Goal: Task Accomplishment & Management: Manage account settings

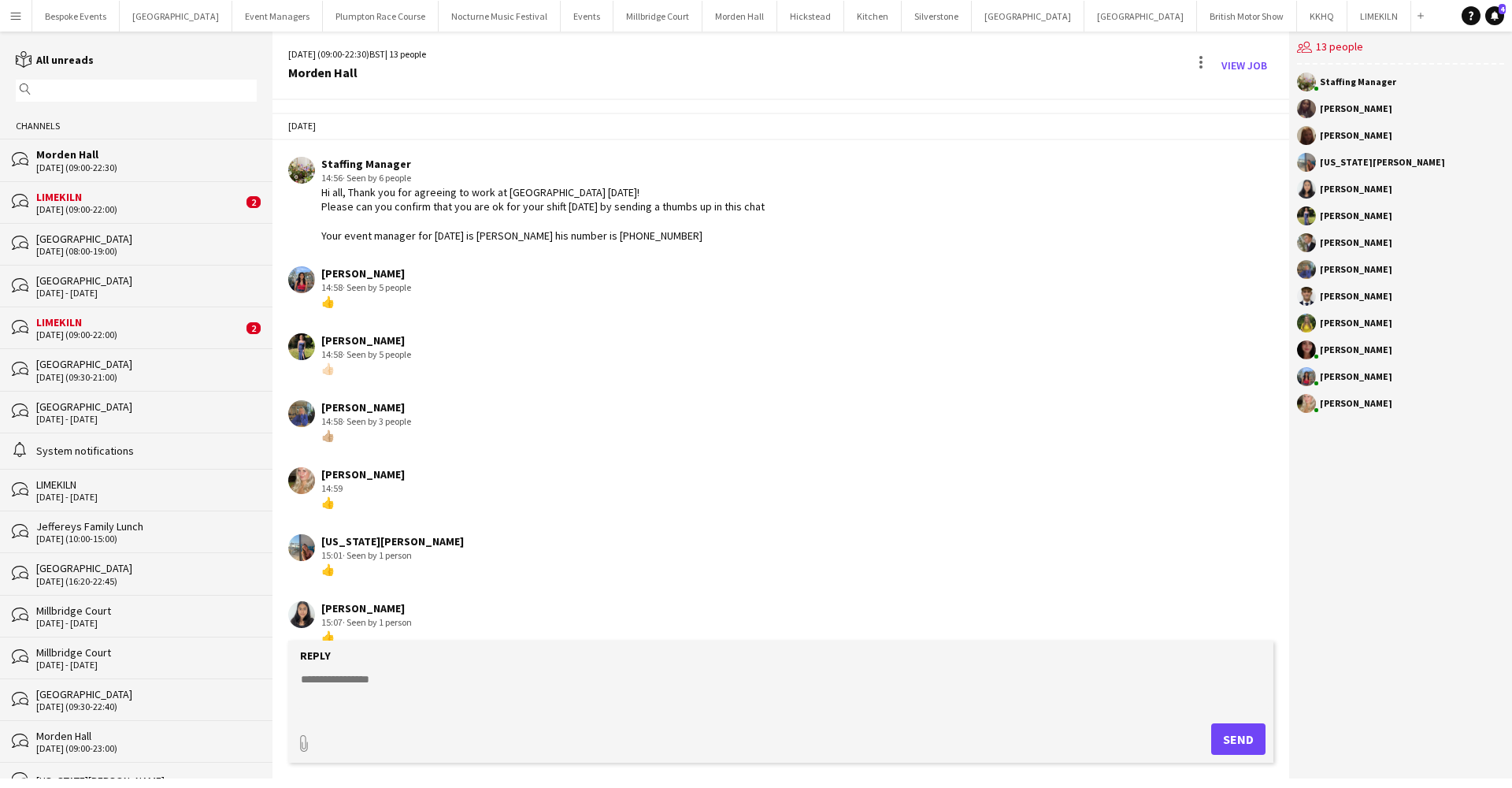
click at [62, 166] on div "21-08-2025 (09:00-22:30)" at bounding box center [146, 168] width 221 height 11
click at [151, 198] on div "LIMEKILN" at bounding box center [139, 197] width 206 height 14
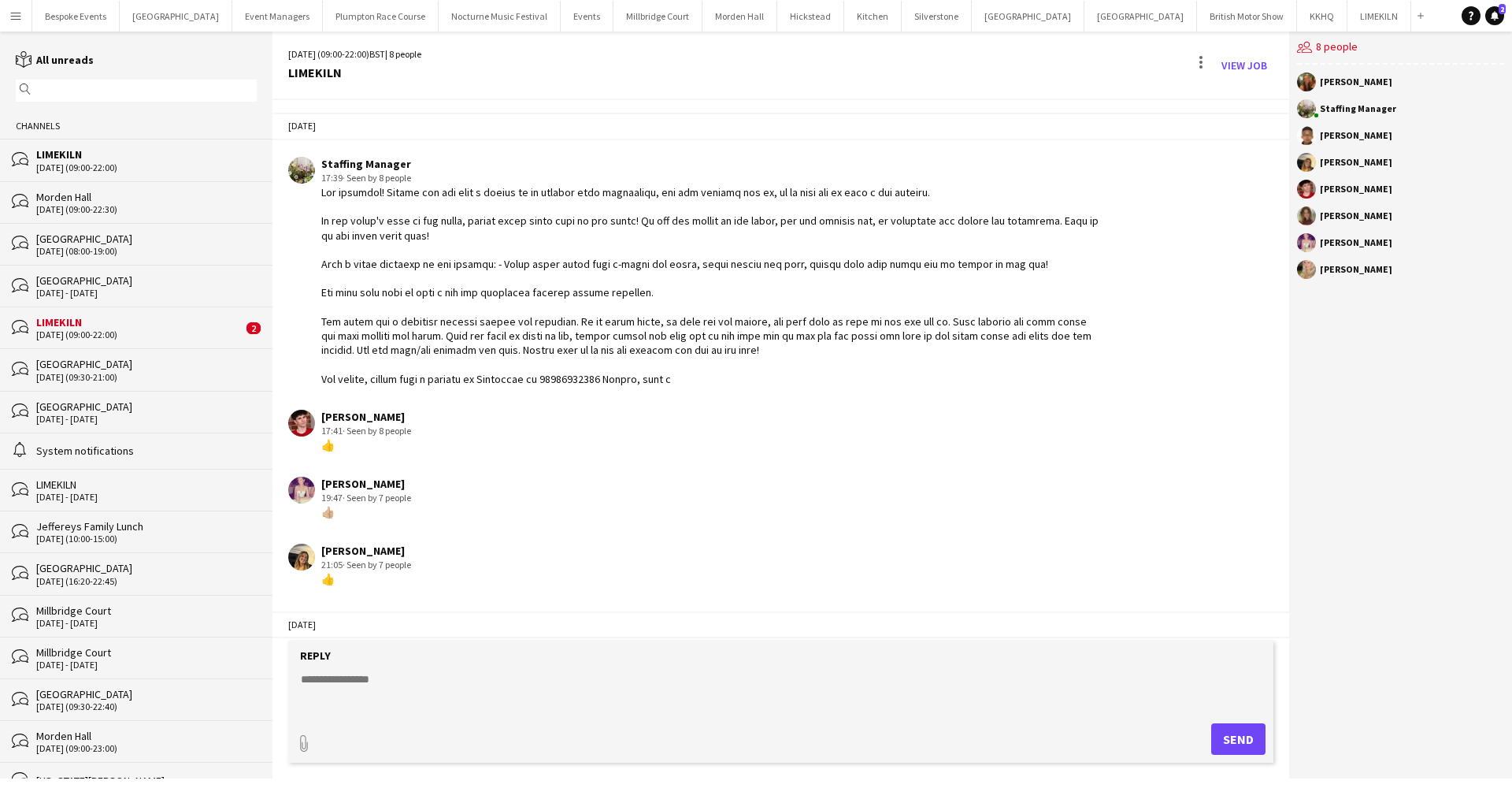
click at [92, 287] on div "Pylewell Park" at bounding box center [146, 281] width 221 height 14
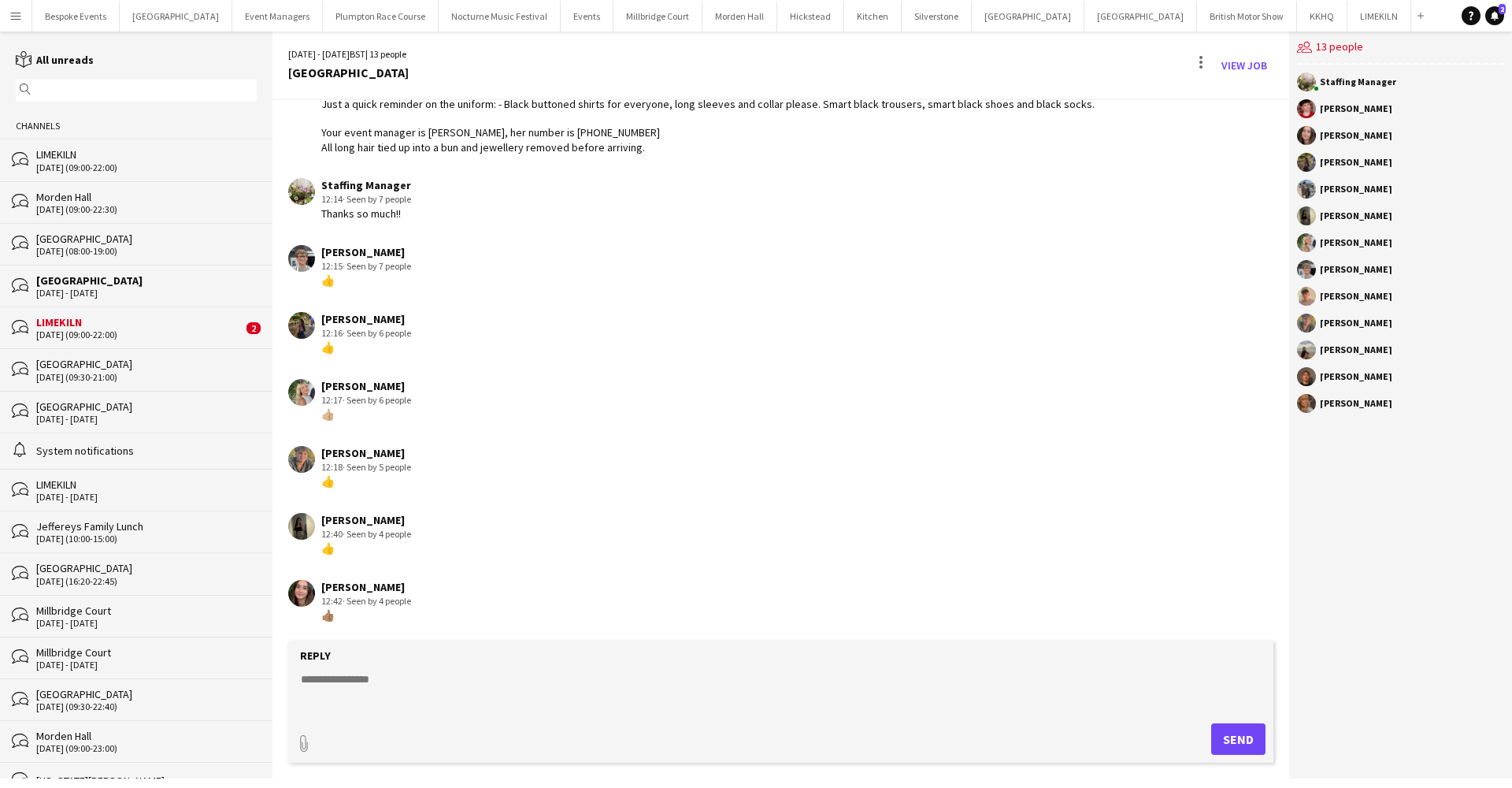
scroll to position [159, 0]
click at [404, 671] on form "Reply paperclip Send" at bounding box center [781, 702] width 985 height 122
click at [390, 673] on textarea at bounding box center [783, 692] width 969 height 41
type textarea "**********"
click at [1260, 746] on button "Send" at bounding box center [1239, 739] width 55 height 32
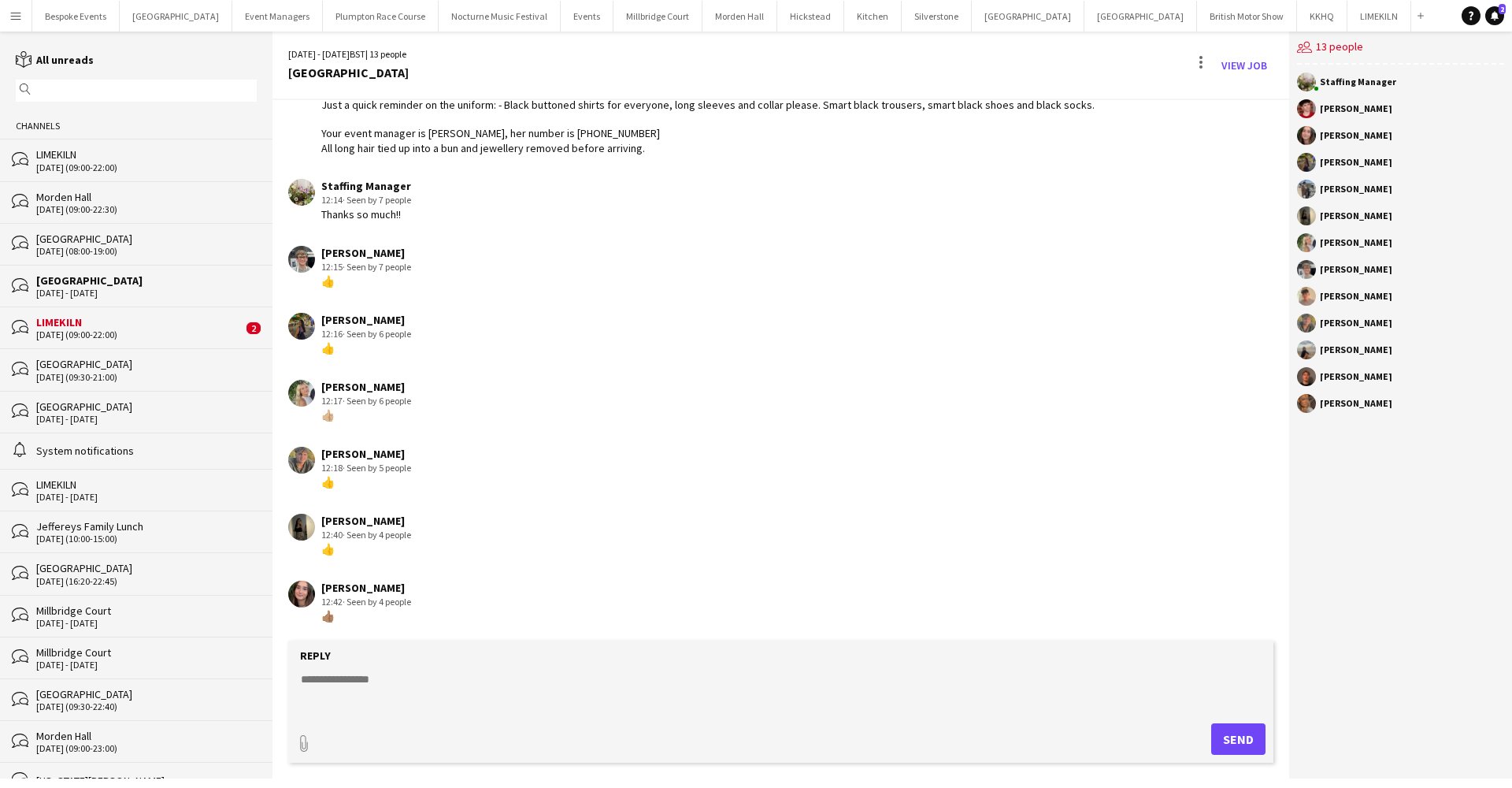
scroll to position [226, 0]
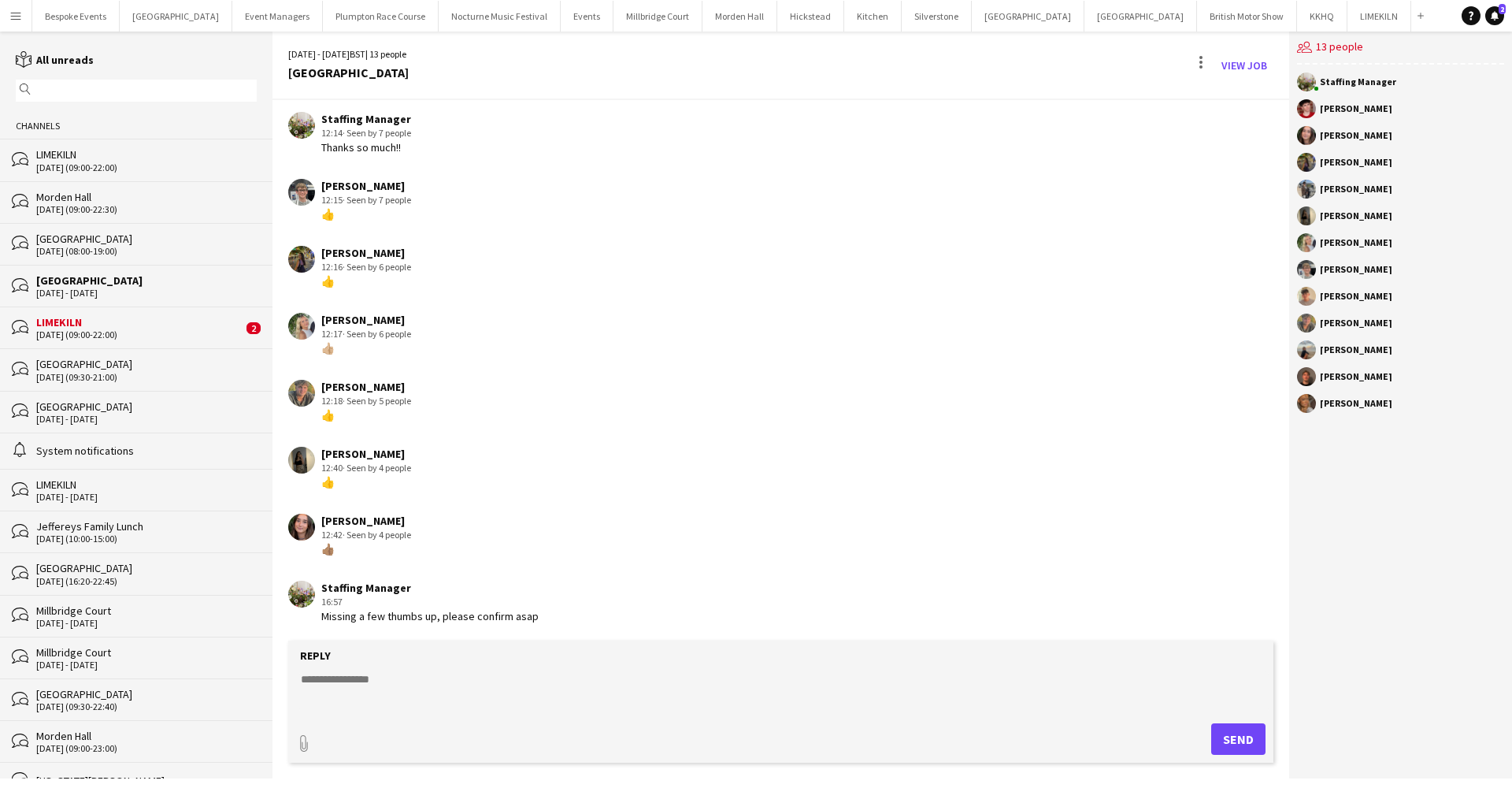
click at [68, 240] on div "[GEOGRAPHIC_DATA]" at bounding box center [146, 238] width 221 height 14
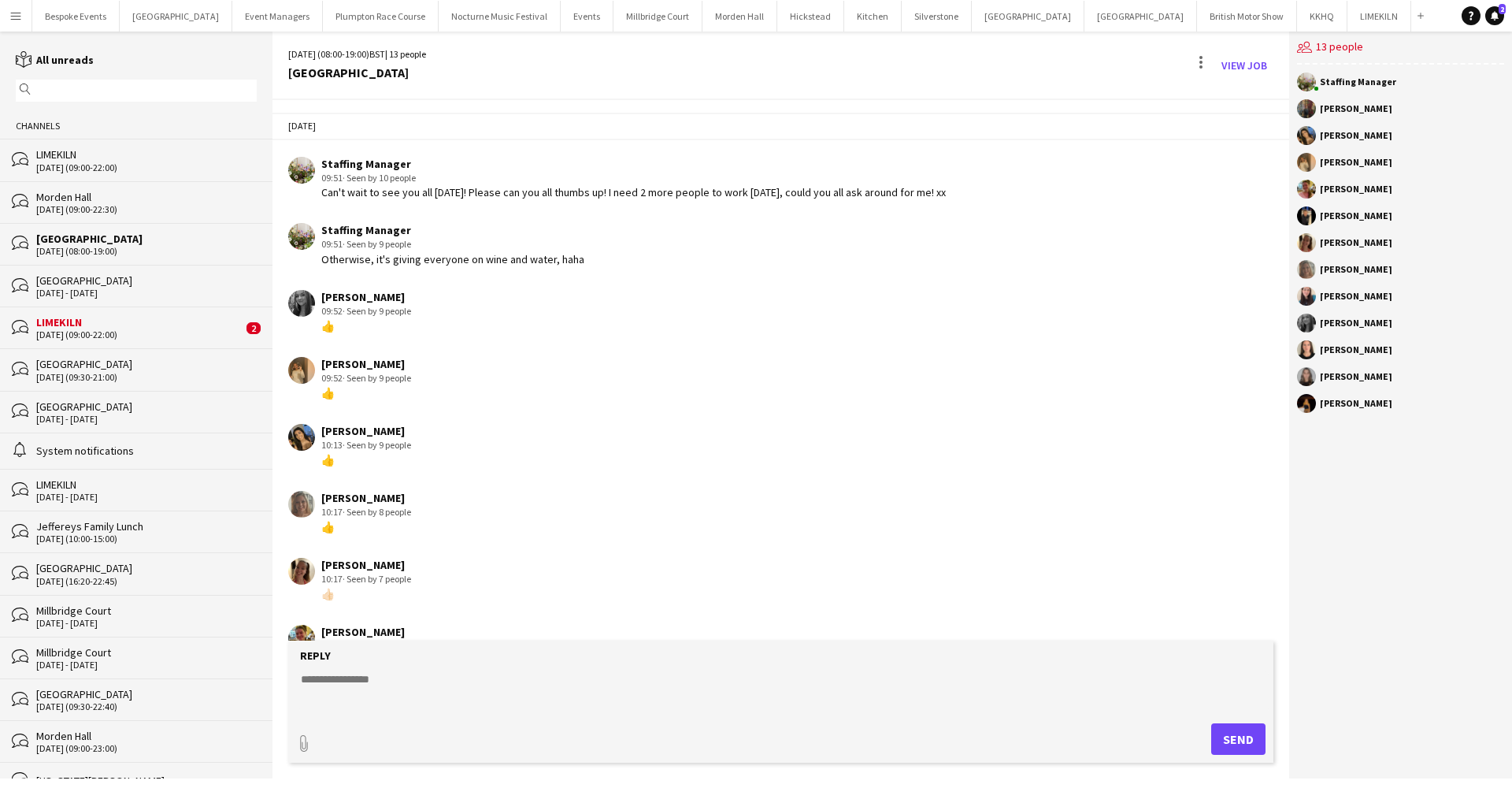
click at [75, 206] on div "21-08-2025 (09:00-22:30)" at bounding box center [146, 209] width 221 height 11
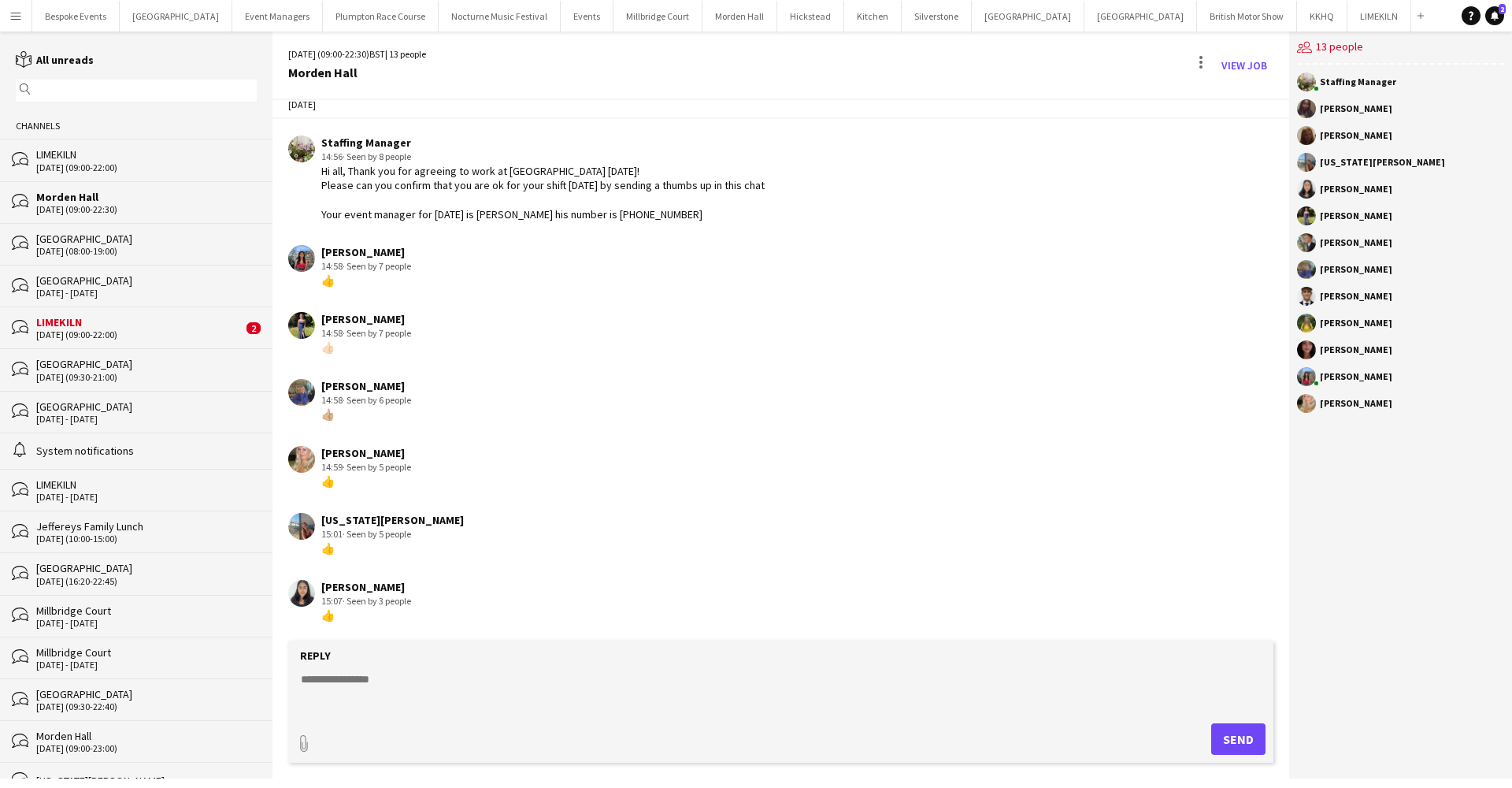
click at [336, 684] on textarea at bounding box center [783, 692] width 969 height 41
click at [333, 670] on form "Reply paperclip Send" at bounding box center [781, 702] width 985 height 122
click at [341, 687] on textarea at bounding box center [783, 692] width 969 height 41
type textarea "**********"
click at [1262, 732] on button "Send" at bounding box center [1239, 739] width 55 height 32
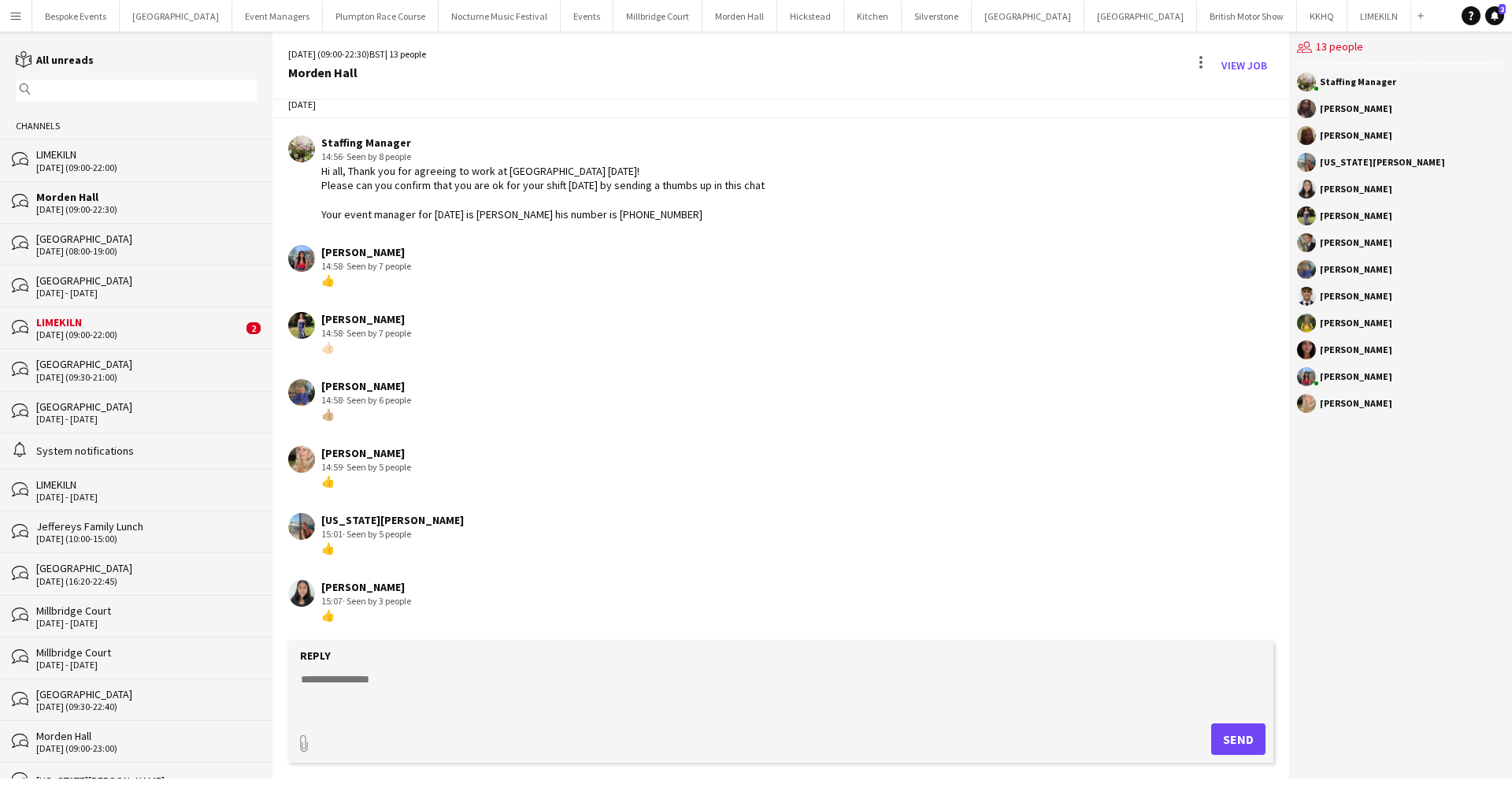
scroll to position [88, 0]
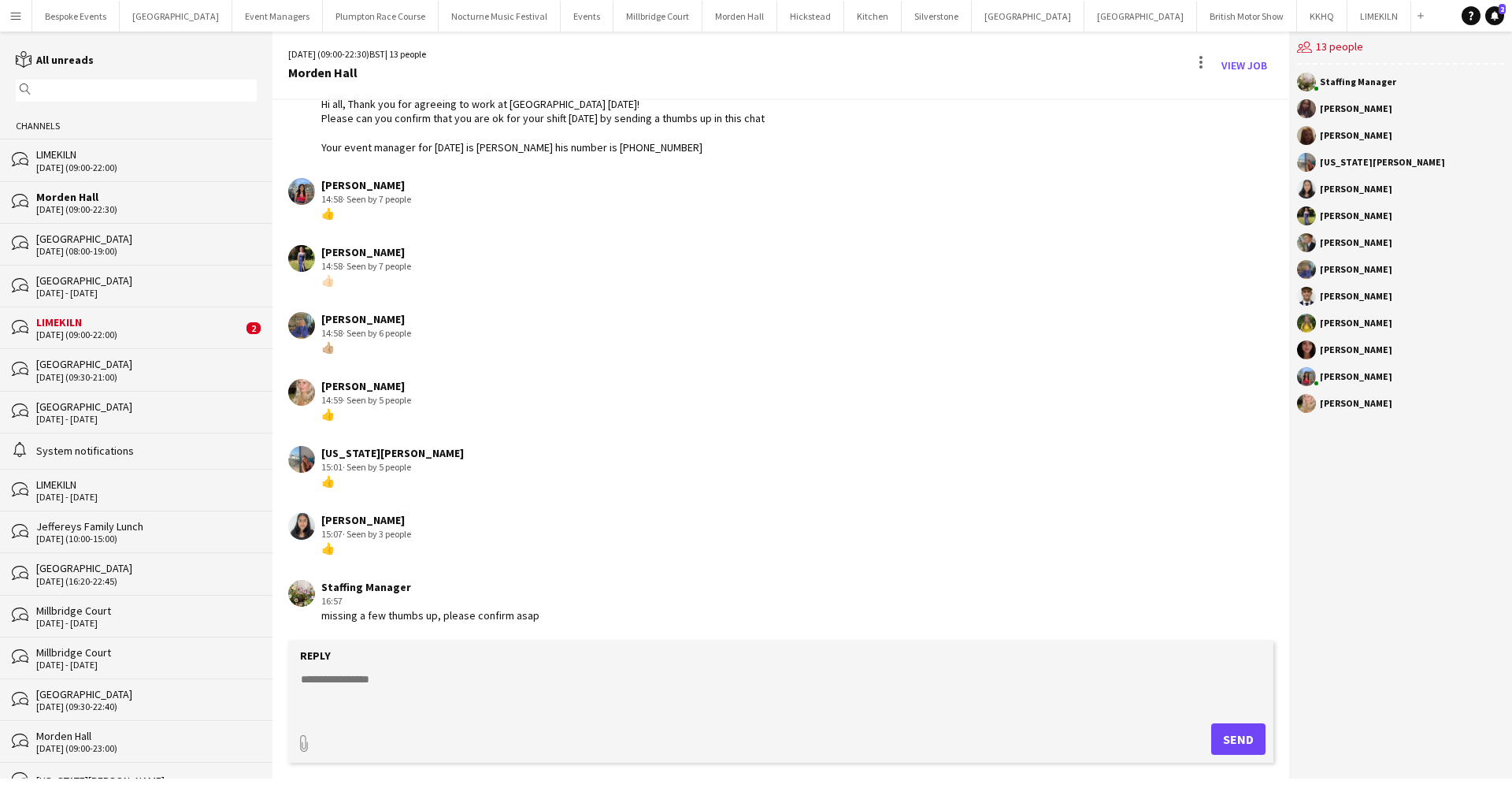
click at [79, 194] on div "Morden Hall" at bounding box center [146, 197] width 221 height 14
click at [68, 158] on div "LIMEKILN" at bounding box center [146, 154] width 221 height 14
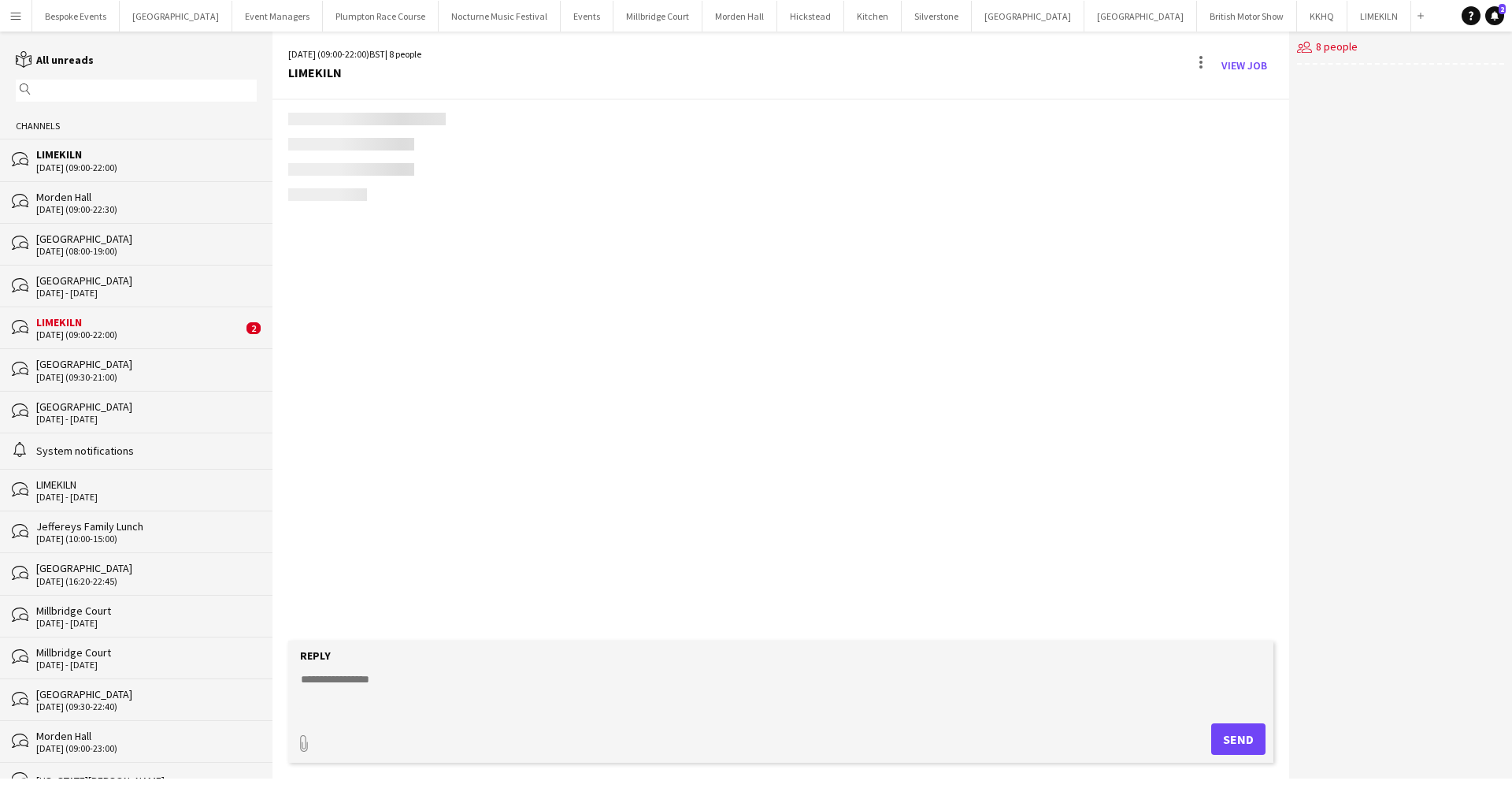
scroll to position [206, 0]
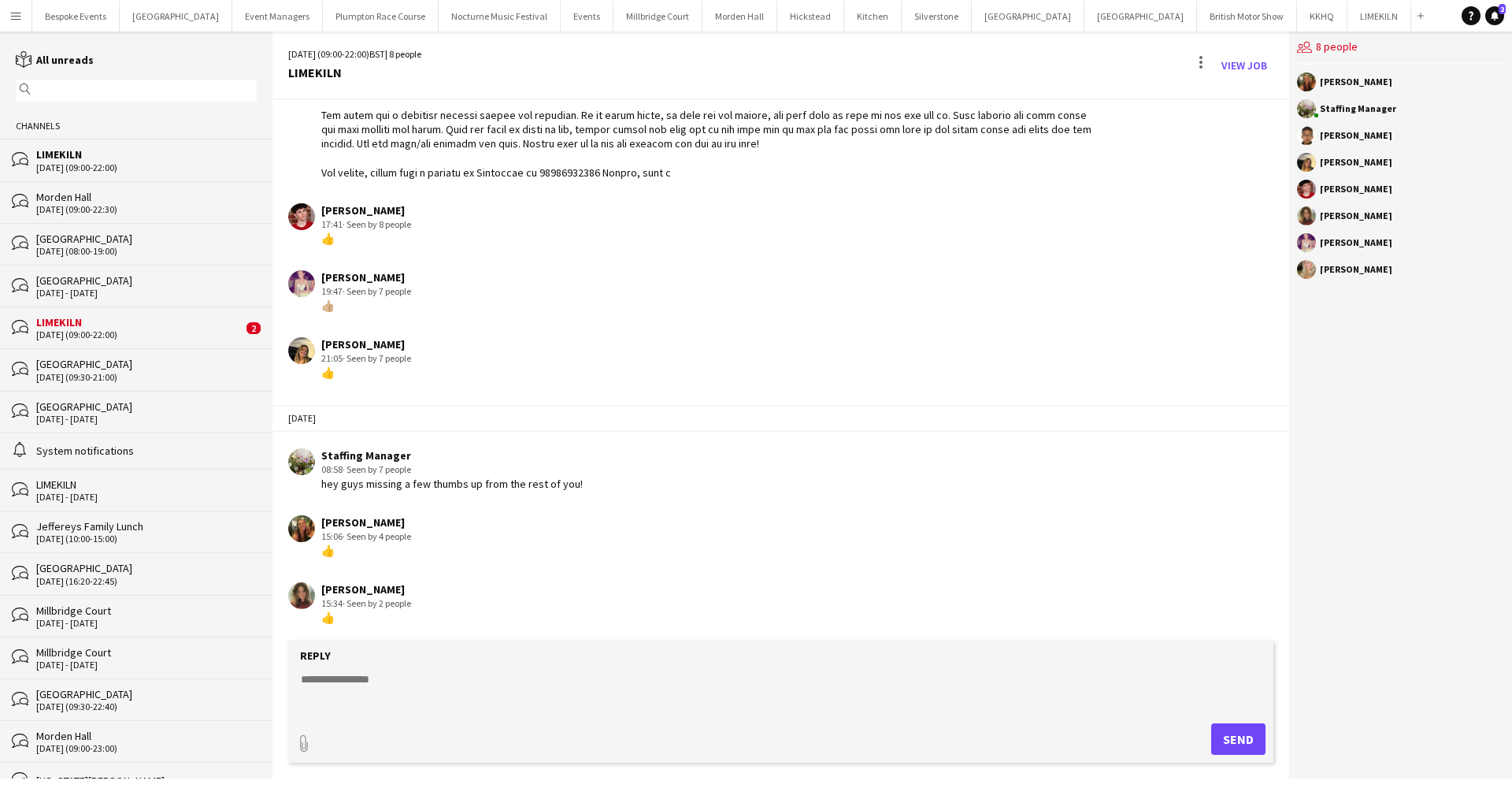
click at [59, 195] on div "Morden Hall" at bounding box center [146, 197] width 221 height 14
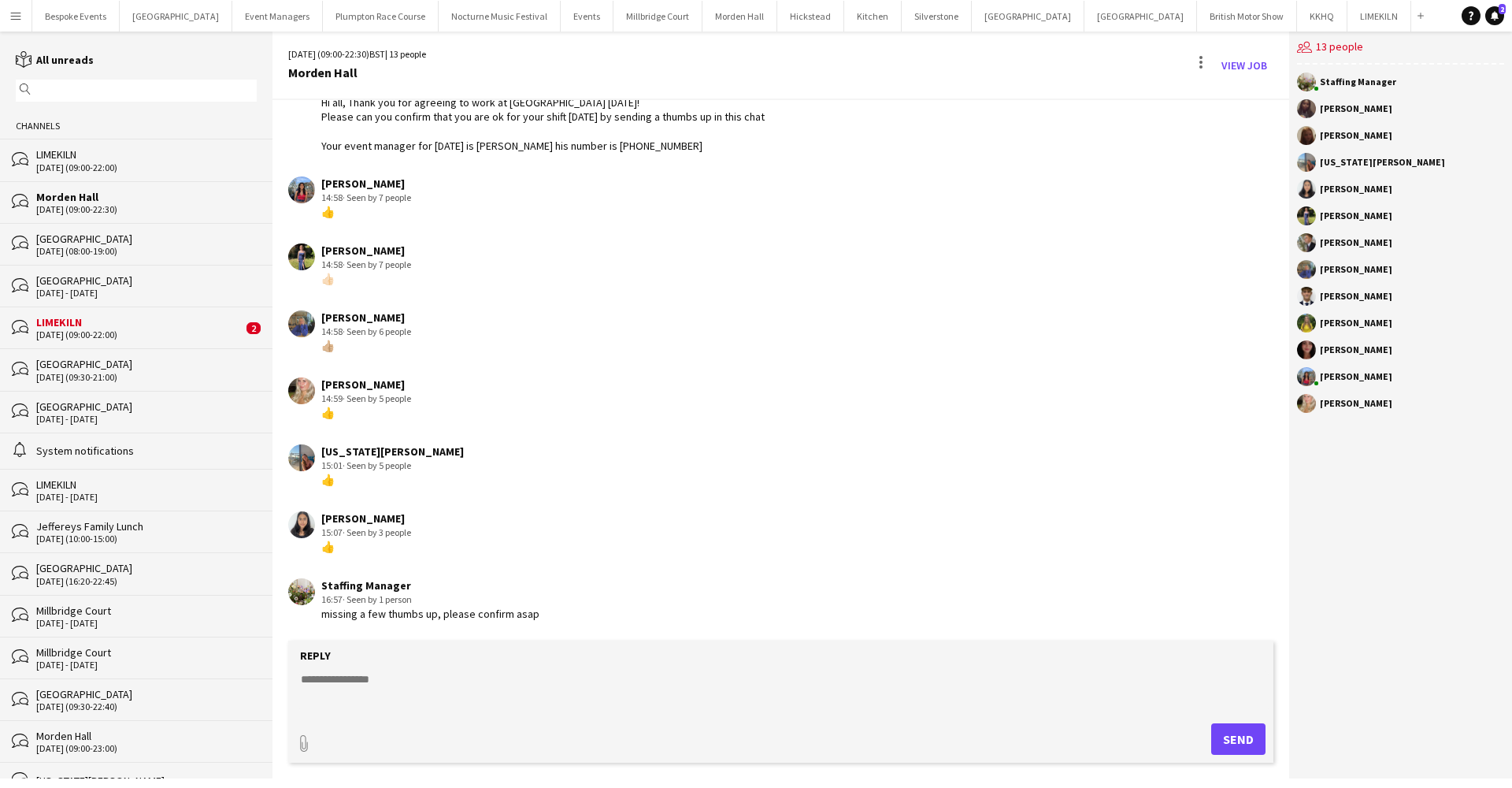
scroll to position [19, 0]
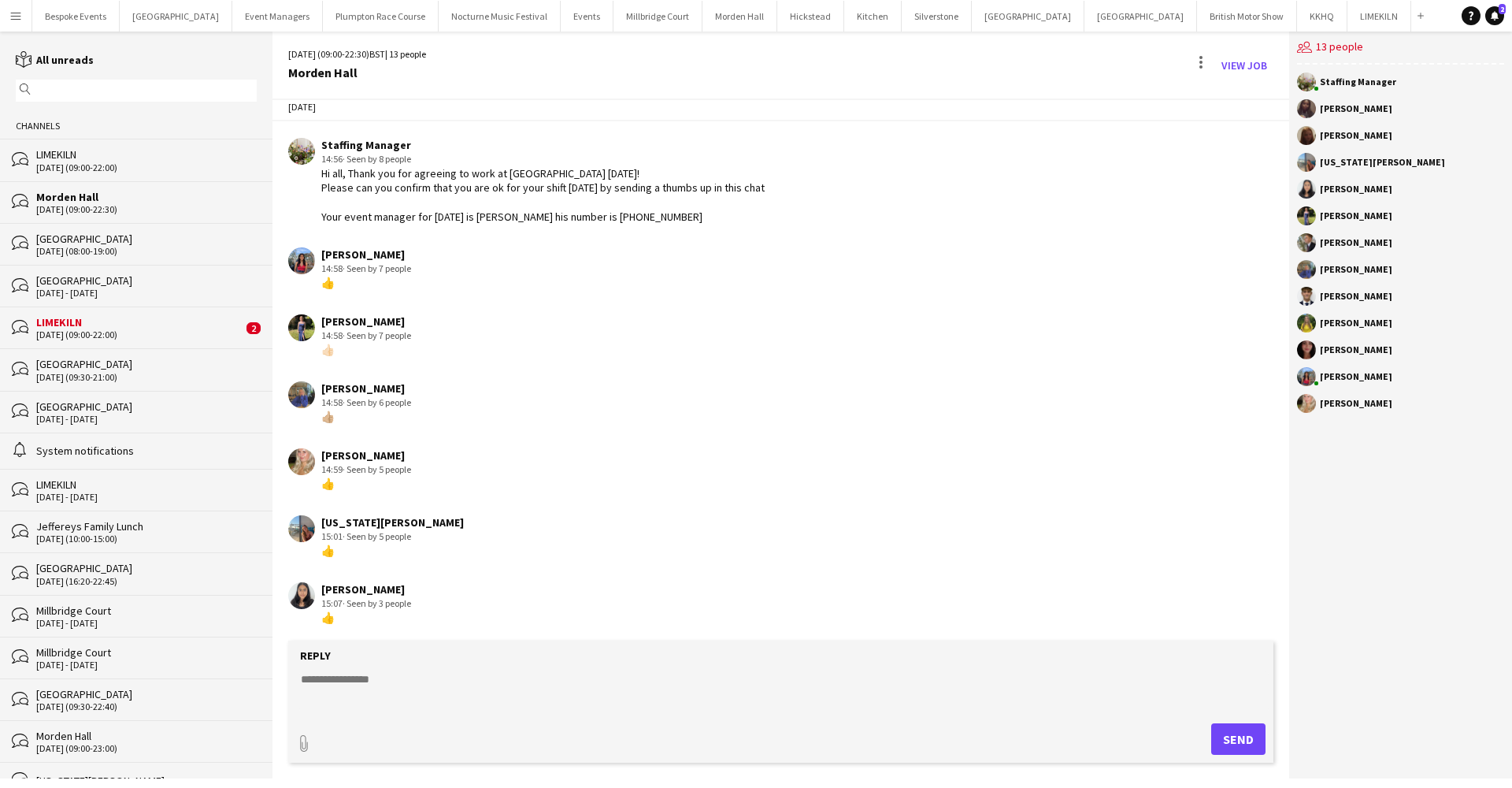
click at [14, 21] on app-icon "Menu" at bounding box center [16, 16] width 12 height 12
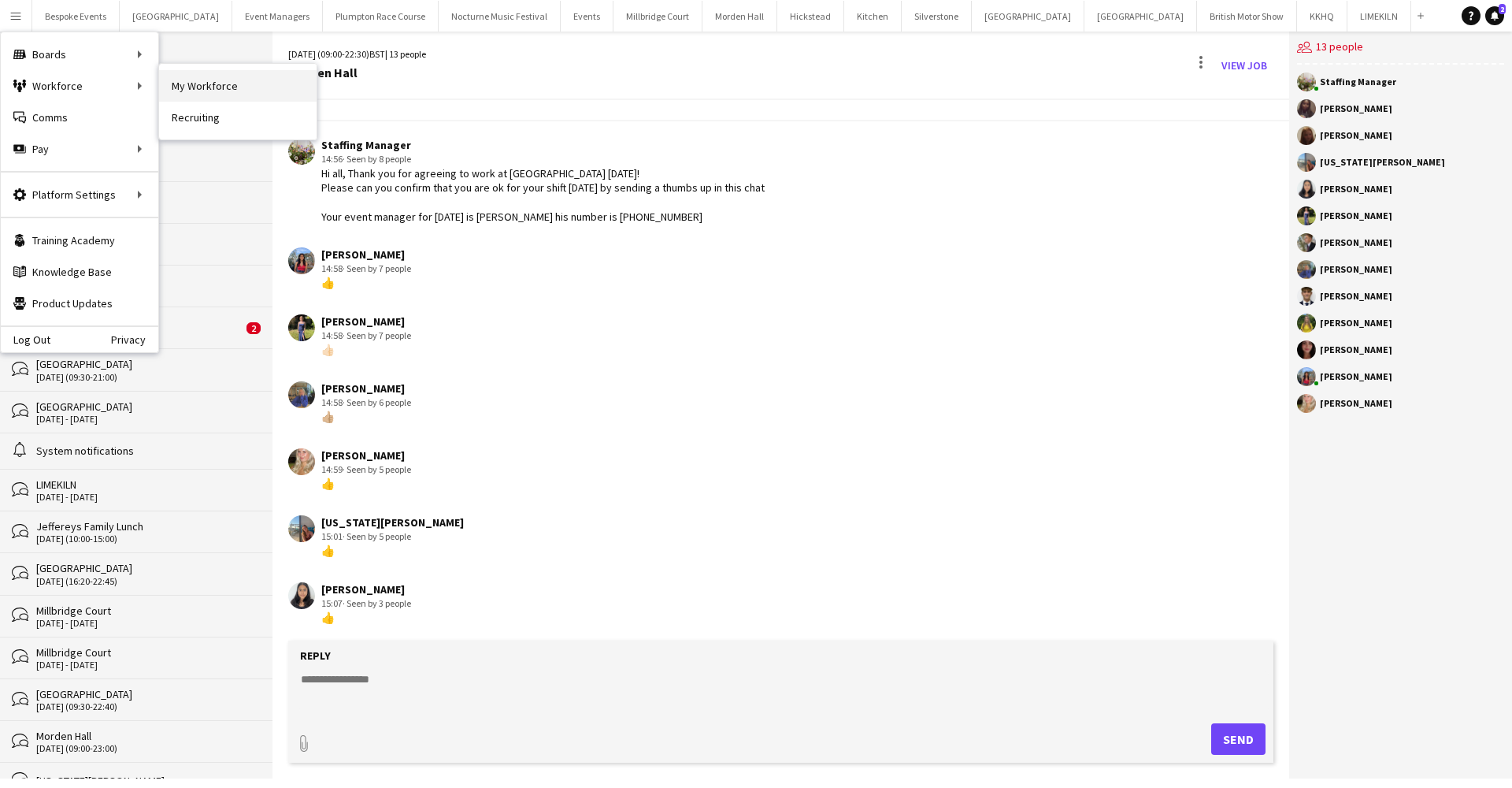
click at [197, 99] on link "My Workforce" at bounding box center [237, 86] width 158 height 32
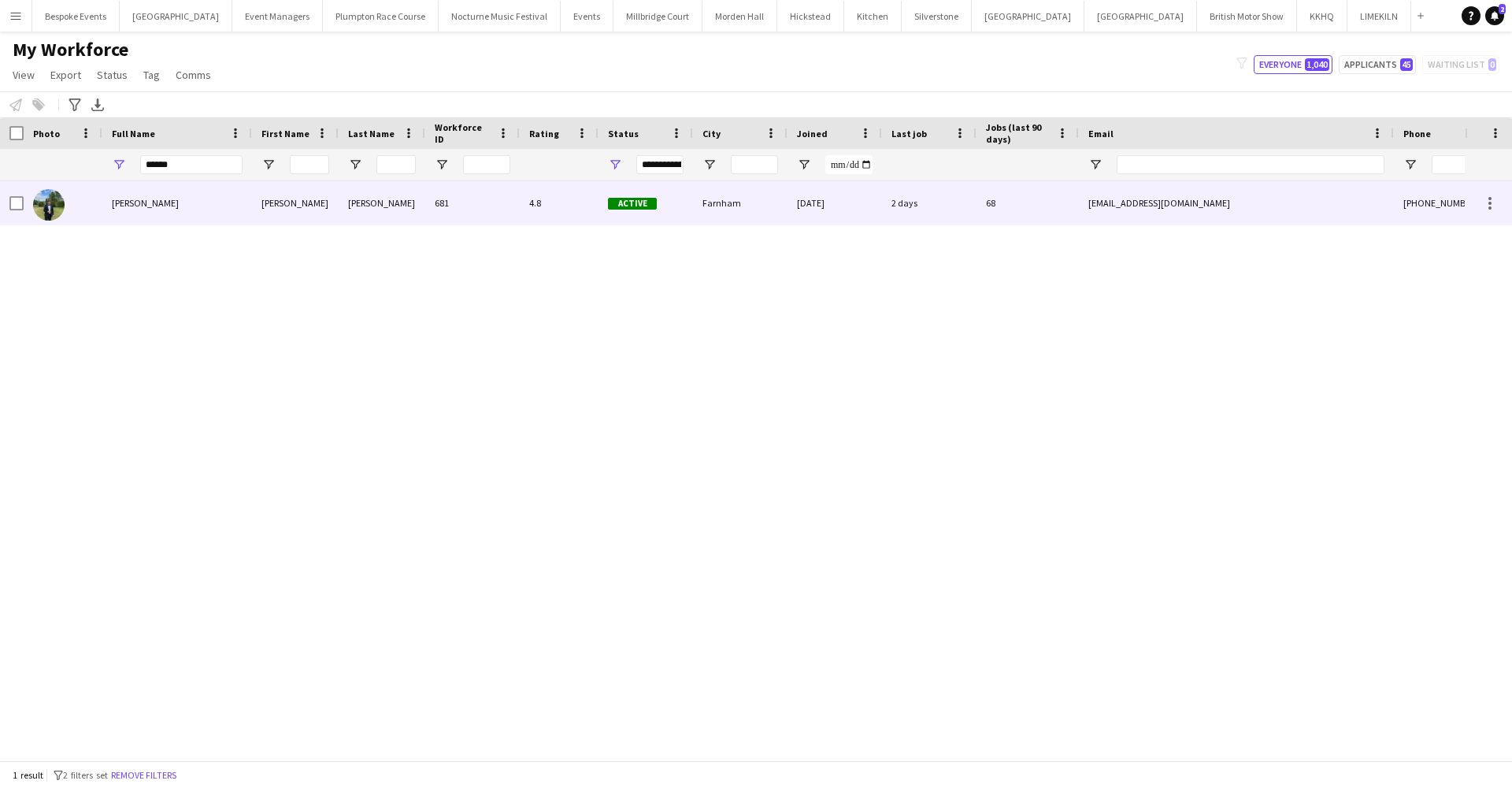
click at [185, 214] on div "[PERSON_NAME]" at bounding box center [177, 202] width 150 height 43
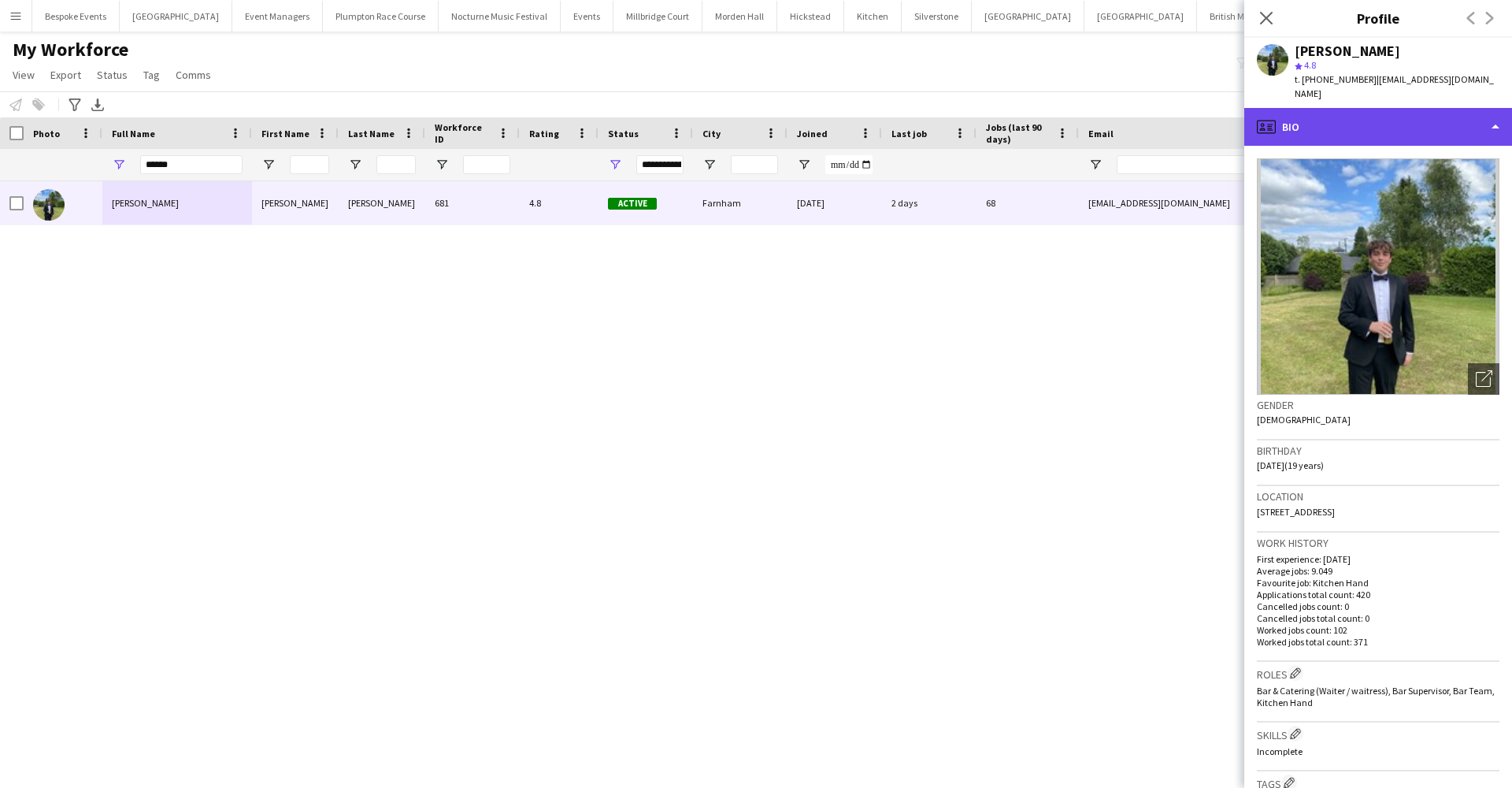
click at [1332, 113] on div "profile Bio" at bounding box center [1378, 126] width 268 height 38
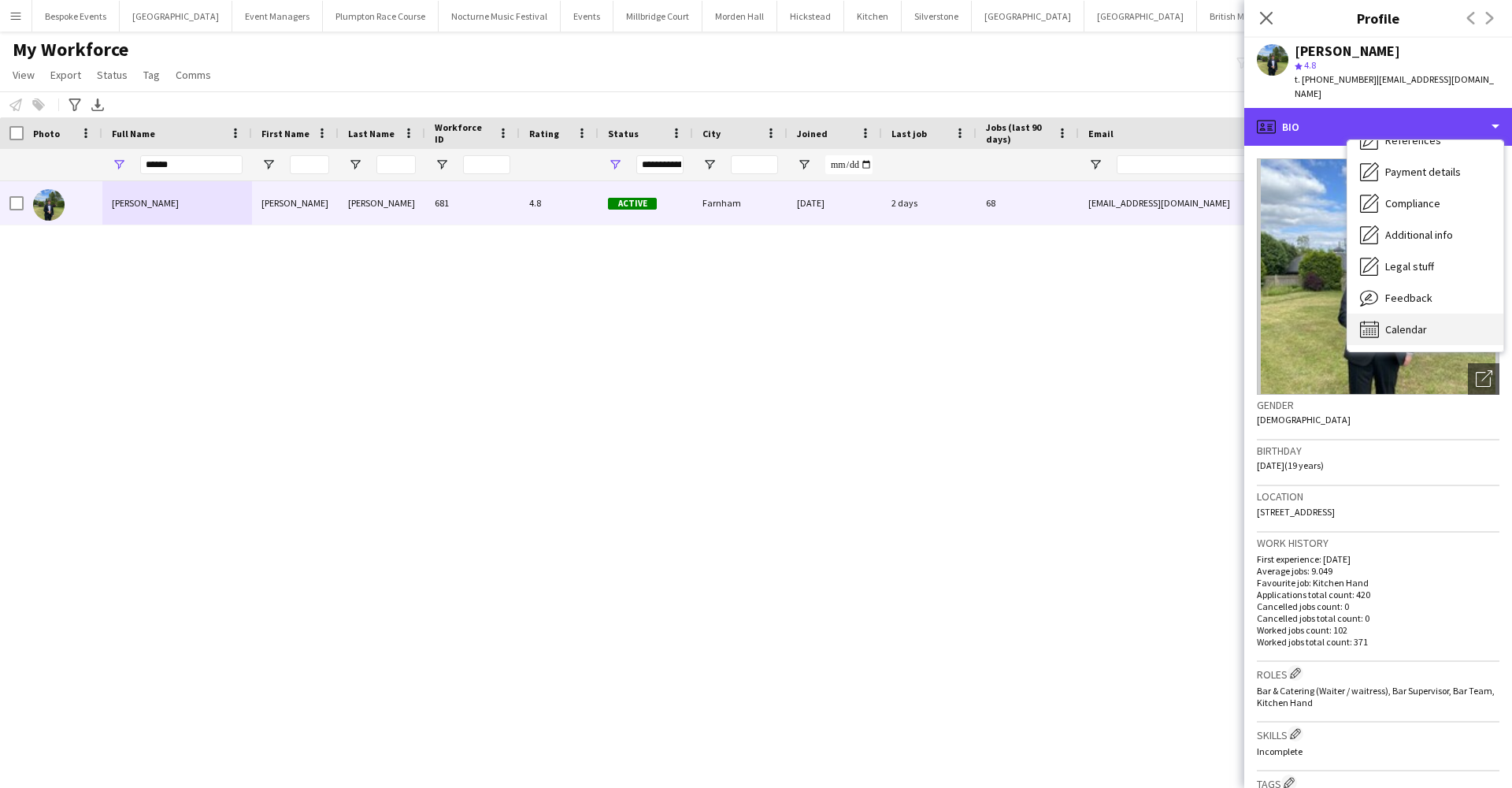
scroll to position [180, 0]
click at [1391, 322] on span "Calendar" at bounding box center [1405, 329] width 41 height 14
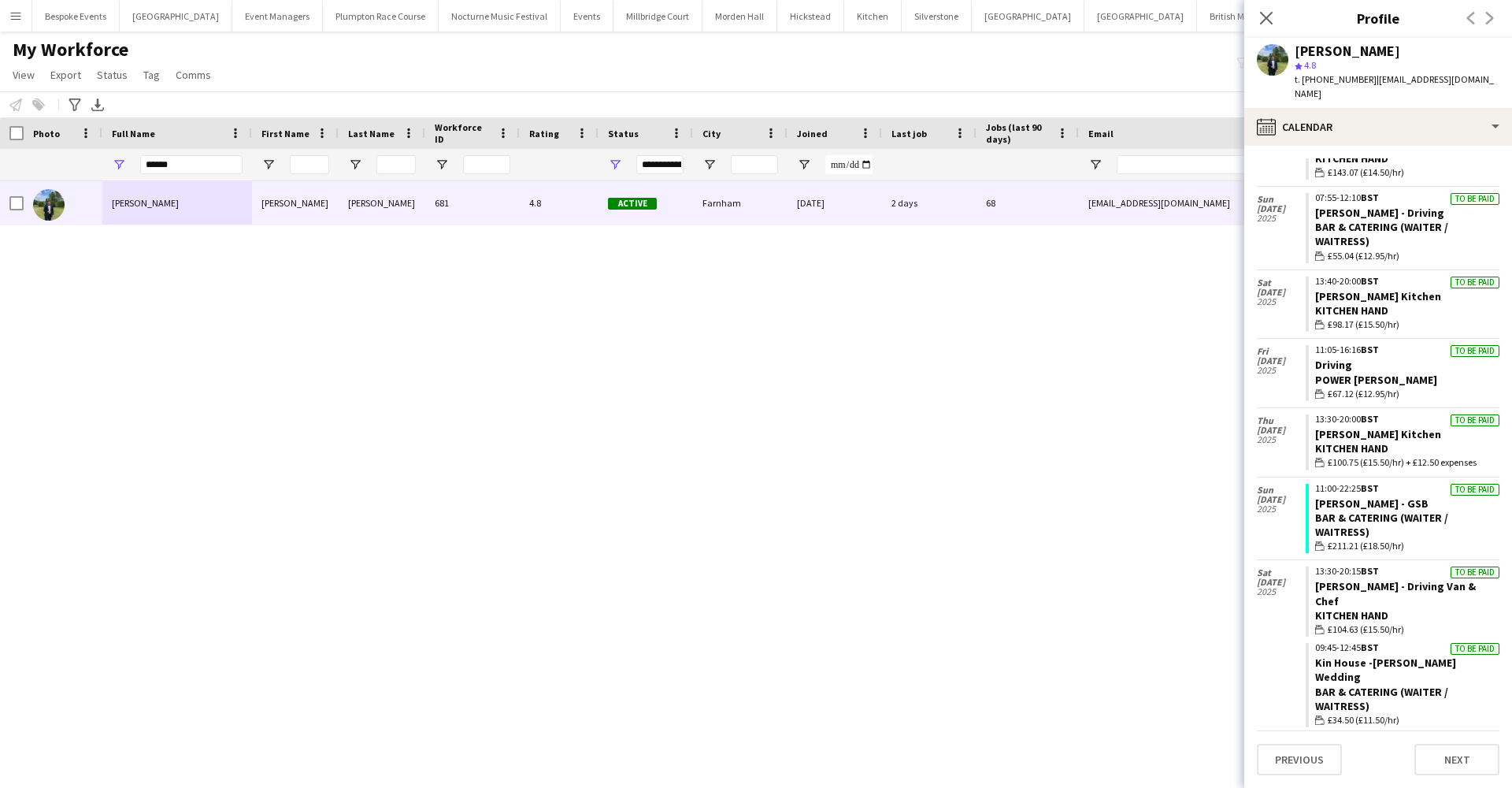
scroll to position [3271, 0]
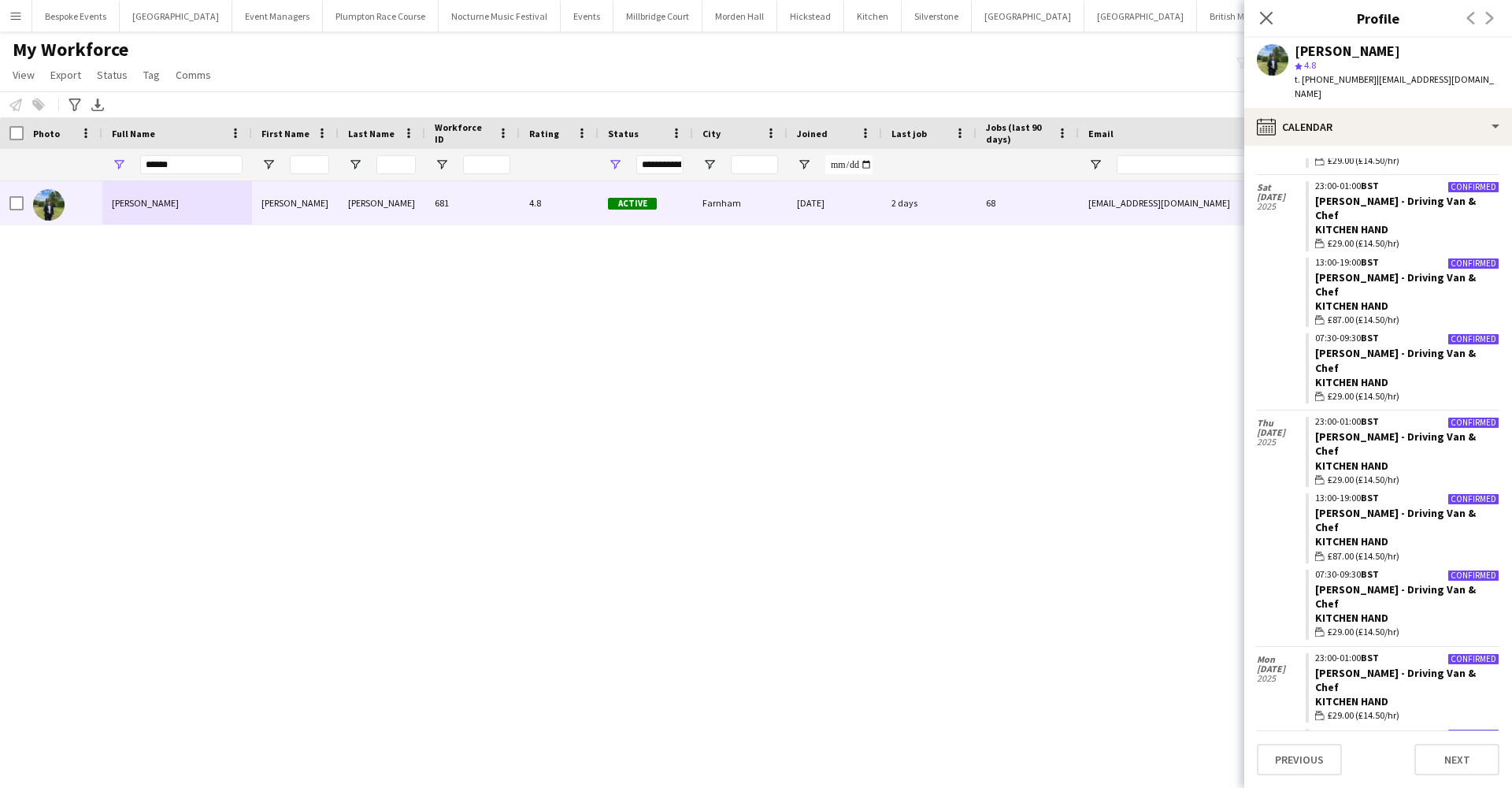
scroll to position [0, 0]
click at [1272, 22] on icon "Close pop-in" at bounding box center [1265, 18] width 15 height 15
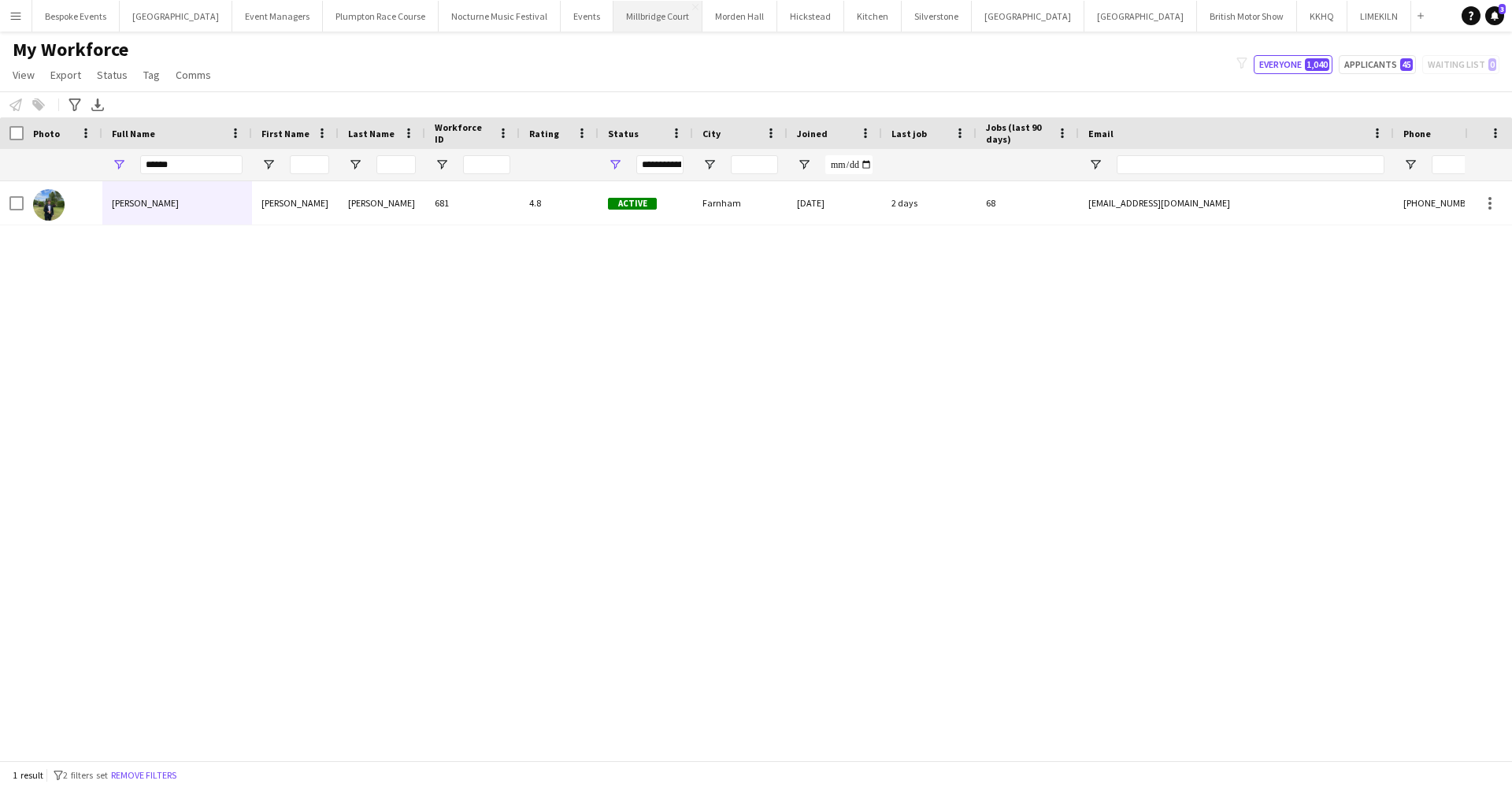
click at [620, 16] on button "[GEOGRAPHIC_DATA]" at bounding box center [657, 16] width 89 height 31
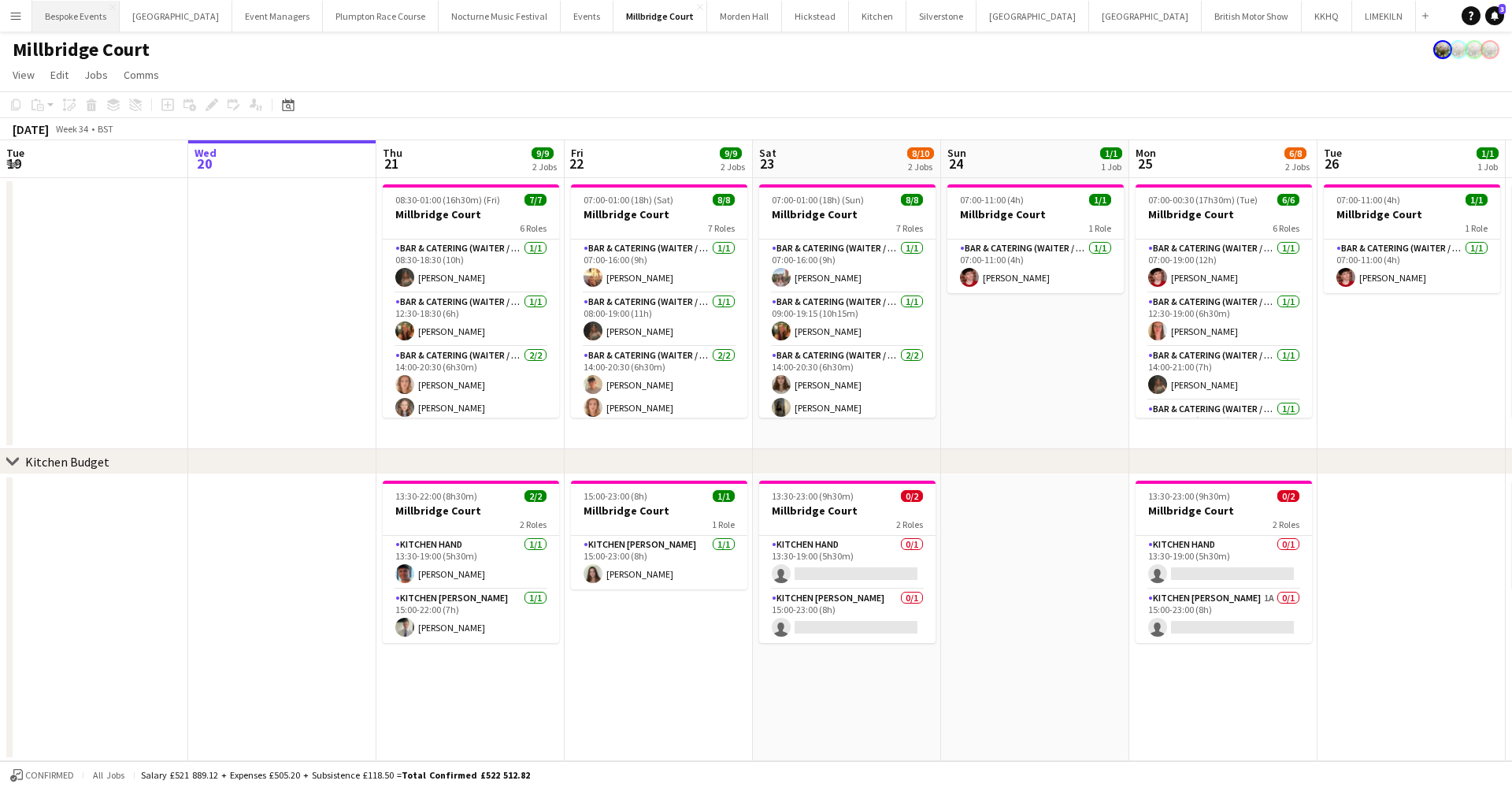
click at [46, 11] on button "Bespoke Events Close" at bounding box center [76, 16] width 87 height 31
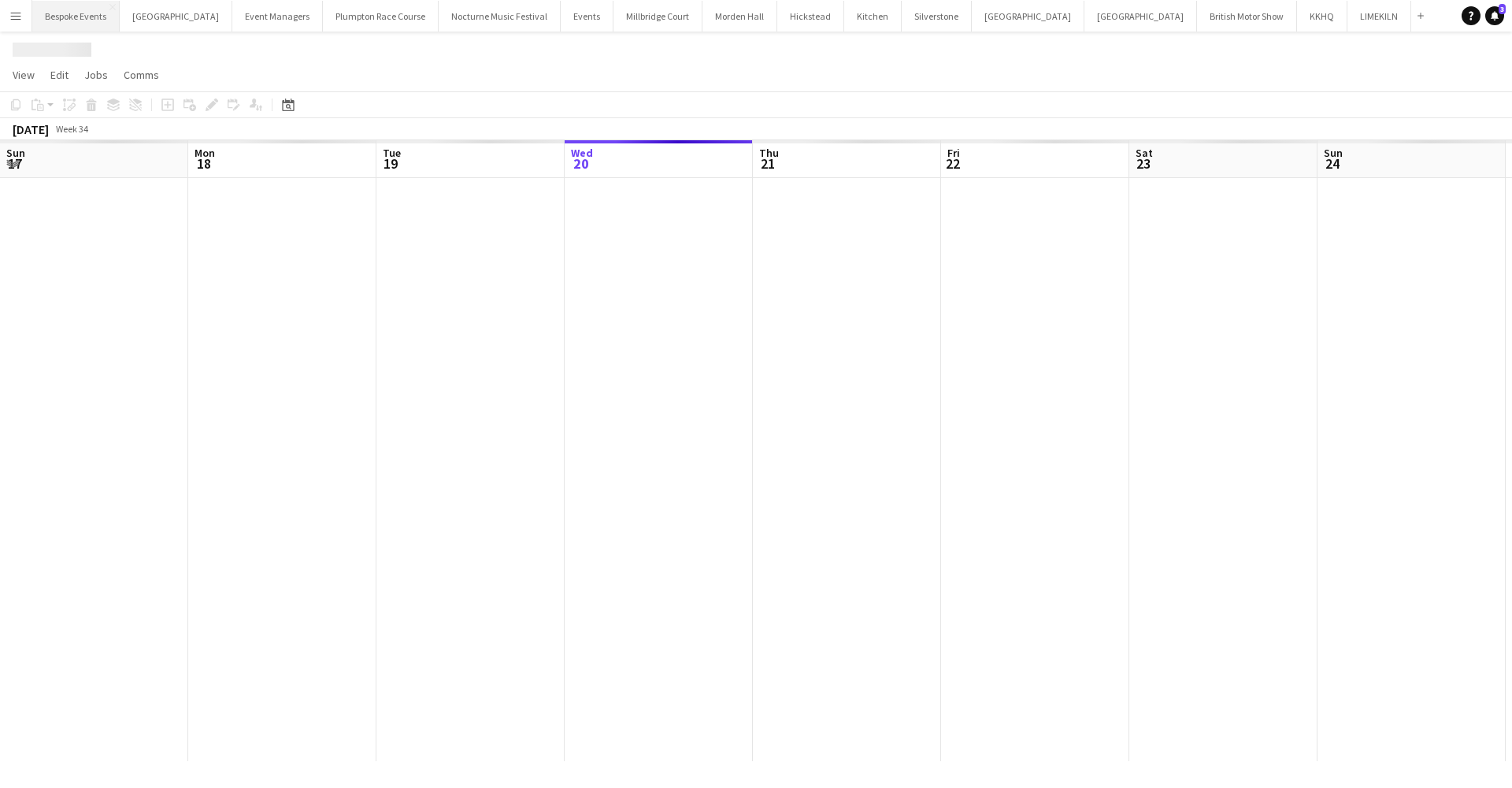
scroll to position [0, 377]
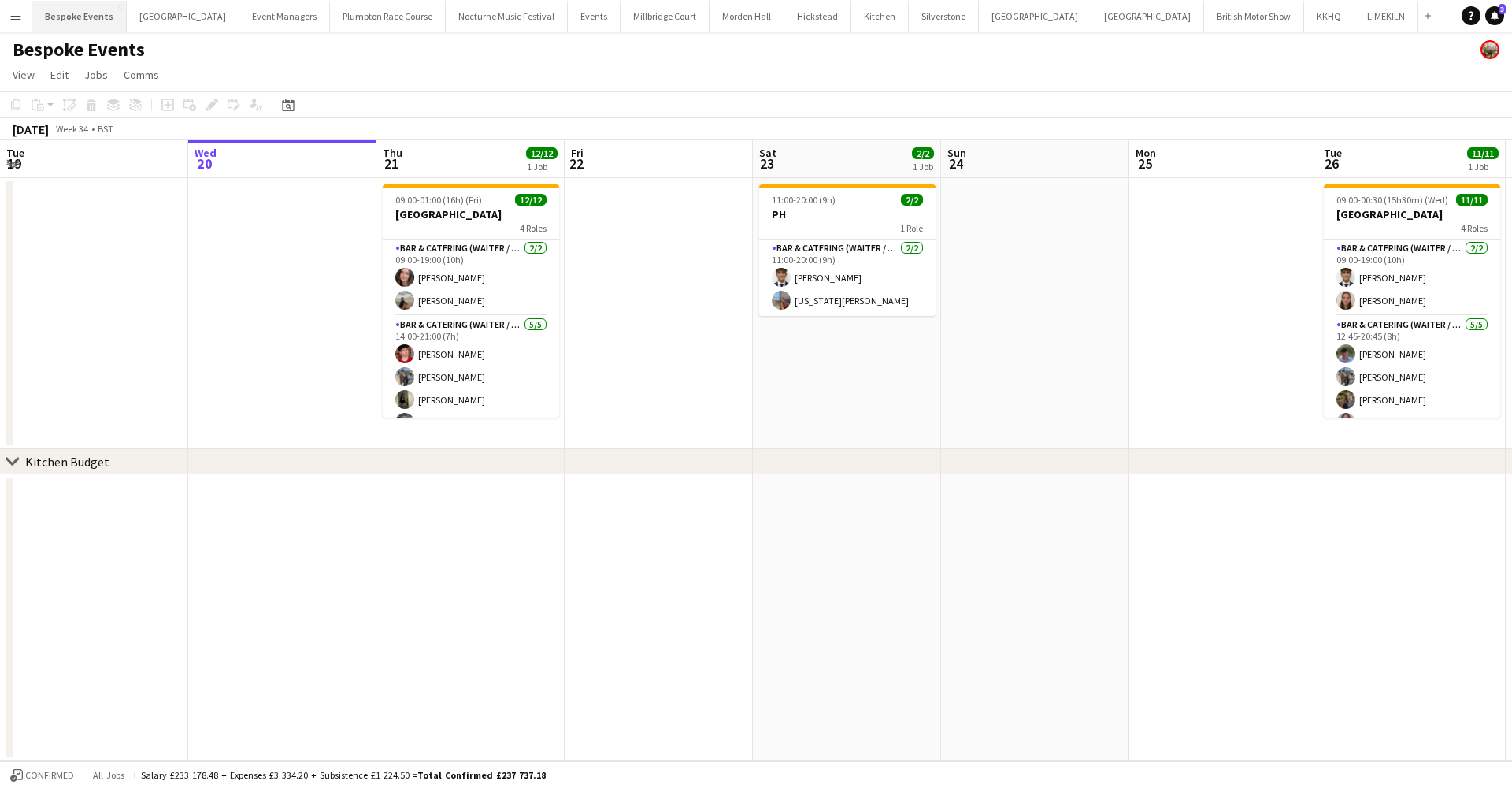
click at [55, 20] on button "Bespoke Events Close" at bounding box center [79, 16] width 94 height 31
click at [19, 14] on app-icon "Menu" at bounding box center [16, 16] width 12 height 12
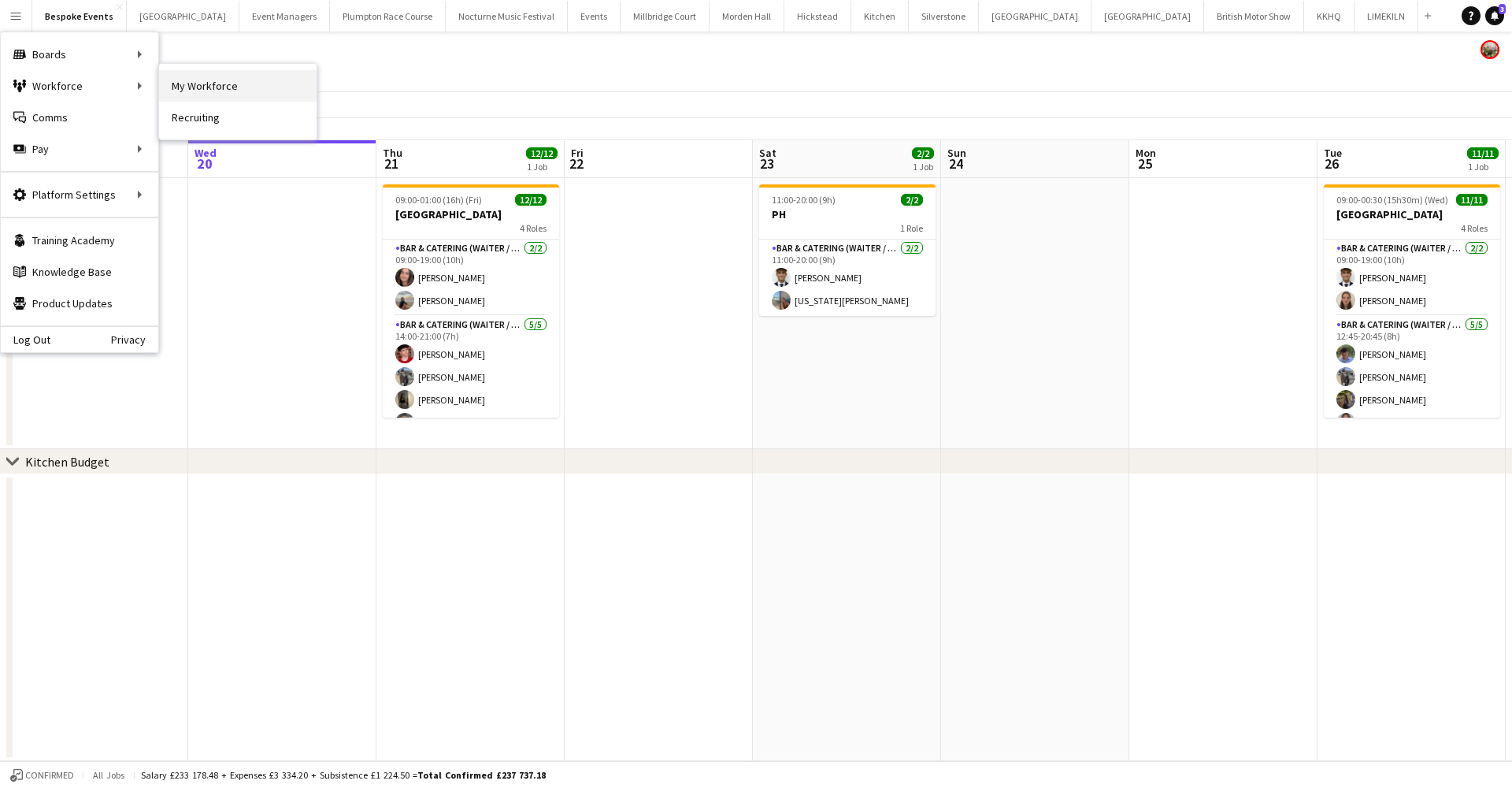
click at [200, 93] on link "My Workforce" at bounding box center [237, 86] width 158 height 32
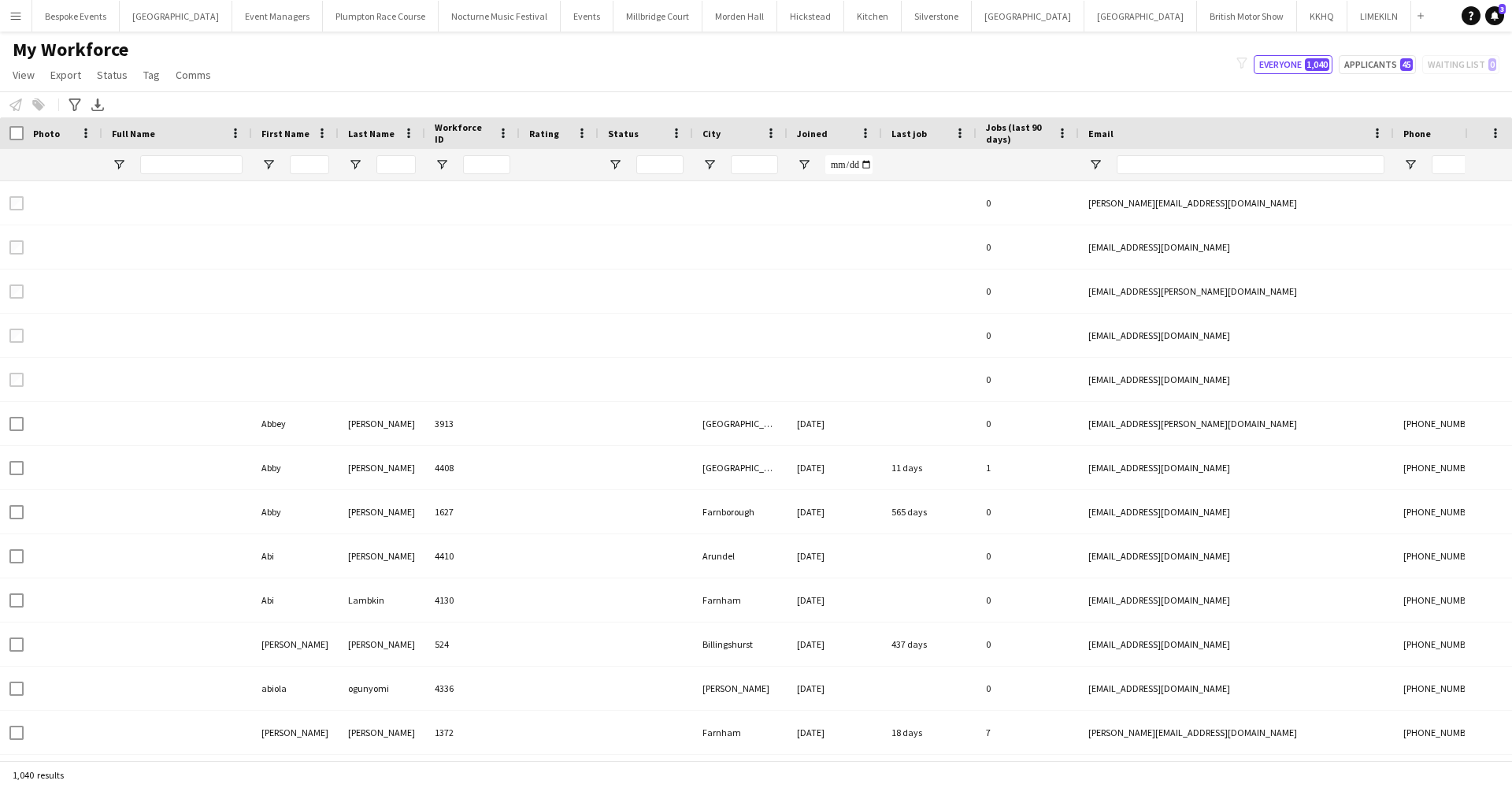
type input "******"
type input "**********"
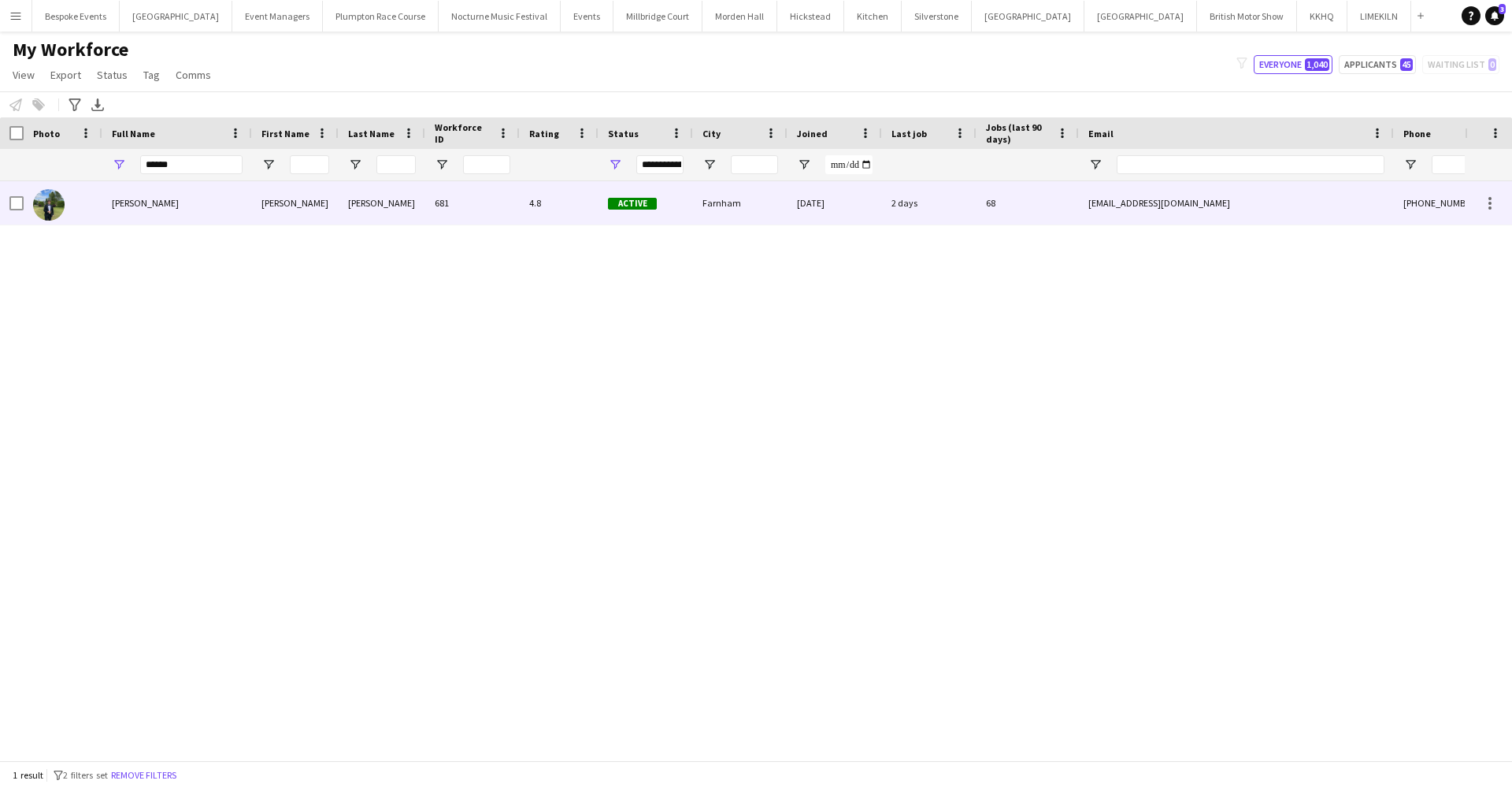
click at [130, 217] on div "Harvey Gardner" at bounding box center [177, 202] width 150 height 43
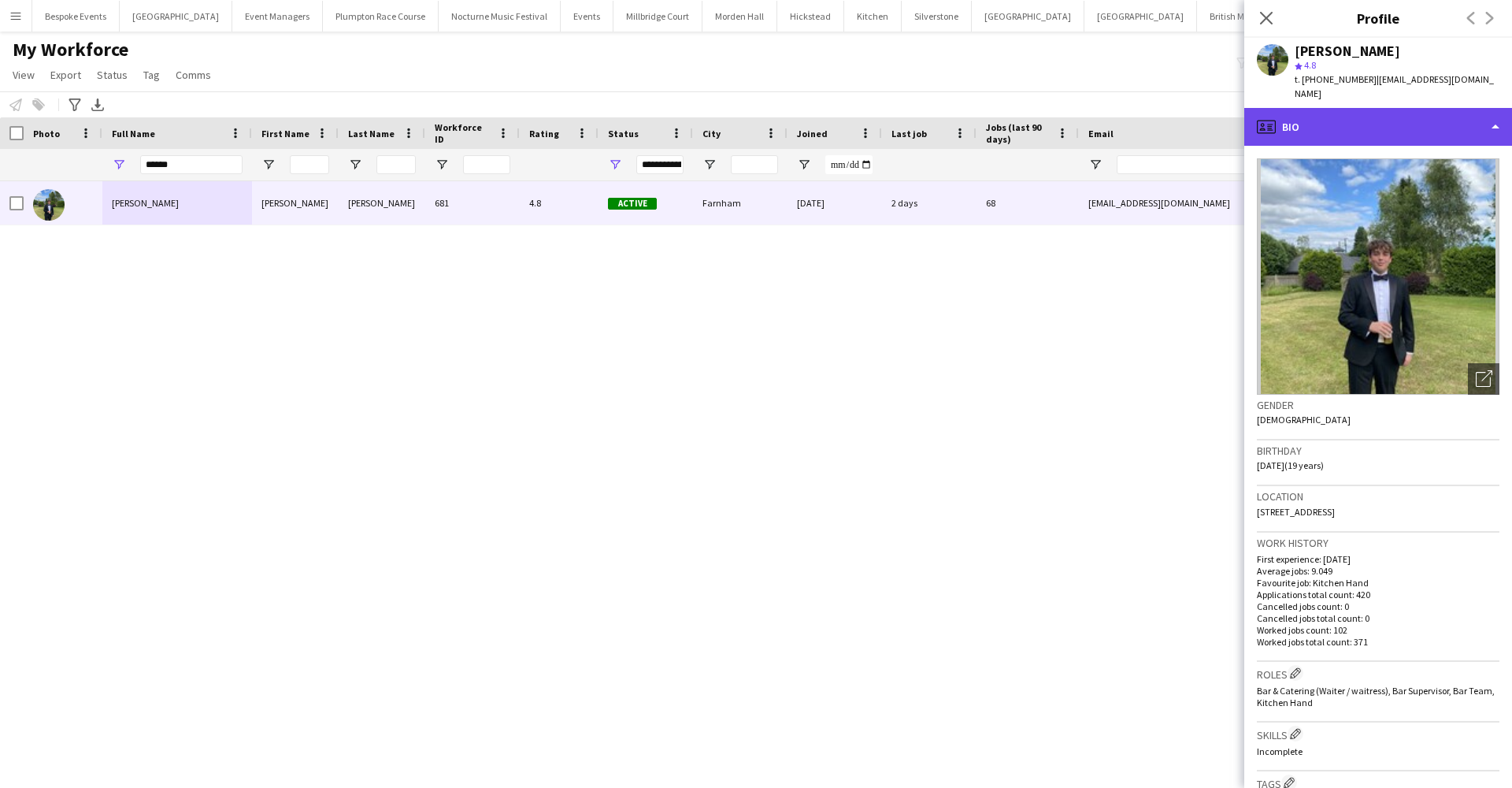
click at [1340, 121] on div "profile Bio" at bounding box center [1378, 126] width 268 height 38
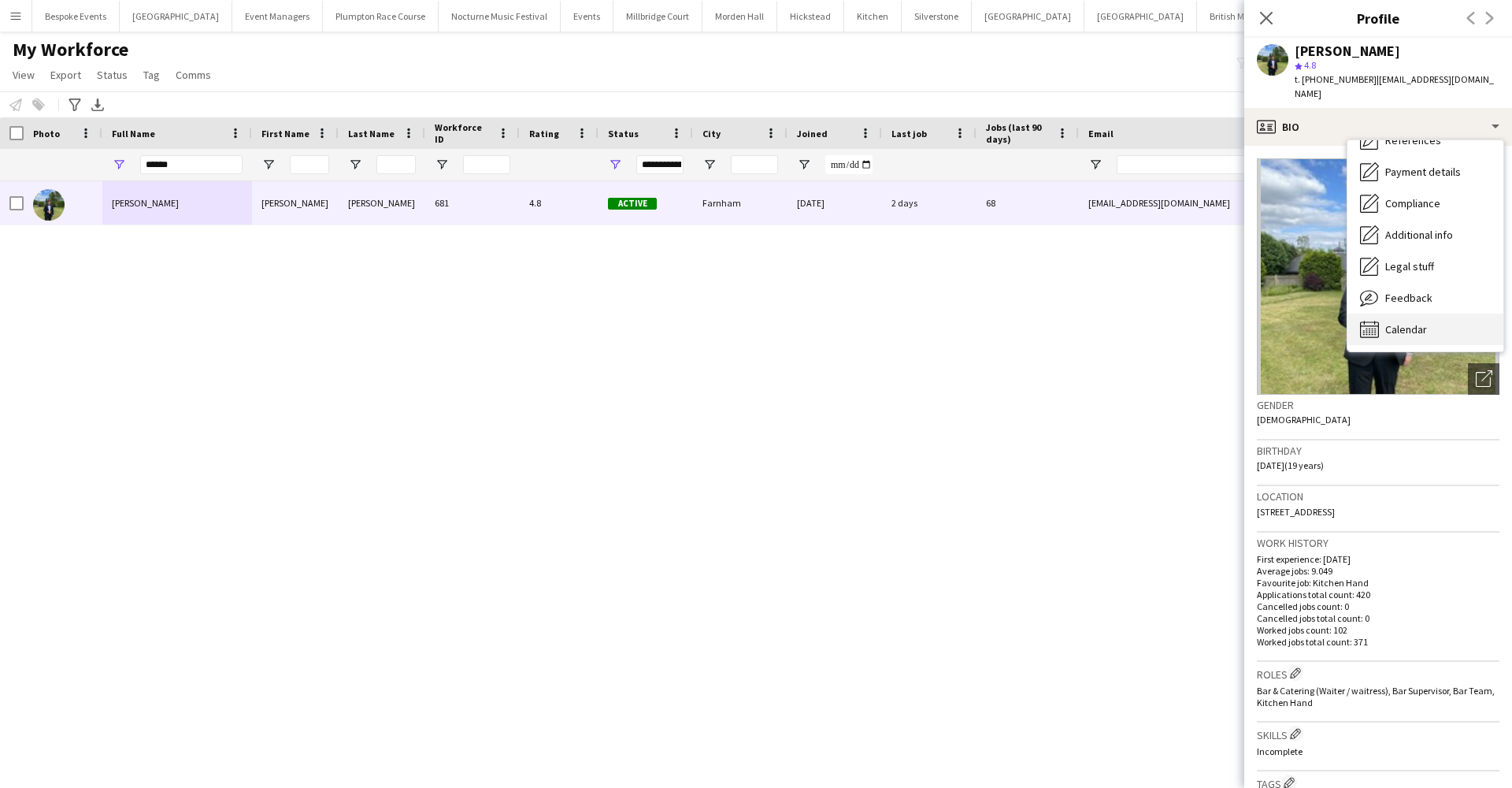
scroll to position [180, 0]
click at [1405, 326] on div "Calendar Calendar" at bounding box center [1425, 329] width 156 height 32
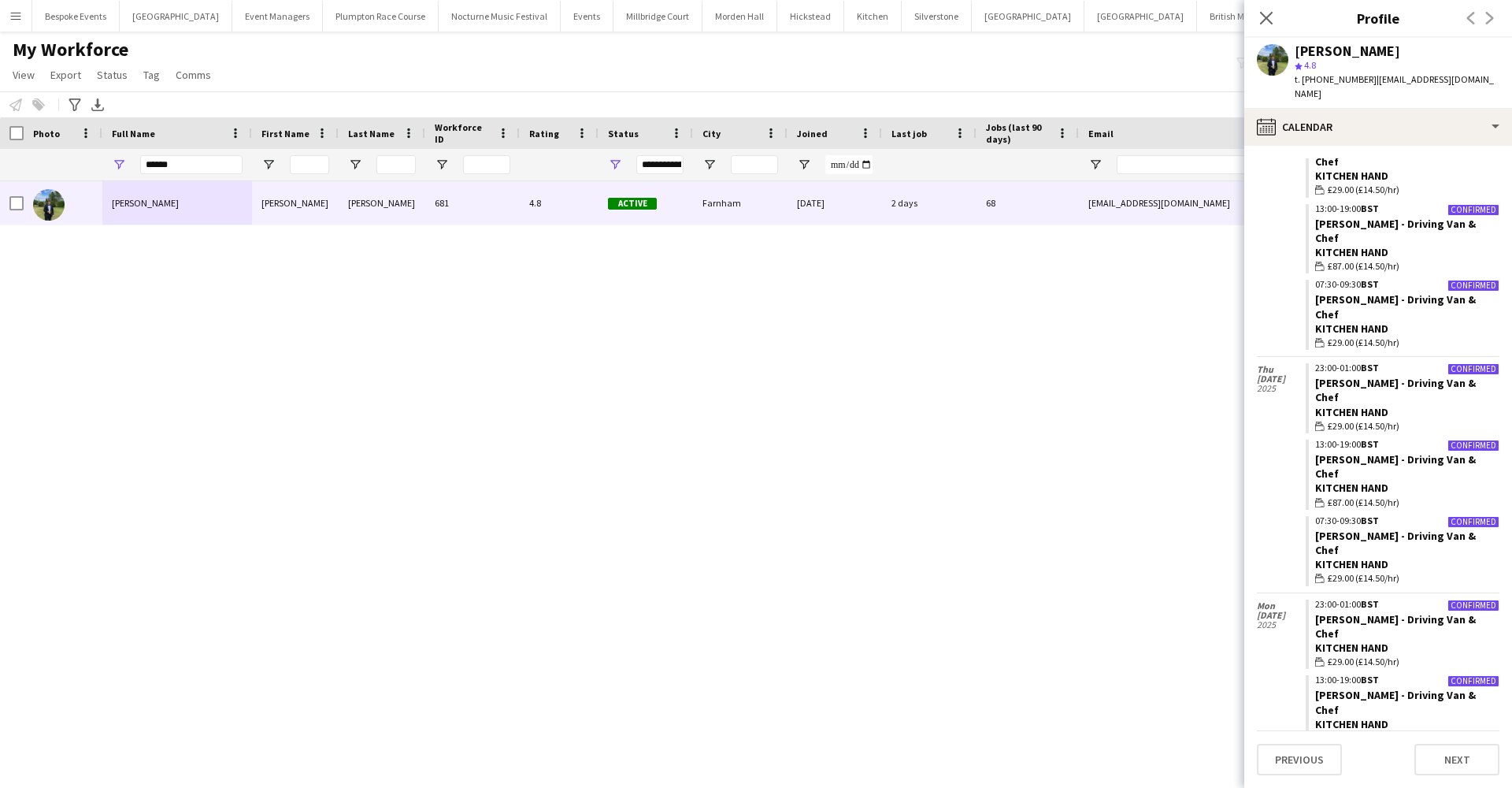
scroll to position [1886, 0]
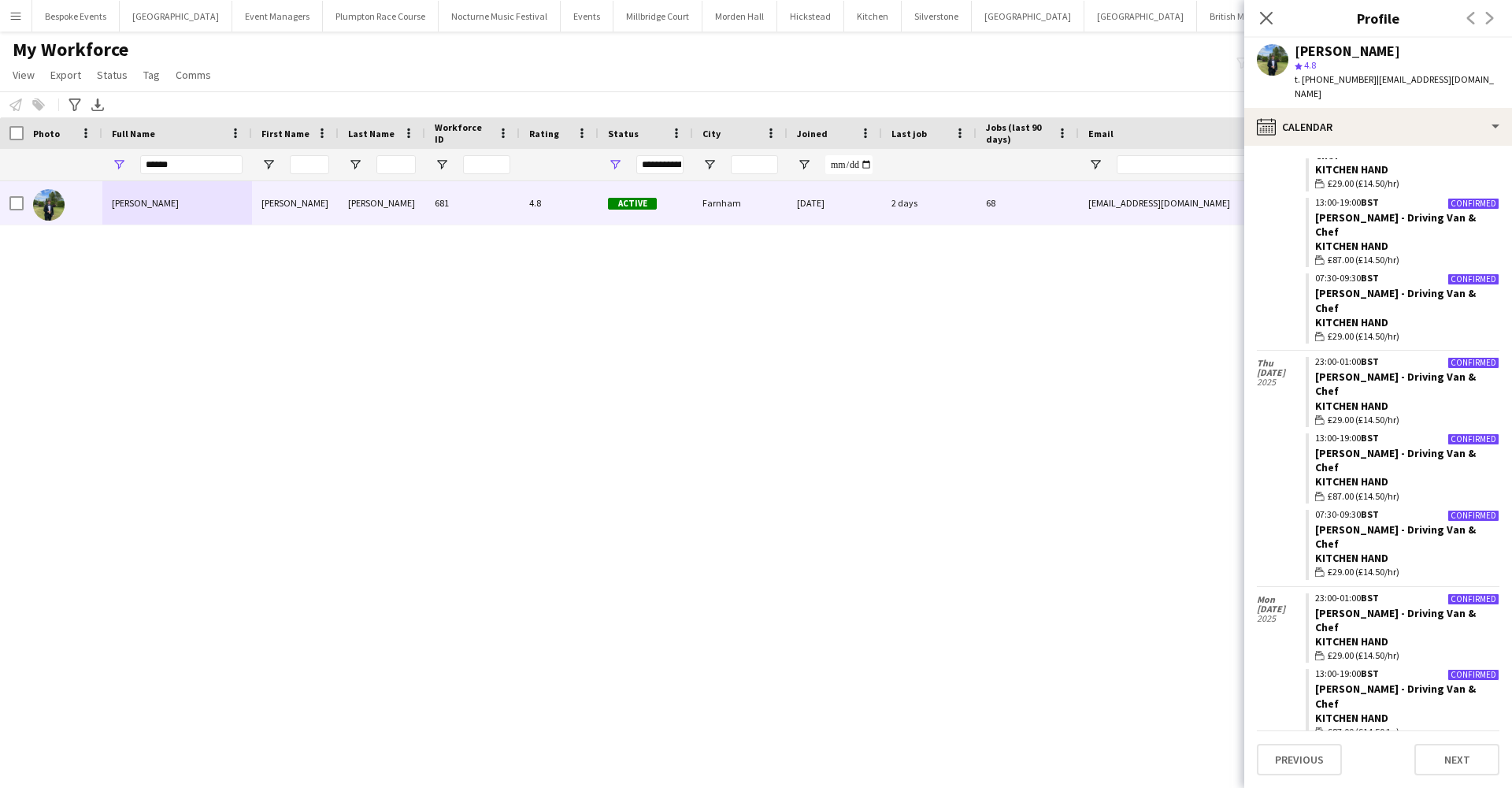
type input "*"
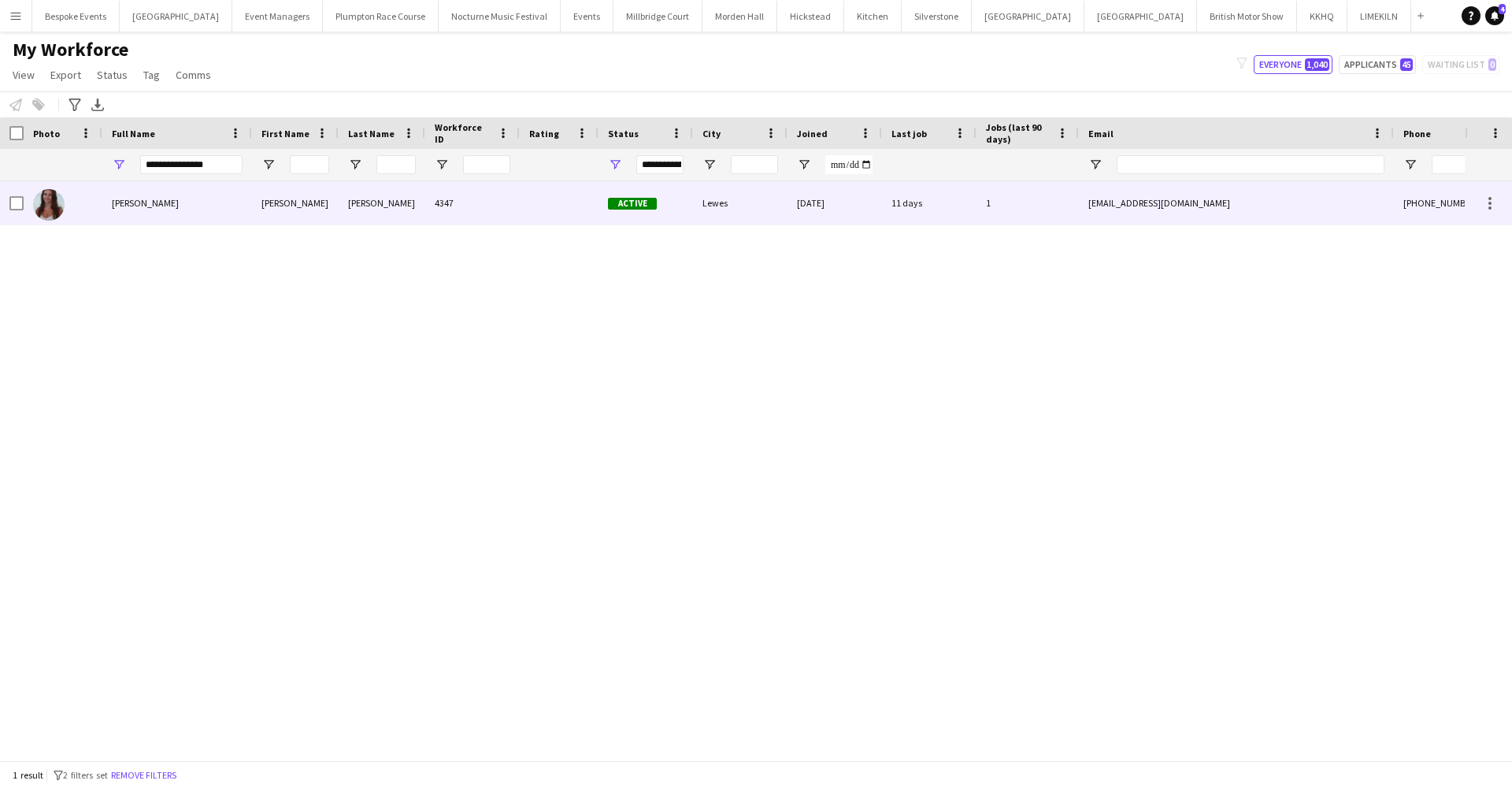
click at [195, 194] on div "Beatrice Norris" at bounding box center [177, 202] width 150 height 43
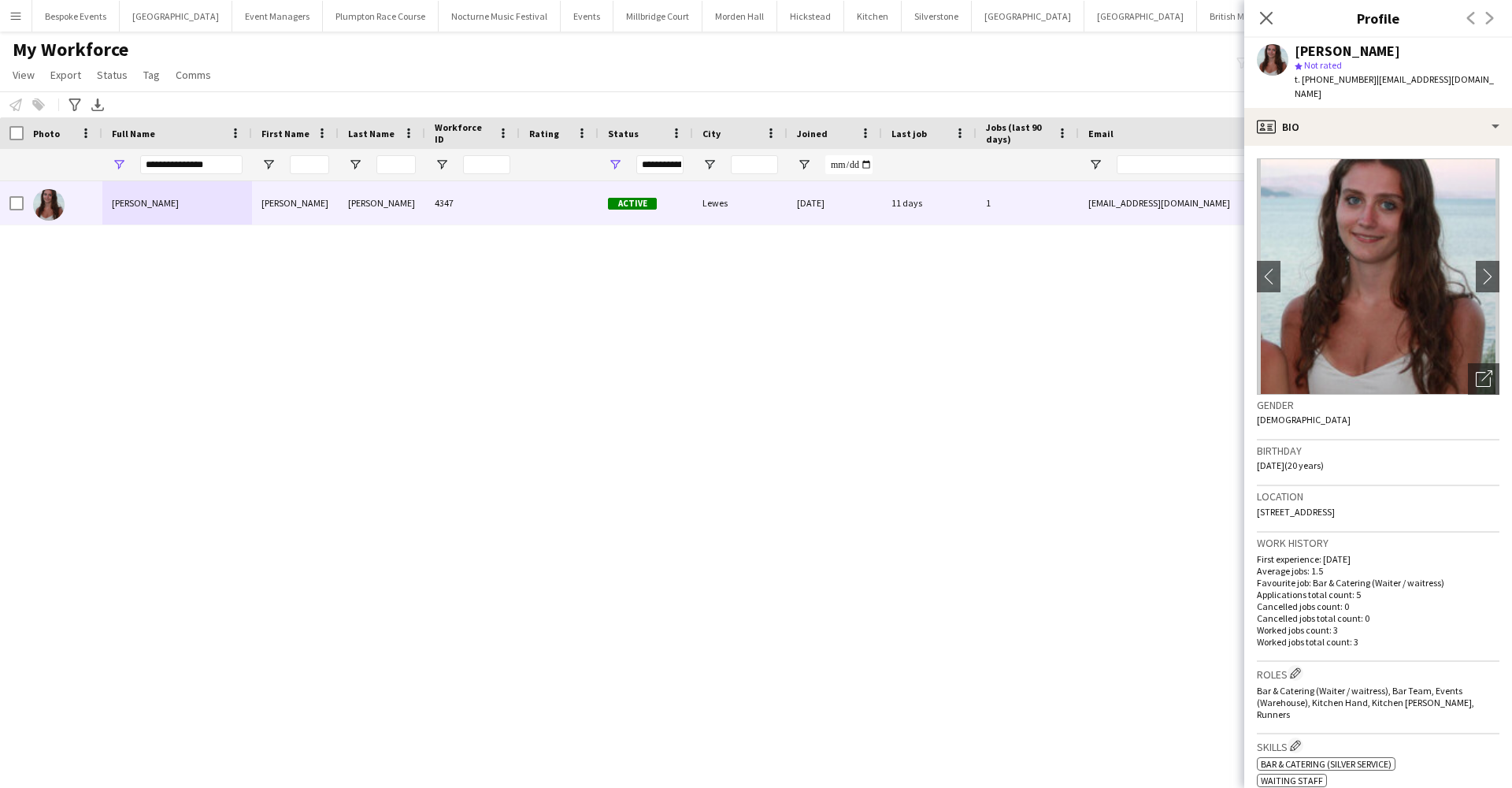
drag, startPoint x: 1471, startPoint y: 79, endPoint x: 1368, endPoint y: 79, distance: 103.0
click at [1368, 79] on div "Beatrice Norris star Not rated t. +447841952045 | iambeanorris@gmail.com" at bounding box center [1378, 72] width 268 height 70
copy span "iambeanorris@gmail.com"
click at [229, 159] on input "**********" at bounding box center [191, 164] width 102 height 19
type input "*"
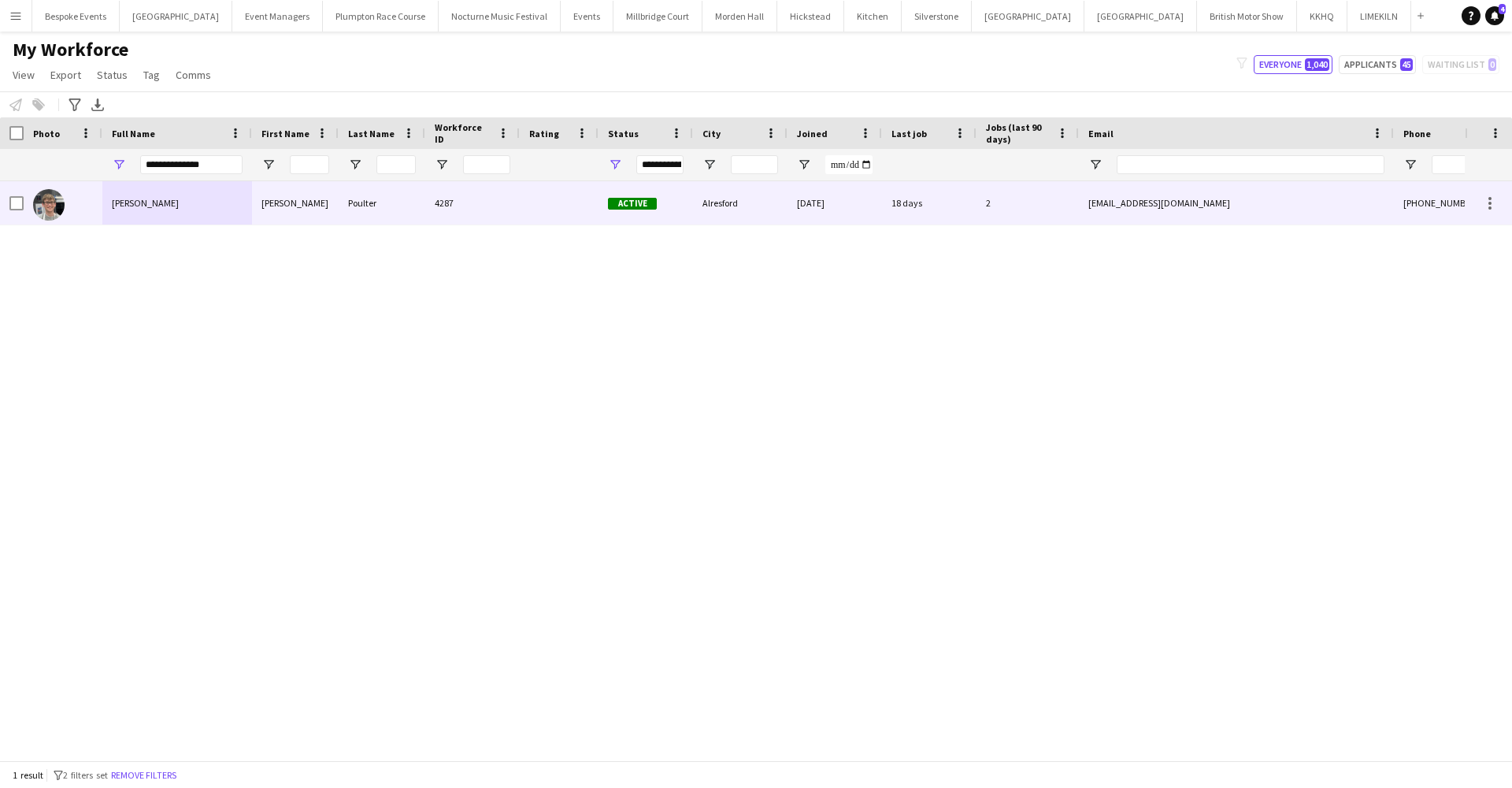
click at [219, 199] on div "[PERSON_NAME]" at bounding box center [177, 202] width 150 height 43
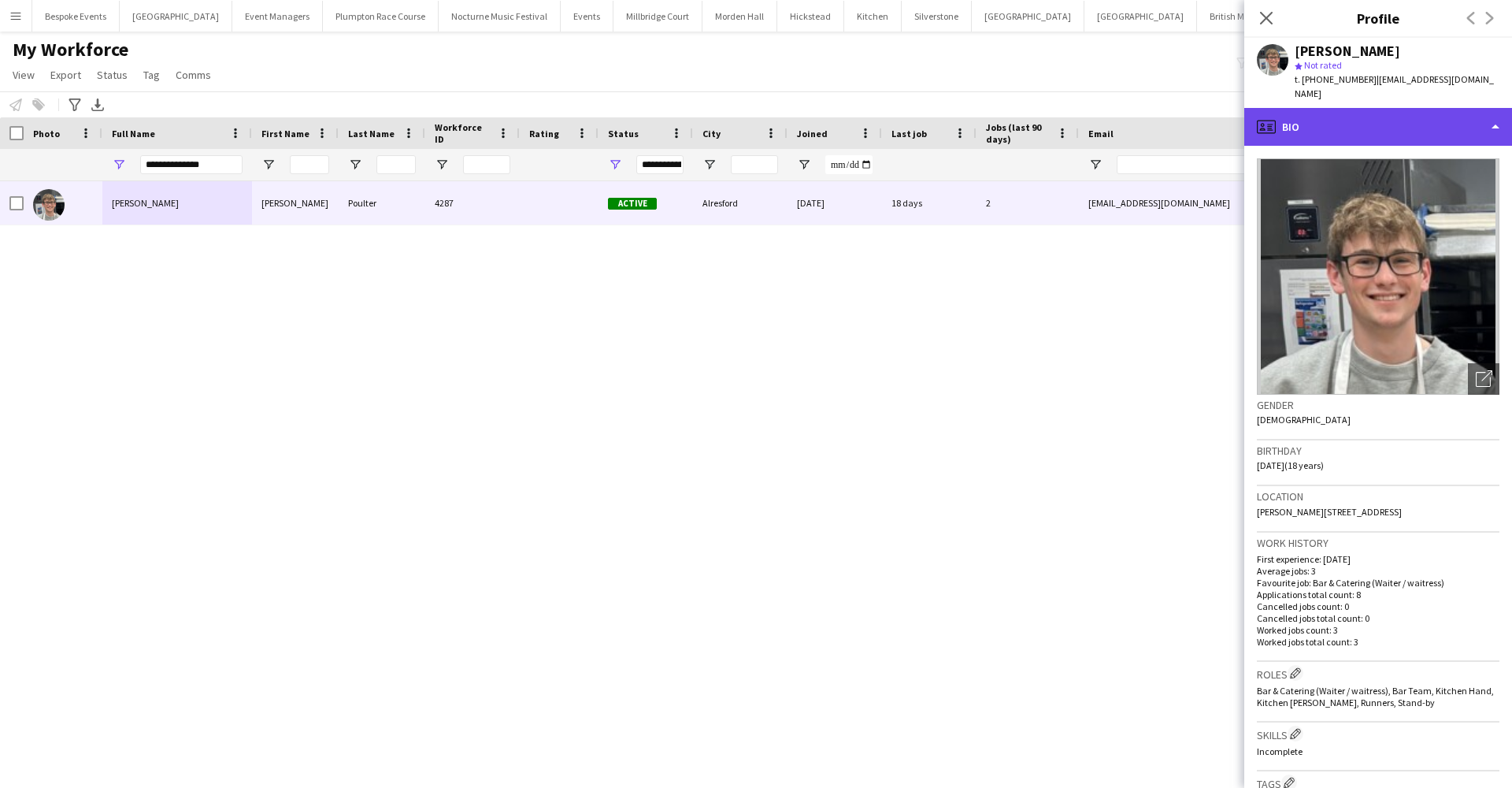
click at [1376, 109] on div "profile Bio" at bounding box center [1378, 126] width 268 height 38
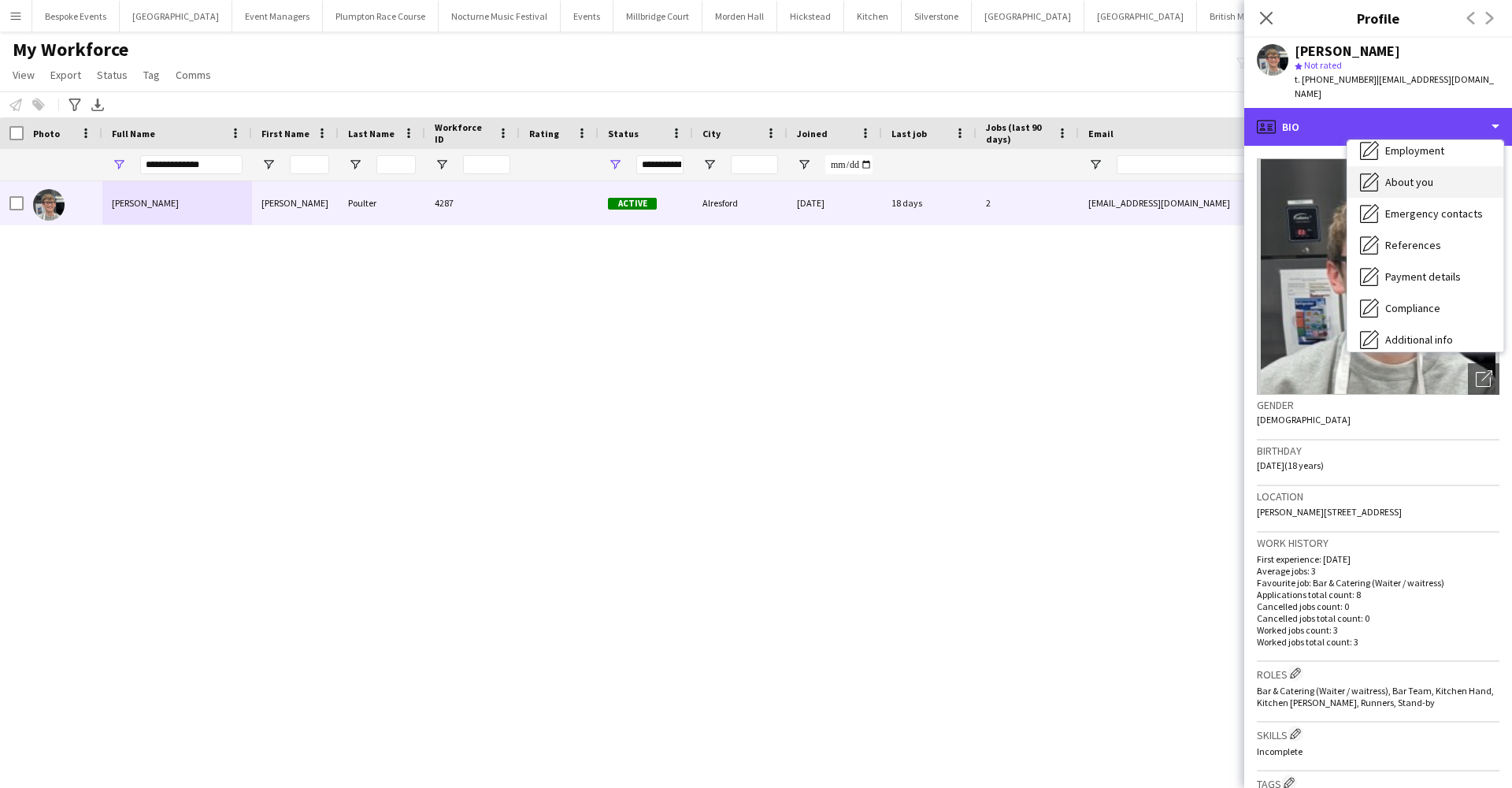
scroll to position [85, 0]
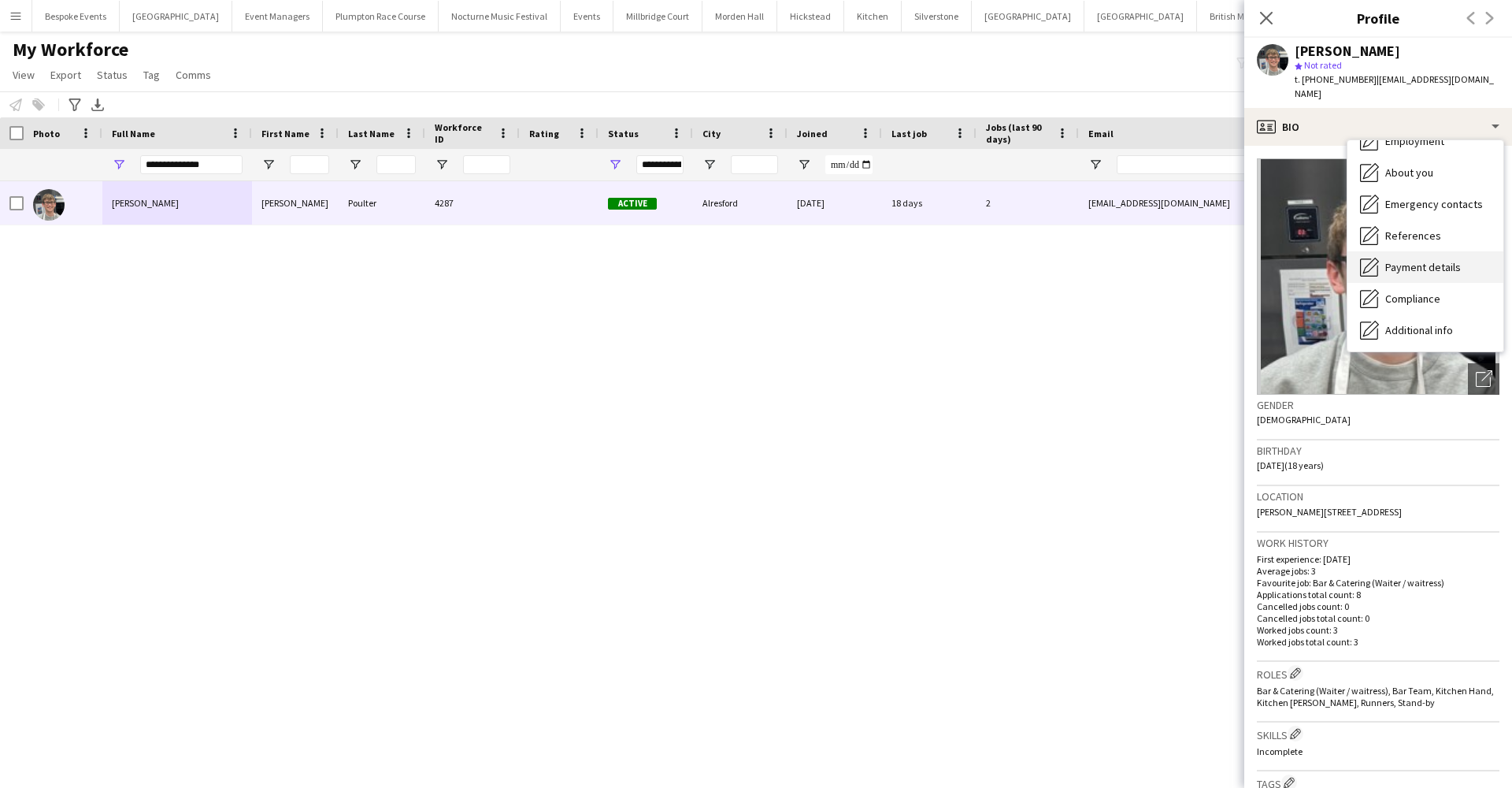
click at [1413, 260] on span "Payment details" at bounding box center [1423, 267] width 76 height 14
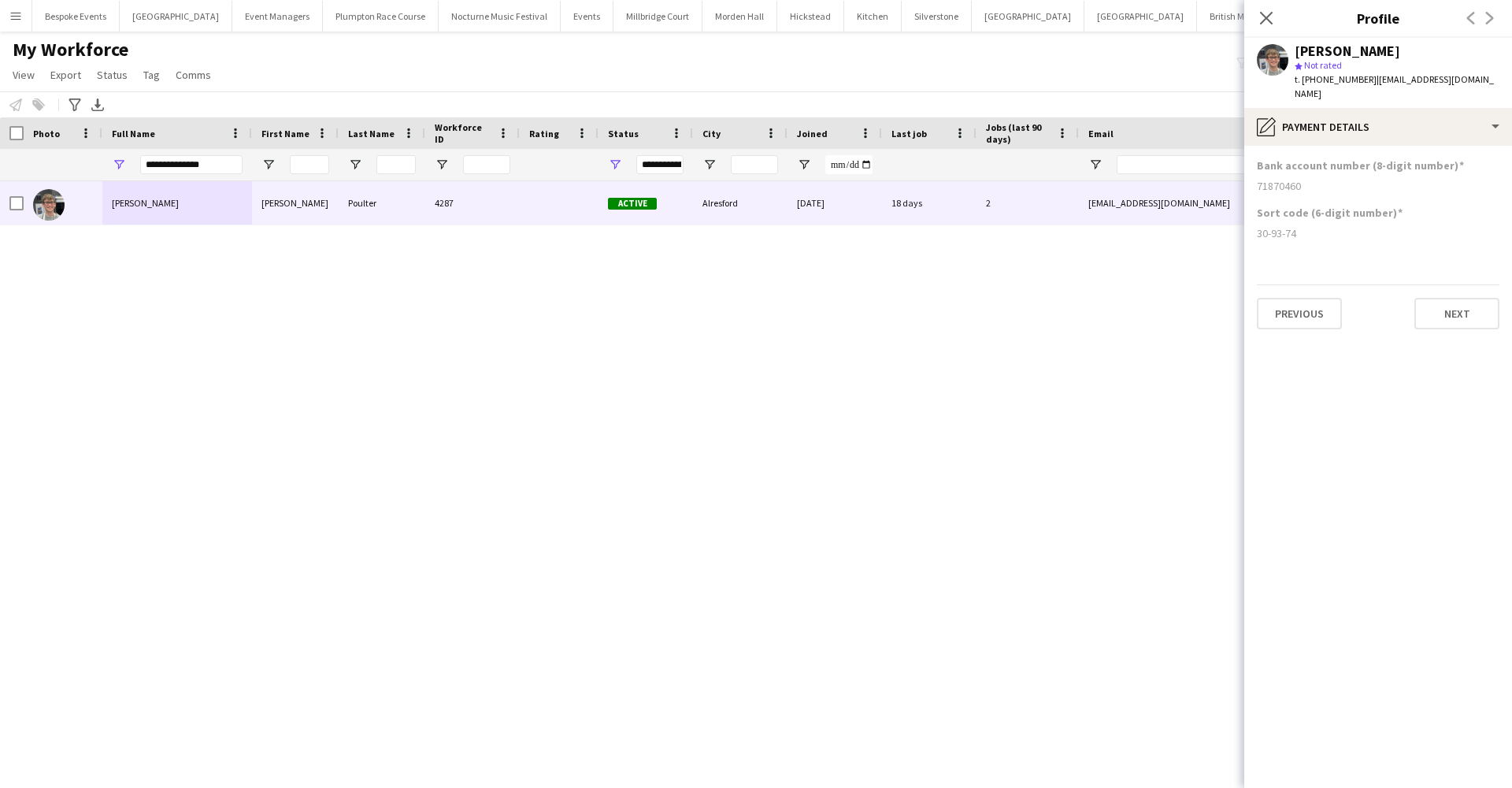
drag, startPoint x: 1314, startPoint y: 218, endPoint x: 1259, endPoint y: 154, distance: 84.4
click at [1259, 154] on app-section-data-types "Bank account number (8-digit number) 71870460 Sort code (6-digit number) 30-93-…" at bounding box center [1378, 467] width 268 height 642
copy app-section-data-types "Bank account number (8-digit number) 71870460 Sort code (6-digit number) 30-93-…"
click at [214, 161] on input "**********" at bounding box center [191, 164] width 102 height 19
type input "*"
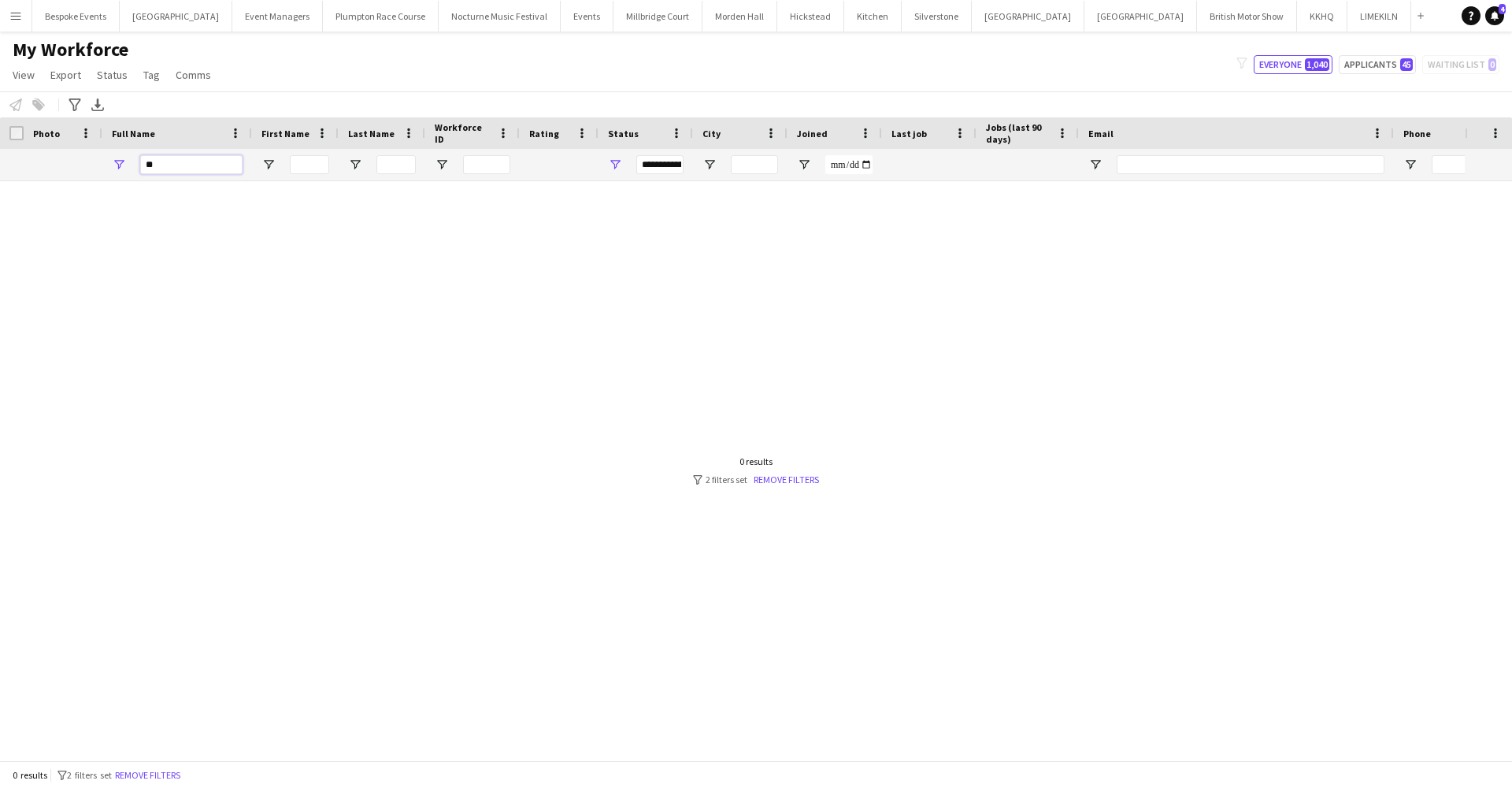
type input "*"
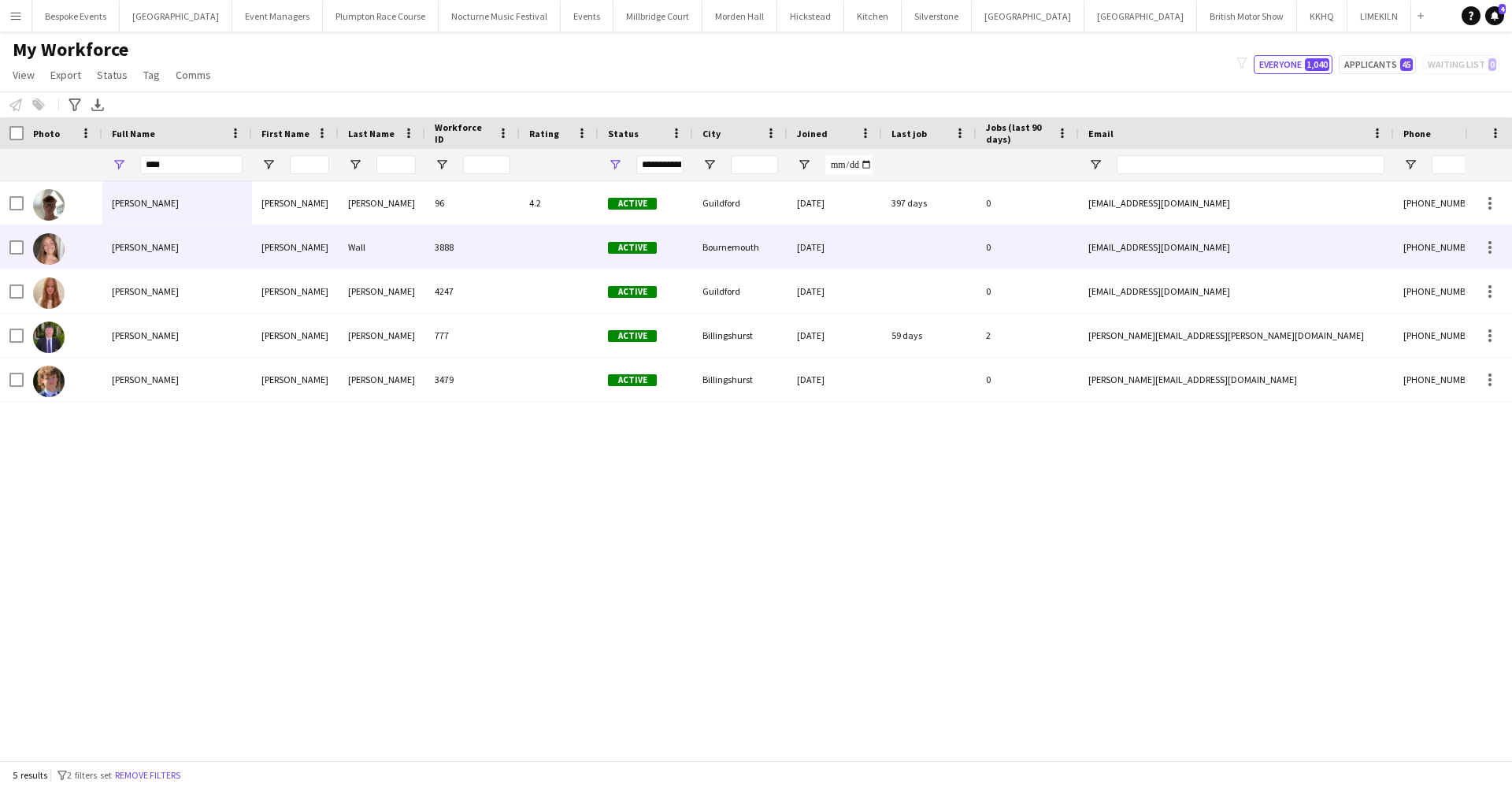
click at [190, 258] on div "Courtney Wall" at bounding box center [177, 246] width 150 height 43
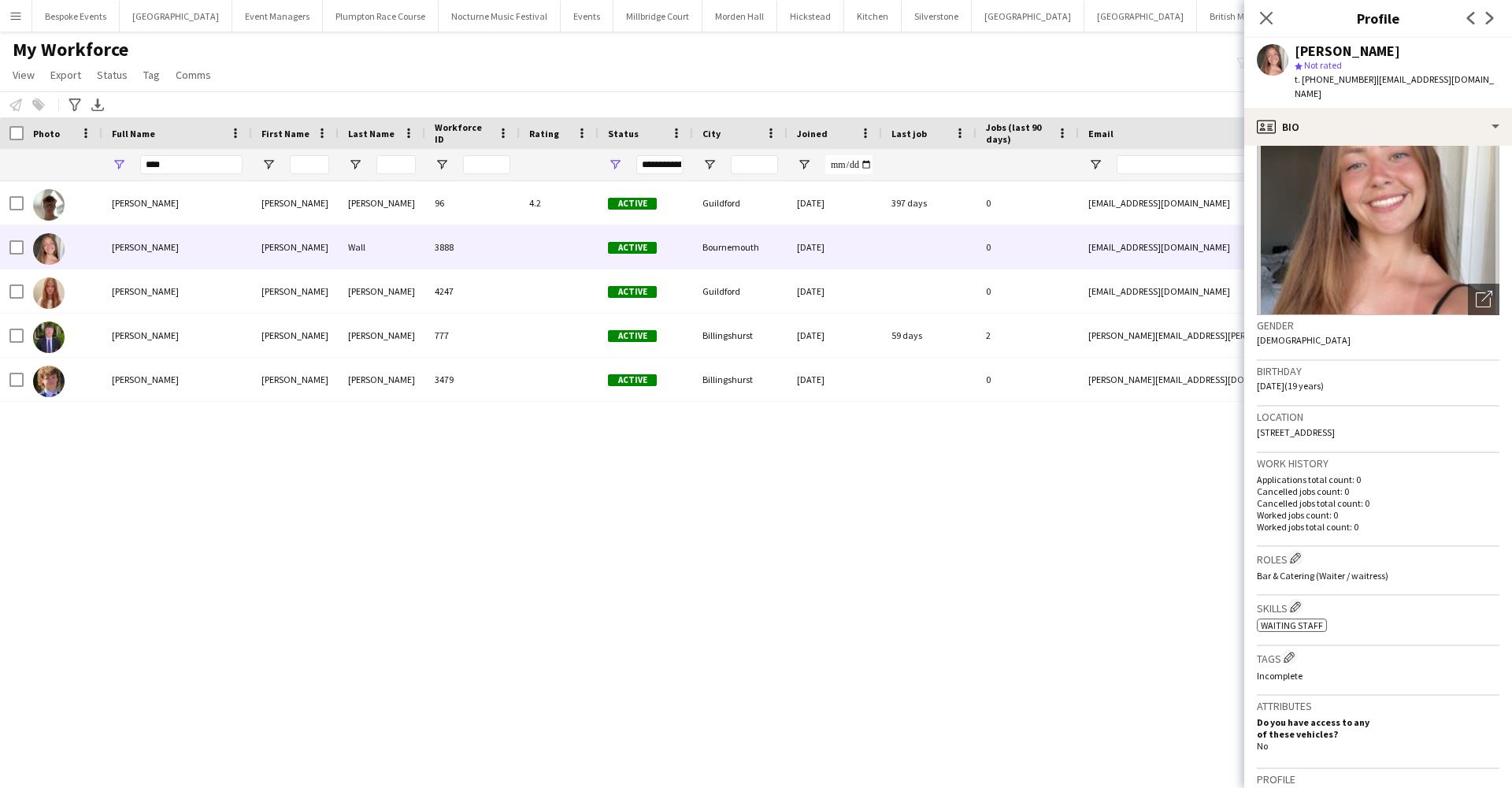
scroll to position [80, 0]
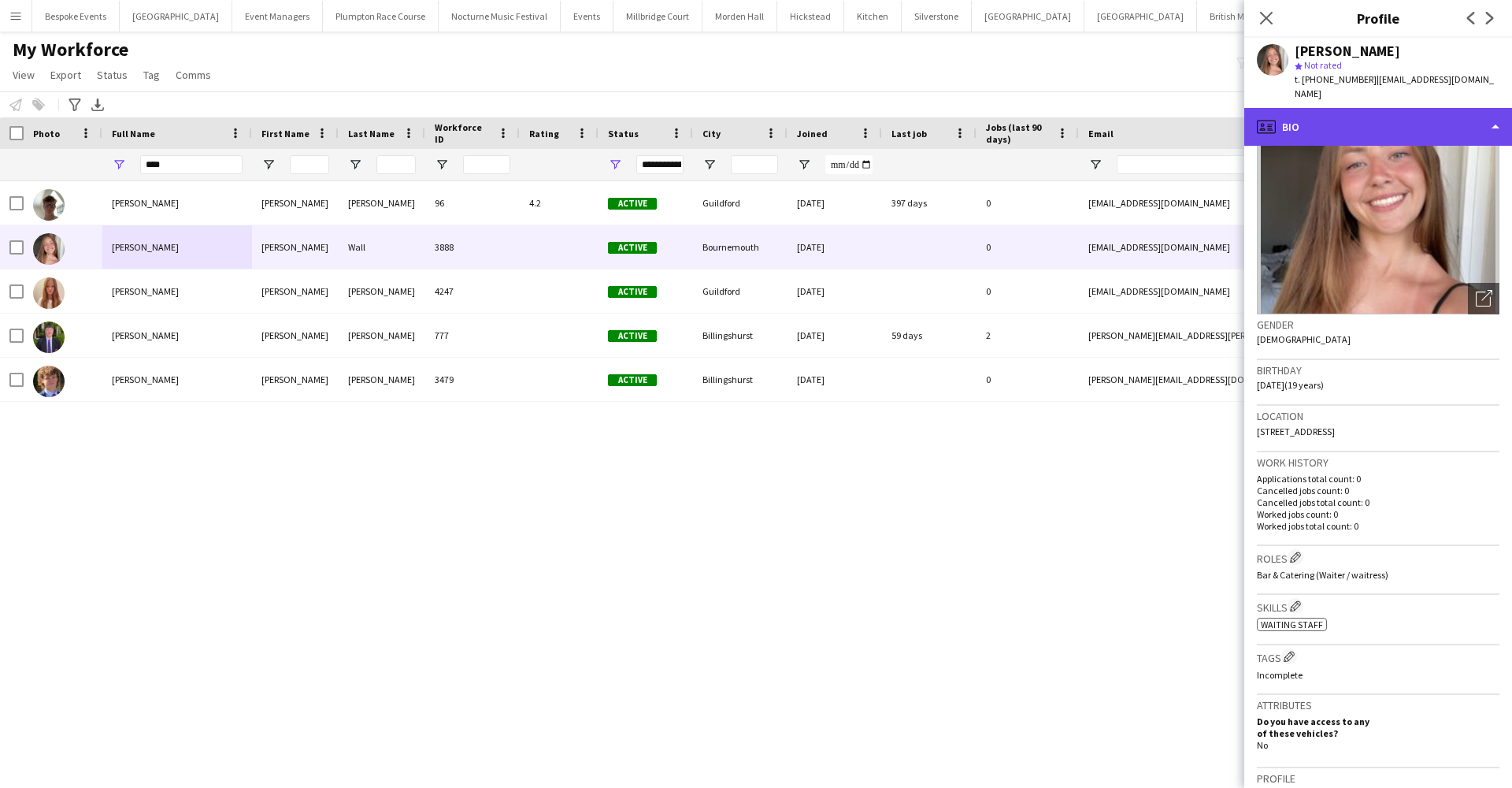
click at [1376, 143] on div "profile Bio" at bounding box center [1378, 126] width 268 height 38
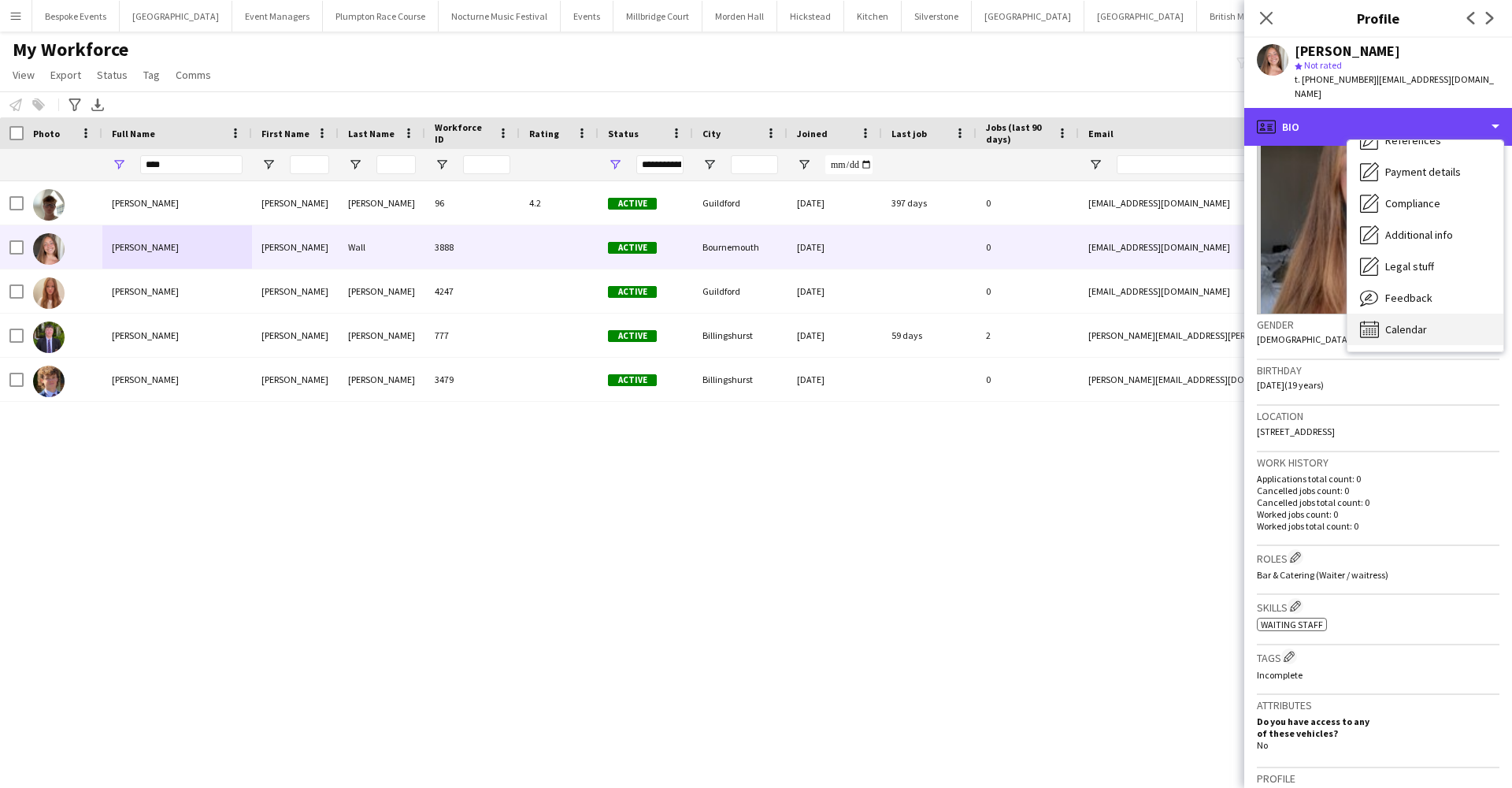
scroll to position [180, 0]
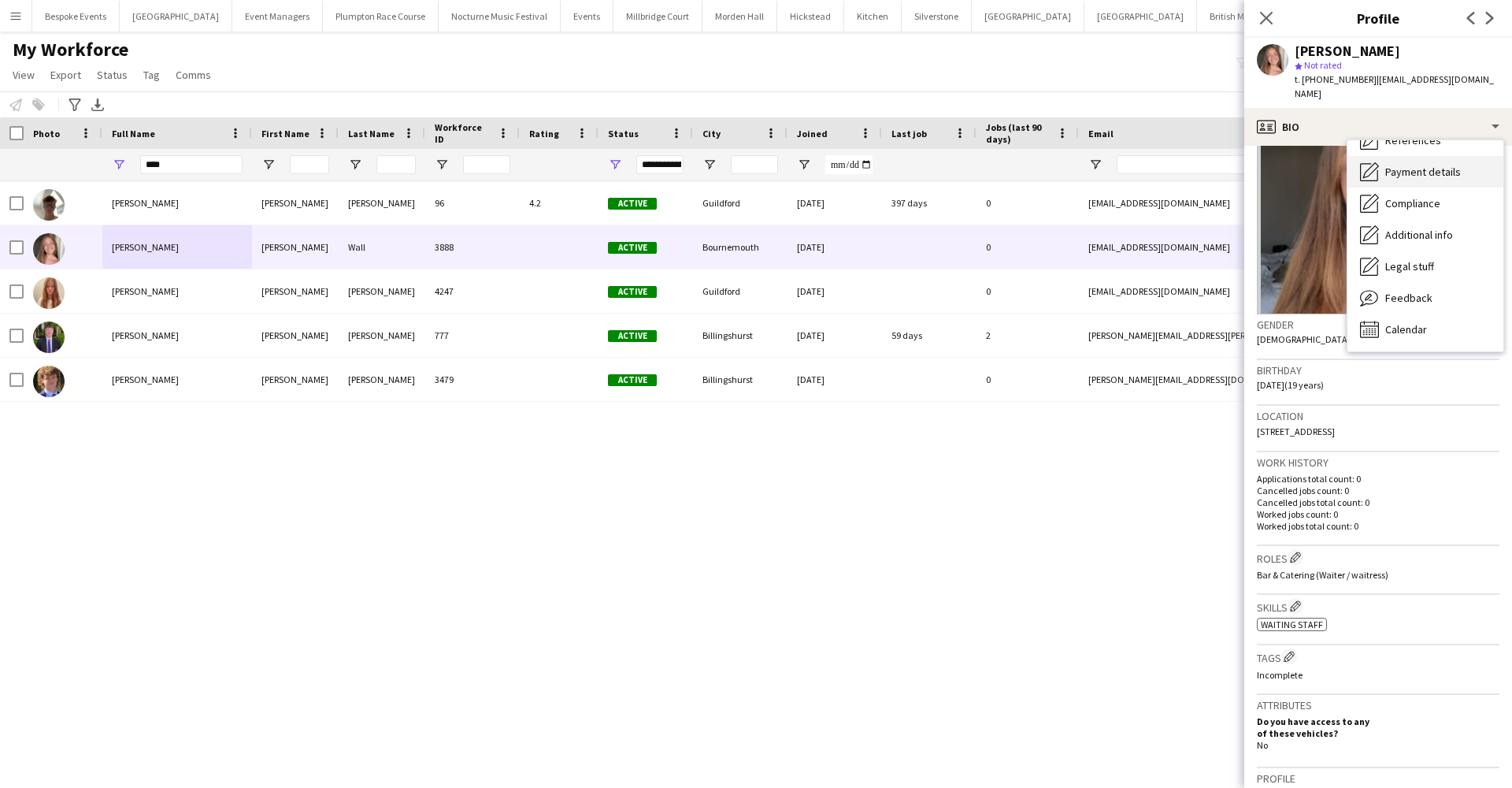
click at [1407, 170] on span "Payment details" at bounding box center [1423, 172] width 76 height 14
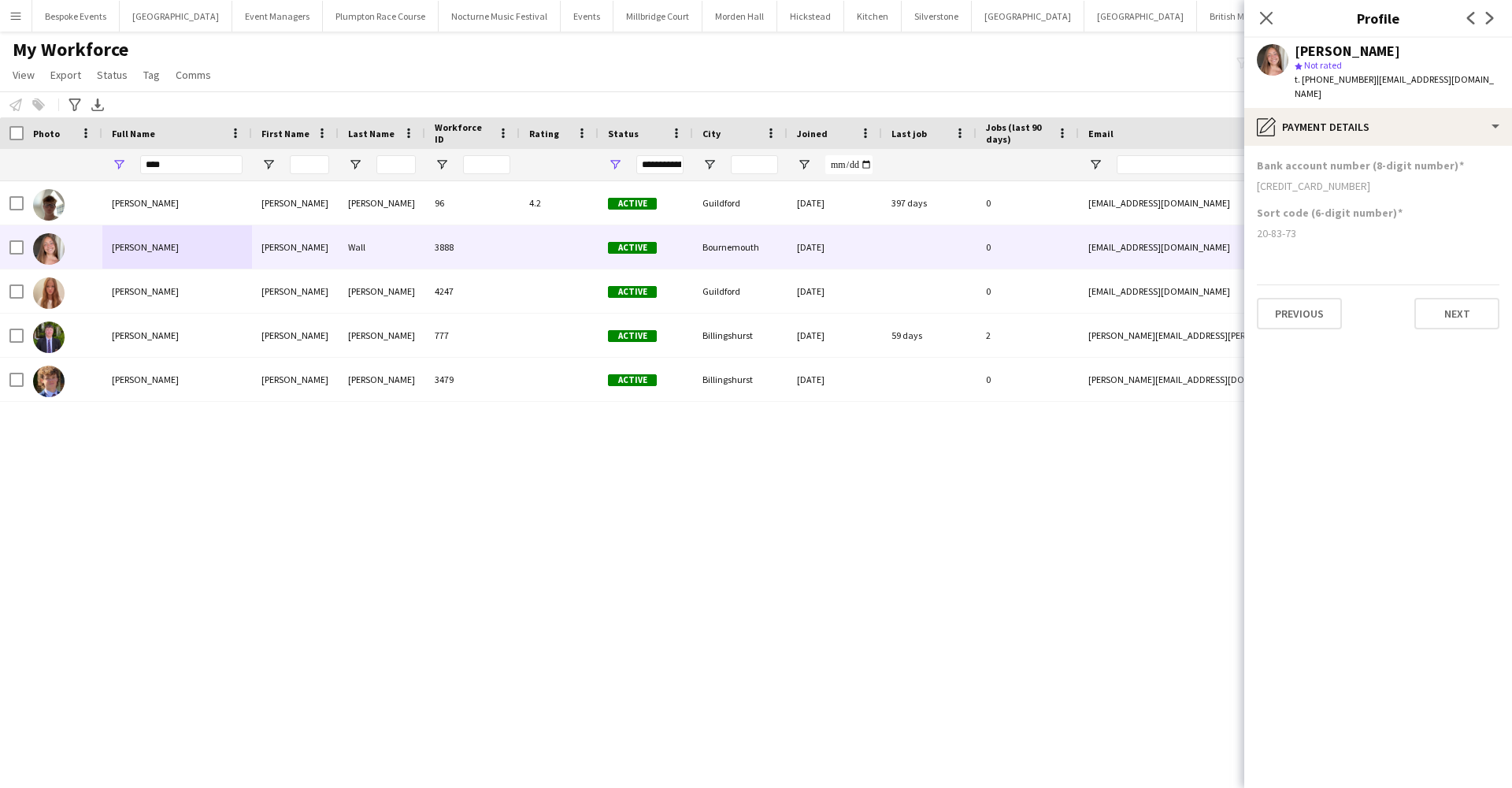
drag, startPoint x: 1302, startPoint y: 99, endPoint x: 1367, endPoint y: 81, distance: 67.4
click at [1367, 81] on div "t. +447309069975 | courtneylouisewall@outlook.com" at bounding box center [1397, 86] width 205 height 28
copy span "courtneylouisewall@outlook.com"
click at [177, 161] on input "****" at bounding box center [191, 164] width 102 height 19
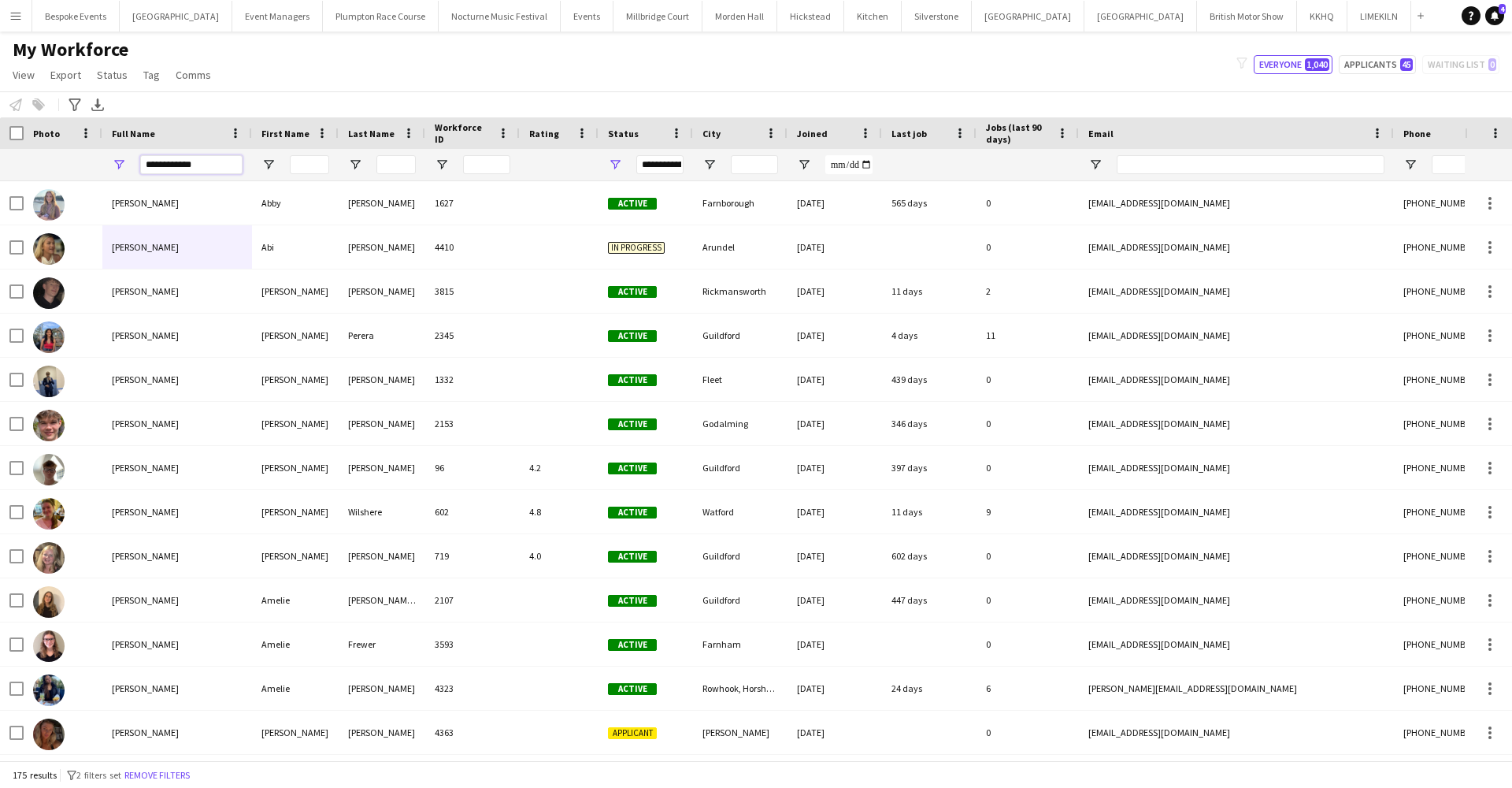
type input "**********"
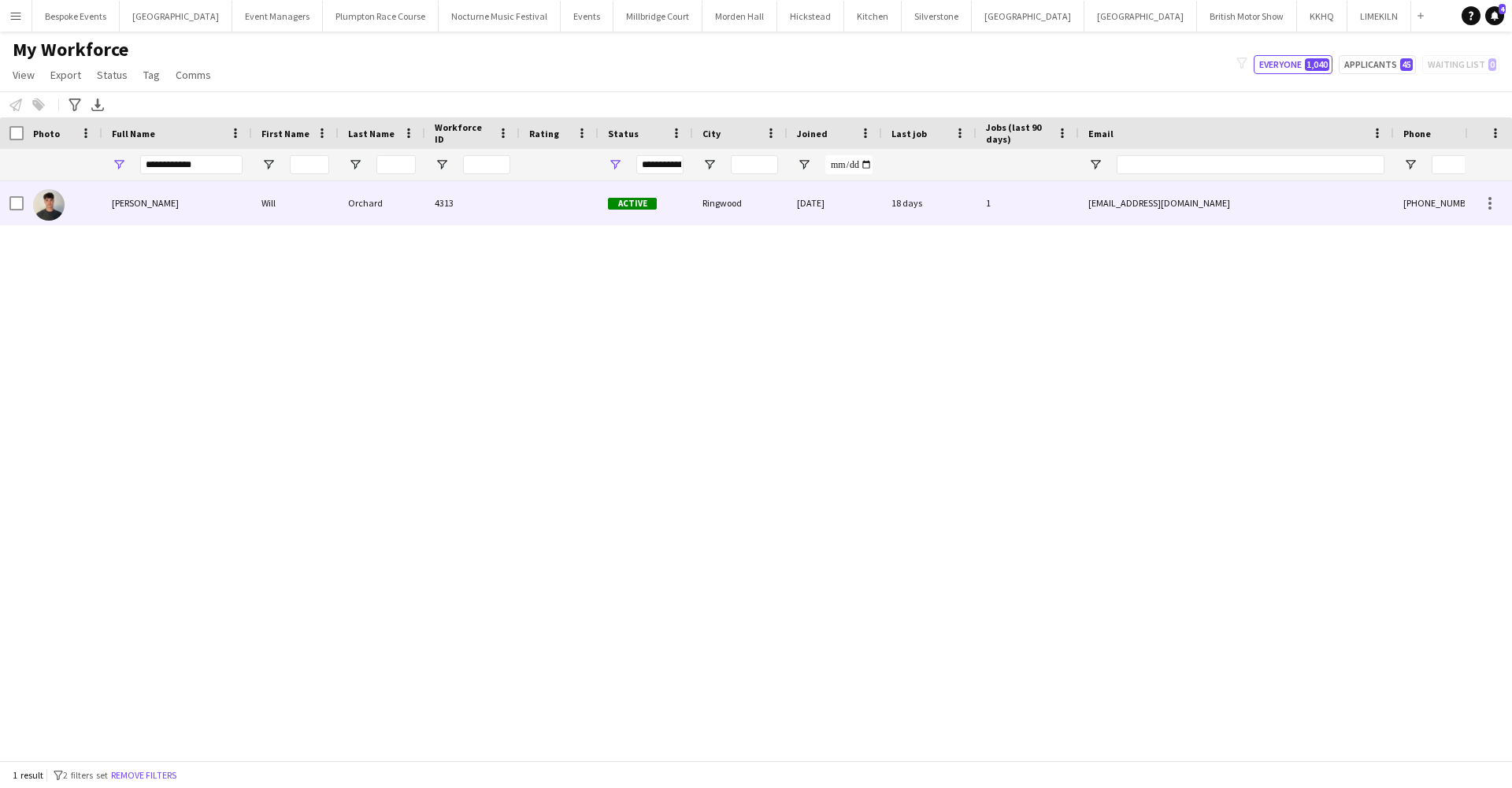
click at [176, 205] on div "Will Orchard" at bounding box center [177, 202] width 150 height 43
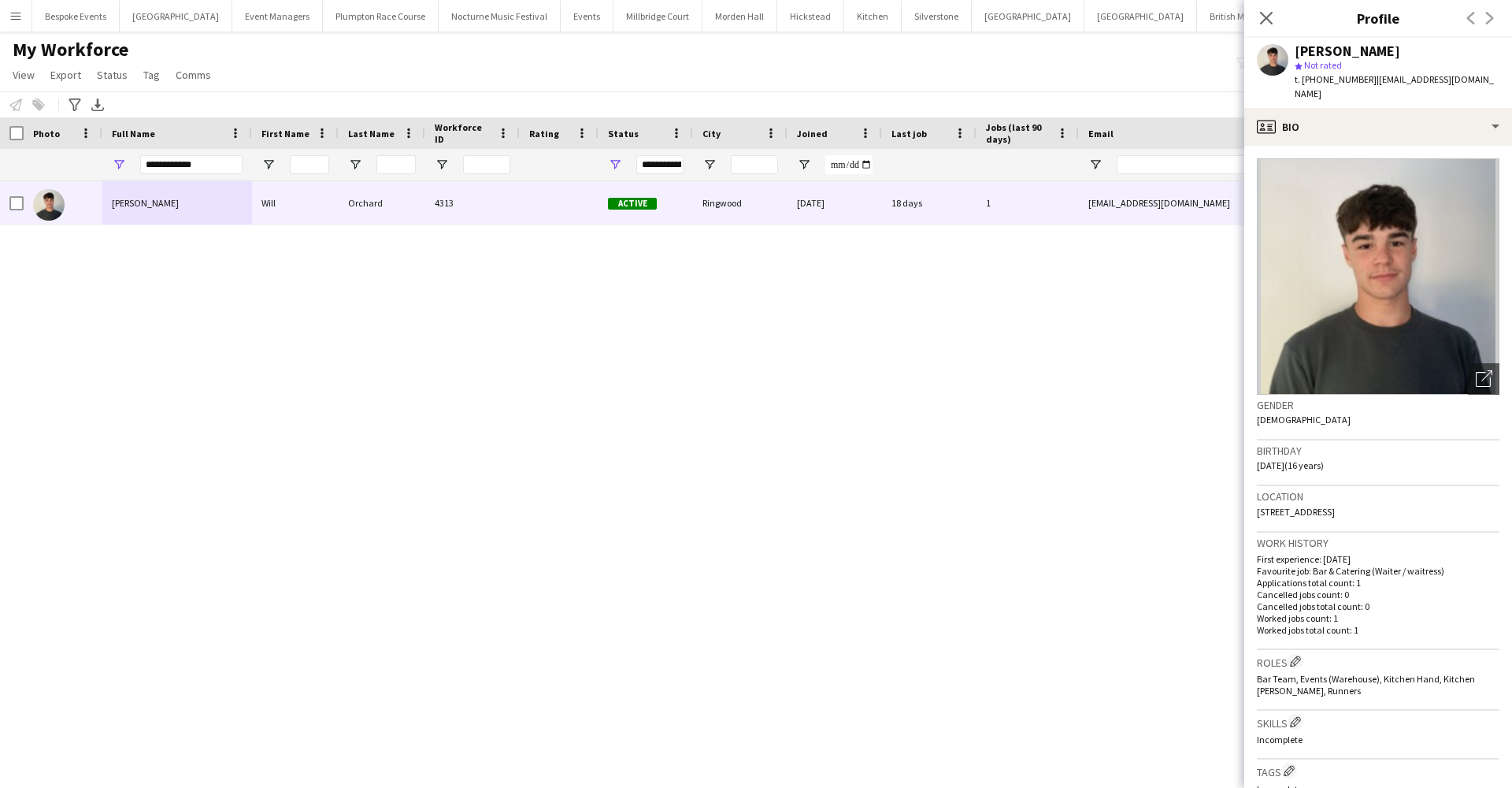
drag, startPoint x: 1498, startPoint y: 80, endPoint x: 1376, endPoint y: 79, distance: 122.0
click at [1376, 79] on div "Will Orchard star Not rated t. +4407493648857 | willpopper2009@icloud.com" at bounding box center [1378, 72] width 268 height 70
copy span "willpopper2009@icloud.com"
drag, startPoint x: 213, startPoint y: 165, endPoint x: 138, endPoint y: 166, distance: 75.0
click at [138, 166] on div "**********" at bounding box center [177, 165] width 150 height 32
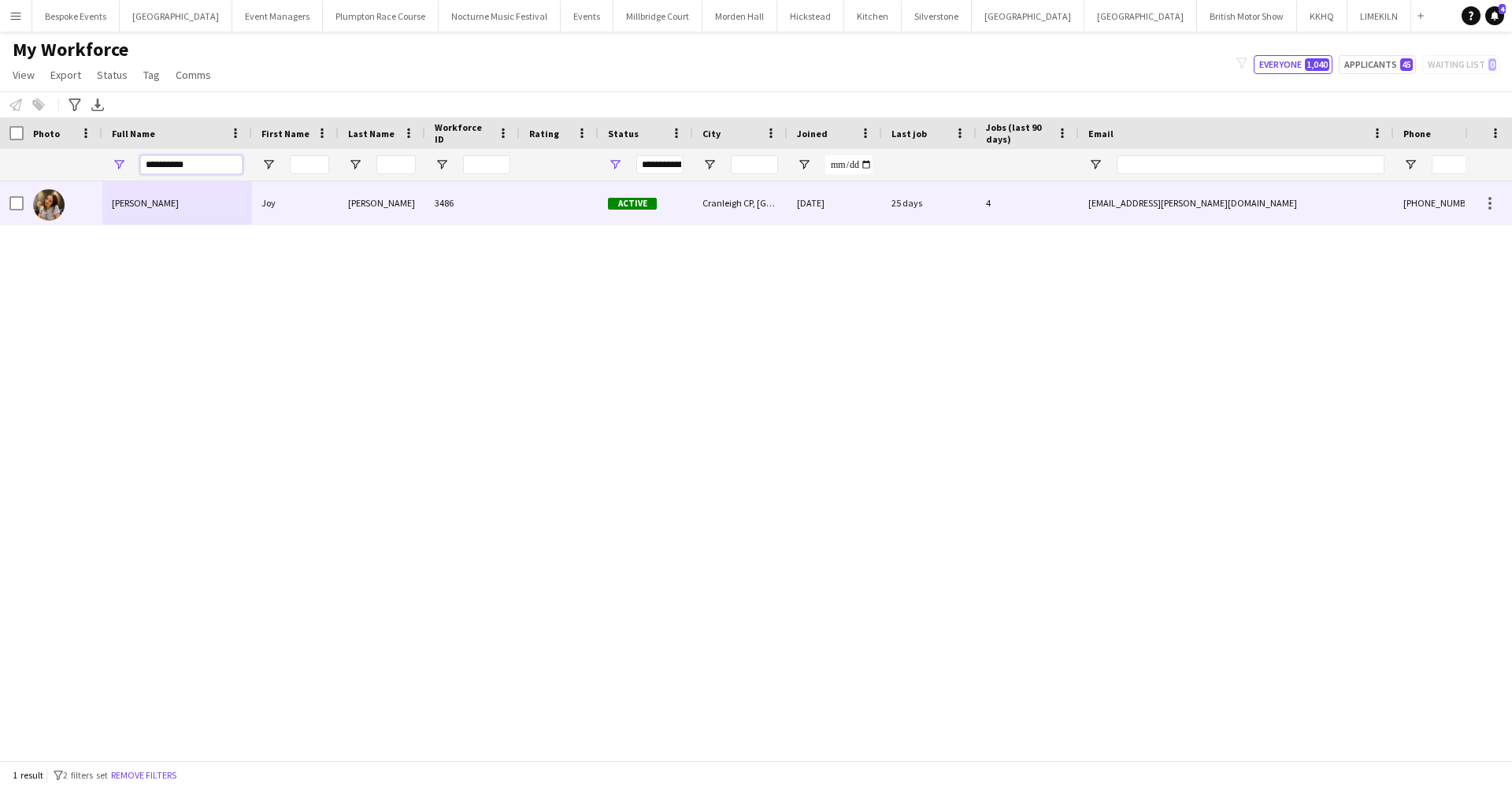
type input "**********"
click at [183, 191] on div "Joy Oliver" at bounding box center [177, 202] width 150 height 43
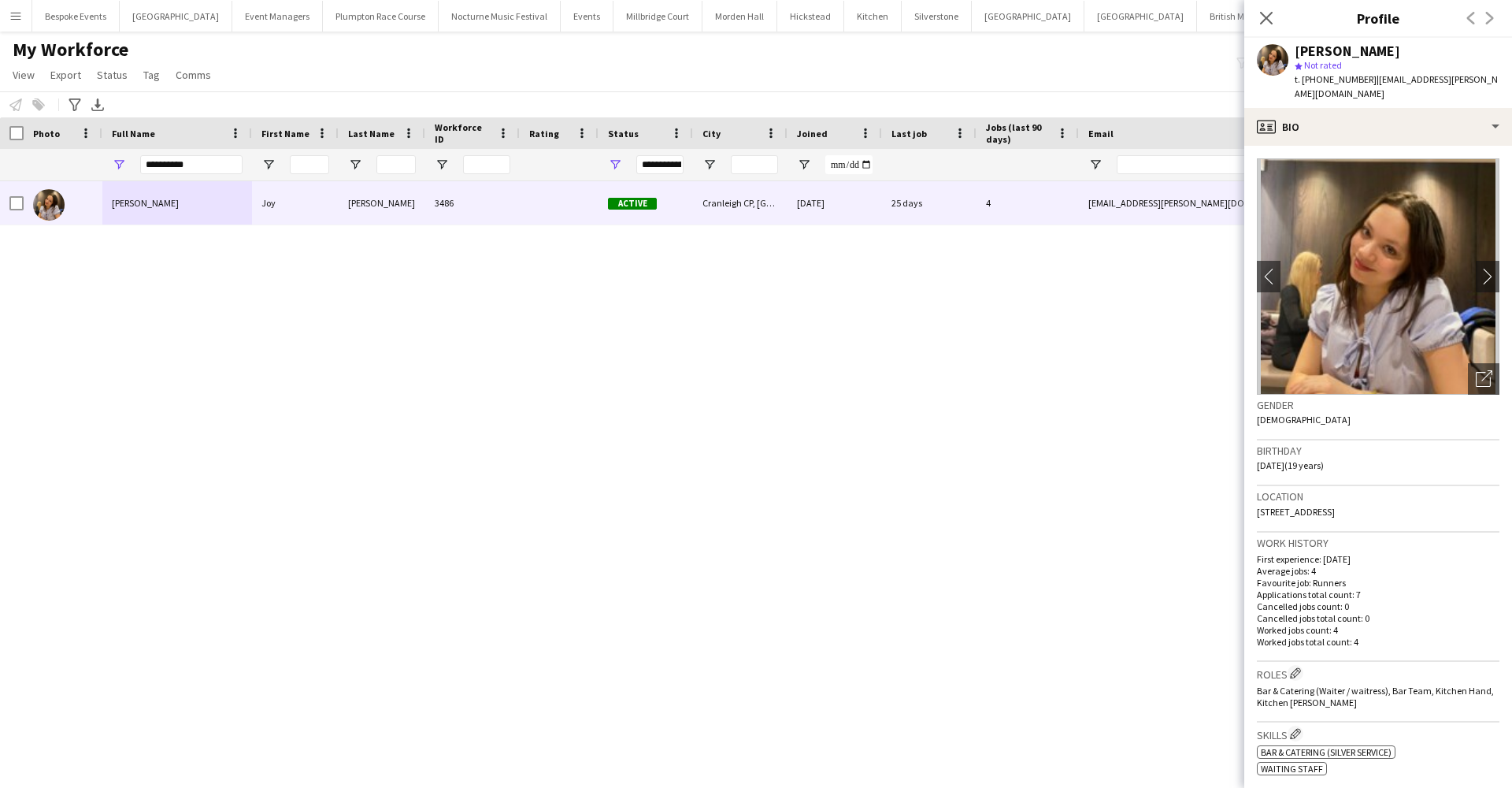
drag, startPoint x: 1290, startPoint y: 514, endPoint x: 1267, endPoint y: 501, distance: 26.4
click at [1267, 501] on div "Location New Park Road, Homelands, Cranleigh CP, Waverley, GU6 7HJ" at bounding box center [1378, 509] width 243 height 46
drag, startPoint x: 1457, startPoint y: 82, endPoint x: 1378, endPoint y: 85, distance: 79.1
click at [1378, 85] on div "Joy Oliver star Not rated t. +447565978984 | joyj.oliver@gmail.com" at bounding box center [1378, 72] width 268 height 70
click at [1270, 20] on icon "Close pop-in" at bounding box center [1266, 18] width 12 height 12
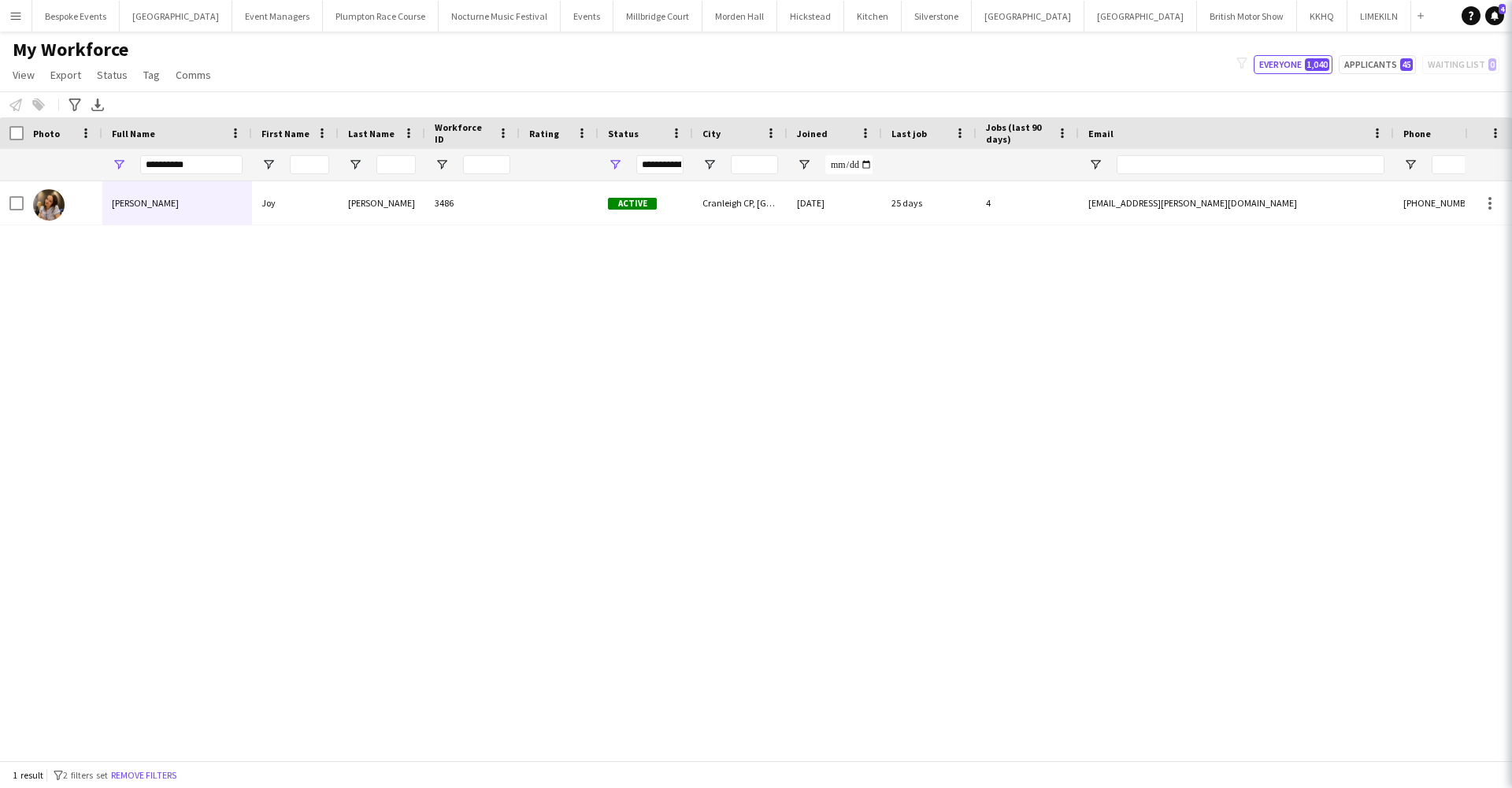
click at [1511, 20] on icon "Close pop-in" at bounding box center [1534, 18] width 12 height 12
click at [62, 27] on button "Bespoke Events Close" at bounding box center [76, 16] width 87 height 31
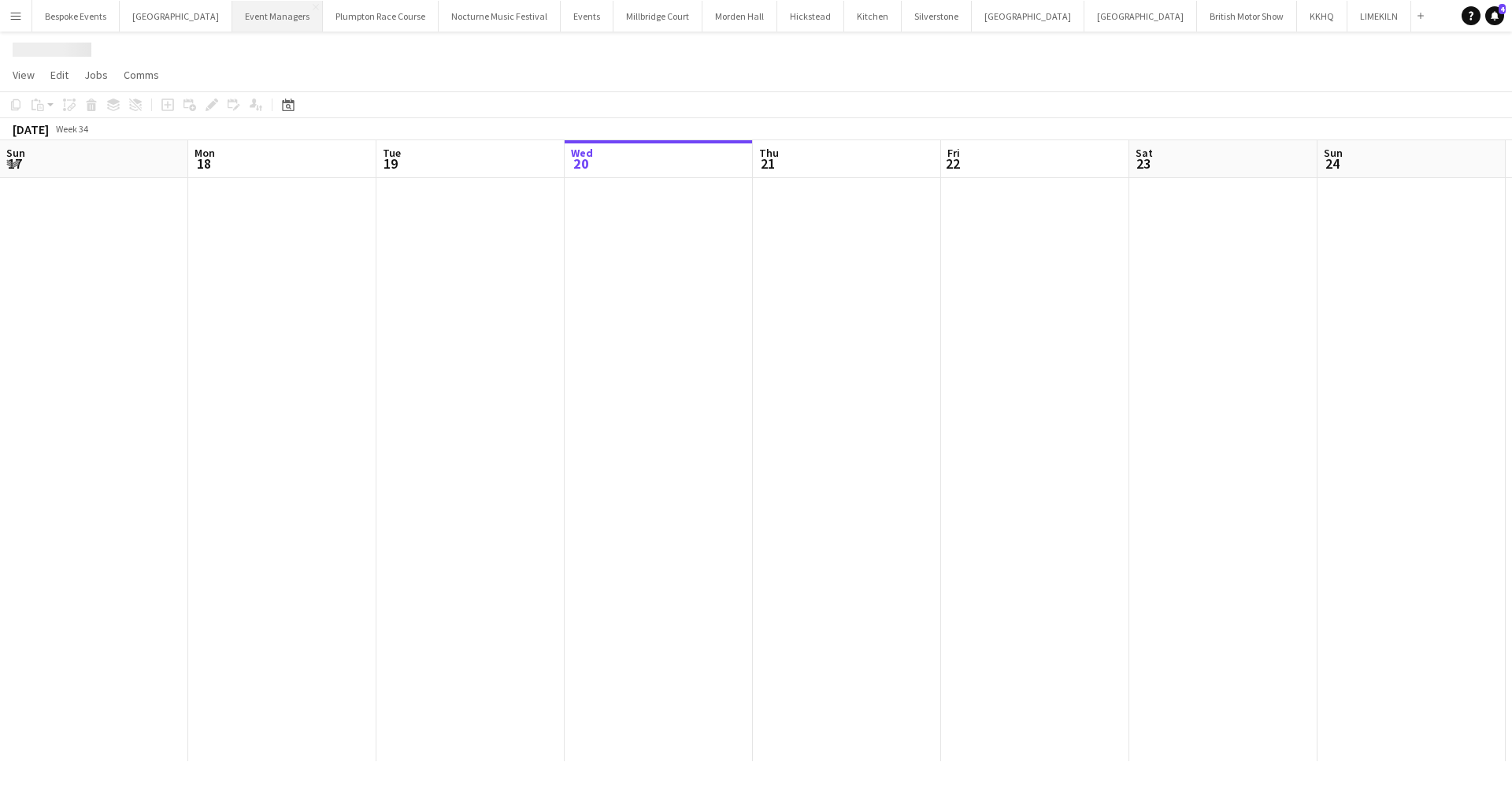
scroll to position [0, 377]
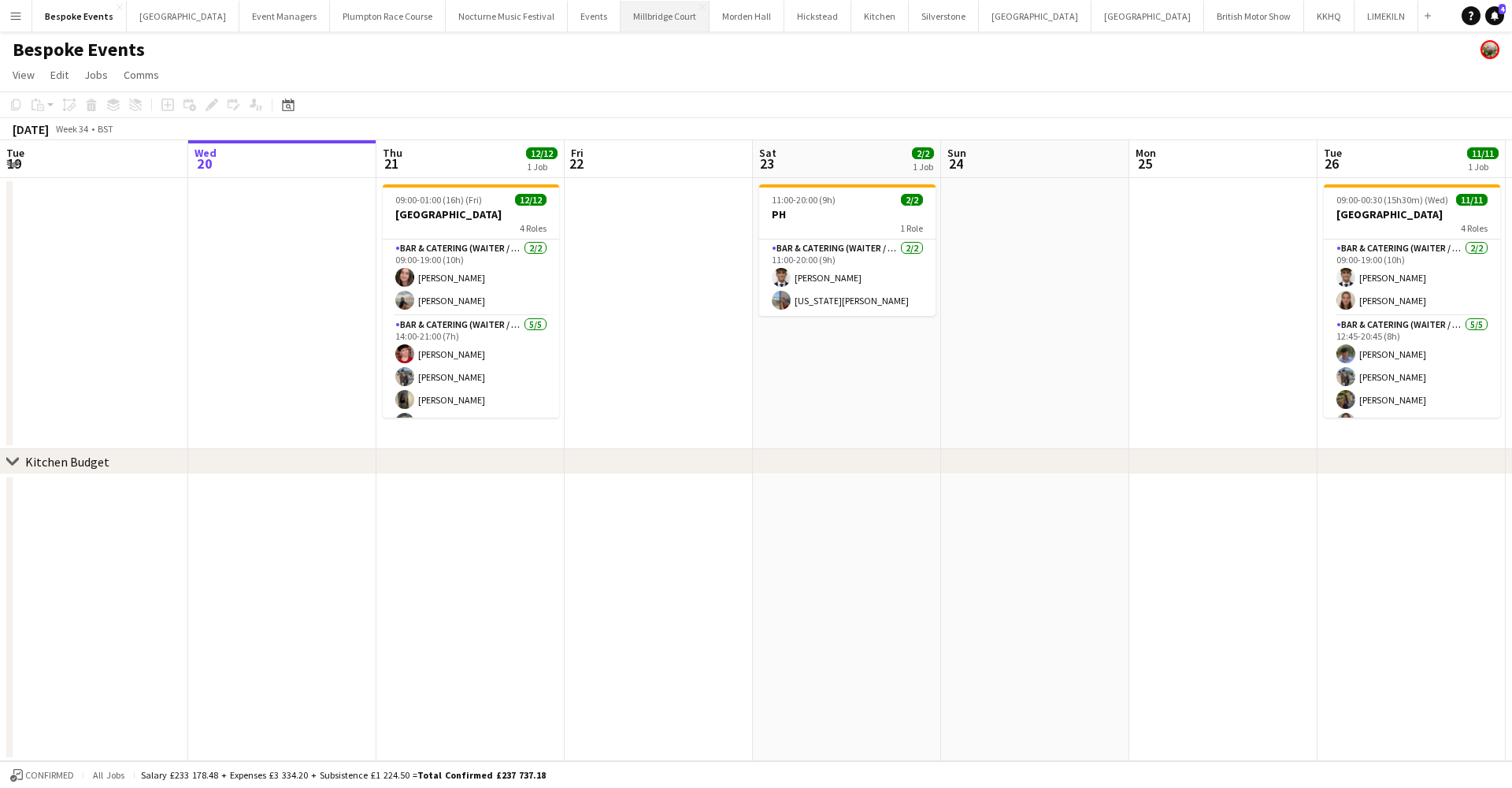
click at [620, 18] on button "Millbridge Court Close" at bounding box center [664, 16] width 89 height 31
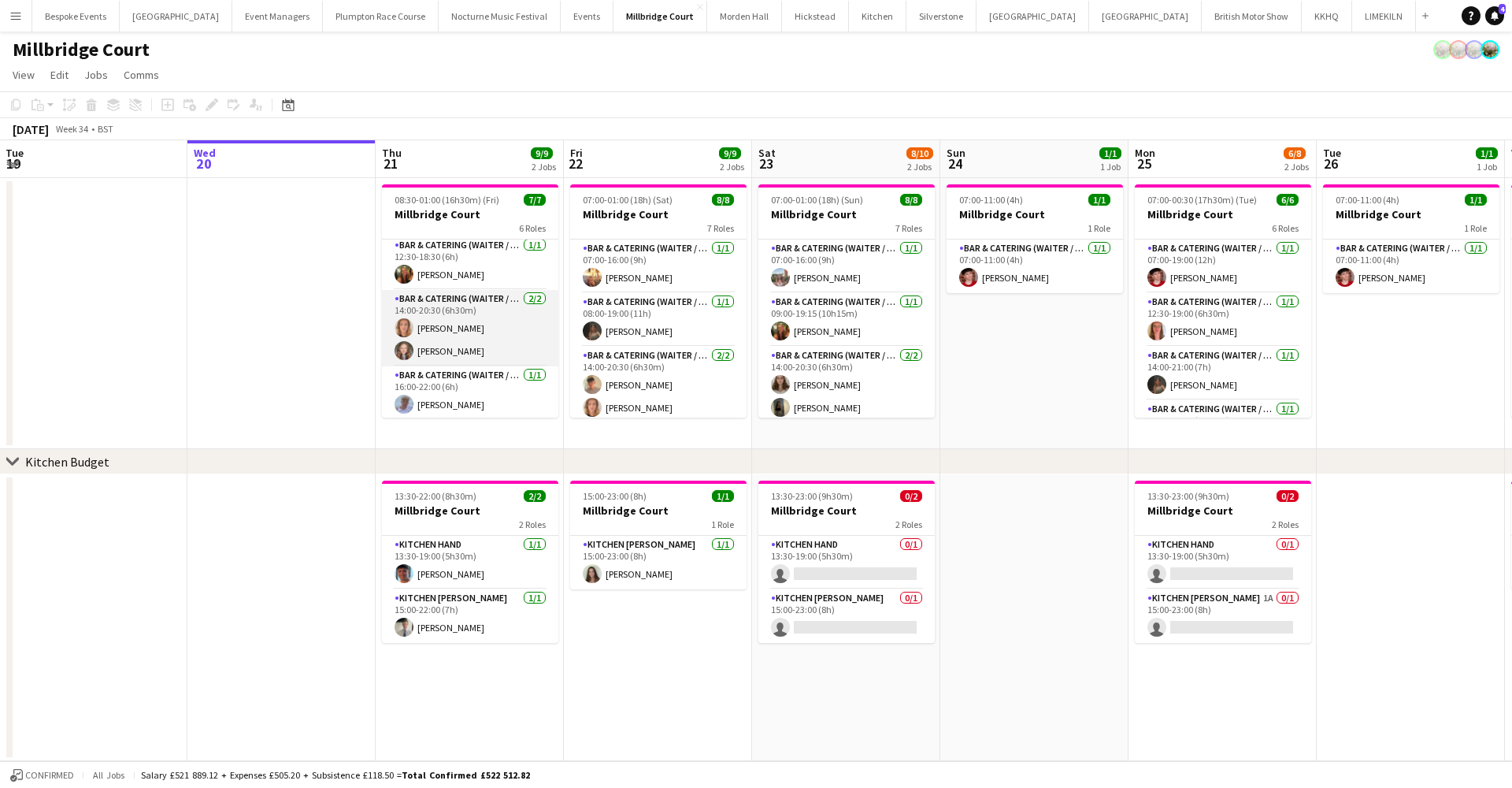
scroll to position [64, 0]
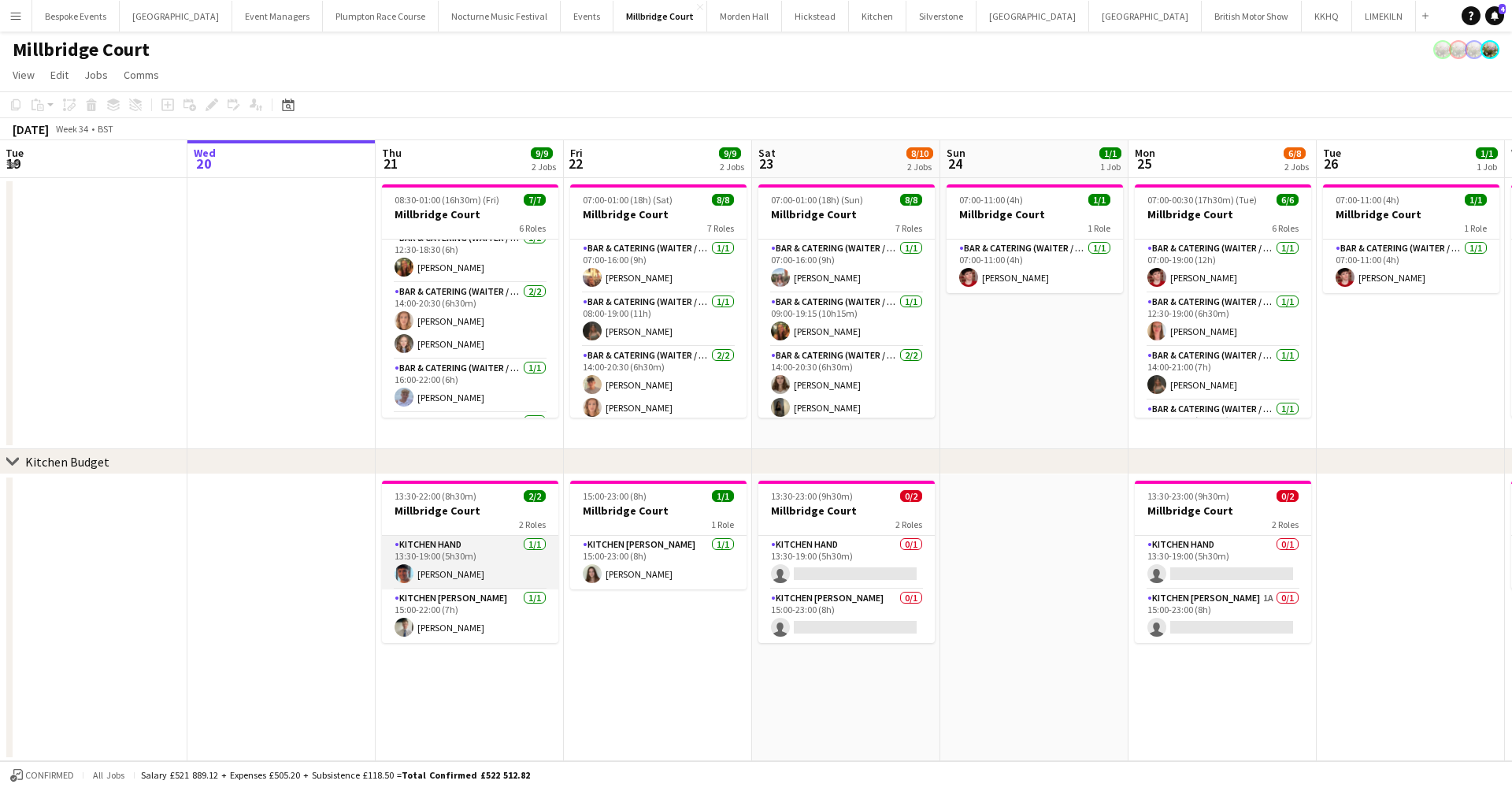
click at [447, 574] on app-card-role "Kitchen Hand 1/1 13:30-19:00 (5h30m) Adam Hobbs" at bounding box center [470, 562] width 176 height 54
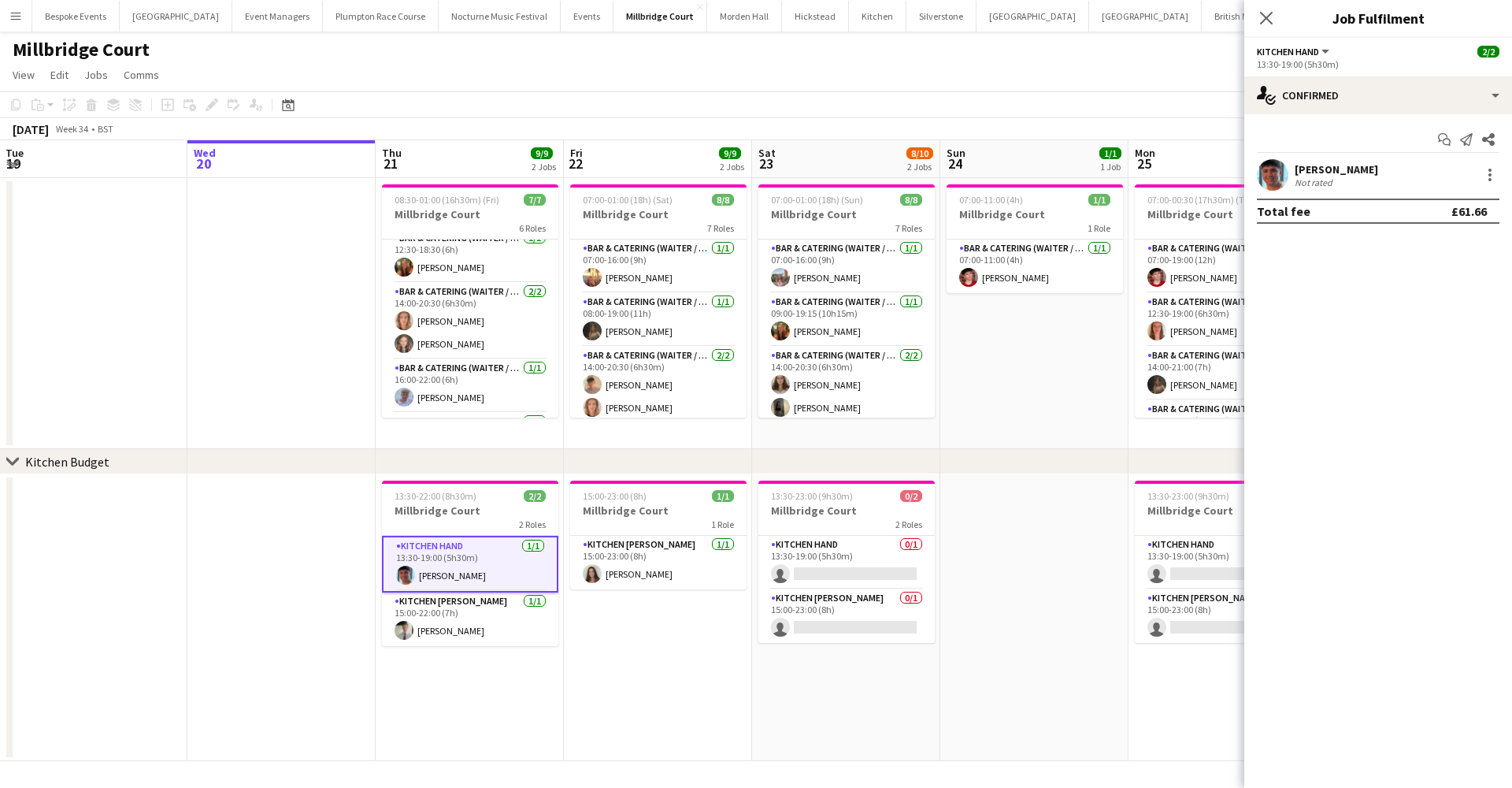
click at [1276, 171] on app-user-avatar at bounding box center [1273, 175] width 32 height 32
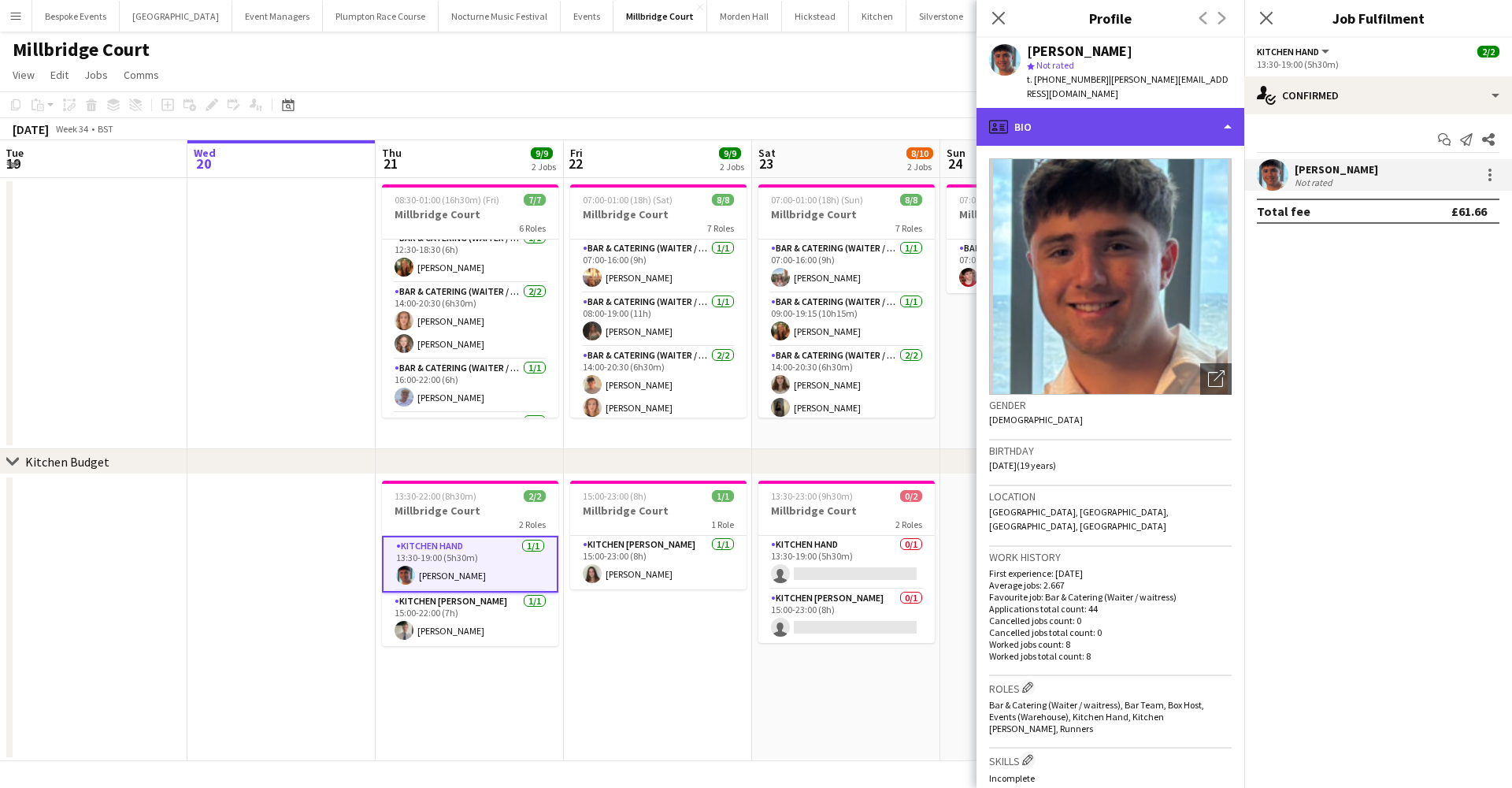
click at [1179, 111] on div "profile Bio" at bounding box center [1111, 126] width 268 height 38
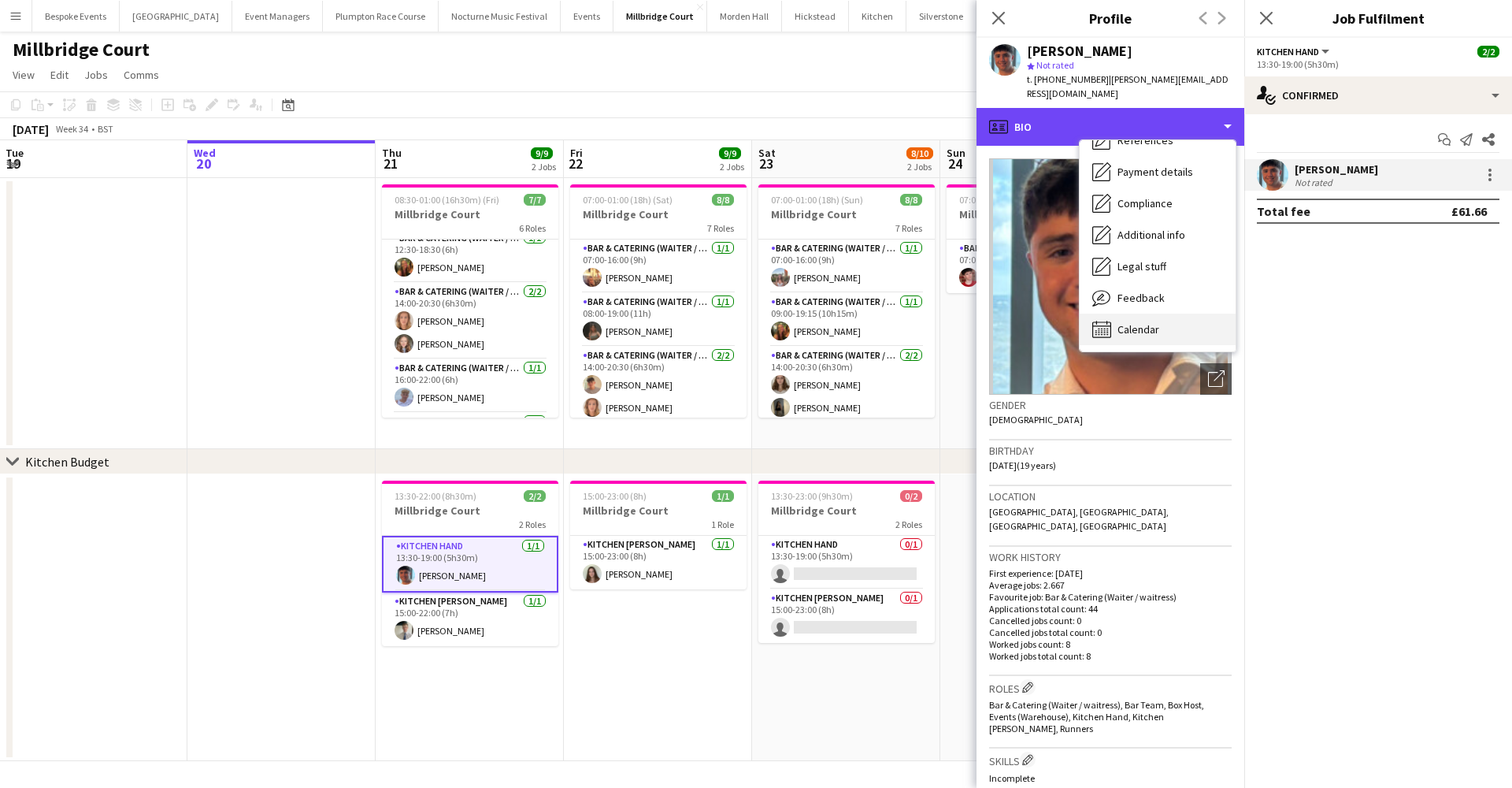
scroll to position [180, 0]
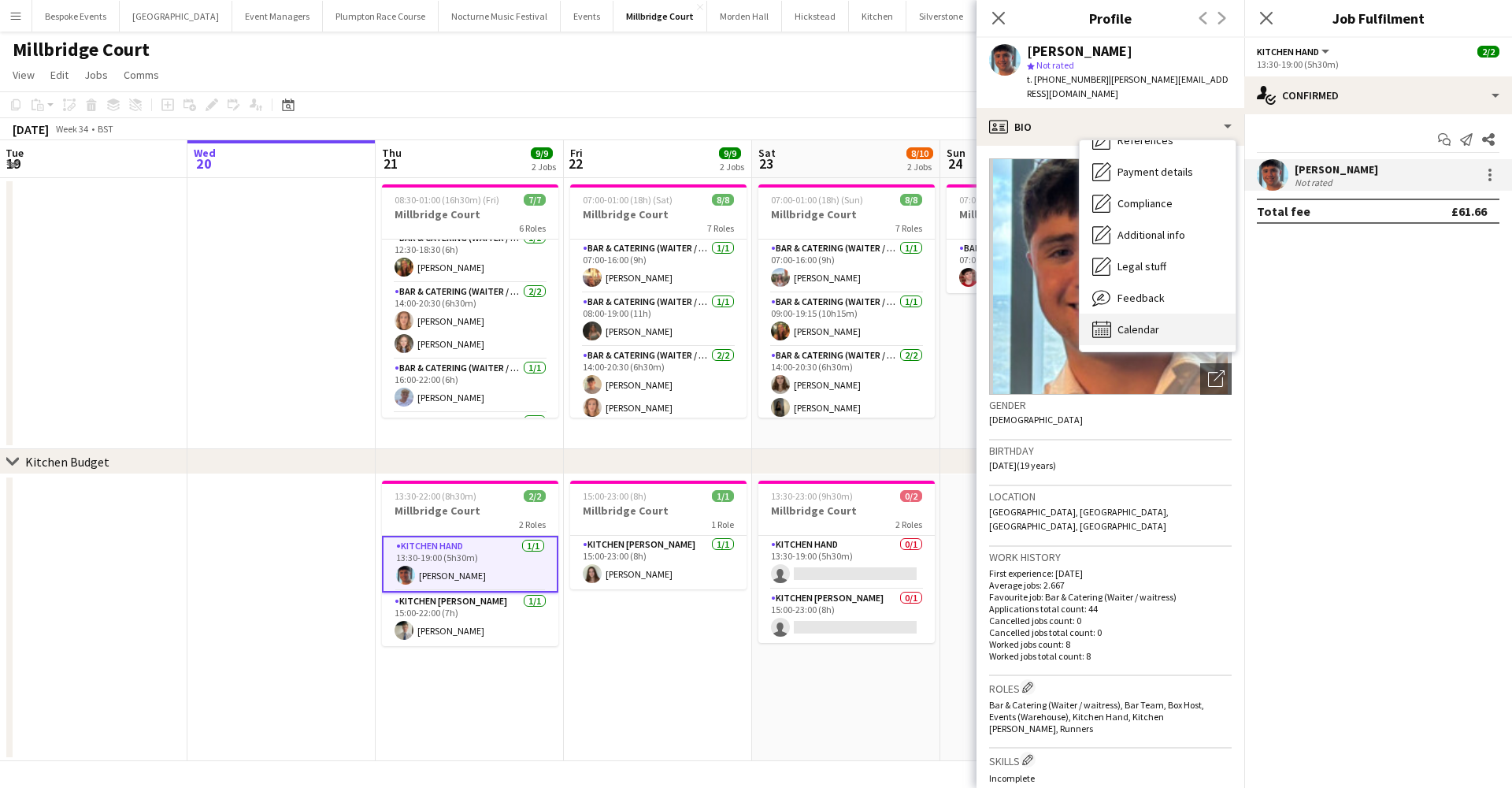
click at [1147, 322] on span "Calendar" at bounding box center [1138, 329] width 41 height 14
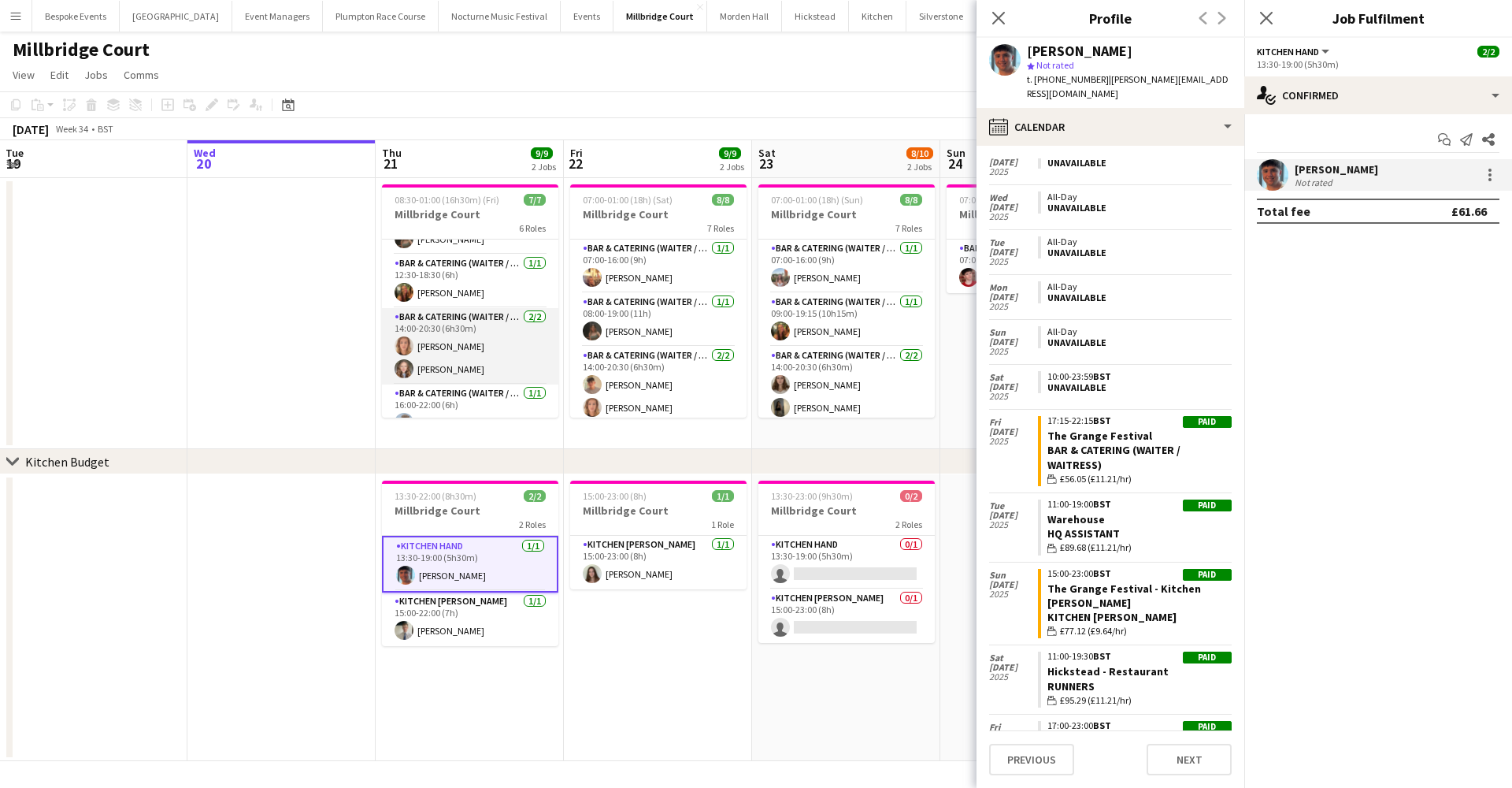
scroll to position [36, 0]
click at [430, 300] on app-card-role "Bar & Catering (Waiter / waitress) 1/1 12:30-18:30 (6h) Emily Reed" at bounding box center [470, 283] width 176 height 54
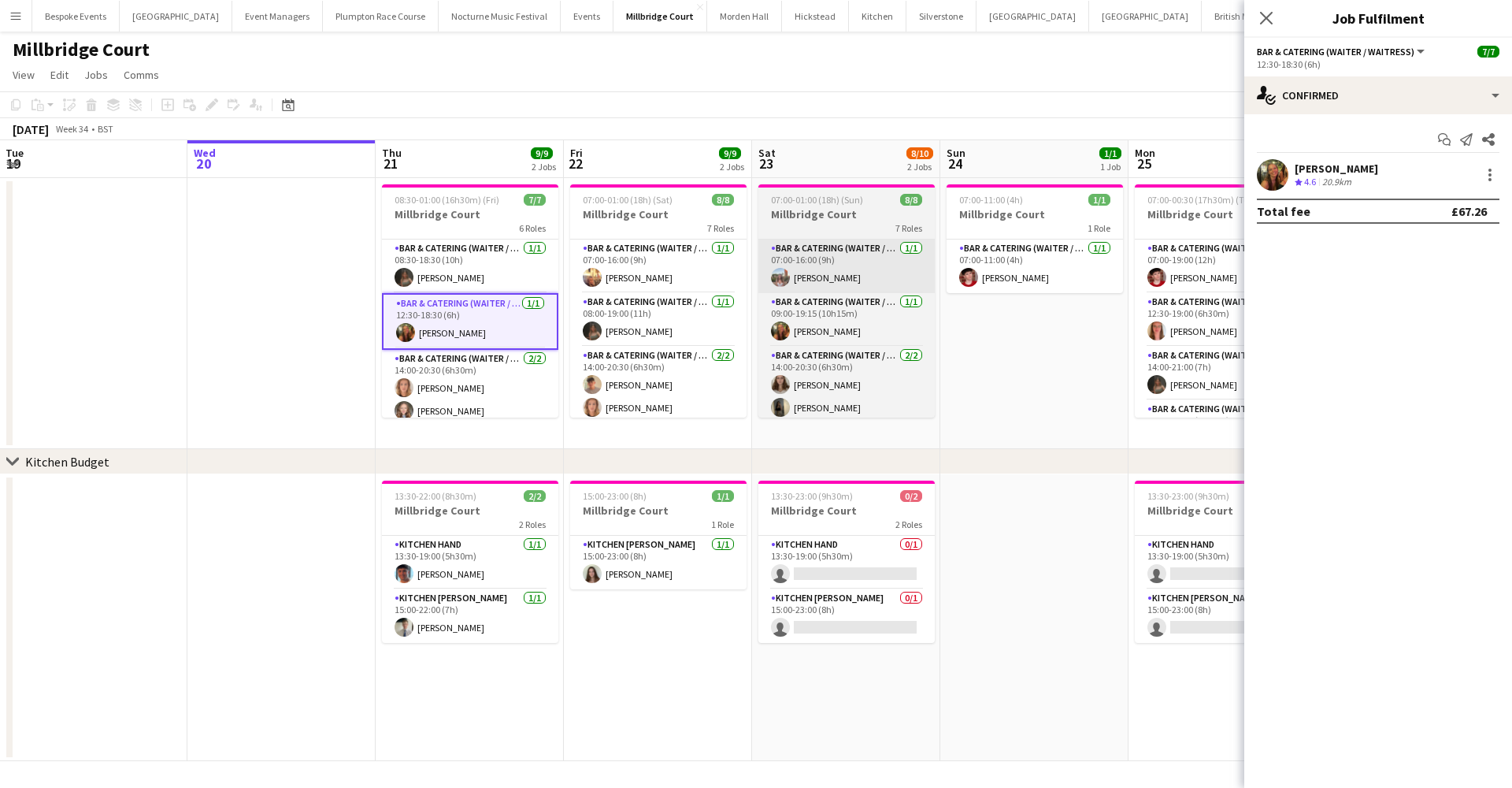
scroll to position [0, 0]
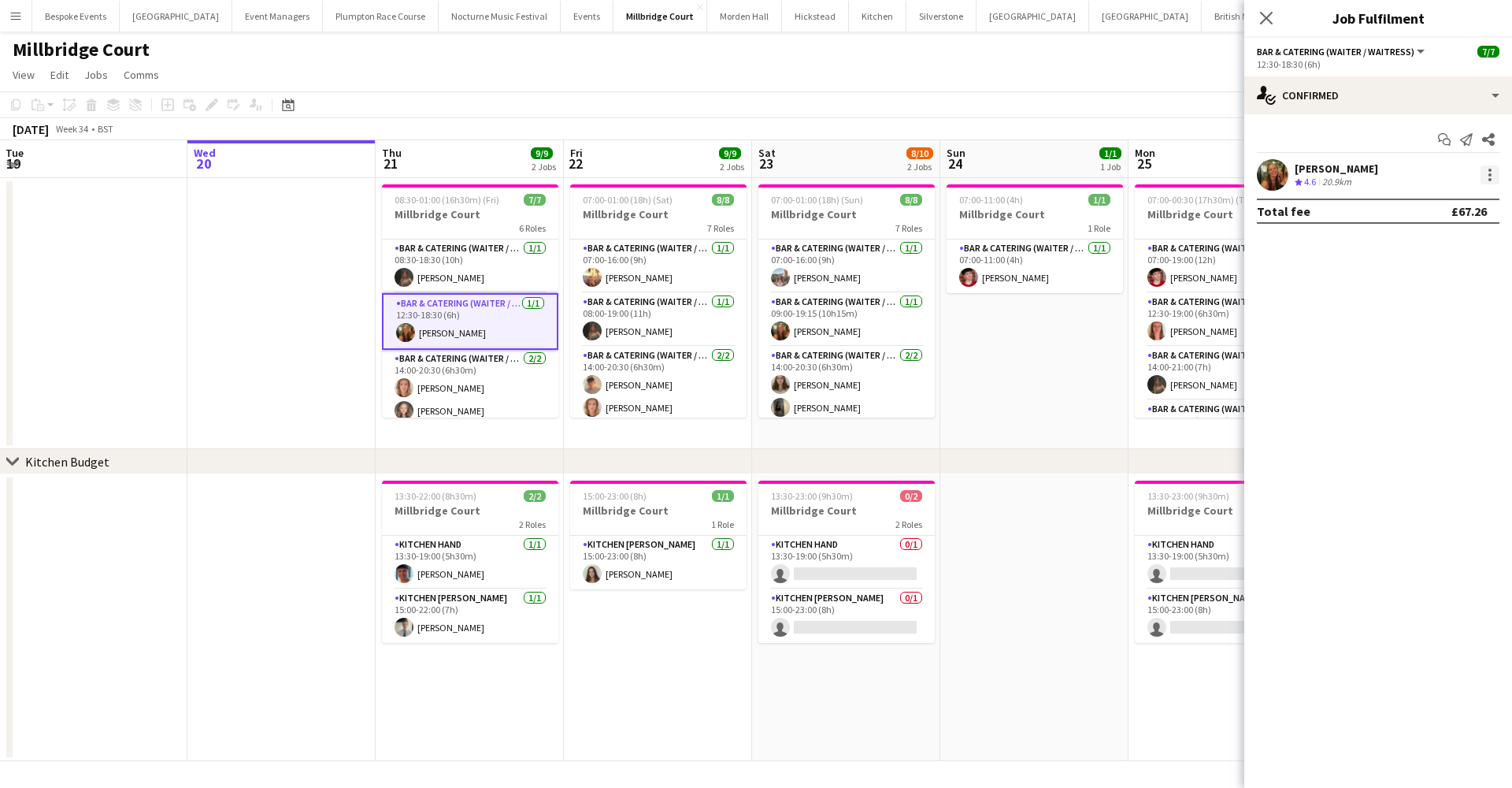
click at [1491, 173] on div at bounding box center [1490, 175] width 4 height 4
click at [1444, 251] on button "Switch crew" at bounding box center [1437, 242] width 123 height 38
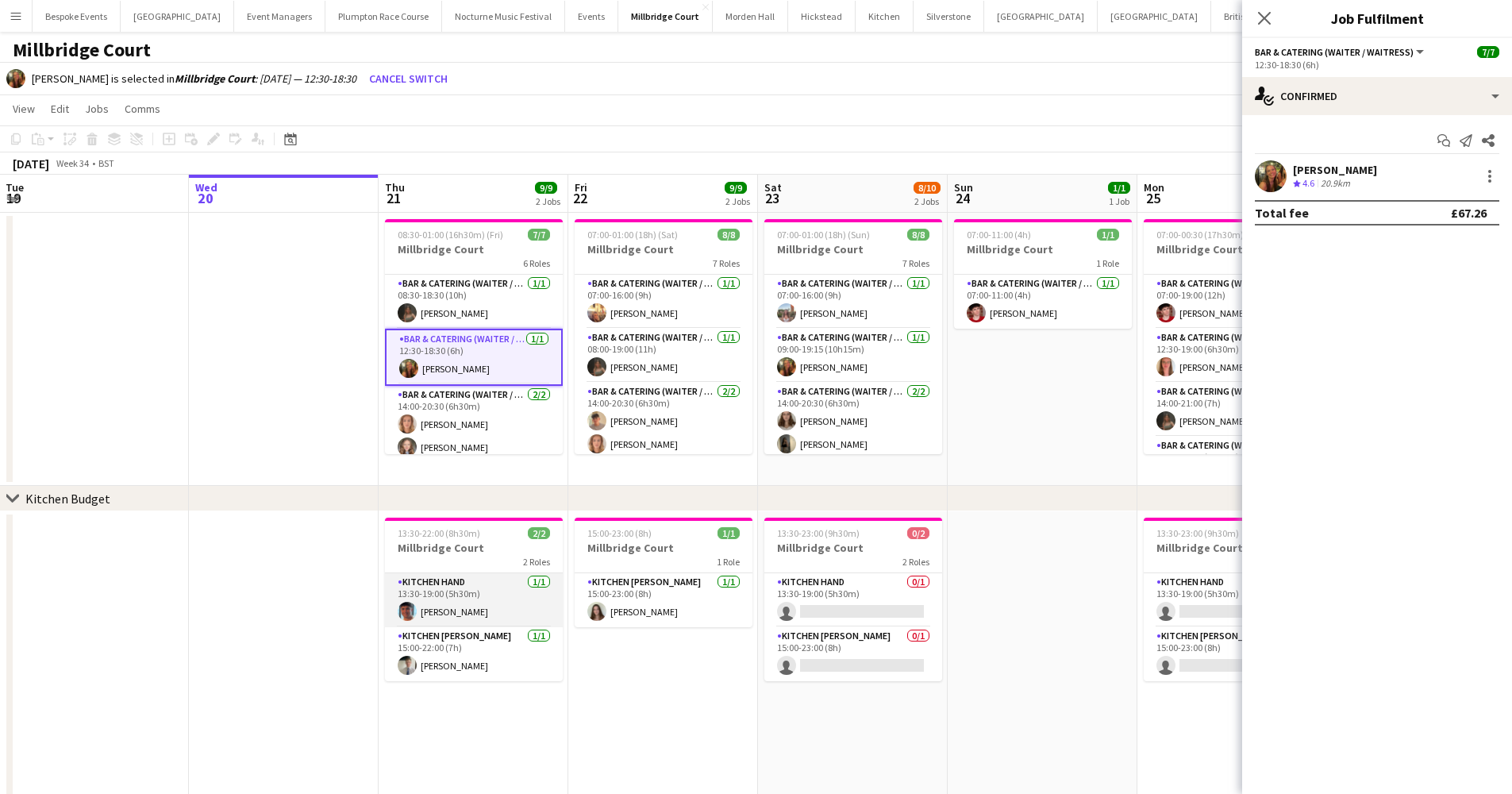
click at [461, 604] on app-card-role "Kitchen Hand 1/1 13:30-19:00 (5h30m) Adam Hobbs" at bounding box center [474, 600] width 178 height 54
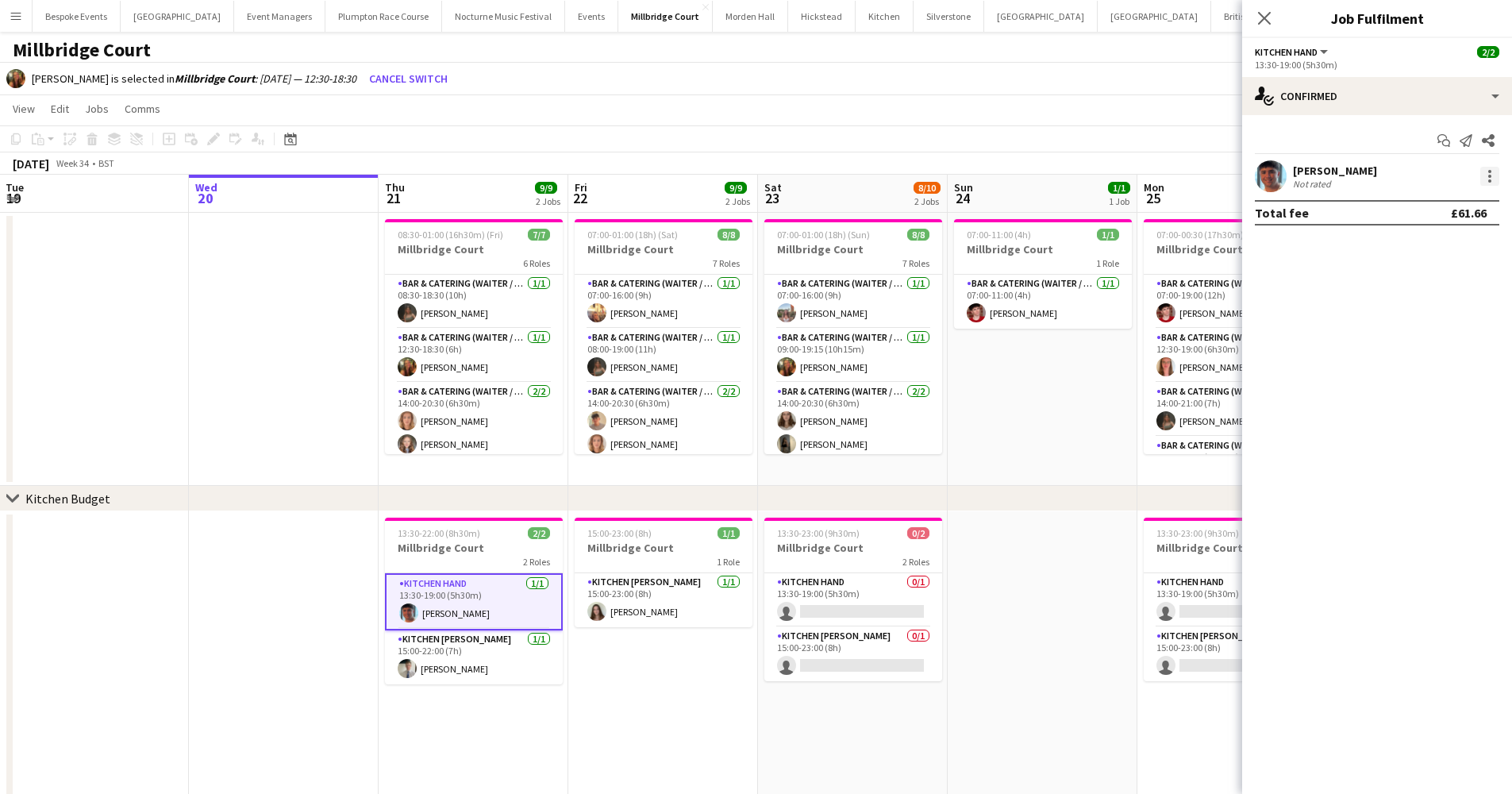
click at [1489, 178] on div at bounding box center [1489, 175] width 19 height 19
click at [1443, 243] on span "Switch with" at bounding box center [1419, 243] width 63 height 13
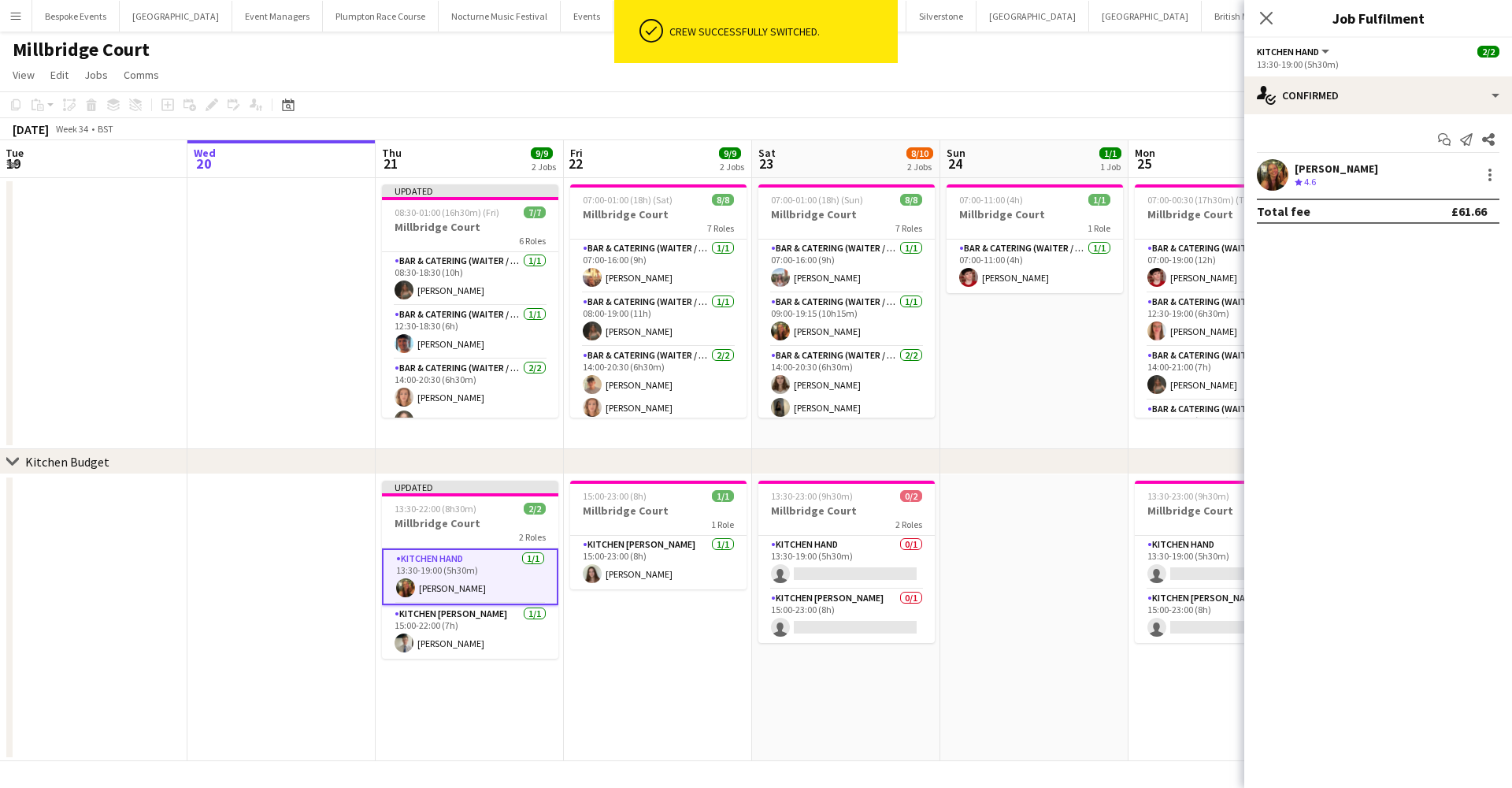
click at [1206, 108] on app-toolbar "Copy Paste Paste Command V Paste with crew Command Shift V Paste linked Job Del…" at bounding box center [756, 105] width 1512 height 26
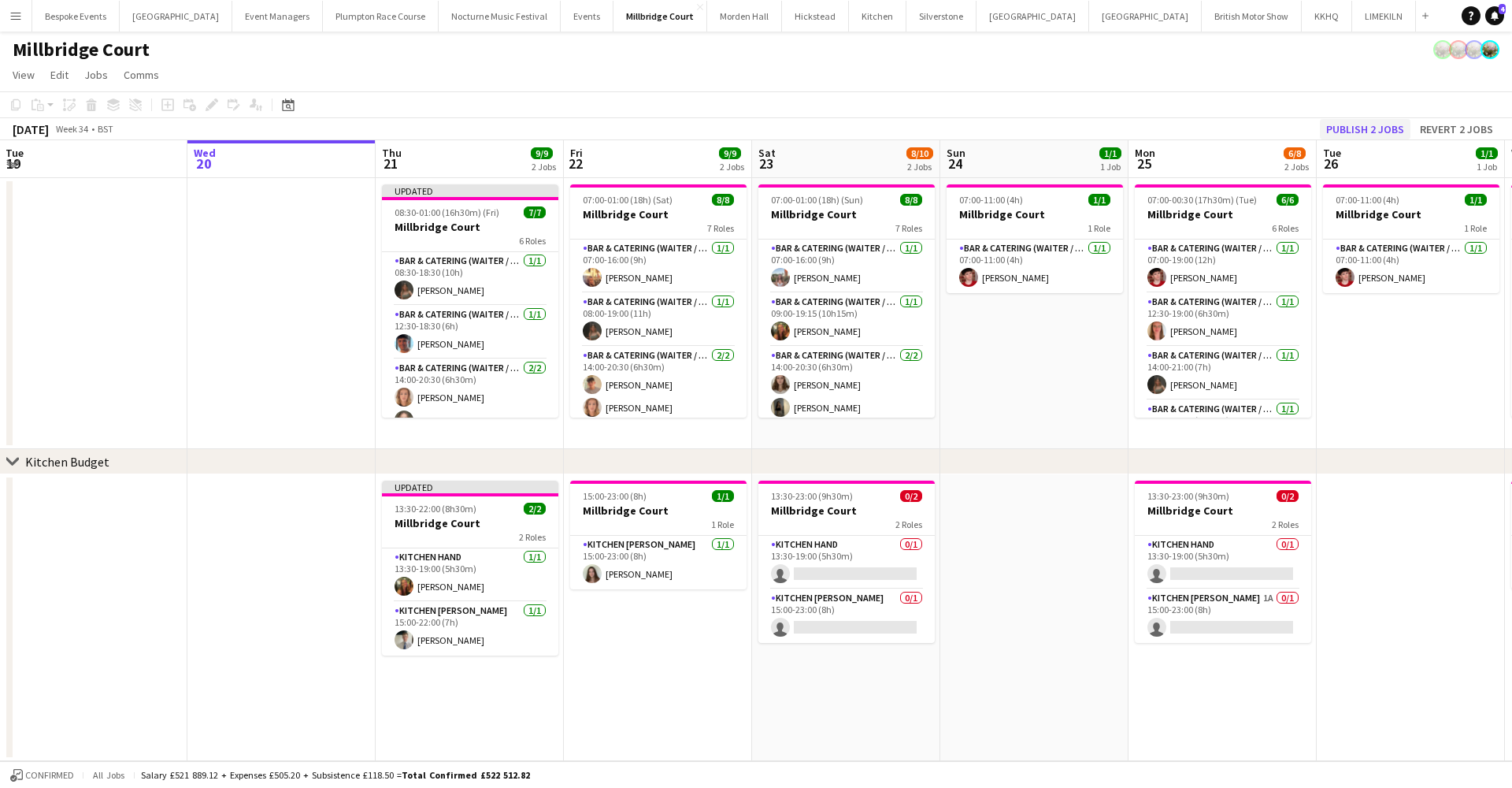
click at [1368, 124] on button "Publish 2 jobs" at bounding box center [1365, 129] width 91 height 20
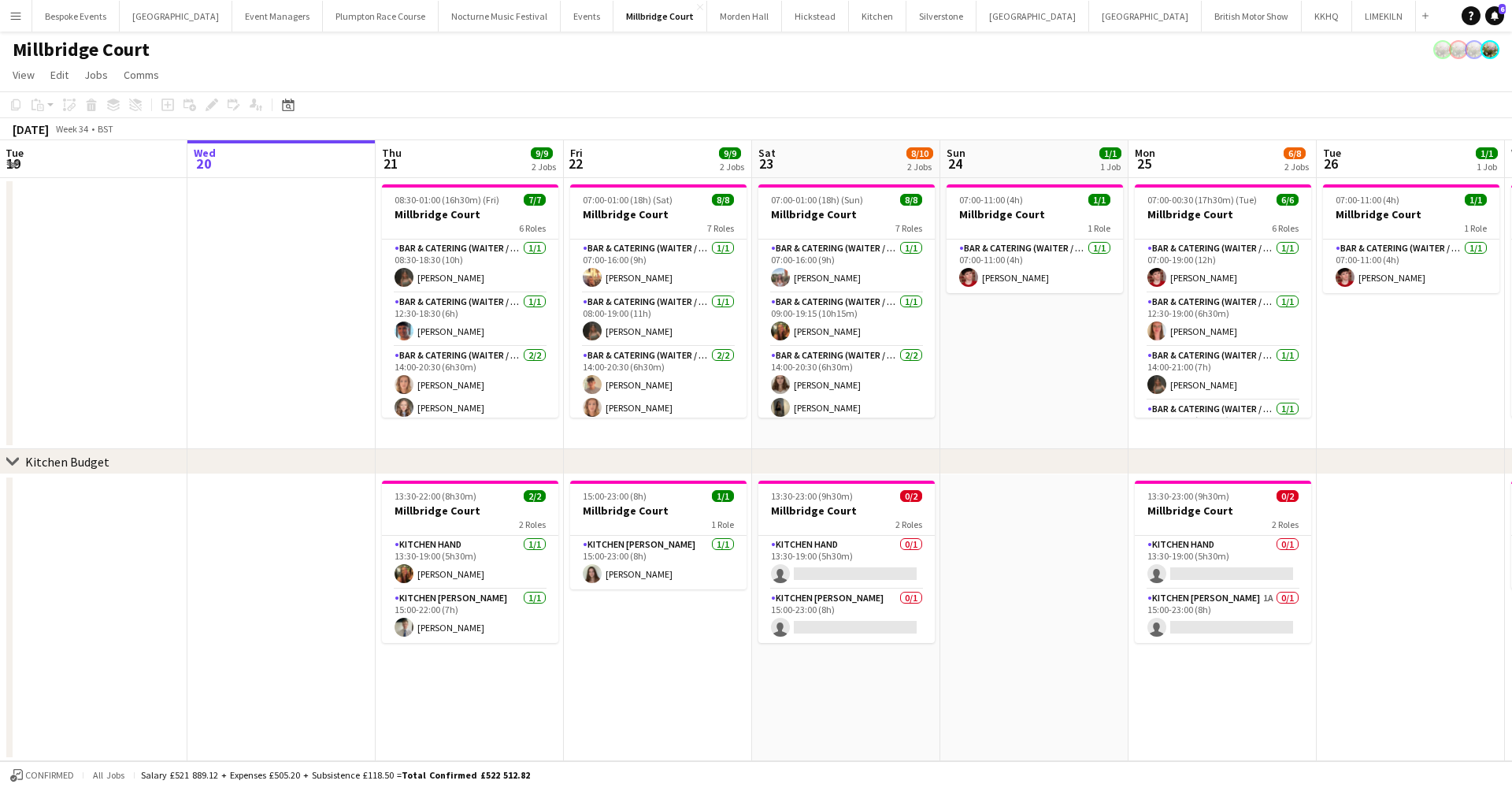
click at [24, 19] on button "Menu" at bounding box center [16, 16] width 32 height 32
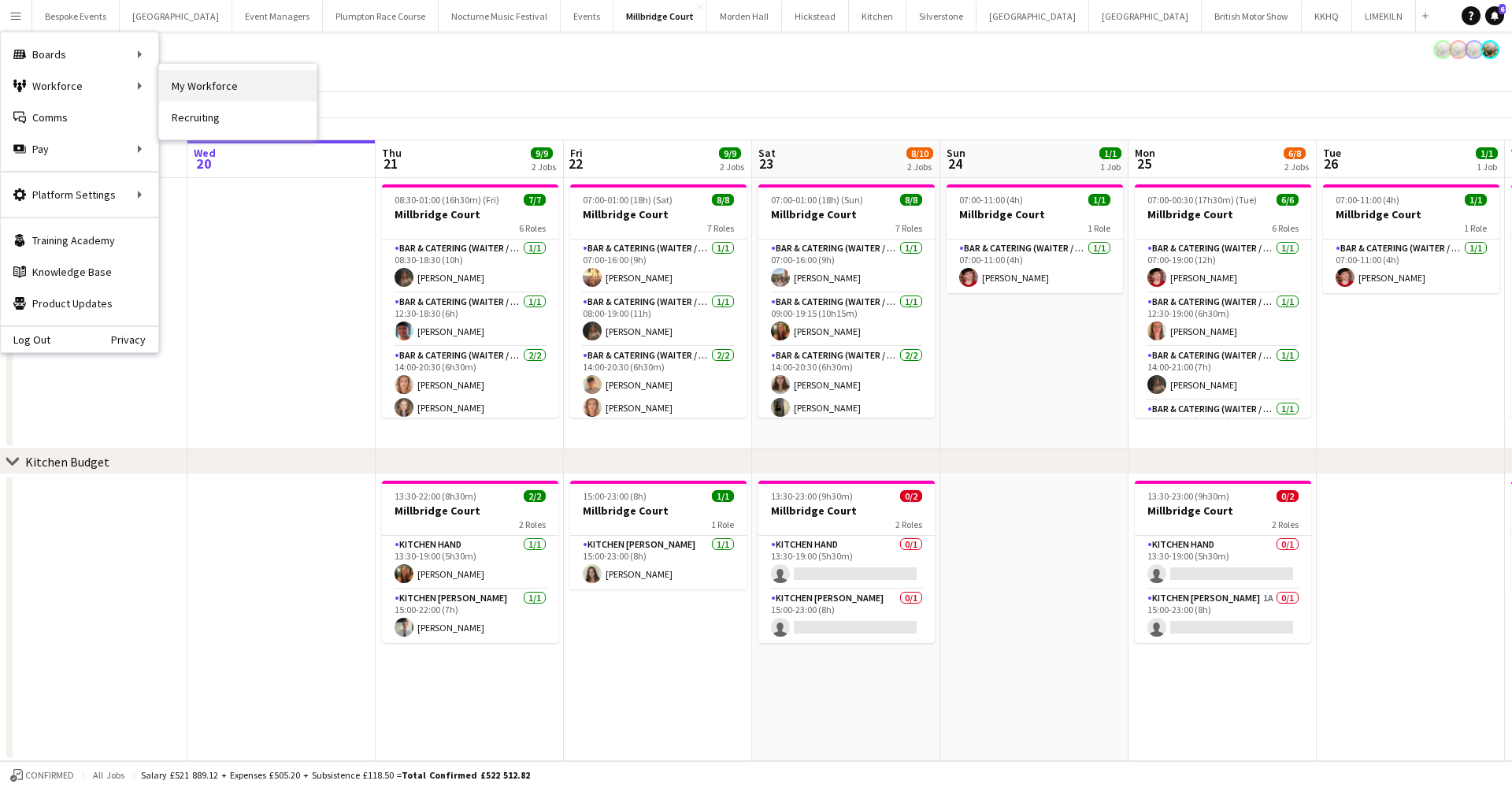
click at [183, 79] on link "My Workforce" at bounding box center [237, 86] width 158 height 32
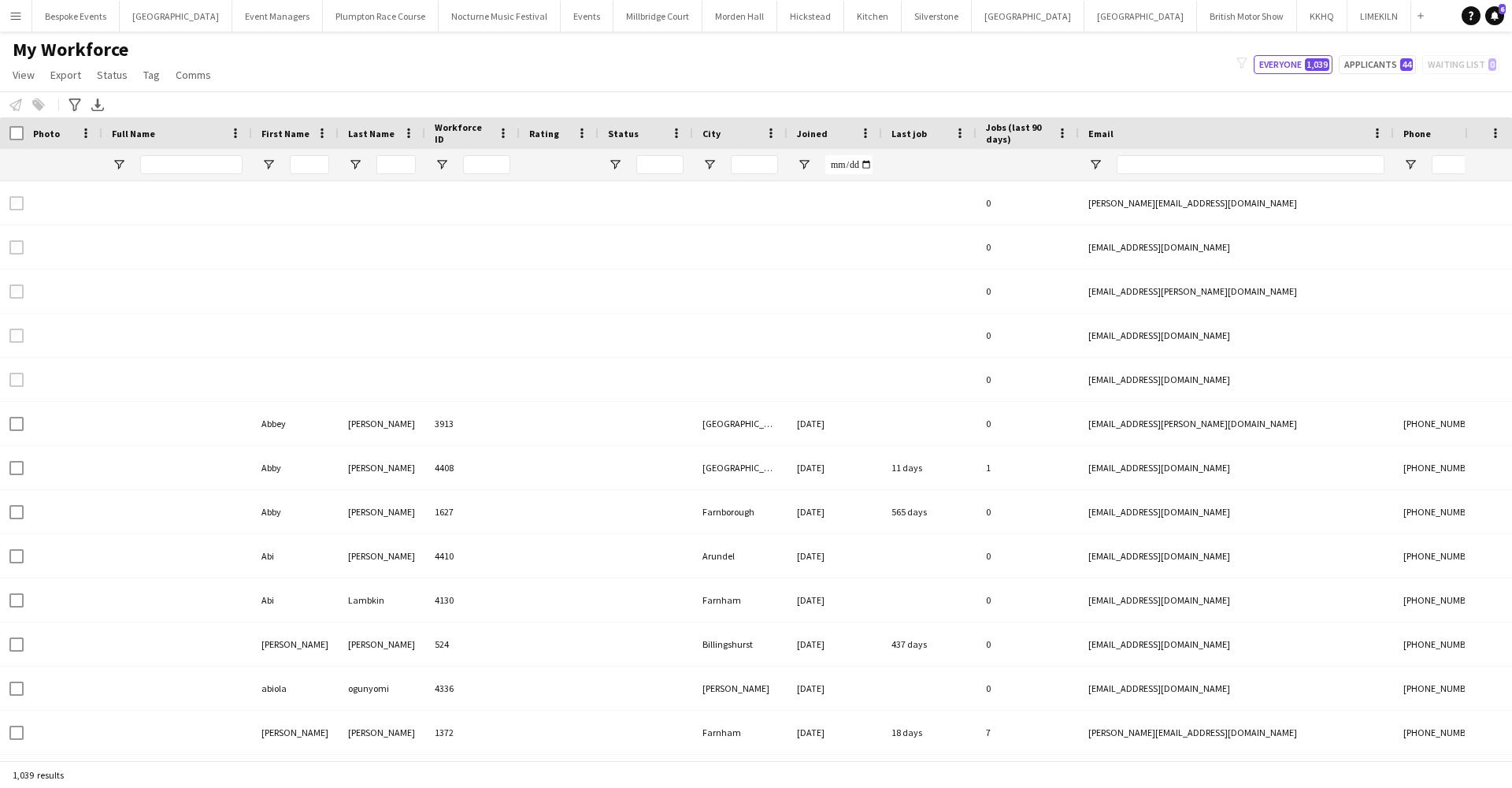
type input "**********"
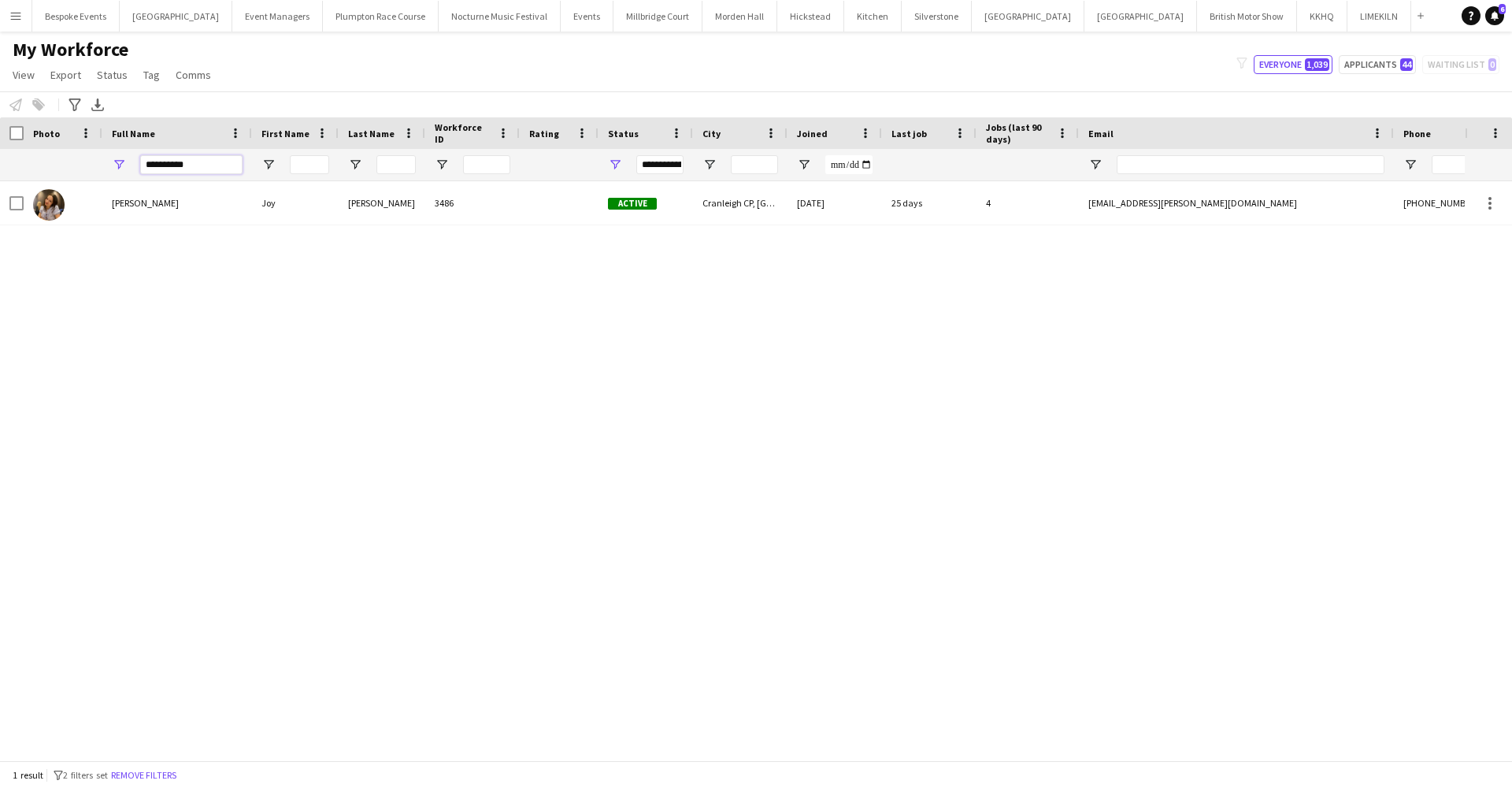
click at [206, 163] on input "**********" at bounding box center [191, 164] width 102 height 19
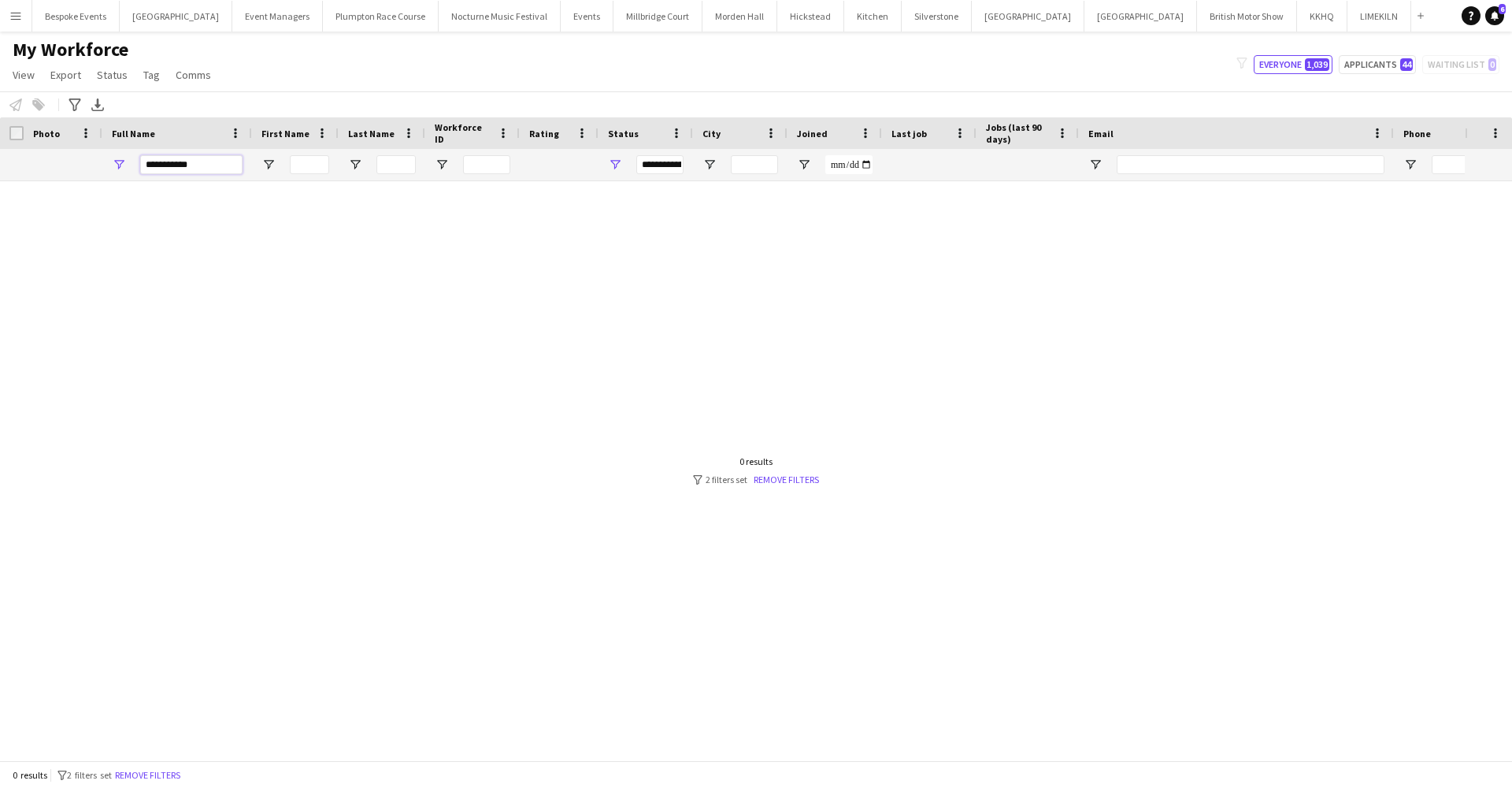
type input "**********"
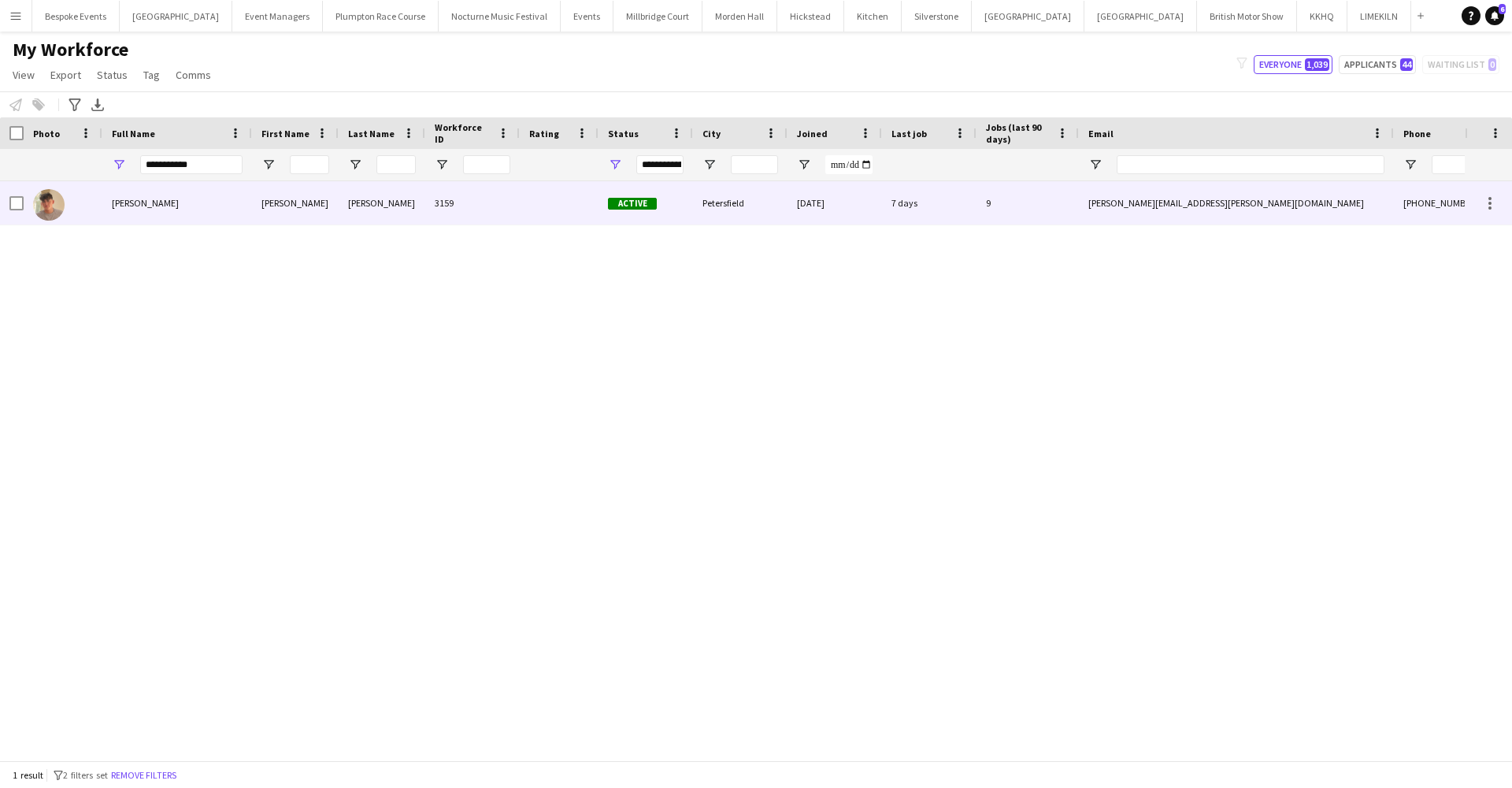
click at [219, 210] on div "Jude Inkley" at bounding box center [177, 202] width 150 height 43
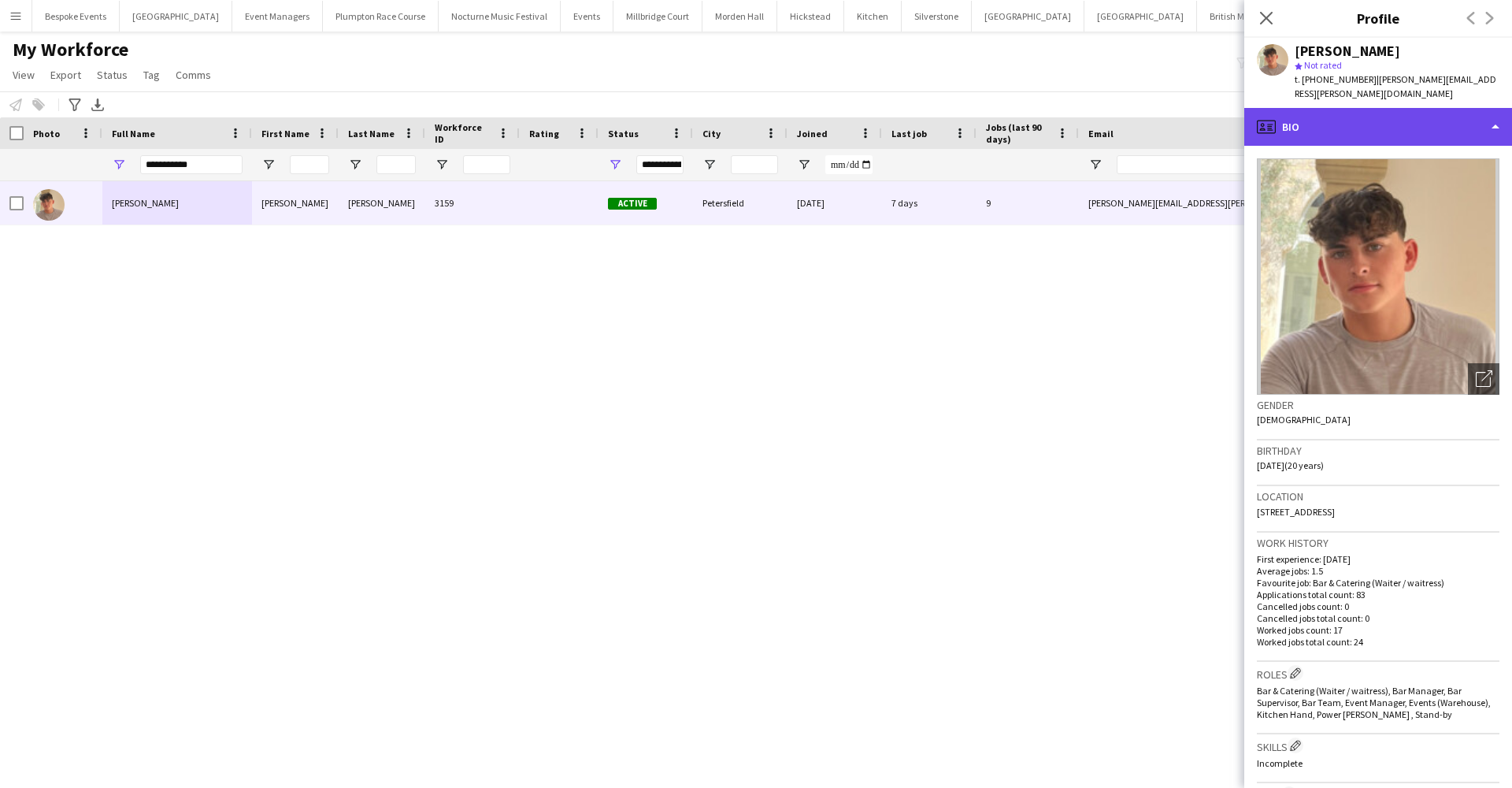
click at [1356, 110] on div "profile Bio" at bounding box center [1378, 126] width 268 height 38
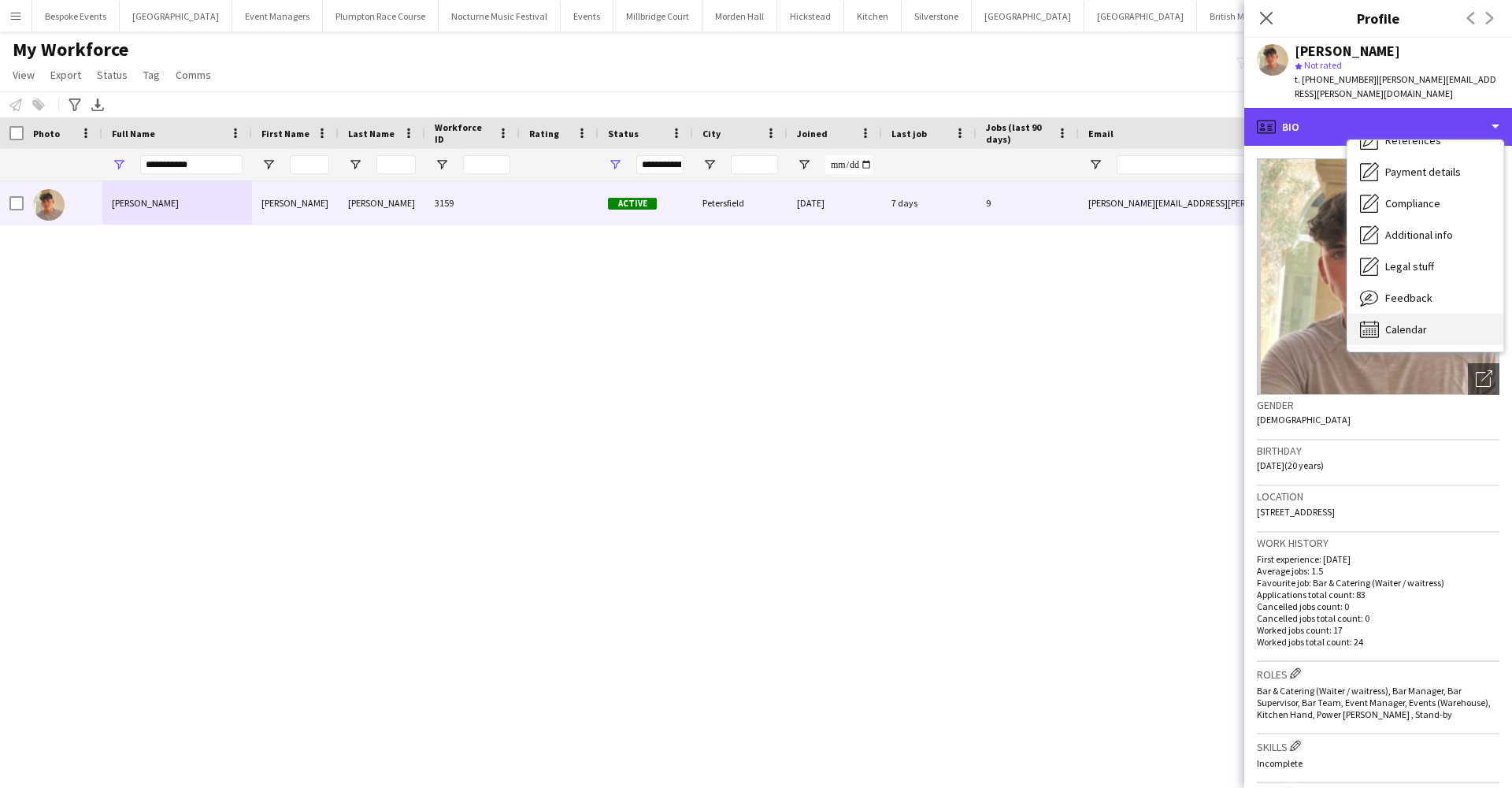
scroll to position [180, 0]
click at [1420, 313] on div "Calendar Calendar" at bounding box center [1425, 329] width 156 height 32
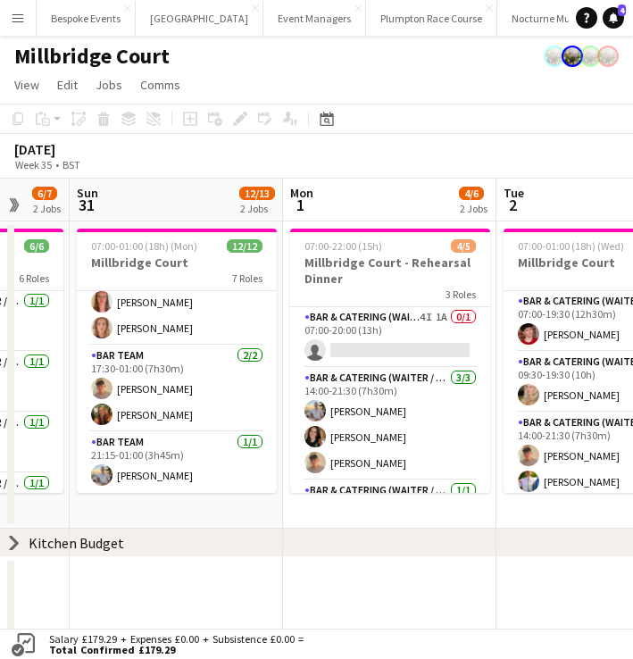
scroll to position [218, 0]
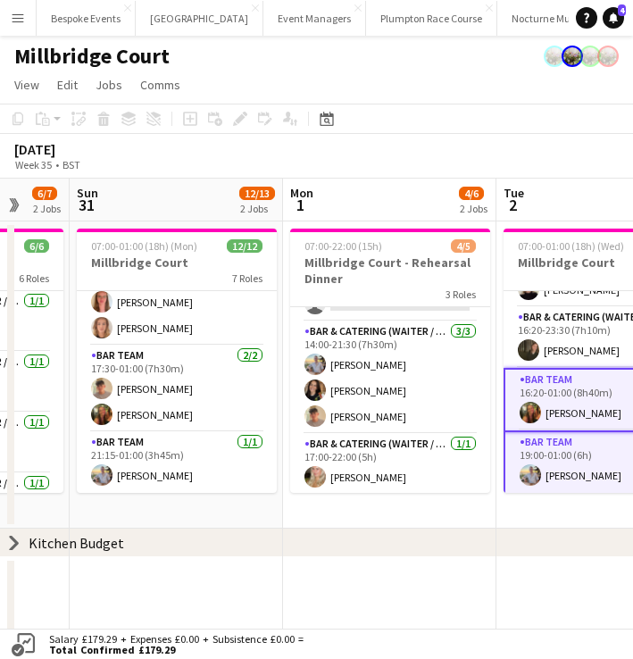
click at [20, 21] on app-icon "Menu" at bounding box center [18, 18] width 14 height 14
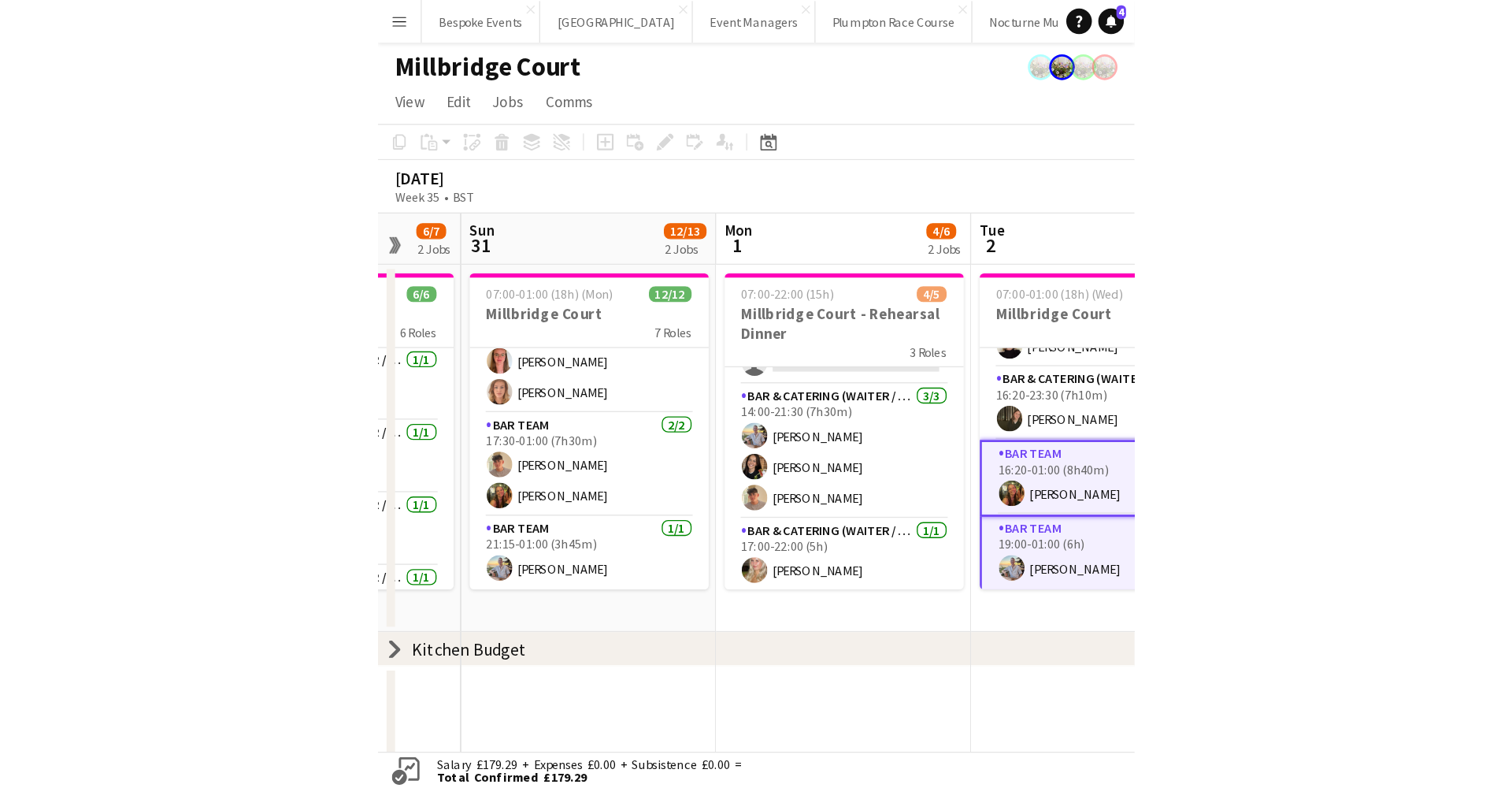
scroll to position [189, 0]
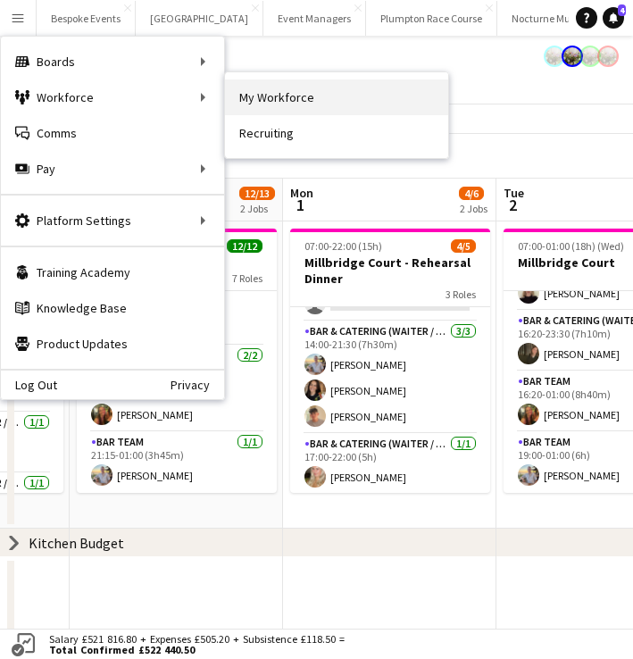
click at [302, 105] on link "My Workforce" at bounding box center [336, 97] width 223 height 36
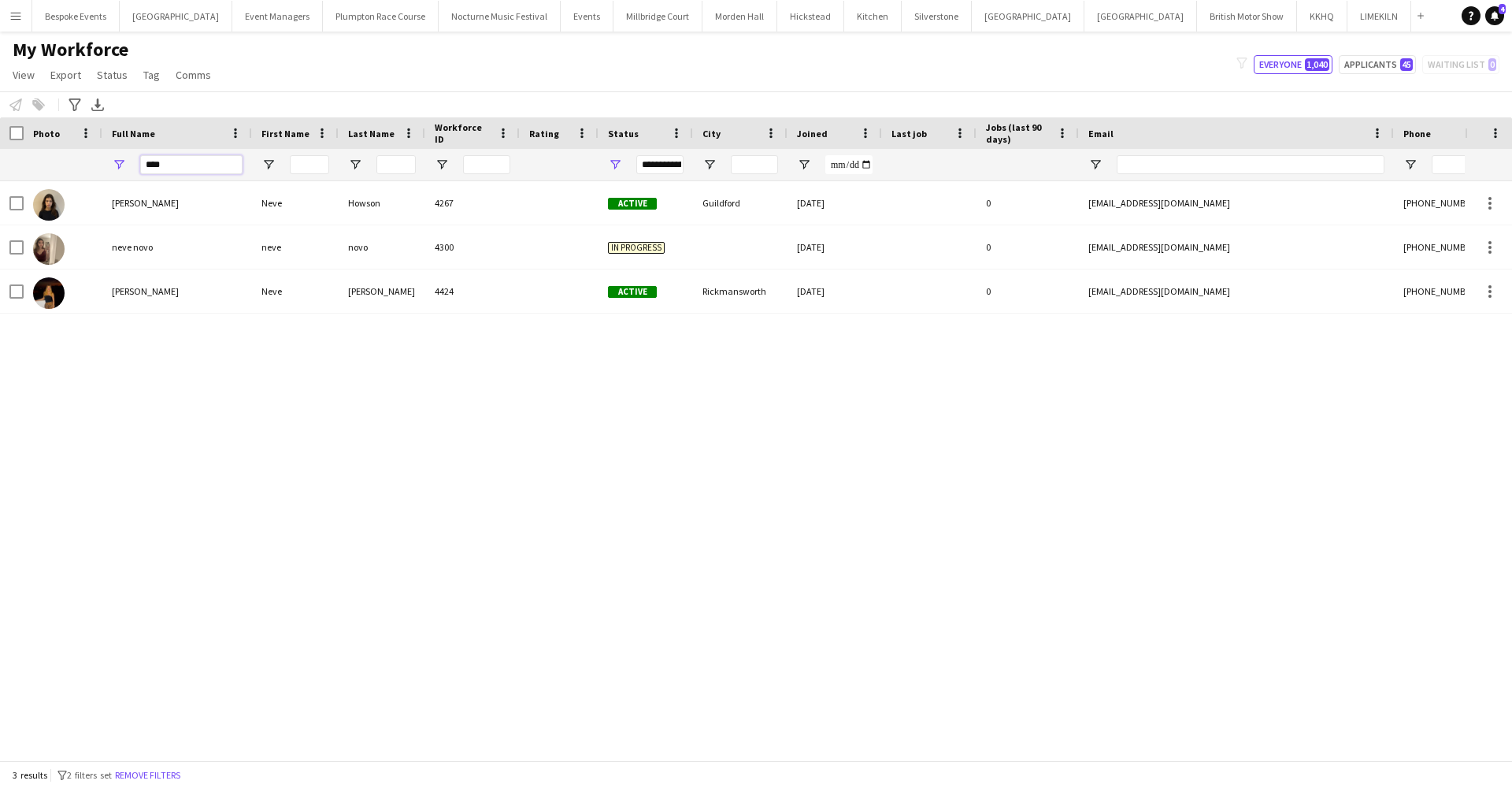
click at [175, 169] on input "****" at bounding box center [191, 164] width 102 height 19
type input "*"
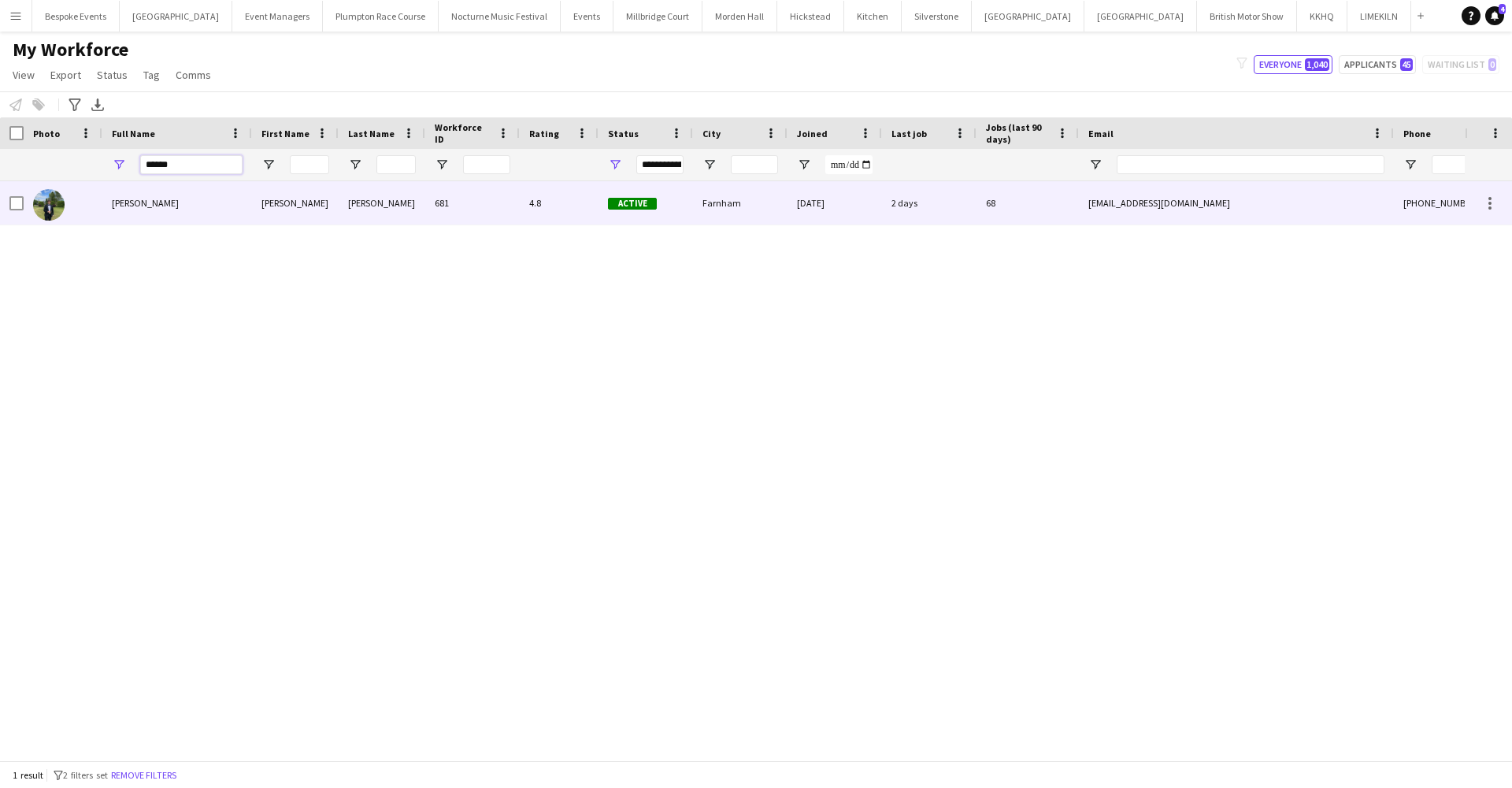
click at [183, 194] on div "Harvey Gardner" at bounding box center [177, 202] width 150 height 43
type input "******"
drag, startPoint x: 183, startPoint y: 194, endPoint x: 1280, endPoint y: 203, distance: 1097.0
click at [558, 203] on div "hggardner1@gmail.com" at bounding box center [1236, 202] width 315 height 43
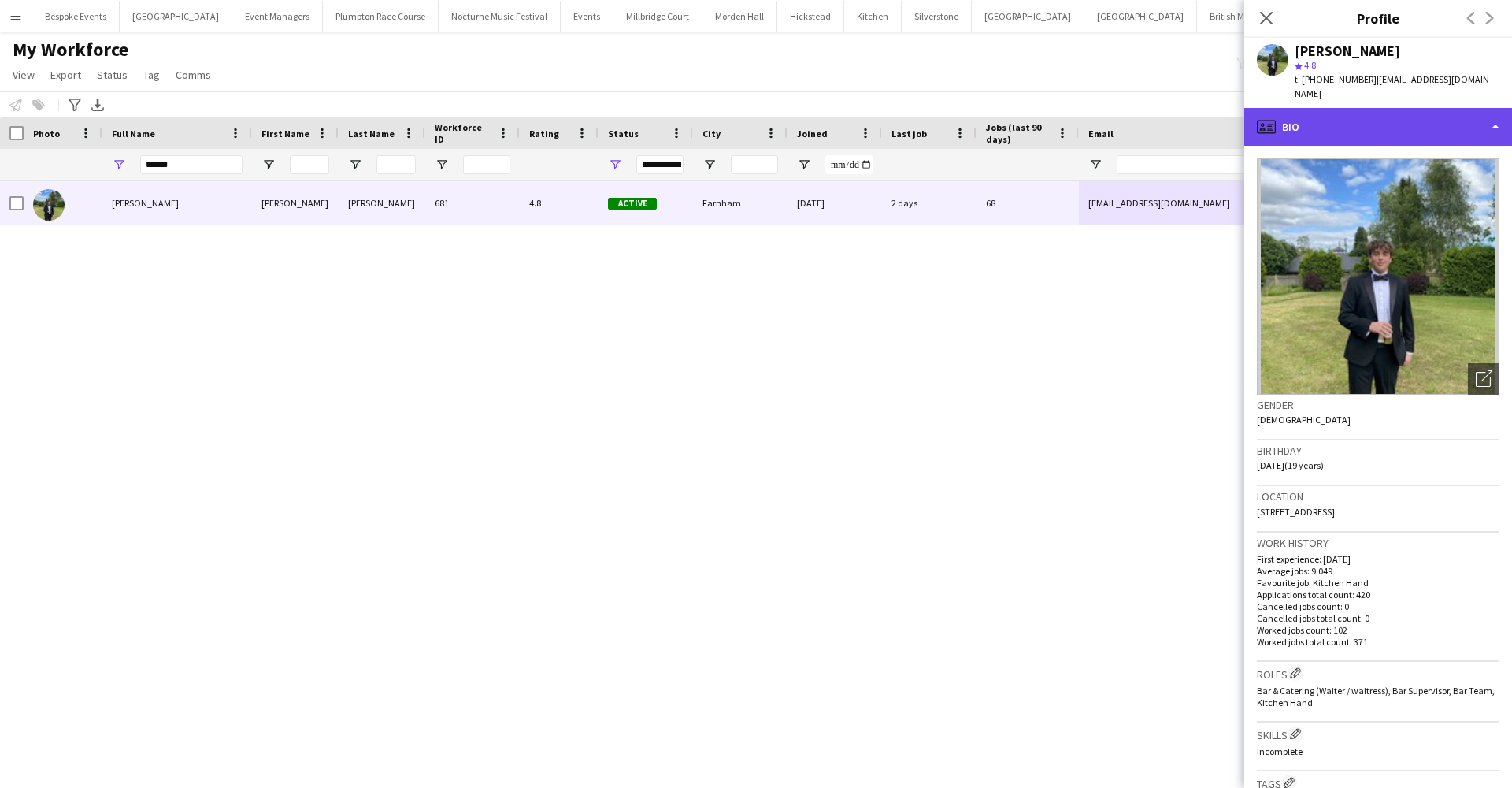
click at [558, 108] on div "profile Bio" at bounding box center [1378, 126] width 268 height 38
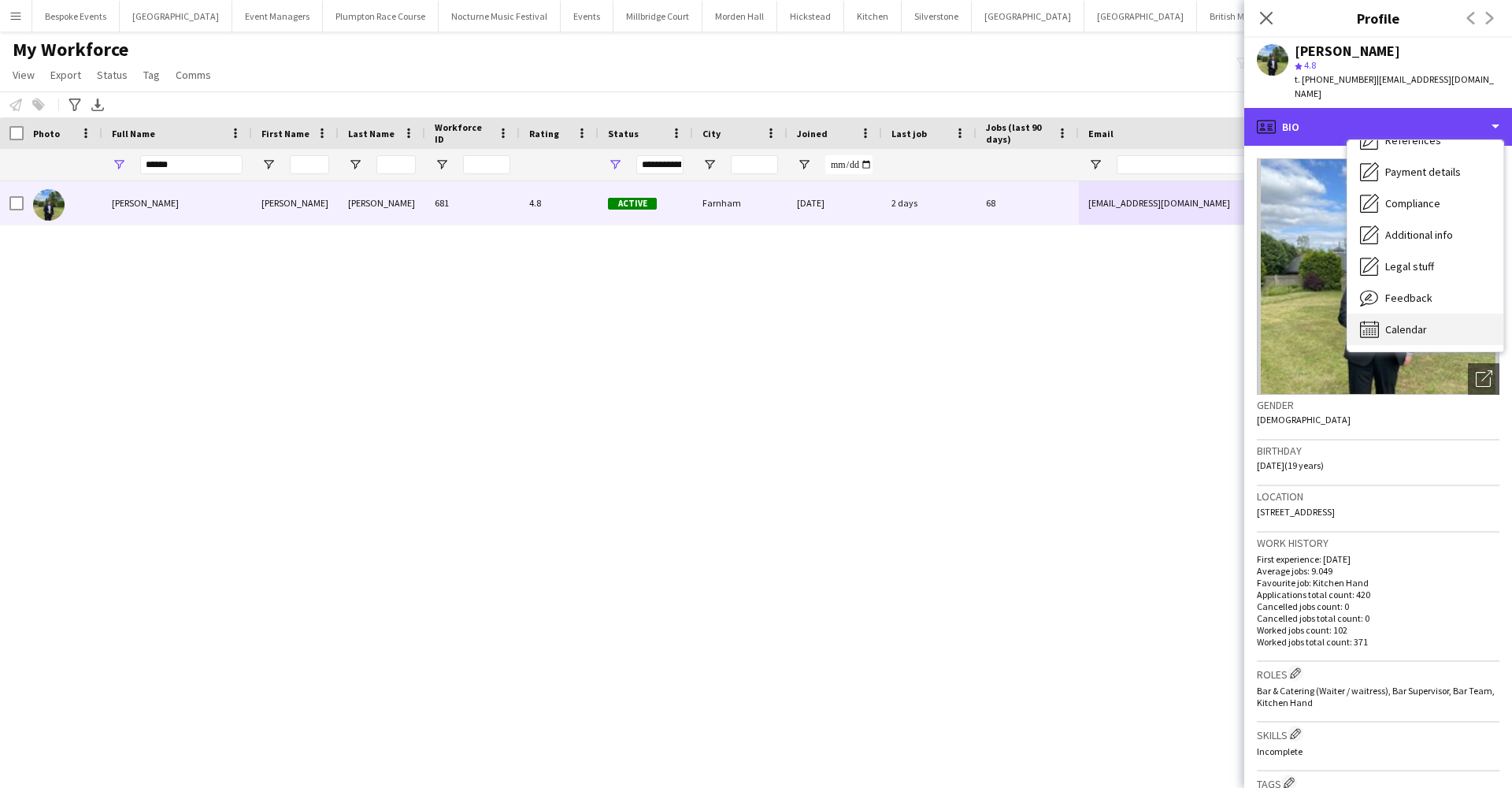
scroll to position [180, 0]
click at [558, 322] on span "Calendar" at bounding box center [1405, 329] width 41 height 14
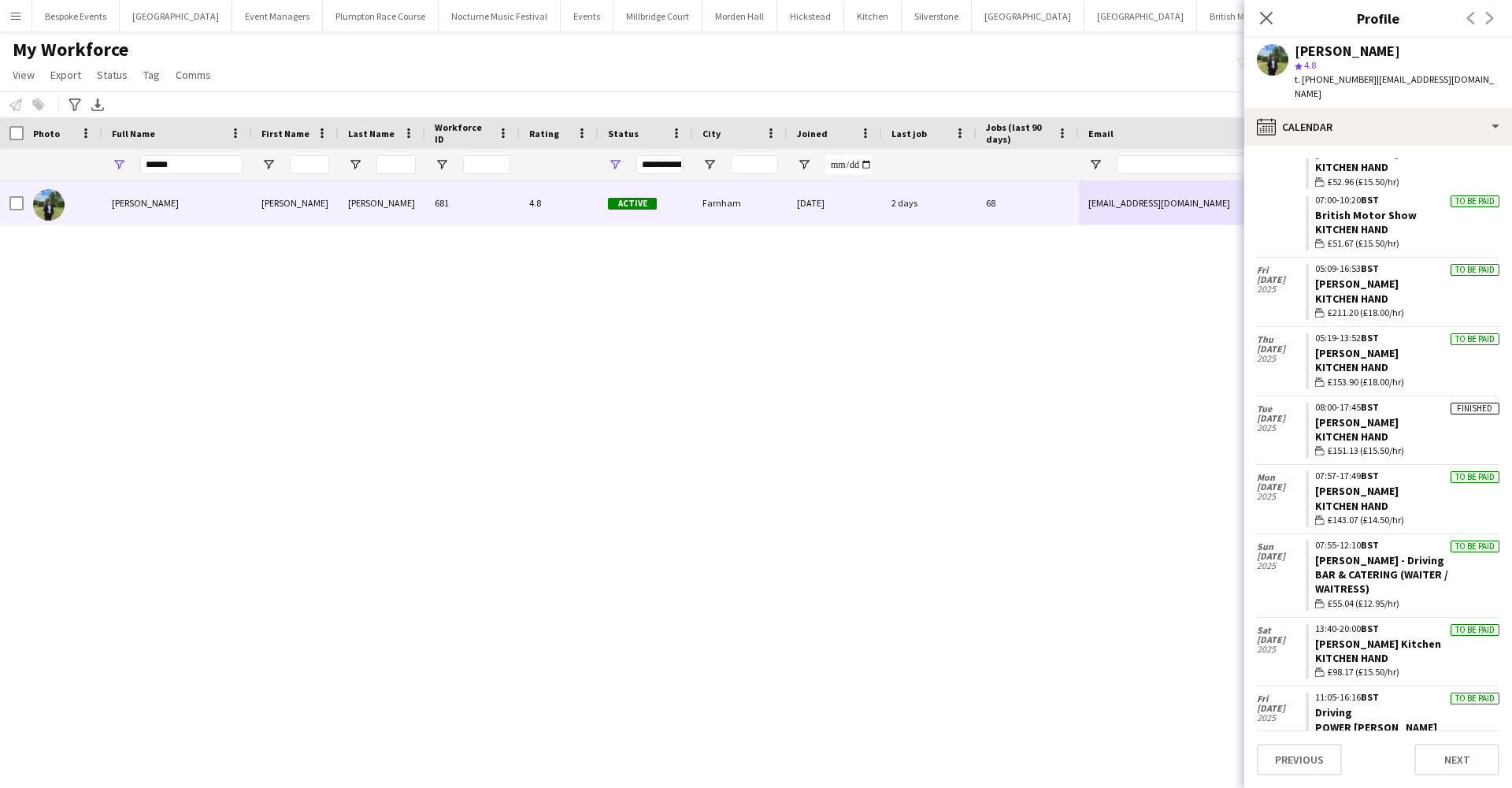
scroll to position [2459, 0]
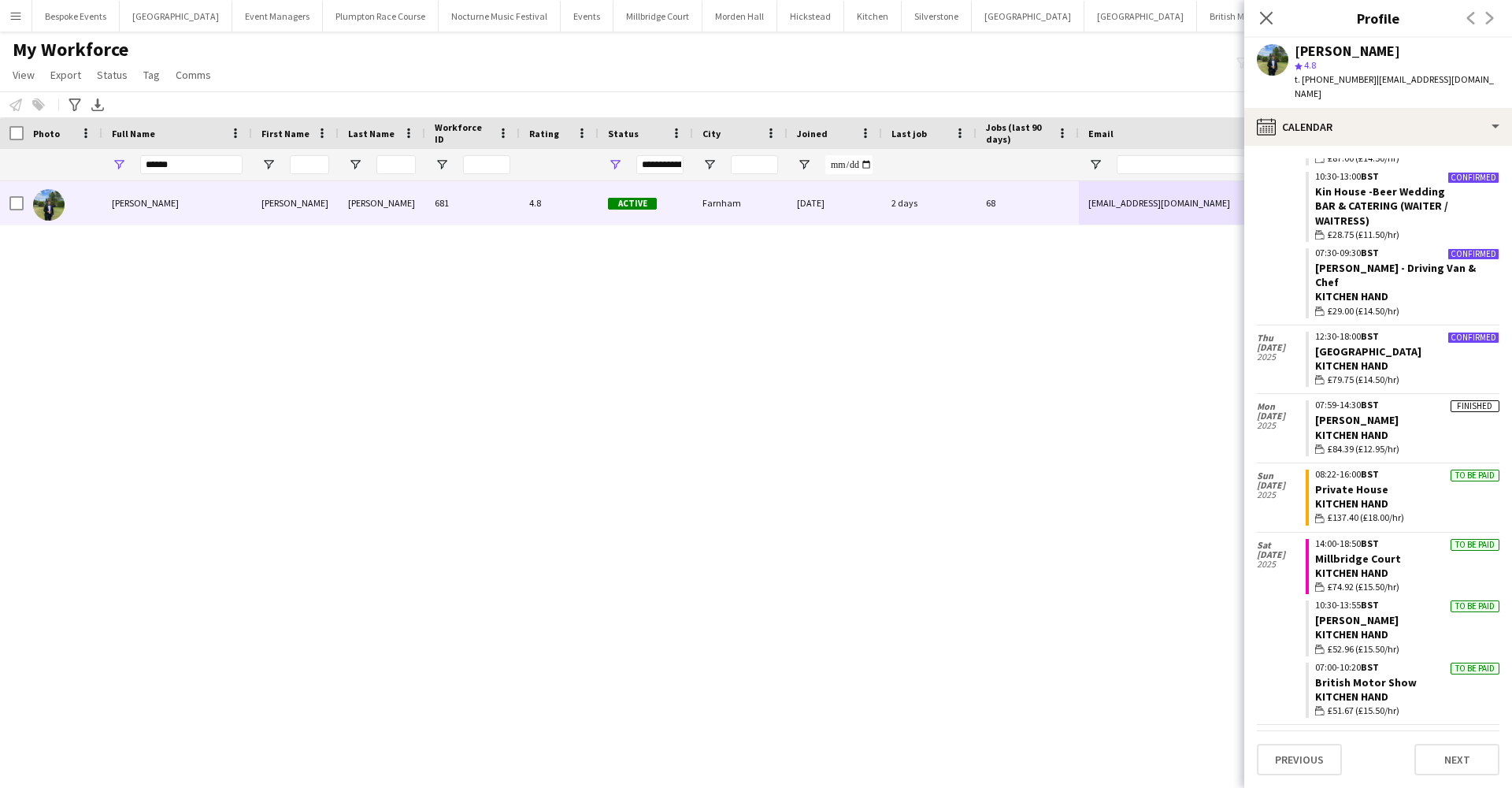
click at [558, 581] on link "Harvey" at bounding box center [1357, 751] width 84 height 14
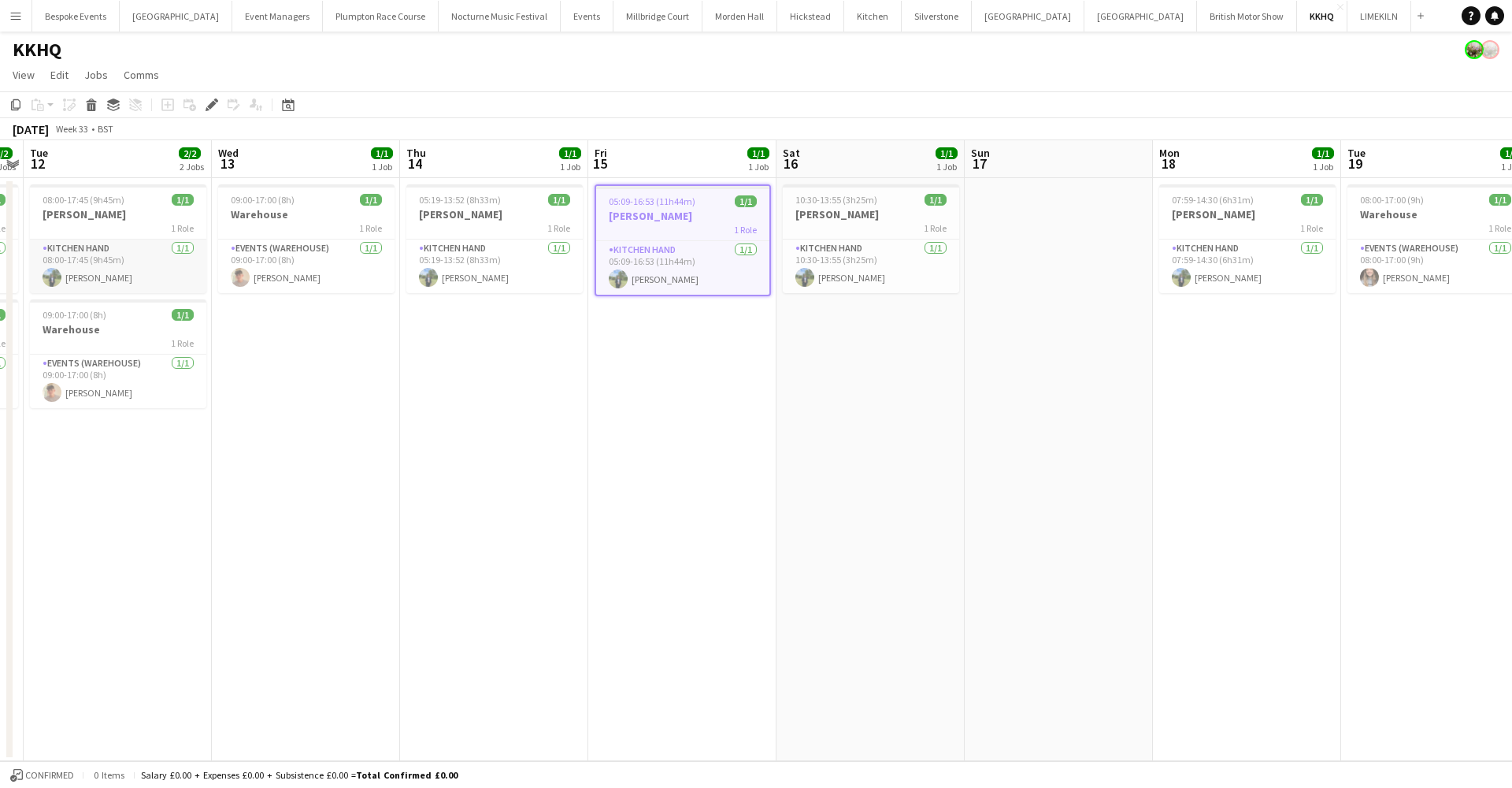
click at [94, 255] on app-card-role "Kitchen Hand 1/1 08:00-17:45 (9h45m) Harvey Gardner" at bounding box center [118, 266] width 176 height 54
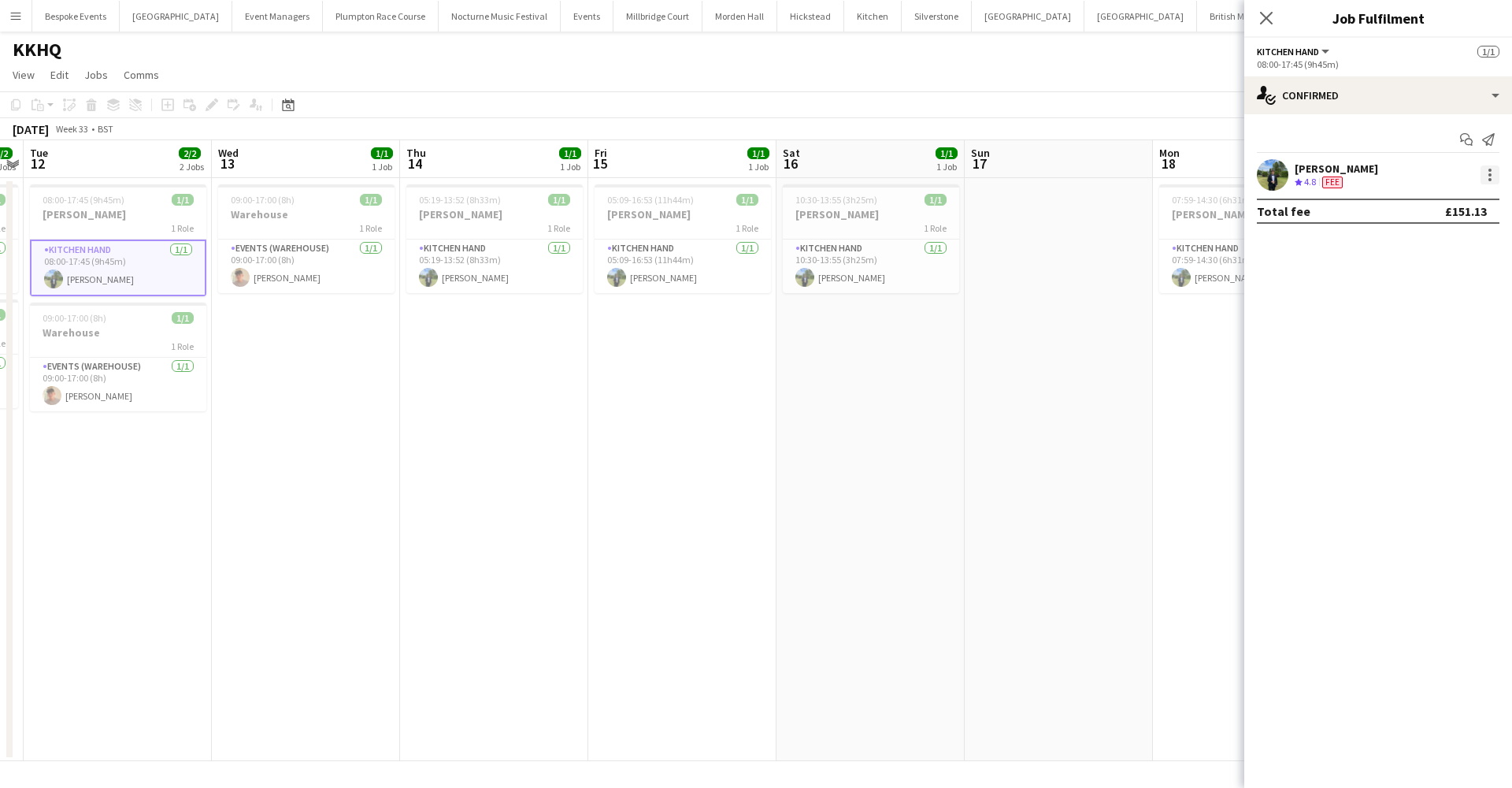
click at [1485, 173] on div at bounding box center [1489, 174] width 19 height 19
click at [1448, 216] on button "Edit fee" at bounding box center [1437, 204] width 123 height 38
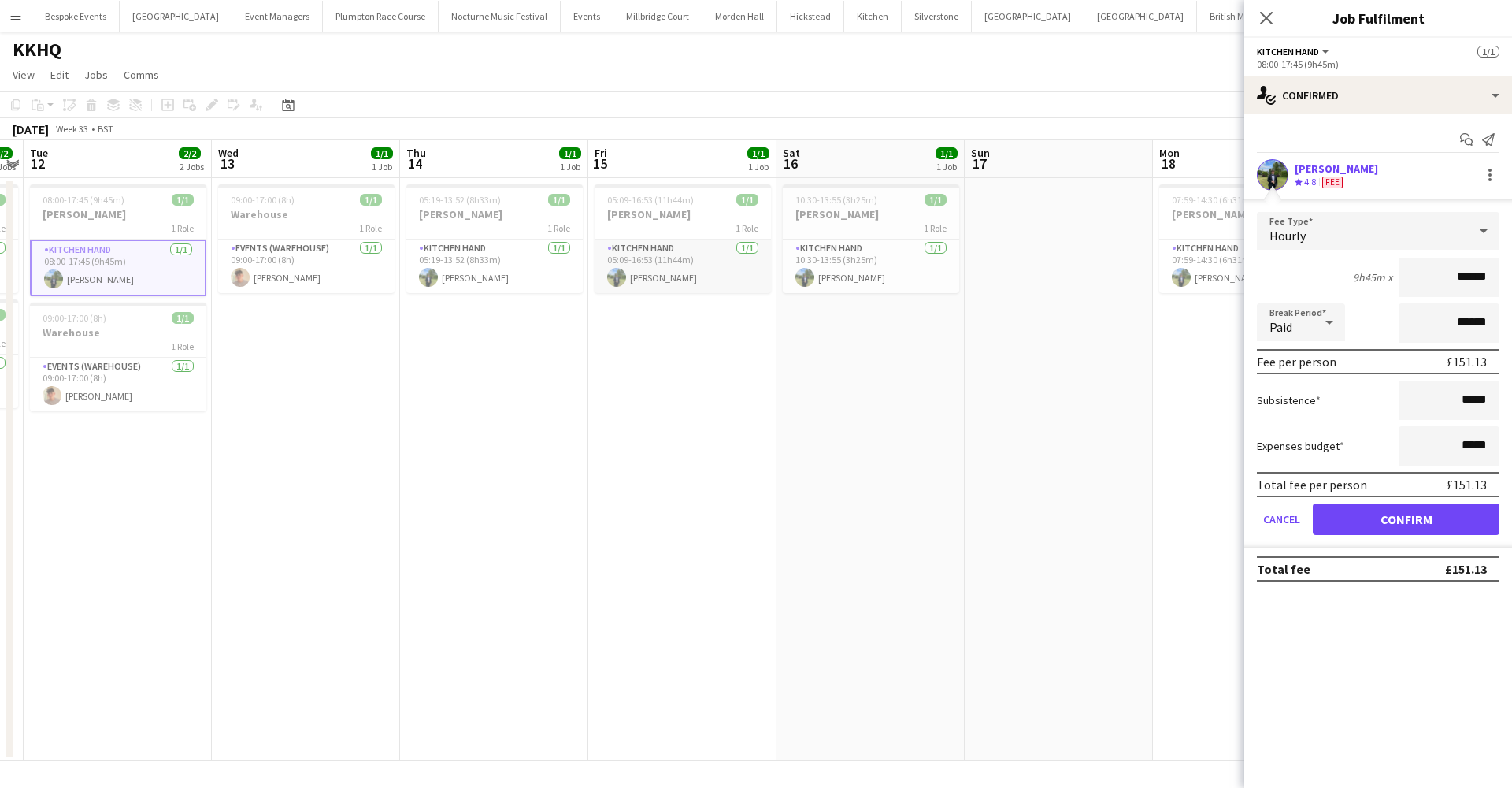
click at [701, 260] on app-card-role "Kitchen Hand 1/1 05:09-16:53 (11h44m) Harvey Gardner" at bounding box center [683, 266] width 176 height 54
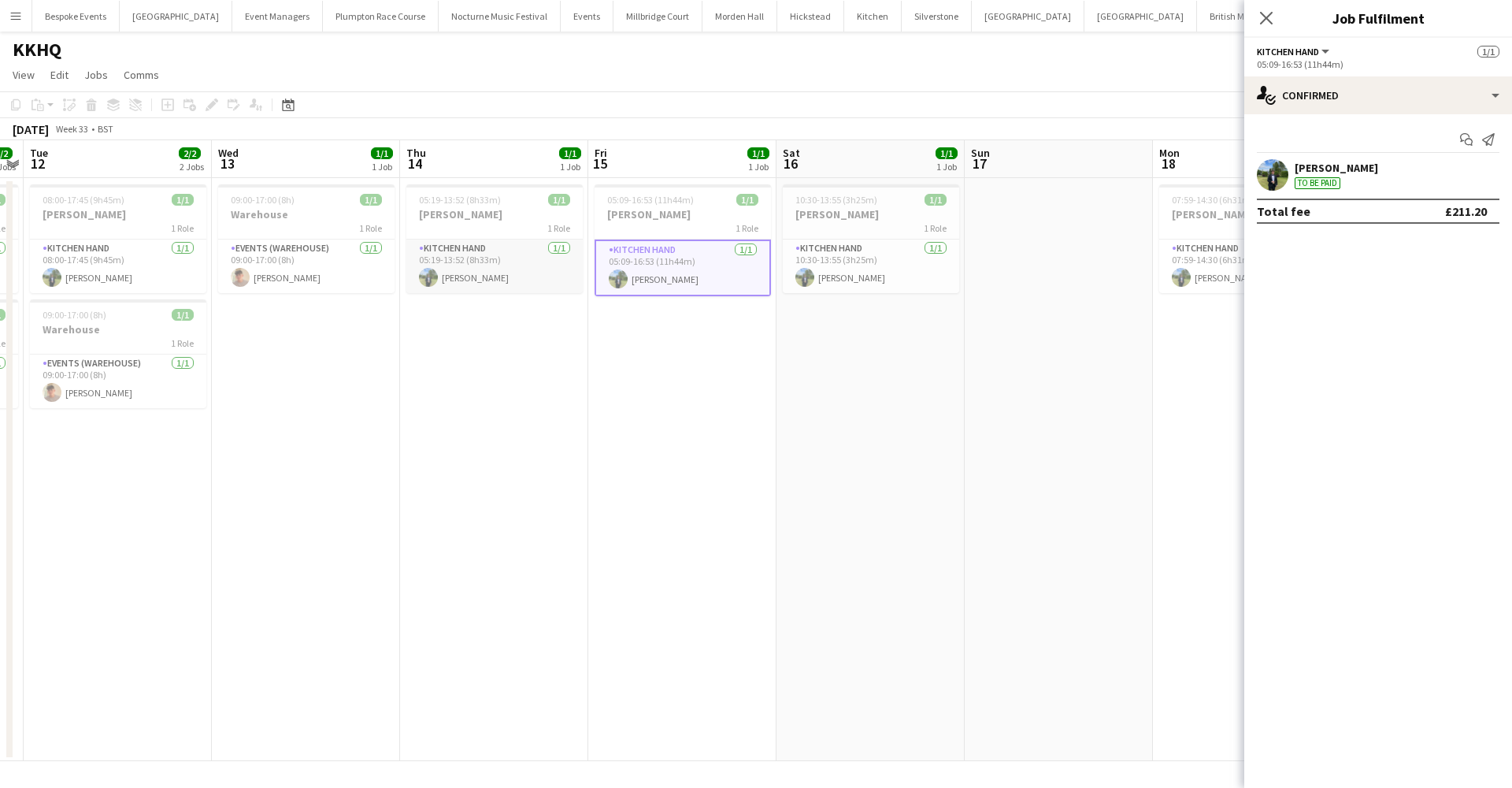
click at [530, 283] on app-card-role "Kitchen Hand 1/1 05:19-13:52 (8h33m) Harvey Gardner" at bounding box center [495, 266] width 176 height 54
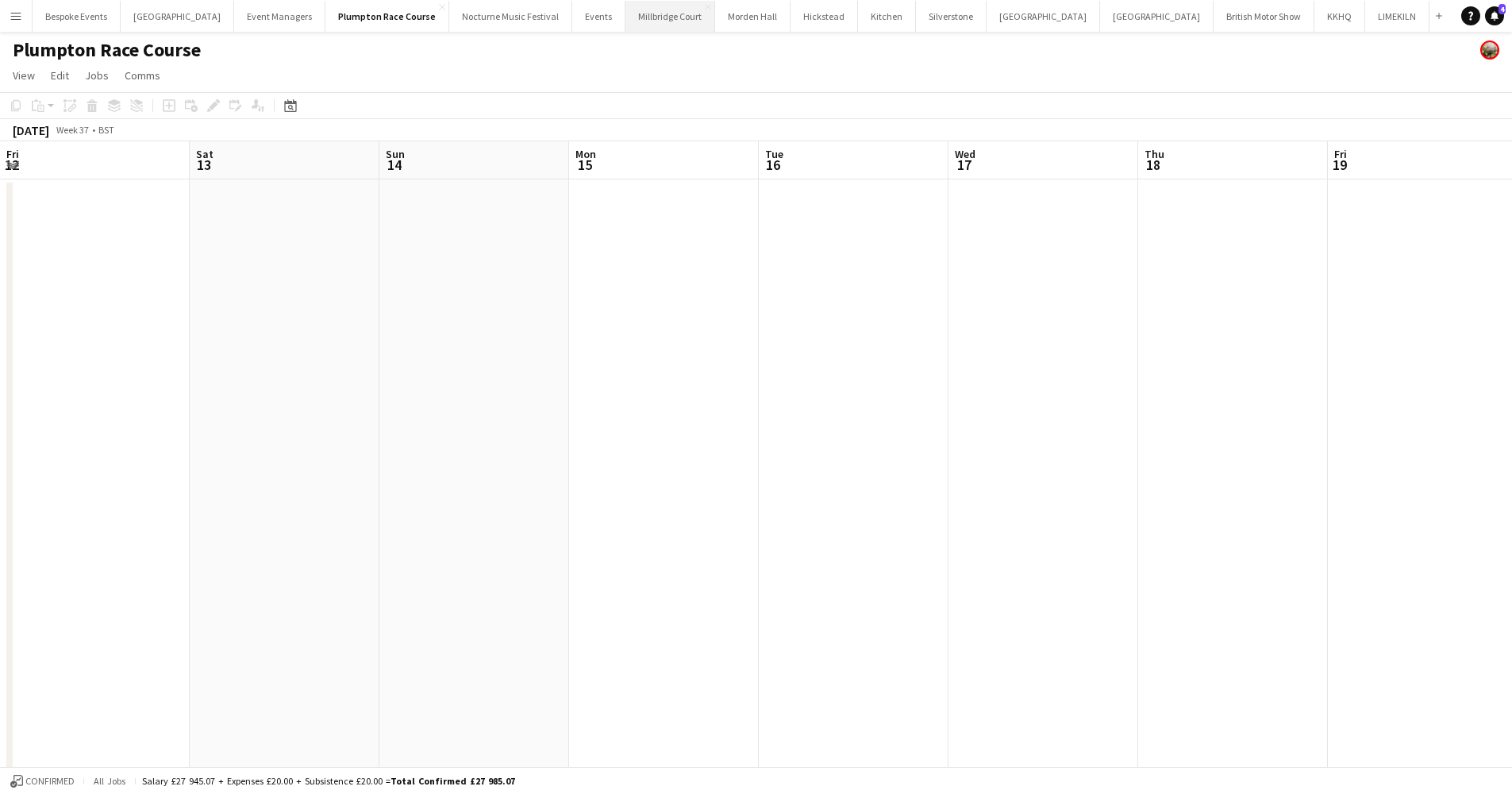
scroll to position [0, 409]
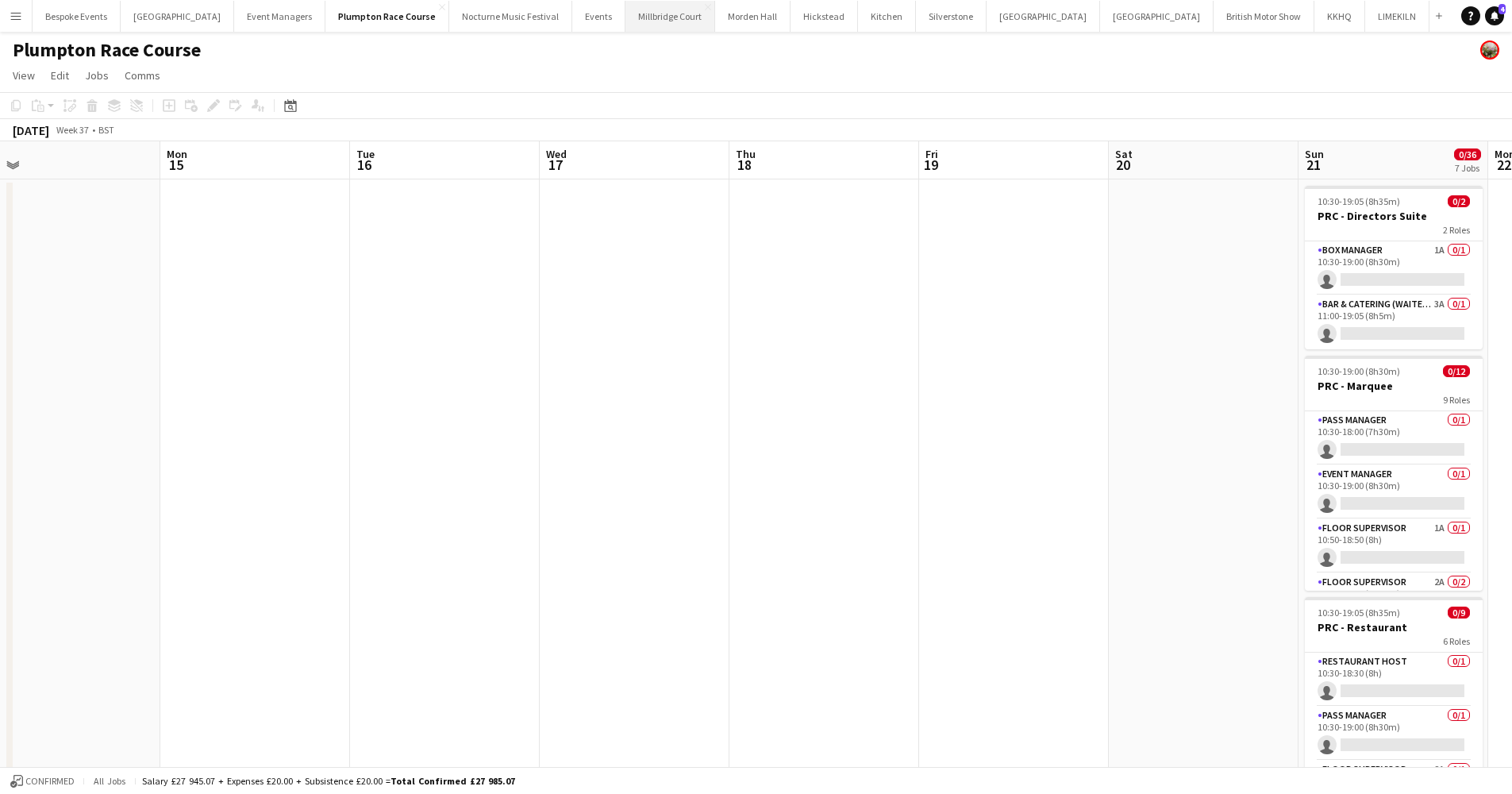
click at [627, 20] on button "[GEOGRAPHIC_DATA]" at bounding box center [669, 16] width 90 height 31
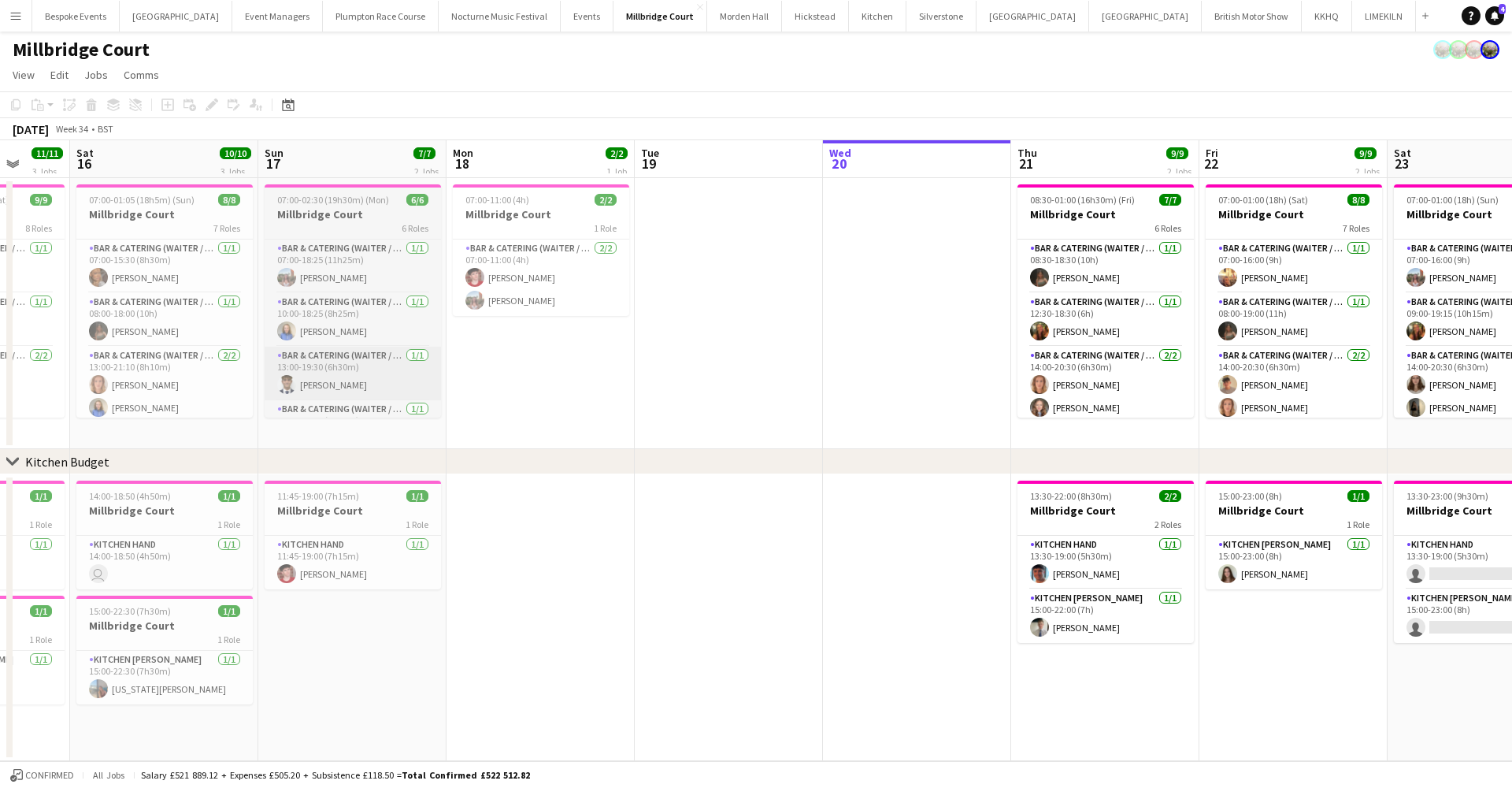
scroll to position [0, 473]
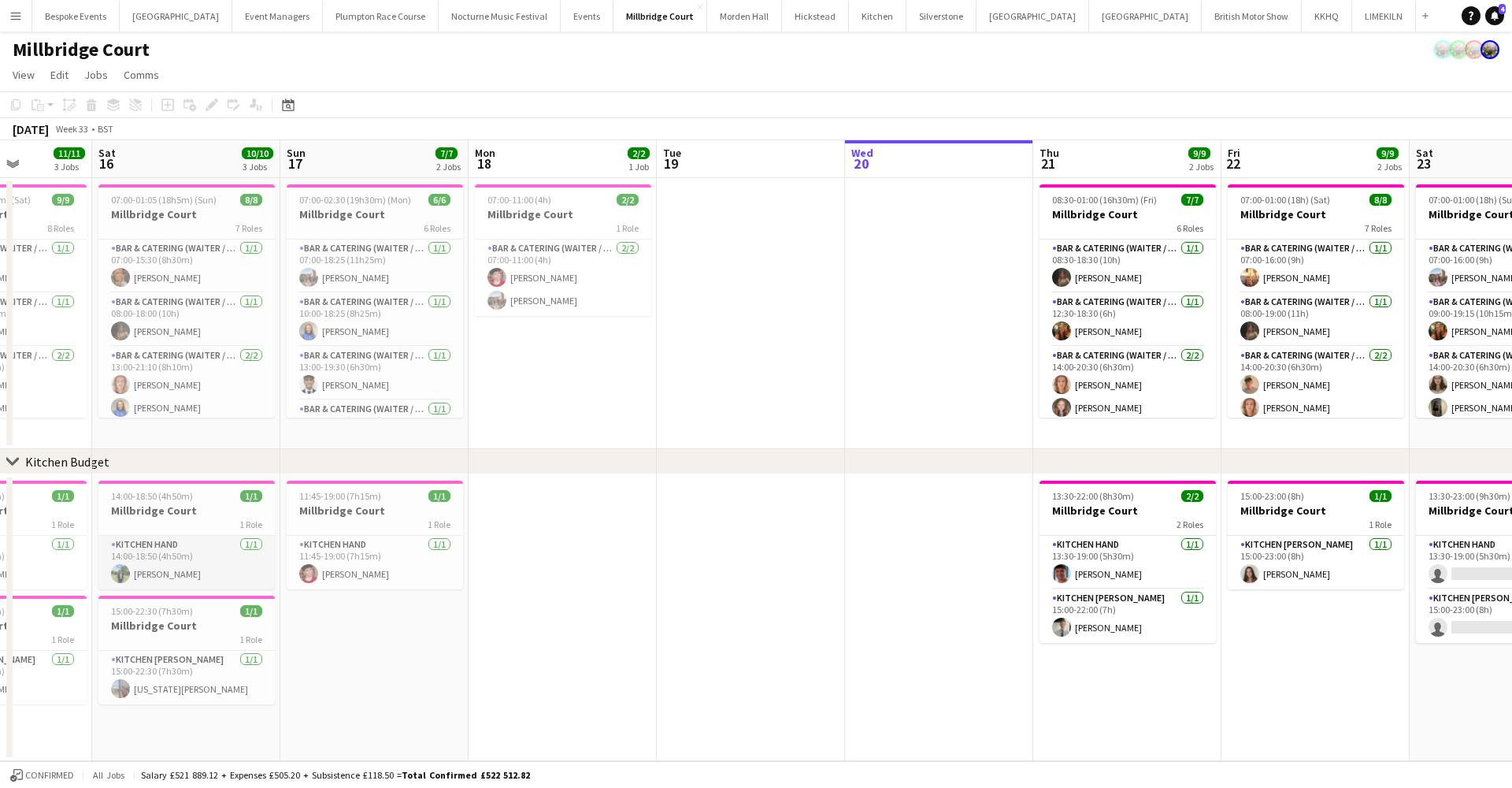
click at [136, 567] on app-card-role "Kitchen Hand [DATE] 14:00-18:50 (4h50m) [PERSON_NAME]" at bounding box center [187, 562] width 176 height 54
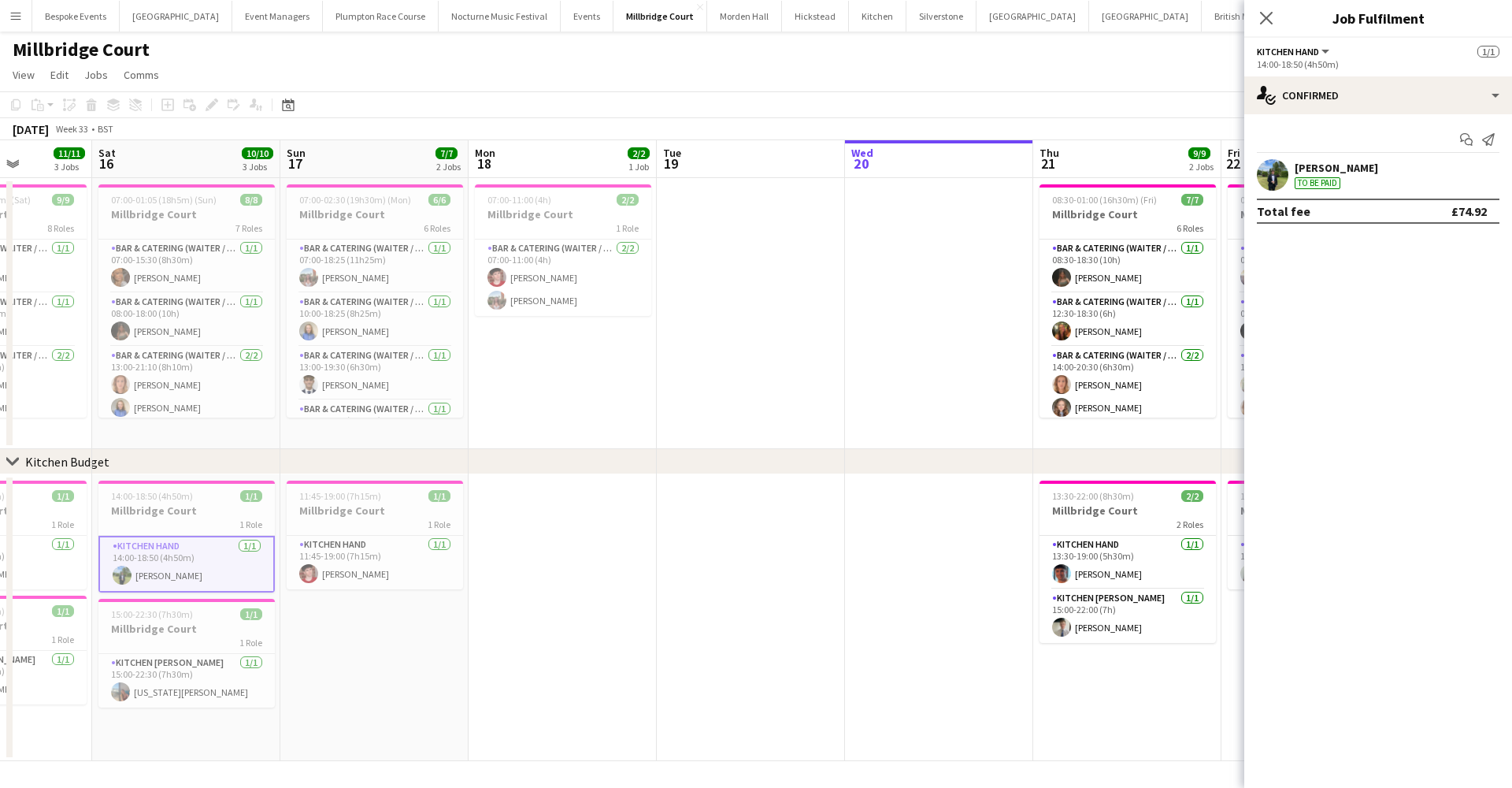
click at [1280, 172] on app-user-avatar at bounding box center [1273, 175] width 32 height 32
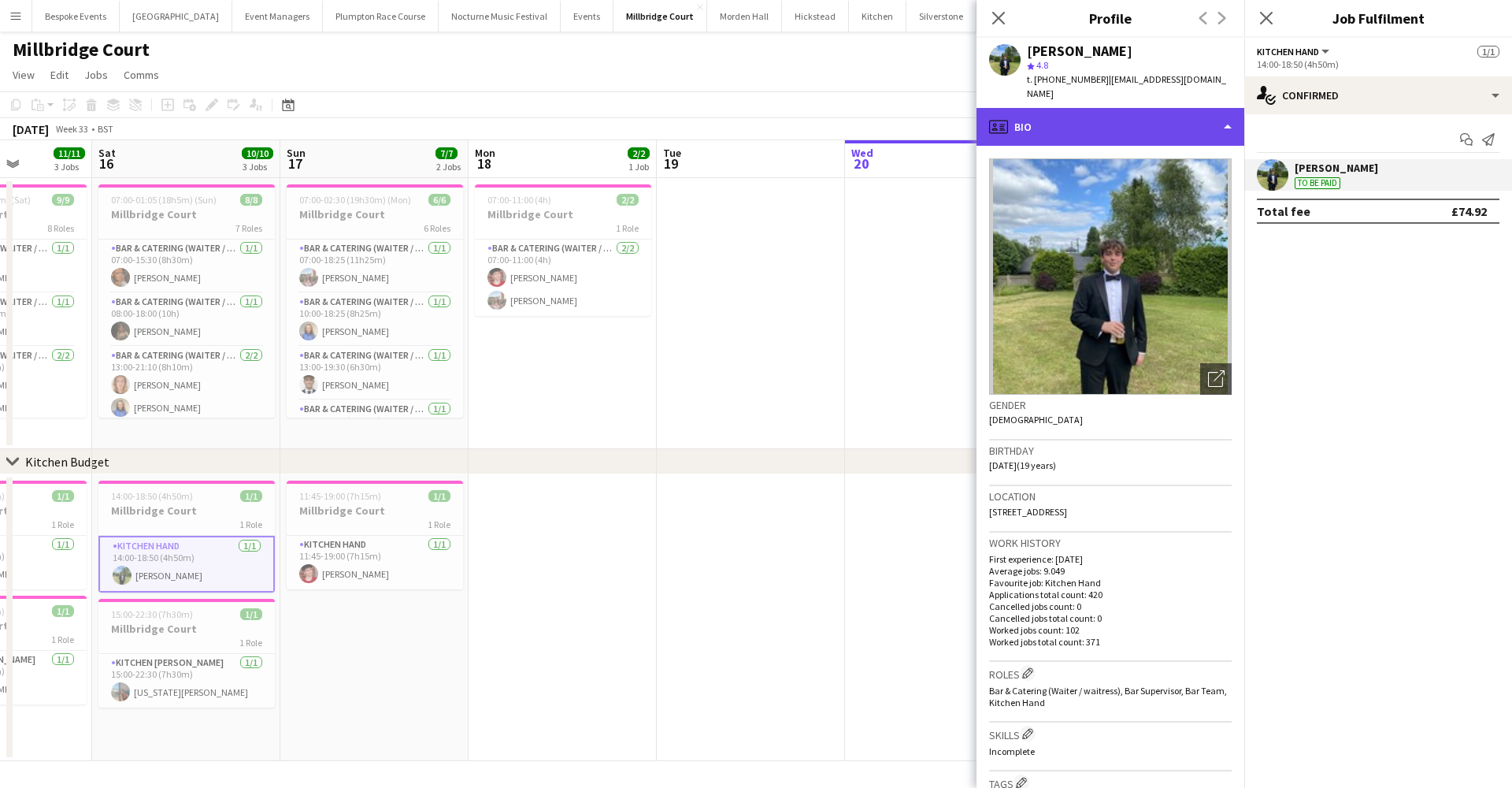
click at [1174, 109] on div "profile Bio" at bounding box center [1111, 126] width 268 height 38
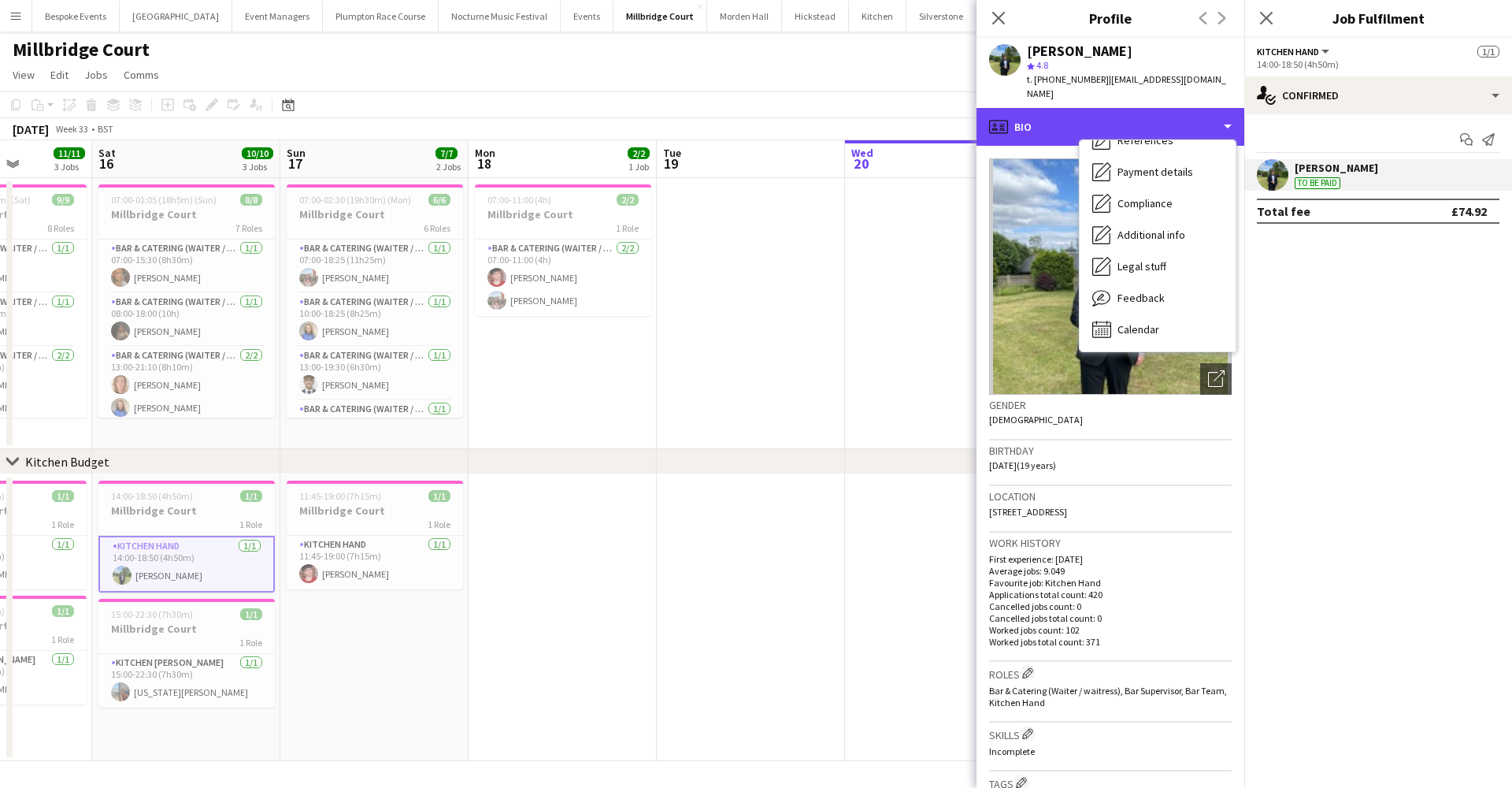
scroll to position [180, 0]
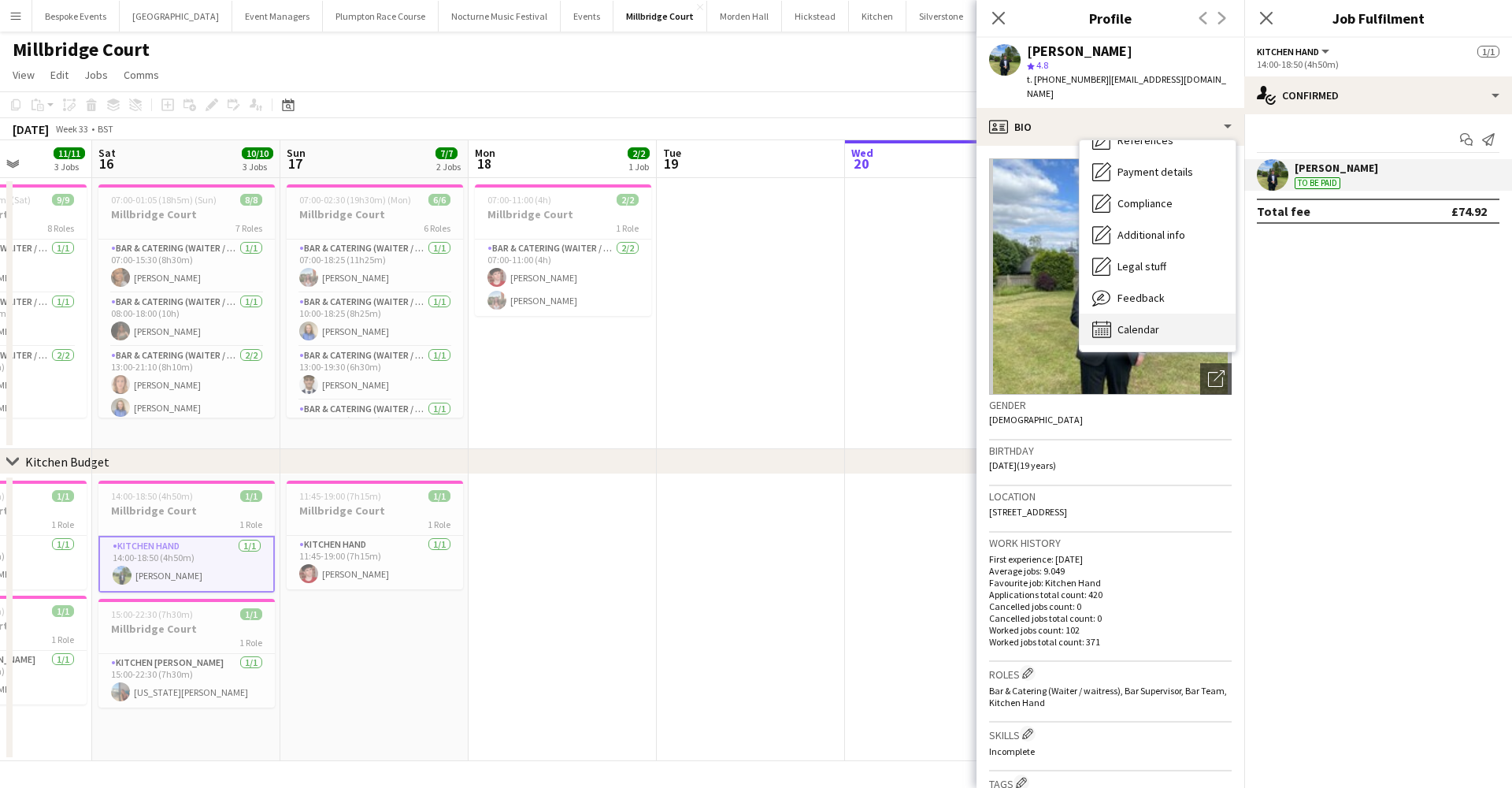
click at [1131, 322] on span "Calendar" at bounding box center [1138, 329] width 41 height 14
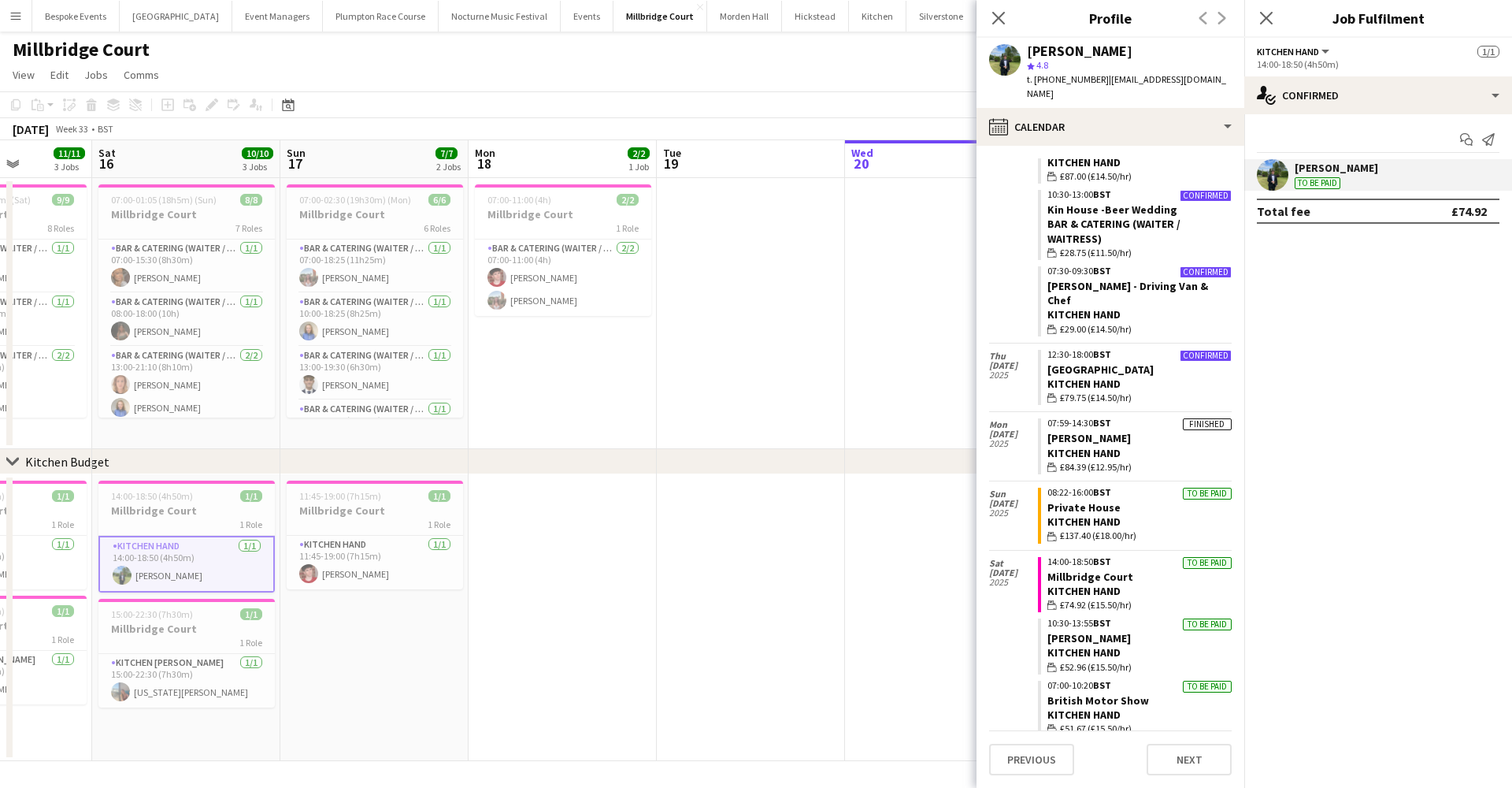
scroll to position [2443, 0]
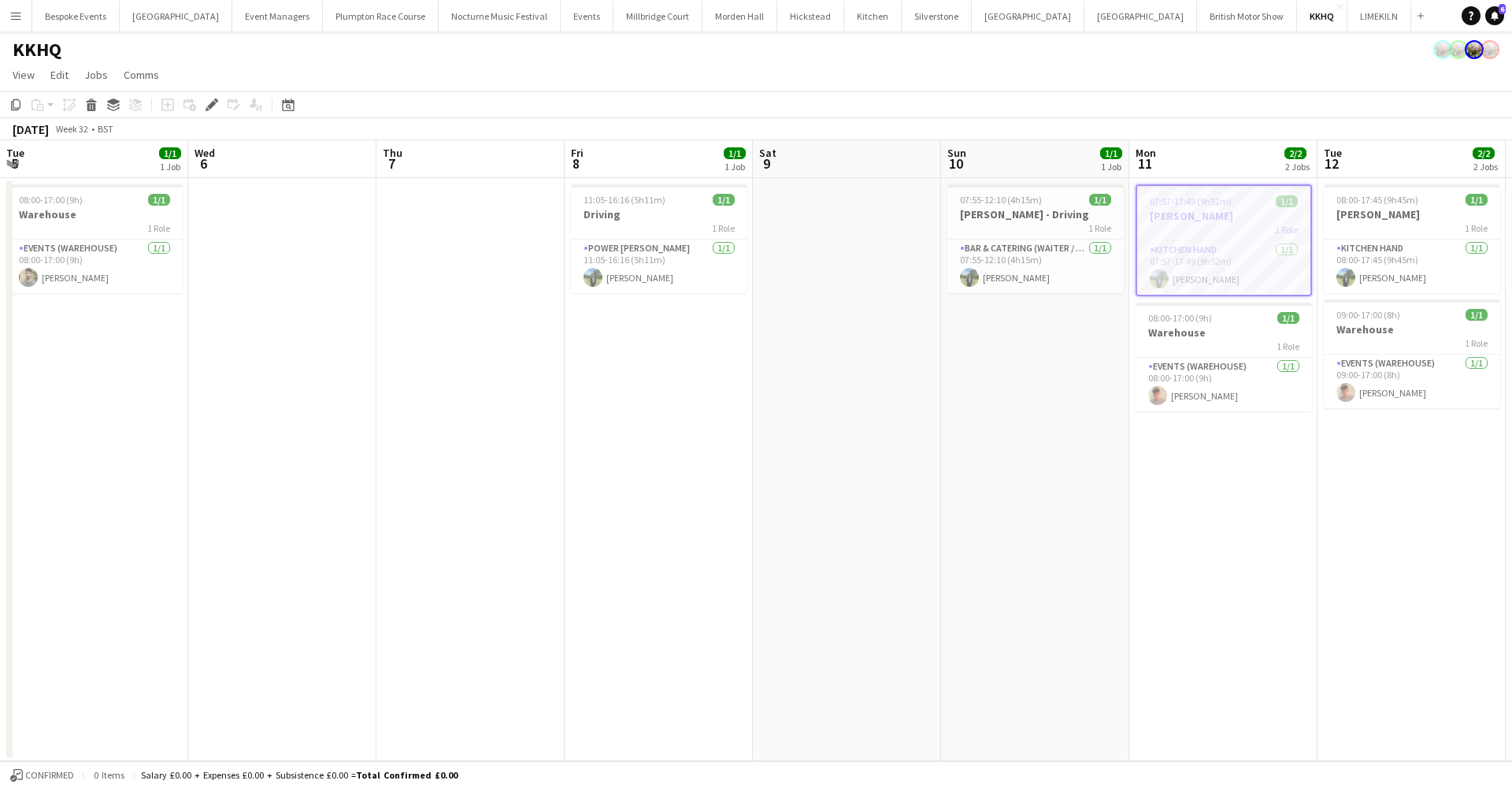
scroll to position [0, 541]
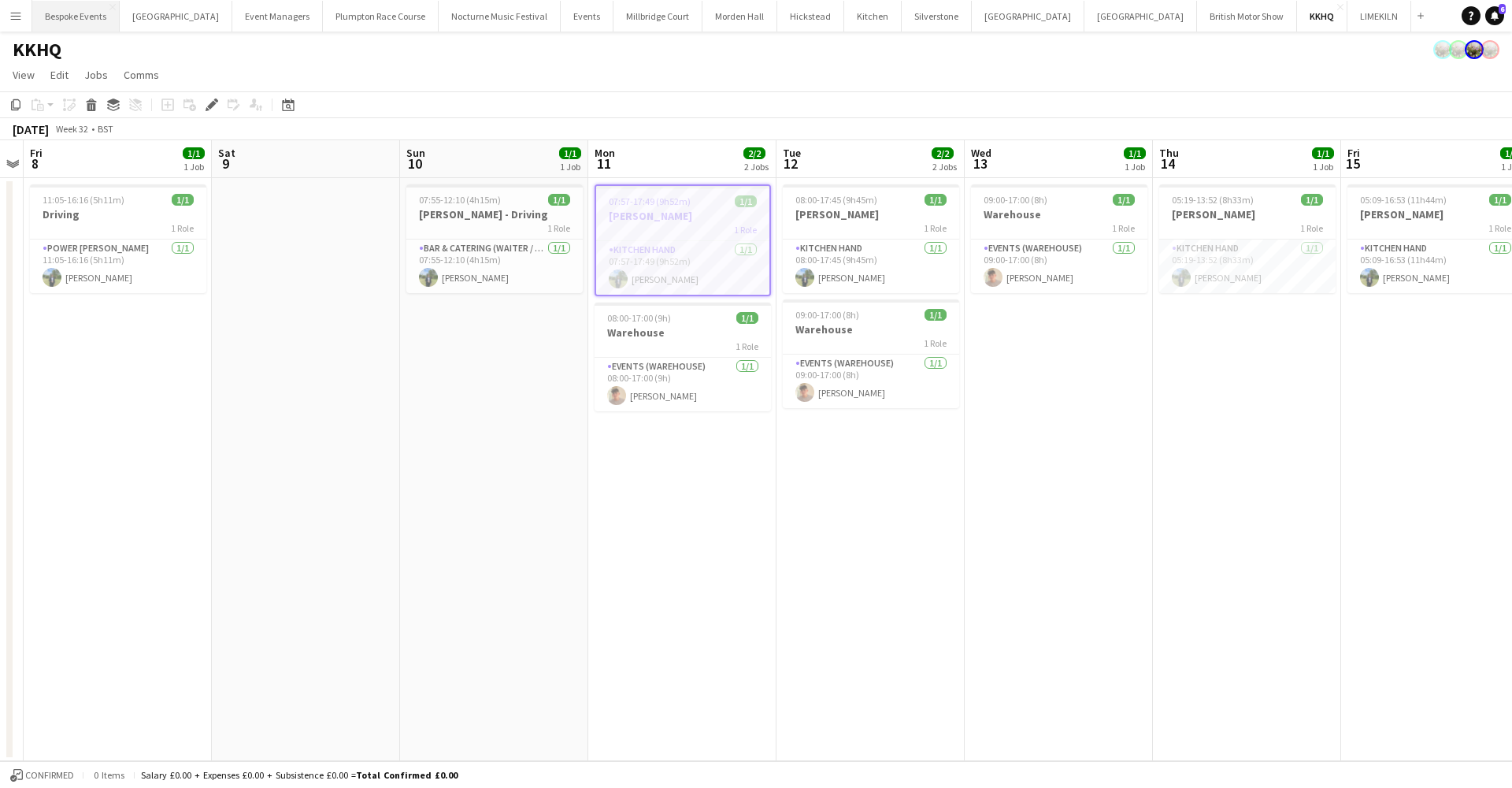
click at [81, 27] on button "Bespoke Events Close" at bounding box center [76, 16] width 87 height 31
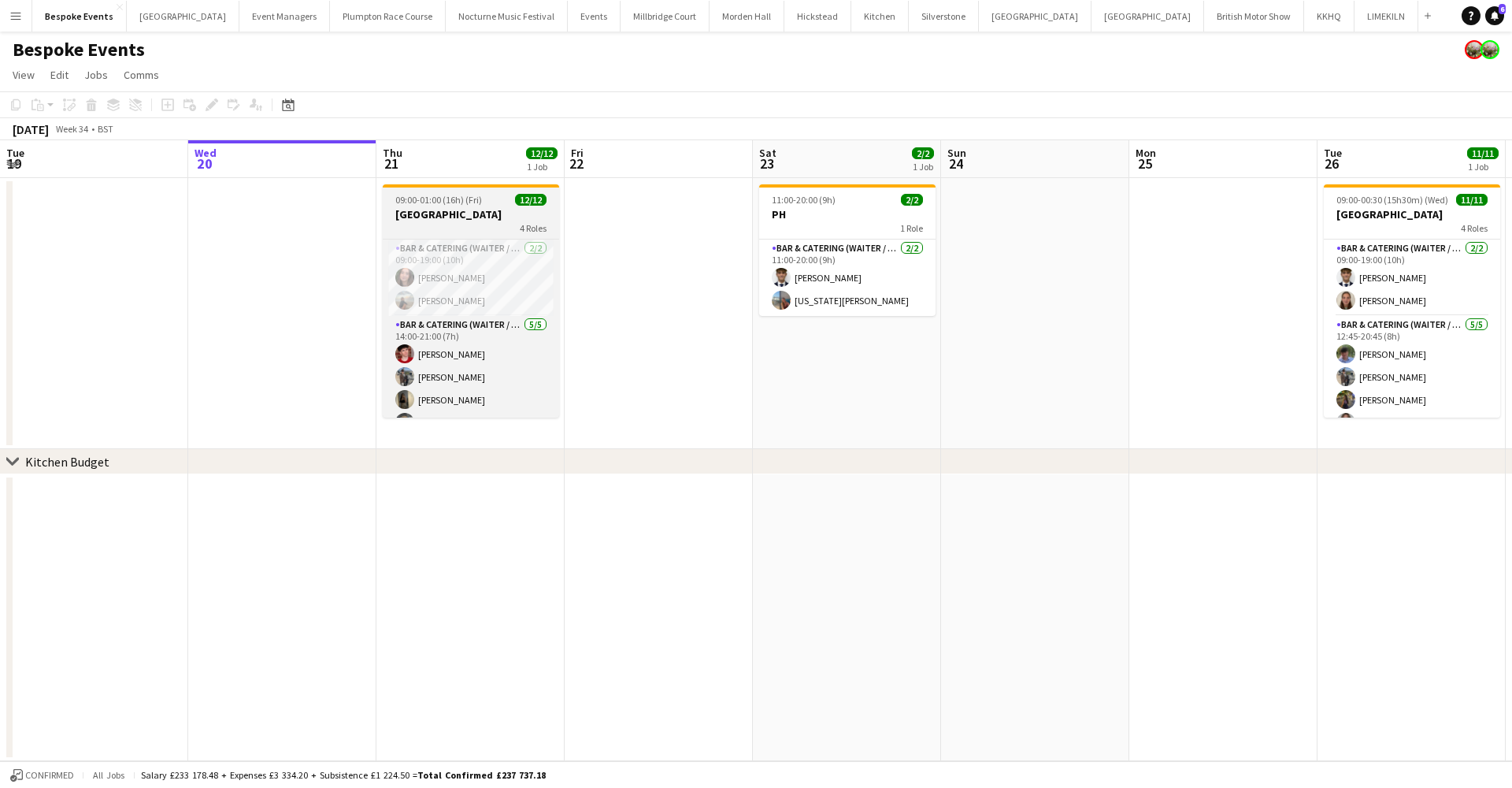
click at [437, 217] on h3 "[GEOGRAPHIC_DATA]" at bounding box center [471, 214] width 176 height 14
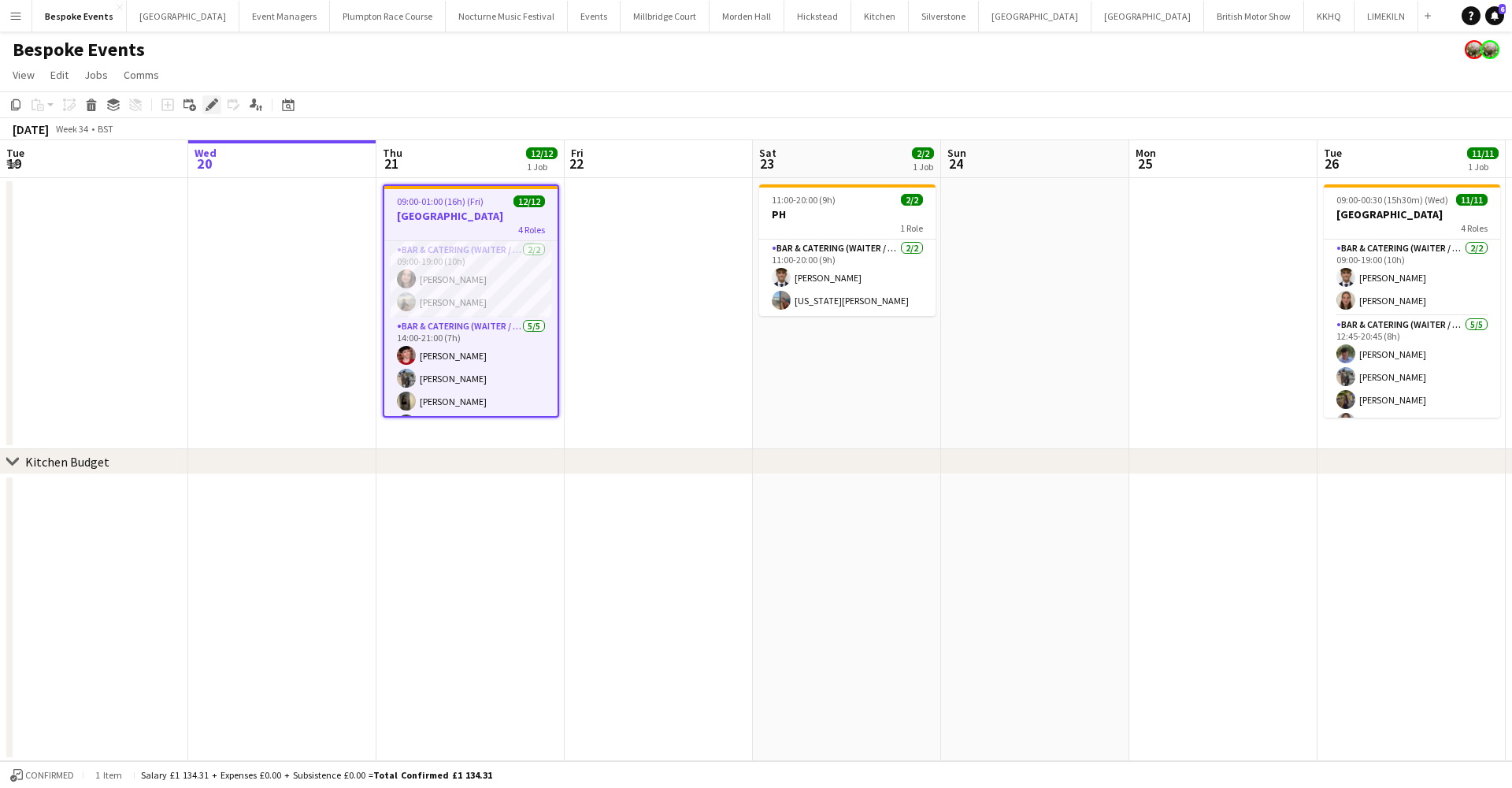
click at [215, 104] on icon at bounding box center [212, 105] width 9 height 9
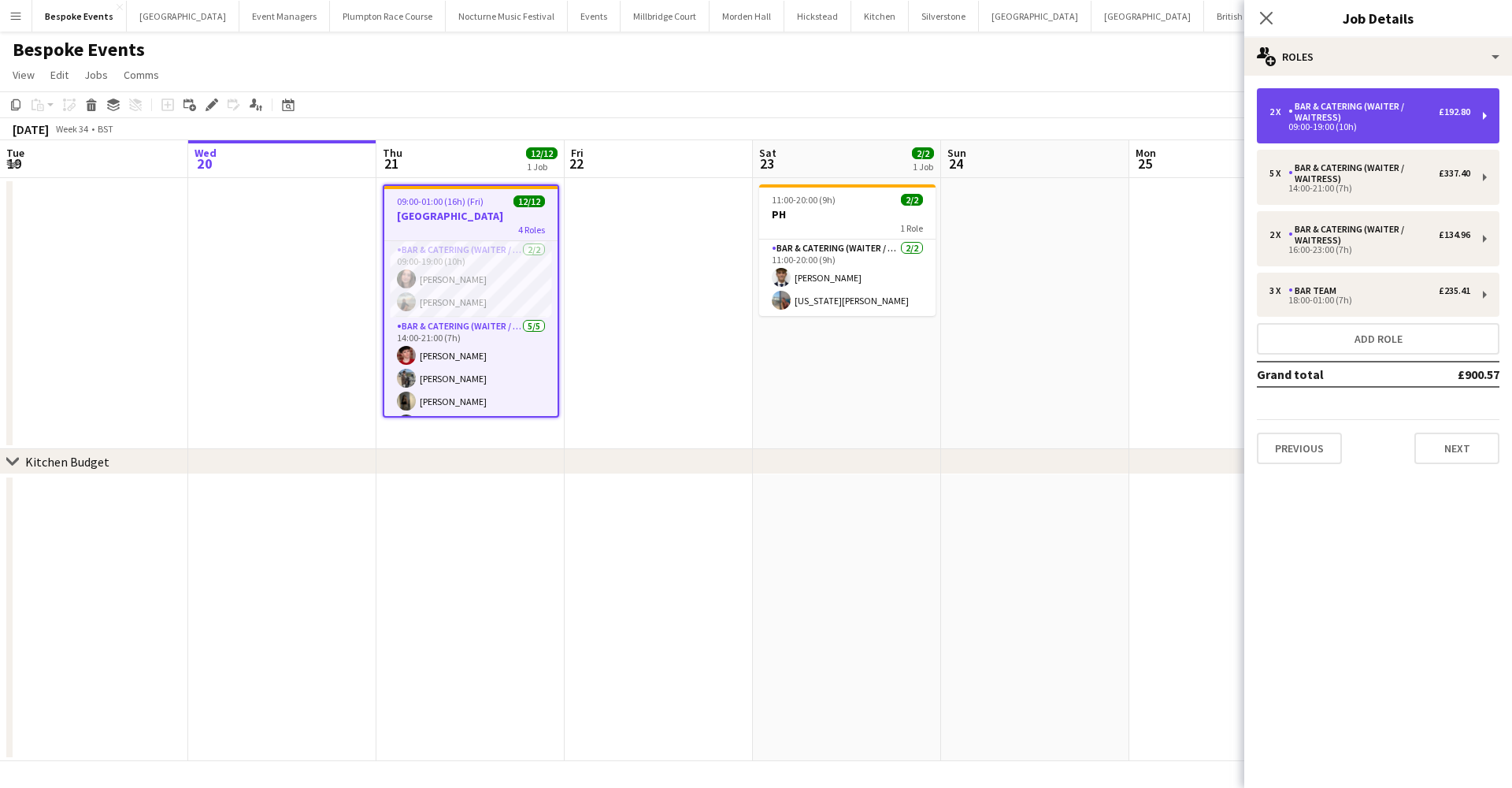
click at [1310, 134] on div "2 x Bar & Catering (Waiter / waitress) £192.80 09:00-19:00 (10h)" at bounding box center [1378, 116] width 243 height 55
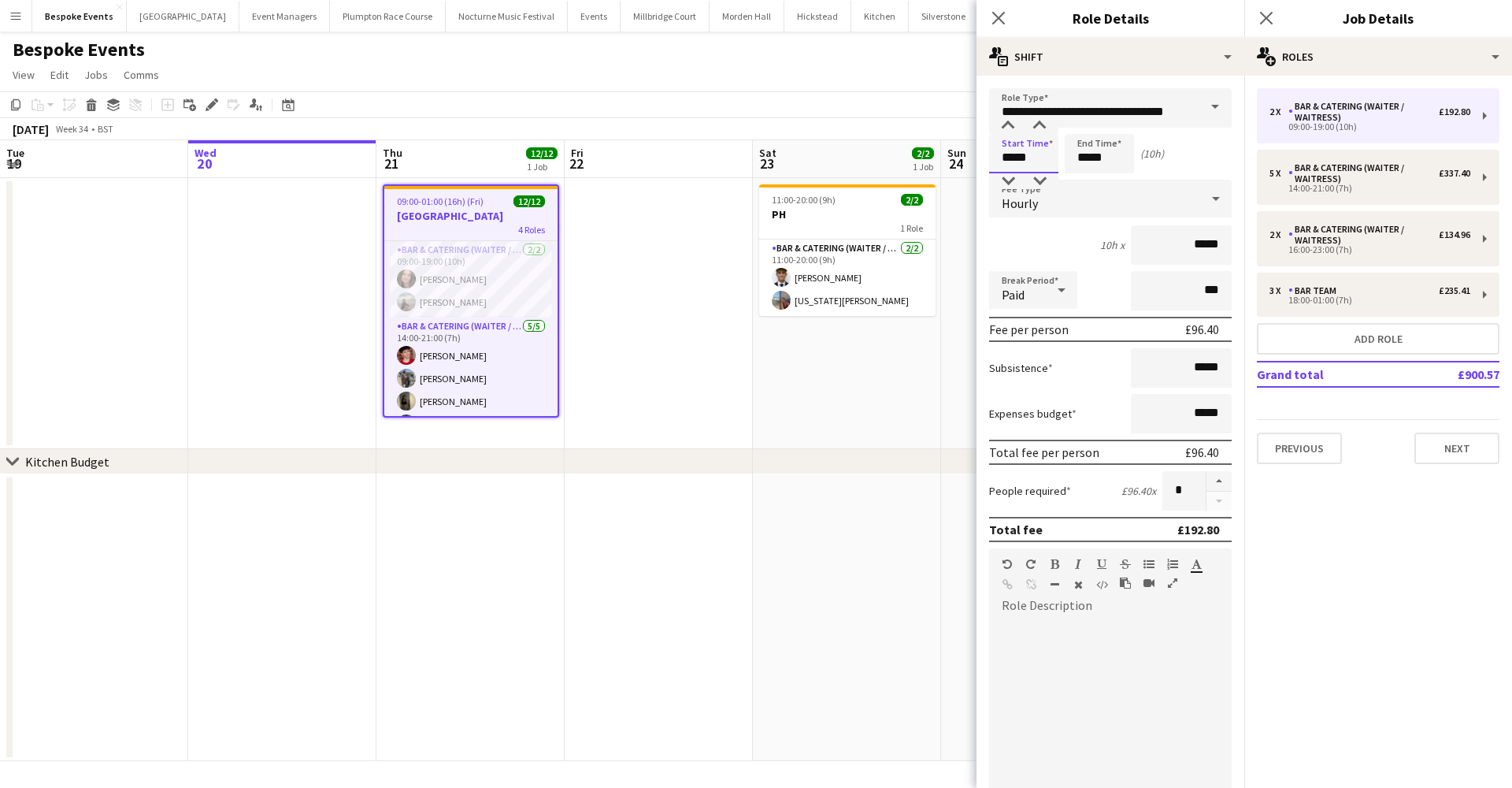
click at [1010, 158] on input "*****" at bounding box center [1023, 154] width 70 height 40
type input "*****"
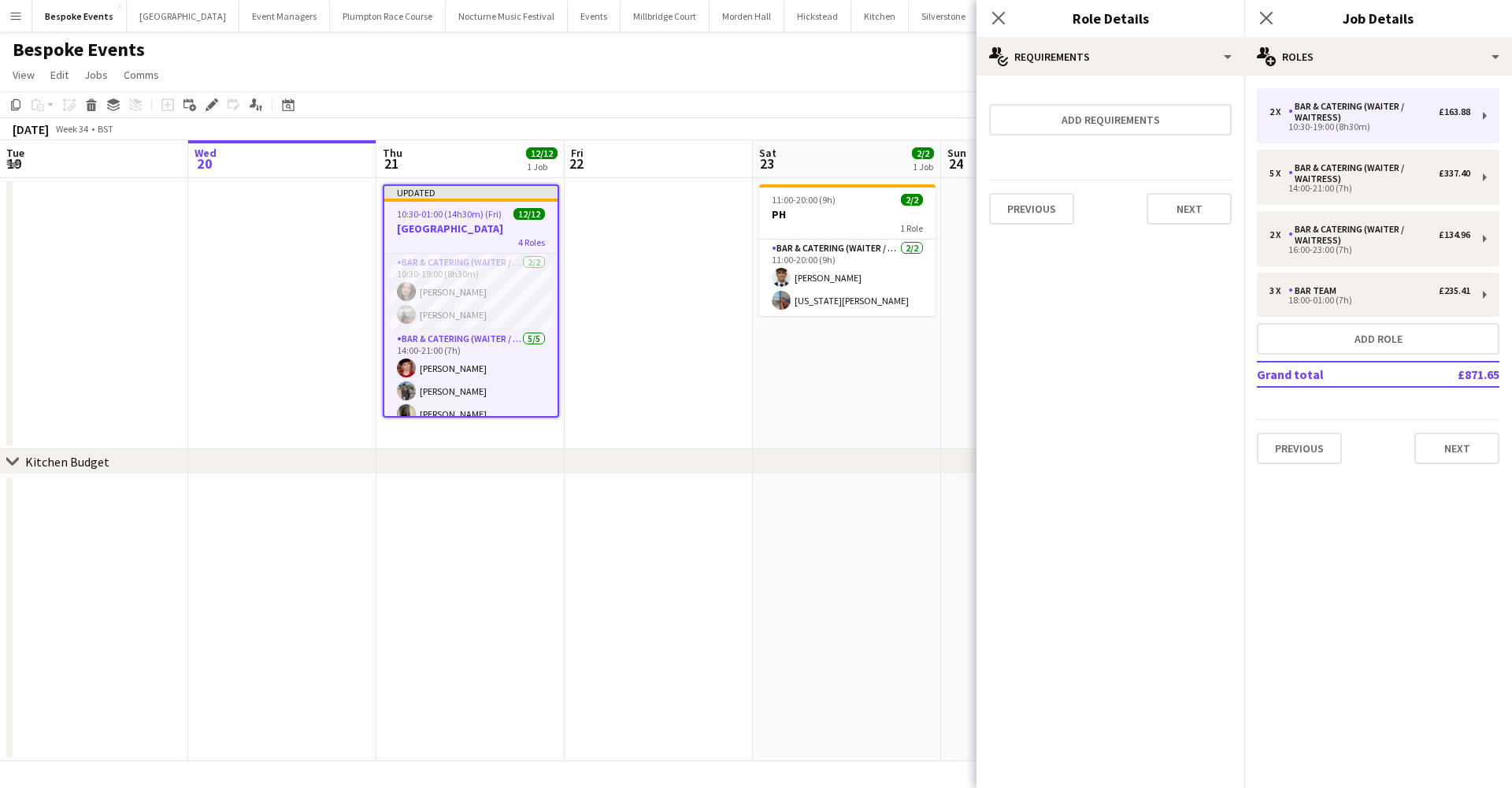
click at [658, 259] on app-date-cell at bounding box center [658, 313] width 188 height 271
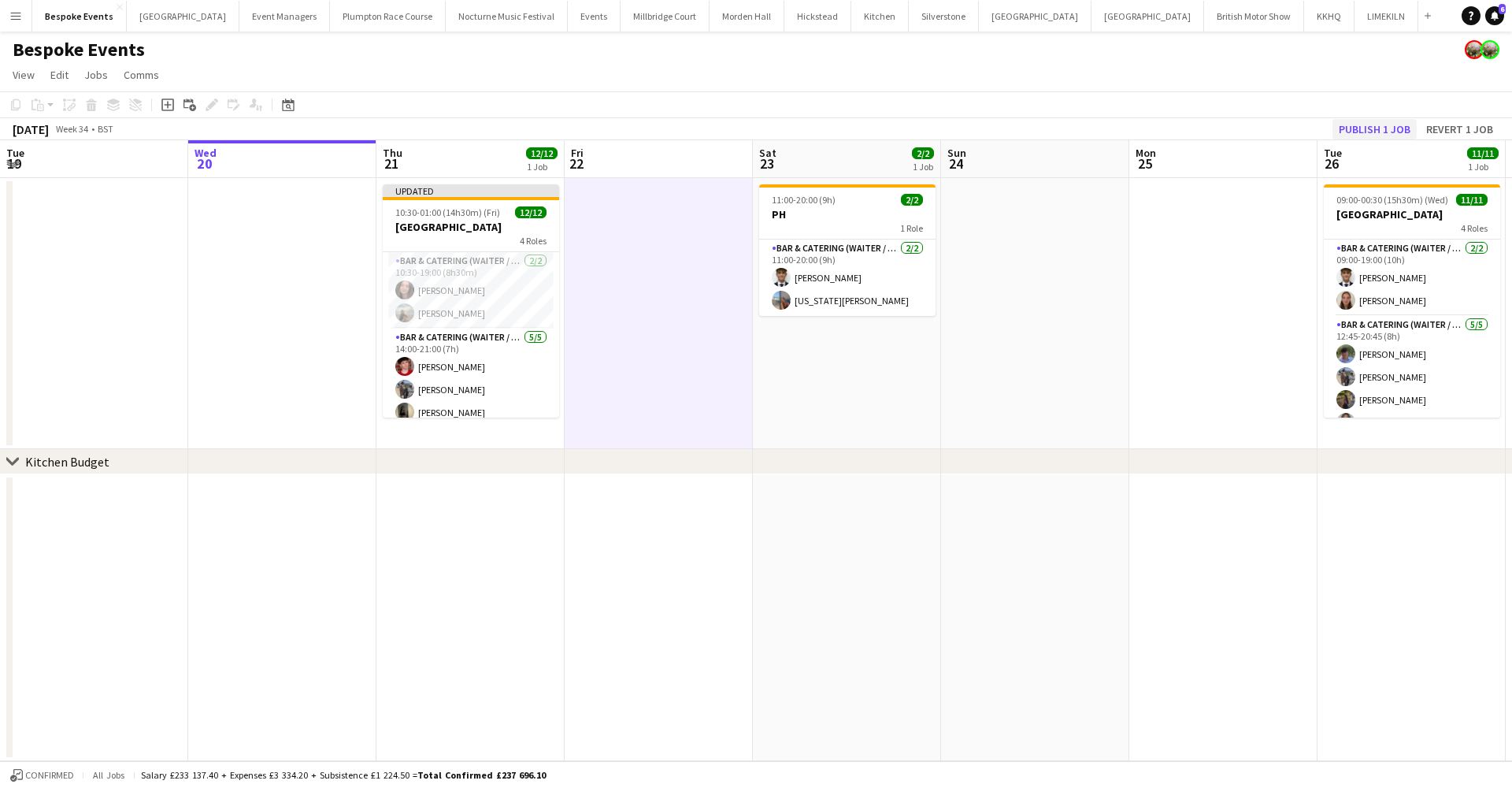
click at [1384, 127] on button "Publish 1 job" at bounding box center [1374, 129] width 85 height 20
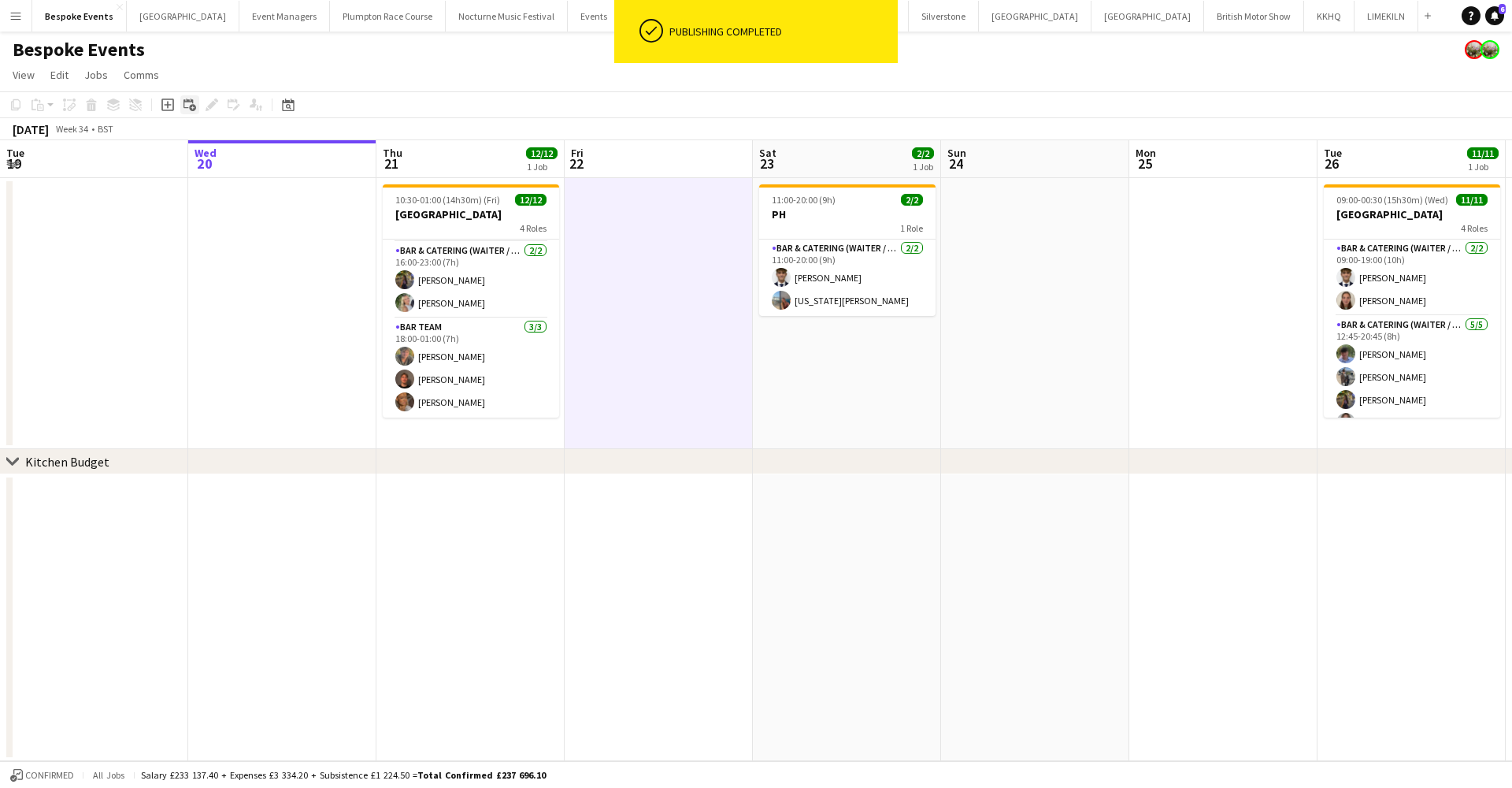
scroll to position [219, 0]
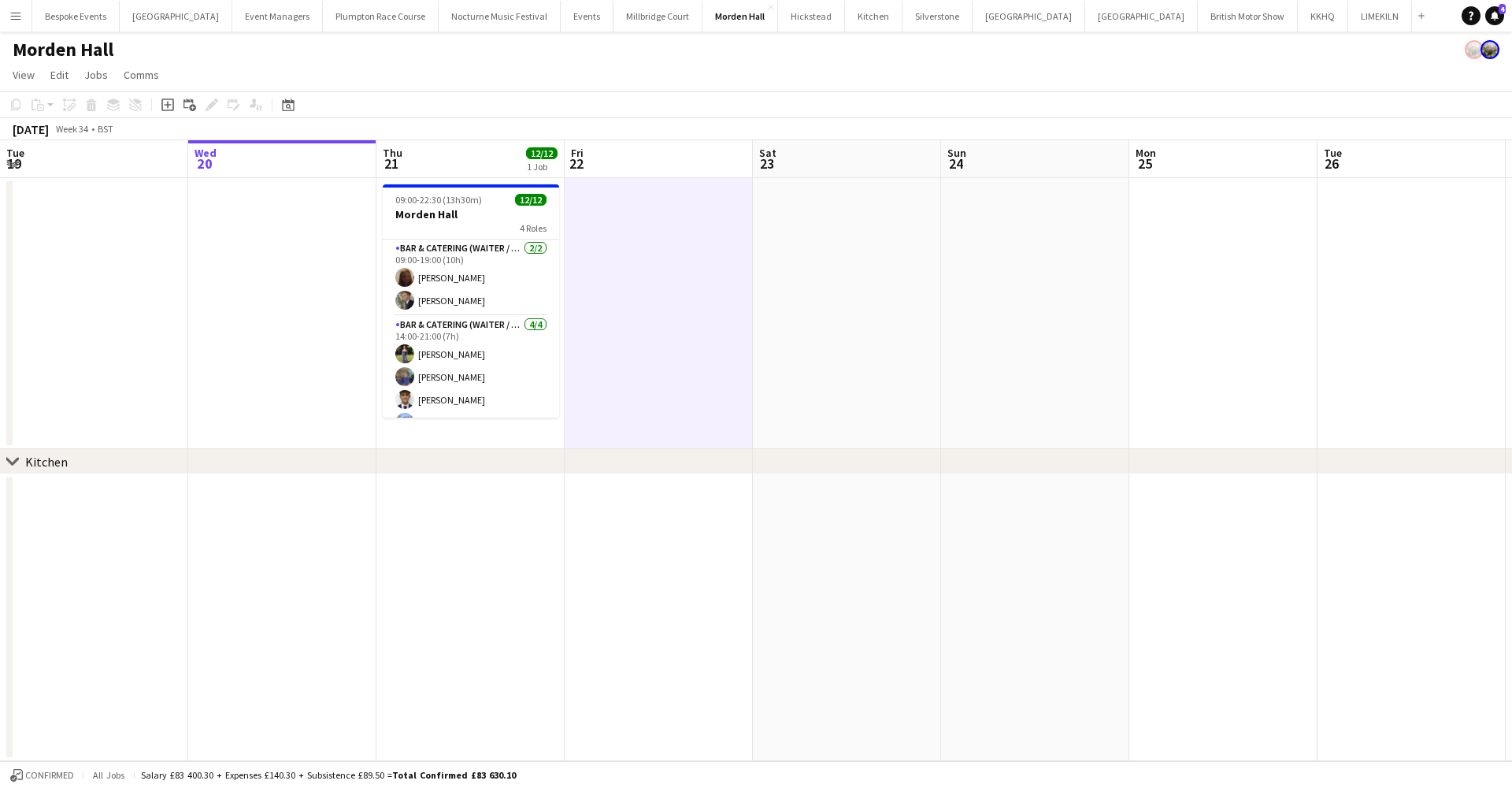
click at [26, 11] on button "Menu" at bounding box center [16, 16] width 32 height 32
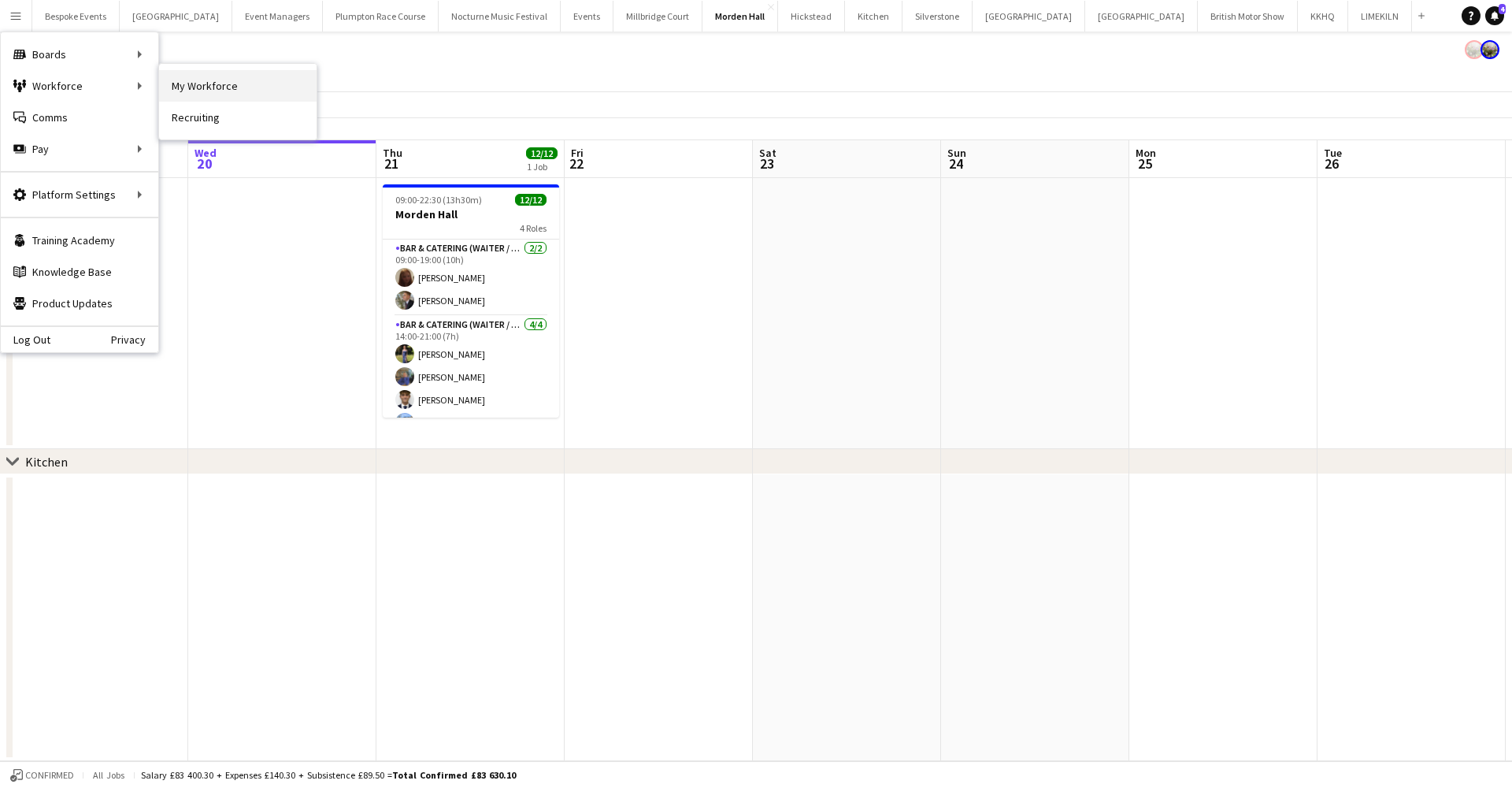
click at [165, 81] on link "My Workforce" at bounding box center [237, 86] width 158 height 32
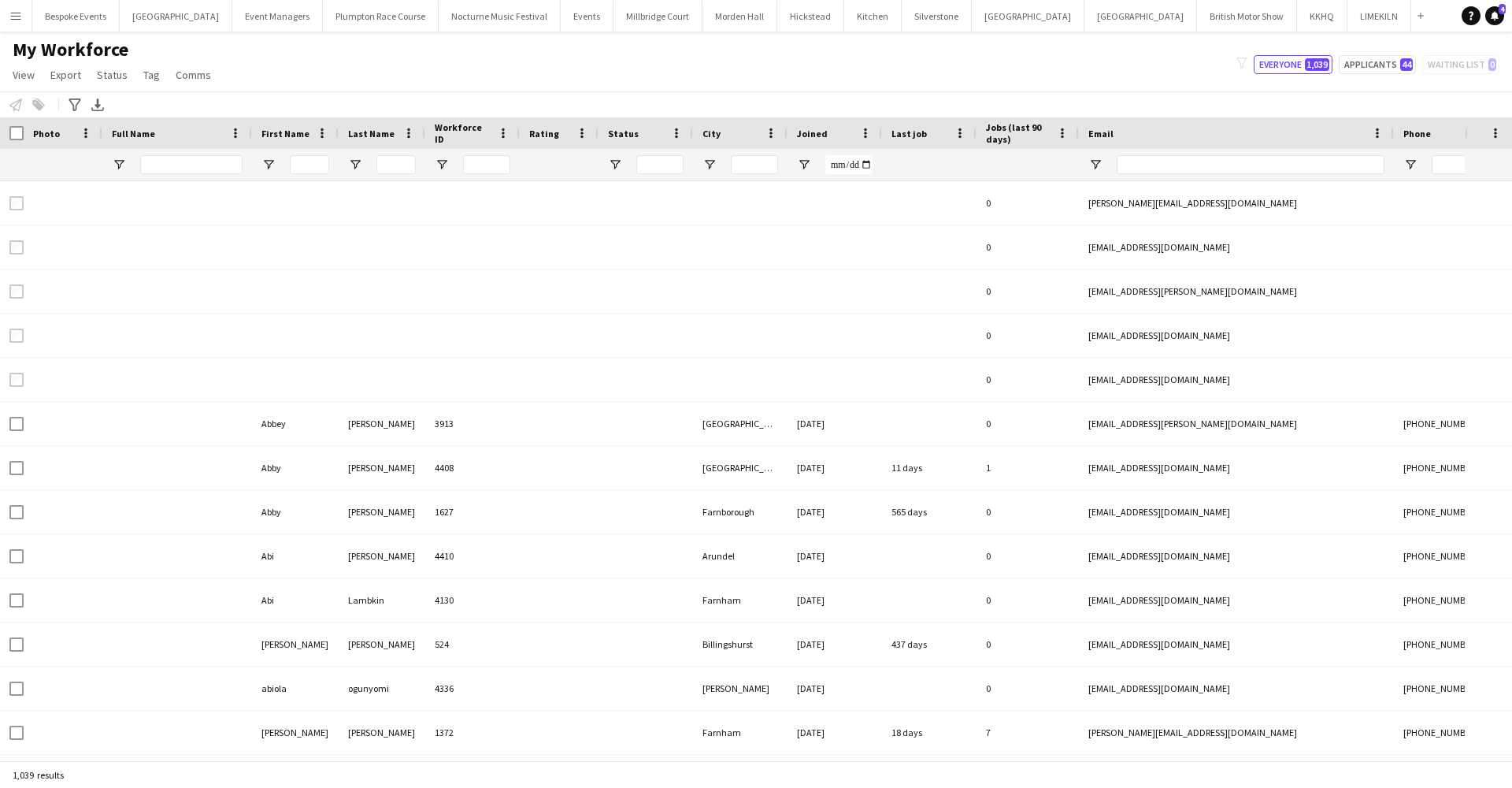
type input "**********"
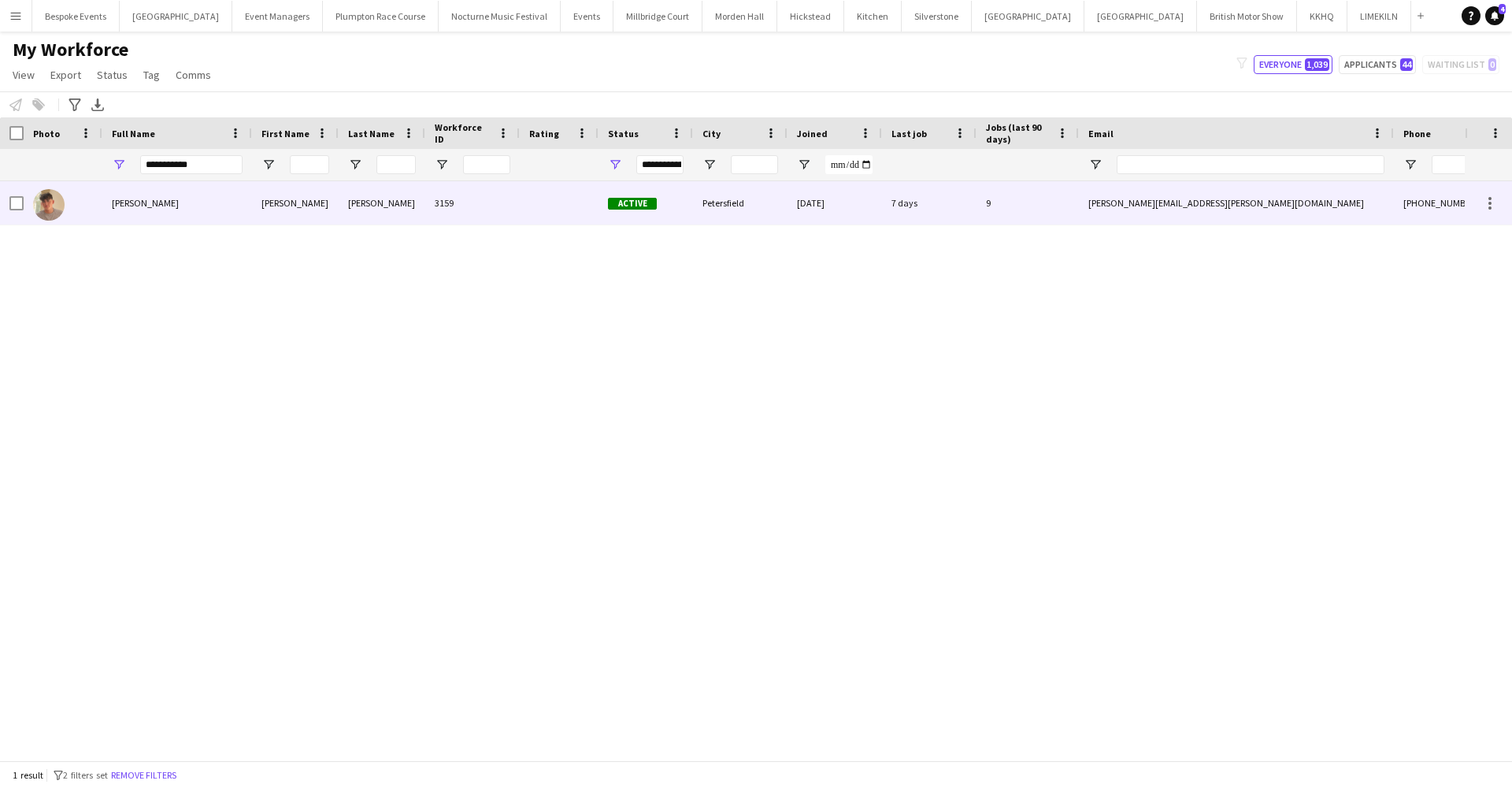
click at [179, 202] on div "[PERSON_NAME]" at bounding box center [177, 202] width 150 height 43
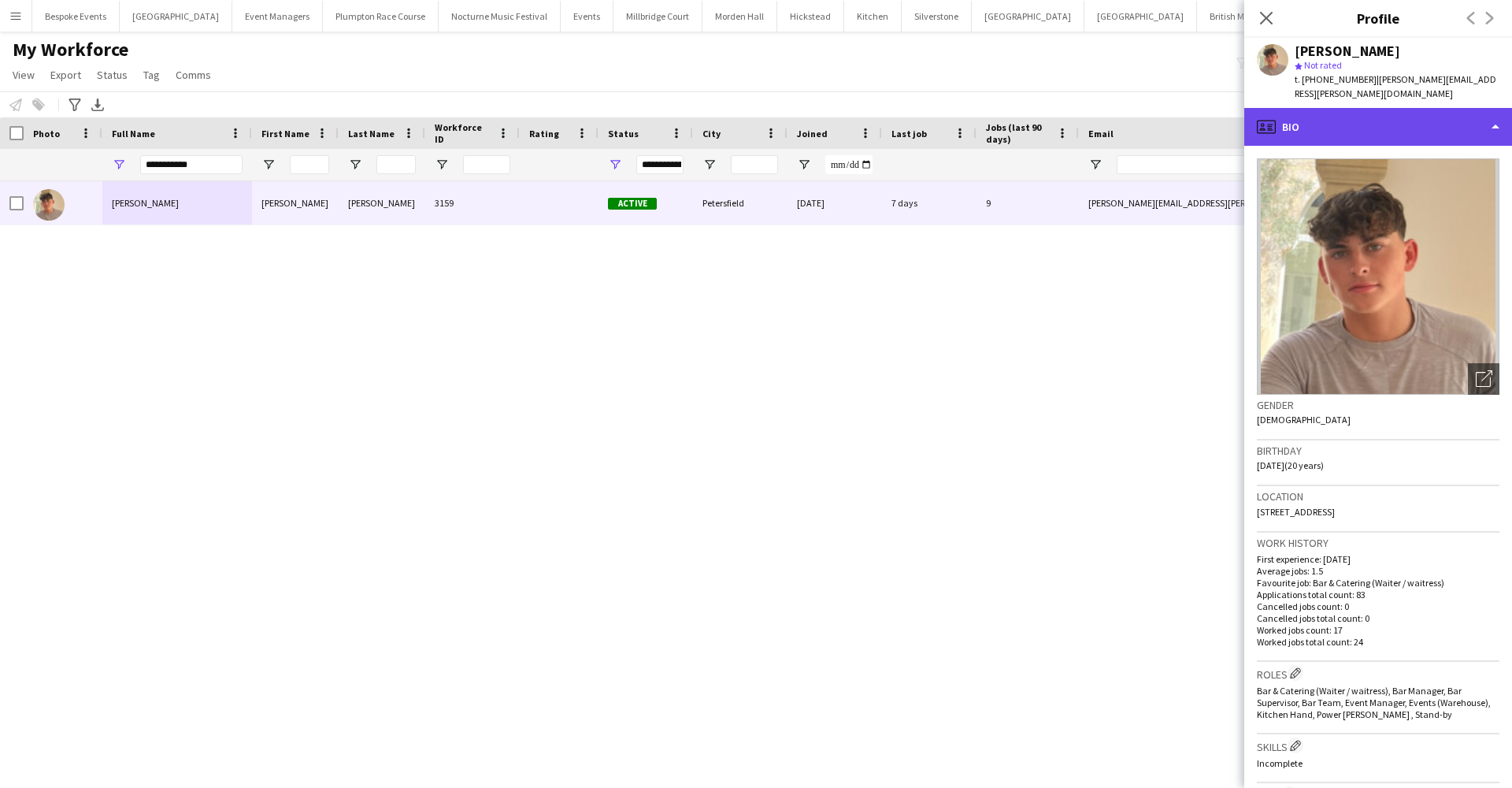
click at [1291, 108] on div "profile Bio" at bounding box center [1378, 126] width 268 height 38
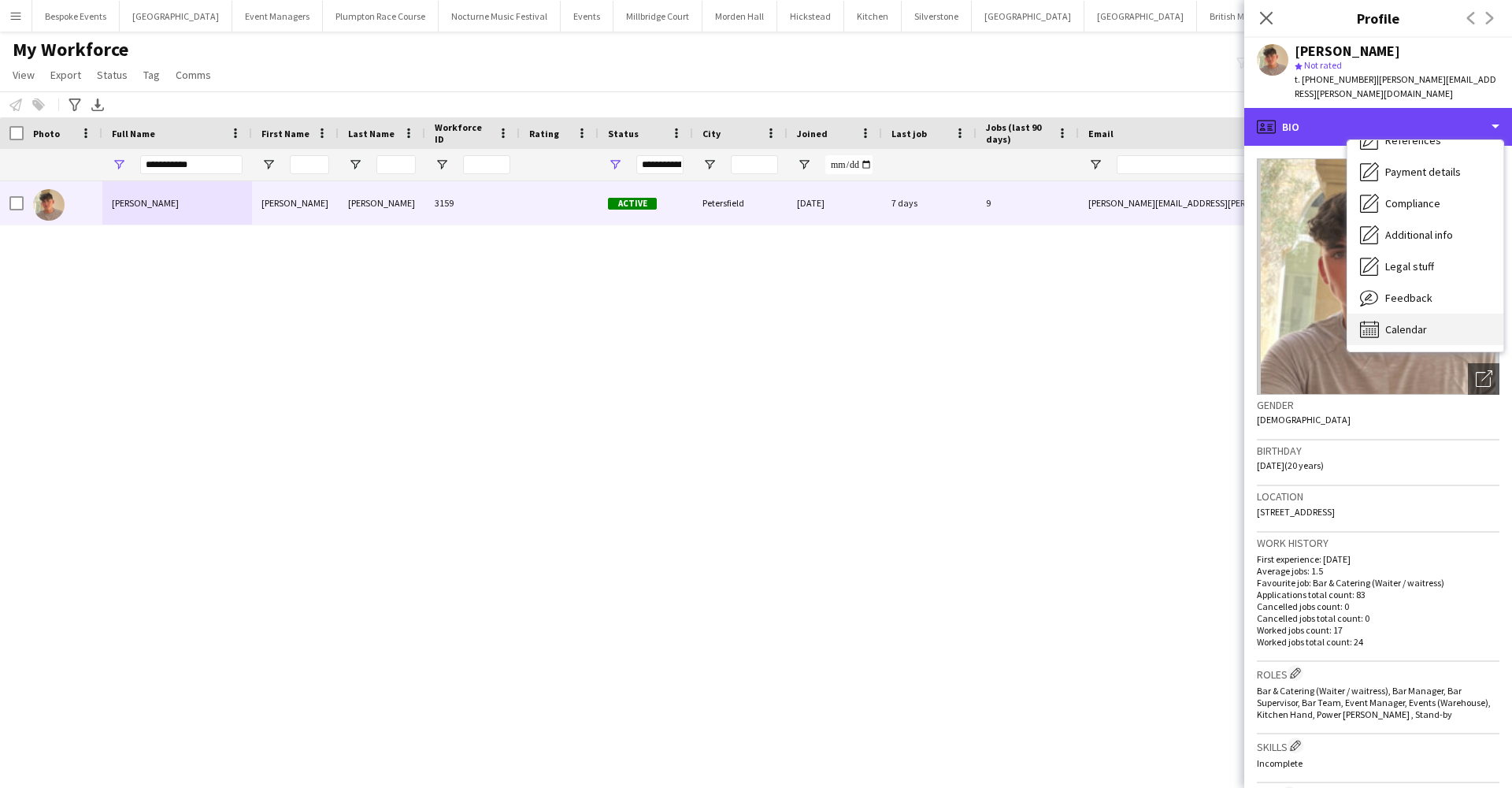
scroll to position [180, 0]
click at [1437, 313] on div "Calendar Calendar" at bounding box center [1425, 329] width 156 height 32
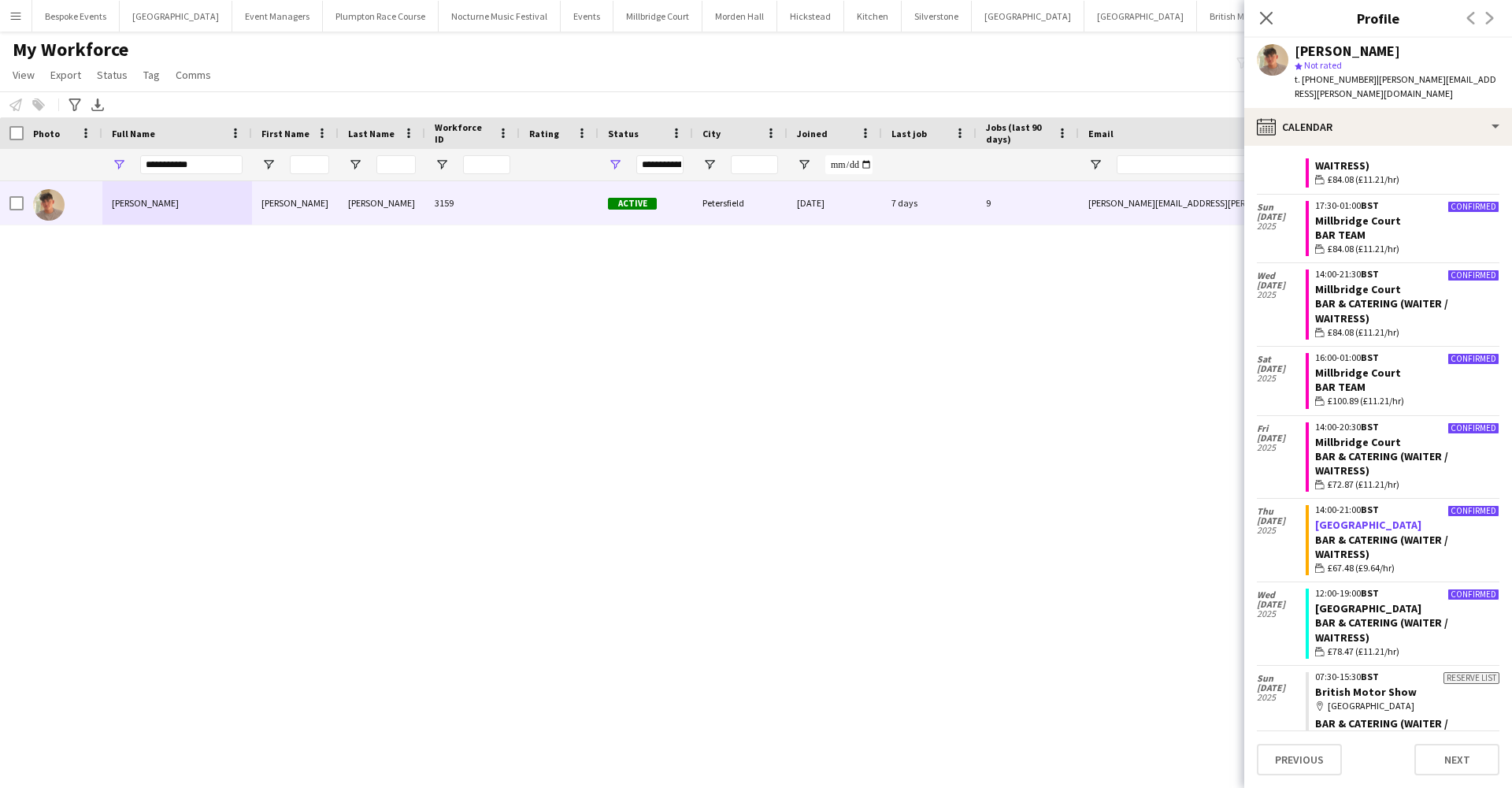
scroll to position [614, 0]
click at [1339, 284] on link "Millbridge Court" at bounding box center [1358, 291] width 86 height 14
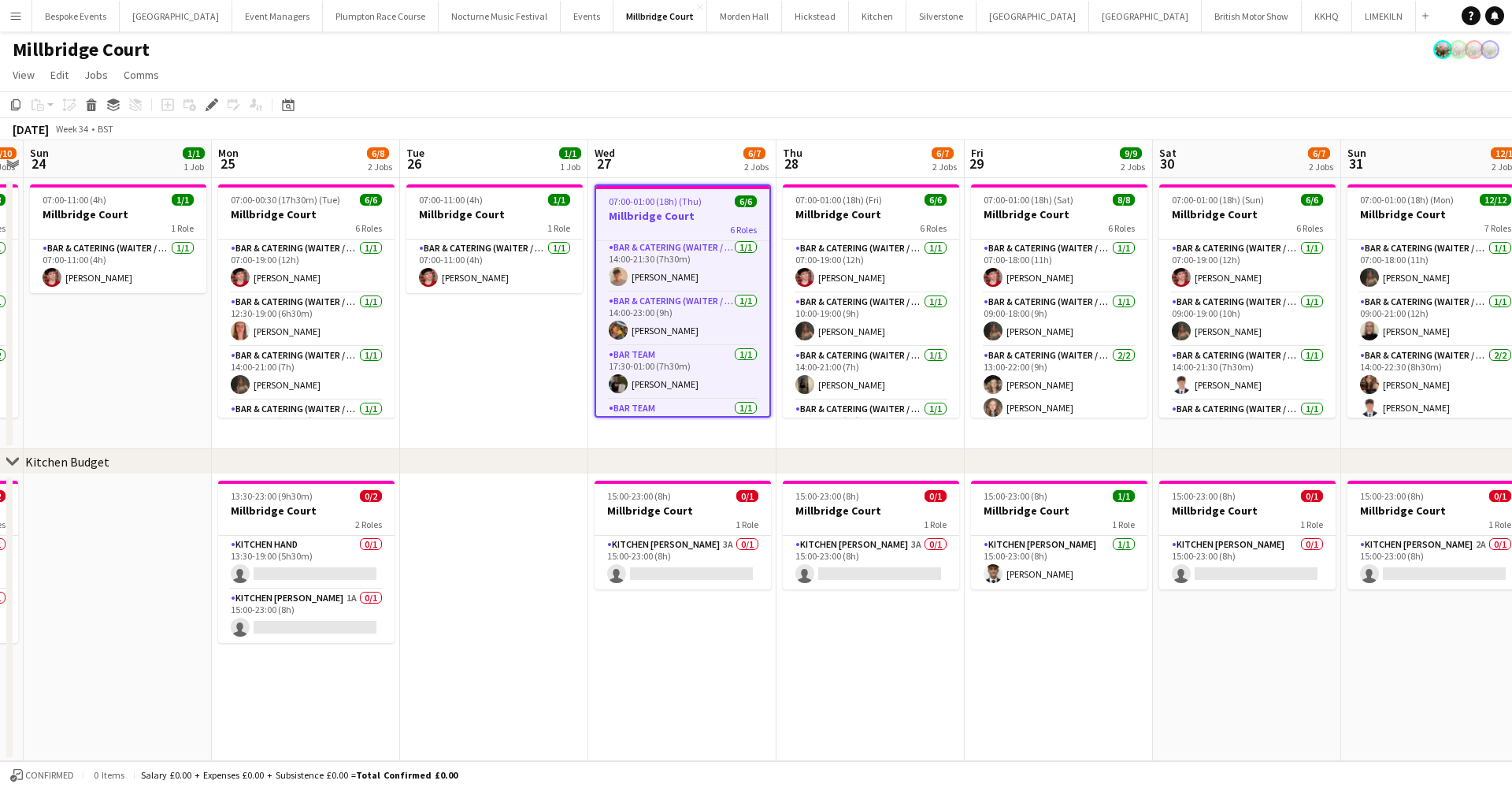
scroll to position [114, 0]
click at [679, 288] on app-card-role "Bar & Catering (Waiter / waitress) [DATE] 14:00-21:30 (7h30m) [PERSON_NAME]" at bounding box center [683, 261] width 173 height 54
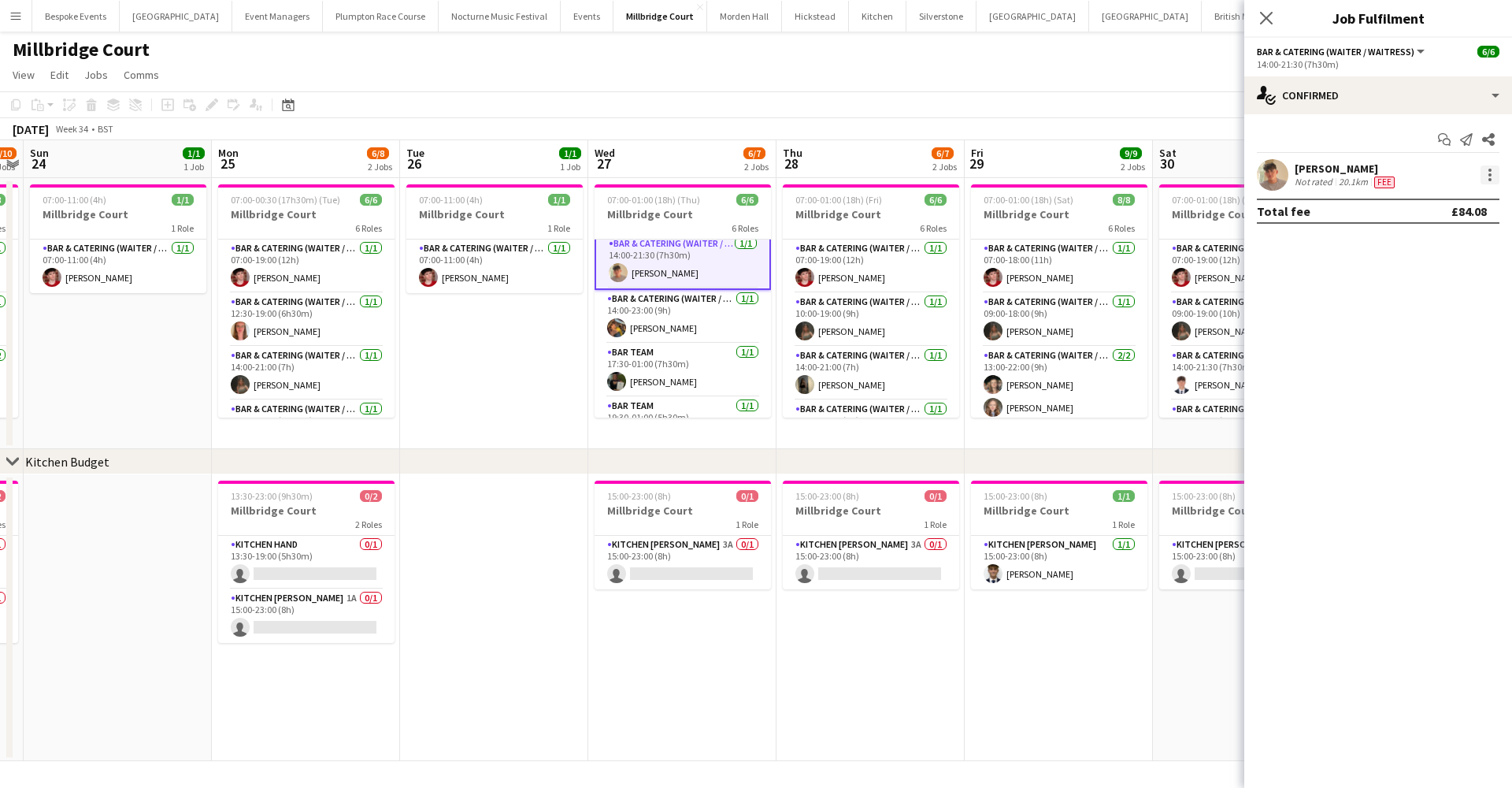
click at [1487, 176] on div at bounding box center [1489, 174] width 19 height 19
click at [1444, 364] on button "Remove" at bounding box center [1437, 355] width 123 height 38
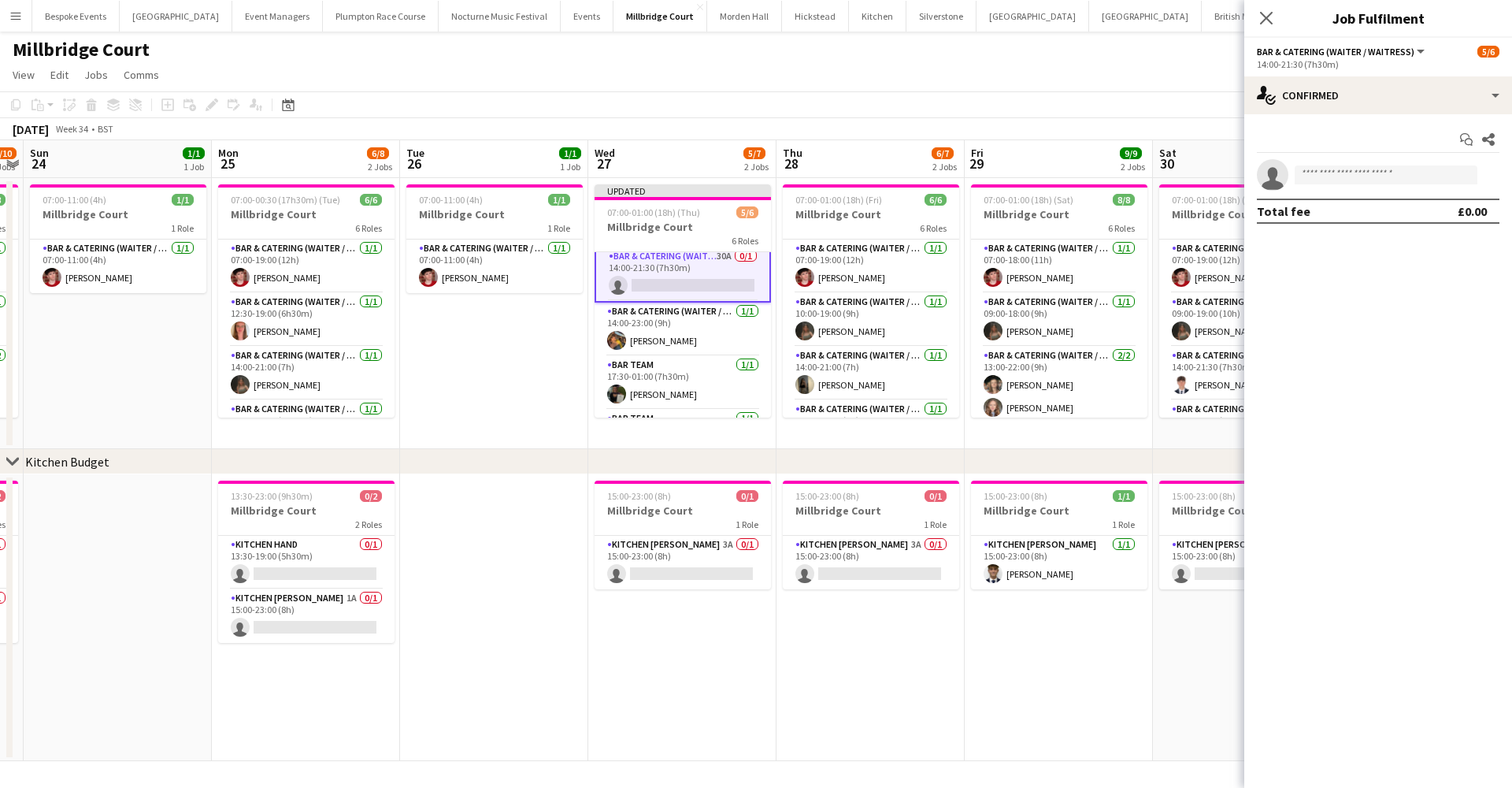
click at [540, 405] on app-date-cell "07:00-11:00 (4h) 1/1 Millbridge Court 1 Role Bar & Catering (Waiter / waitress)…" at bounding box center [493, 313] width 188 height 271
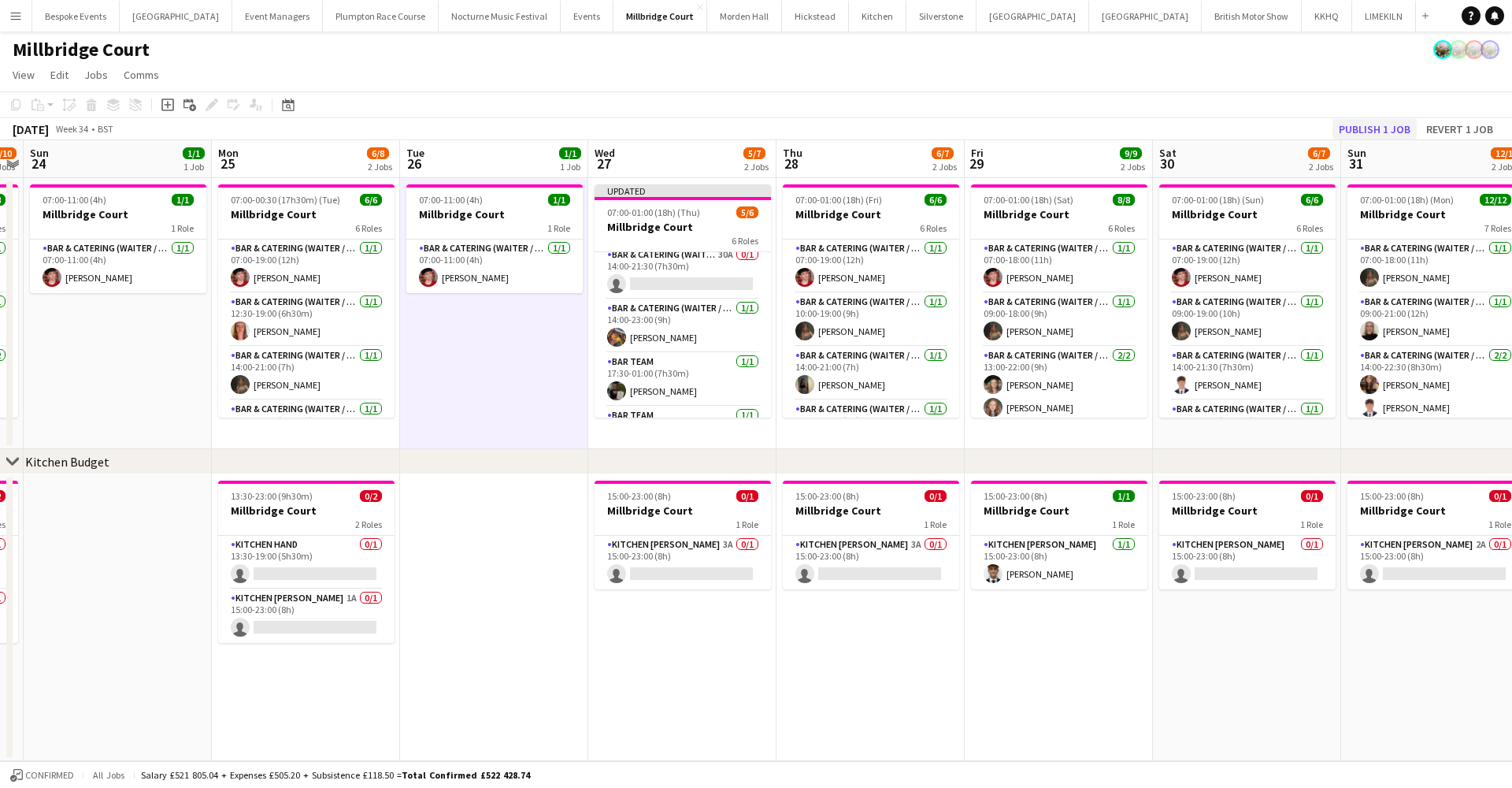
click at [1371, 127] on button "Publish 1 job" at bounding box center [1374, 129] width 85 height 20
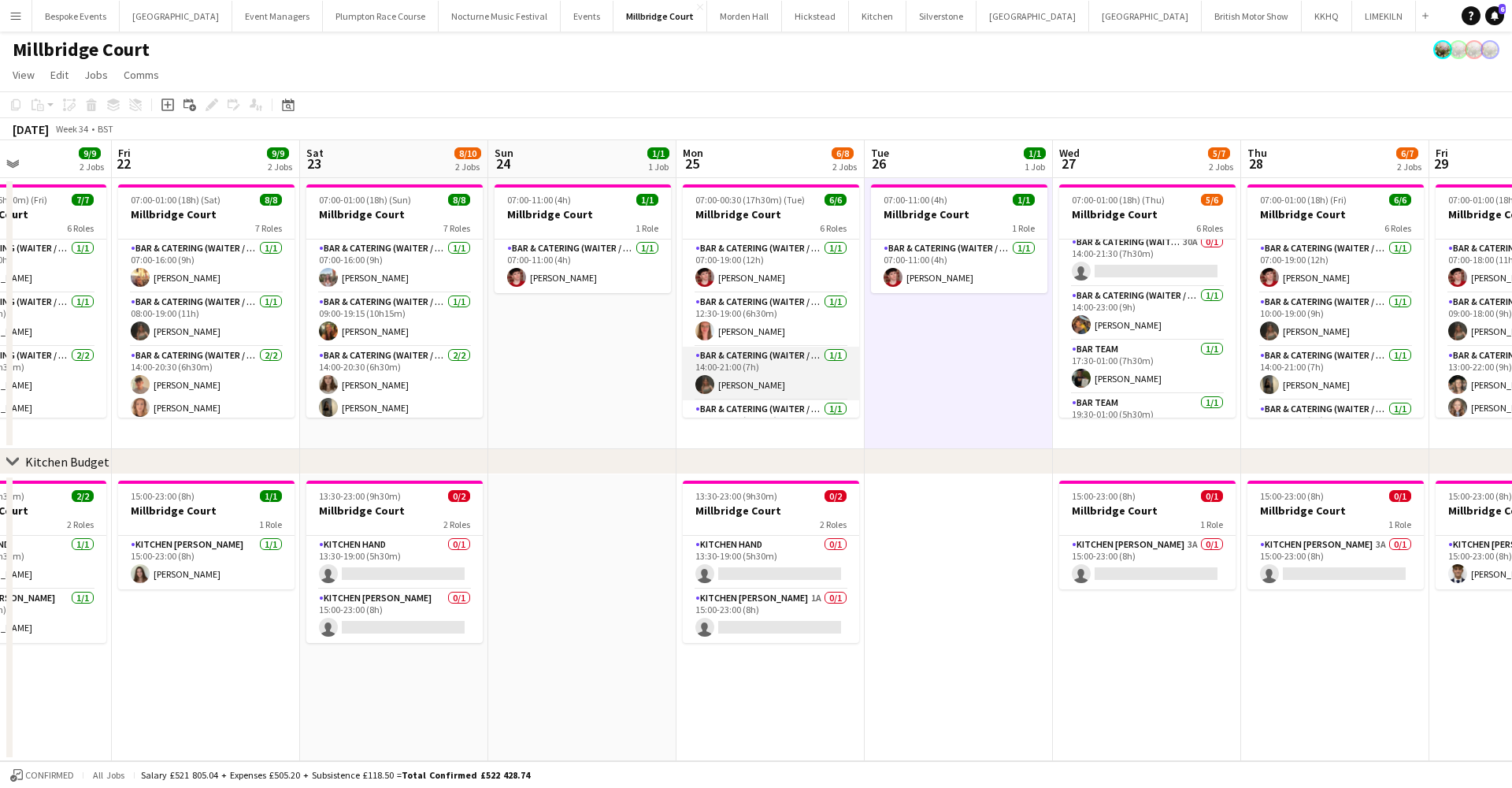
scroll to position [0, 498]
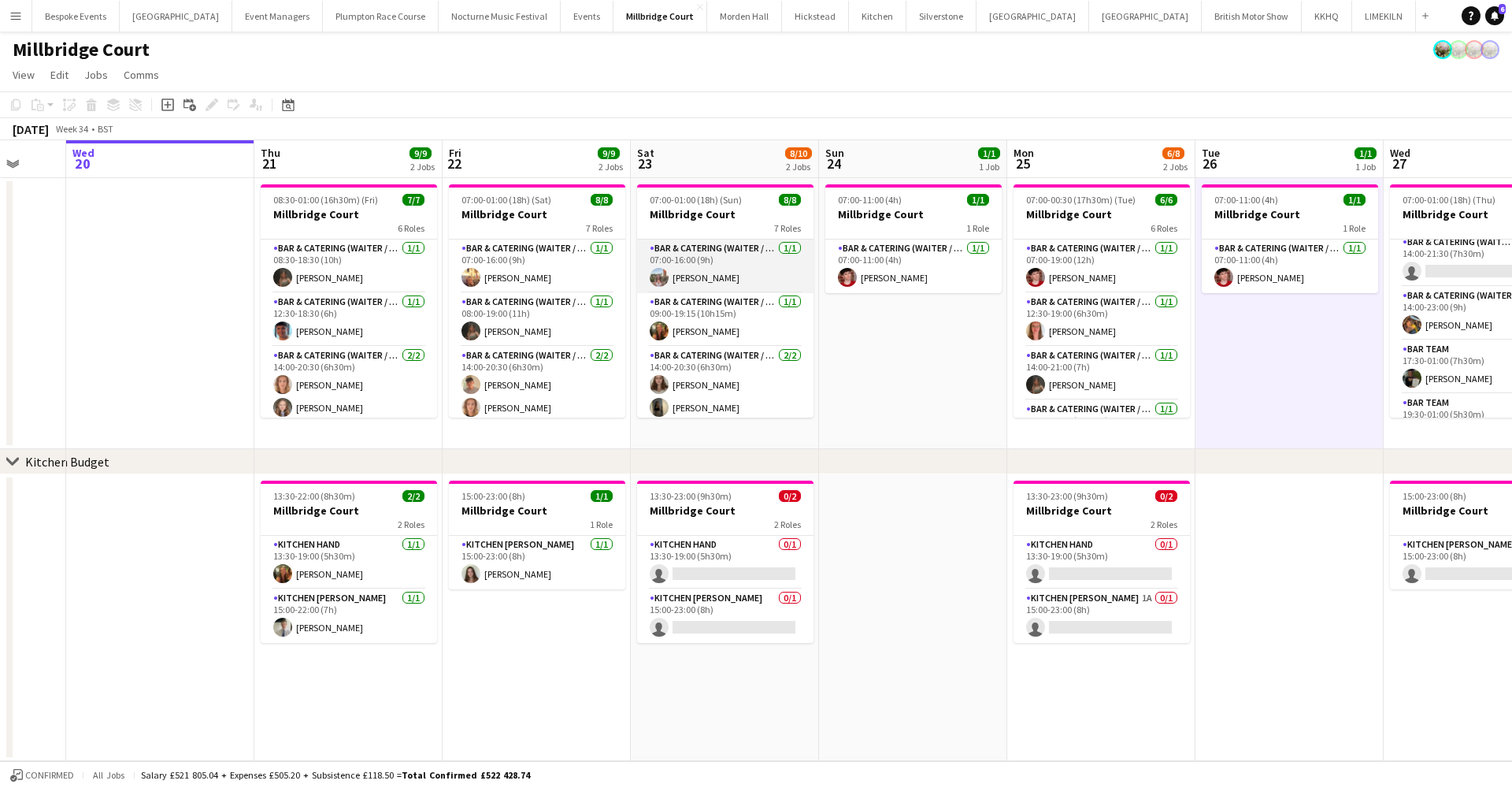
click at [727, 282] on app-card-role "Bar & Catering (Waiter / waitress) 1/1 07:00-16:00 (9h) Grace Odell" at bounding box center [725, 266] width 176 height 54
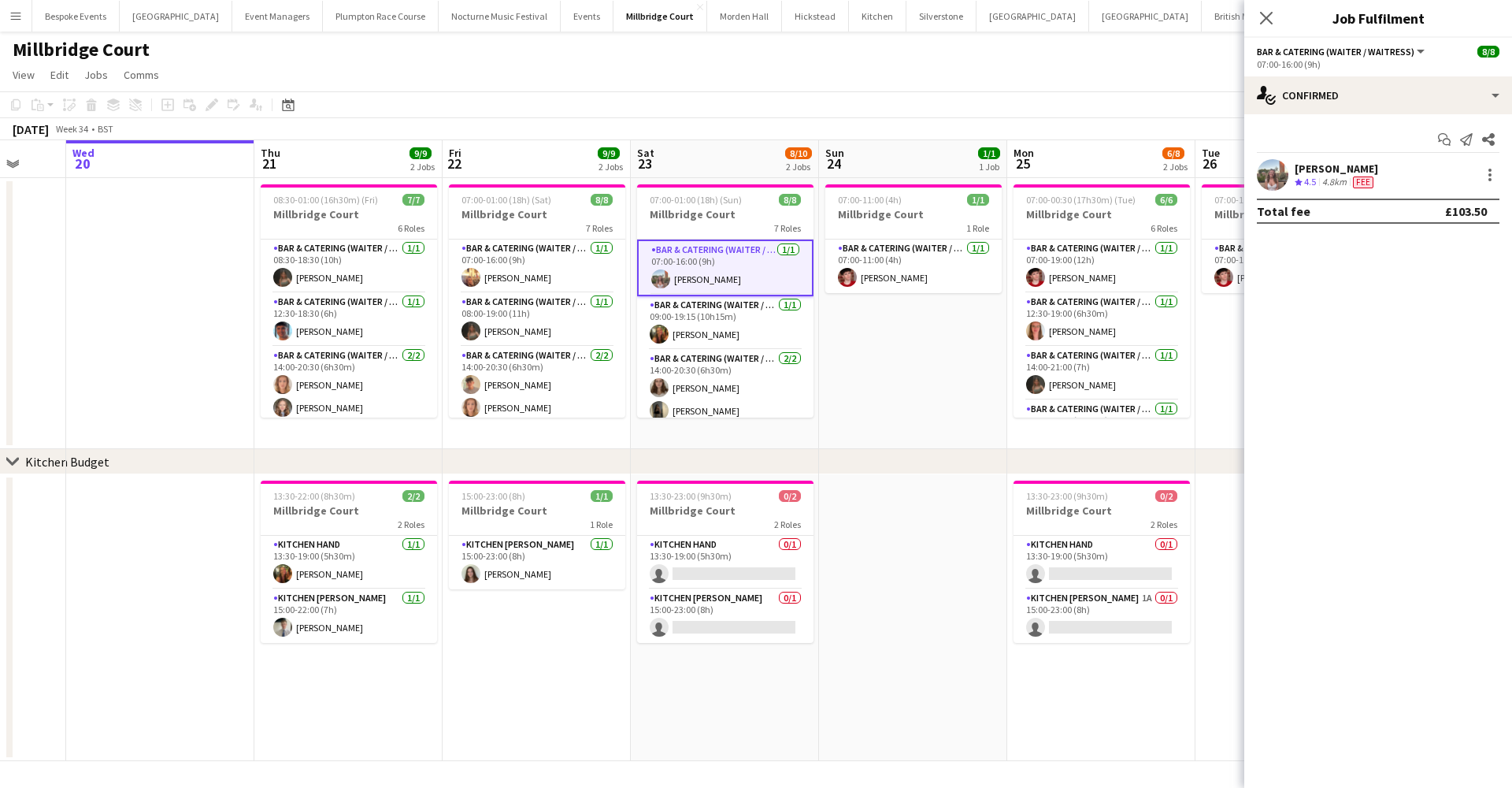
click at [1268, 185] on app-user-avatar at bounding box center [1273, 175] width 32 height 32
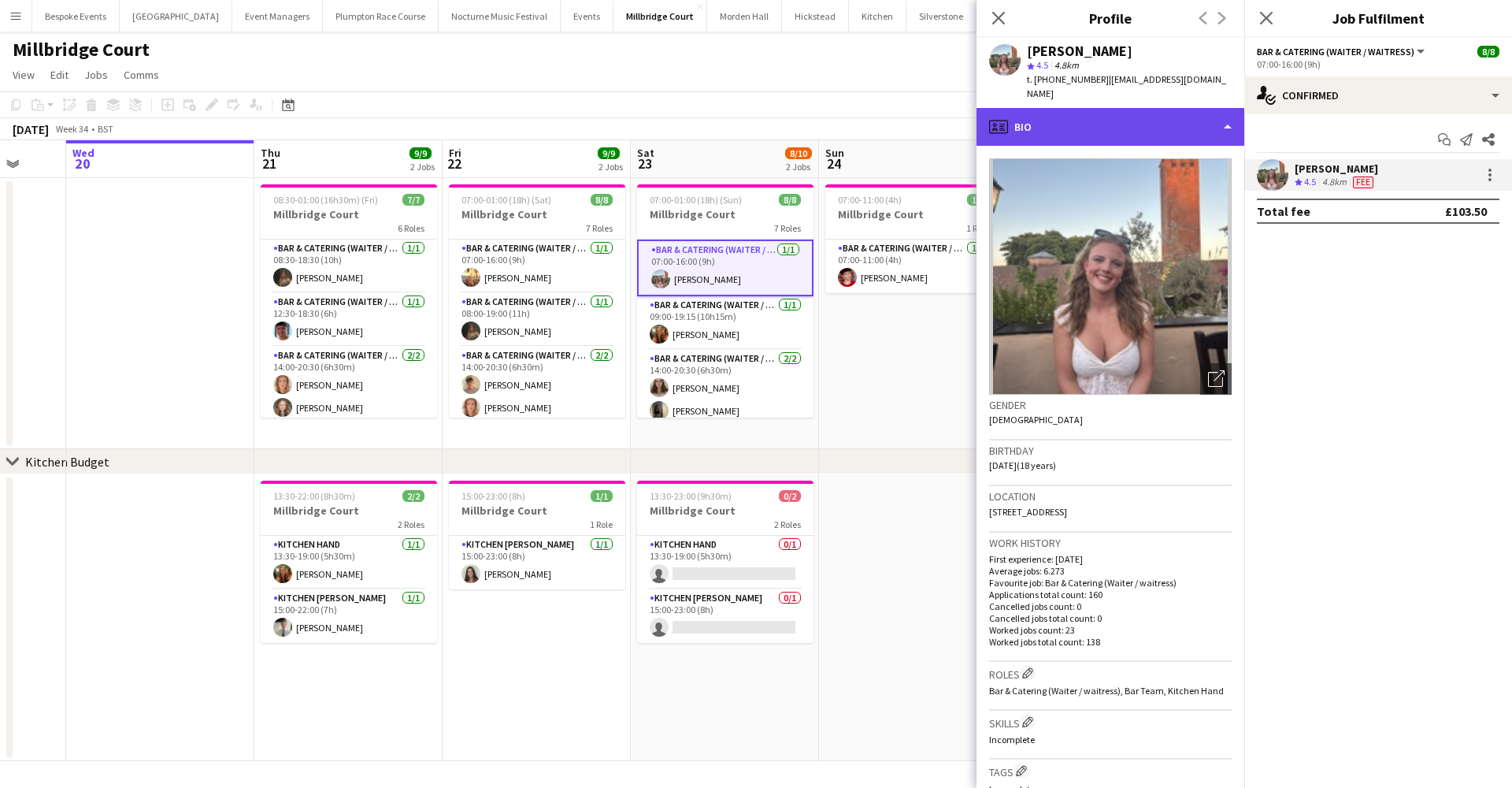
click at [1142, 108] on div "profile Bio" at bounding box center [1111, 126] width 268 height 38
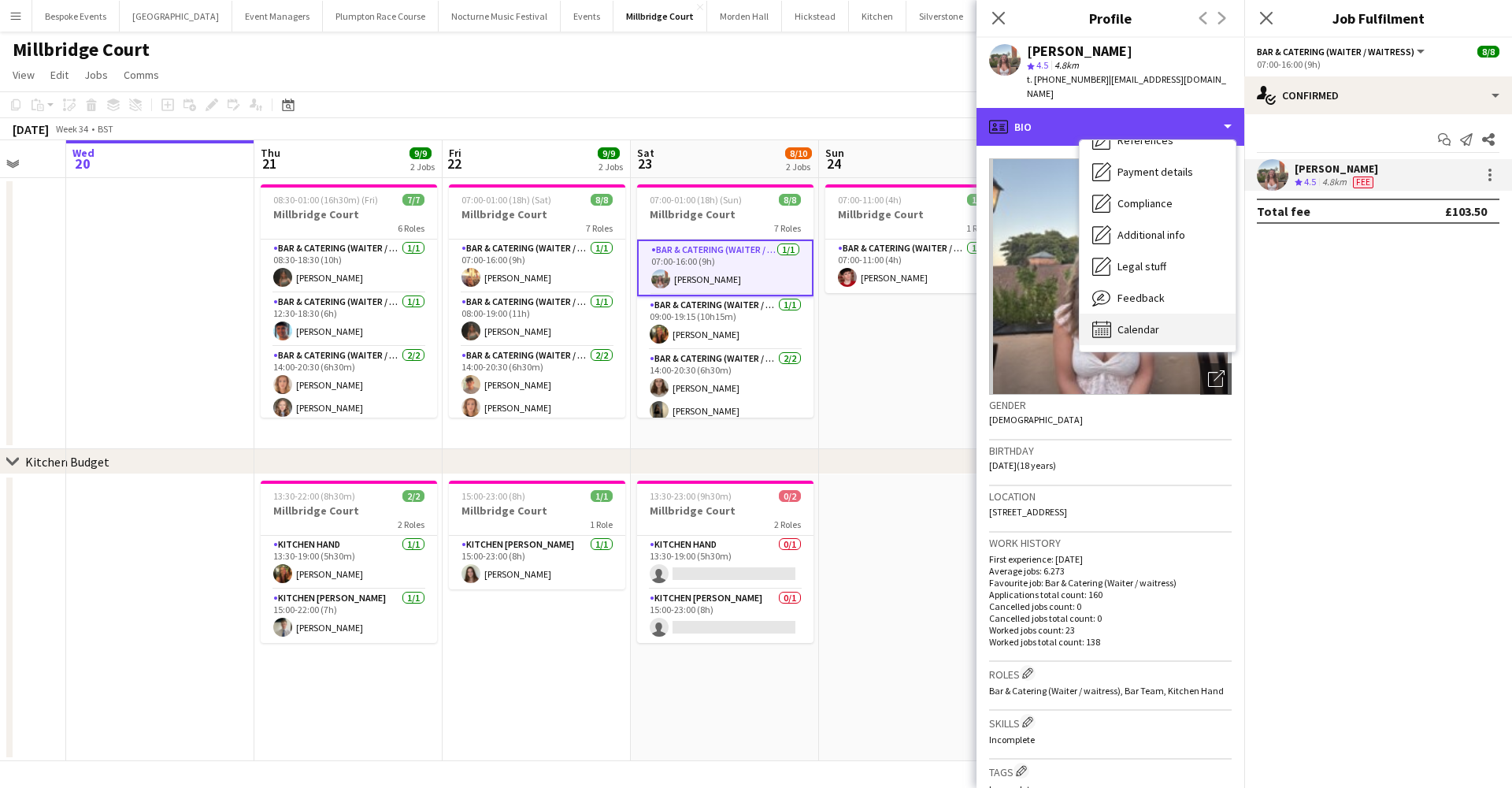
scroll to position [180, 0]
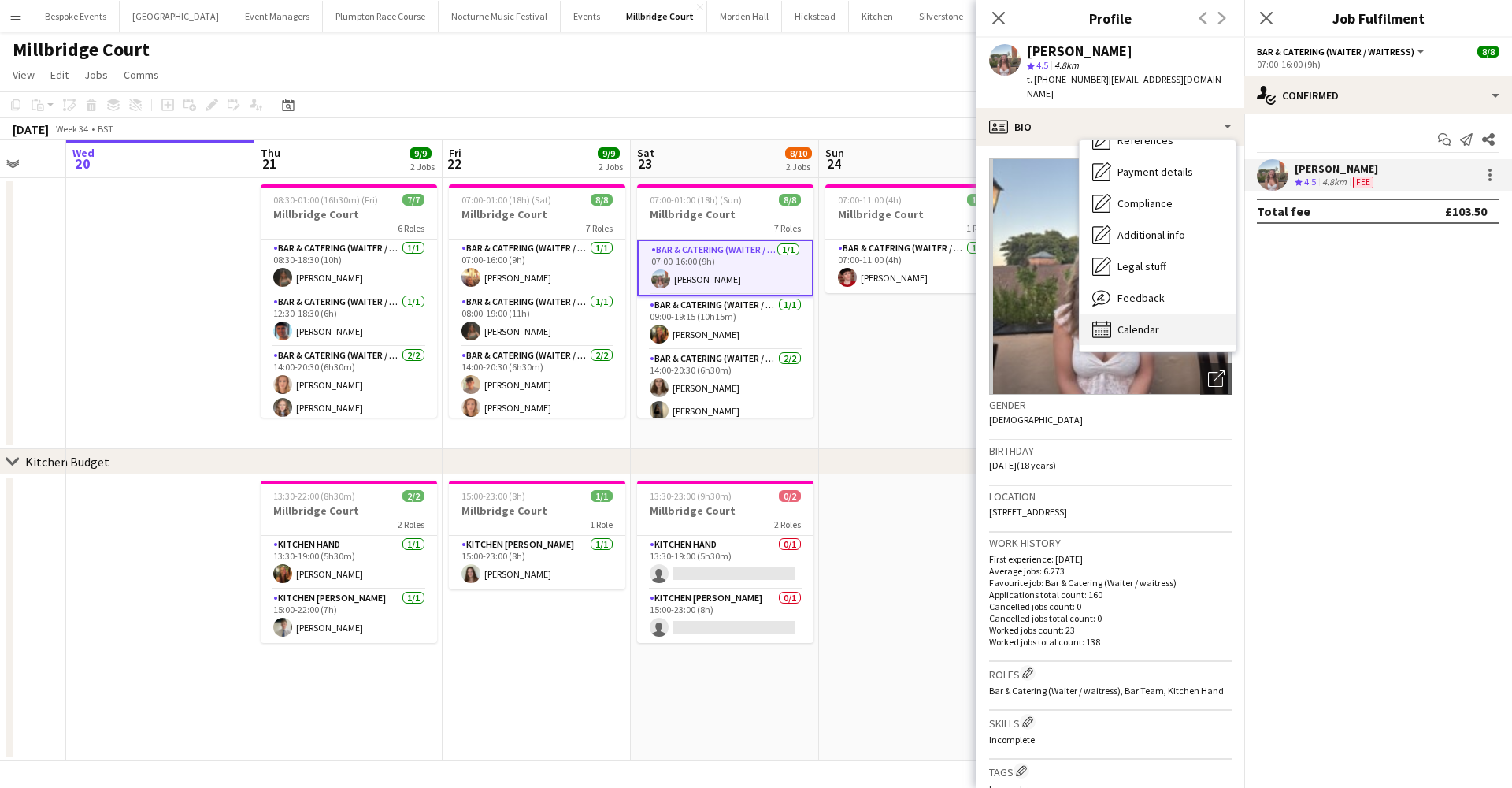
click at [1149, 313] on div "Calendar Calendar" at bounding box center [1157, 329] width 156 height 32
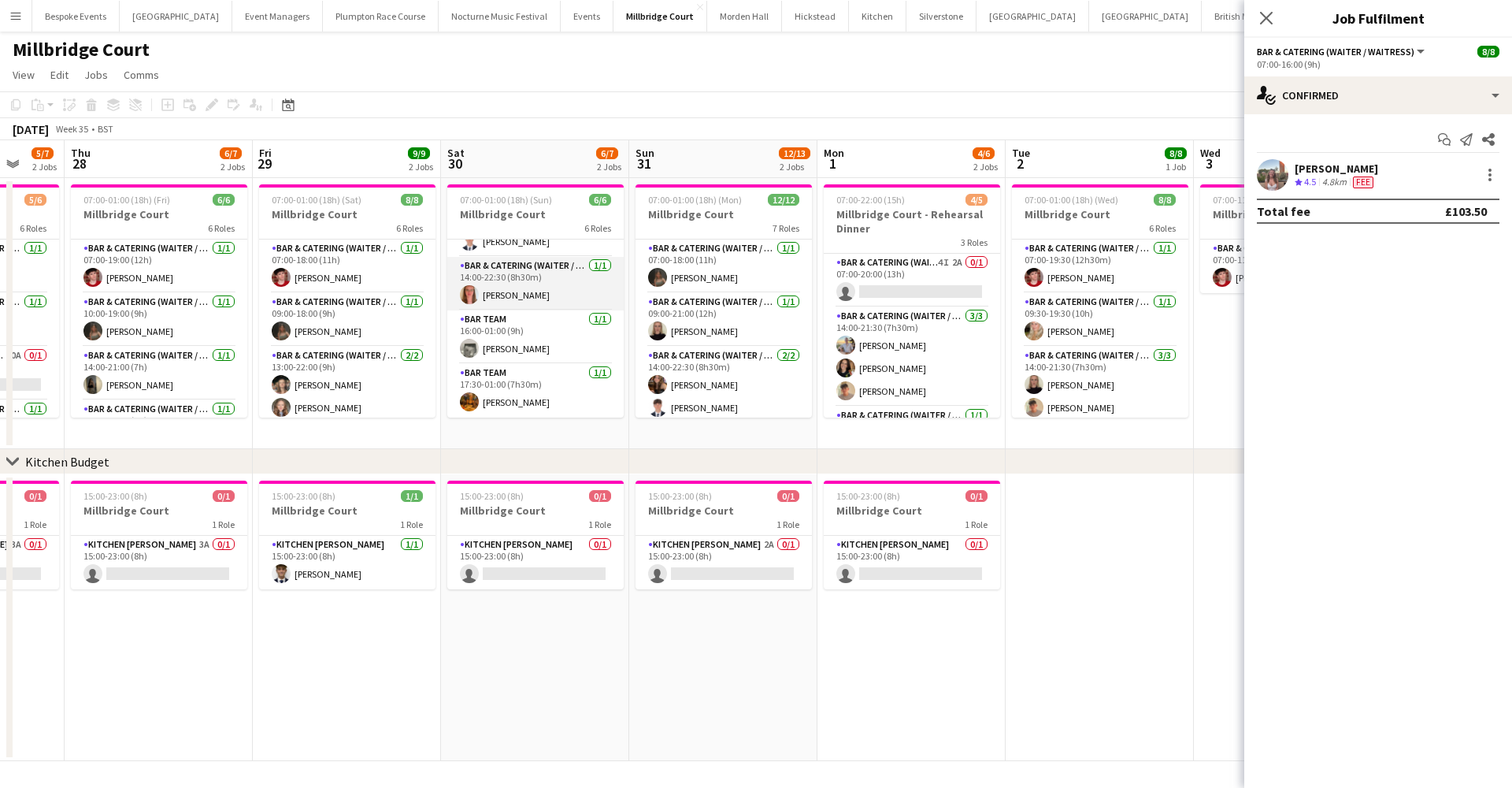
scroll to position [143, 0]
click at [562, 301] on app-card-role "Bar & Catering (Waiter / waitress) 1/1 14:00-22:30 (8h30m) Freya Hanmer" at bounding box center [535, 283] width 176 height 54
click at [1486, 174] on div at bounding box center [1489, 174] width 19 height 19
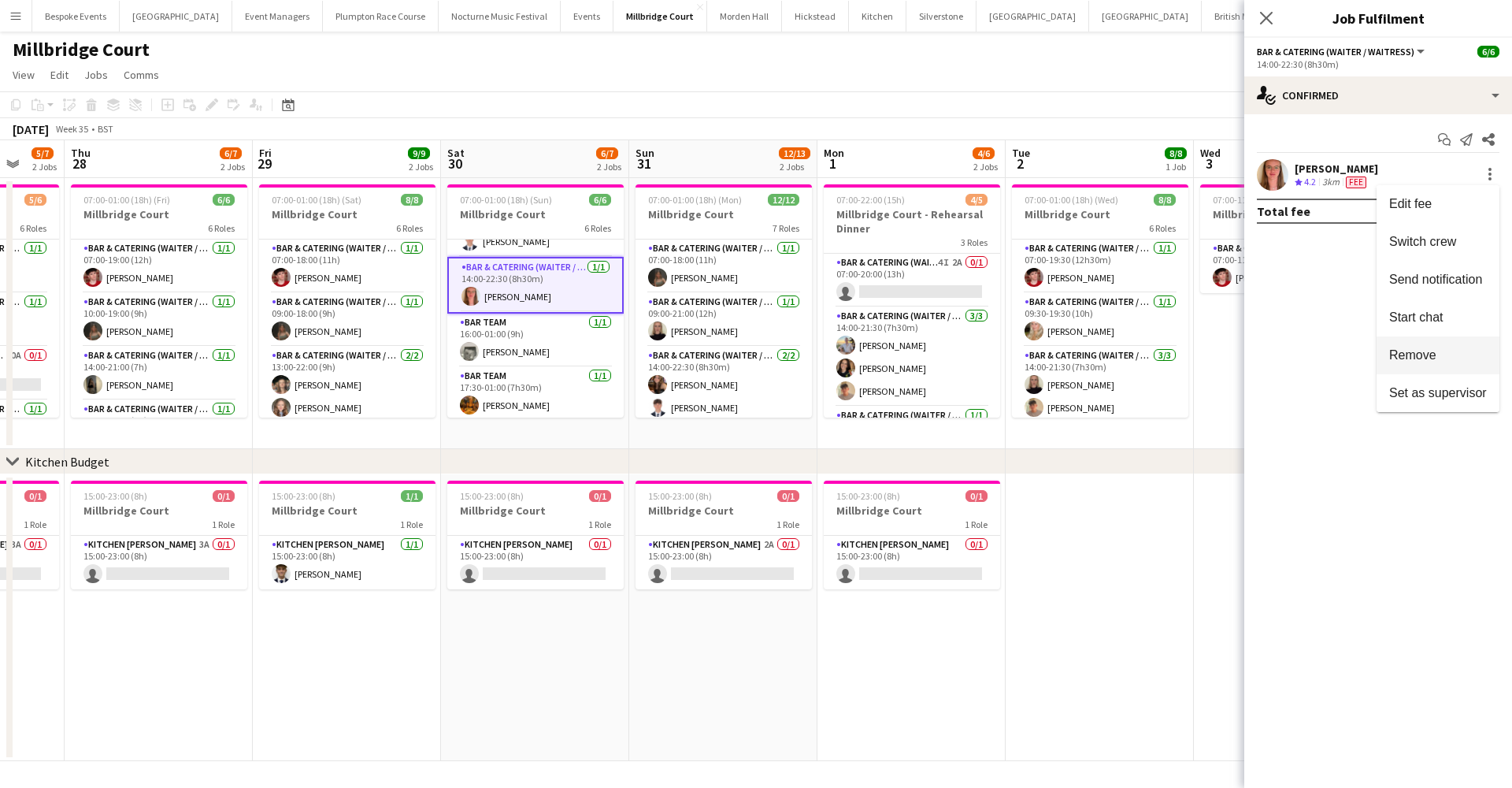
click at [1456, 350] on span "Remove" at bounding box center [1438, 356] width 98 height 14
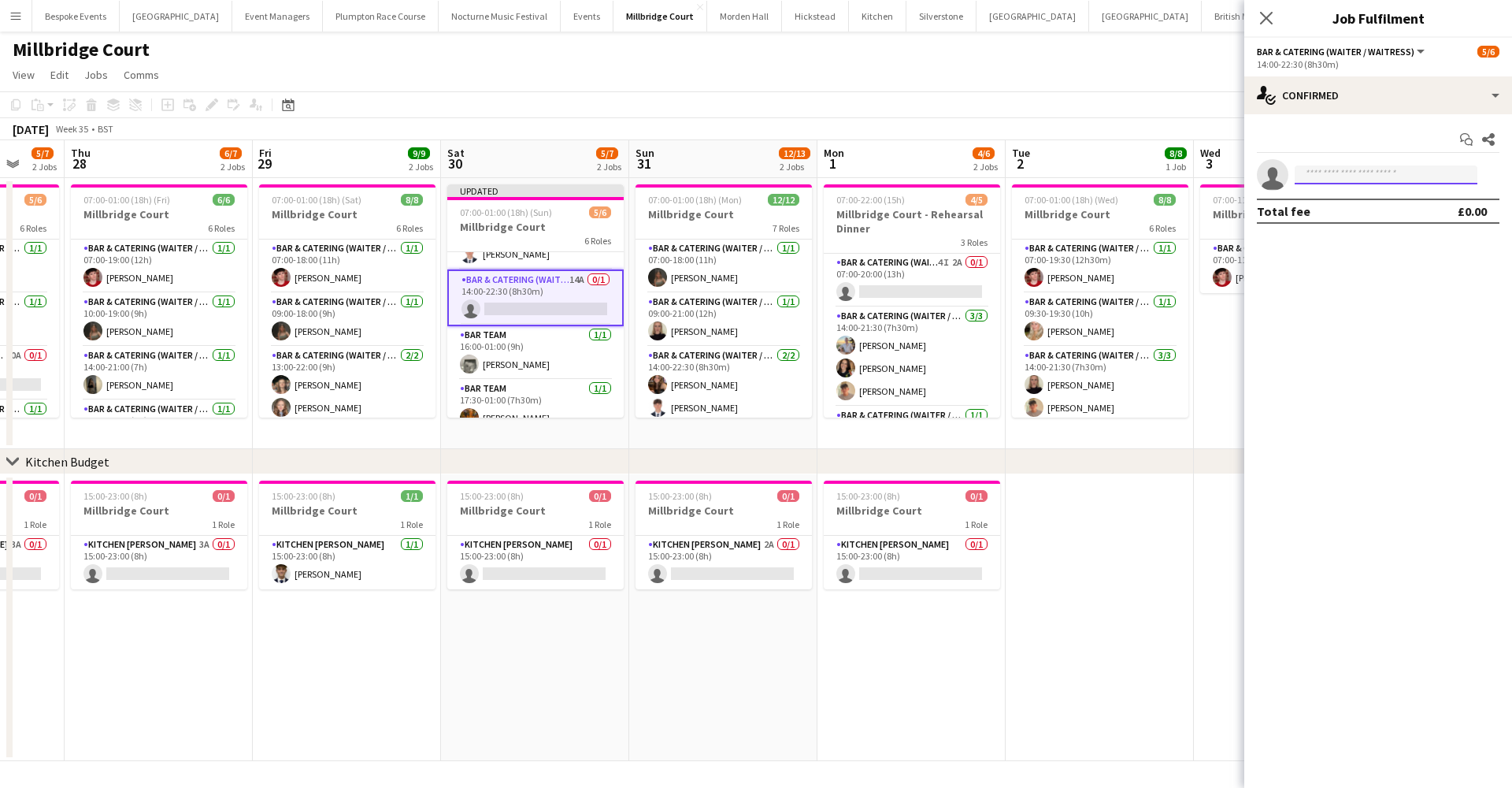
click at [1353, 179] on input at bounding box center [1386, 174] width 183 height 19
type input "**********"
click at [1360, 200] on span "lottie Butcher" at bounding box center [1352, 197] width 91 height 13
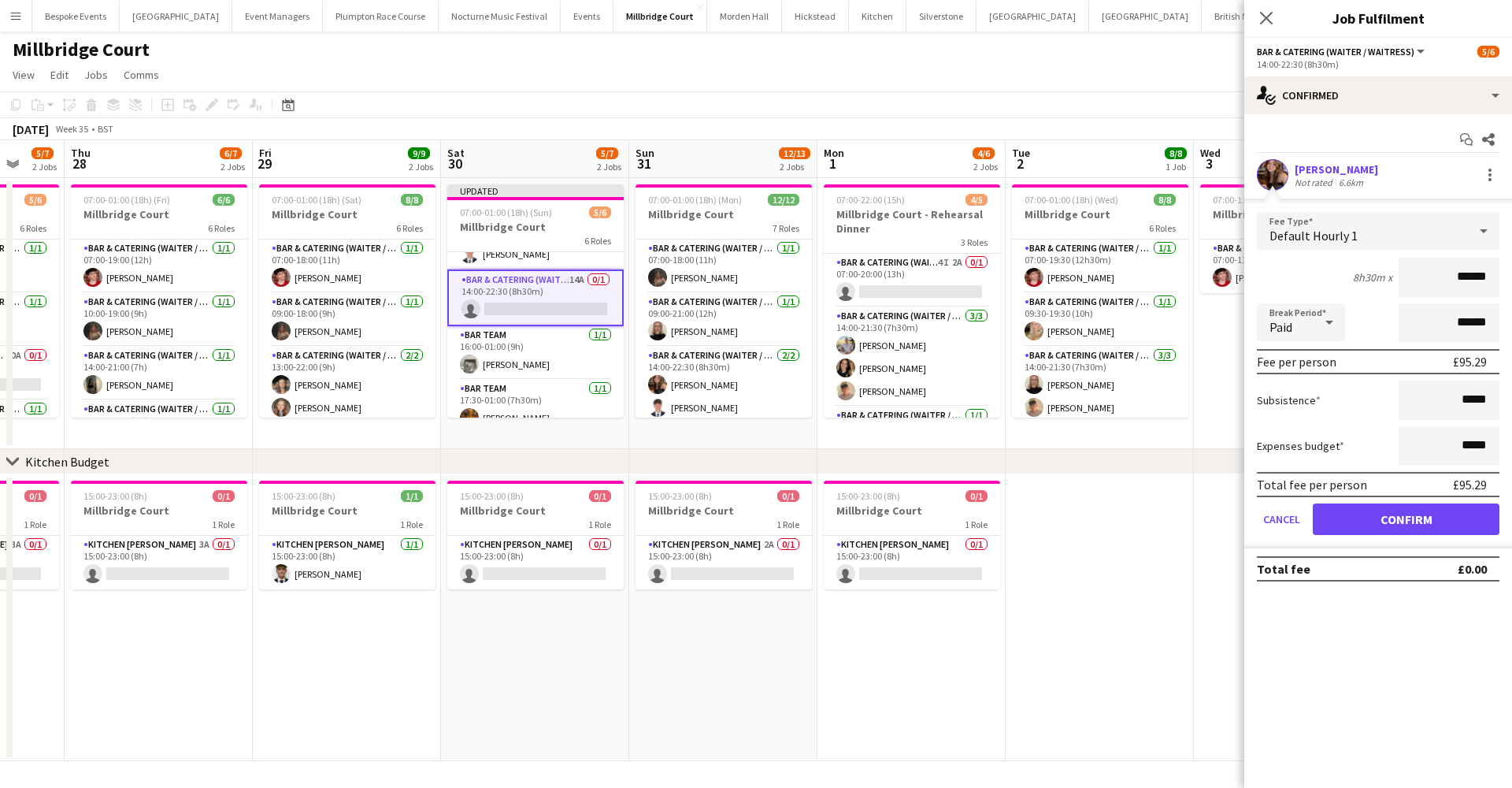
click at [1408, 528] on button "Confirm" at bounding box center [1406, 519] width 187 height 32
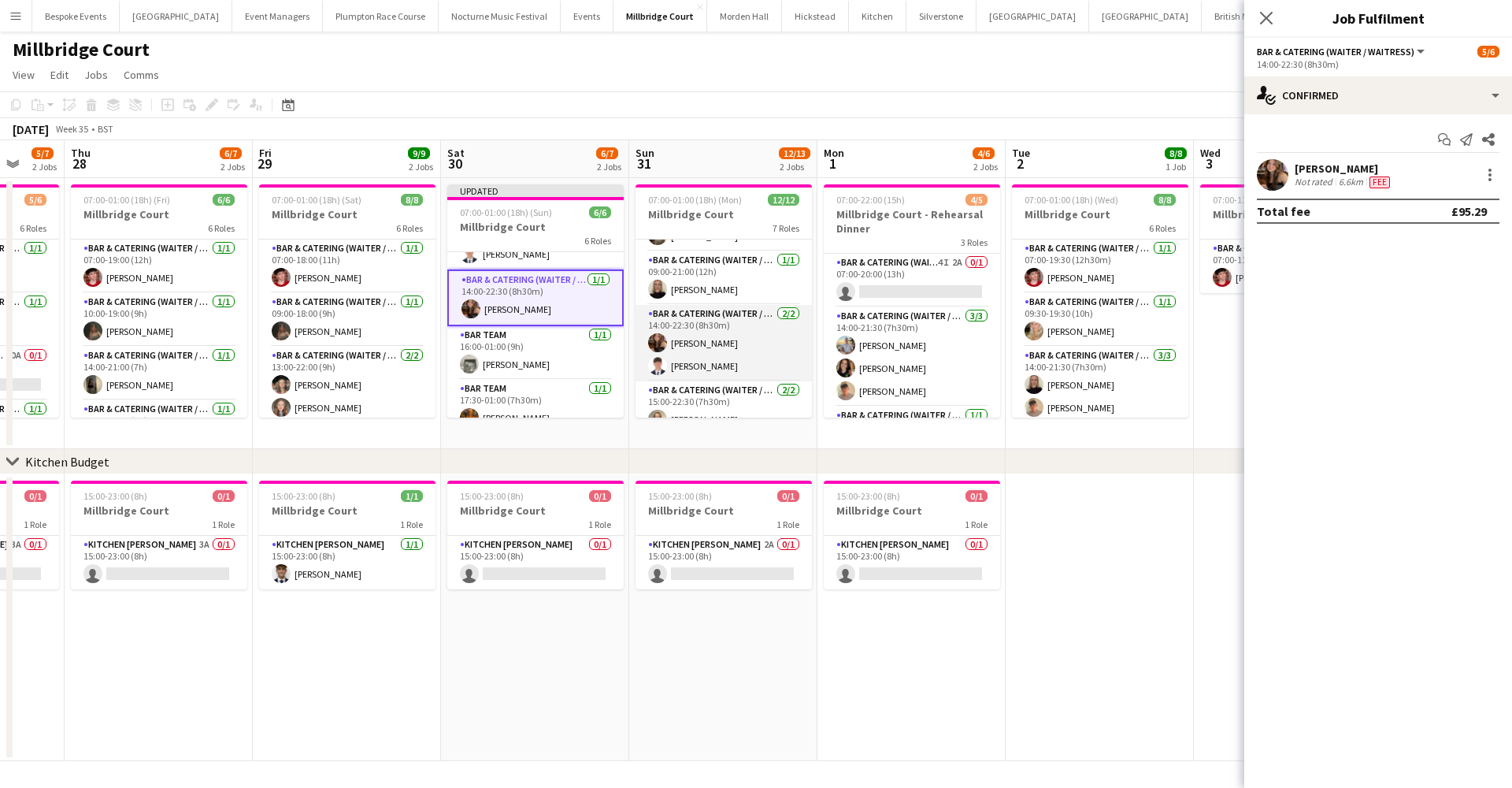
scroll to position [49, 0]
click at [692, 355] on app-card-role "Bar & Catering (Waiter / waitress) 2/2 14:00-22:30 (8h30m) lottie Butcher Olive…" at bounding box center [723, 335] width 176 height 77
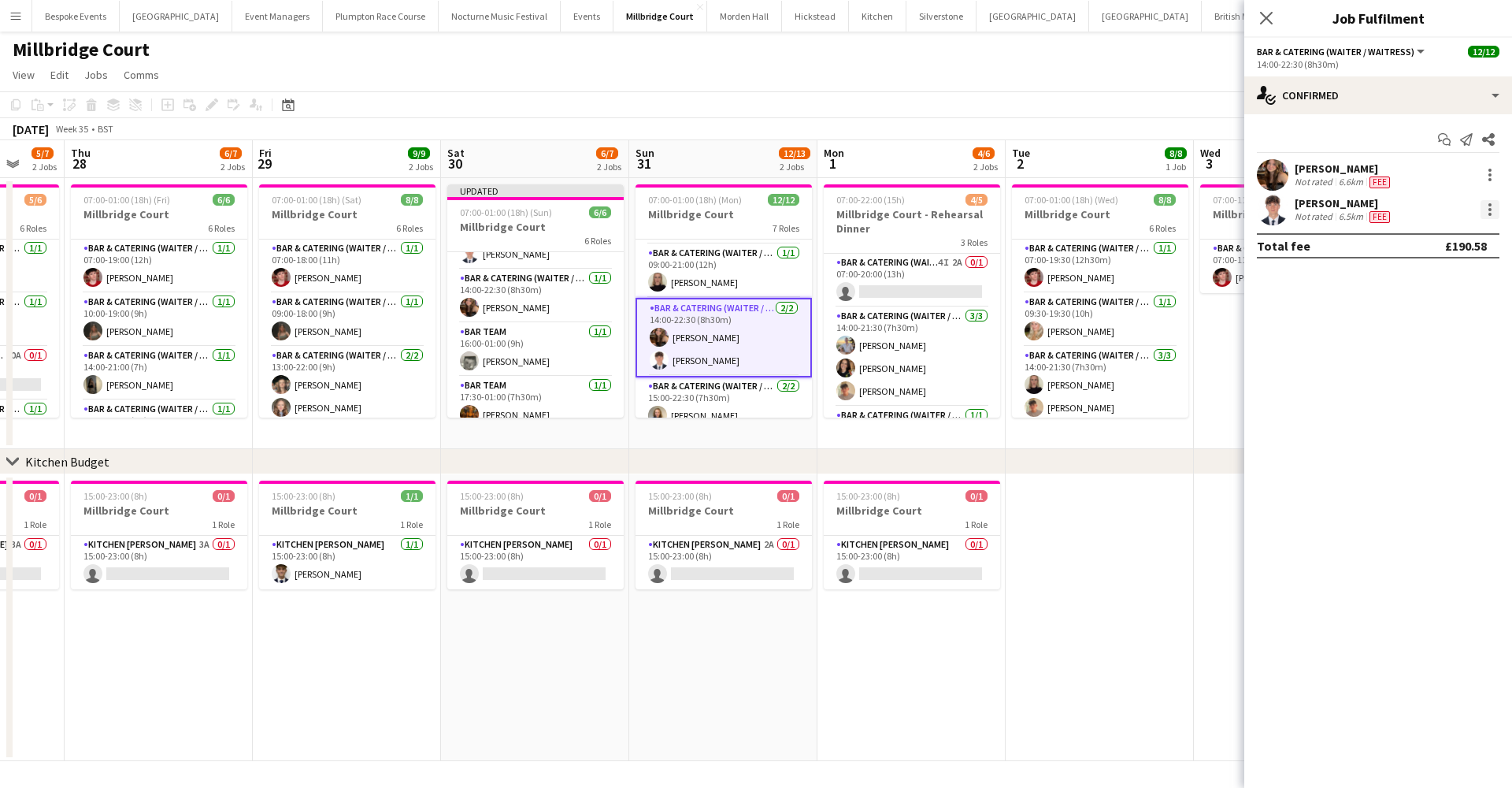
click at [1486, 208] on div at bounding box center [1489, 209] width 19 height 19
click at [1438, 399] on button "Remove" at bounding box center [1437, 389] width 123 height 38
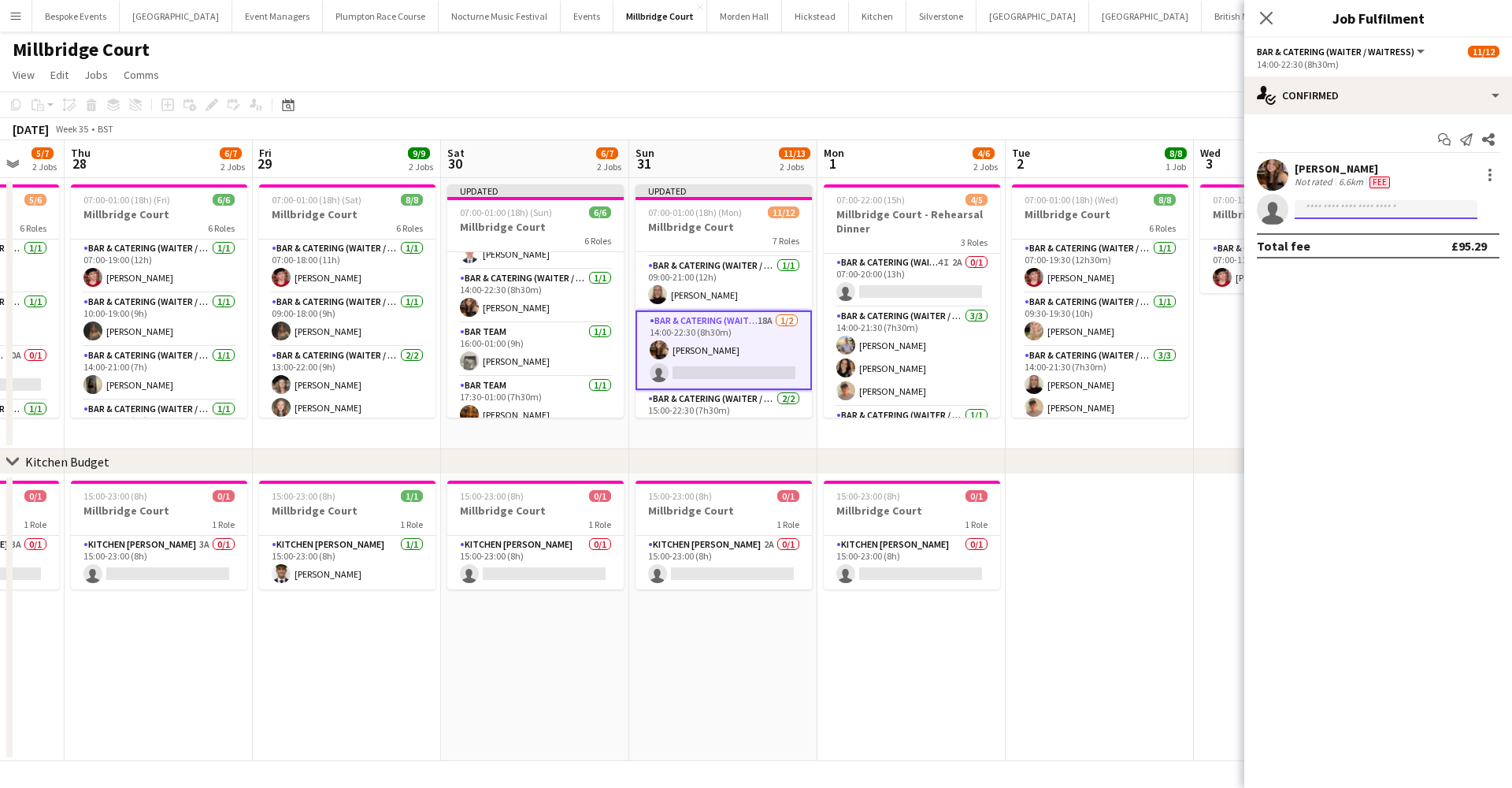
click at [1355, 214] on input at bounding box center [1386, 209] width 183 height 19
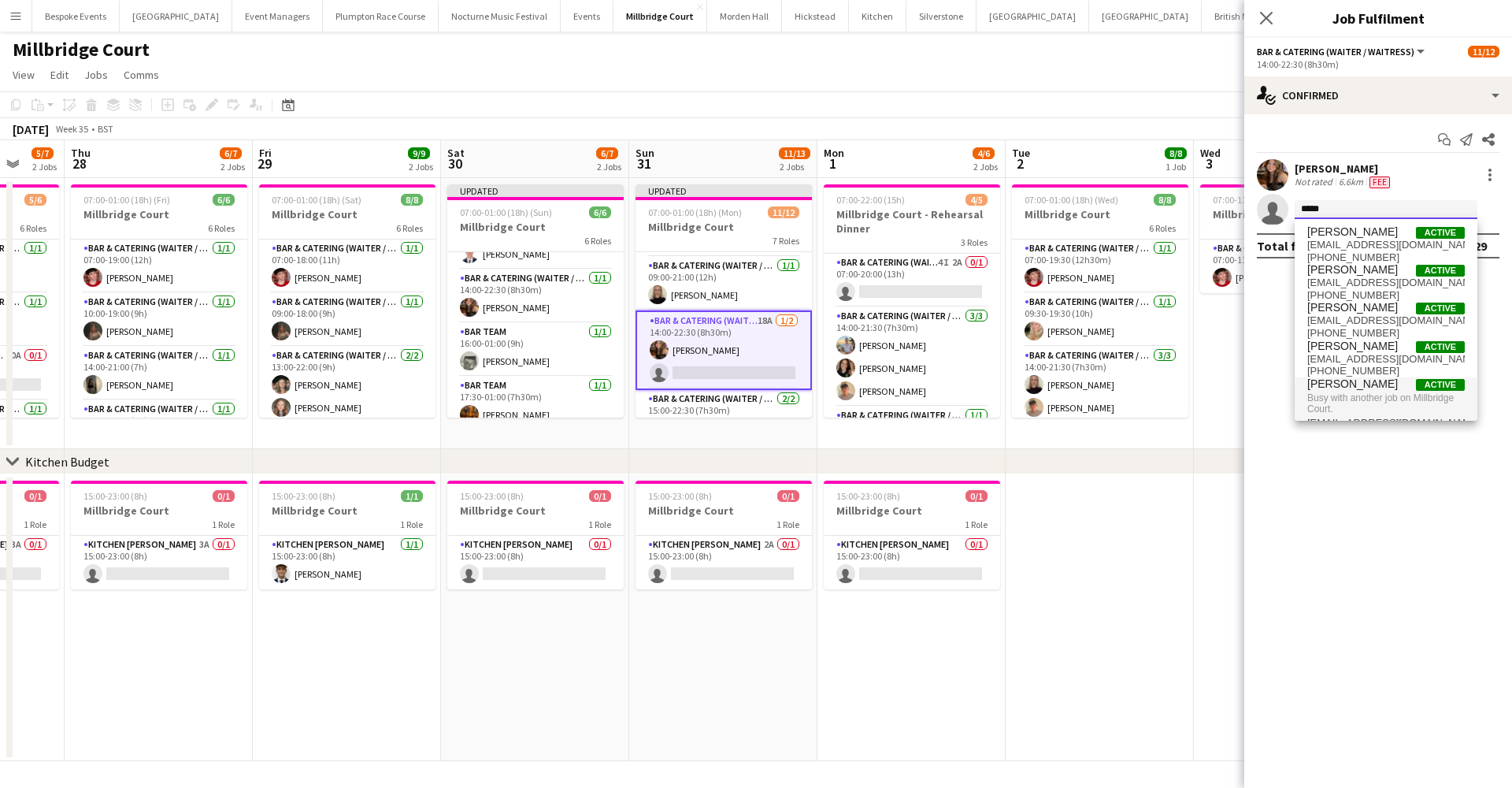
type input "*****"
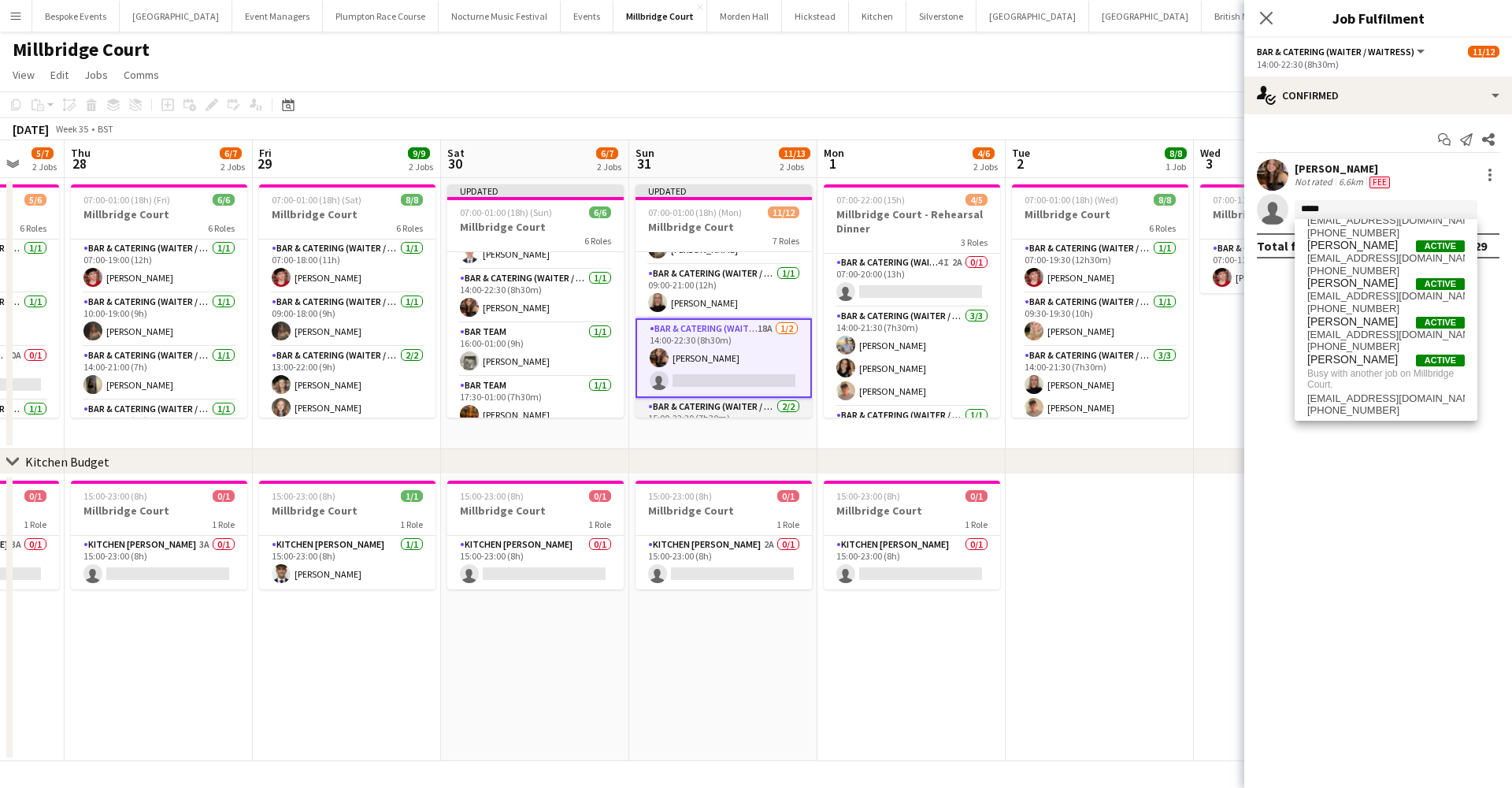
scroll to position [41, 0]
click at [748, 359] on app-card-role "Bar & Catering (Waiter / waitress) 18A 1/2 14:00-22:30 (8h30m) lottie Butcher s…" at bounding box center [723, 359] width 176 height 79
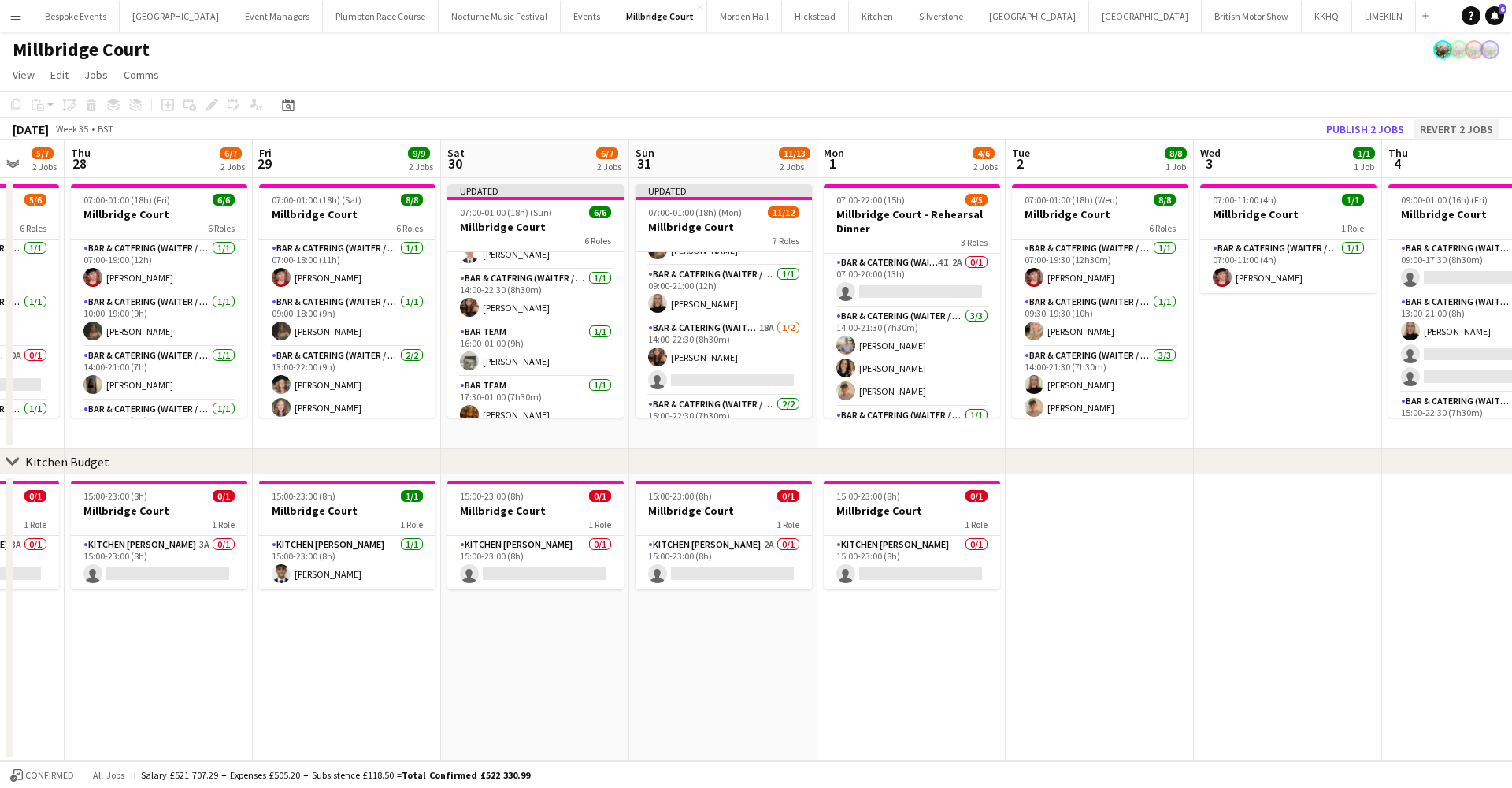
click at [1473, 129] on button "Revert 2 jobs" at bounding box center [1456, 129] width 86 height 20
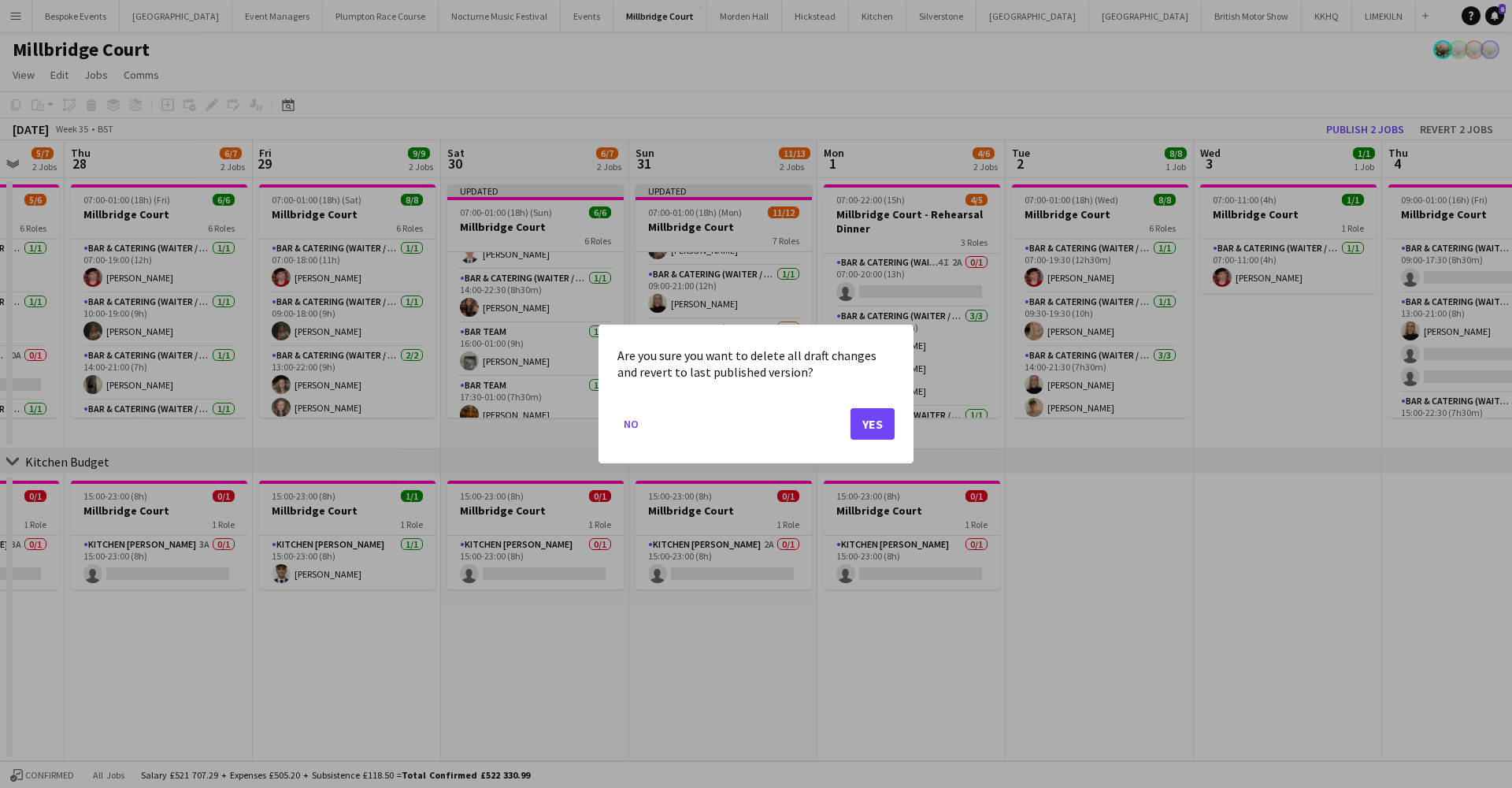
click at [872, 424] on button "Yes" at bounding box center [872, 424] width 44 height 32
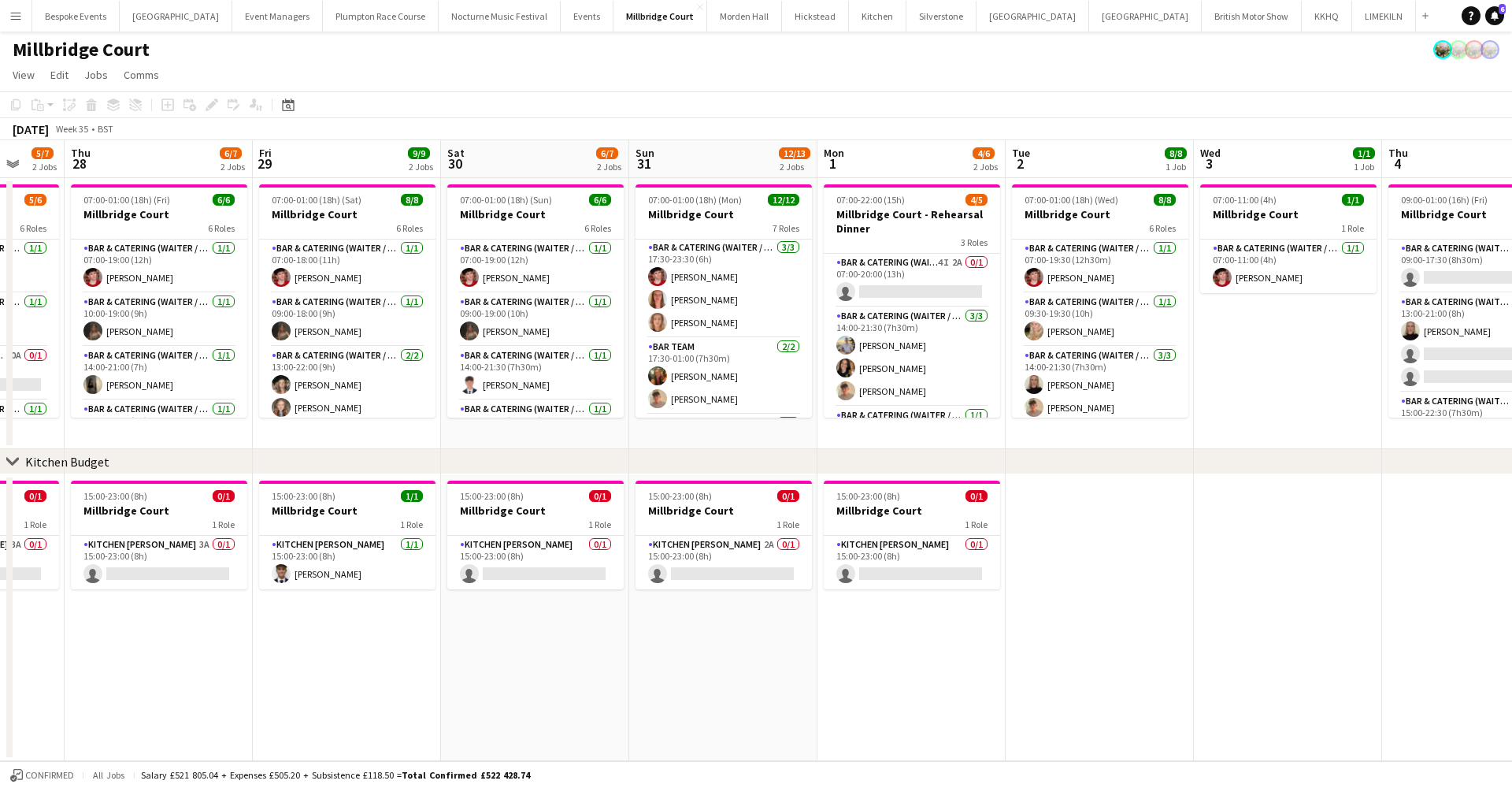
scroll to position [213, 0]
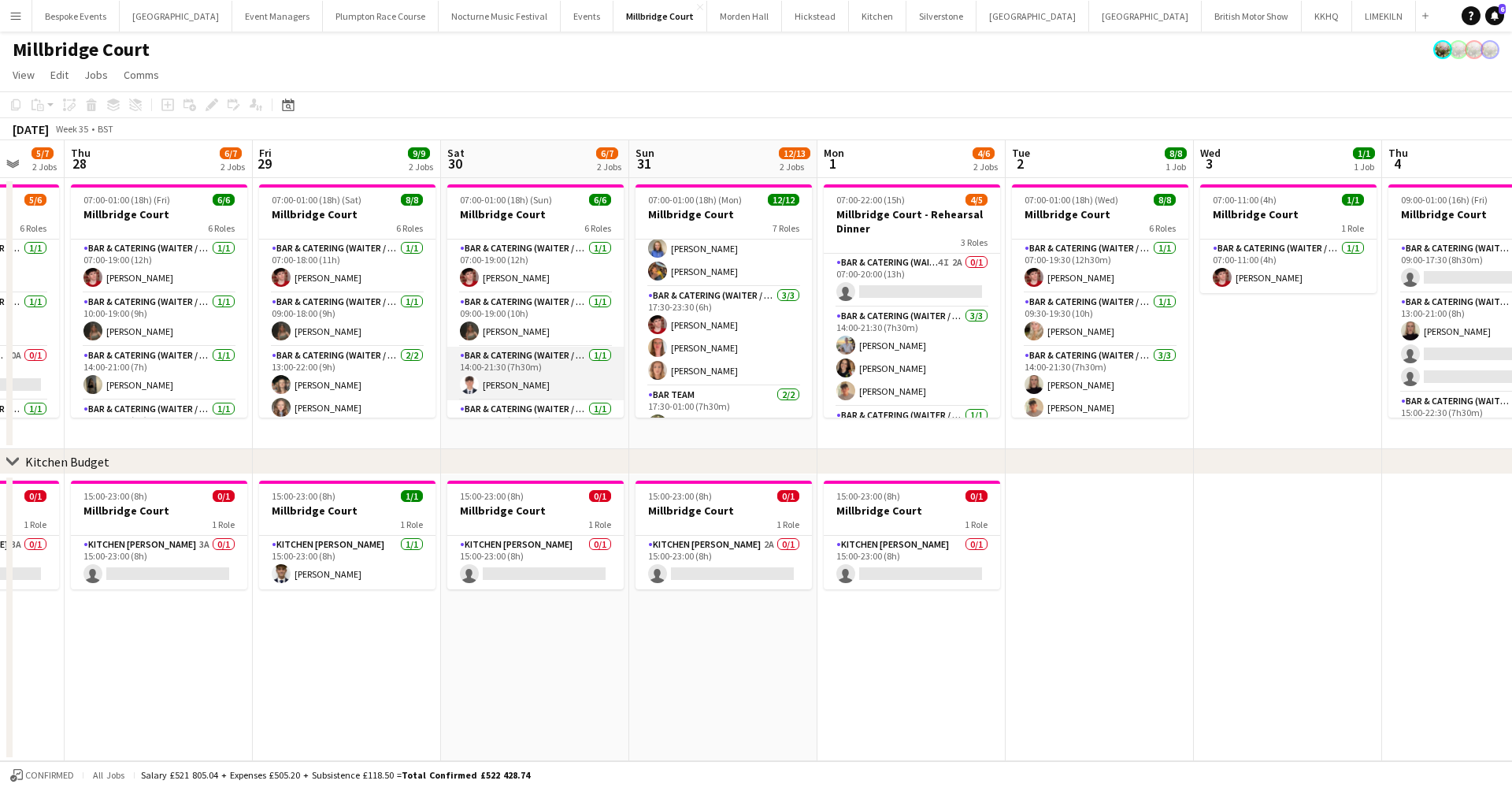
click at [535, 379] on app-card-role "Bar & Catering (Waiter / waitress) 1/1 14:00-21:30 (7h30m) Oliver Butcher" at bounding box center [535, 373] width 176 height 54
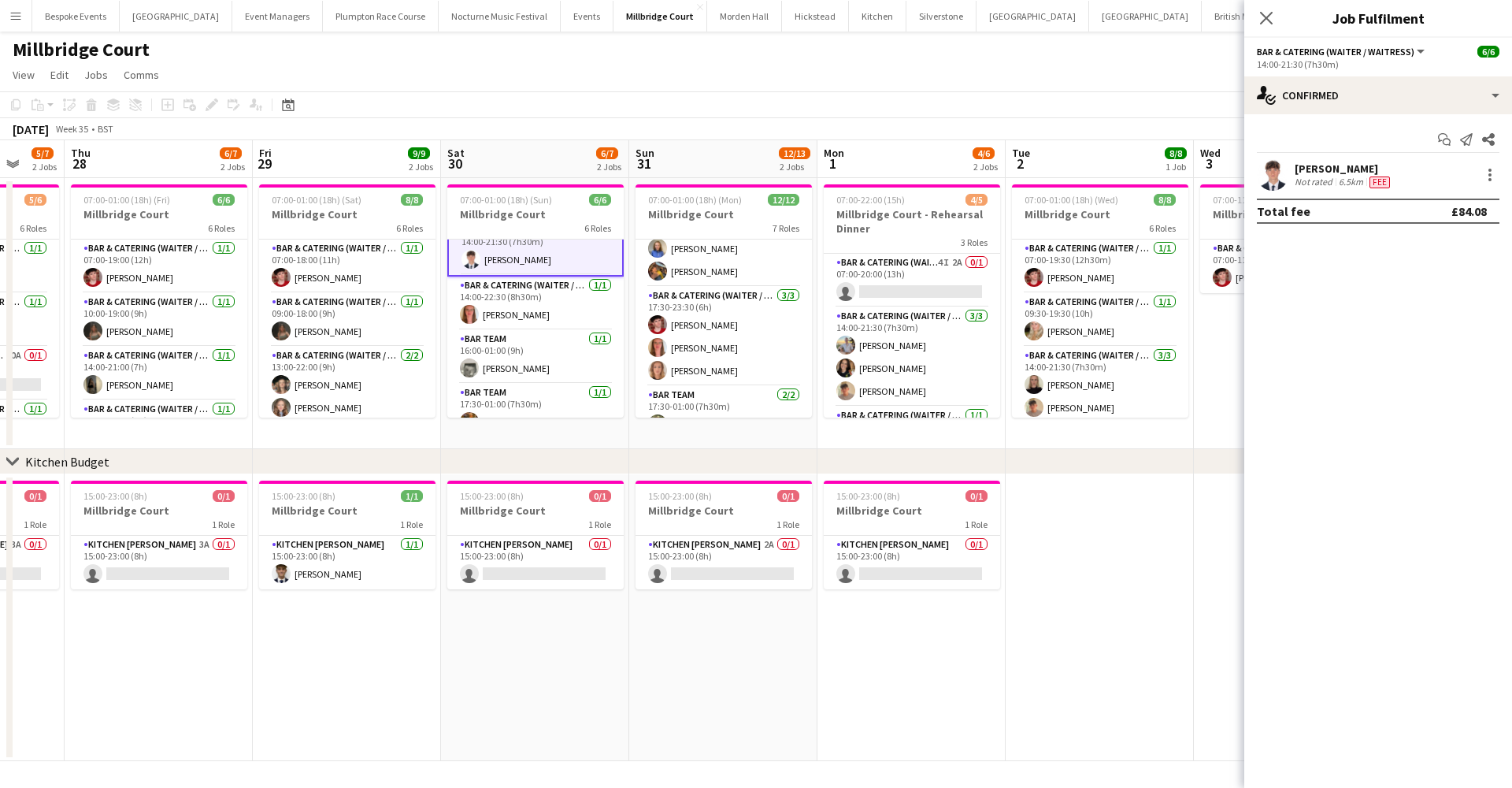
scroll to position [128, 0]
click at [505, 293] on app-card-role "Bar & Catering (Waiter / waitress) 1/1 14:00-22:30 (8h30m) Freya Hanmer" at bounding box center [535, 302] width 176 height 54
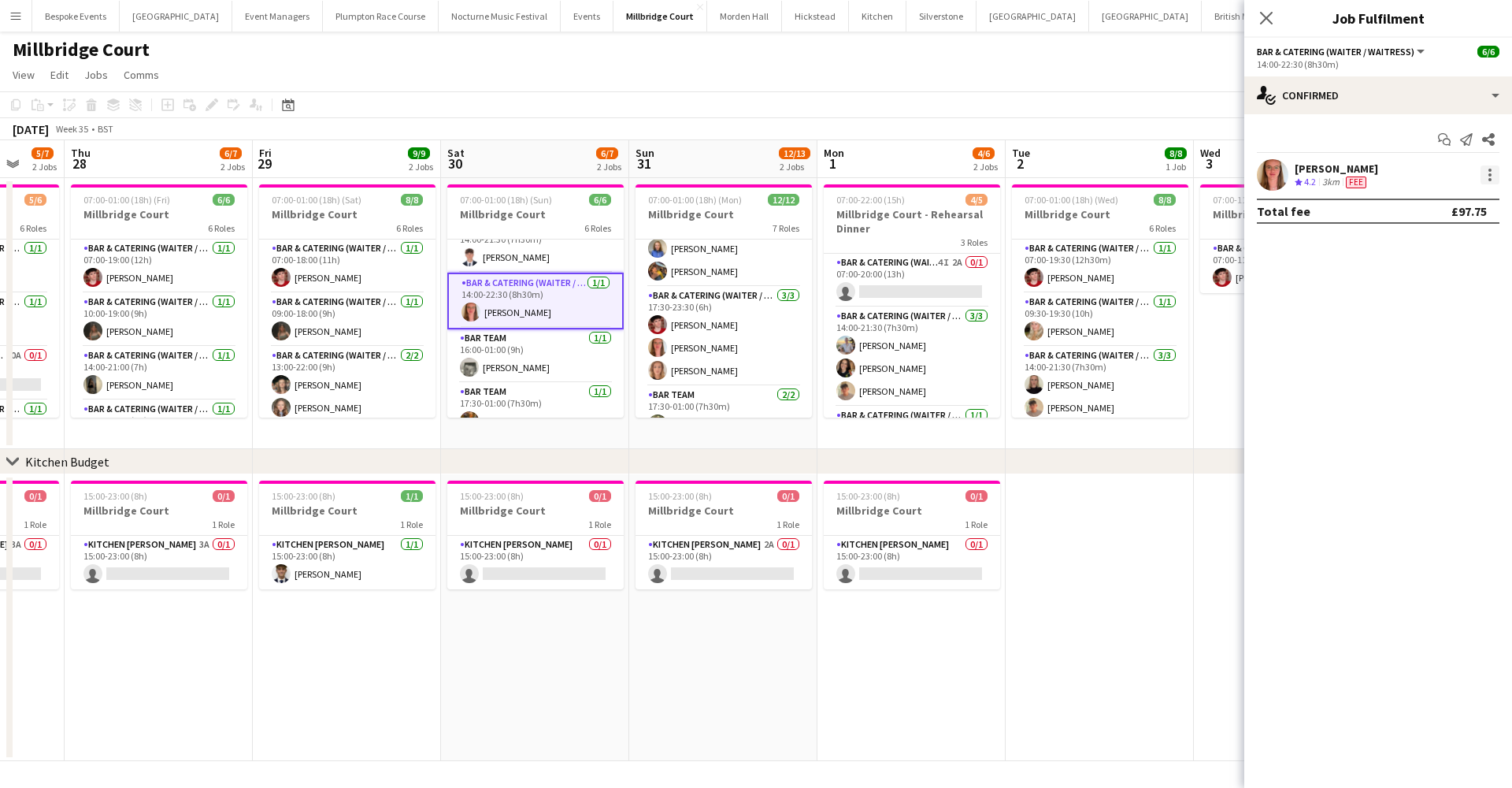
click at [1487, 182] on div at bounding box center [1489, 174] width 19 height 19
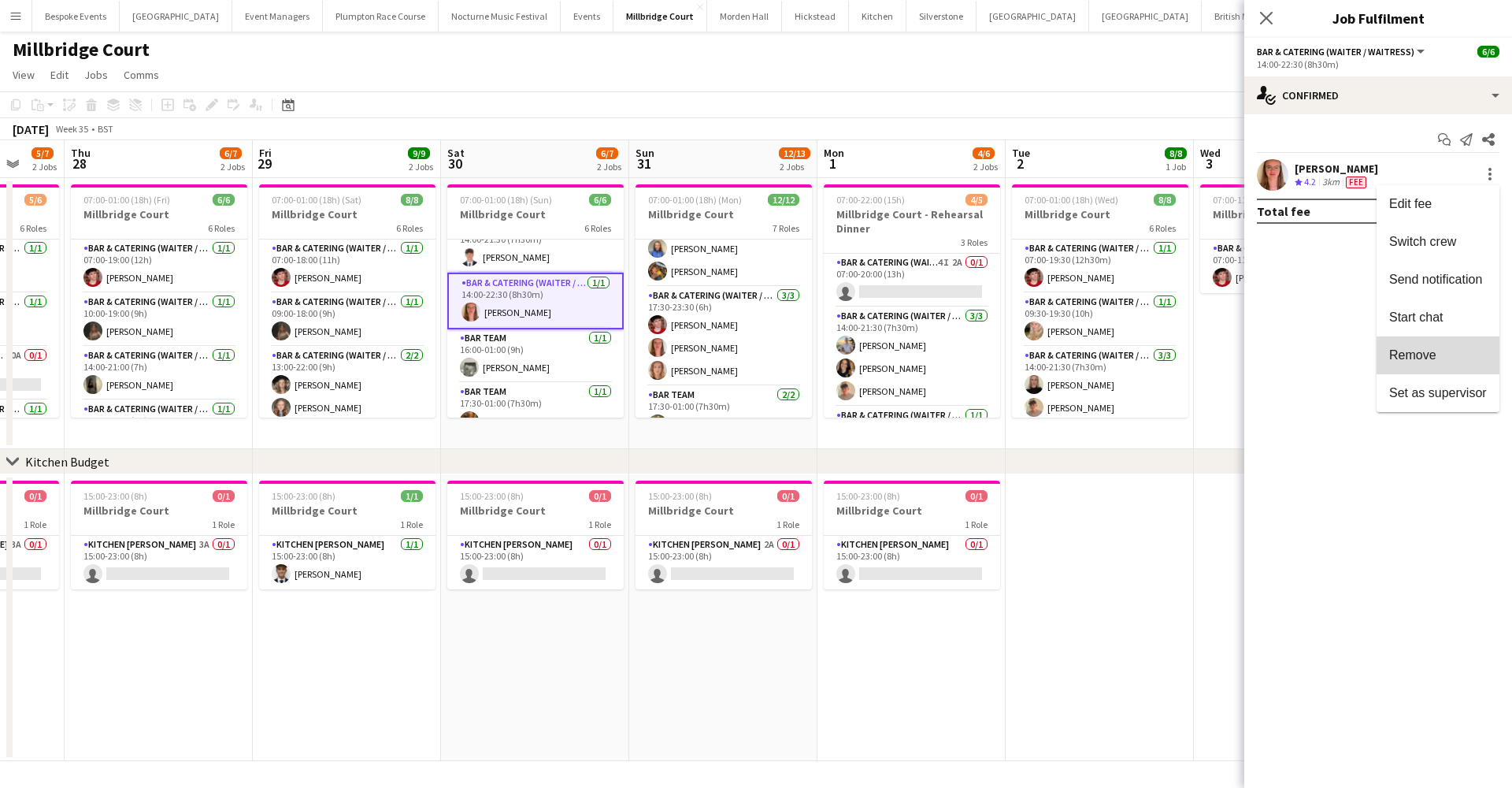
click at [1439, 352] on span "Remove" at bounding box center [1438, 356] width 98 height 14
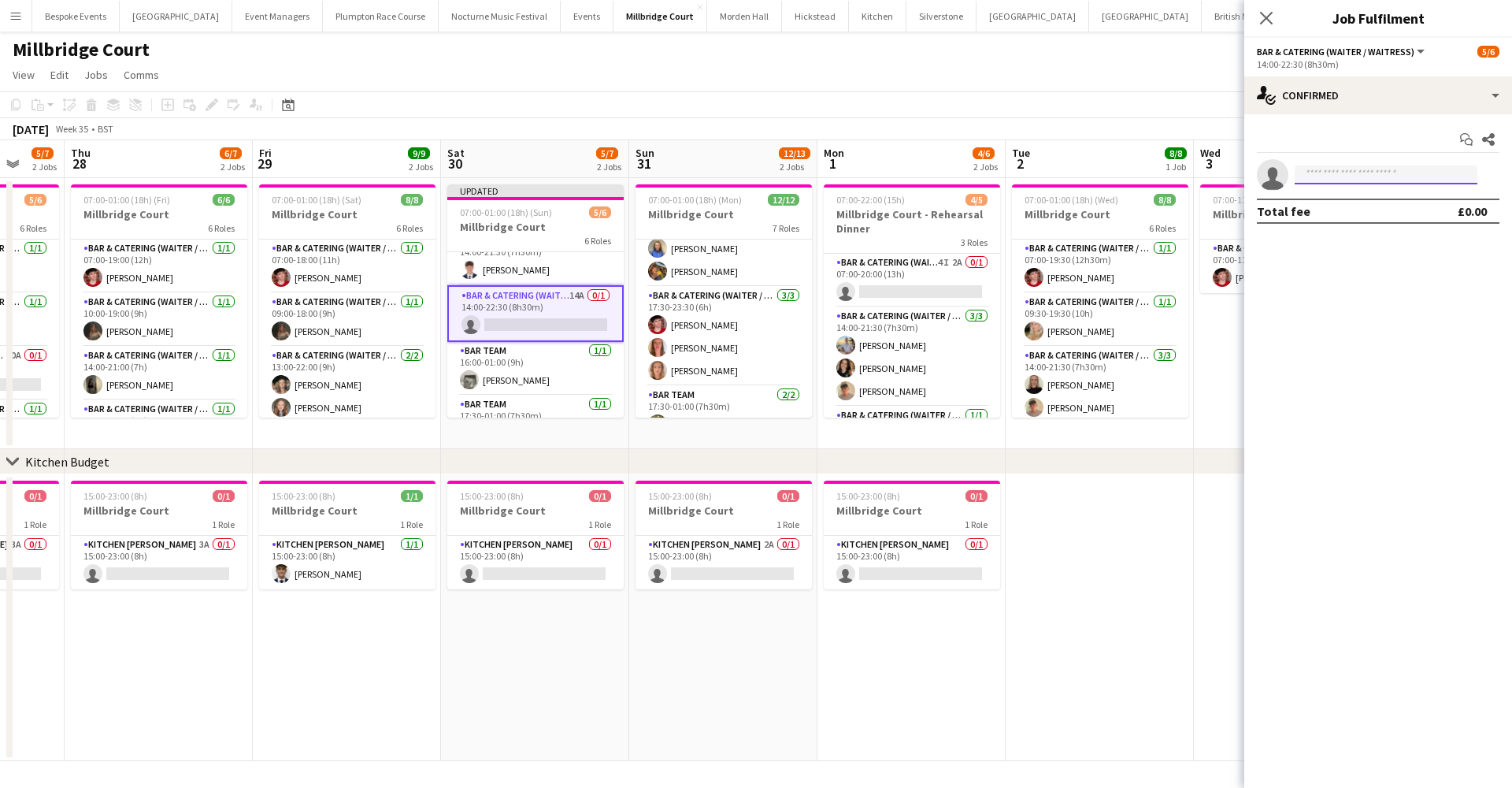
click at [1385, 175] on input at bounding box center [1386, 174] width 183 height 19
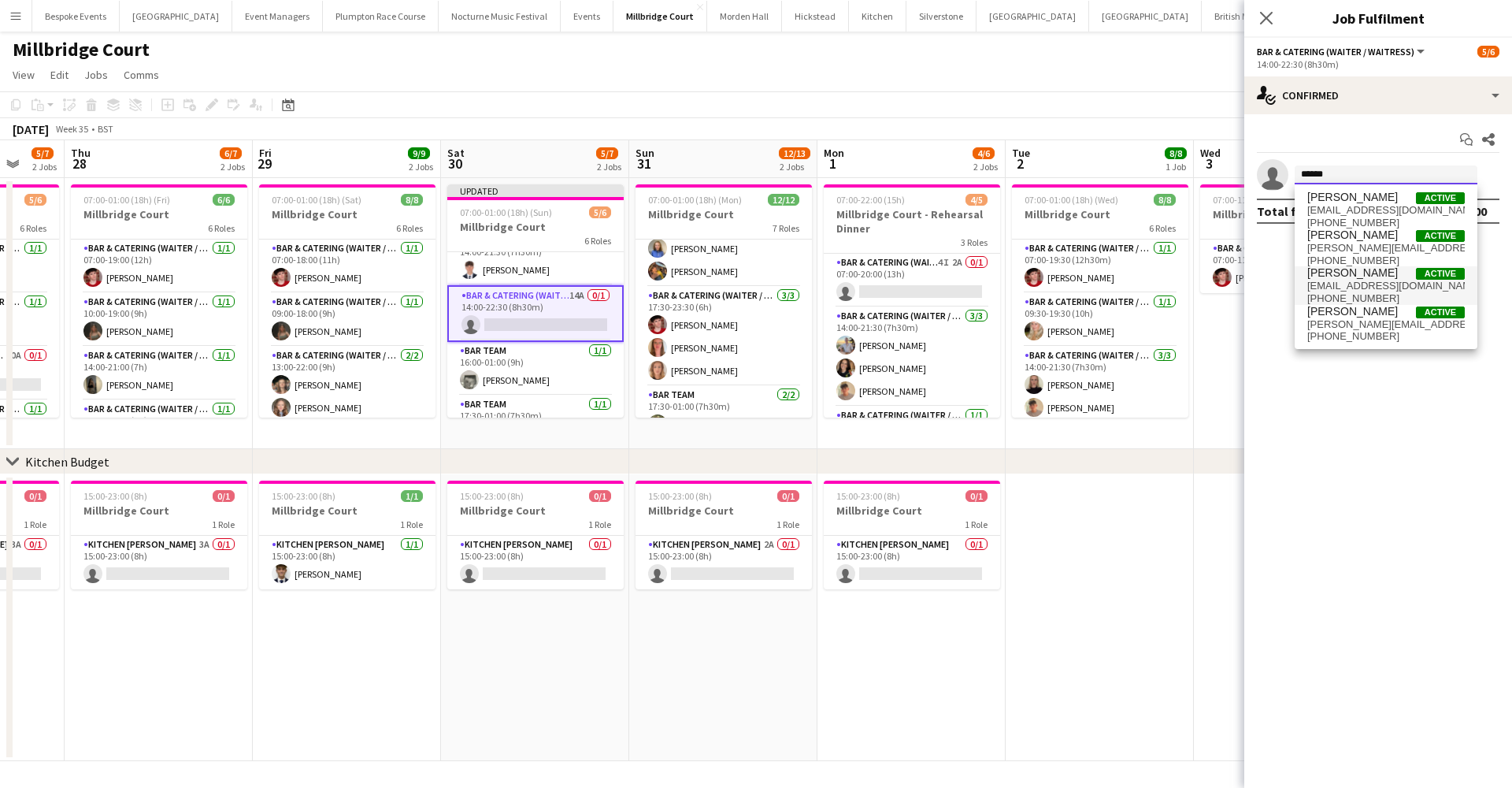
type input "******"
click at [1388, 278] on span "lottie Butcher Active" at bounding box center [1386, 273] width 158 height 13
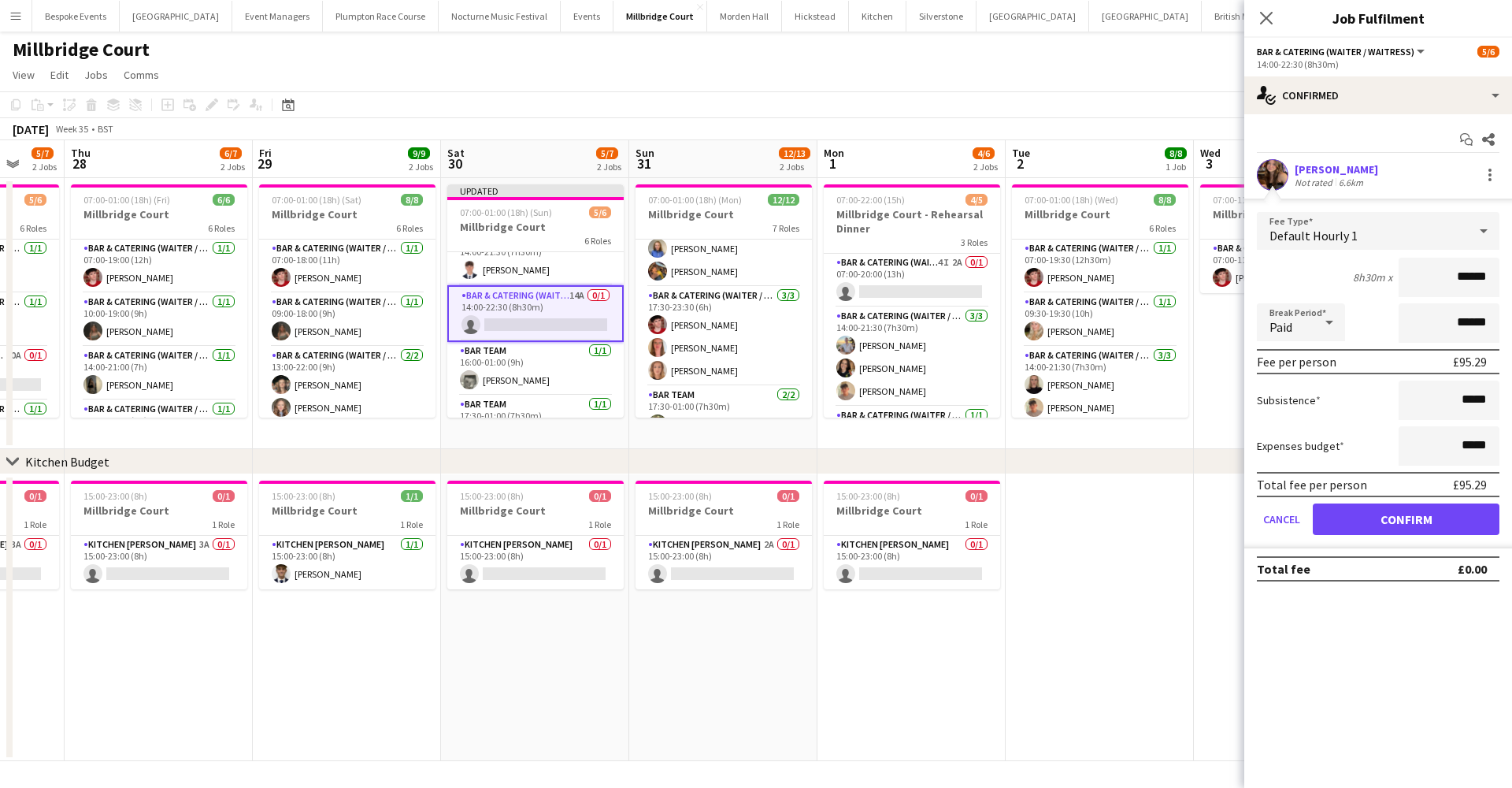
click at [1394, 513] on button "Confirm" at bounding box center [1406, 519] width 187 height 32
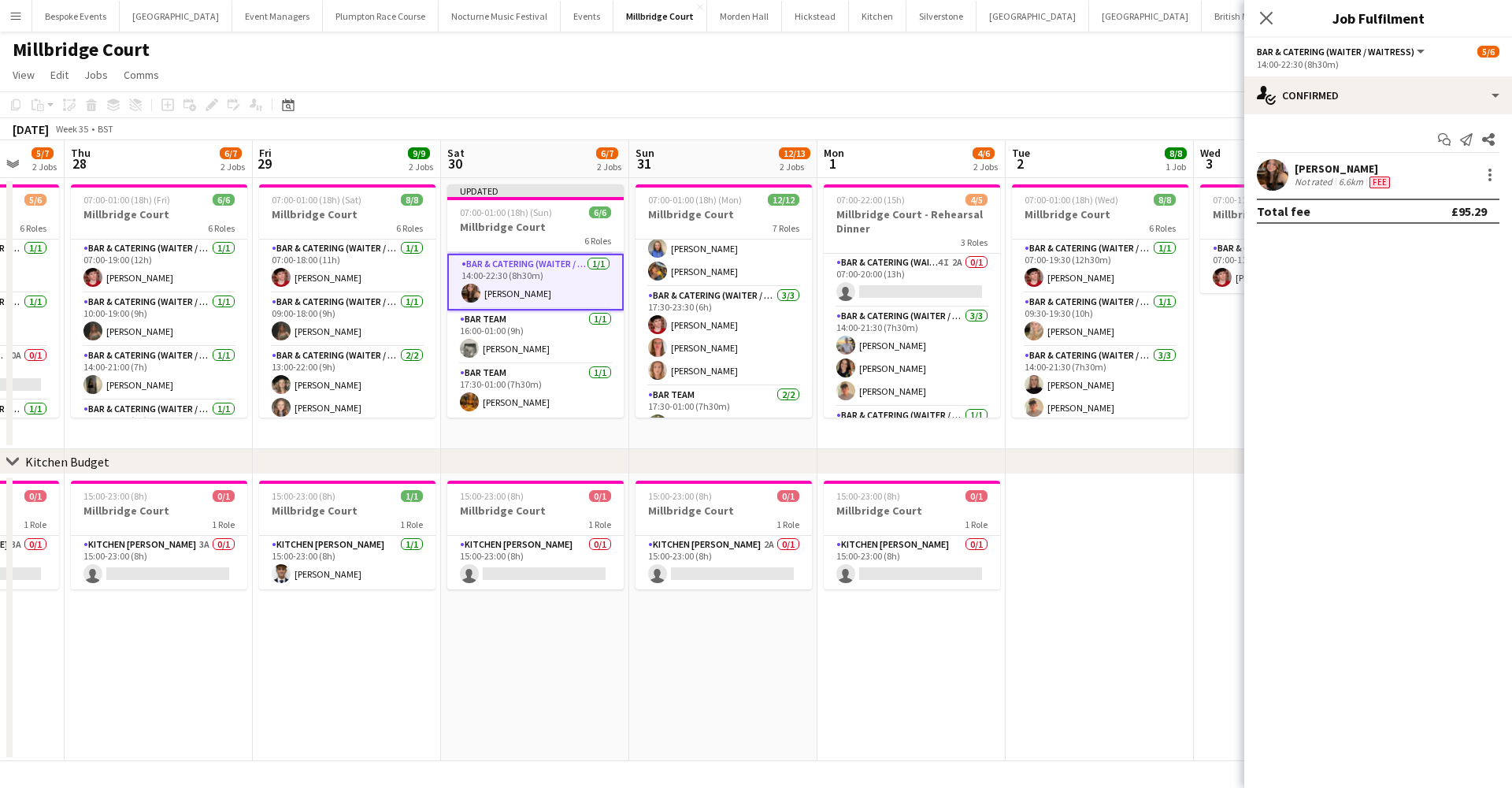
click at [1054, 59] on div "Millbridge Court" at bounding box center [756, 47] width 1512 height 30
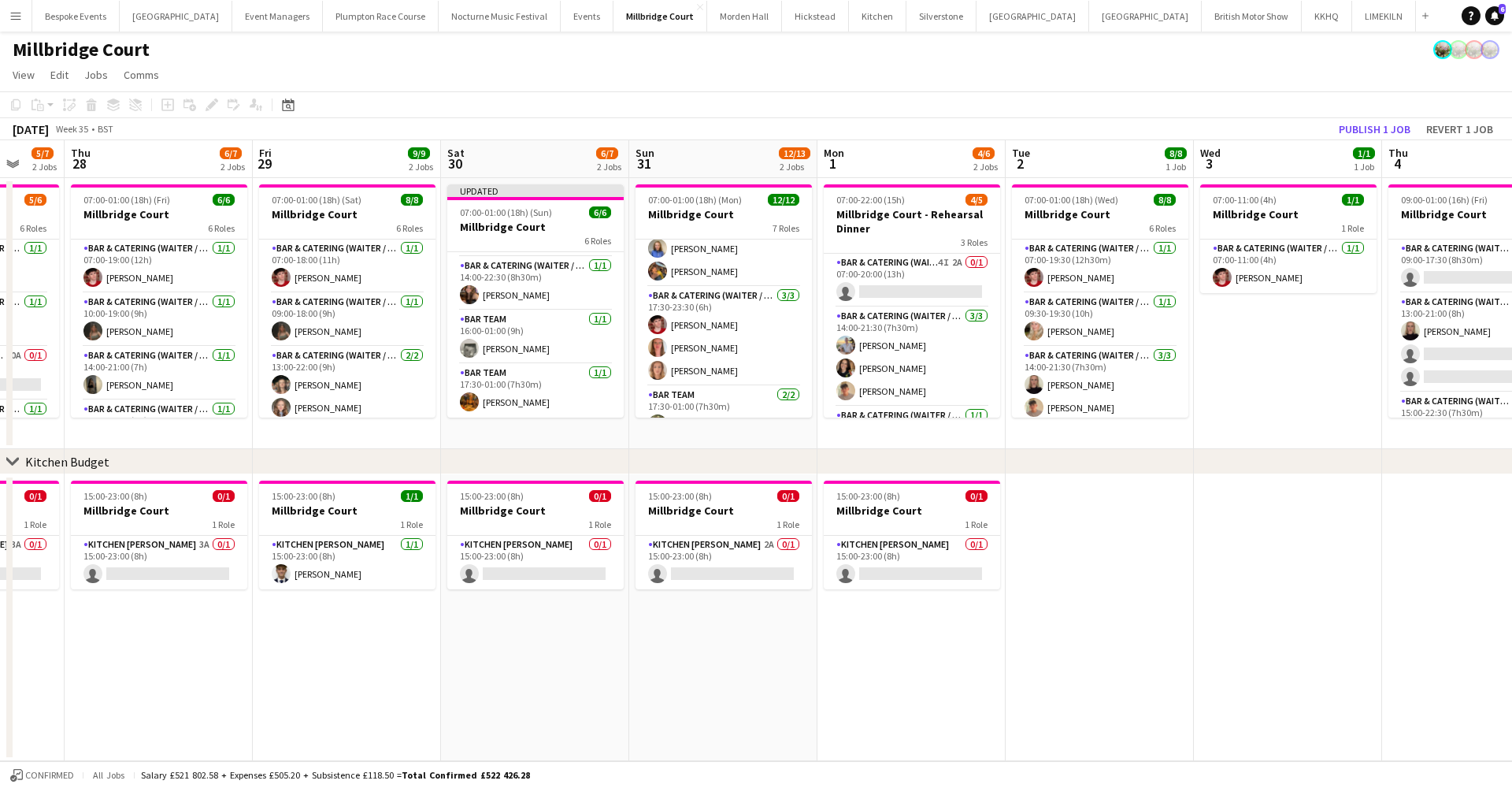
scroll to position [156, 0]
click at [1398, 125] on button "Publish 1 job" at bounding box center [1374, 129] width 85 height 20
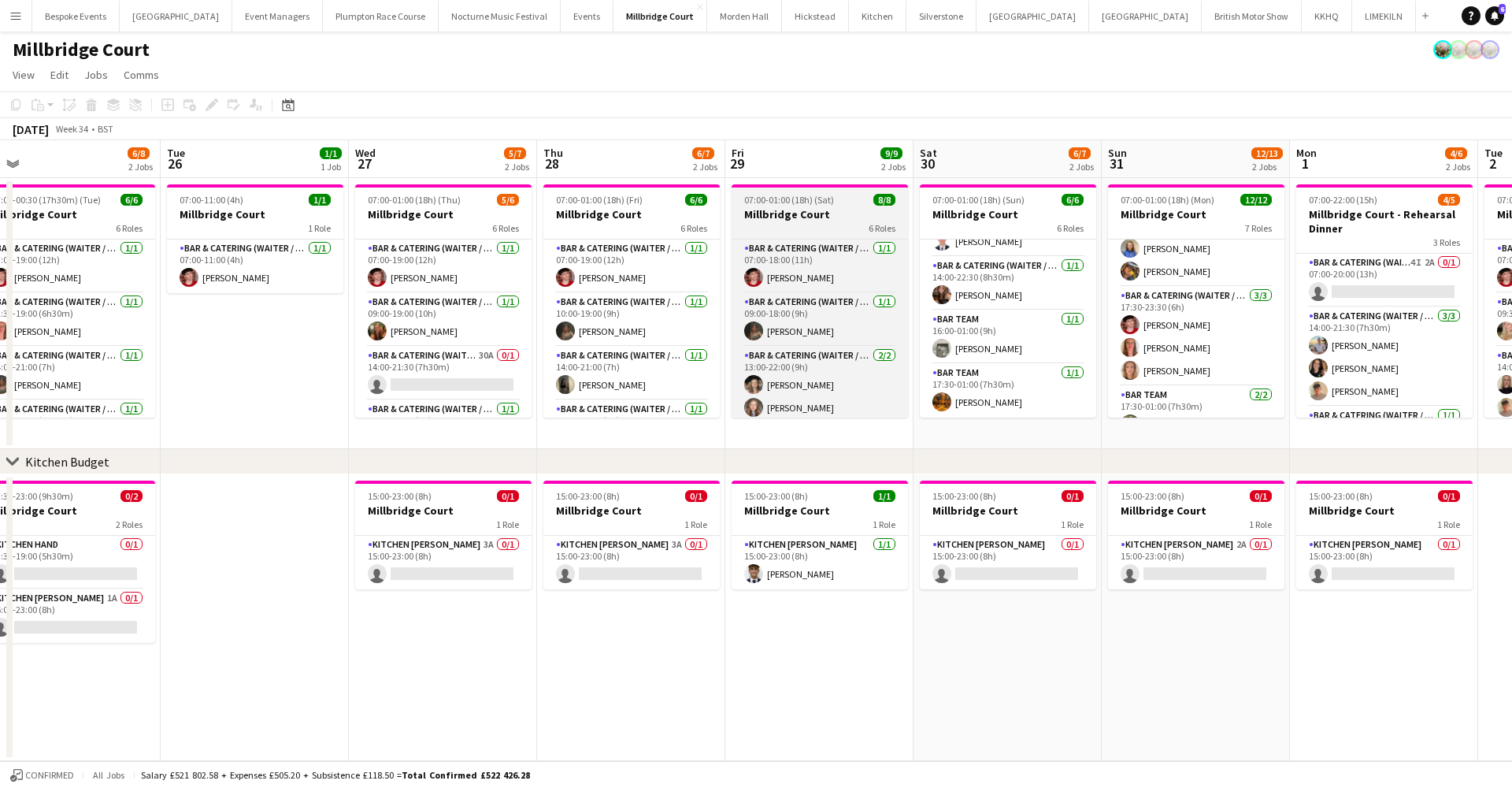
scroll to position [0, 500]
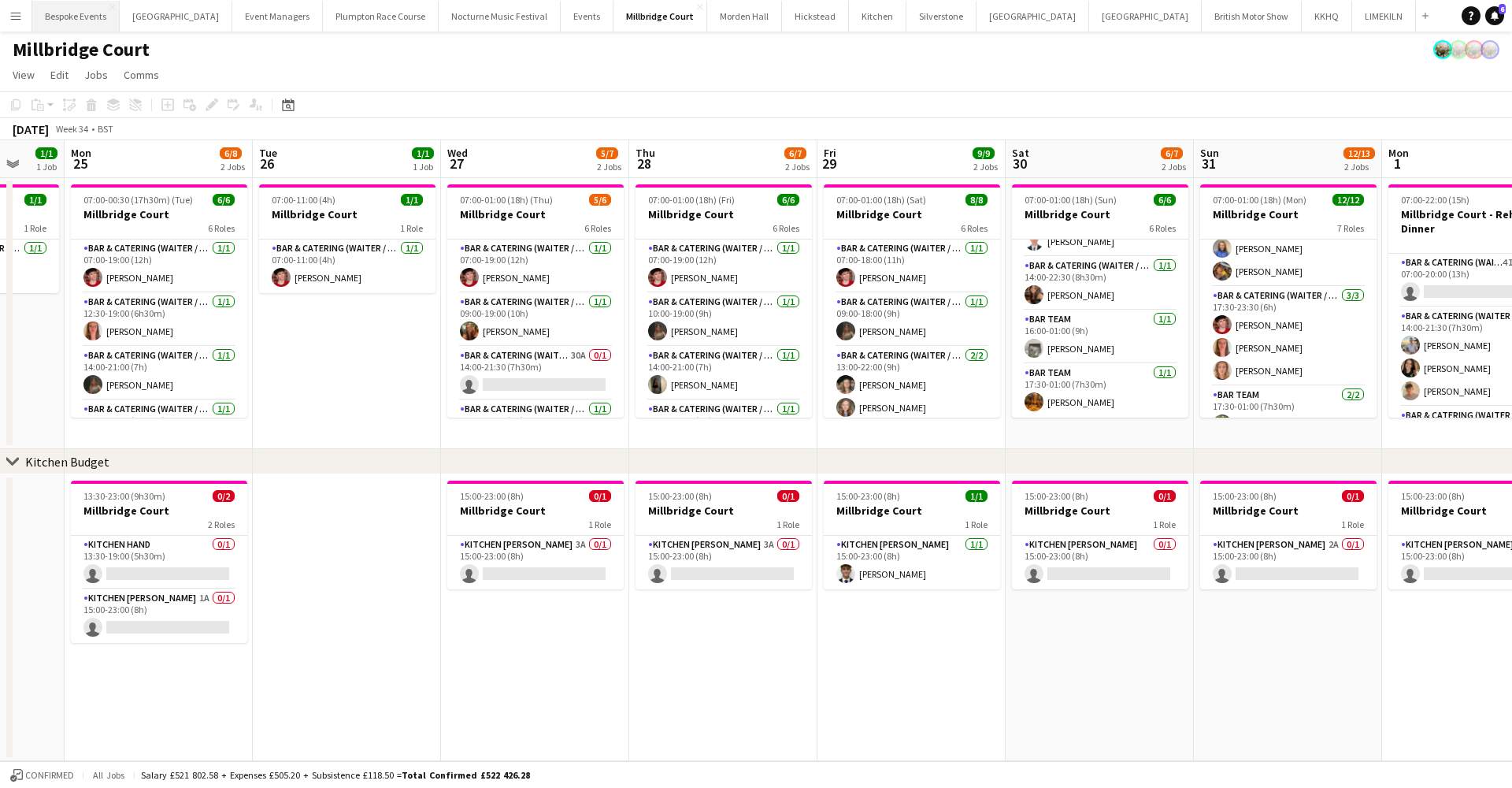
click at [62, 14] on button "Bespoke Events Close" at bounding box center [76, 16] width 87 height 31
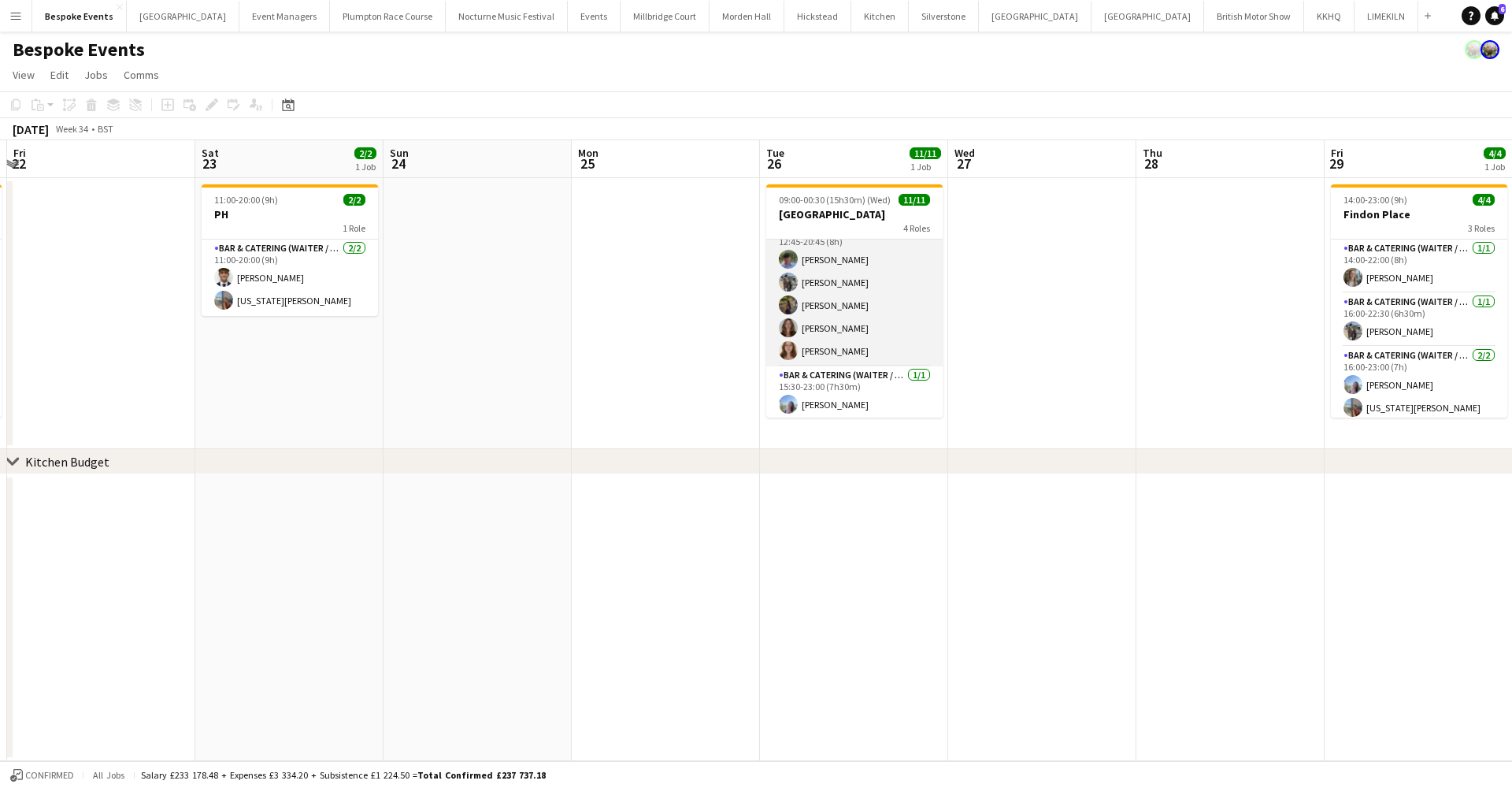
scroll to position [95, 0]
click at [12, 21] on app-icon "Menu" at bounding box center [16, 16] width 12 height 12
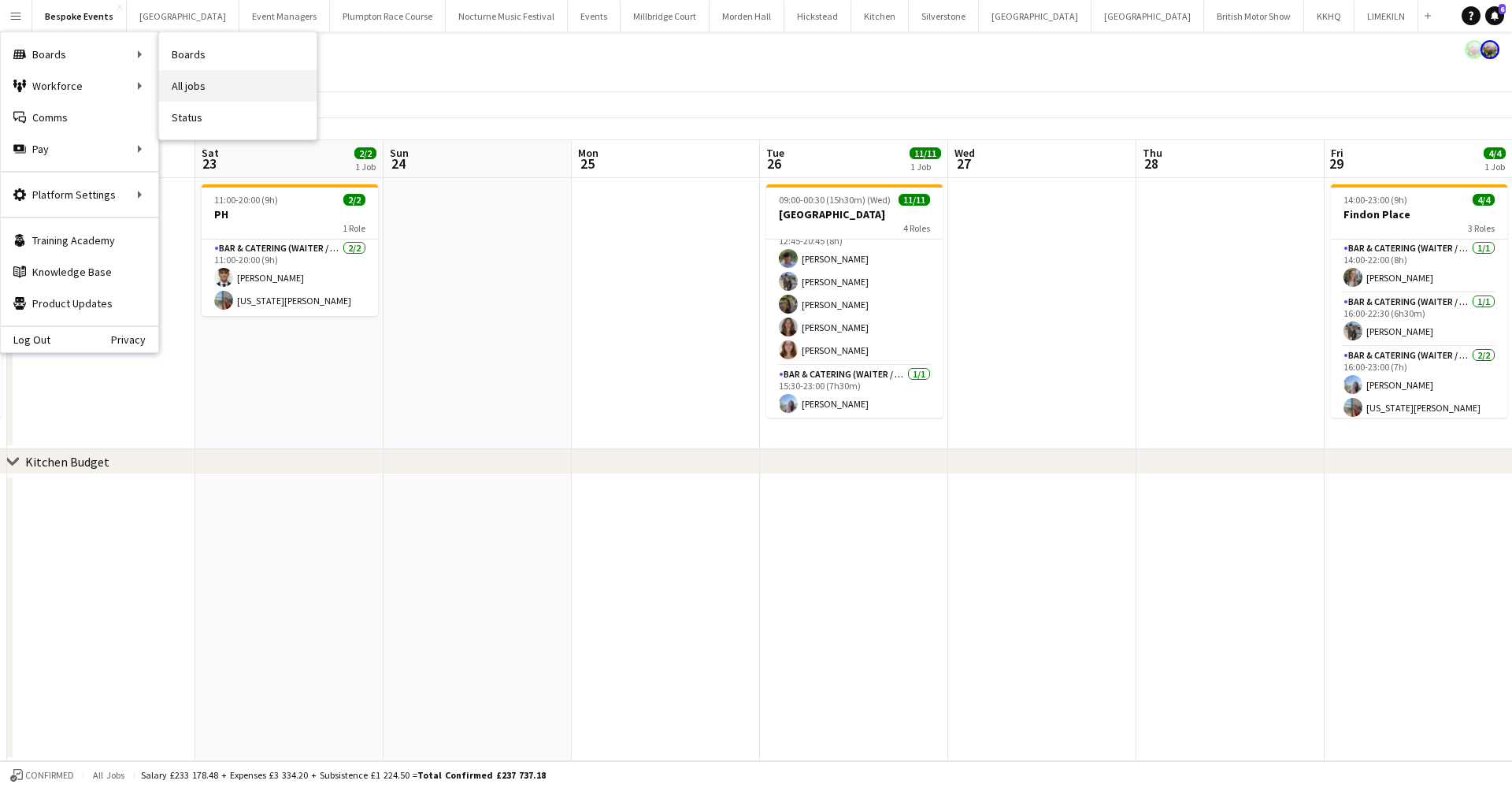
click at [167, 86] on link "All jobs" at bounding box center [237, 86] width 158 height 32
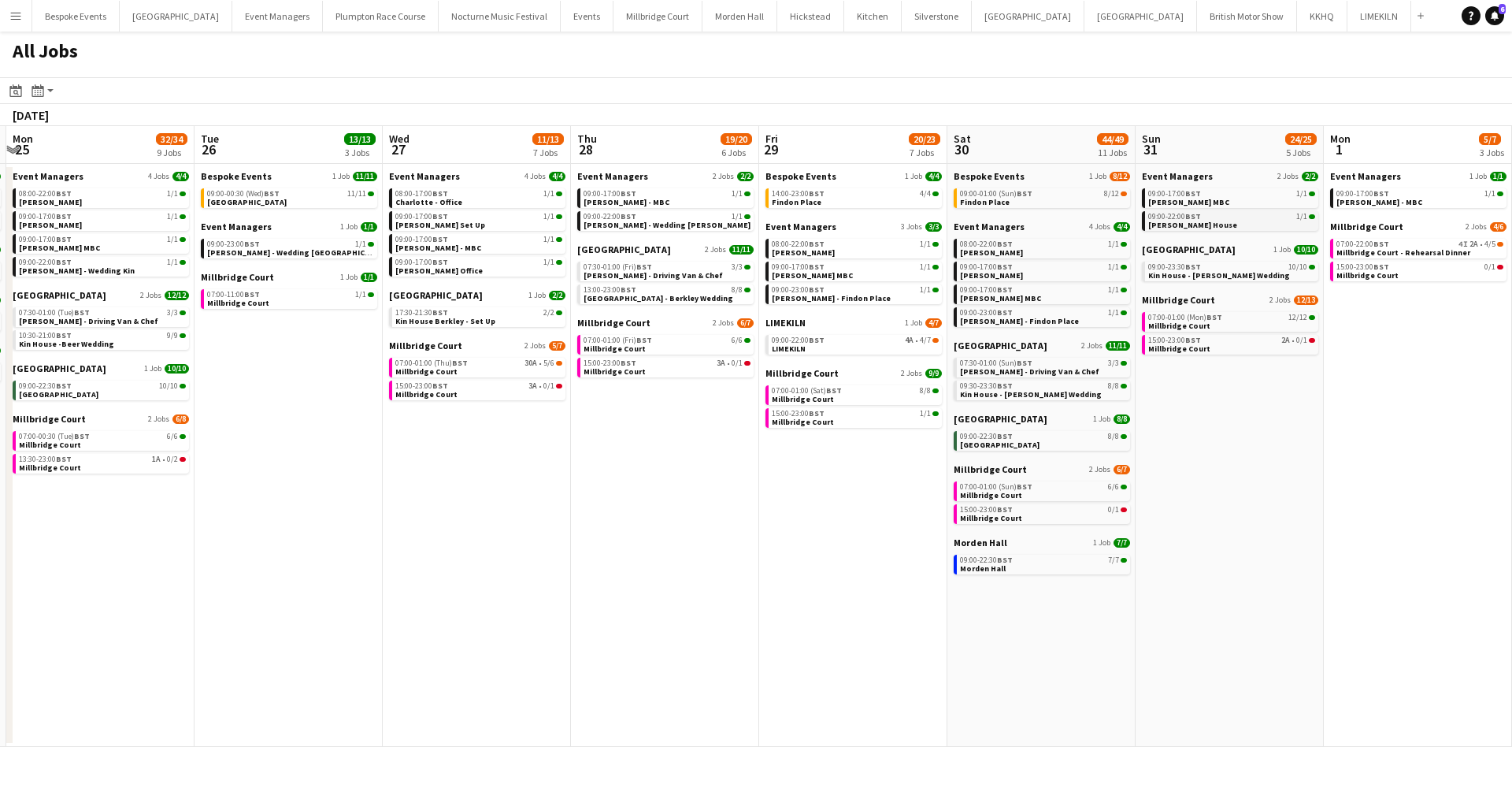
scroll to position [0, 642]
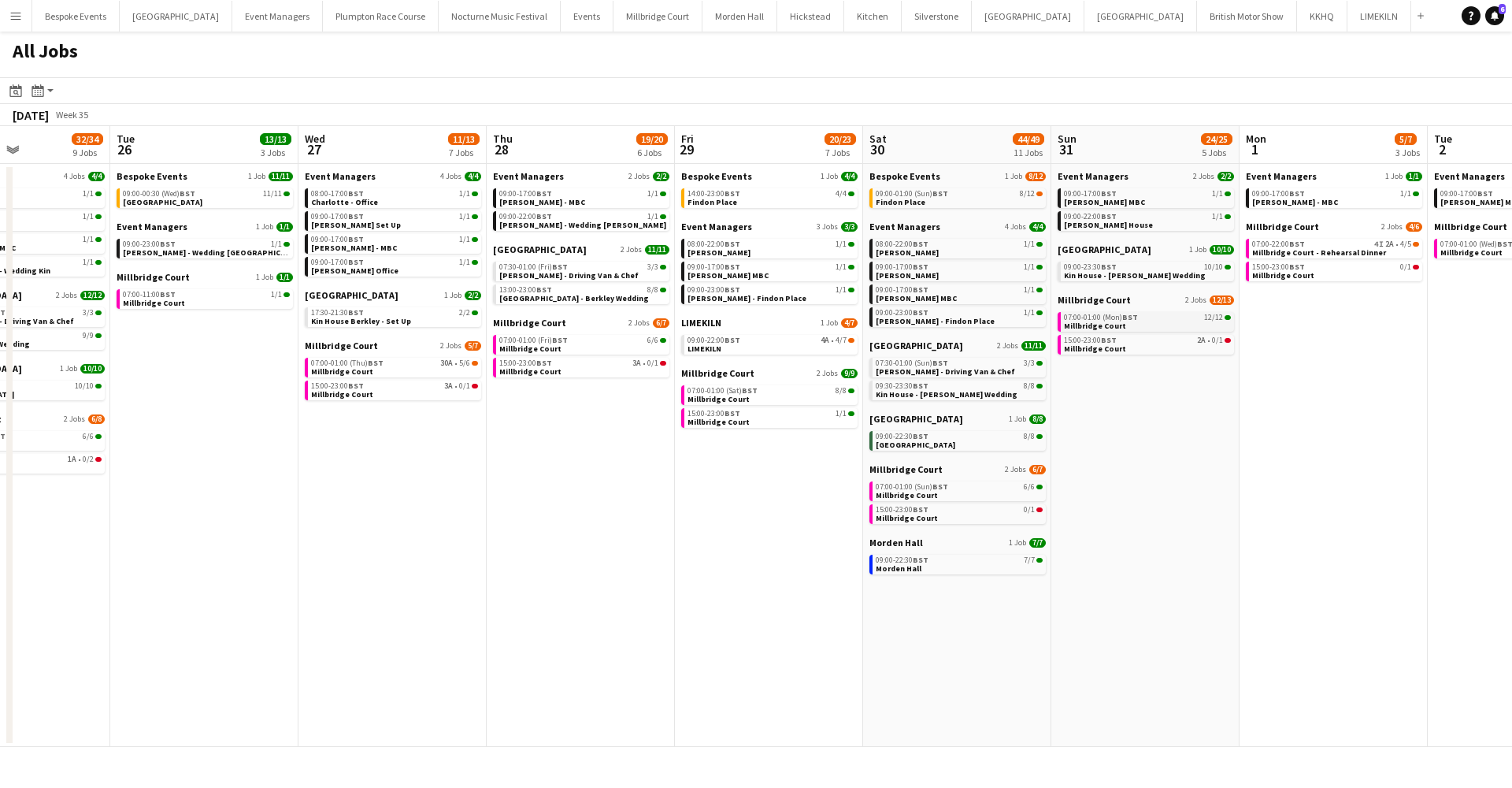
click at [1123, 324] on link "07:00-01:00 (Mon) BST 12/12 Millbridge Court" at bounding box center [1147, 320] width 167 height 19
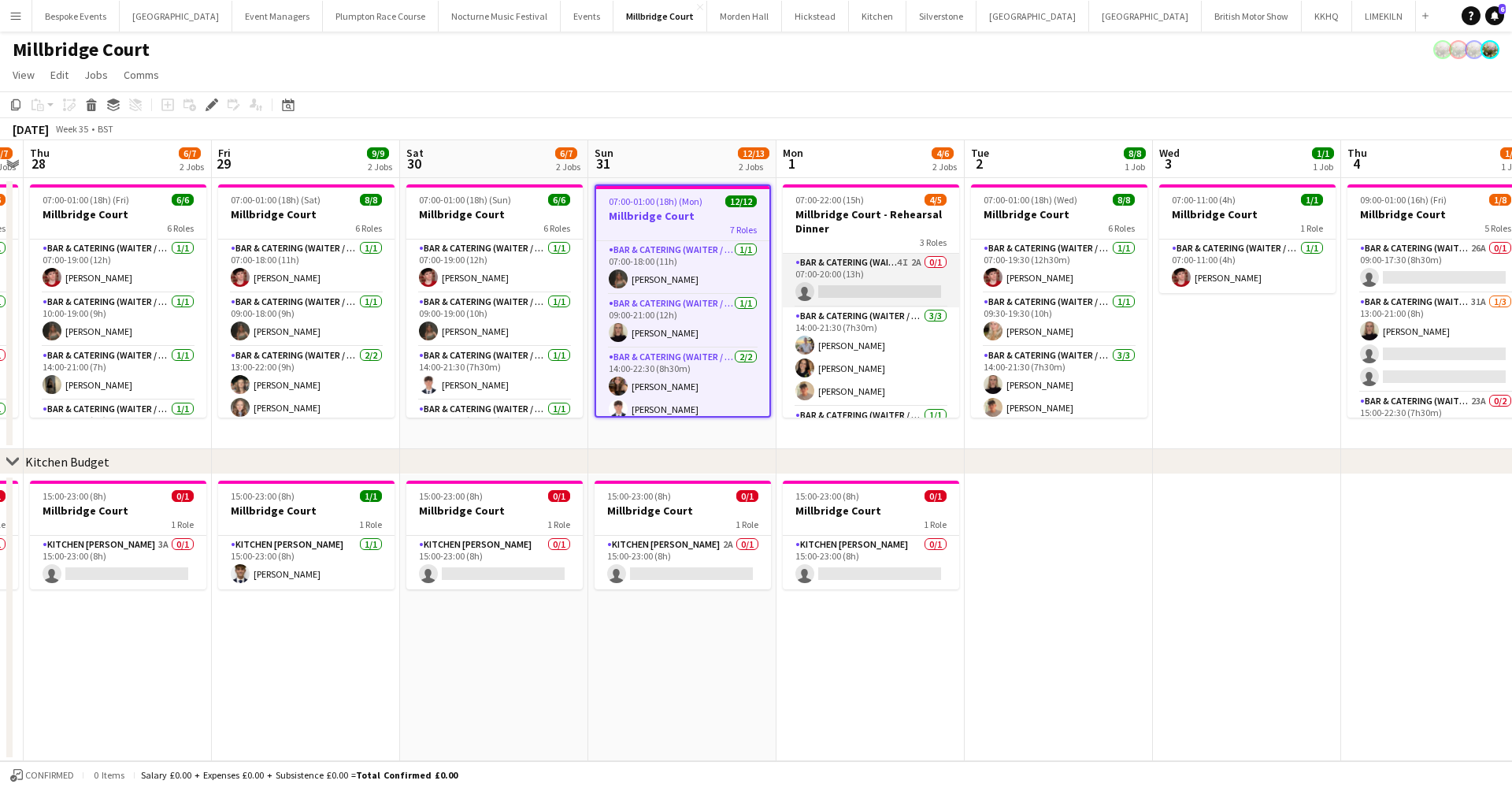
click at [835, 297] on app-card-role "Bar & Catering (Waiter / waitress) 4I 2A 0/1 07:00-20:00 (13h) single-neutral-a…" at bounding box center [871, 280] width 176 height 54
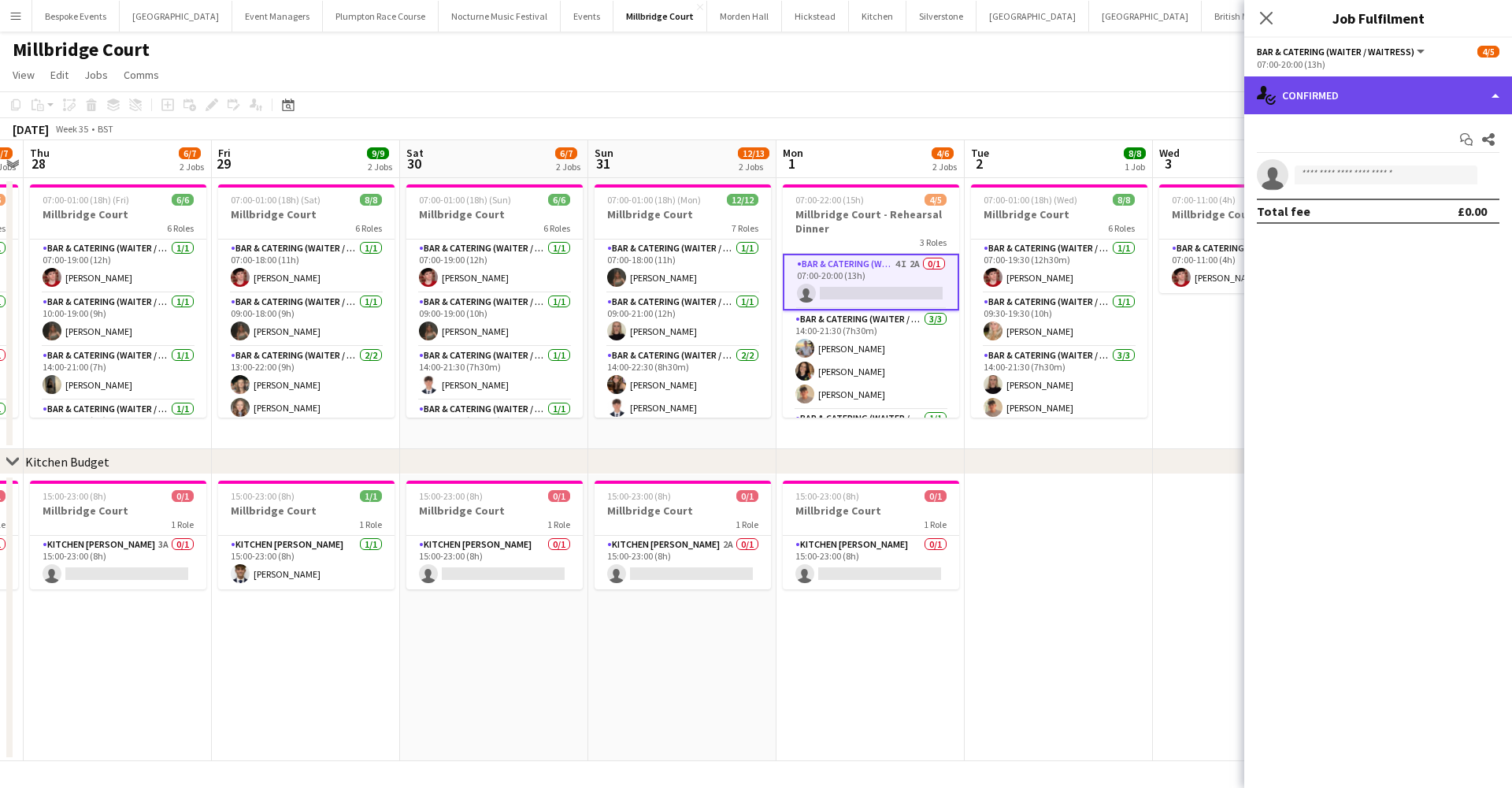
click at [1361, 89] on div "single-neutral-actions-check-2 Confirmed" at bounding box center [1378, 95] width 268 height 38
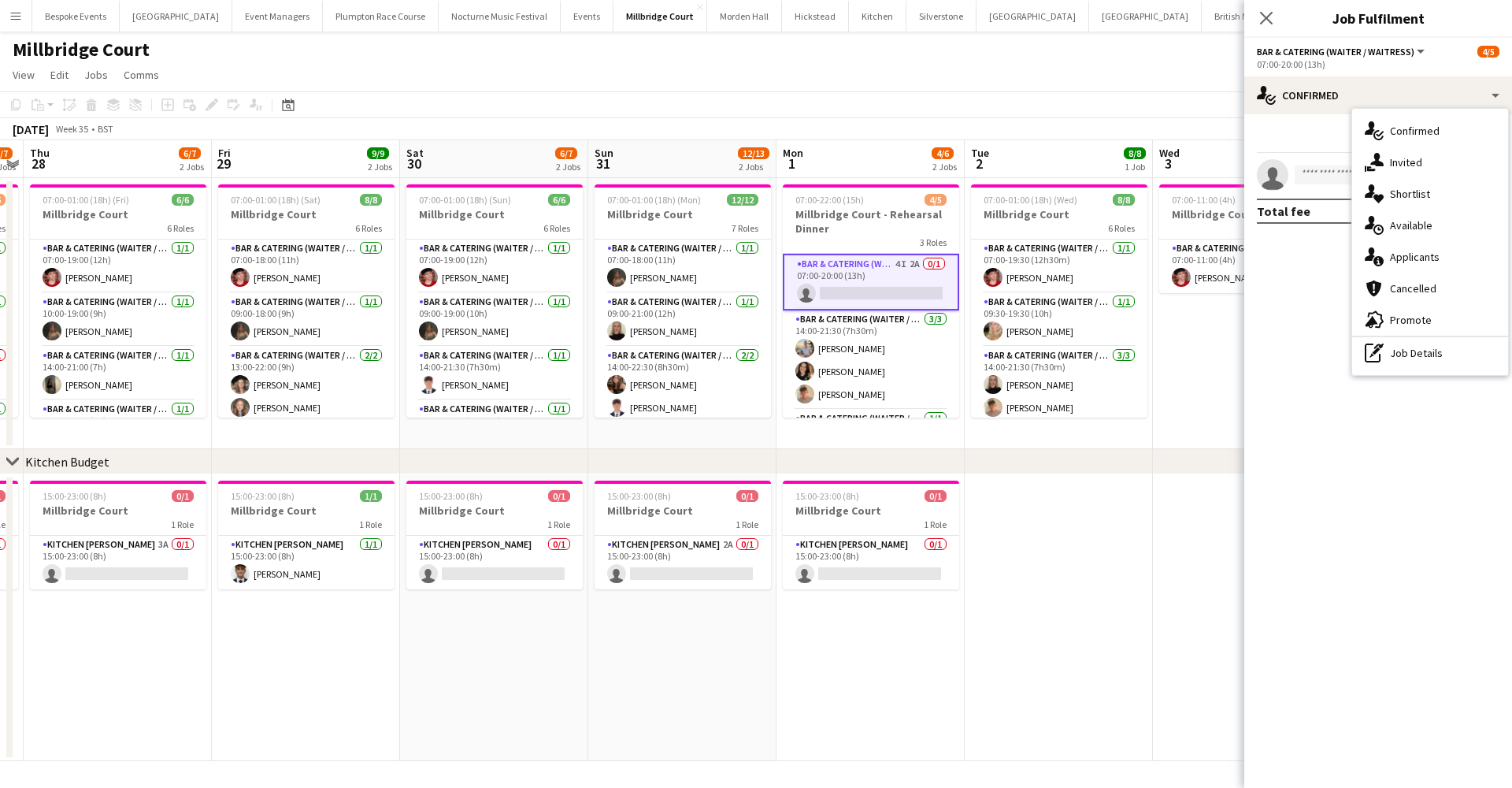
click at [887, 275] on app-card-role "Bar & Catering (Waiter / waitress) 4I 2A 0/1 07:00-20:00 (13h) single-neutral-a…" at bounding box center [871, 281] width 176 height 56
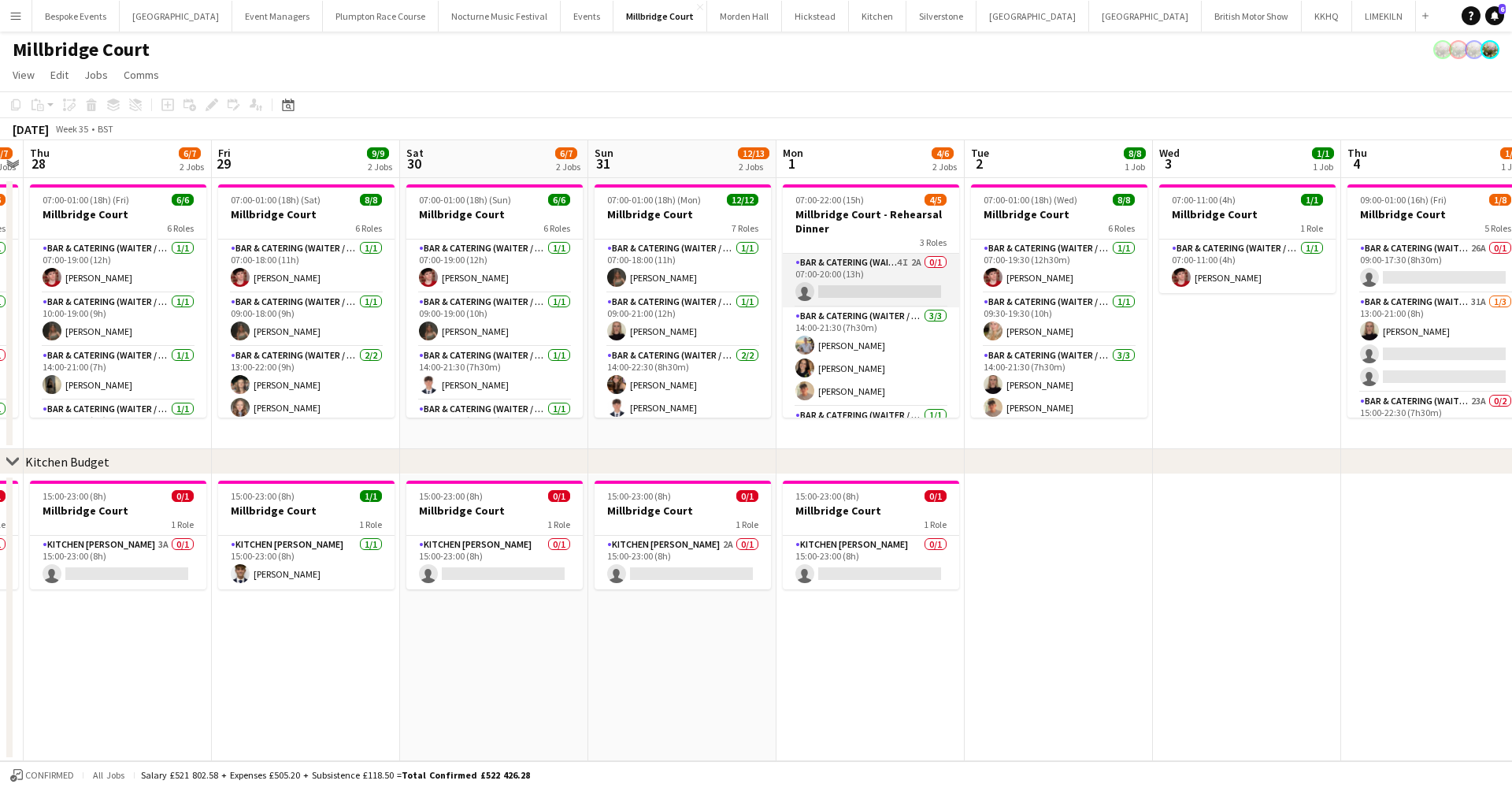
click at [887, 275] on app-card-role "Bar & Catering (Waiter / waitress) 4I 2A 0/1 07:00-20:00 (13h) single-neutral-a…" at bounding box center [871, 280] width 176 height 54
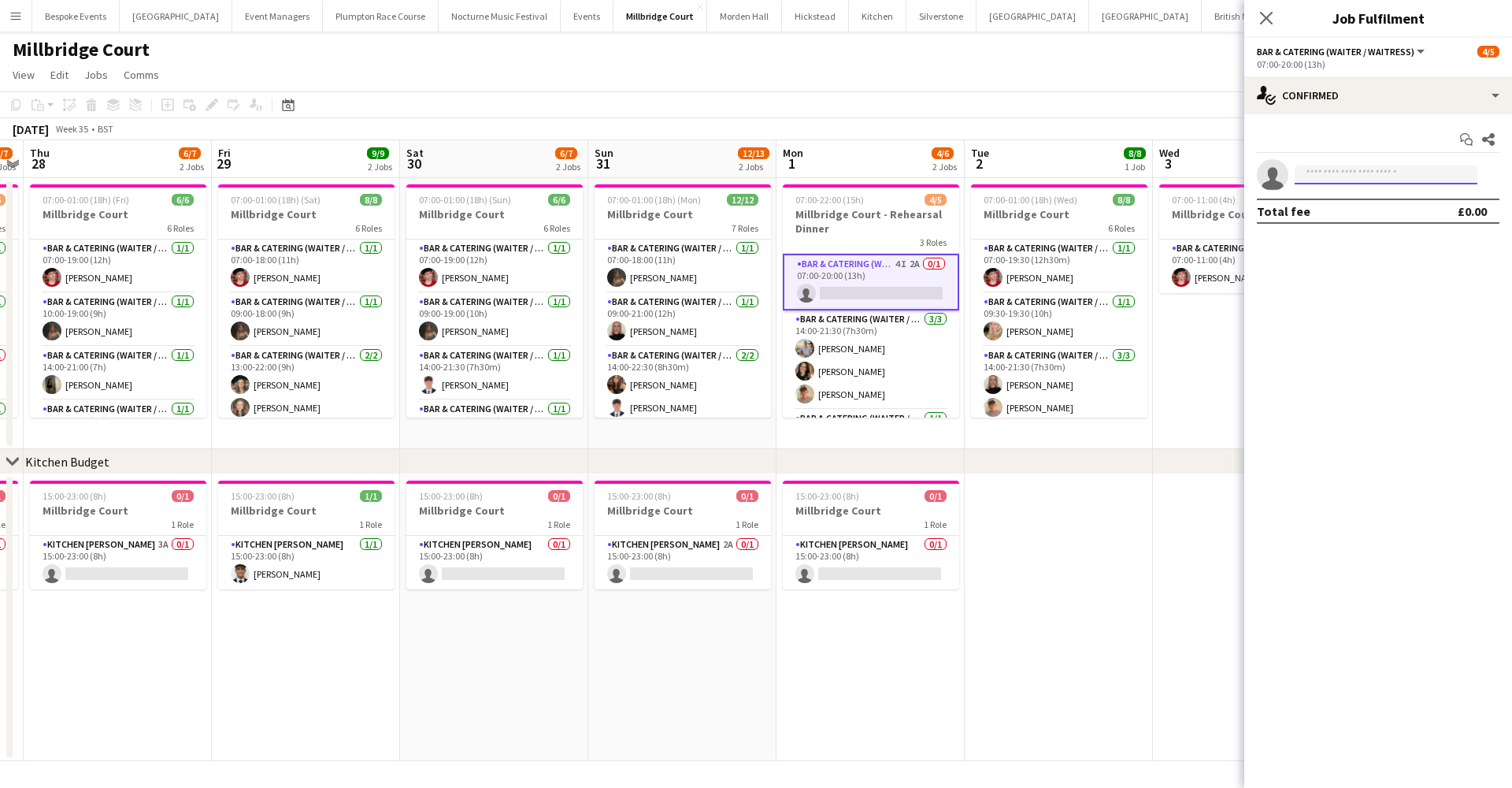
click at [1392, 176] on input at bounding box center [1386, 174] width 183 height 19
type input "******"
drag, startPoint x: 1392, startPoint y: 176, endPoint x: 1389, endPoint y: 211, distance: 35.1
click at [1389, 211] on span "[PERSON_NAME][EMAIL_ADDRESS][DOMAIN_NAME]" at bounding box center [1386, 210] width 158 height 12
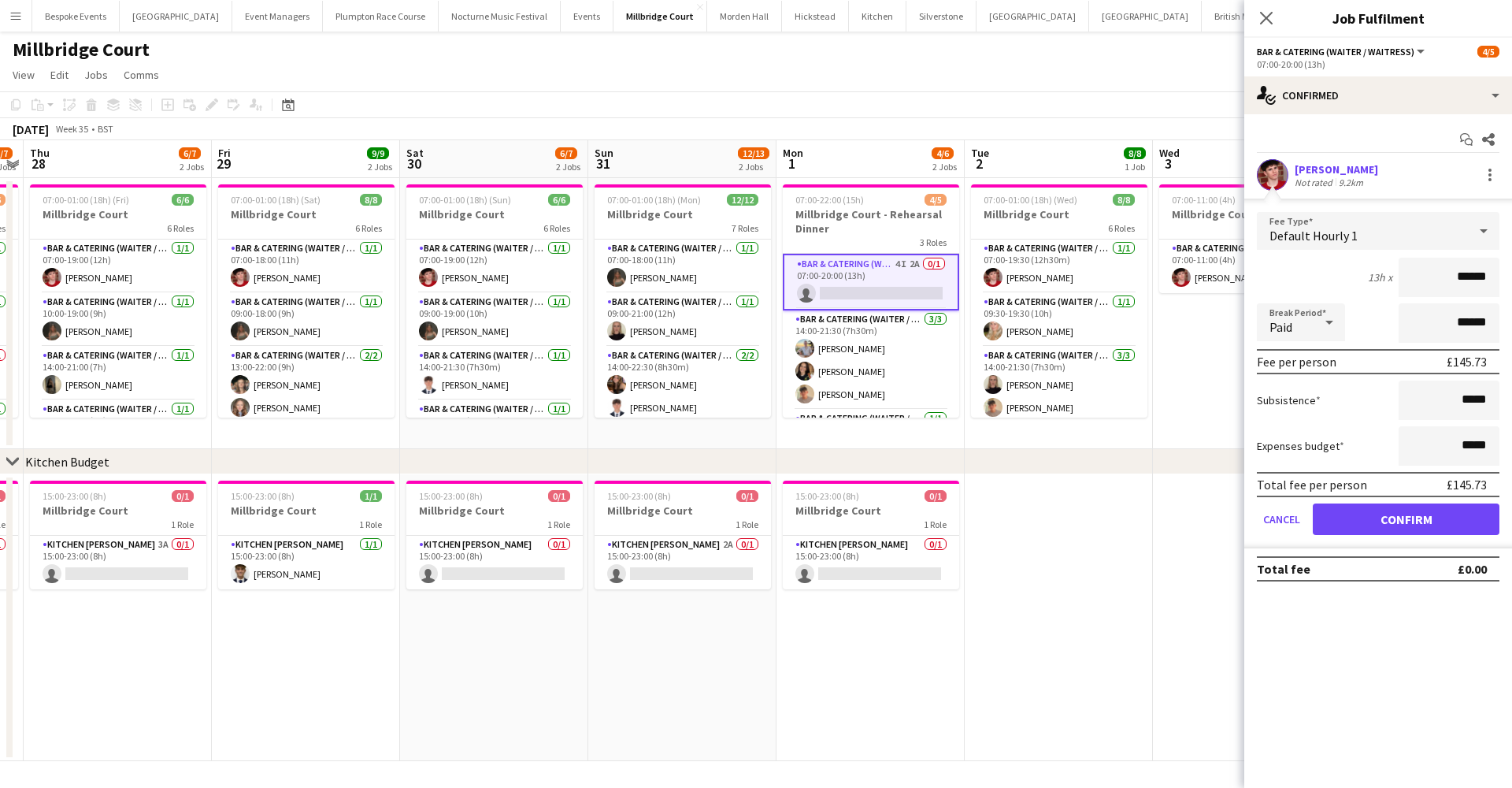
click at [1410, 524] on button "Confirm" at bounding box center [1406, 519] width 187 height 32
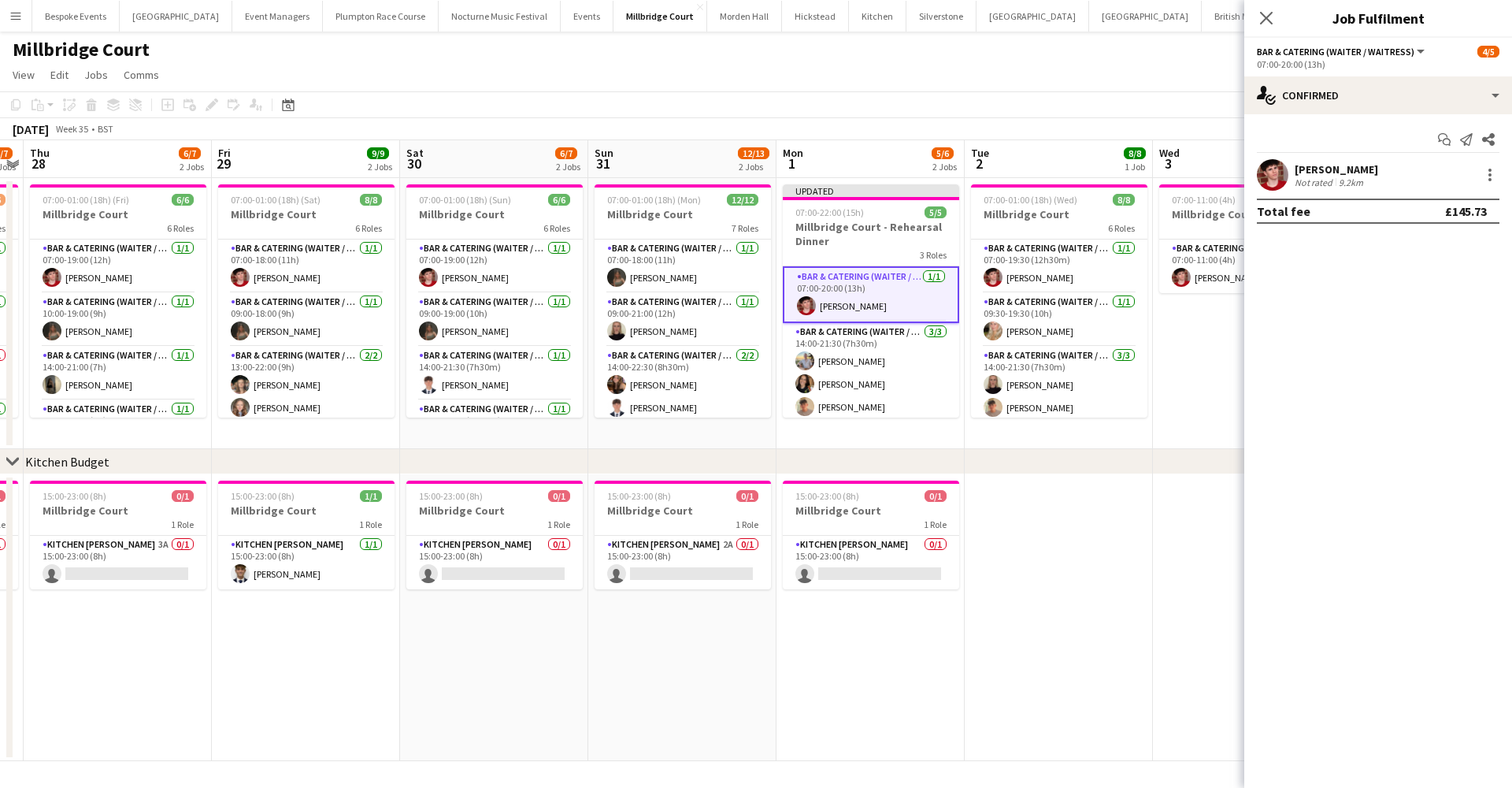
click at [1171, 524] on app-date-cell at bounding box center [1246, 617] width 188 height 287
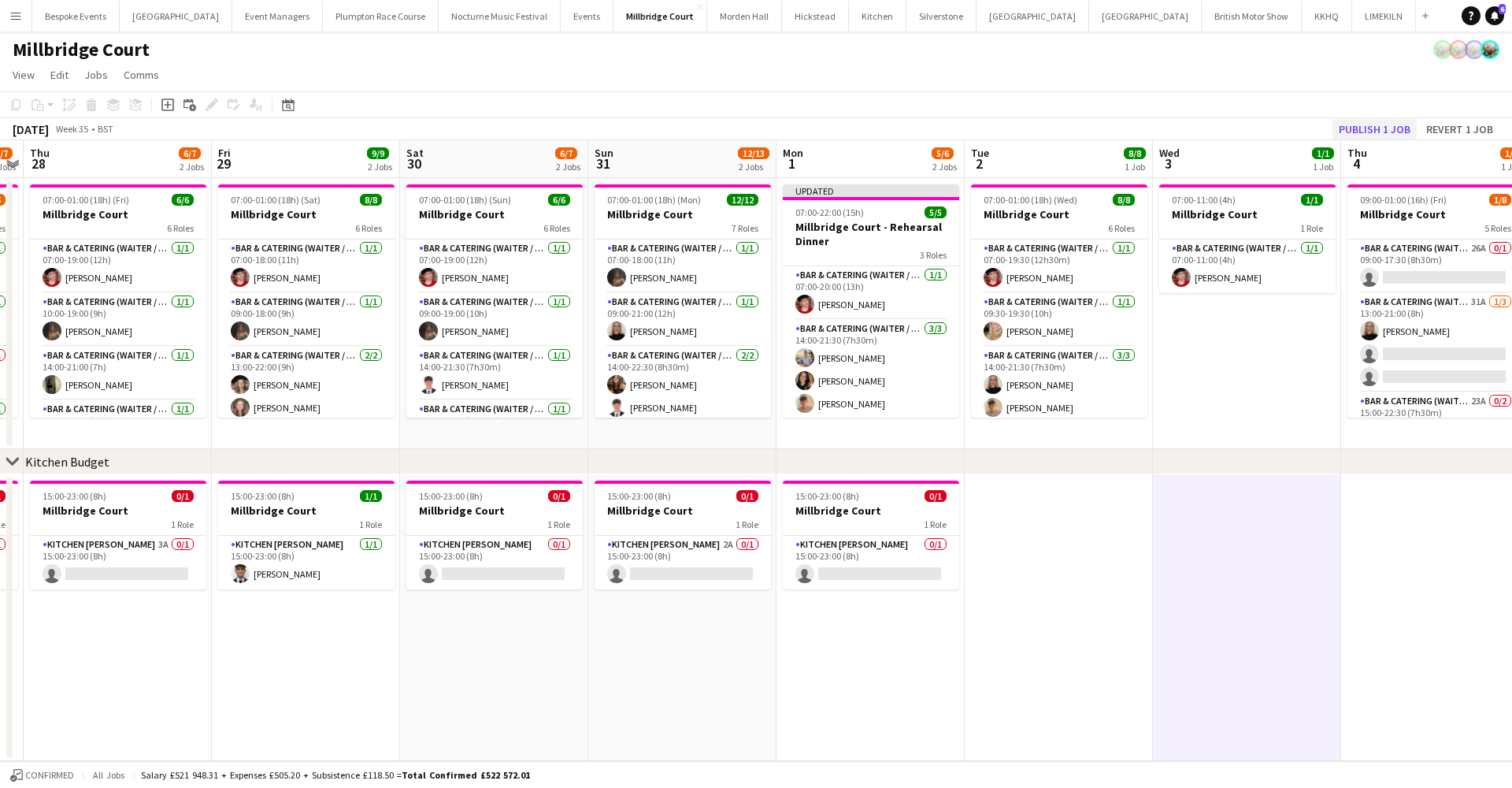
click at [1355, 133] on button "Publish 1 job" at bounding box center [1374, 129] width 85 height 20
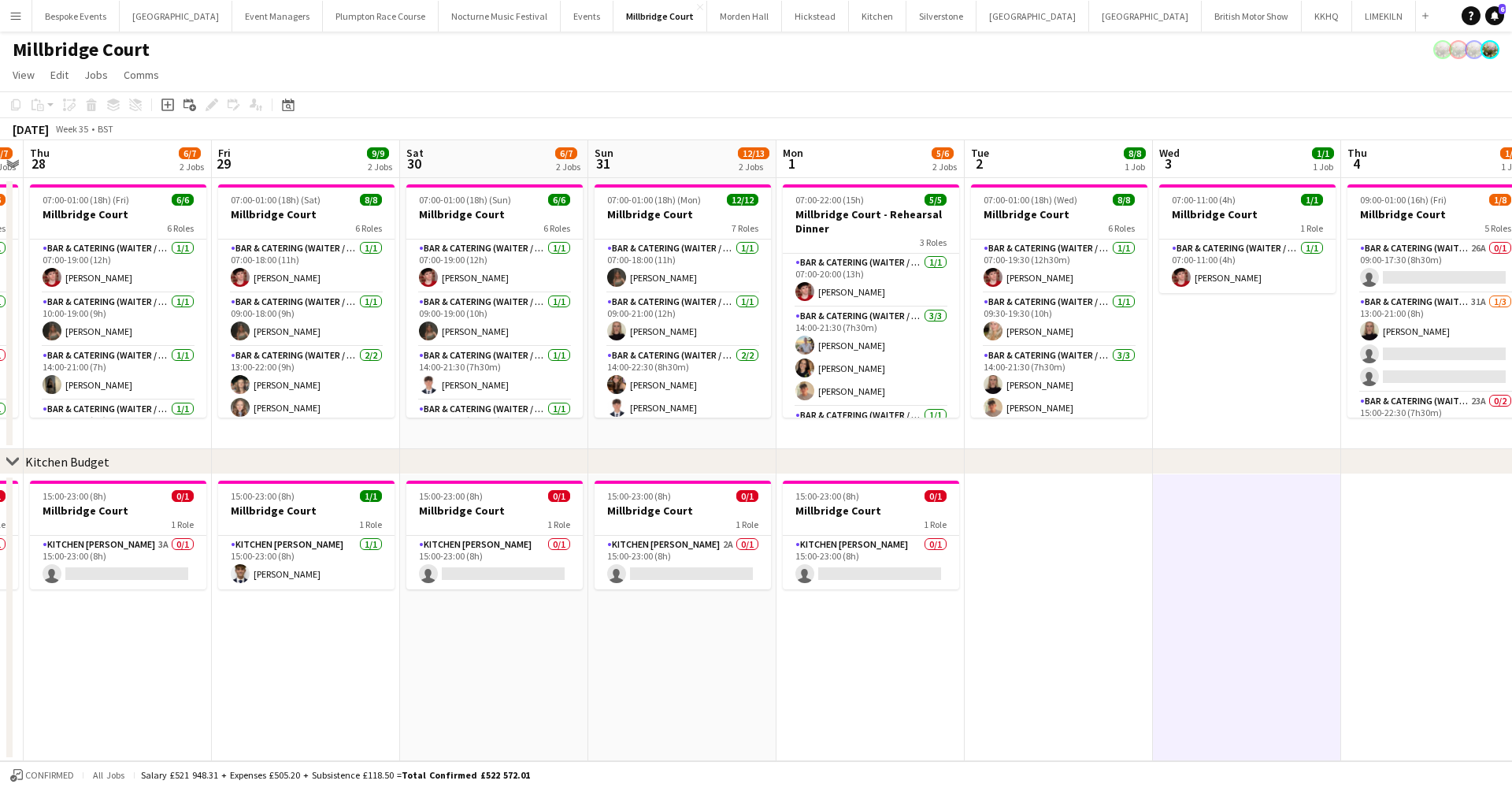
click at [19, 17] on app-icon "Menu" at bounding box center [16, 16] width 12 height 12
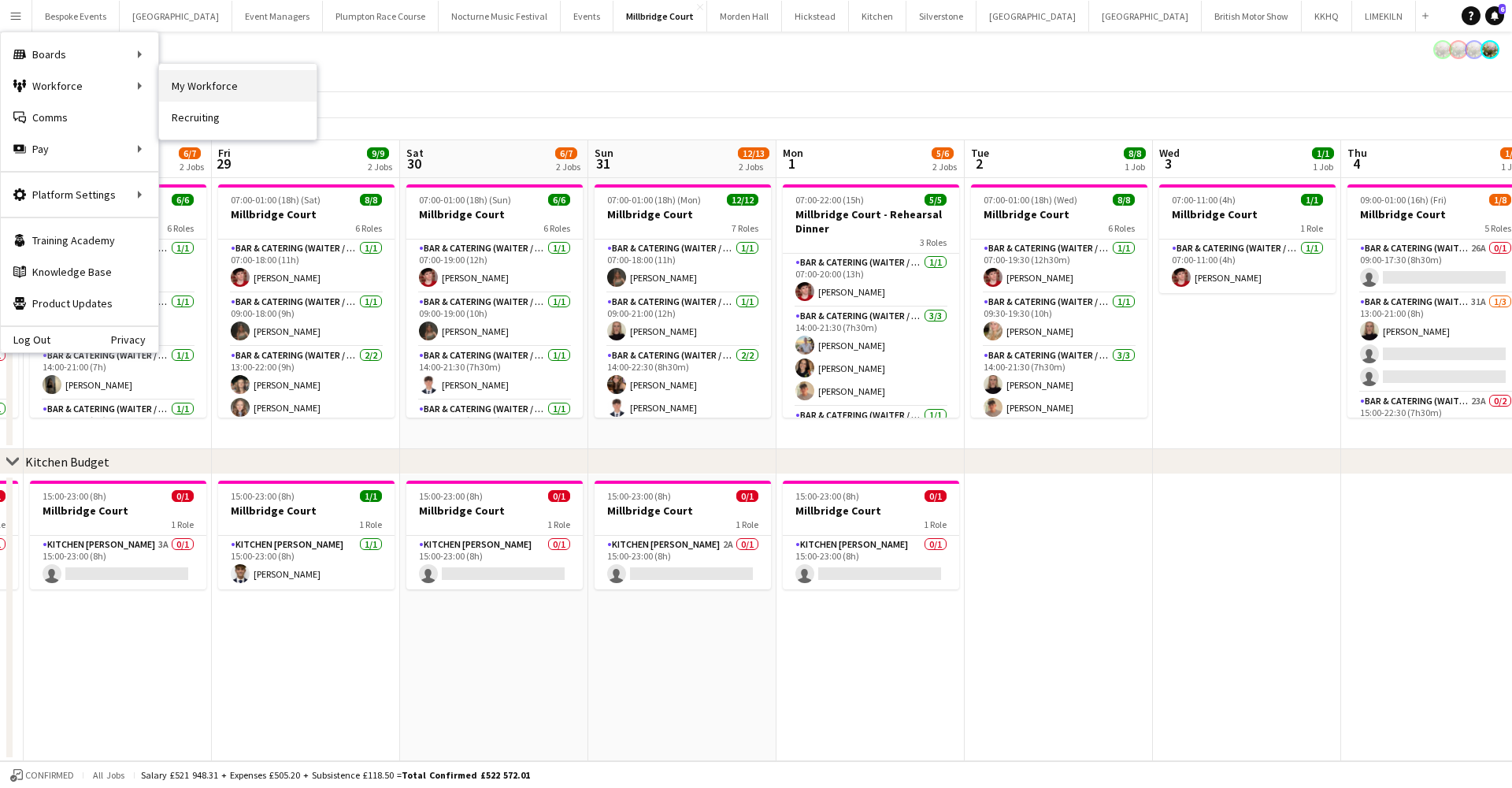
click at [176, 89] on link "My Workforce" at bounding box center [237, 86] width 158 height 32
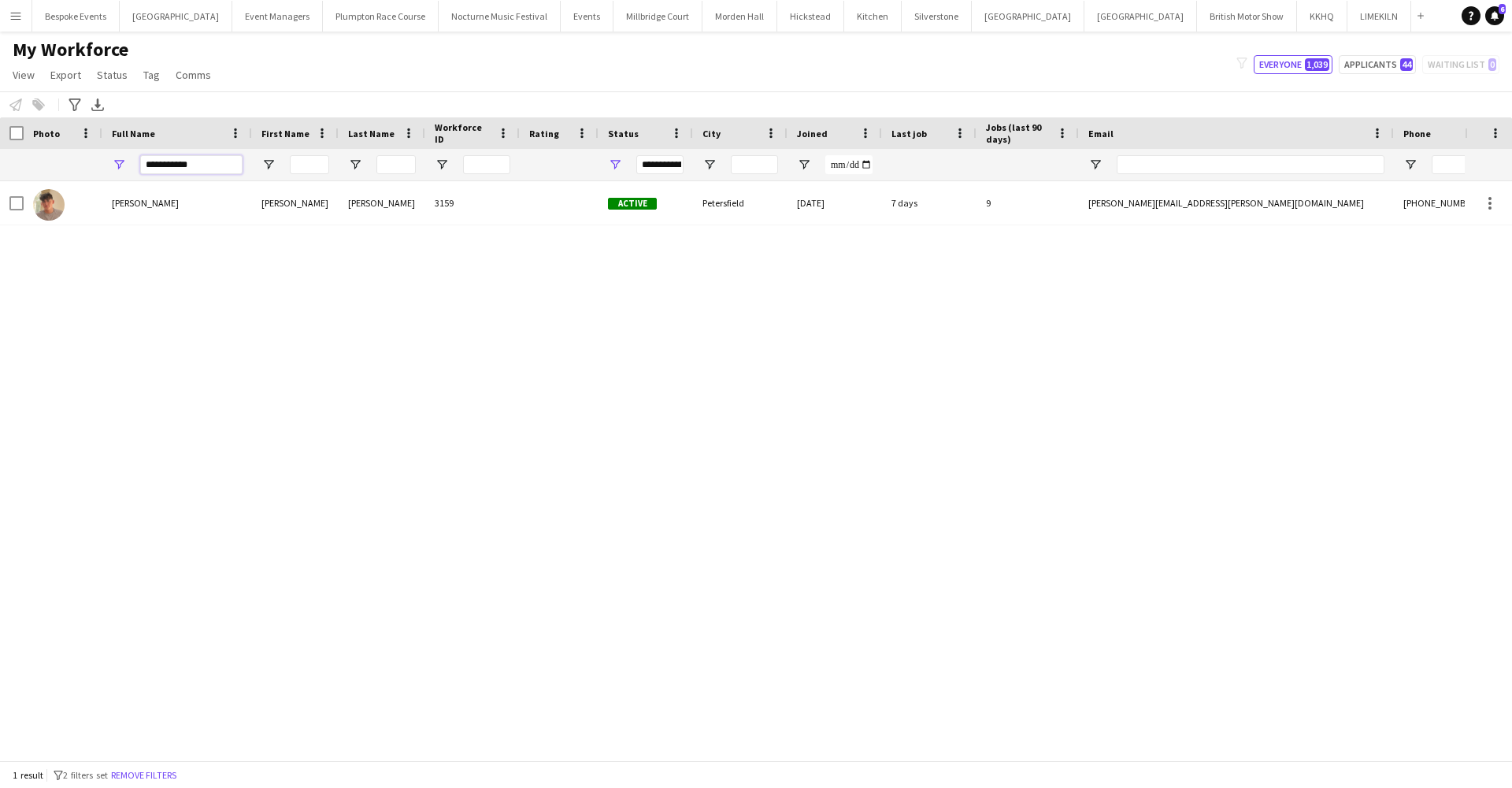
drag, startPoint x: 188, startPoint y: 167, endPoint x: 106, endPoint y: 147, distance: 84.4
click at [106, 147] on div "Workforce Details Photo Full Name City" at bounding box center [928, 149] width 1857 height 64
type input "*"
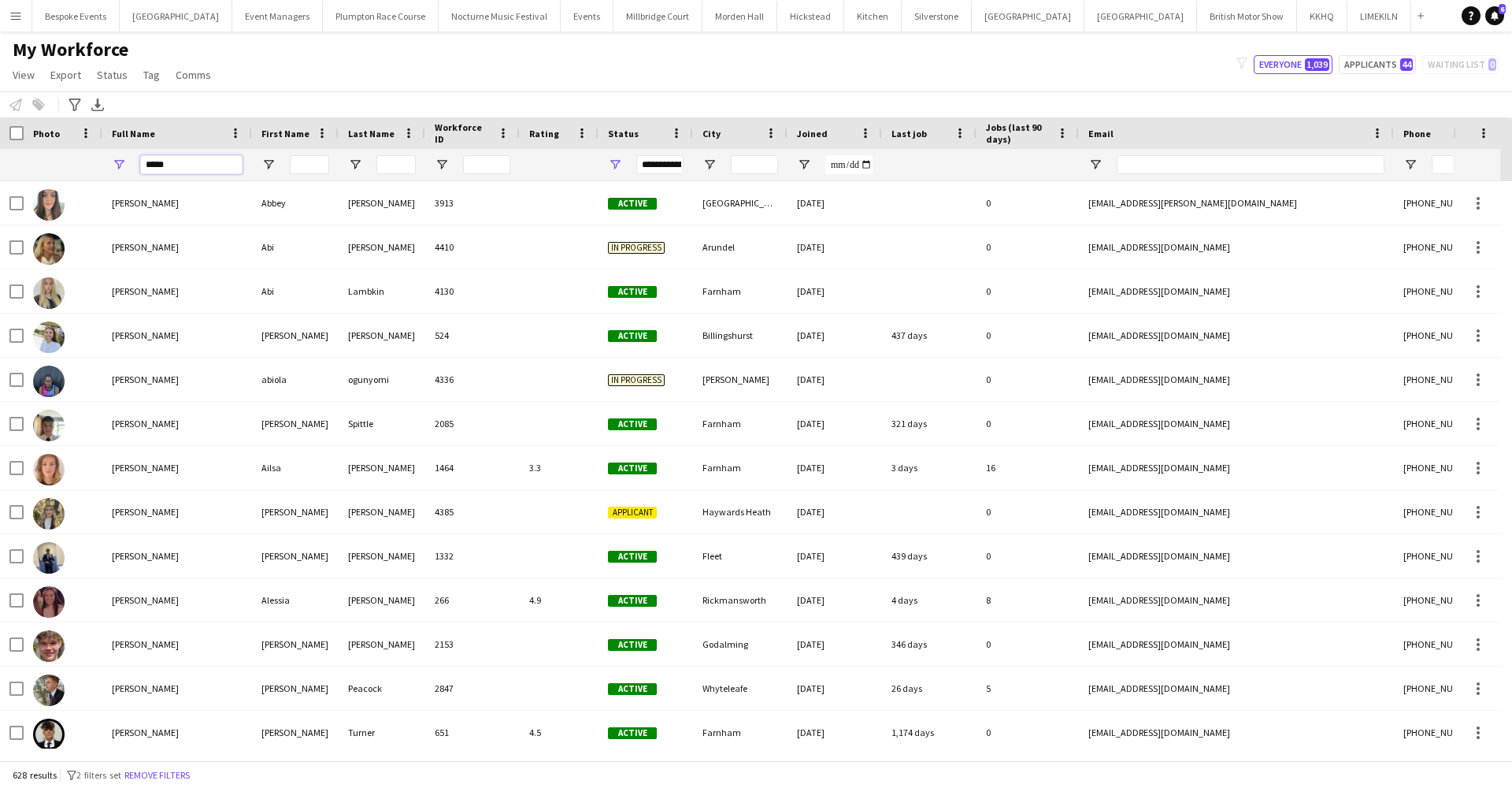
type input "*****"
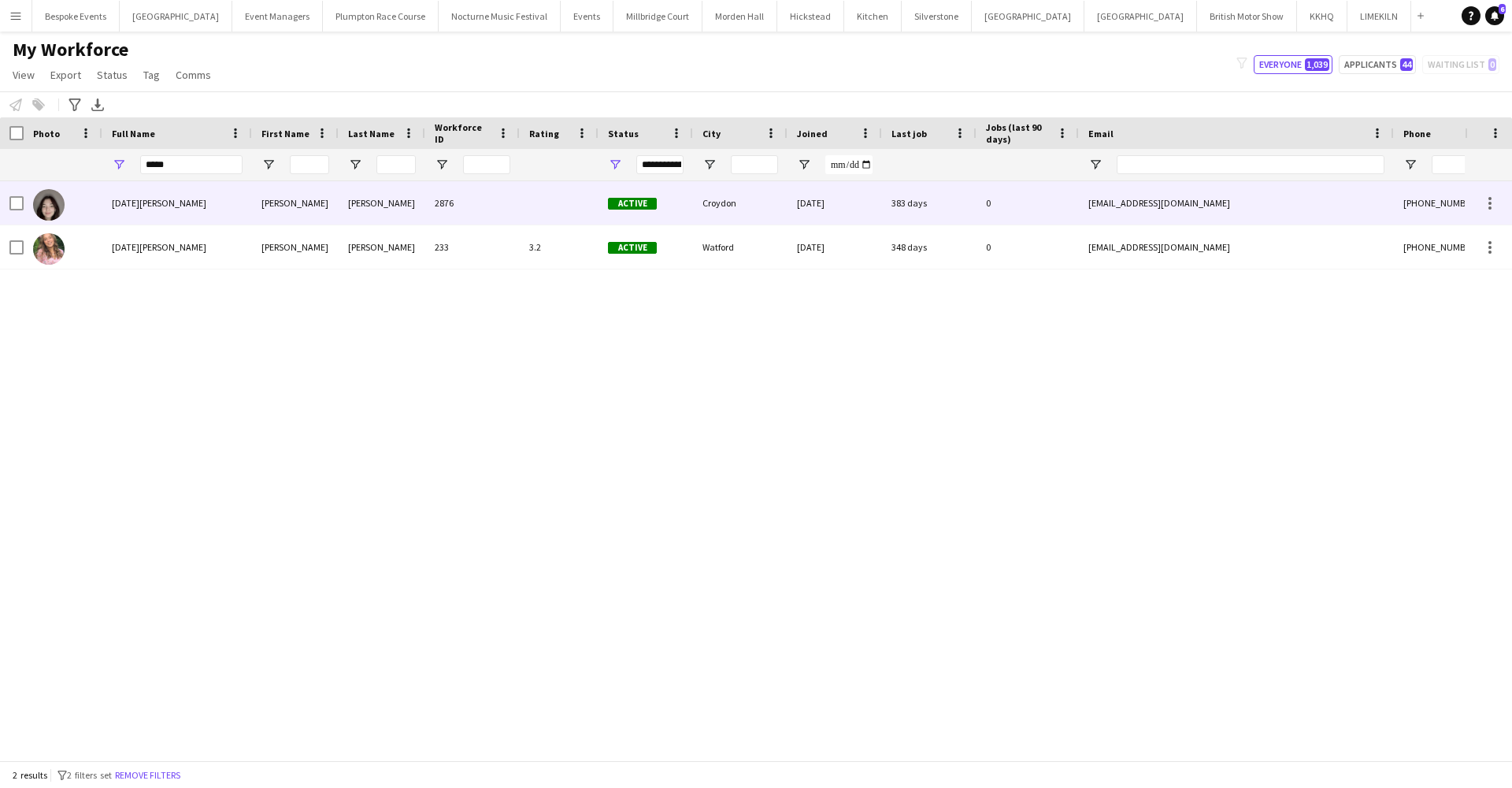
click at [111, 210] on div "Lucia Marzullo" at bounding box center [177, 202] width 150 height 43
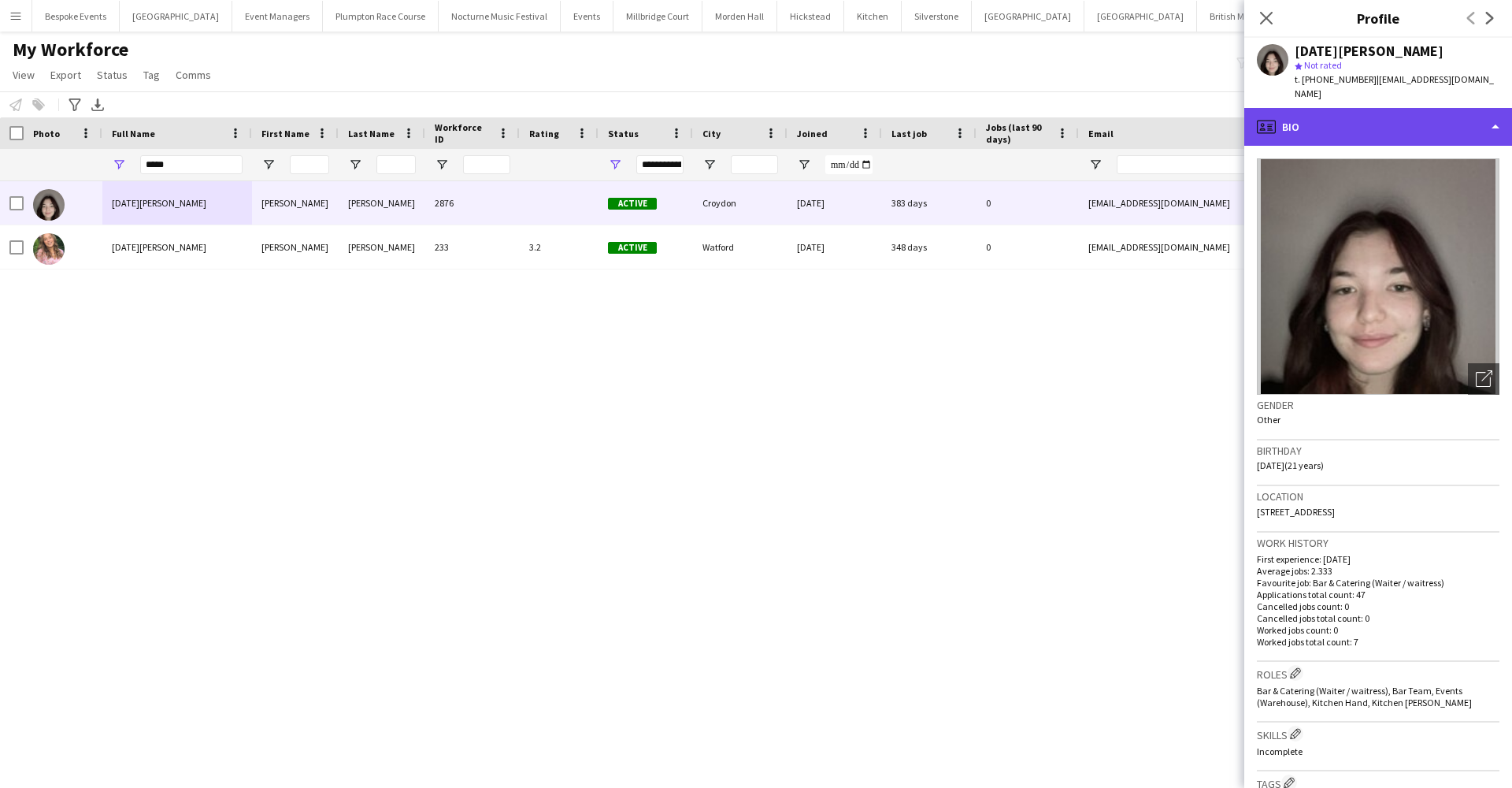
click at [1366, 123] on div "profile Bio" at bounding box center [1378, 126] width 268 height 38
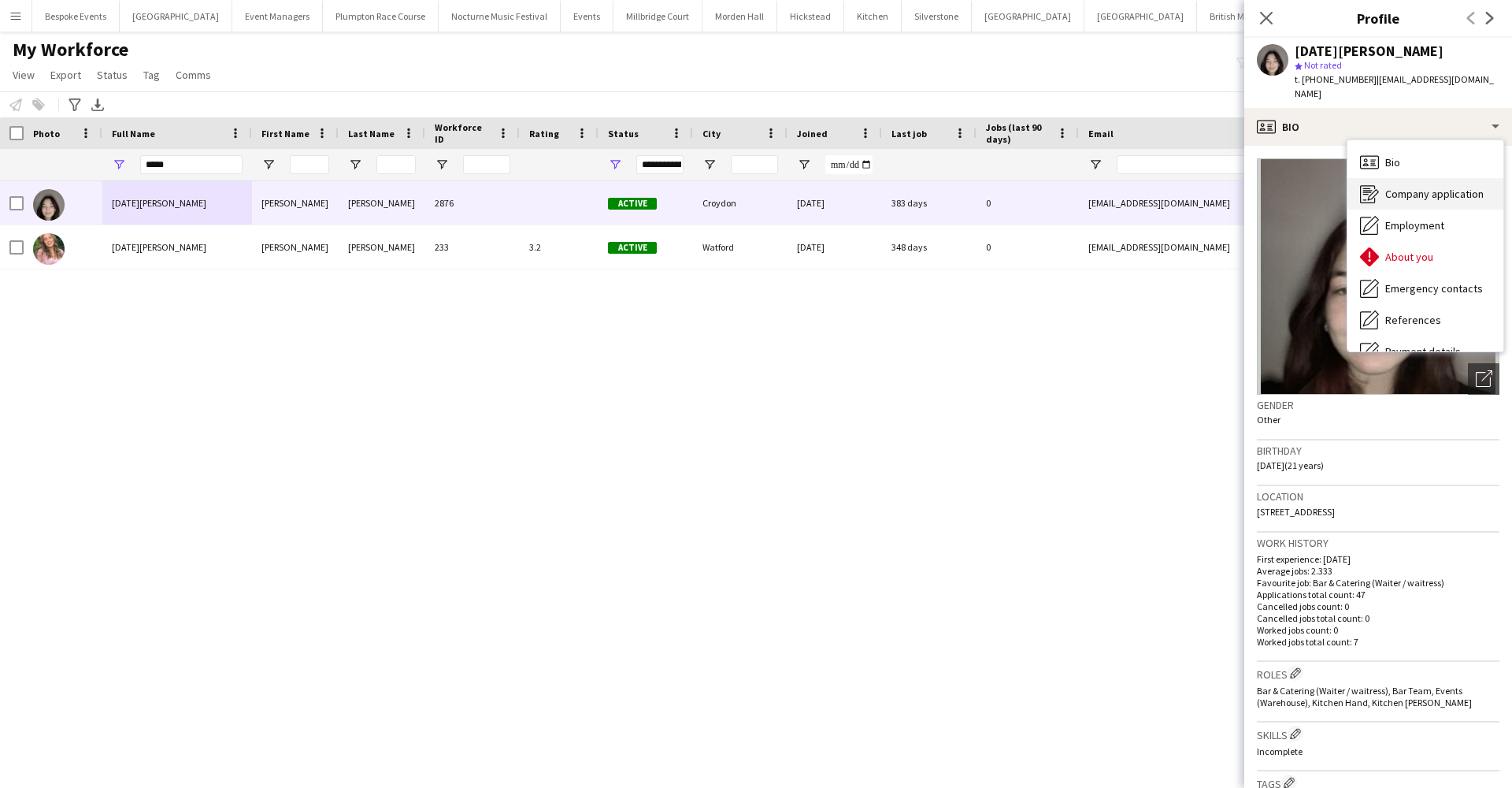
click at [1394, 187] on span "Company application" at bounding box center [1434, 194] width 99 height 14
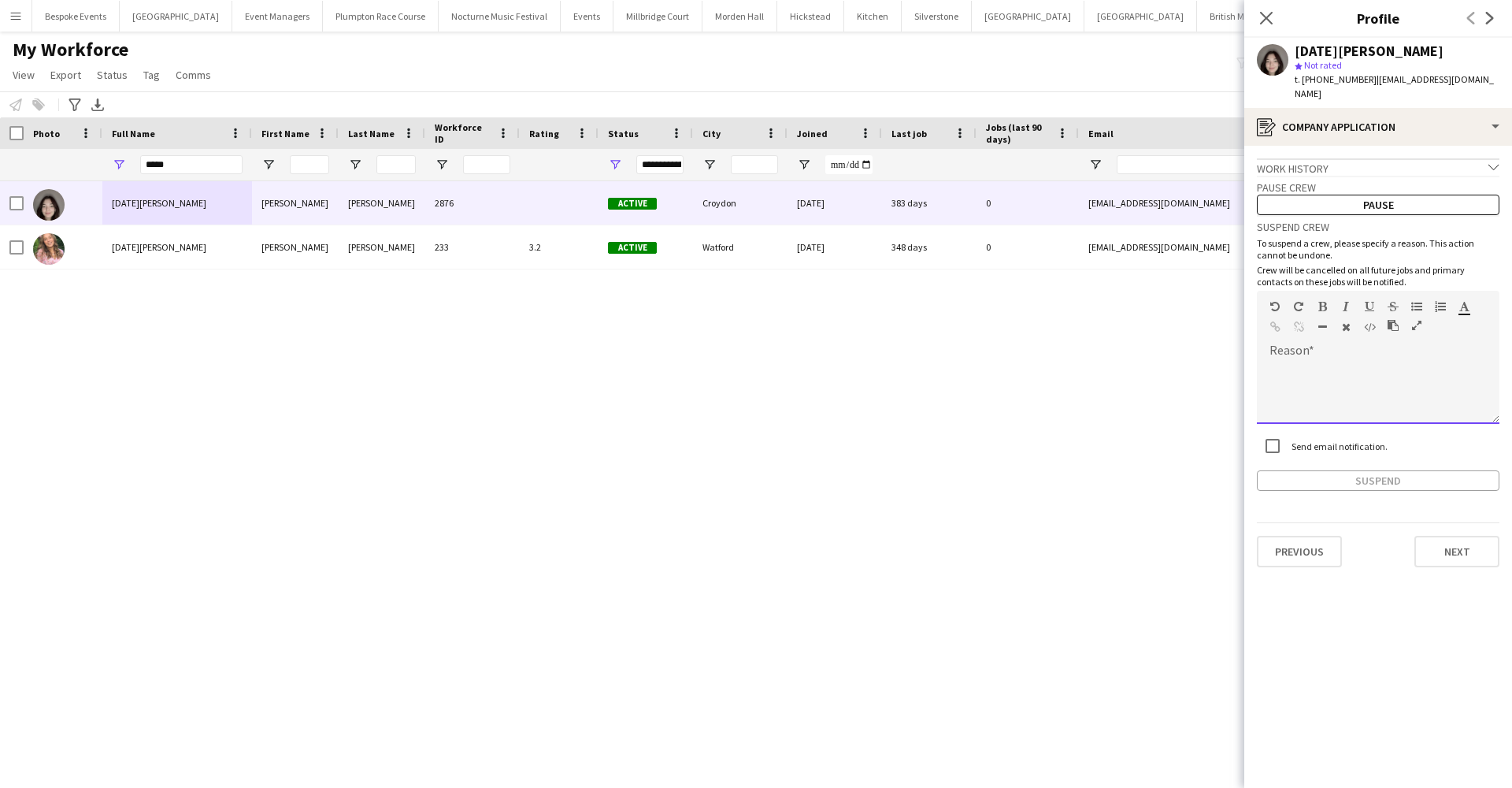
click at [1317, 361] on div at bounding box center [1378, 392] width 243 height 63
click at [1355, 470] on button "Suspend" at bounding box center [1378, 480] width 243 height 20
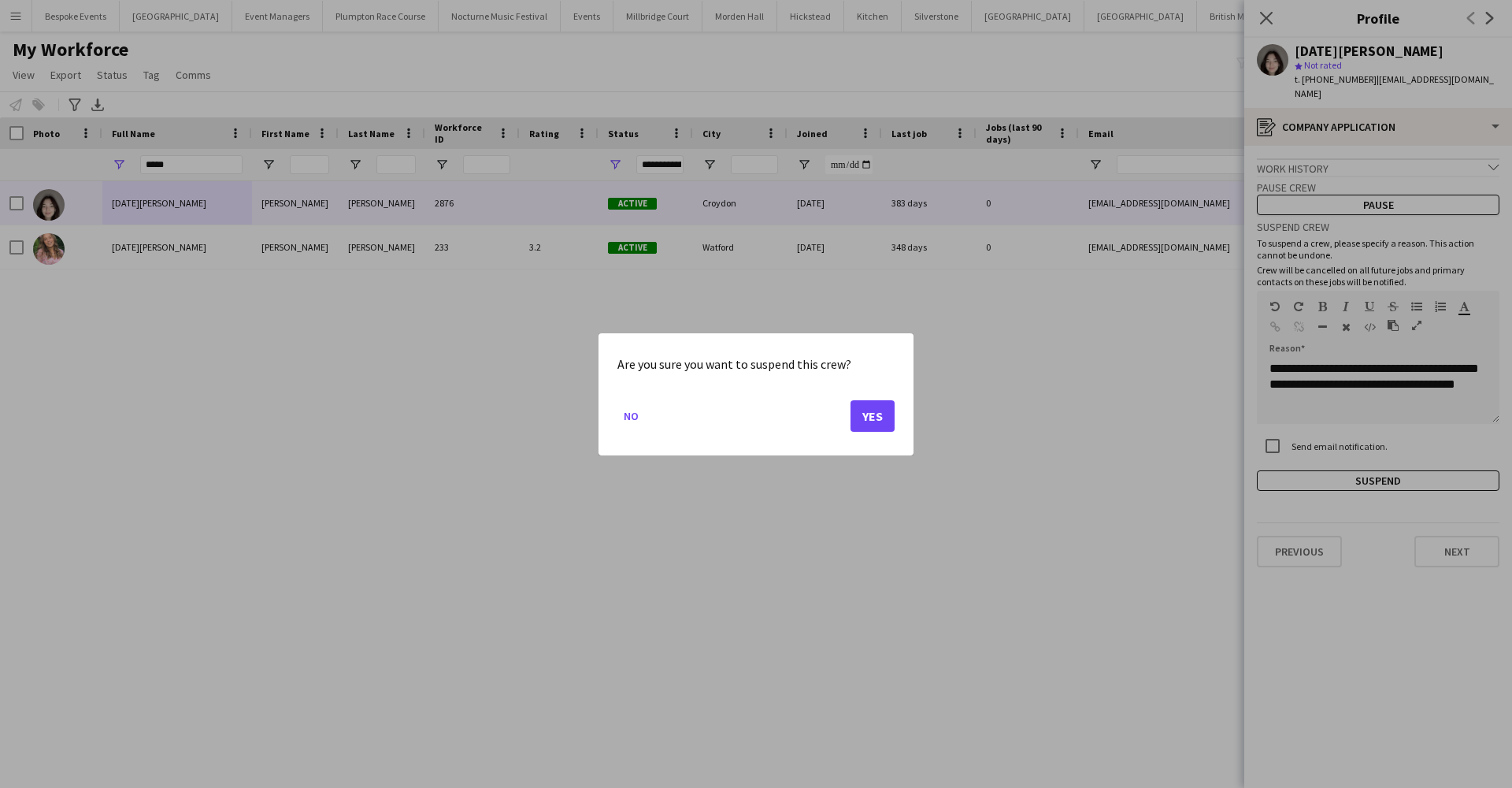
click at [882, 417] on button "Yes" at bounding box center [872, 416] width 44 height 32
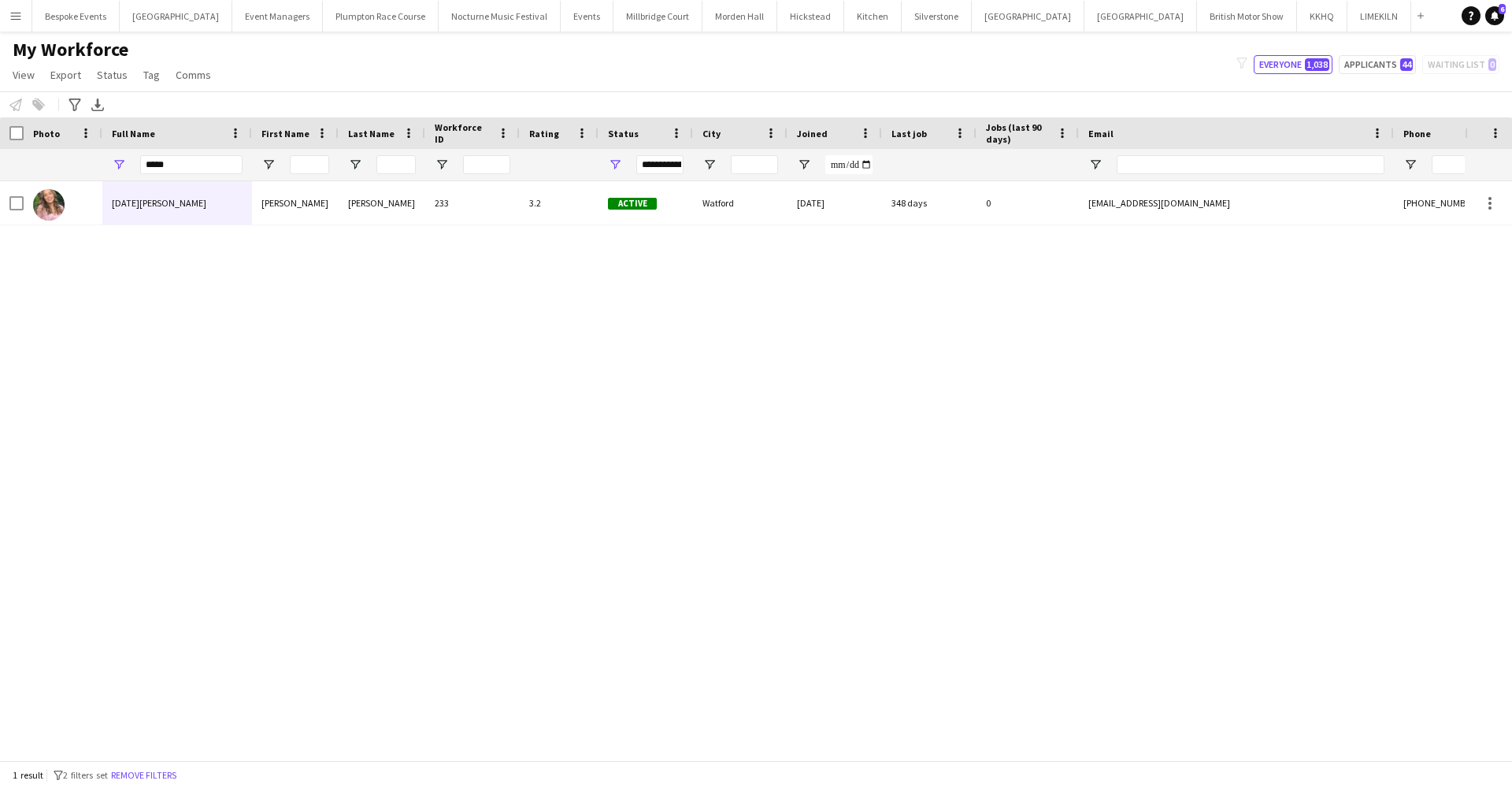
click at [12, 20] on app-icon "Menu" at bounding box center [16, 16] width 12 height 12
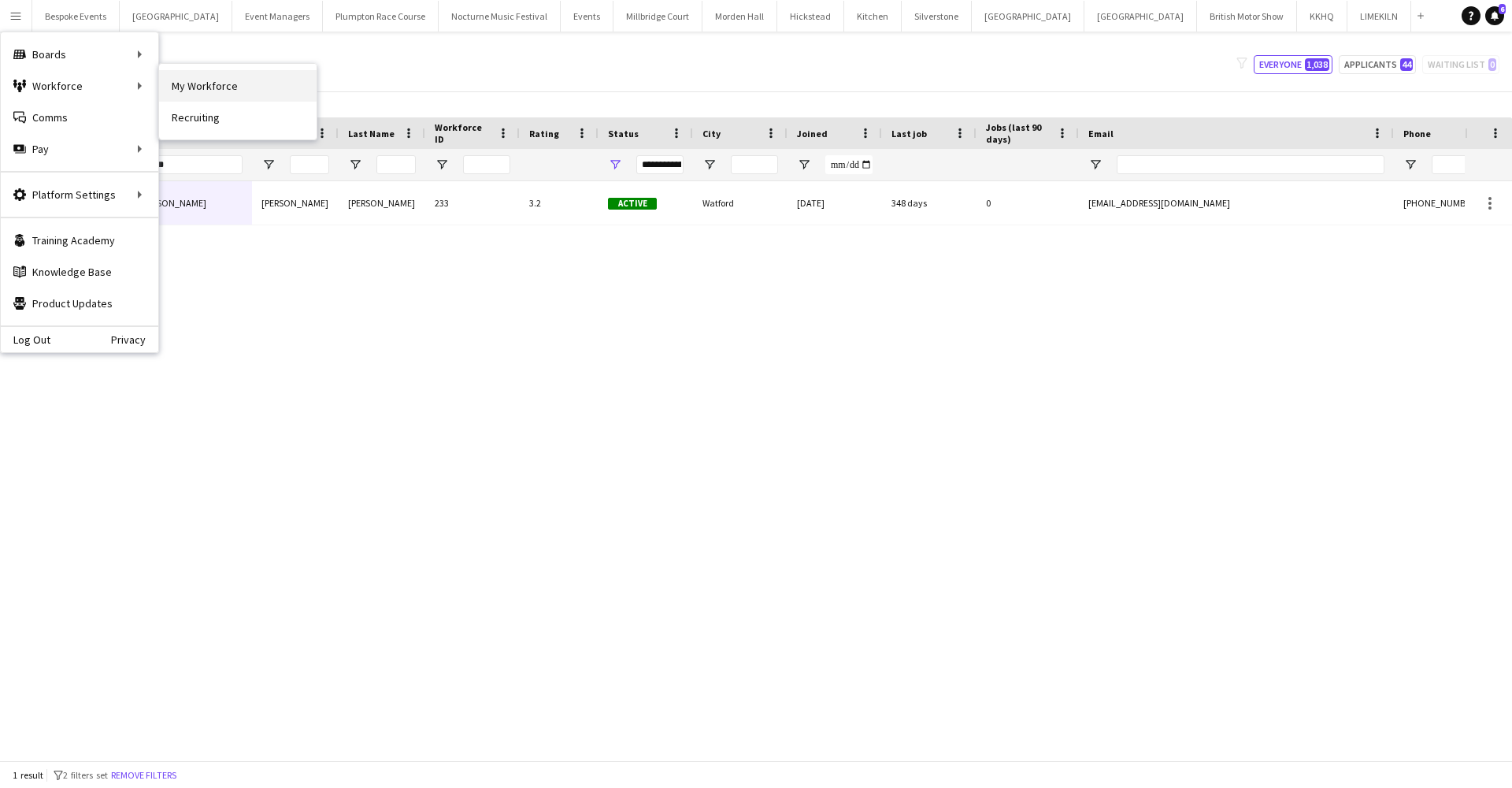
click at [188, 86] on link "My Workforce" at bounding box center [237, 86] width 158 height 32
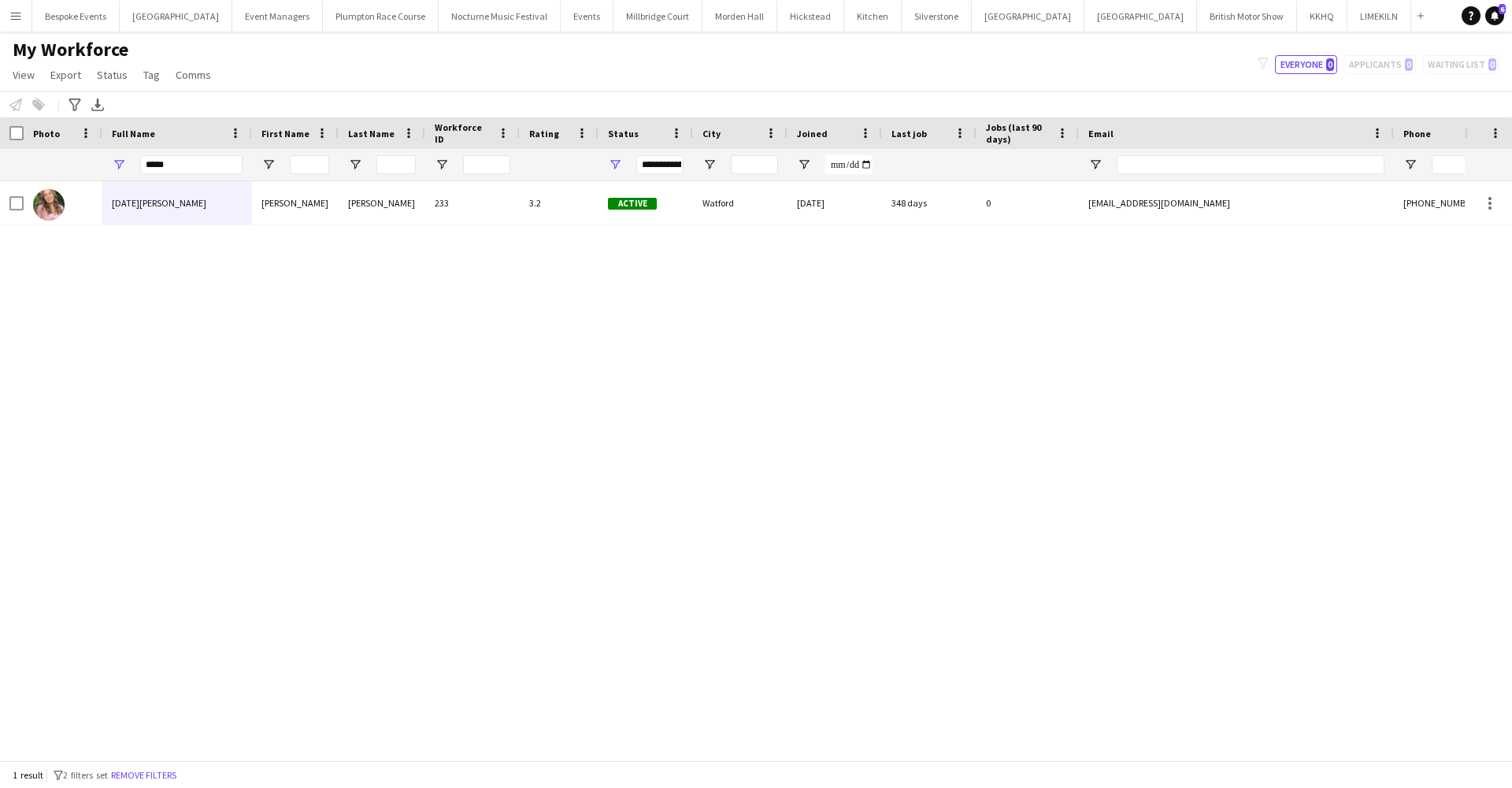
click at [178, 168] on div "Workforce Details Photo Full Name" at bounding box center [756, 439] width 1512 height 642
type input "*"
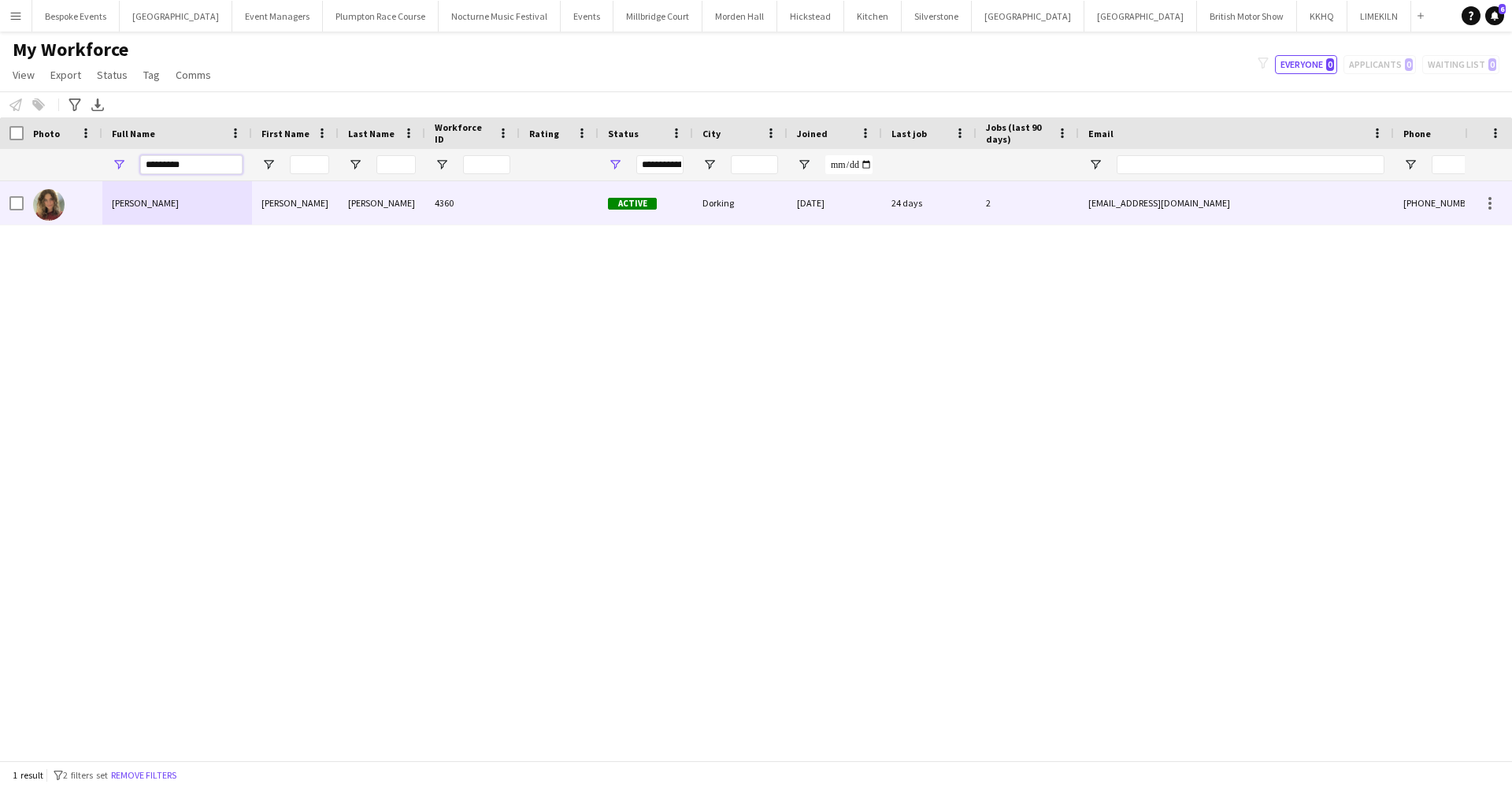
type input "*********"
click at [115, 201] on span "[PERSON_NAME]" at bounding box center [146, 202] width 67 height 11
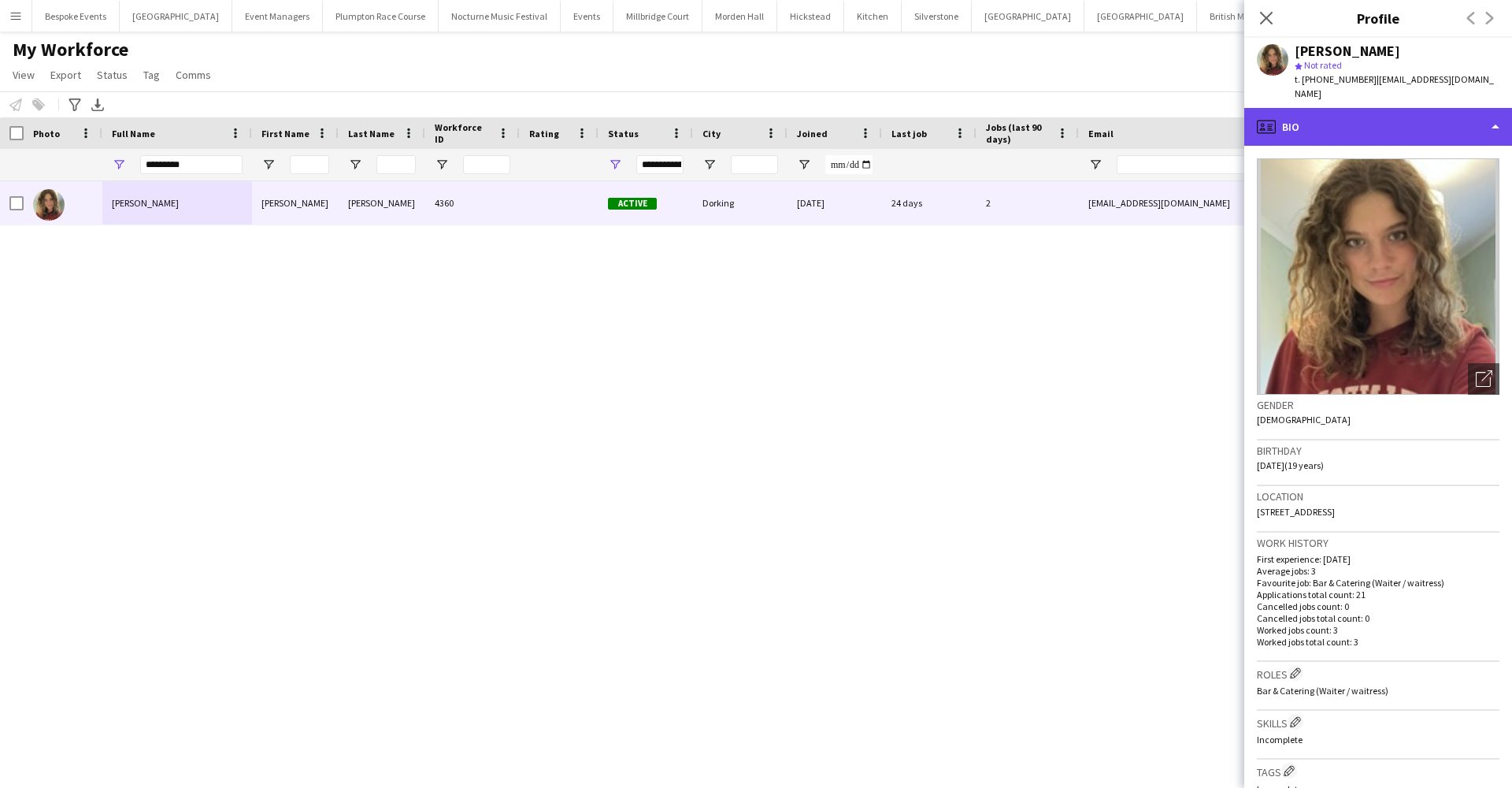
click at [1420, 117] on div "profile Bio" at bounding box center [1378, 126] width 268 height 38
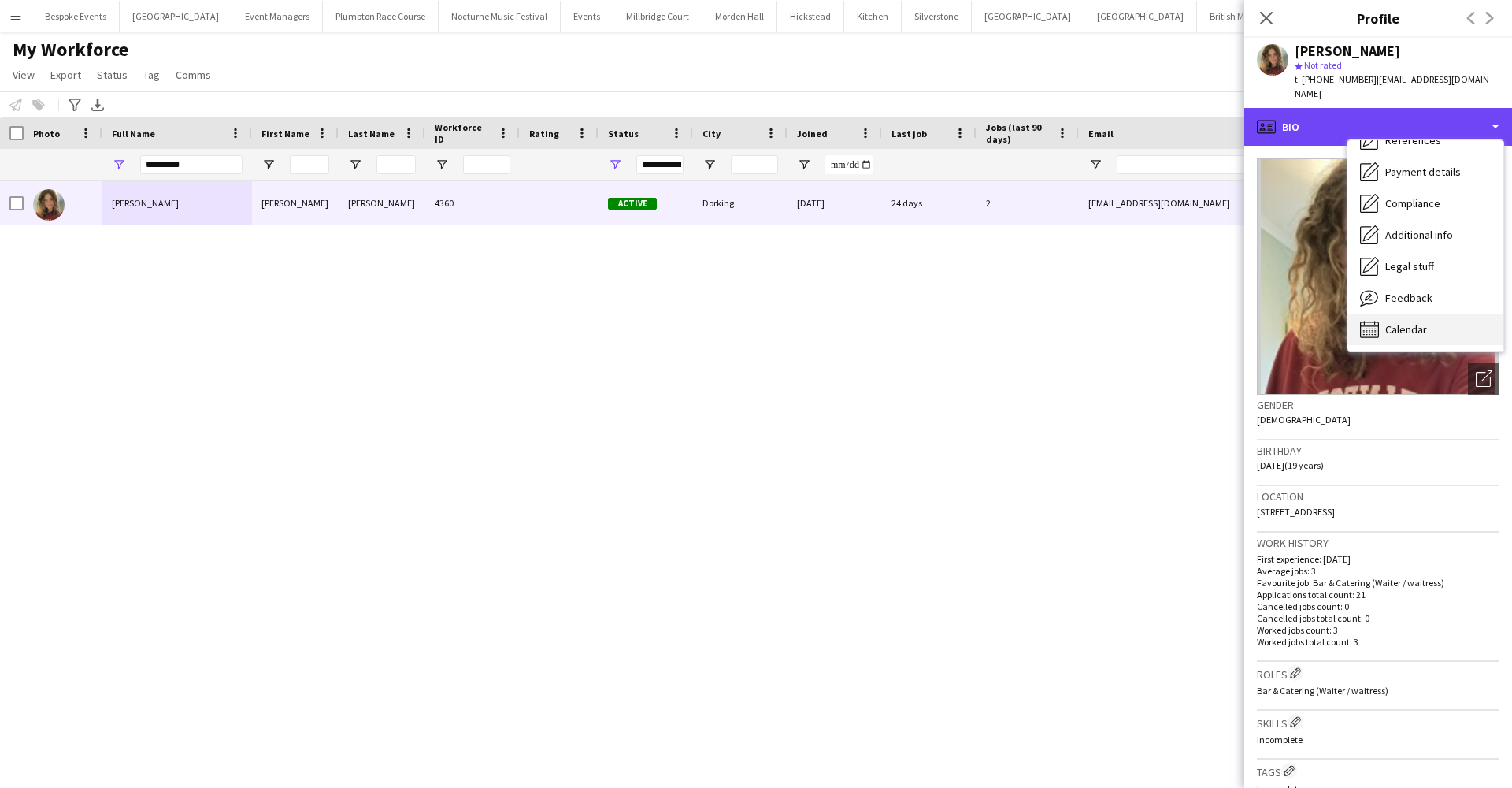
scroll to position [180, 0]
click at [1430, 313] on div "Calendar Calendar" at bounding box center [1425, 329] width 156 height 32
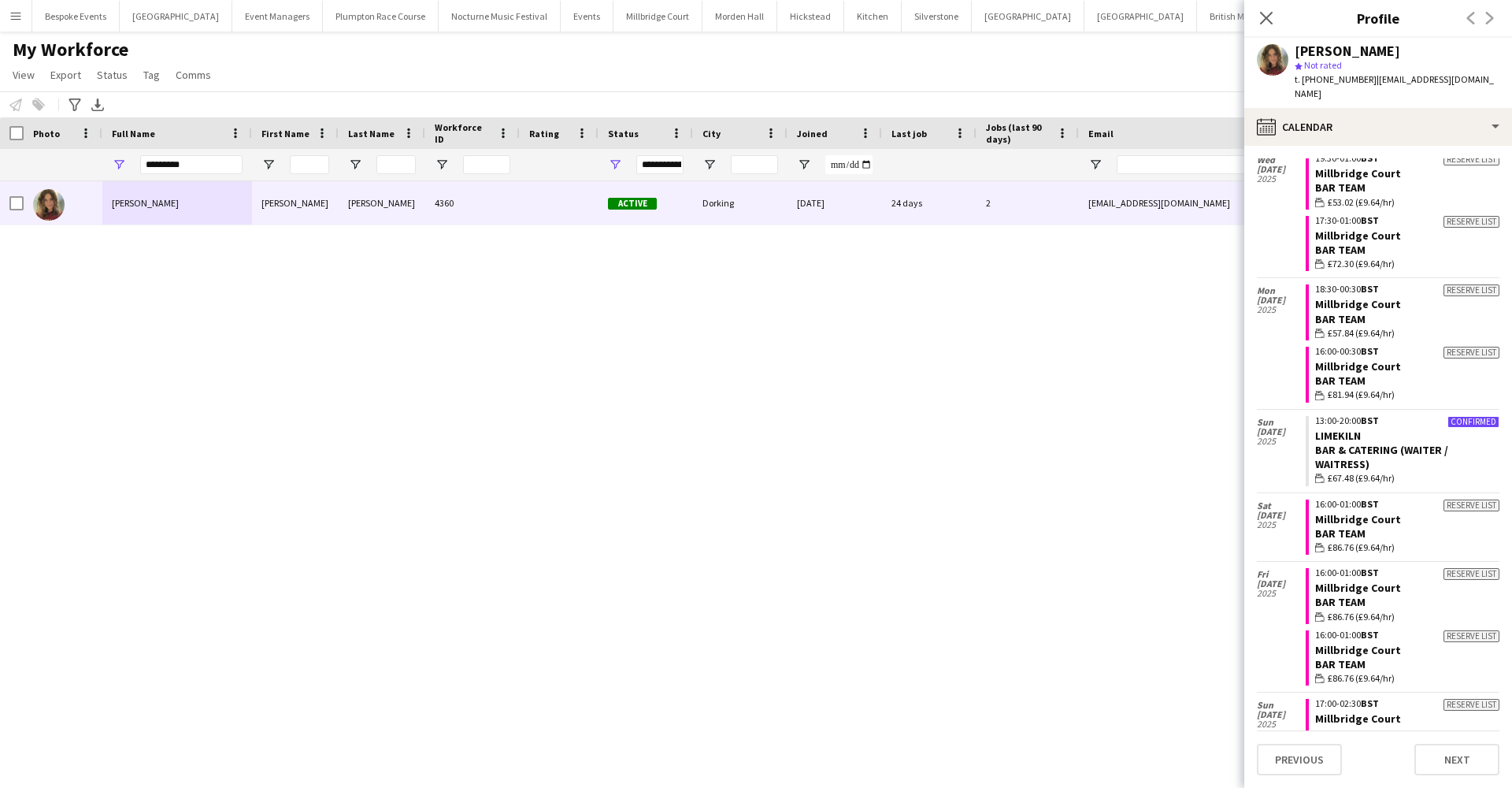
scroll to position [340, 0]
click at [1333, 426] on link "LIMEKILN" at bounding box center [1338, 433] width 46 height 14
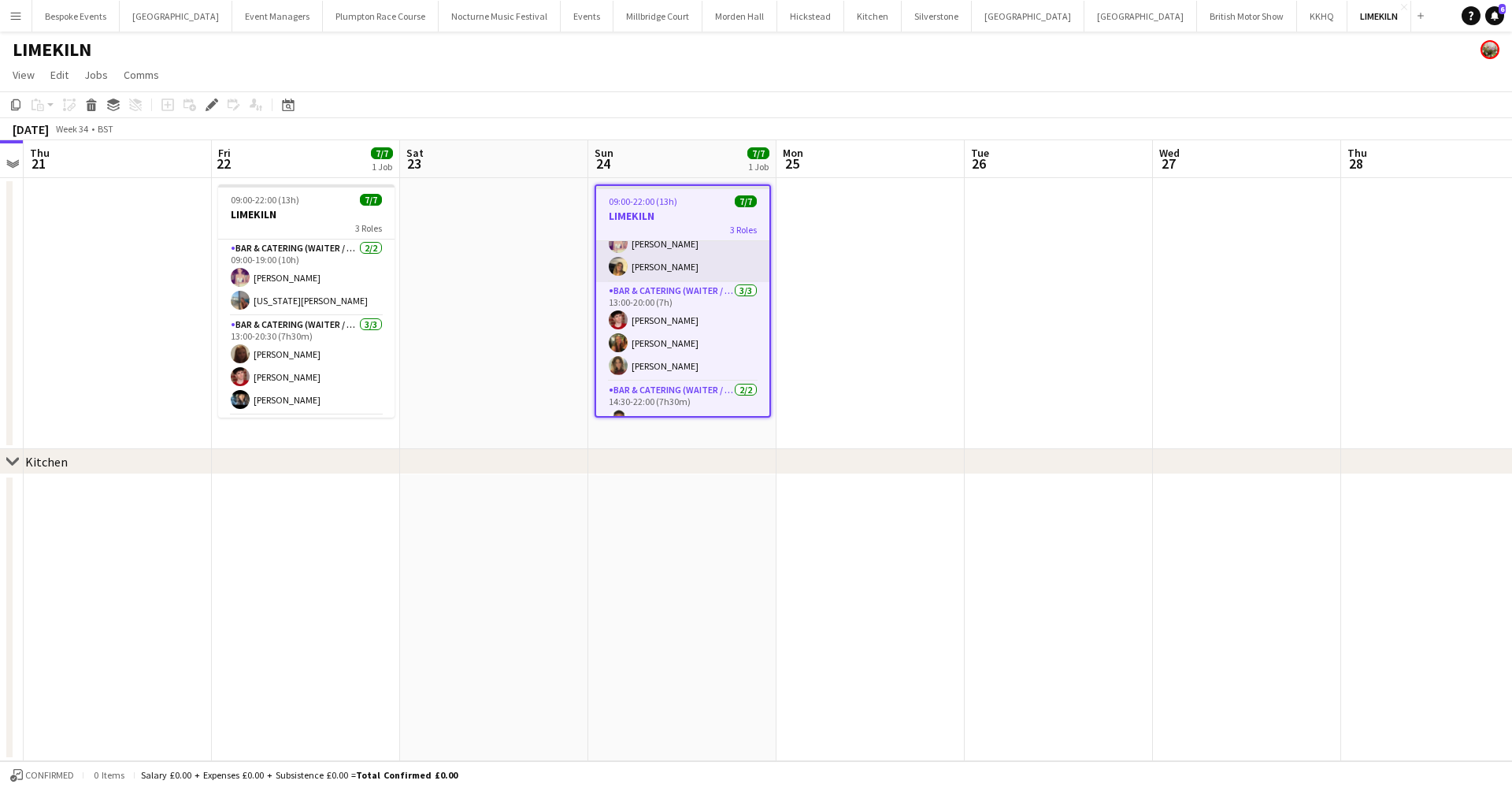
scroll to position [64, 0]
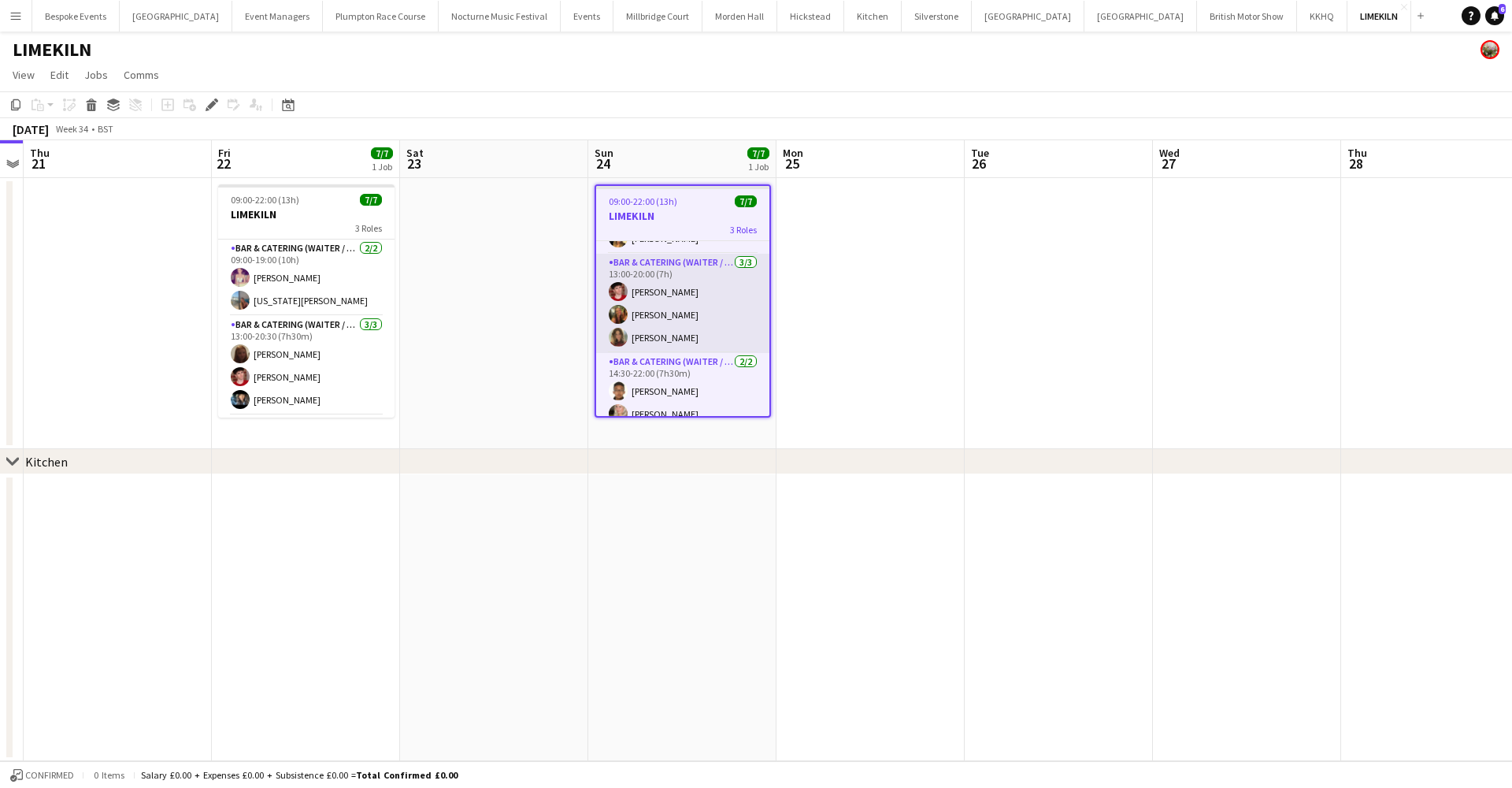
click at [693, 301] on app-card-role "Bar & Catering (Waiter / waitress) [DATE] 13:00-20:00 (7h) [PERSON_NAME] [PERSO…" at bounding box center [683, 303] width 173 height 99
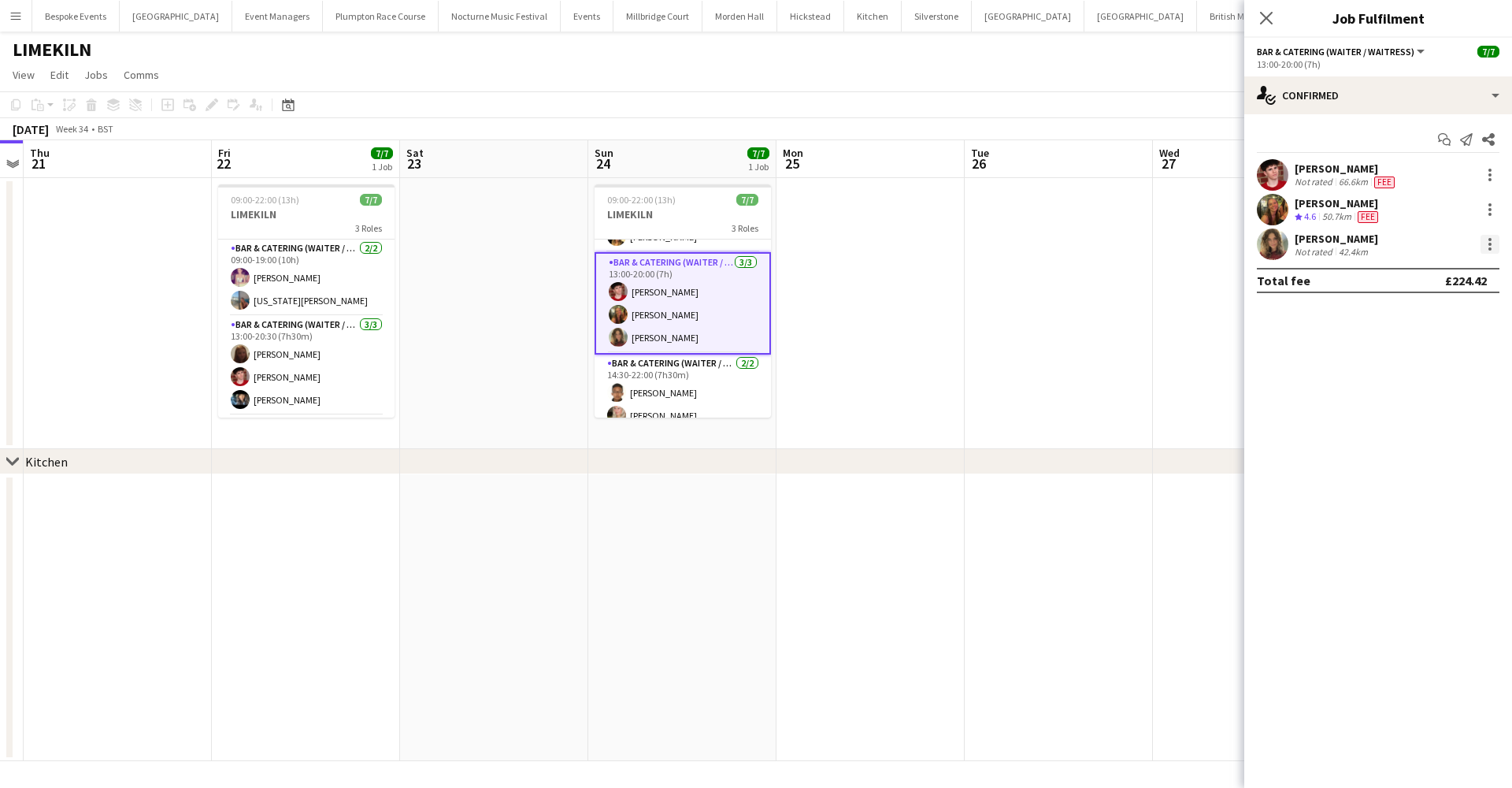
click at [1487, 246] on div at bounding box center [1489, 244] width 19 height 19
click at [1407, 433] on button "Remove" at bounding box center [1437, 424] width 123 height 38
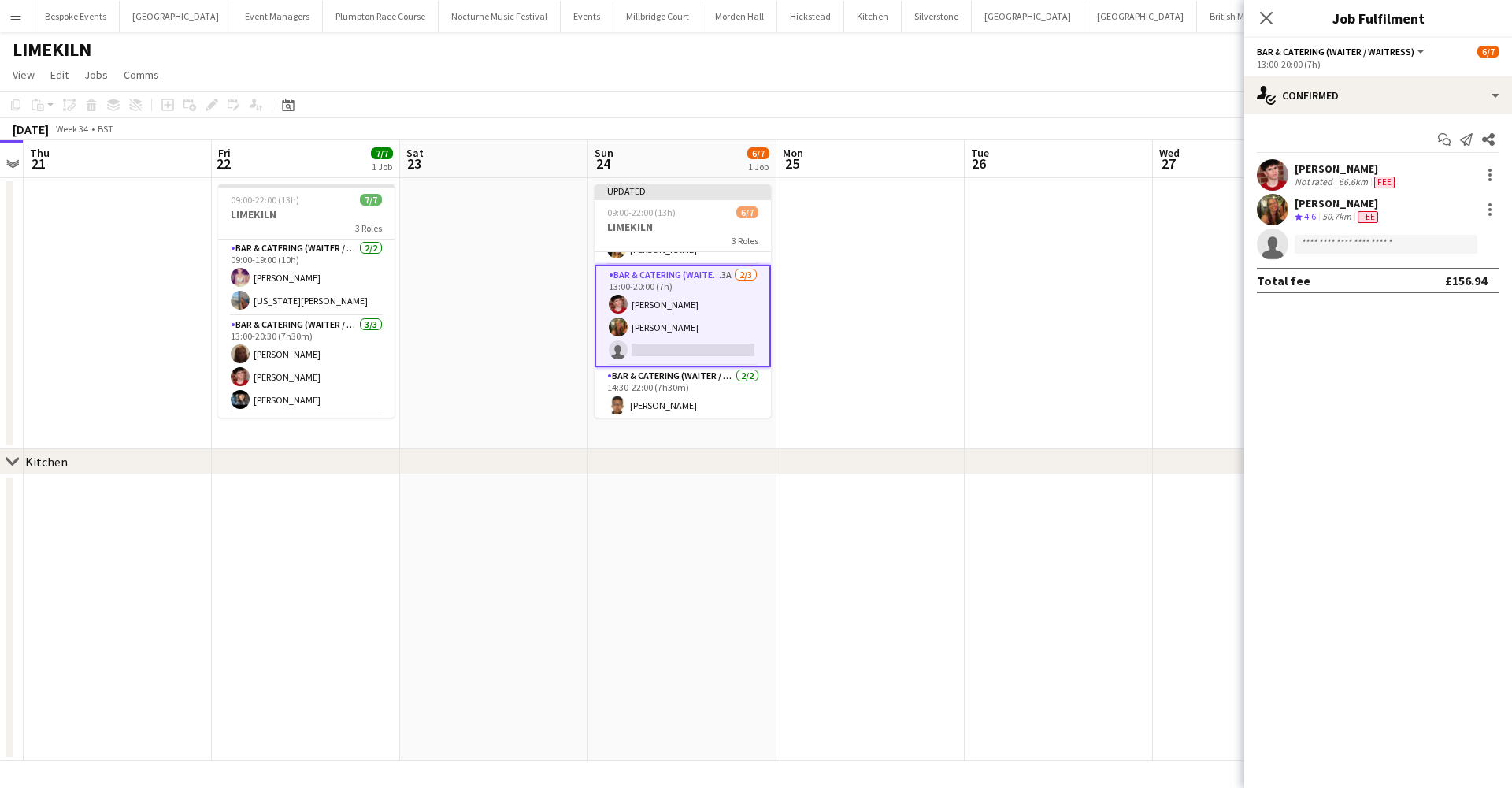
click at [1117, 360] on app-date-cell at bounding box center [1059, 313] width 188 height 271
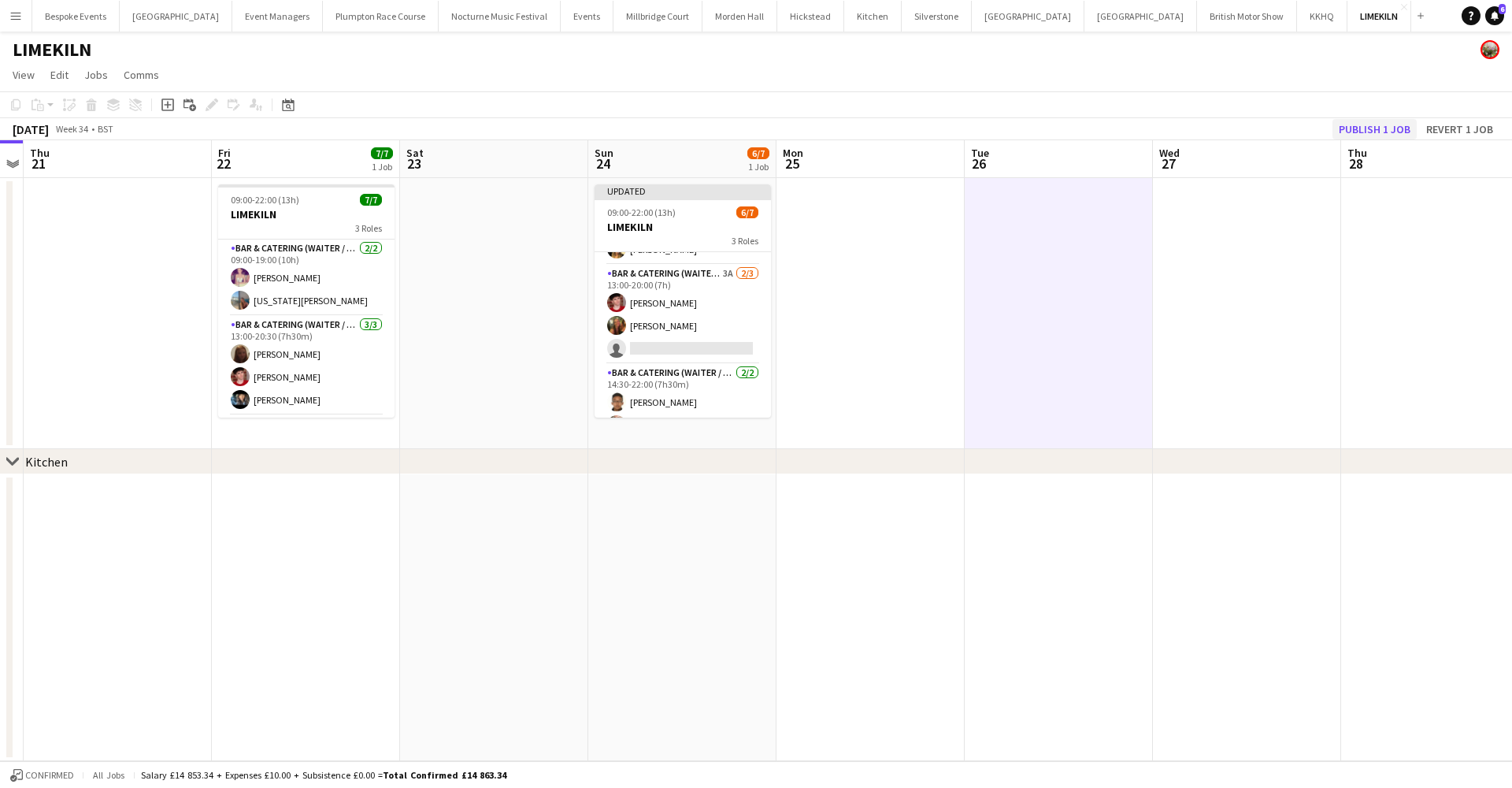
click at [1383, 130] on button "Publish 1 job" at bounding box center [1374, 129] width 85 height 20
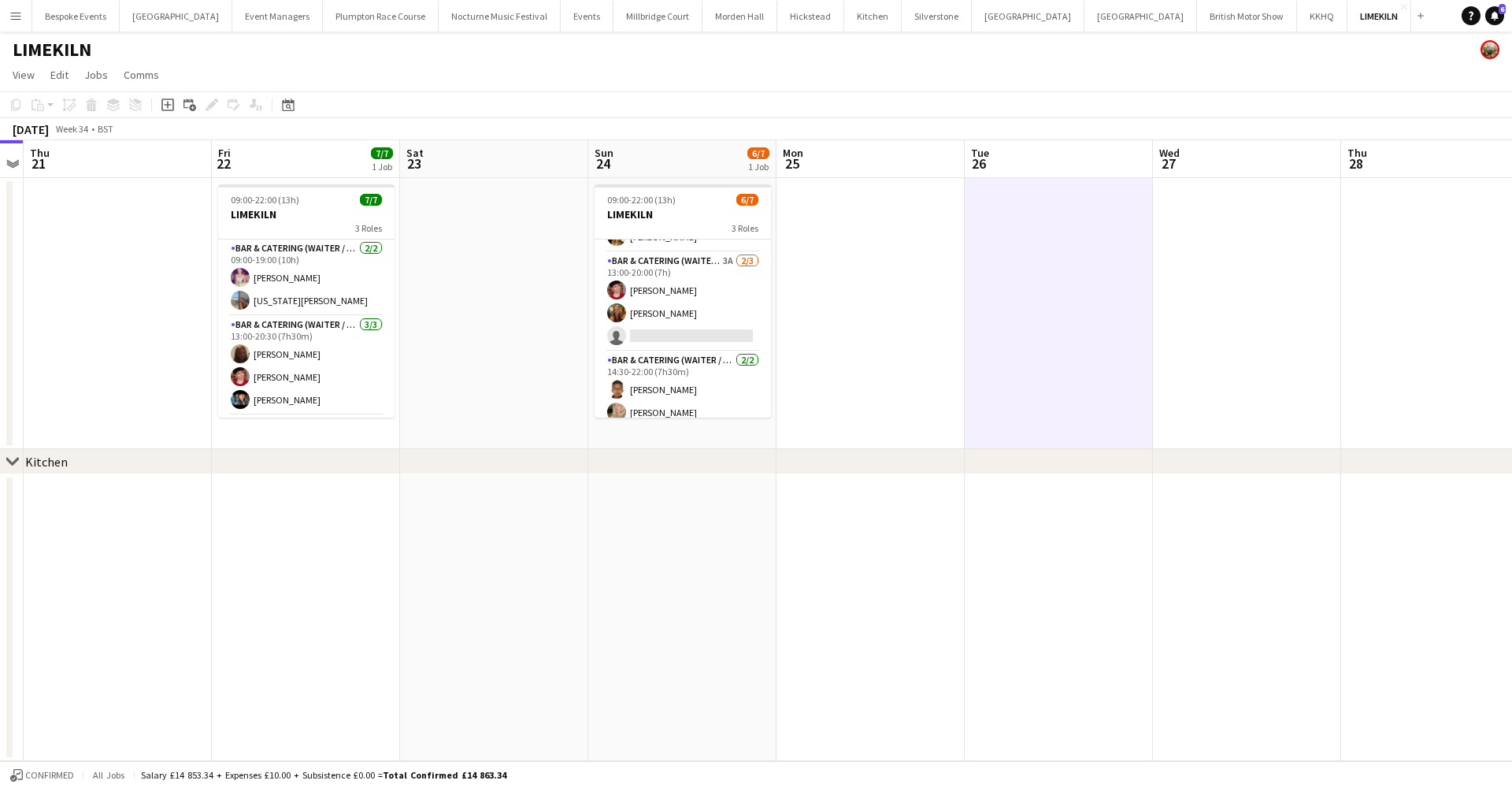
click at [14, 8] on button "Menu" at bounding box center [16, 16] width 32 height 32
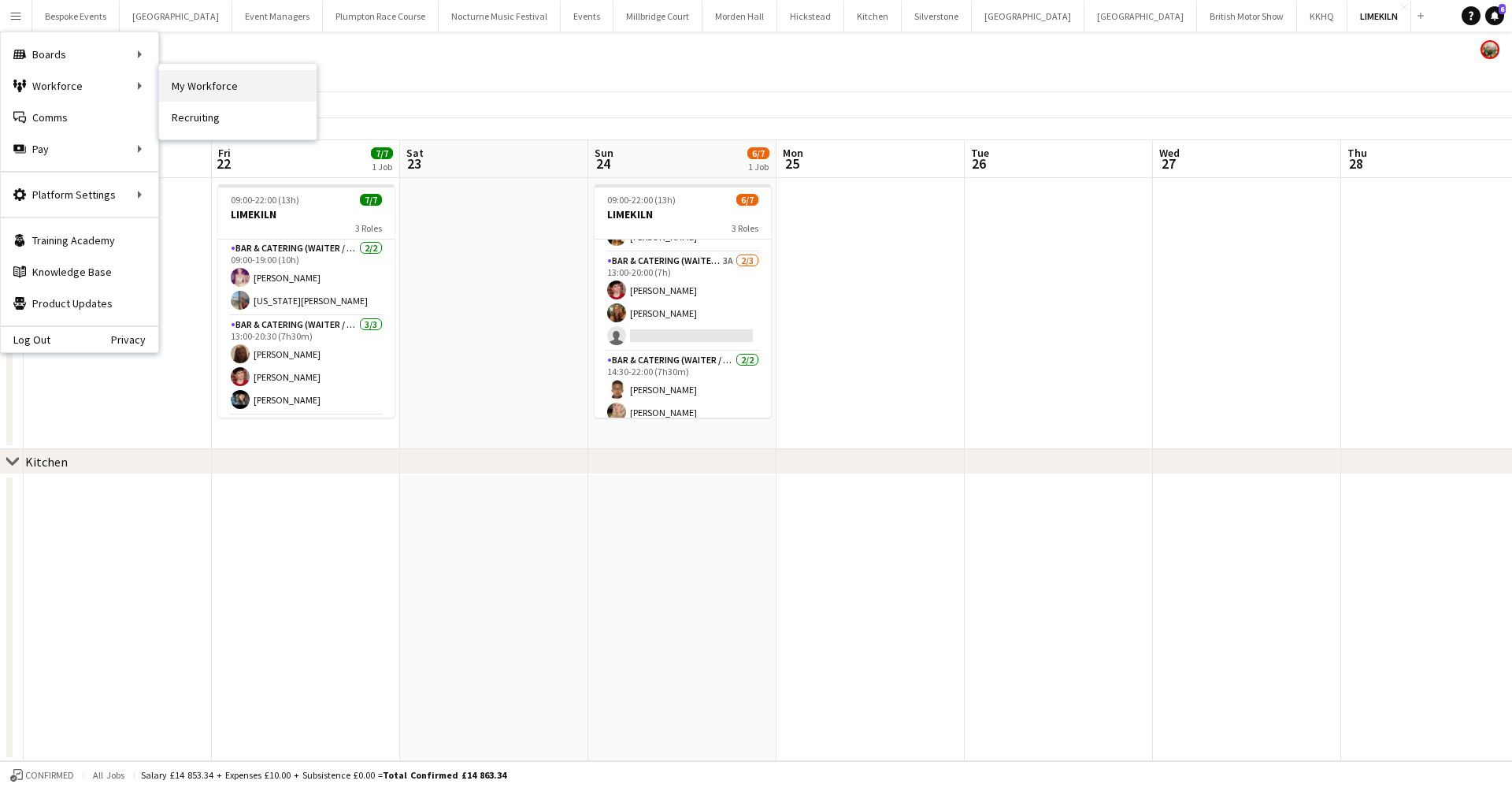
click at [195, 87] on link "My Workforce" at bounding box center [237, 86] width 158 height 32
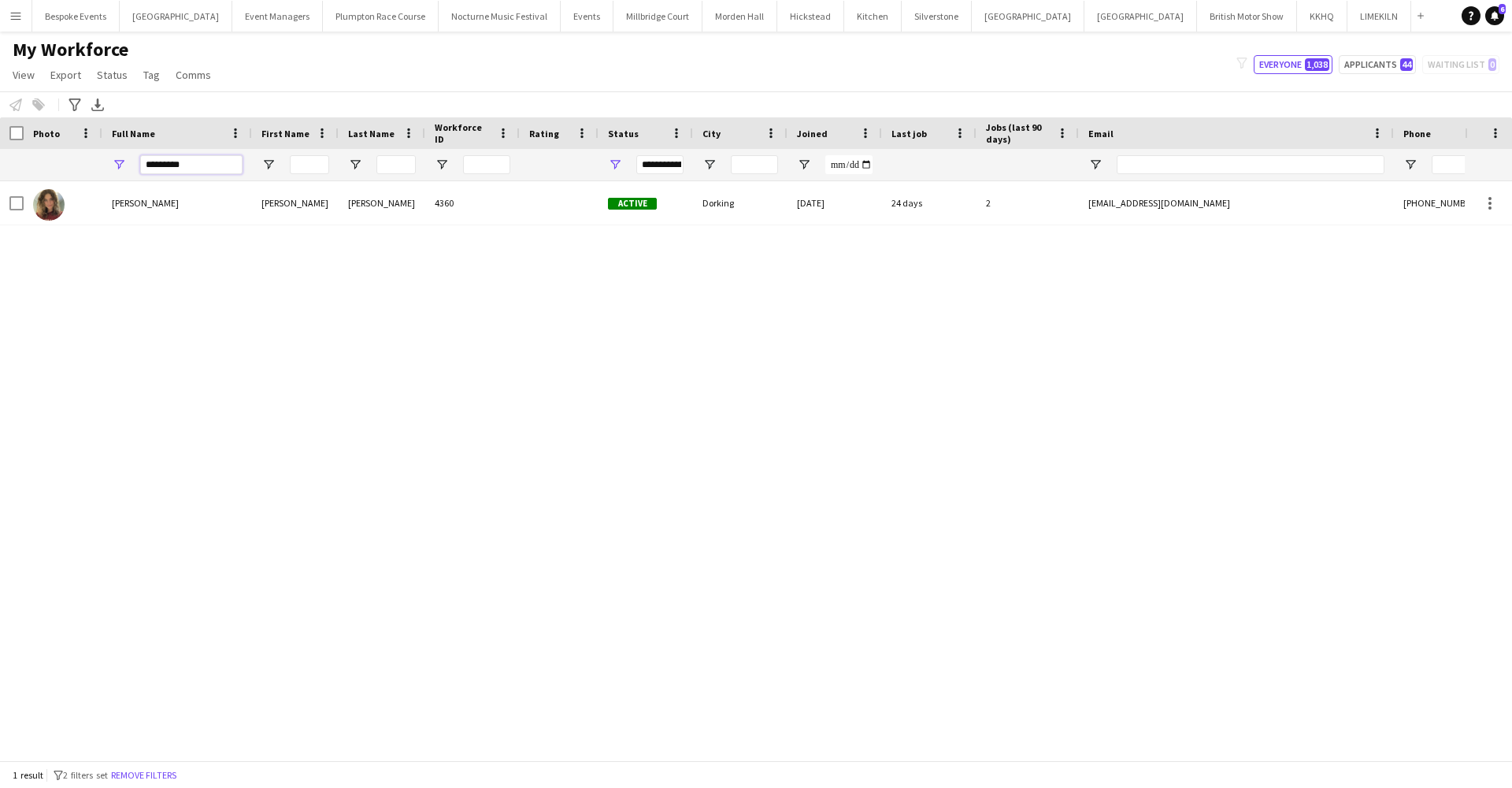
click at [191, 161] on input "*********" at bounding box center [191, 164] width 102 height 19
type input "*"
type input "**********"
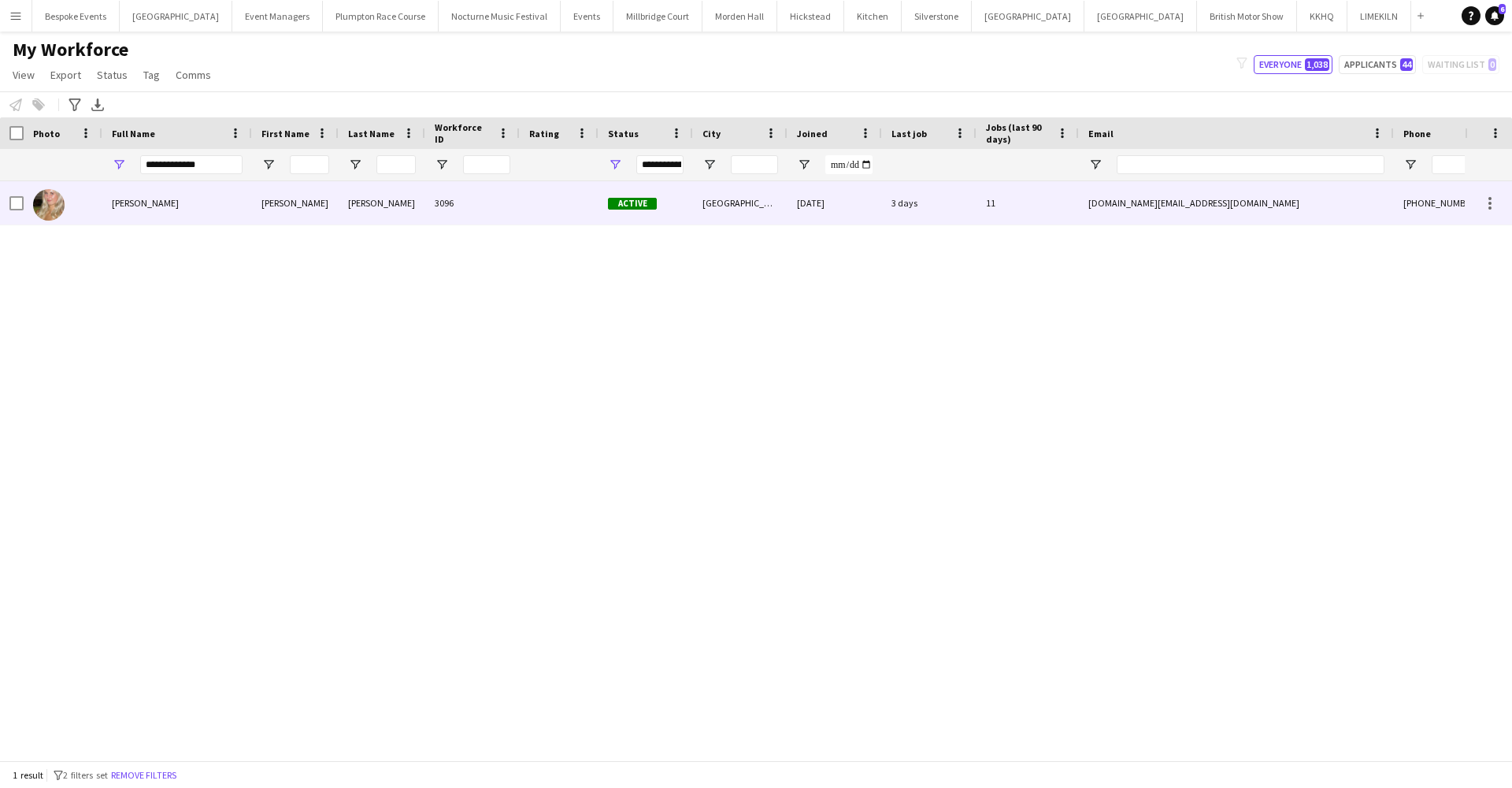
click at [180, 191] on div "[PERSON_NAME]" at bounding box center [177, 202] width 150 height 43
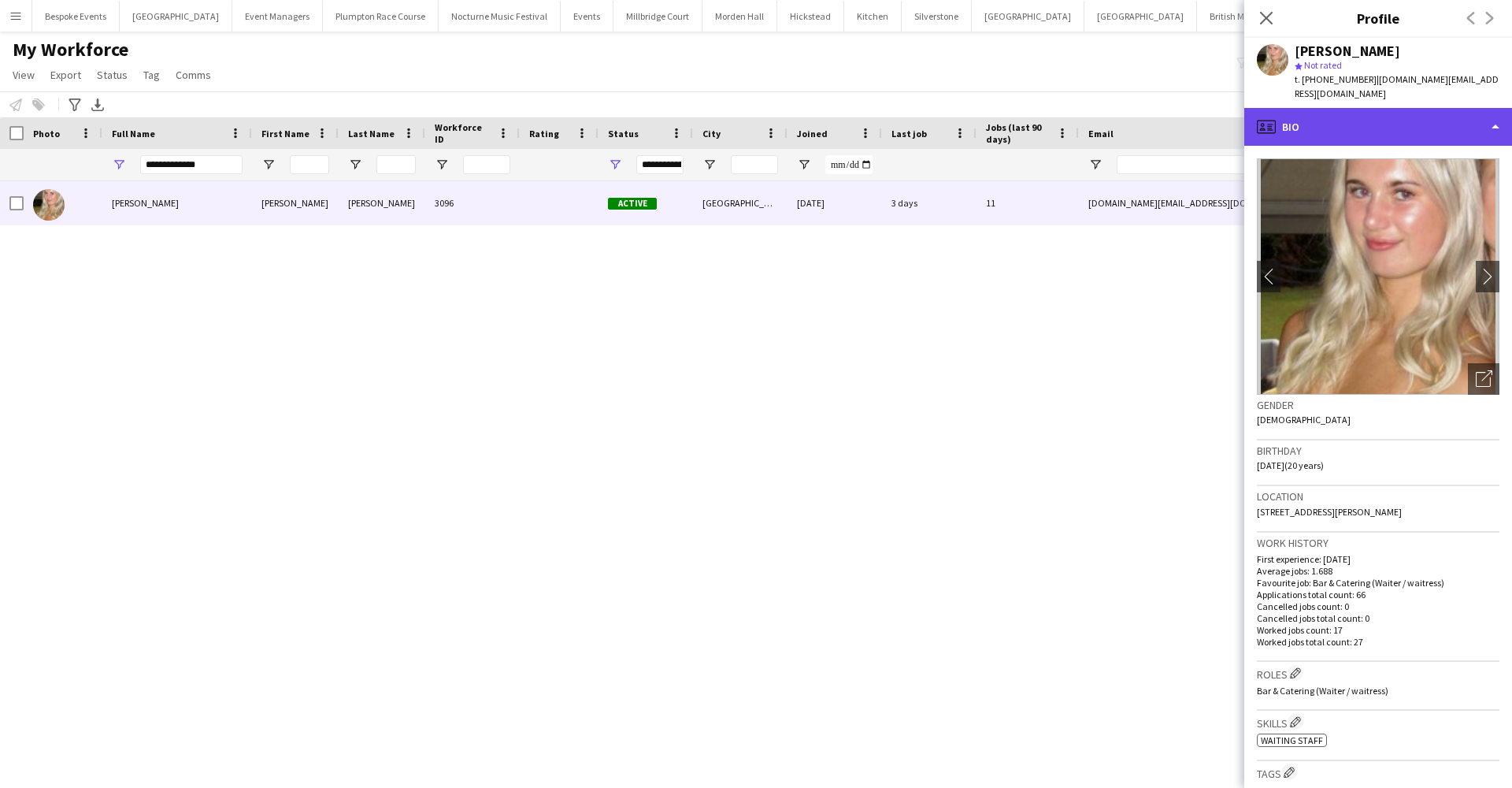
click at [1308, 112] on div "profile Bio" at bounding box center [1378, 126] width 268 height 38
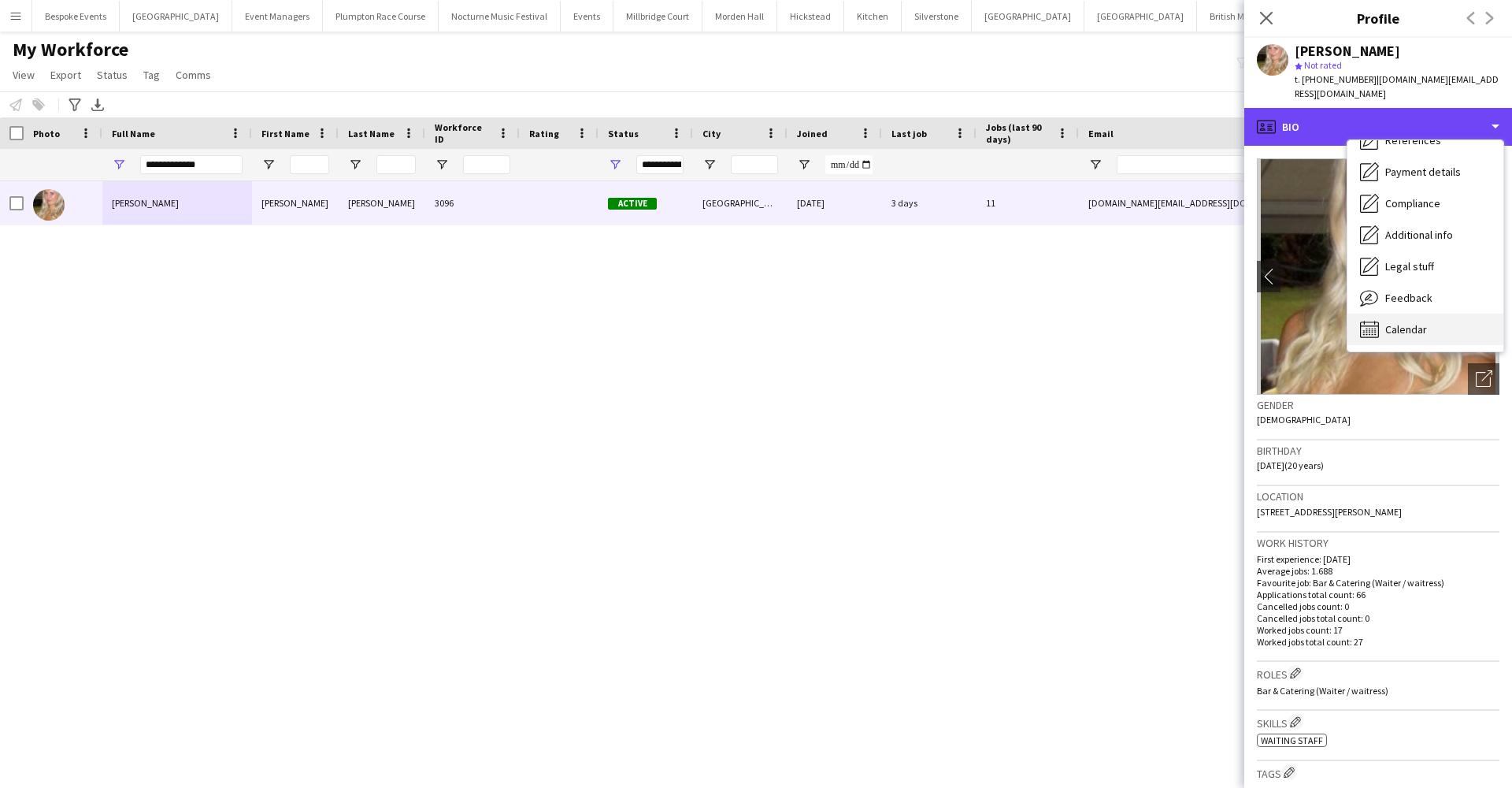
scroll to position [180, 0]
click at [1434, 313] on div "Calendar Calendar" at bounding box center [1425, 329] width 156 height 32
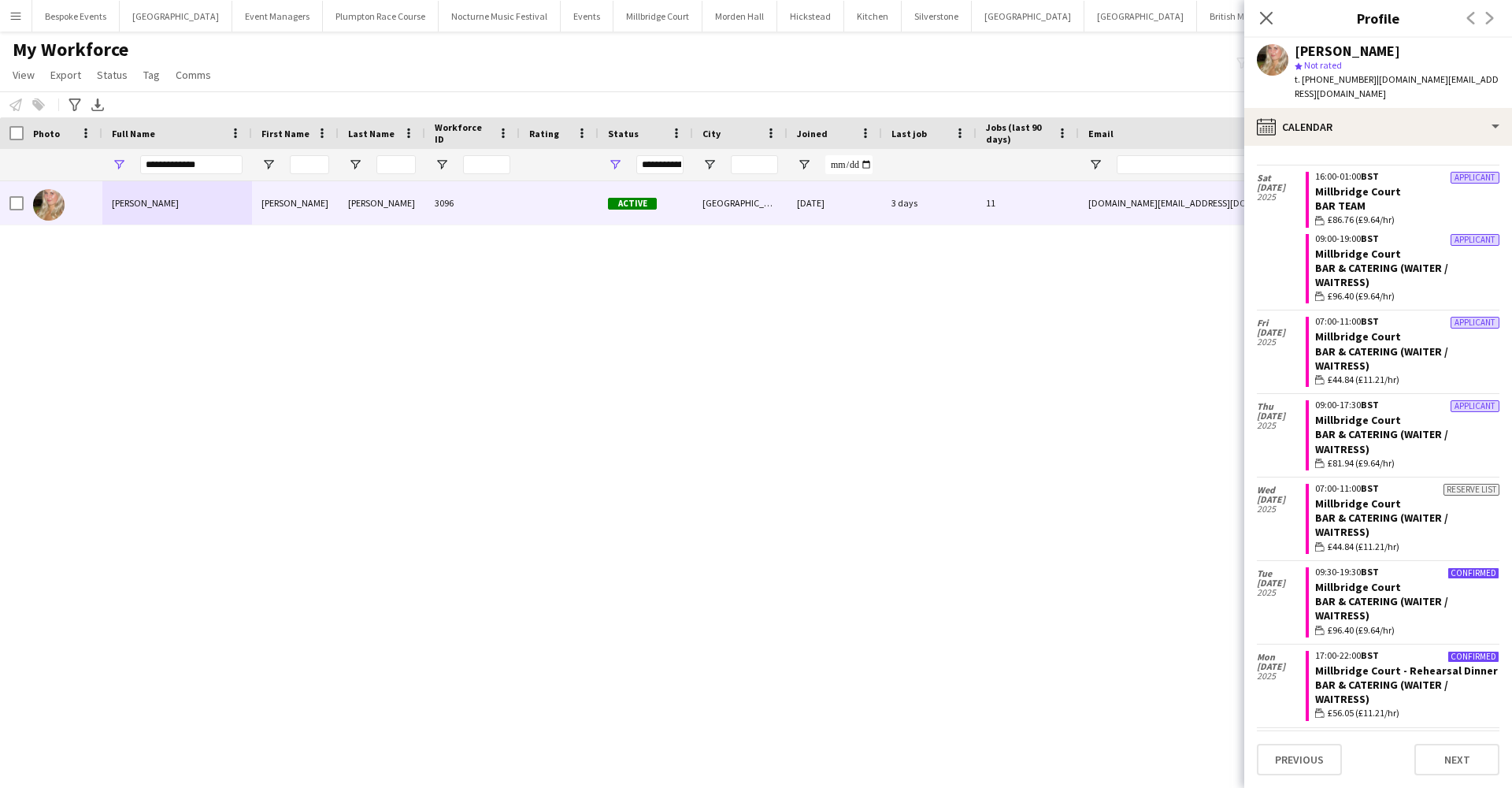
scroll to position [187, 0]
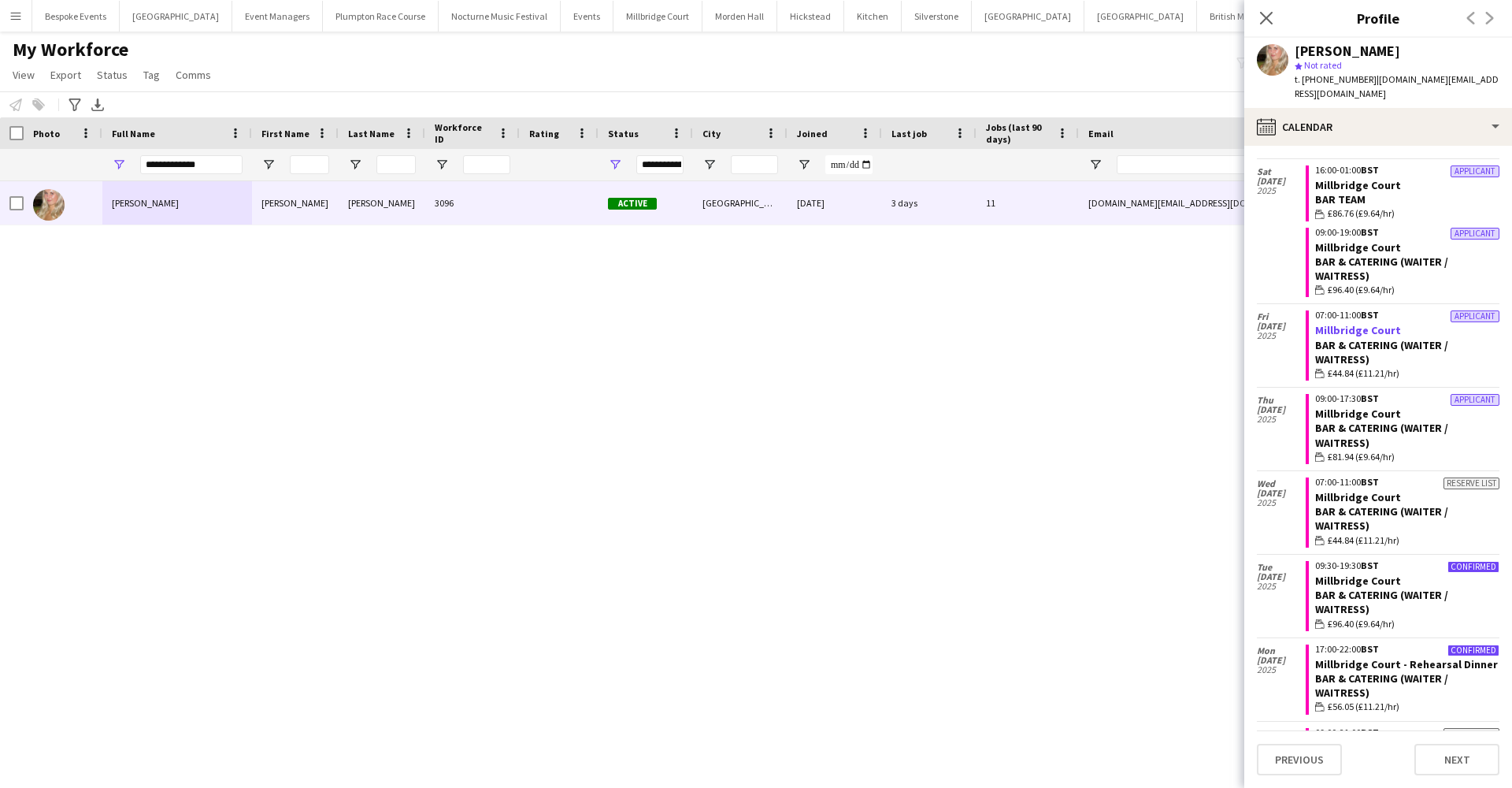
click at [1331, 323] on link "Millbridge Court" at bounding box center [1358, 330] width 86 height 14
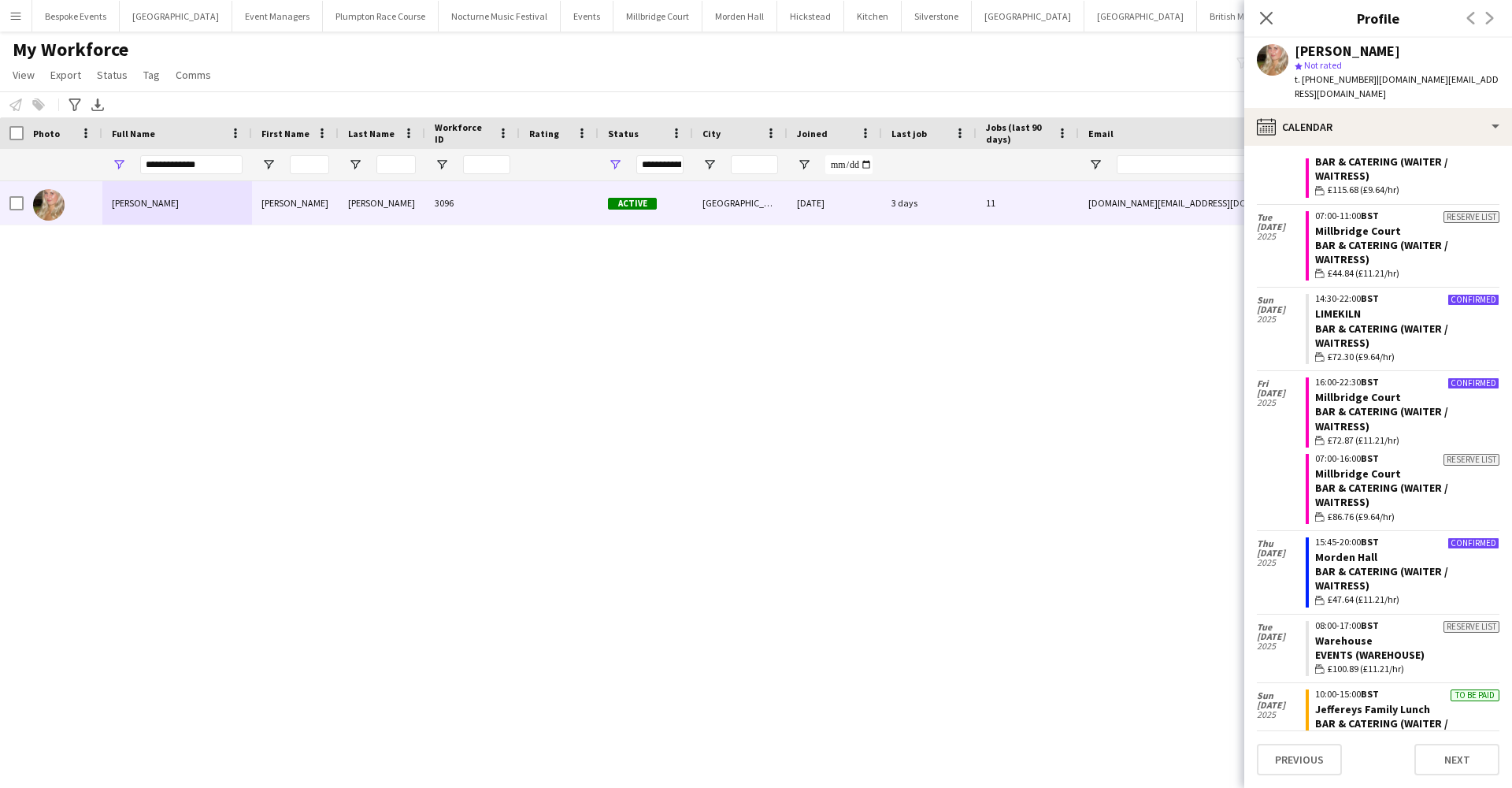
scroll to position [1319, 0]
click at [613, 11] on button "Millbridge Court Close" at bounding box center [657, 16] width 89 height 31
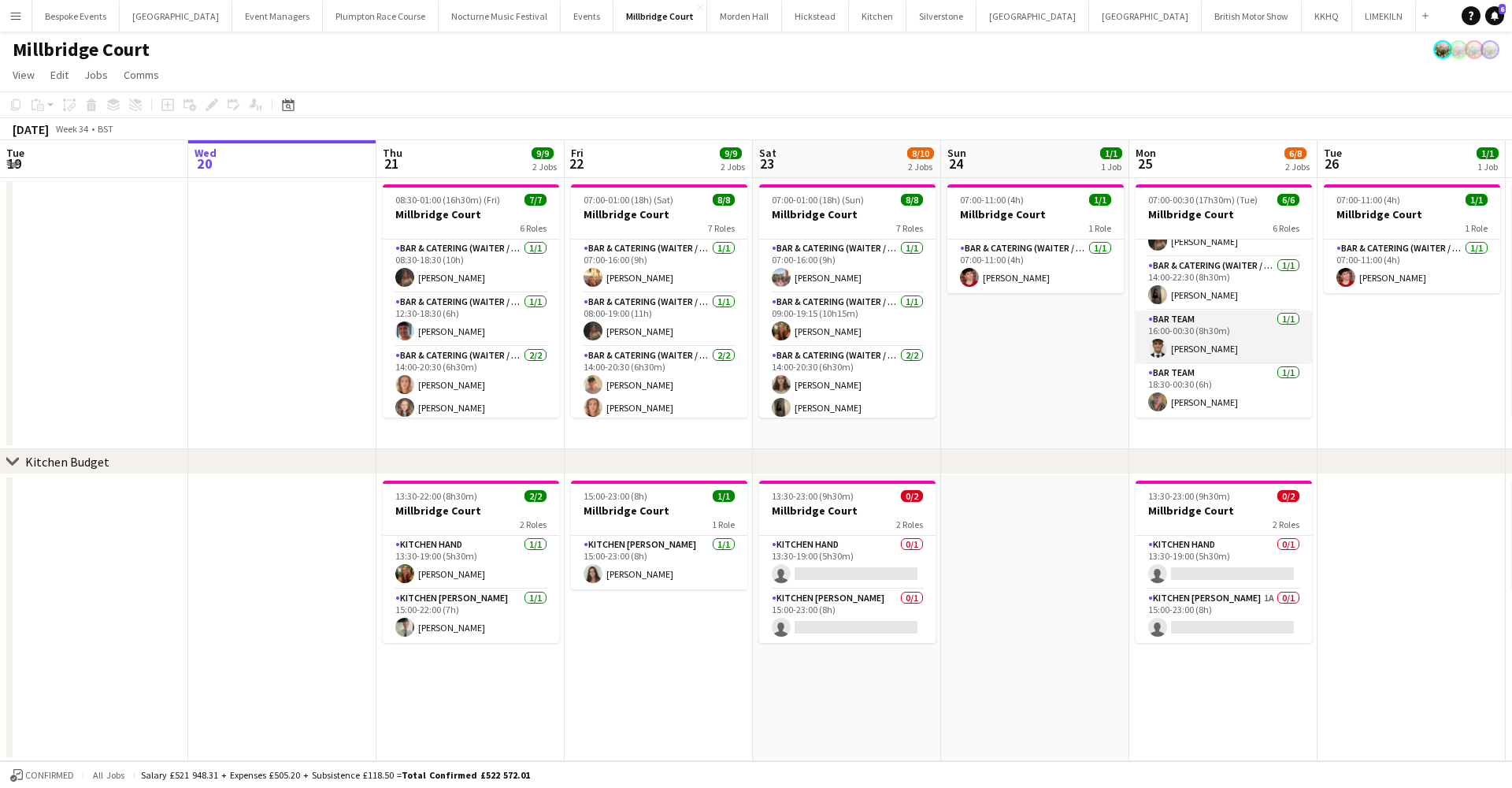
scroll to position [143, 0]
click at [1190, 275] on app-card-role "Bar & Catering (Waiter / waitress) 1/1 14:00-22:30 (8h30m) Ellie Crosby" at bounding box center [1224, 283] width 176 height 54
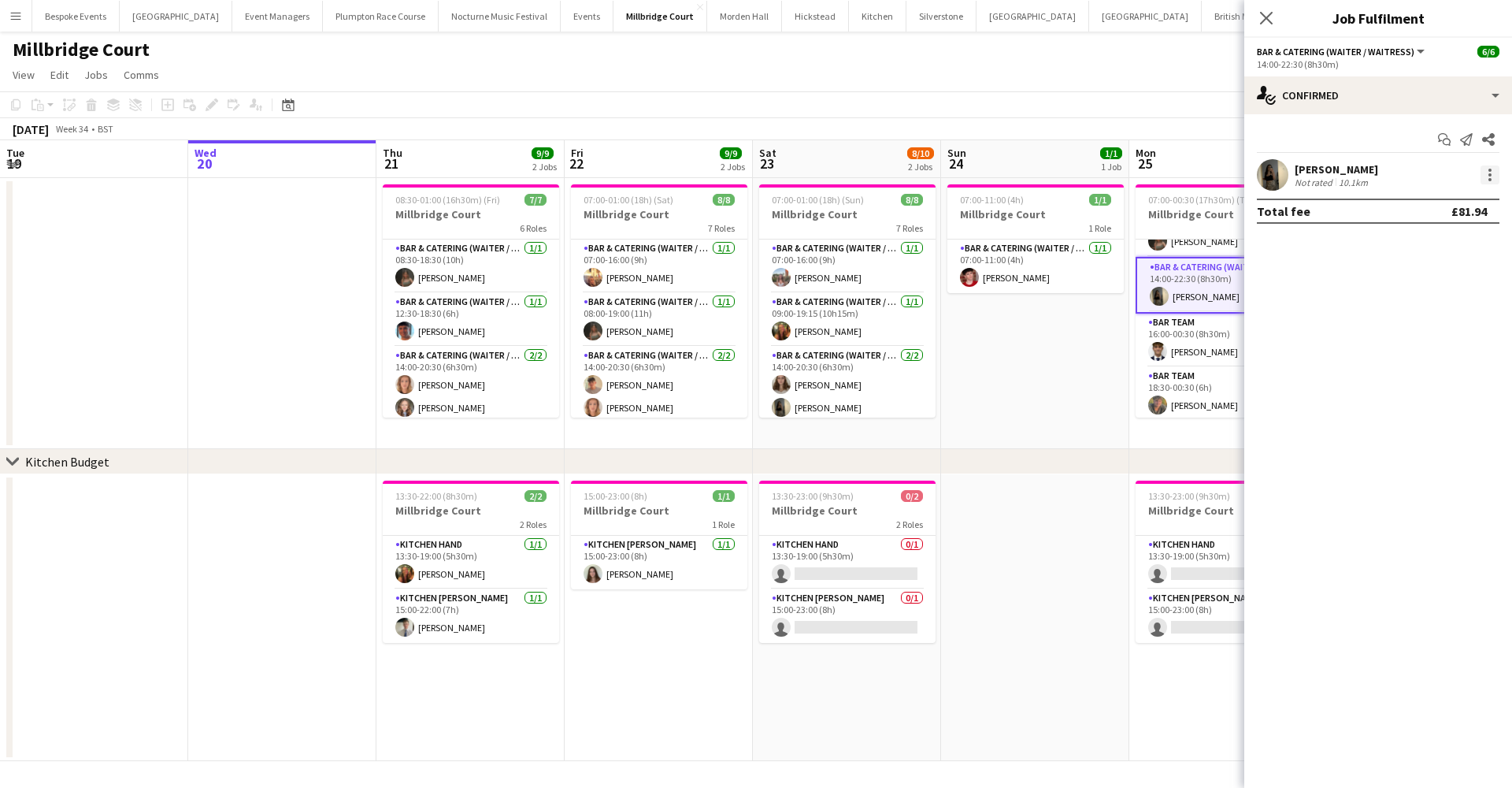
click at [1493, 176] on div at bounding box center [1489, 174] width 19 height 19
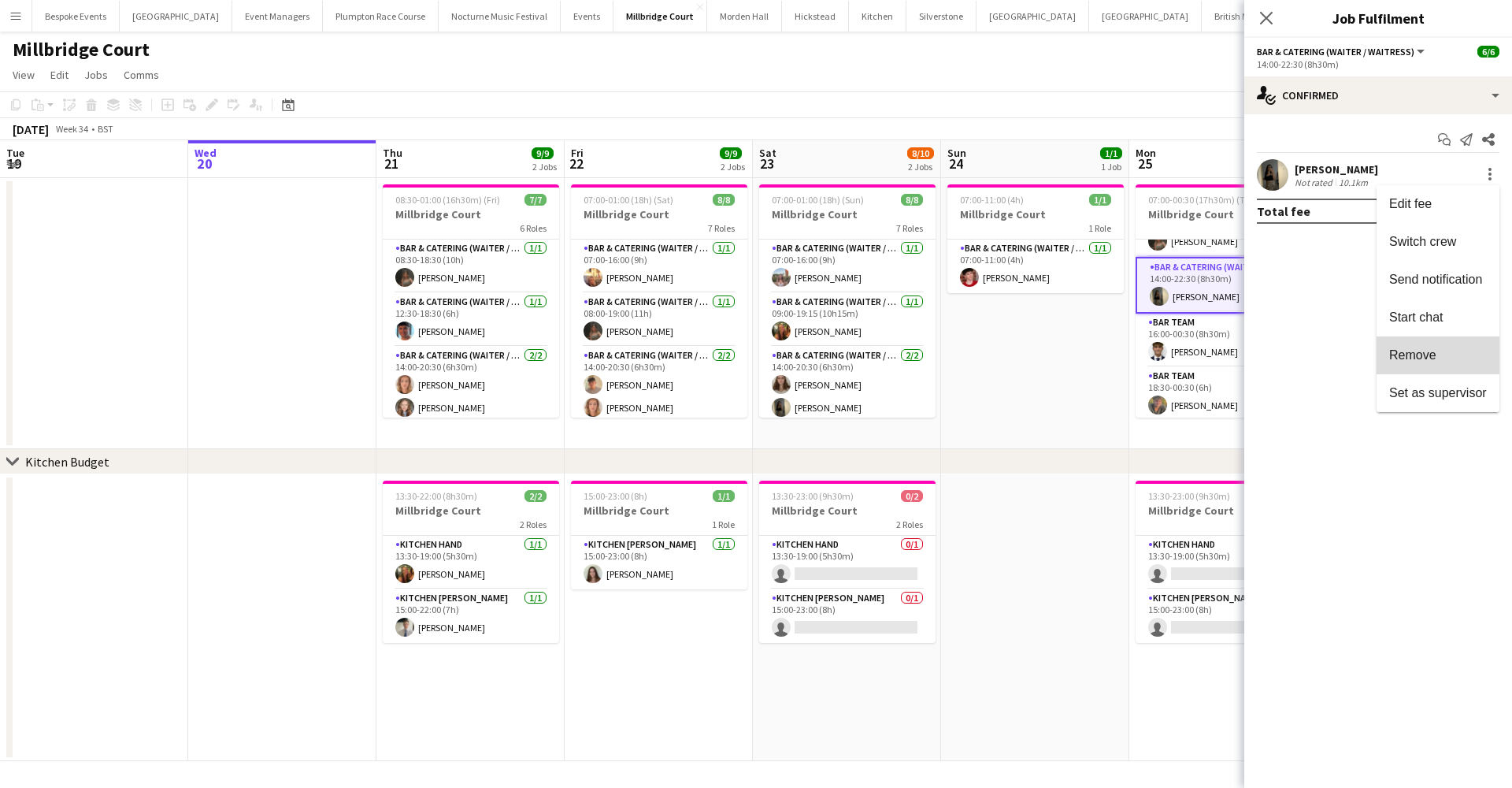
click at [1426, 358] on span "Remove" at bounding box center [1413, 355] width 48 height 13
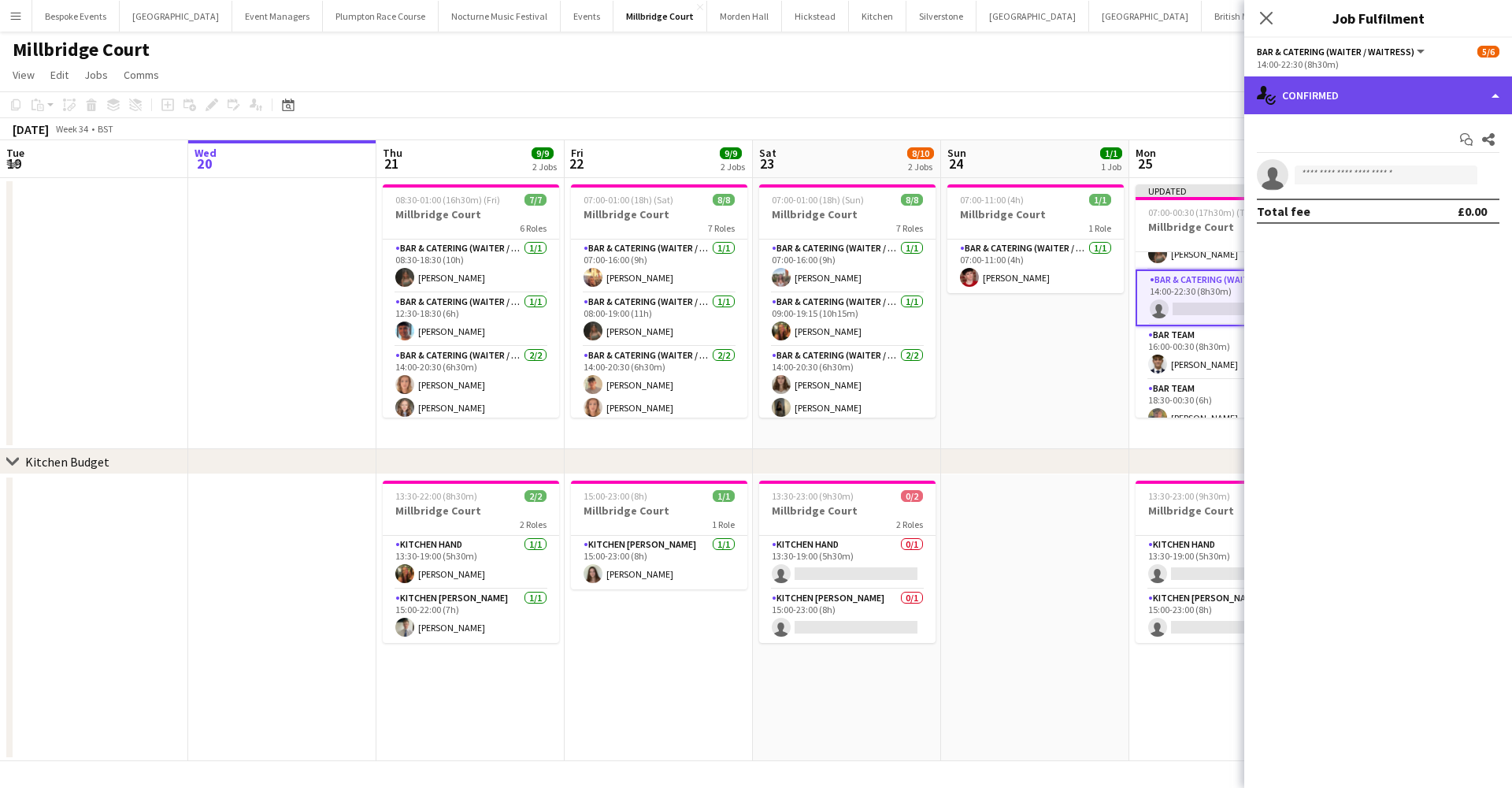
click at [1396, 93] on div "single-neutral-actions-check-2 Confirmed" at bounding box center [1378, 95] width 268 height 38
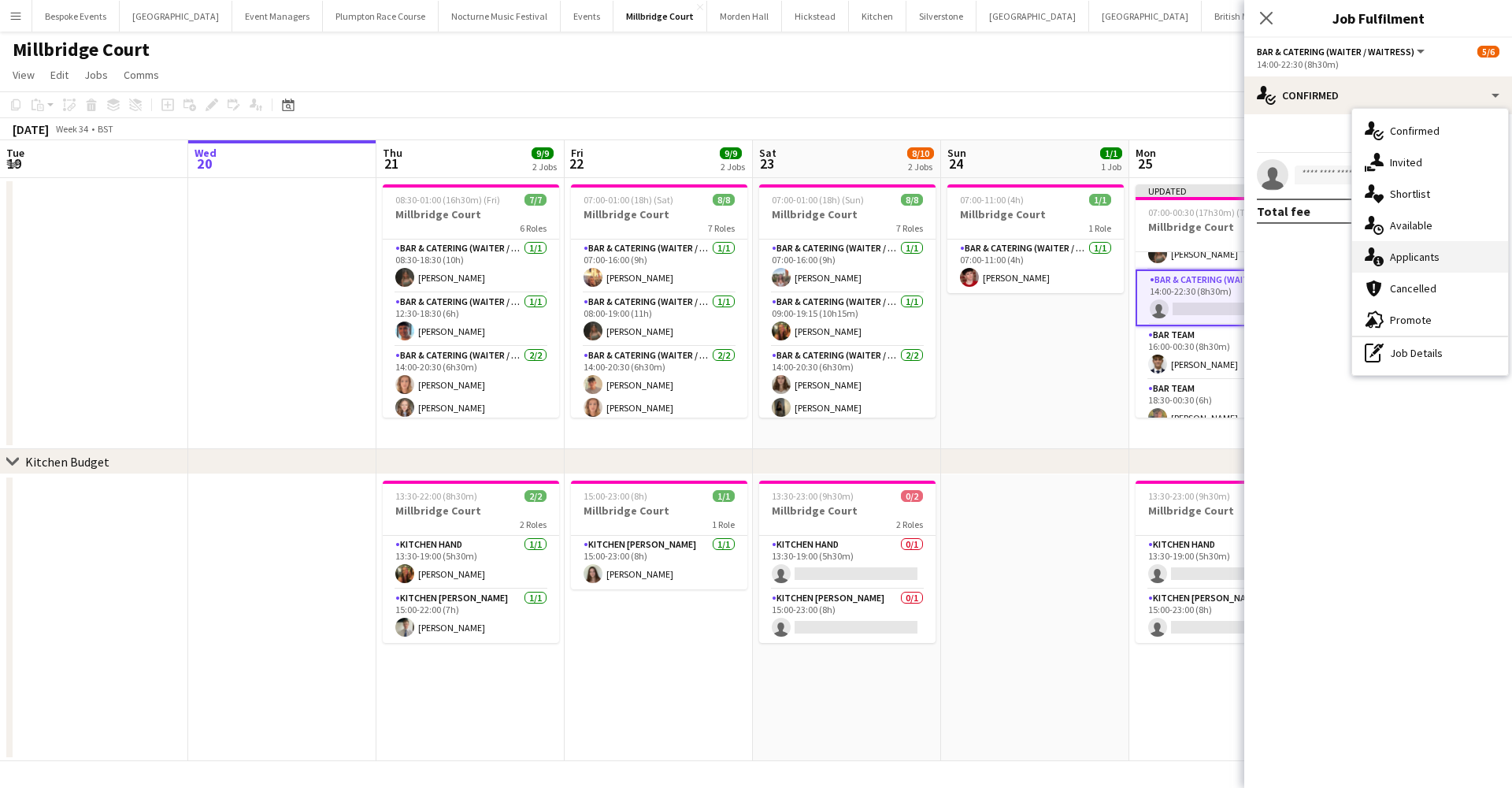
click at [1426, 270] on div "single-neutral-actions-information Applicants" at bounding box center [1430, 257] width 156 height 32
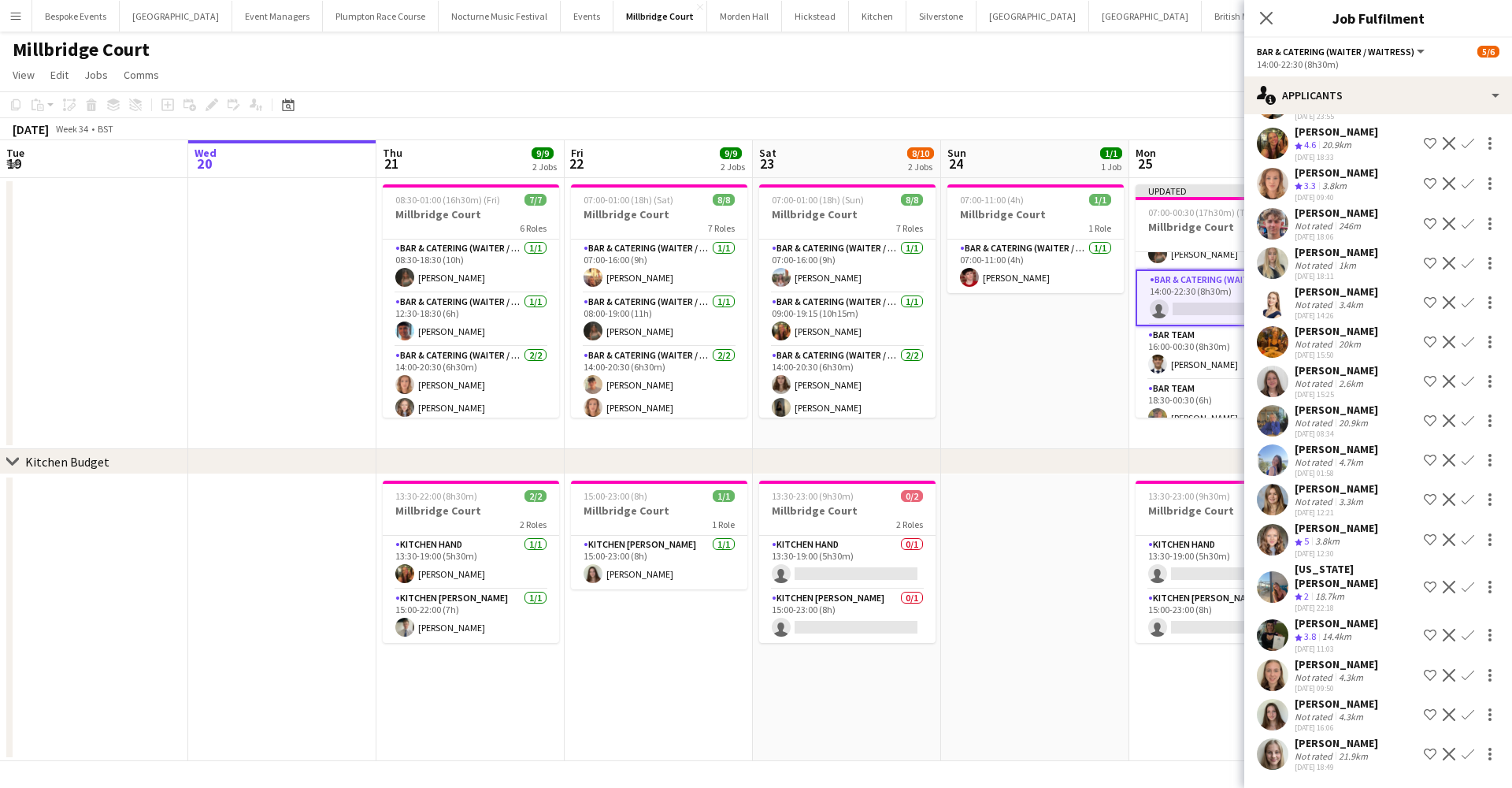
scroll to position [345, 0]
click at [1216, 353] on app-card-role "Bar Team 1/1 16:00-00:30 (8h30m) Luc Pressley" at bounding box center [1224, 353] width 176 height 54
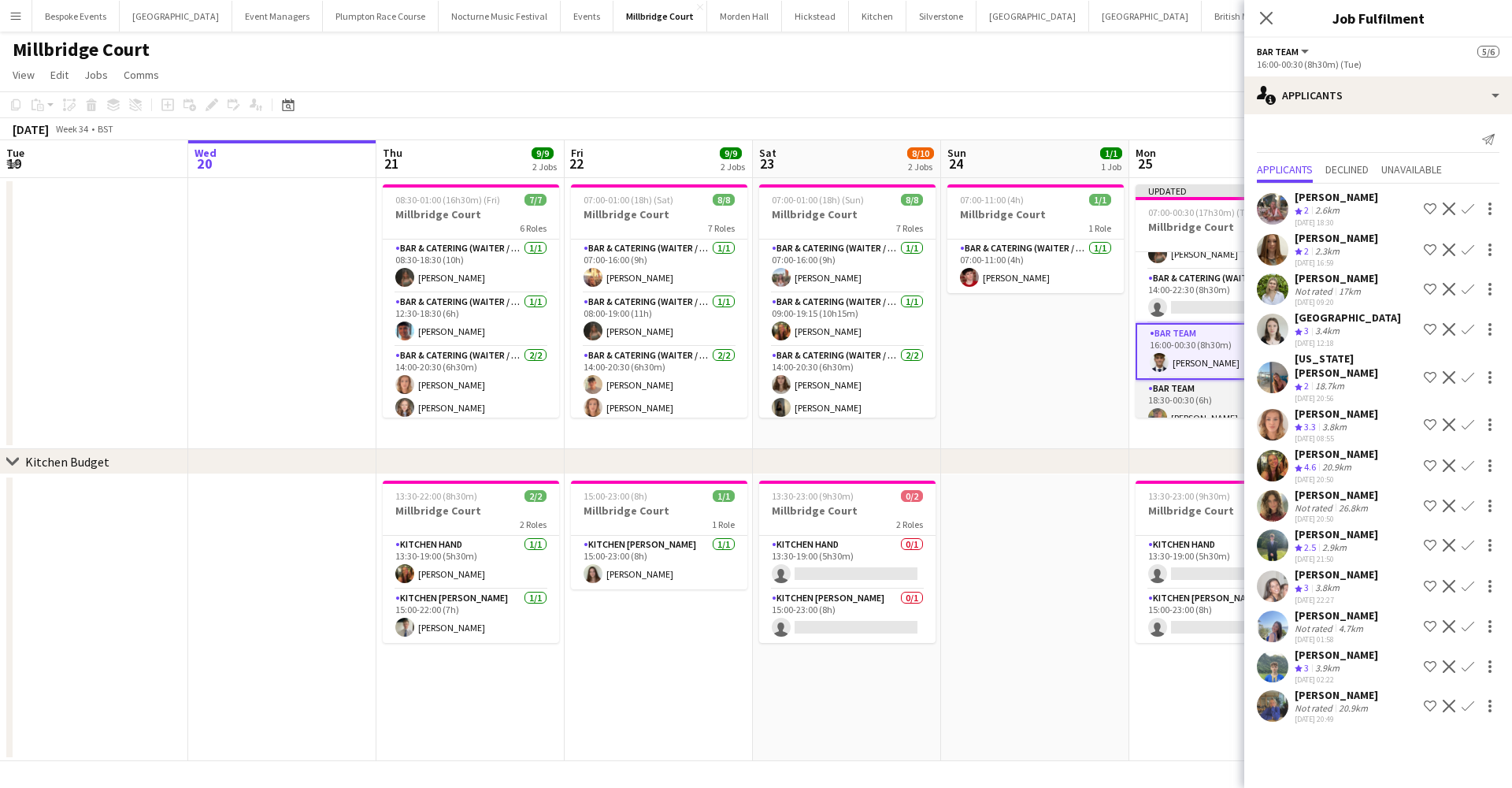
scroll to position [0, 0]
click at [1202, 406] on app-card-role "Bar Team 1/1 18:30-00:30 (6h) sam hibberd" at bounding box center [1224, 406] width 176 height 54
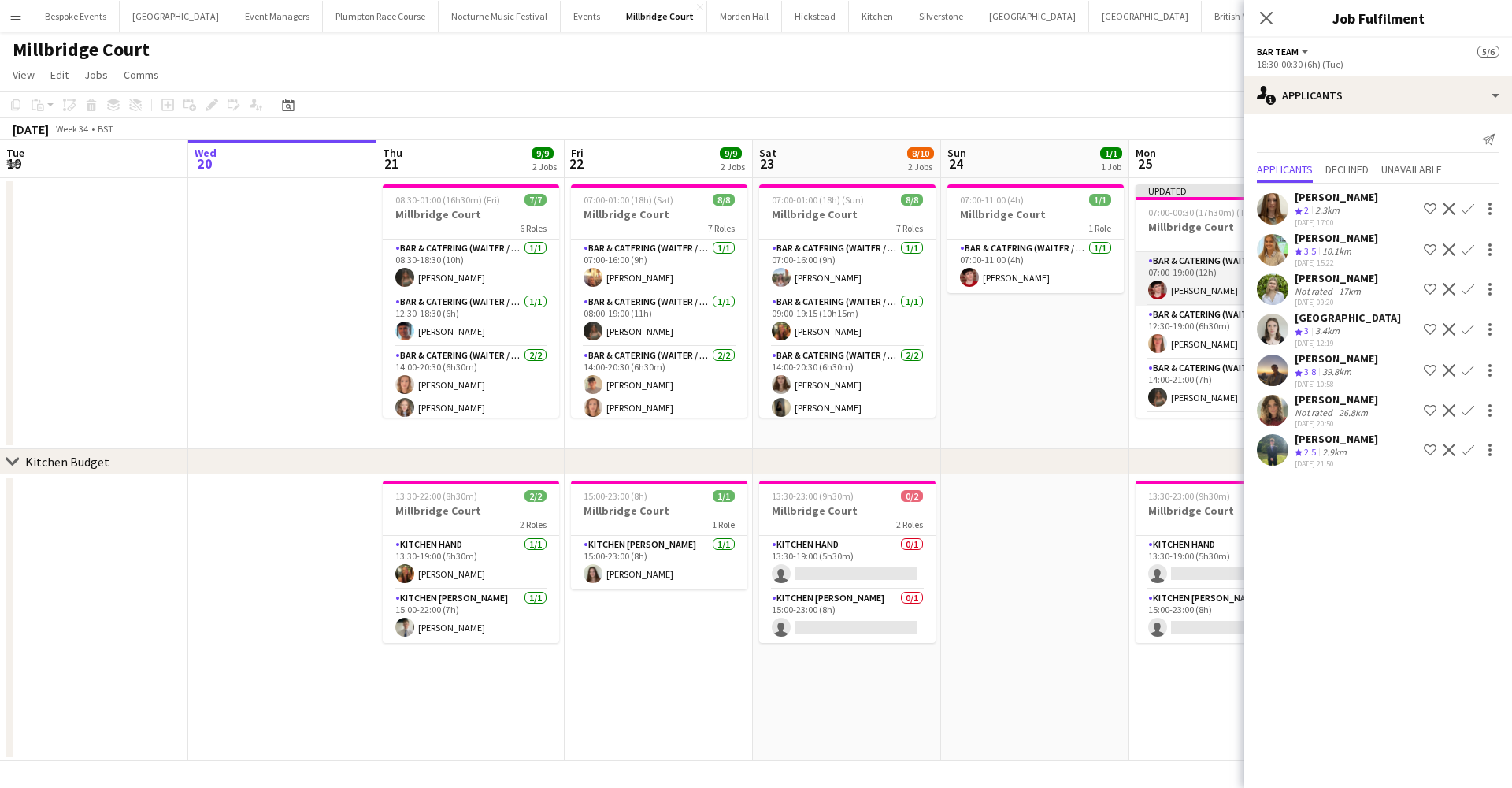
click at [1210, 281] on app-card-role "Bar & Catering (Waiter / waitress) 1/1 07:00-19:00 (12h) Jonnie Saunders" at bounding box center [1224, 279] width 176 height 54
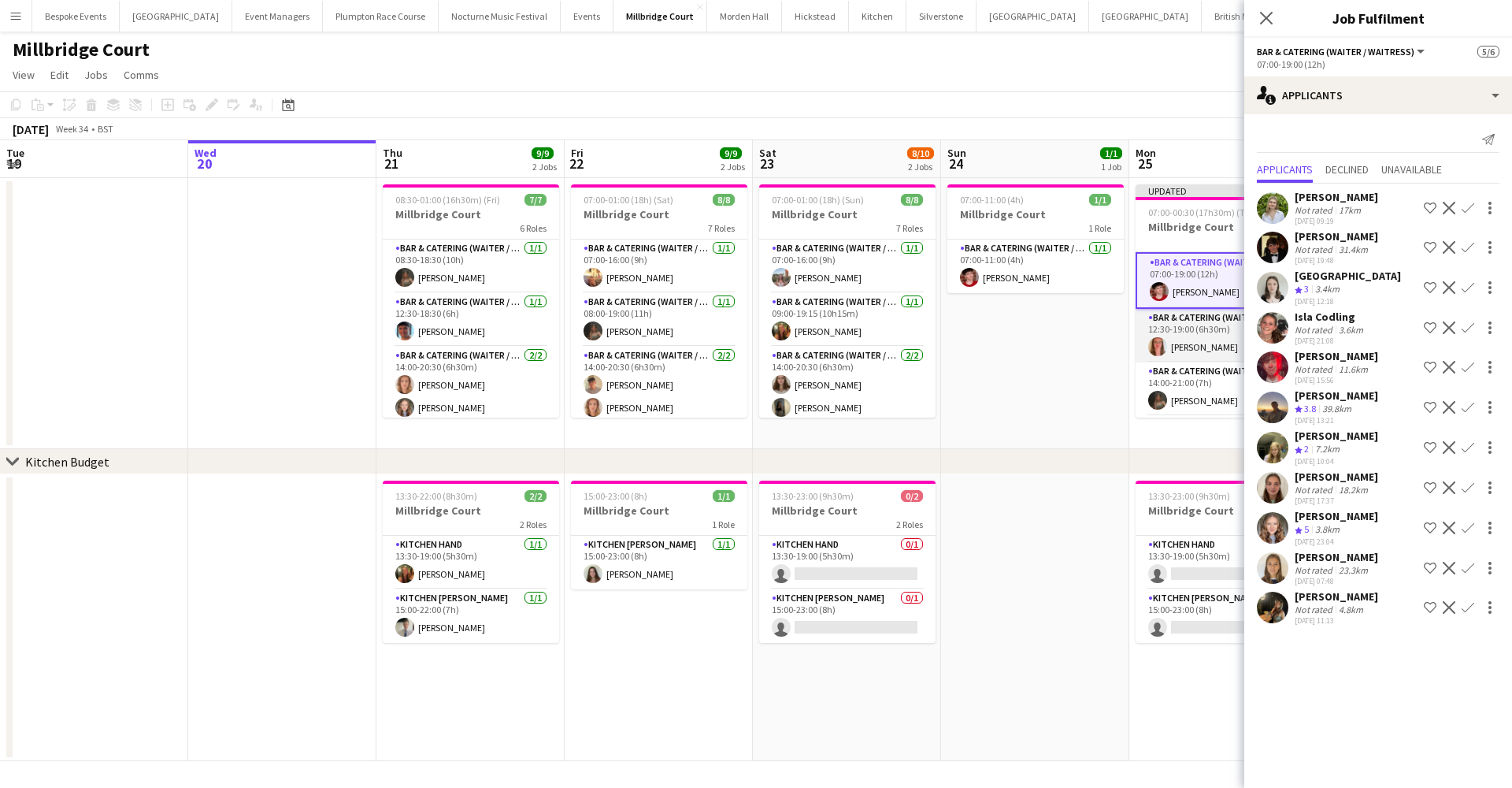
click at [1209, 322] on app-card-role "Bar & Catering (Waiter / waitress) 1/1 12:30-19:00 (6h30m) Freya Hanmer" at bounding box center [1224, 335] width 176 height 54
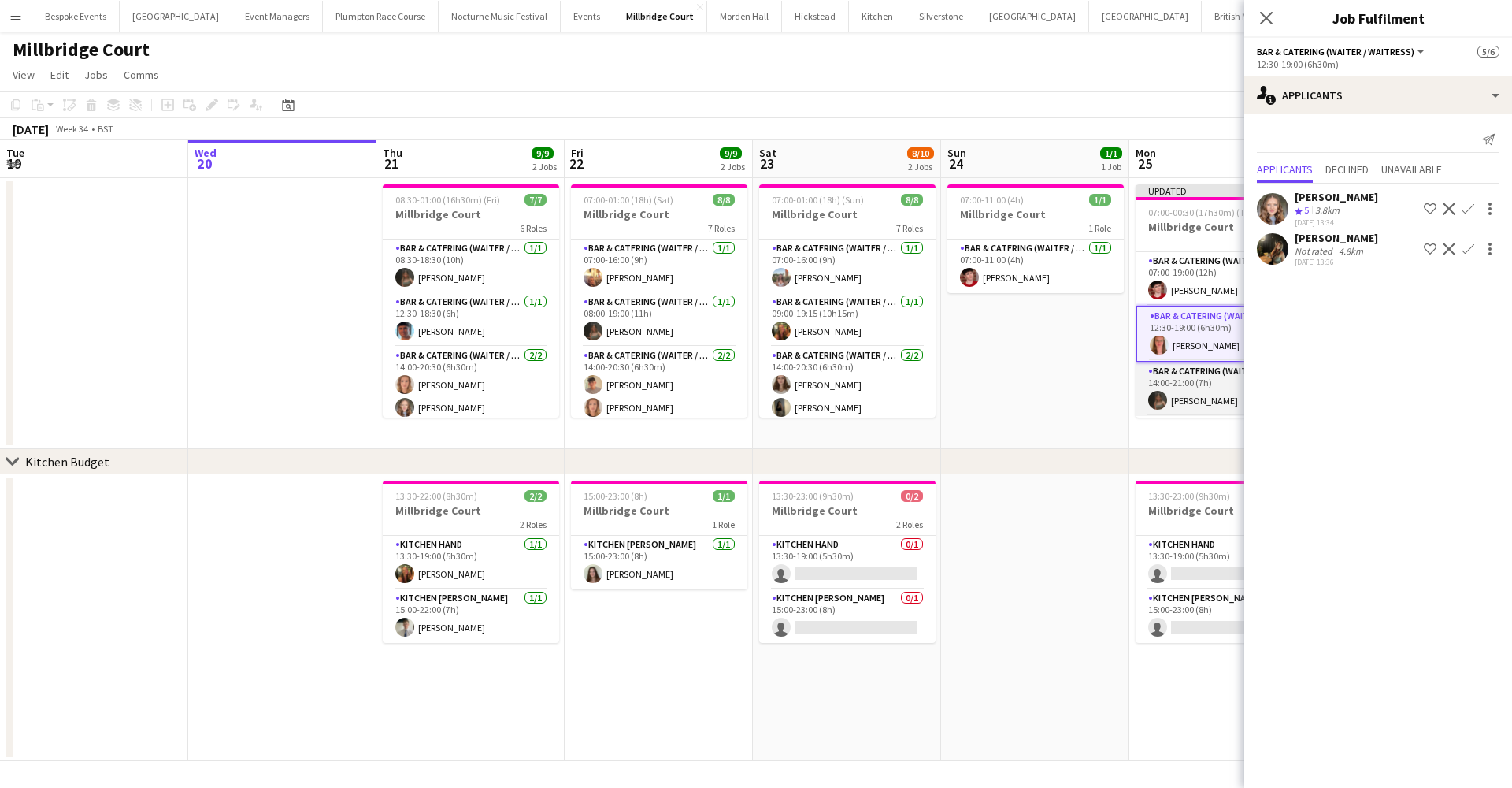
click at [1197, 397] on app-card-role "Bar & Catering (Waiter / waitress) 1/1 14:00-21:00 (7h) Megan Jones" at bounding box center [1224, 389] width 176 height 54
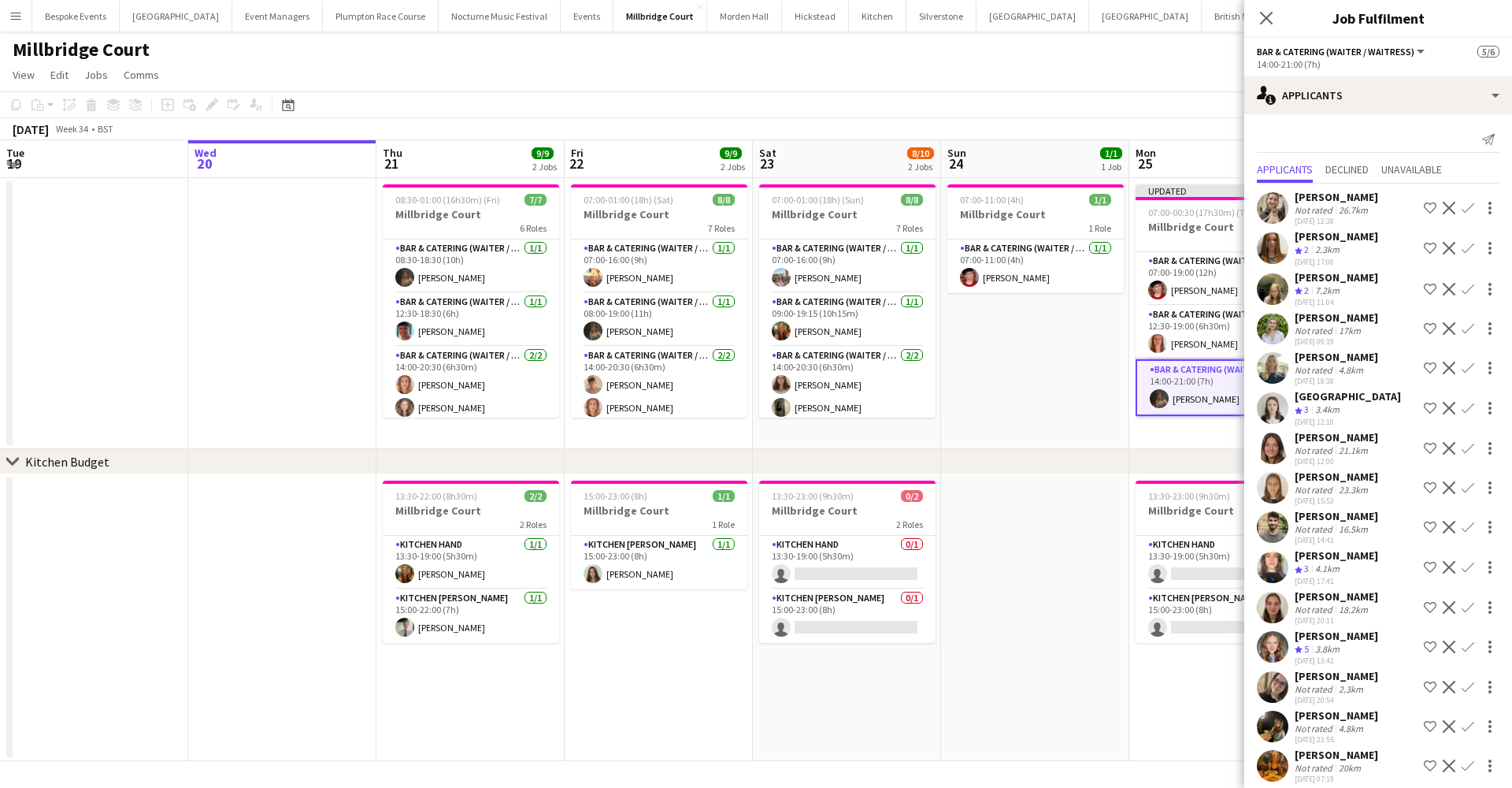
click at [1019, 373] on app-date-cell "07:00-11:00 (4h) 1/1 Millbridge Court 1 Role Bar & Catering (Waiter / waitress)…" at bounding box center [1035, 313] width 188 height 271
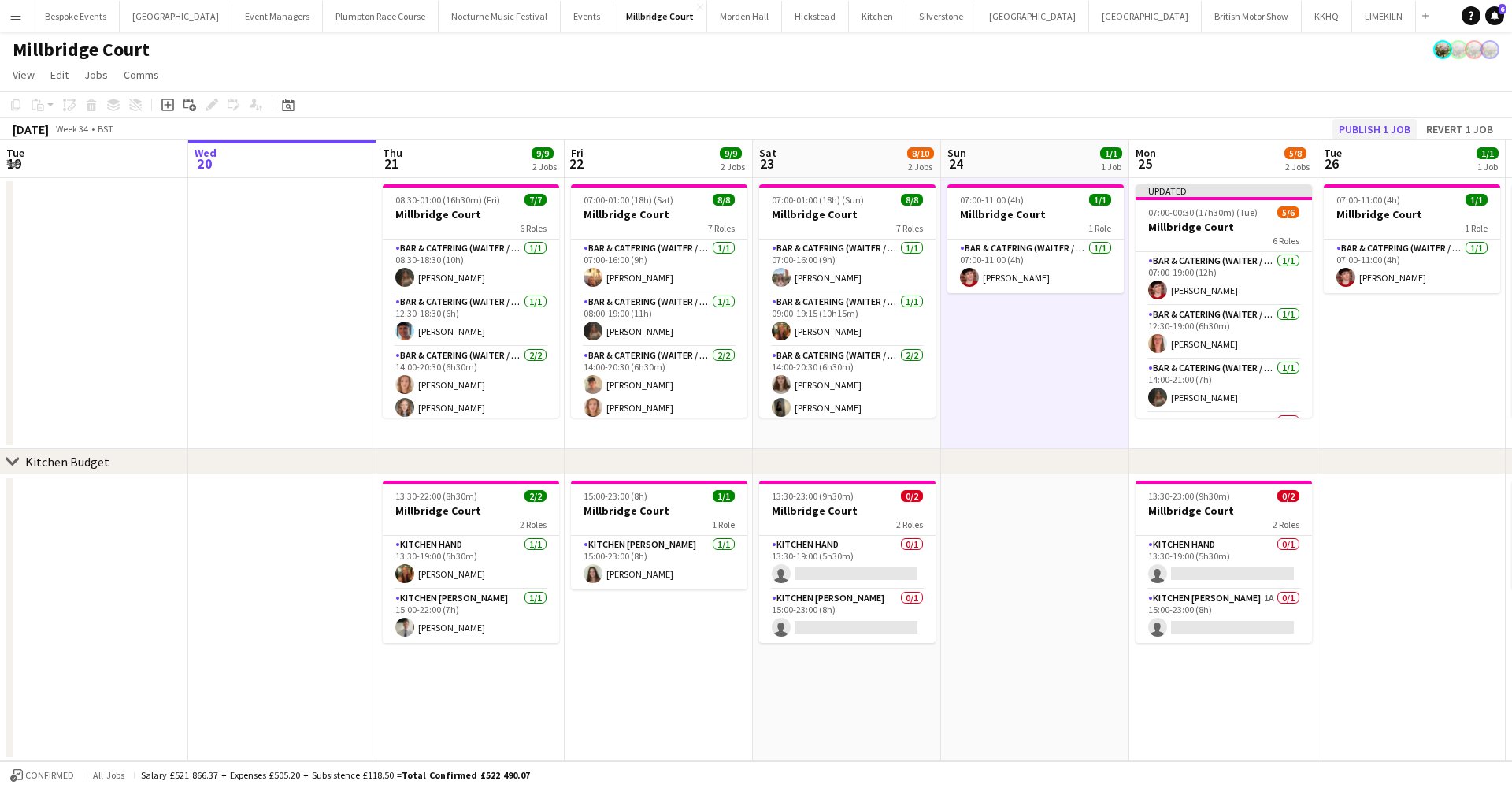
click at [1387, 131] on button "Publish 1 job" at bounding box center [1374, 129] width 85 height 20
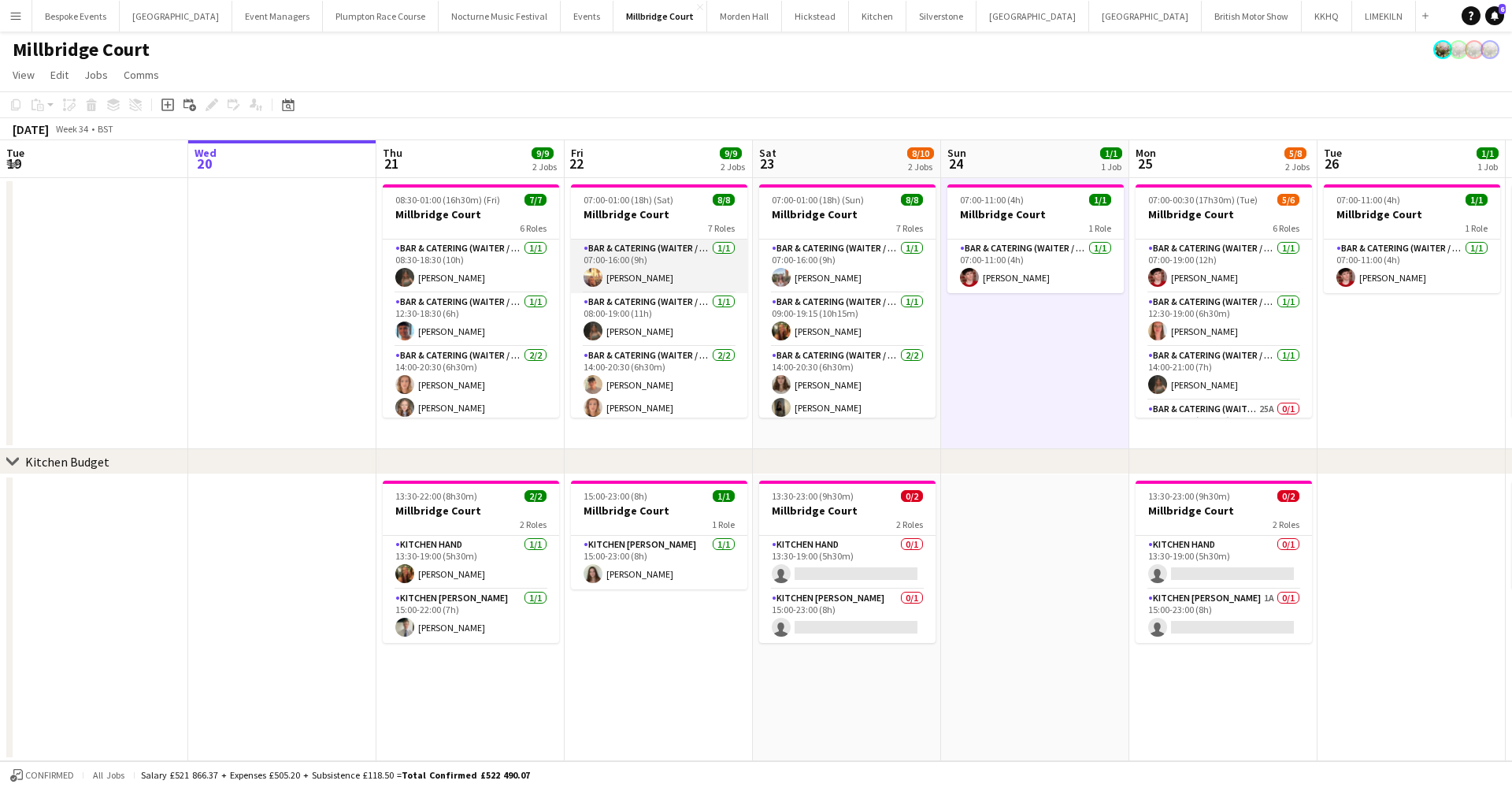
click at [635, 282] on app-card-role "Bar & Catering (Waiter / waitress) 1/1 07:00-16:00 (9h) Jemima Barfoot" at bounding box center [659, 266] width 176 height 54
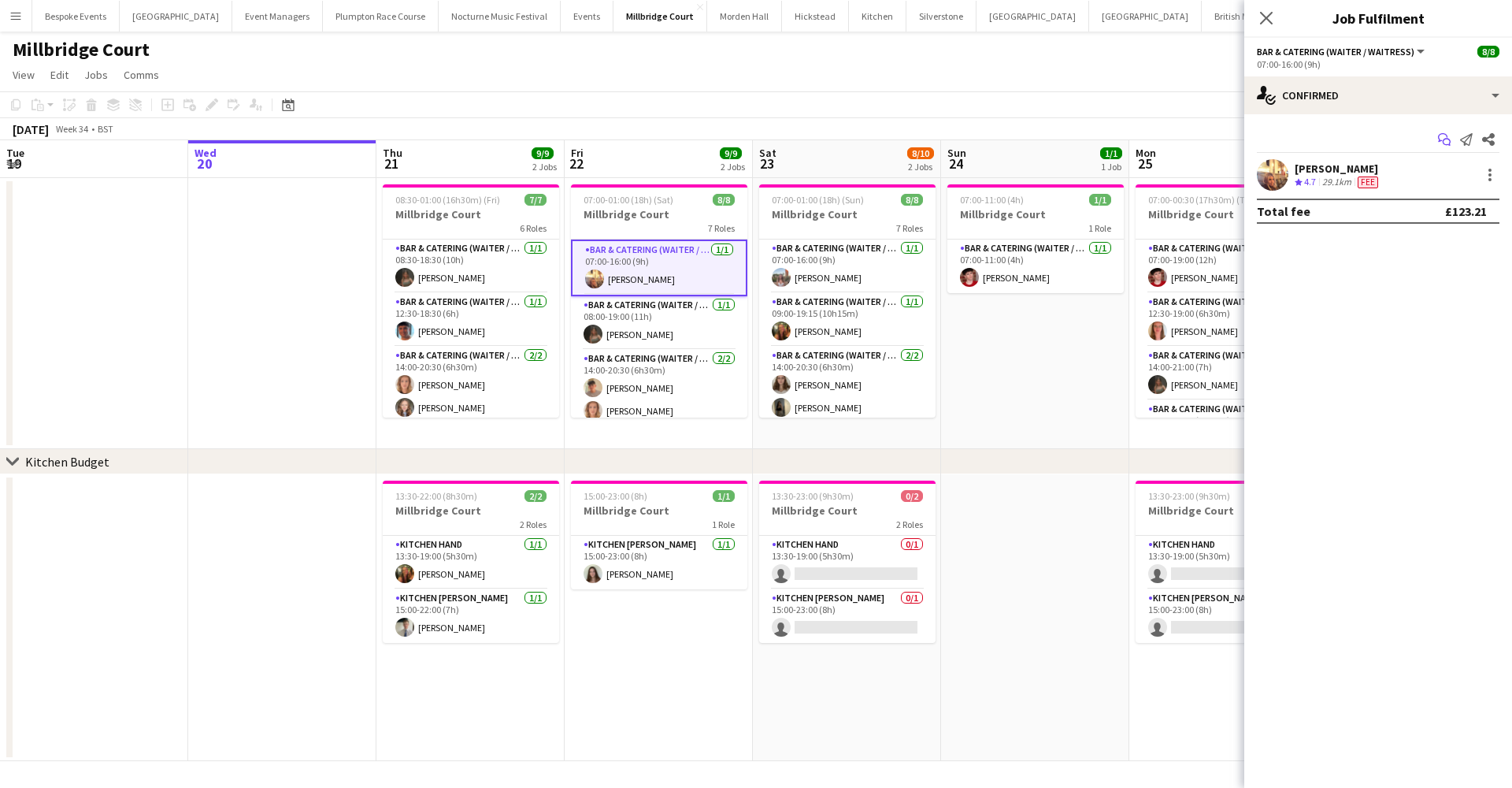
click at [1448, 144] on icon at bounding box center [1446, 142] width 8 height 8
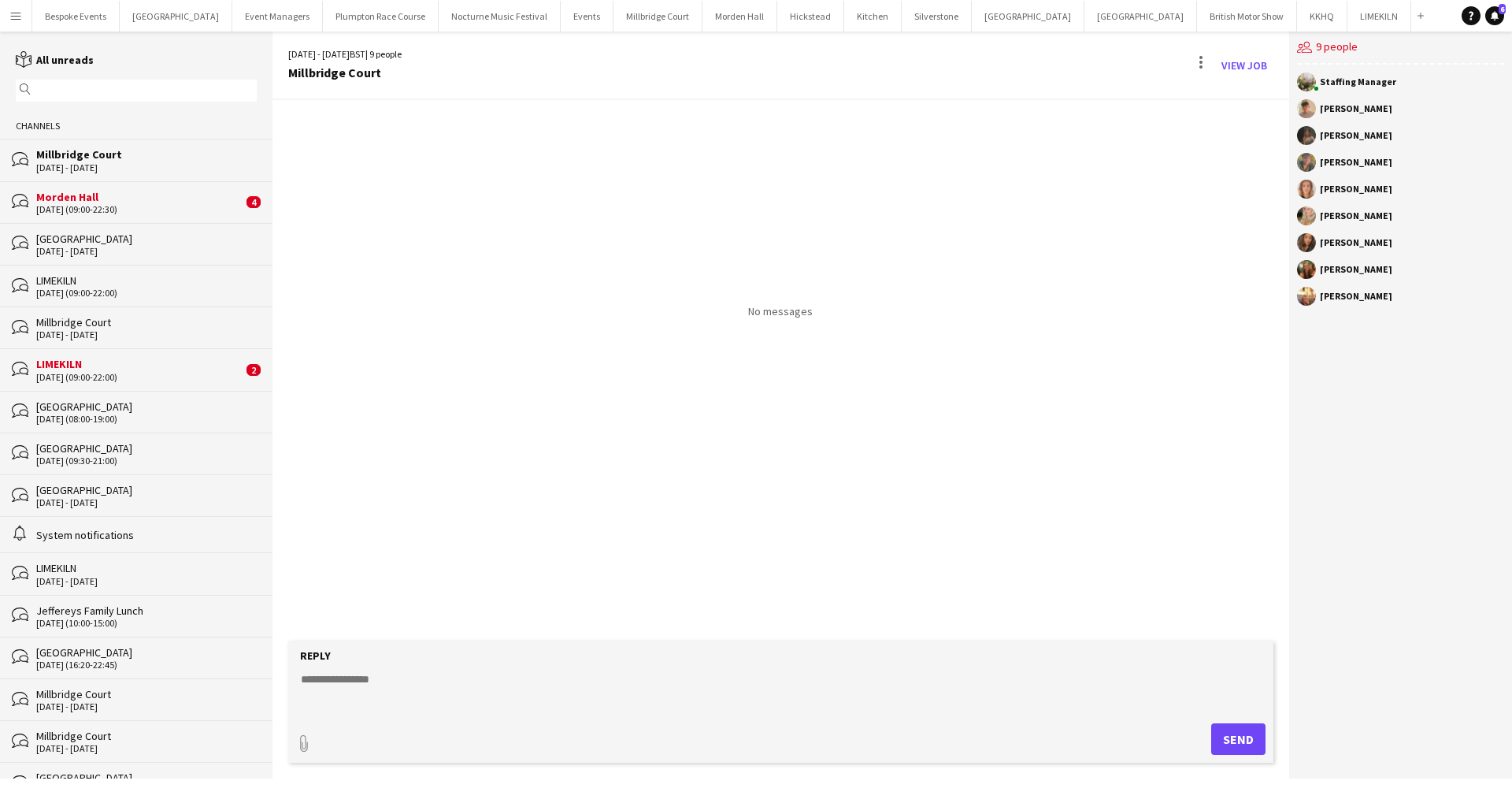
click at [46, 192] on div "Morden Hall" at bounding box center [139, 197] width 206 height 14
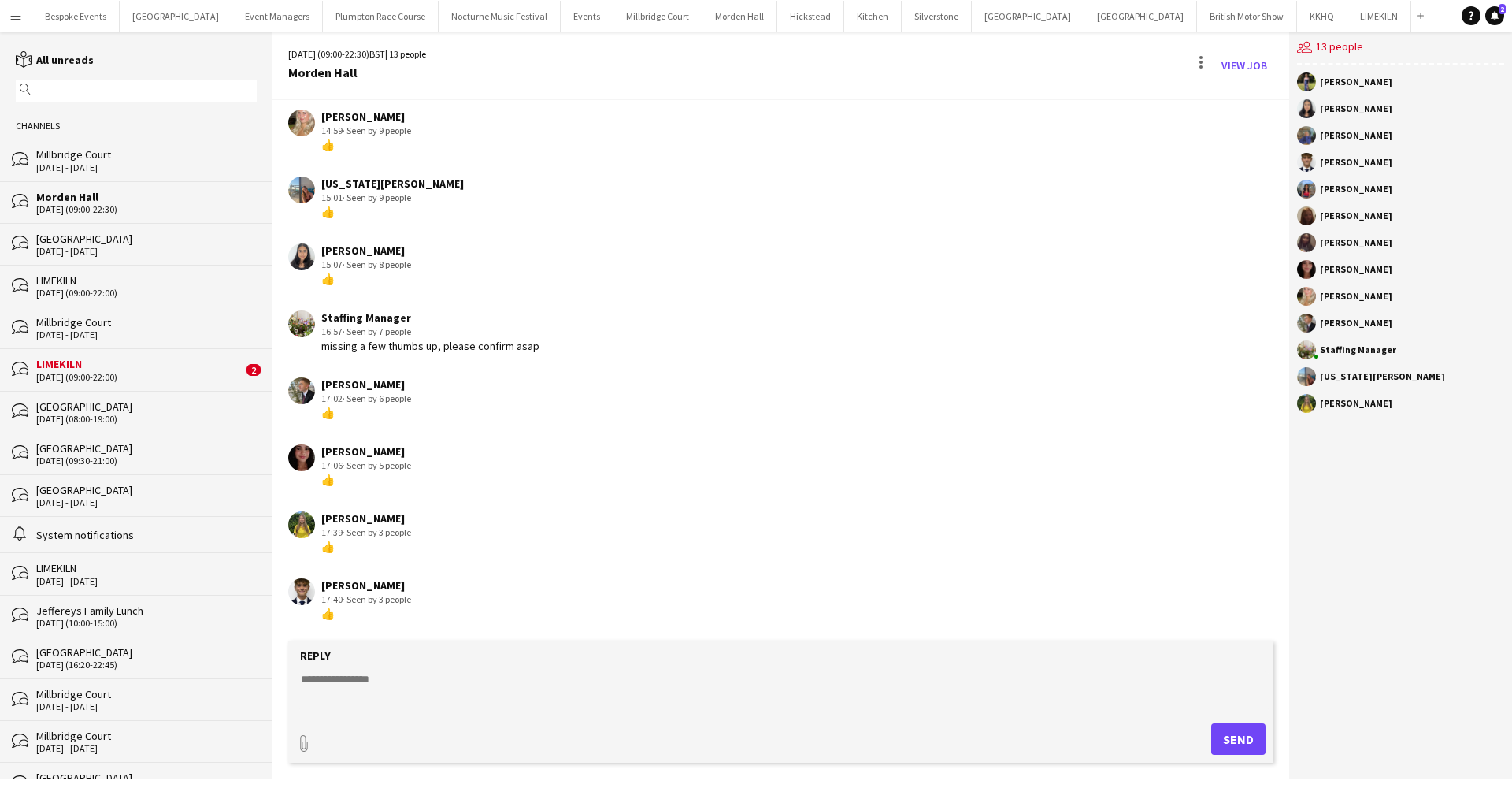
scroll to position [370, 0]
click at [1334, 249] on div "Joy Abe" at bounding box center [1400, 242] width 207 height 19
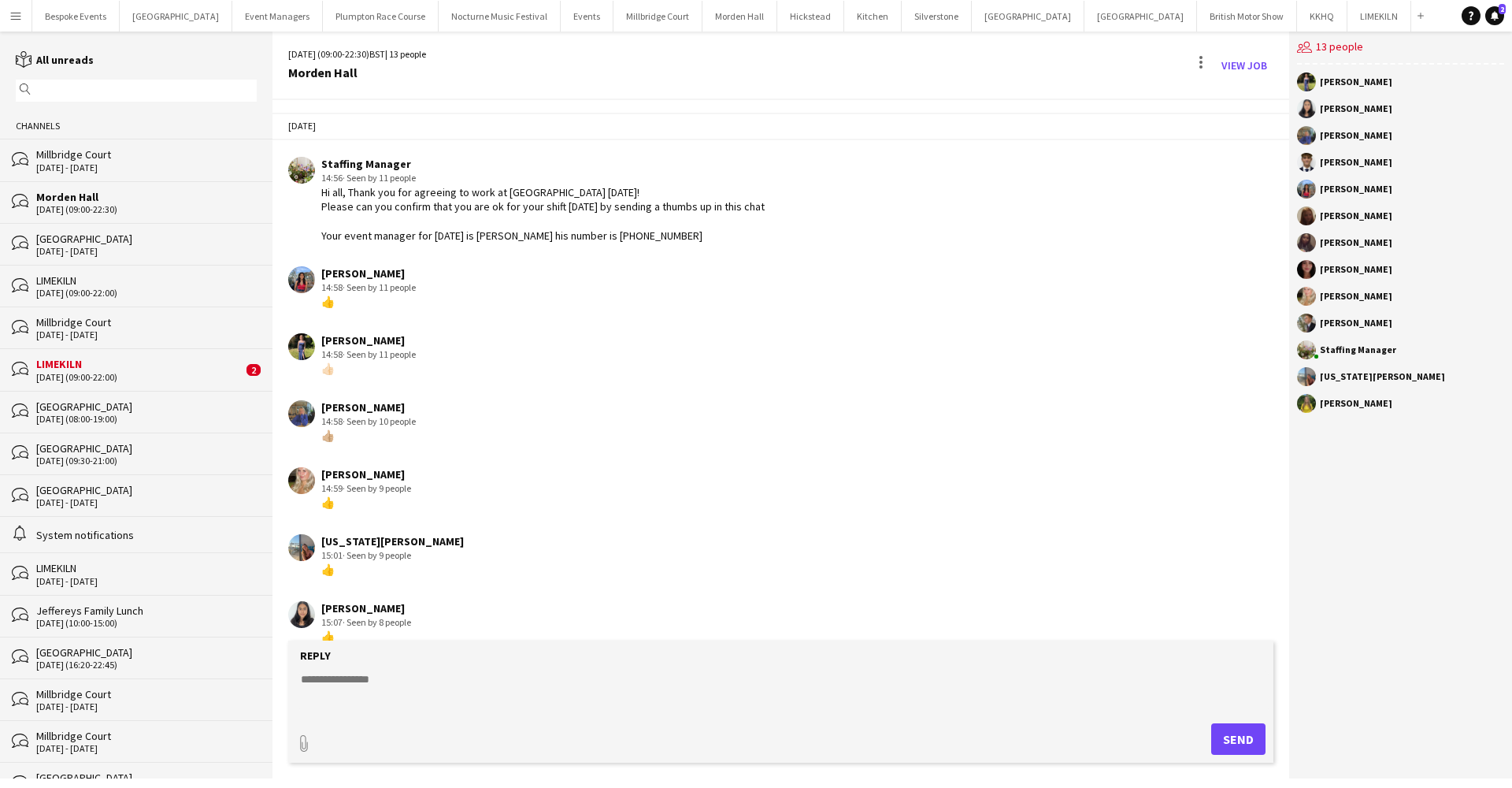
scroll to position [0, 0]
click at [65, 243] on div "[GEOGRAPHIC_DATA]" at bounding box center [146, 238] width 221 height 14
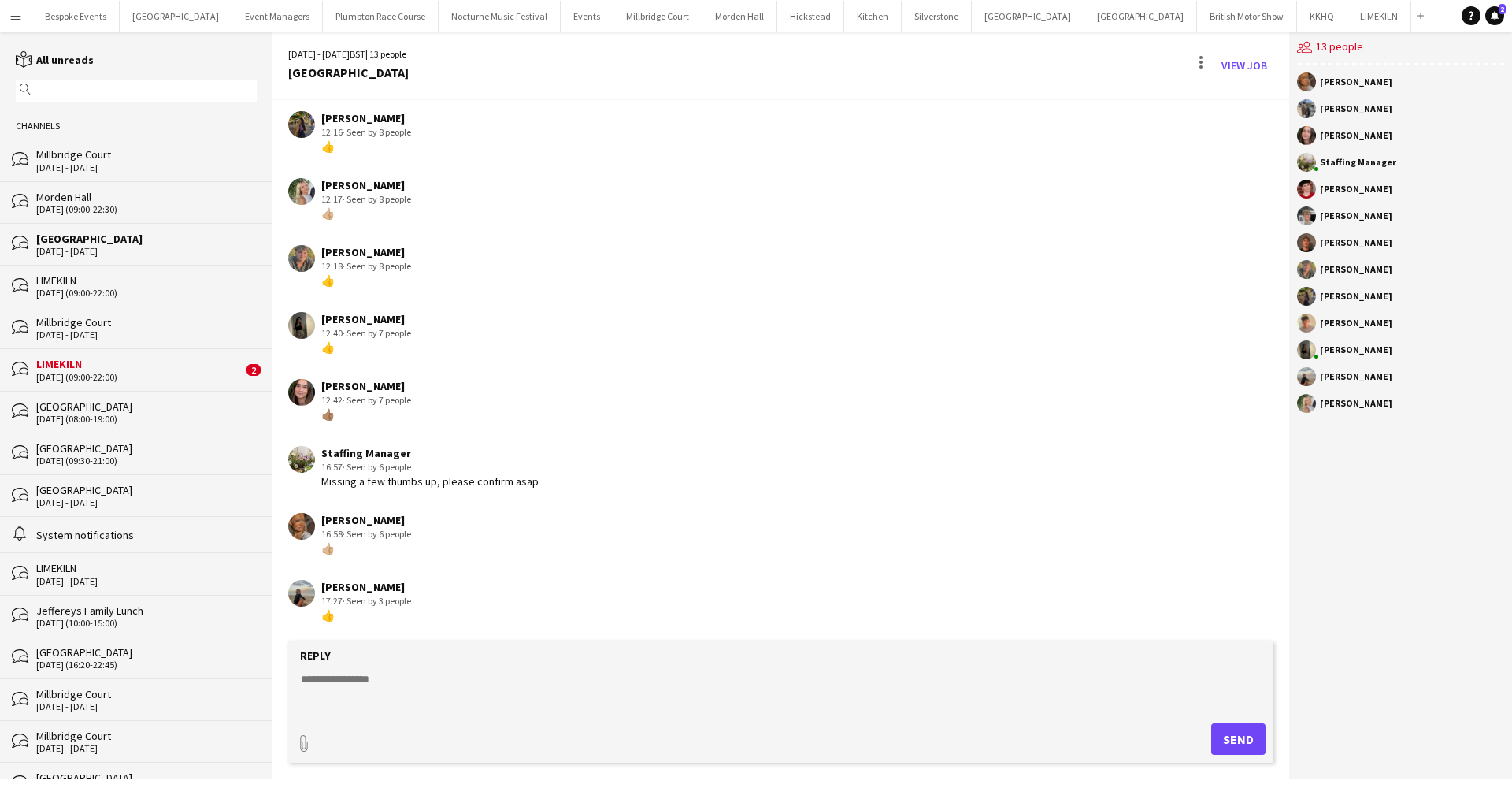
scroll to position [360, 0]
click at [52, 329] on div "Millbridge Court" at bounding box center [146, 322] width 221 height 14
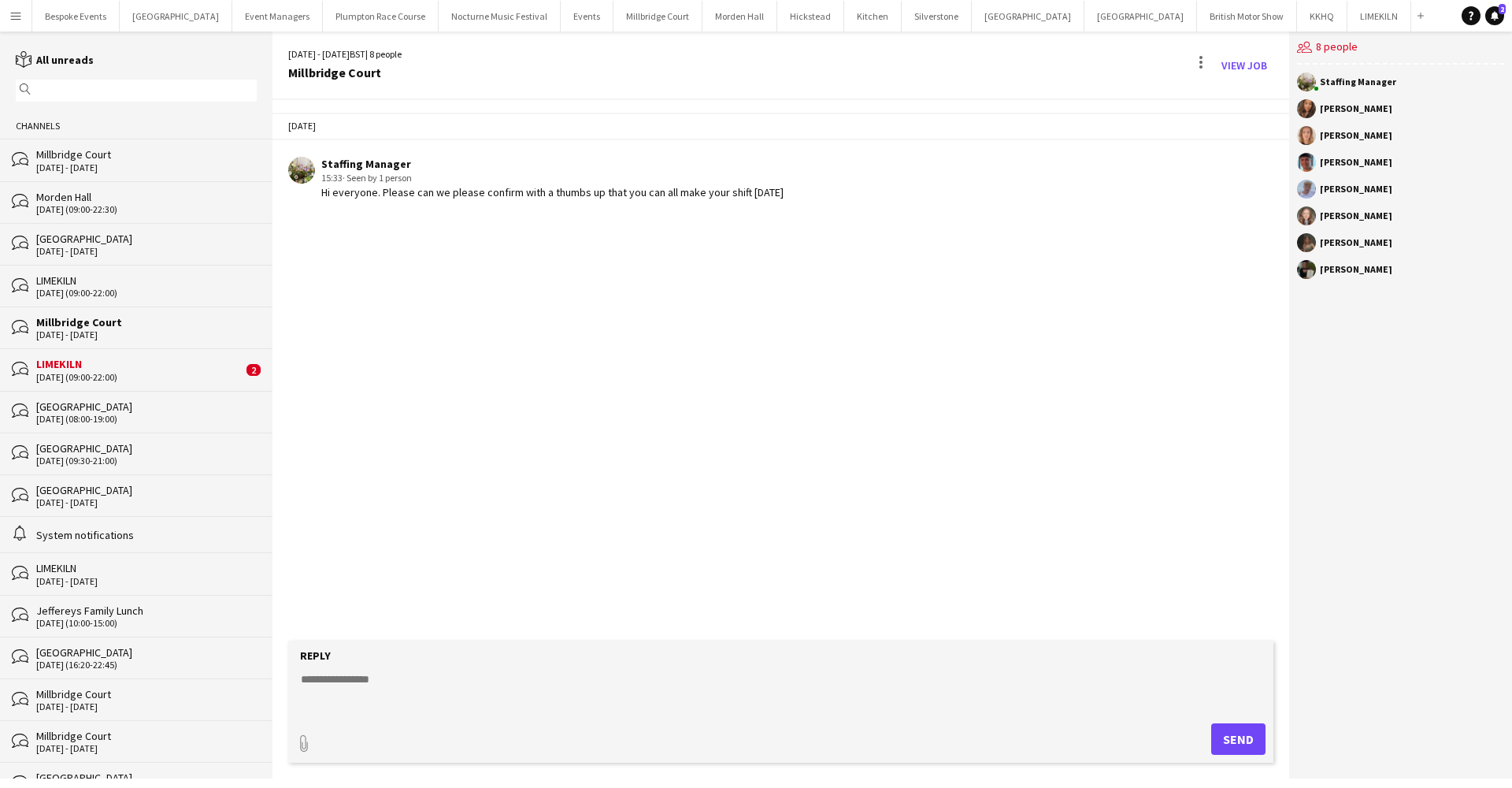
click at [95, 202] on div "Morden Hall" at bounding box center [146, 197] width 221 height 14
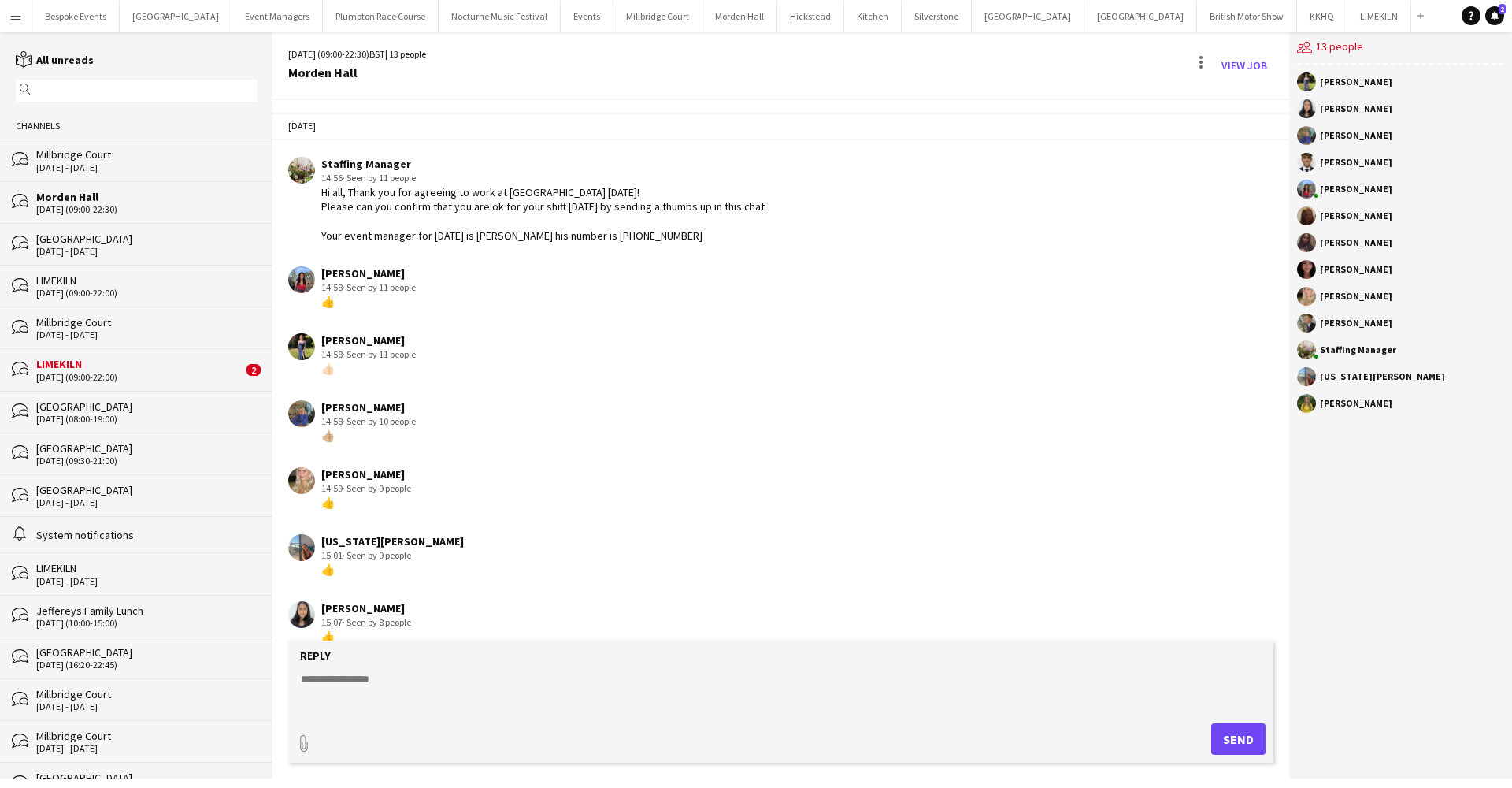
click at [84, 325] on div "Millbridge Court" at bounding box center [146, 322] width 221 height 14
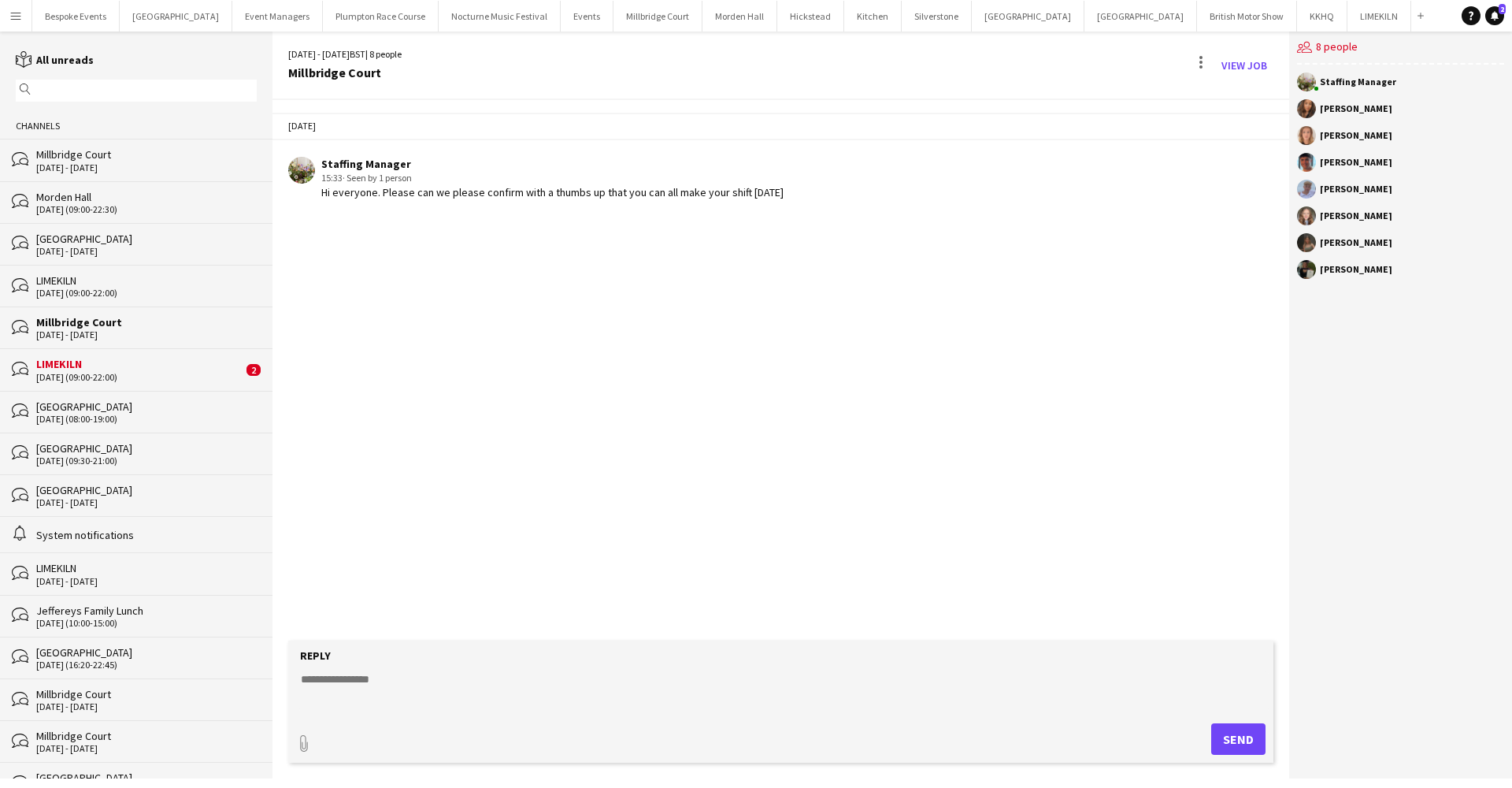
click at [367, 679] on textarea at bounding box center [783, 692] width 969 height 41
type textarea "*"
type textarea "**********"
click at [1240, 743] on button "Send" at bounding box center [1239, 739] width 55 height 32
click at [73, 416] on div "21-08-2025 (08:00-19:00)" at bounding box center [146, 419] width 221 height 11
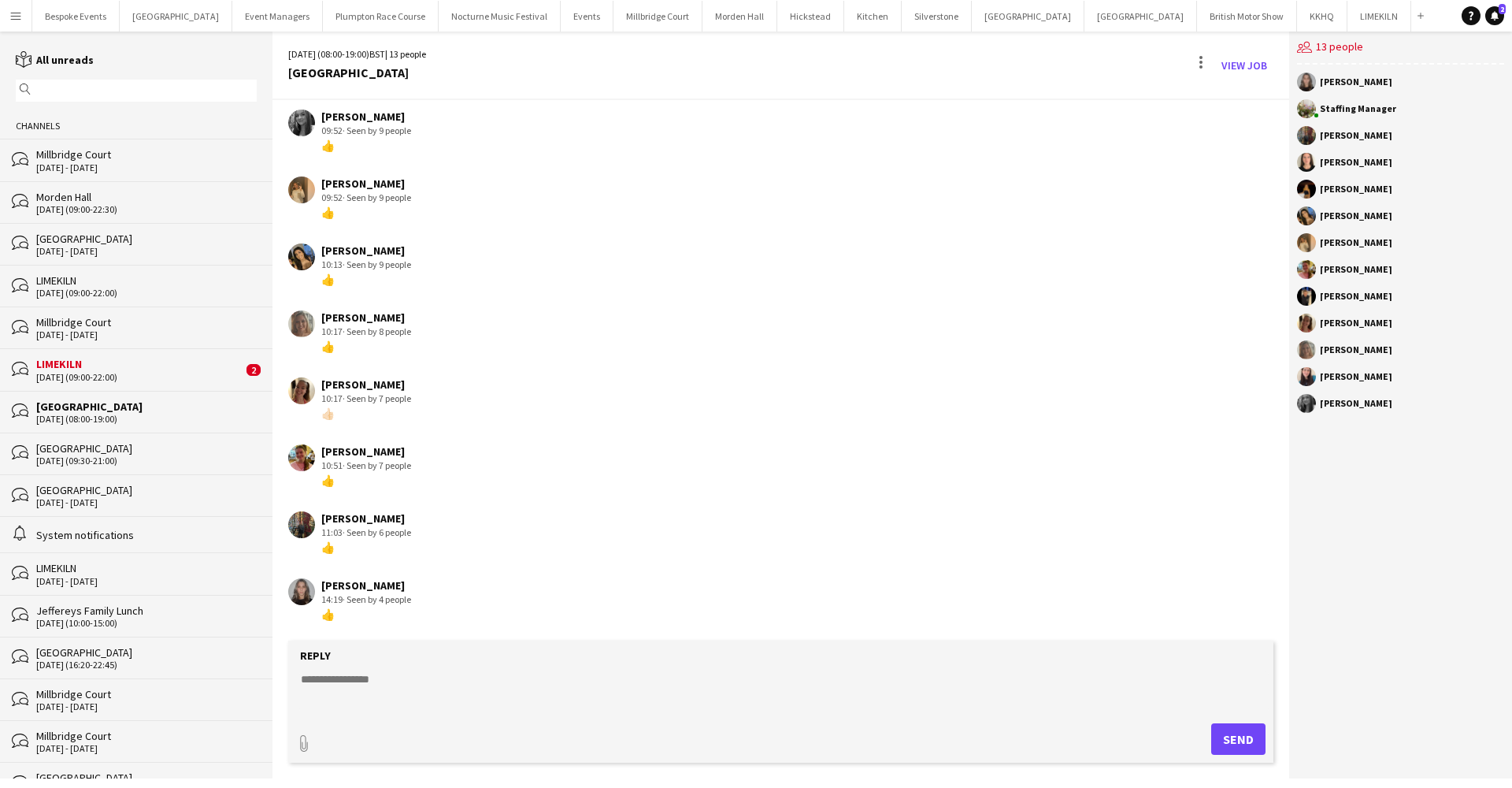
scroll to position [180, 0]
click at [99, 415] on div "21-08-2025 (08:00-19:00)" at bounding box center [146, 419] width 221 height 11
click at [101, 448] on div "[GEOGRAPHIC_DATA]" at bounding box center [146, 448] width 221 height 14
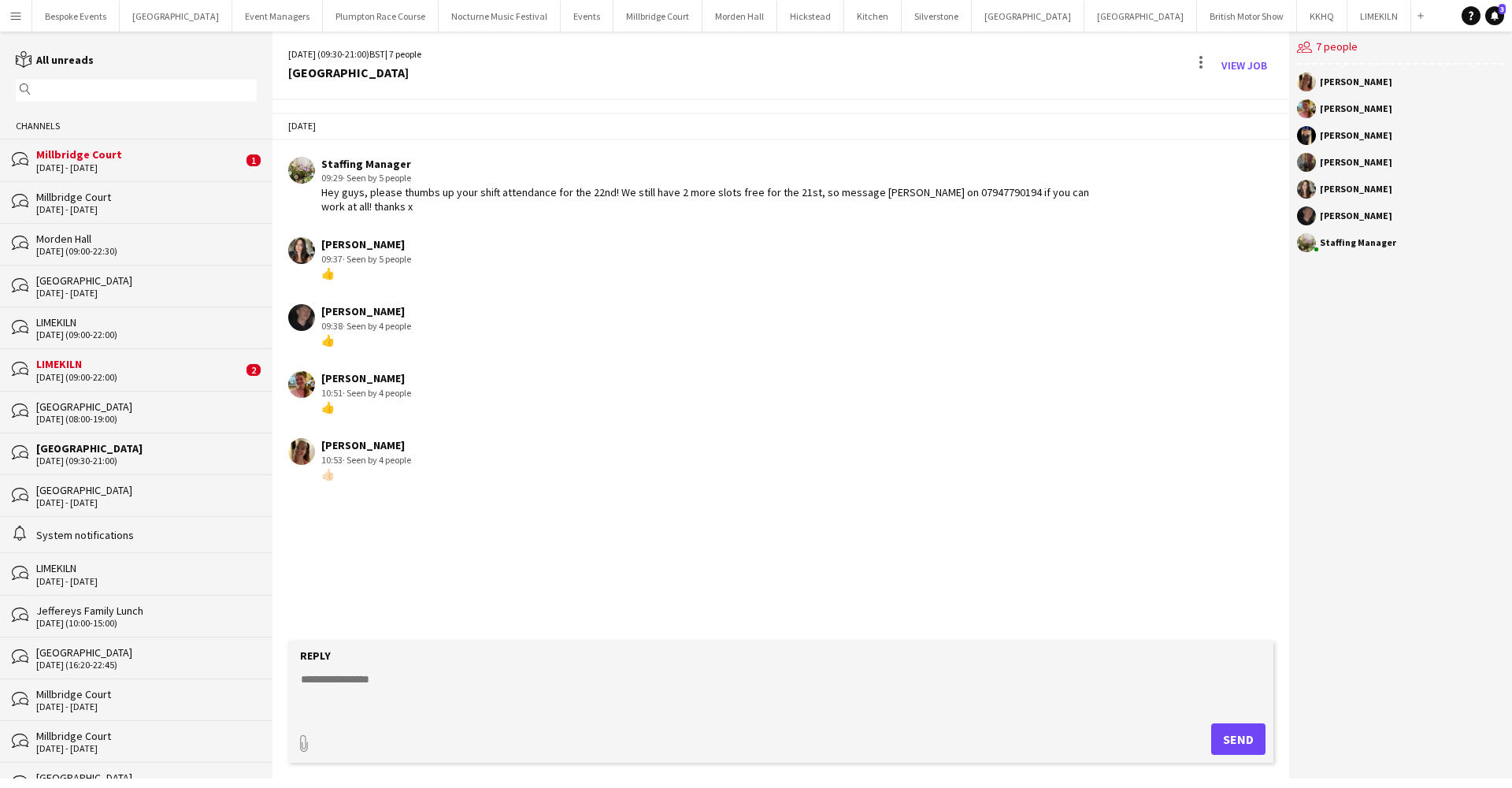
click at [88, 157] on div "Millbridge Court" at bounding box center [139, 154] width 206 height 14
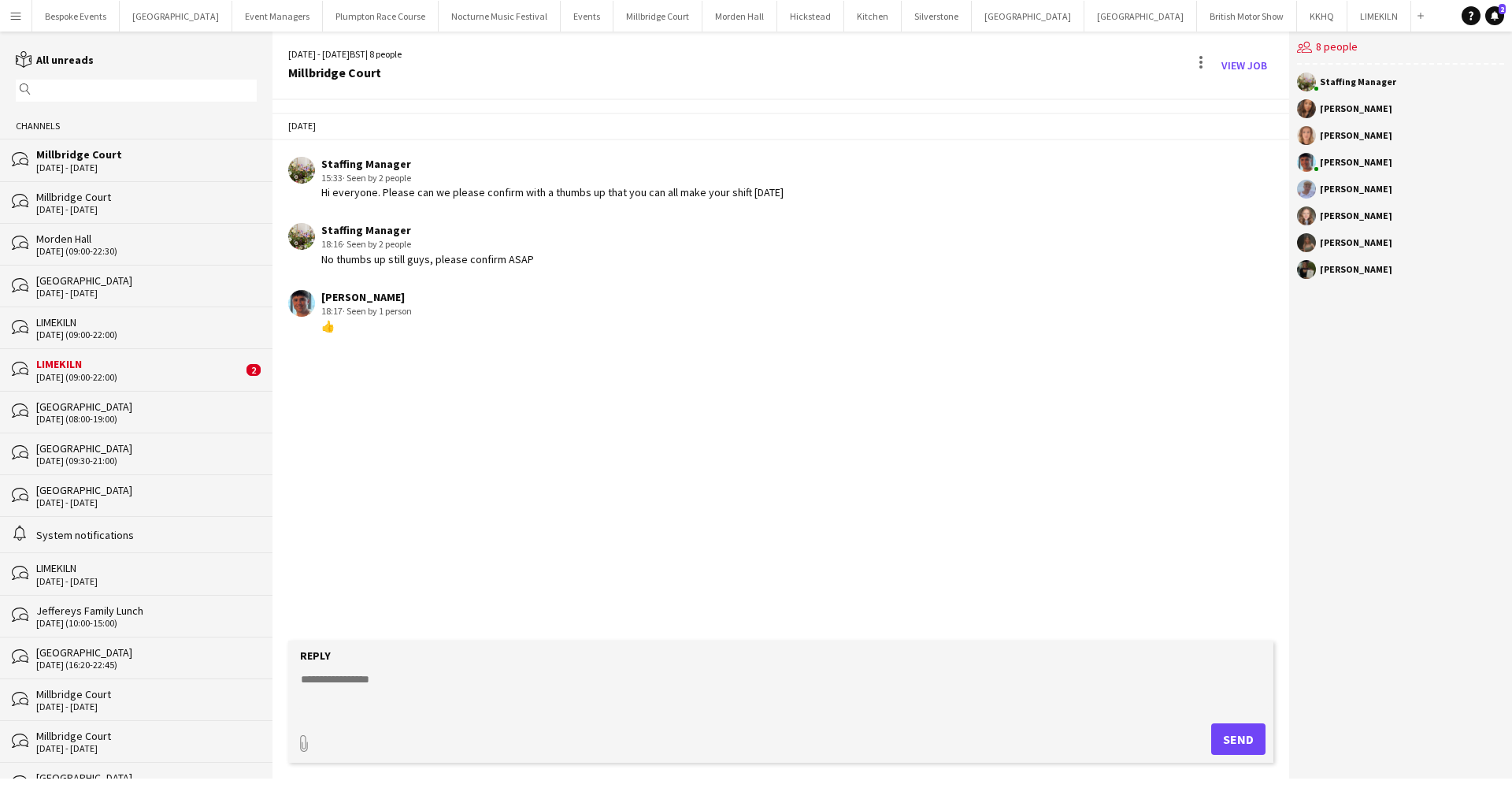
click at [77, 405] on div "[GEOGRAPHIC_DATA]" at bounding box center [146, 407] width 221 height 14
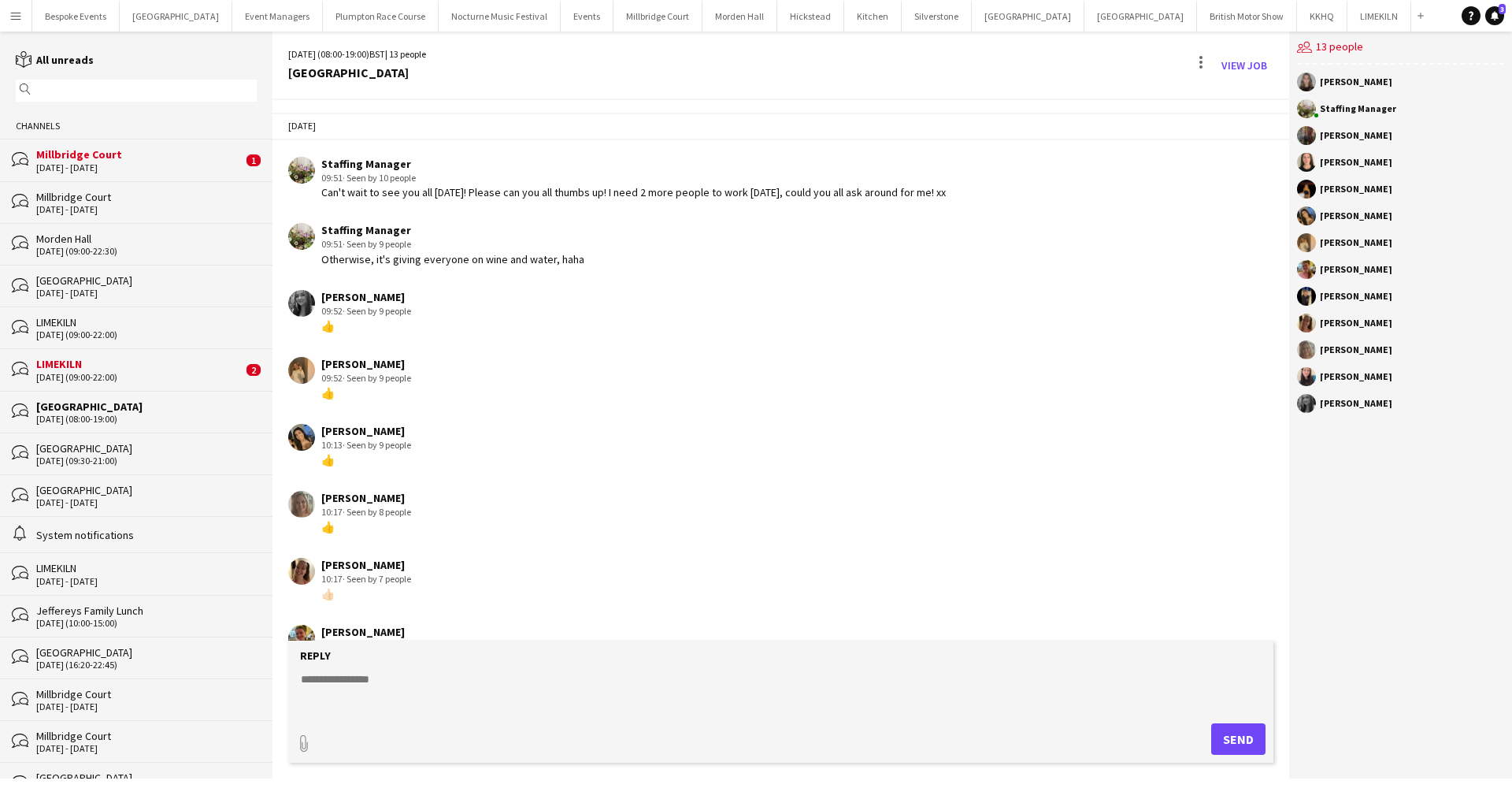
click at [17, 16] on app-icon "Menu" at bounding box center [16, 16] width 12 height 12
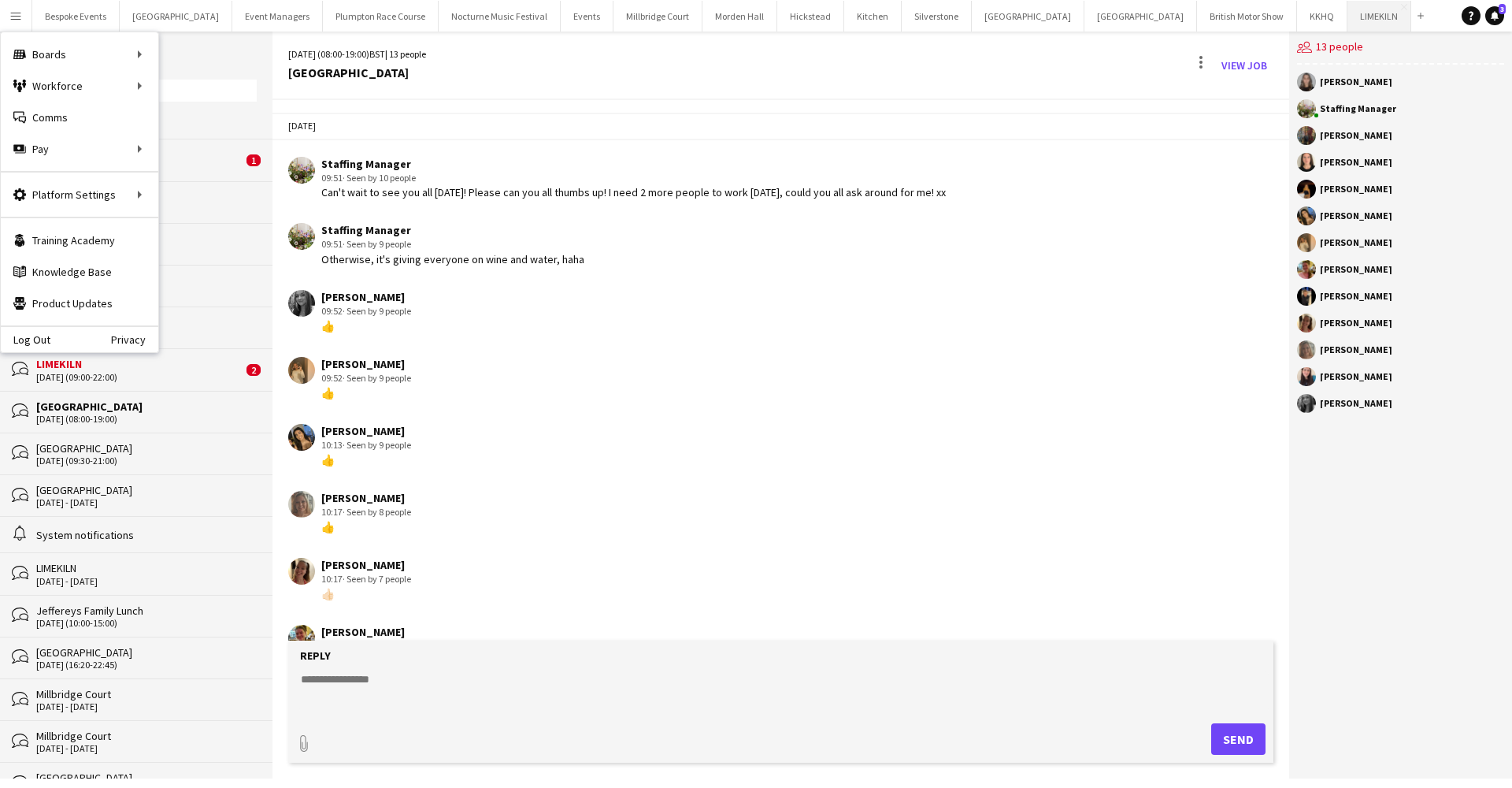
click at [1347, 19] on button "LIMEKILN Close" at bounding box center [1379, 16] width 64 height 31
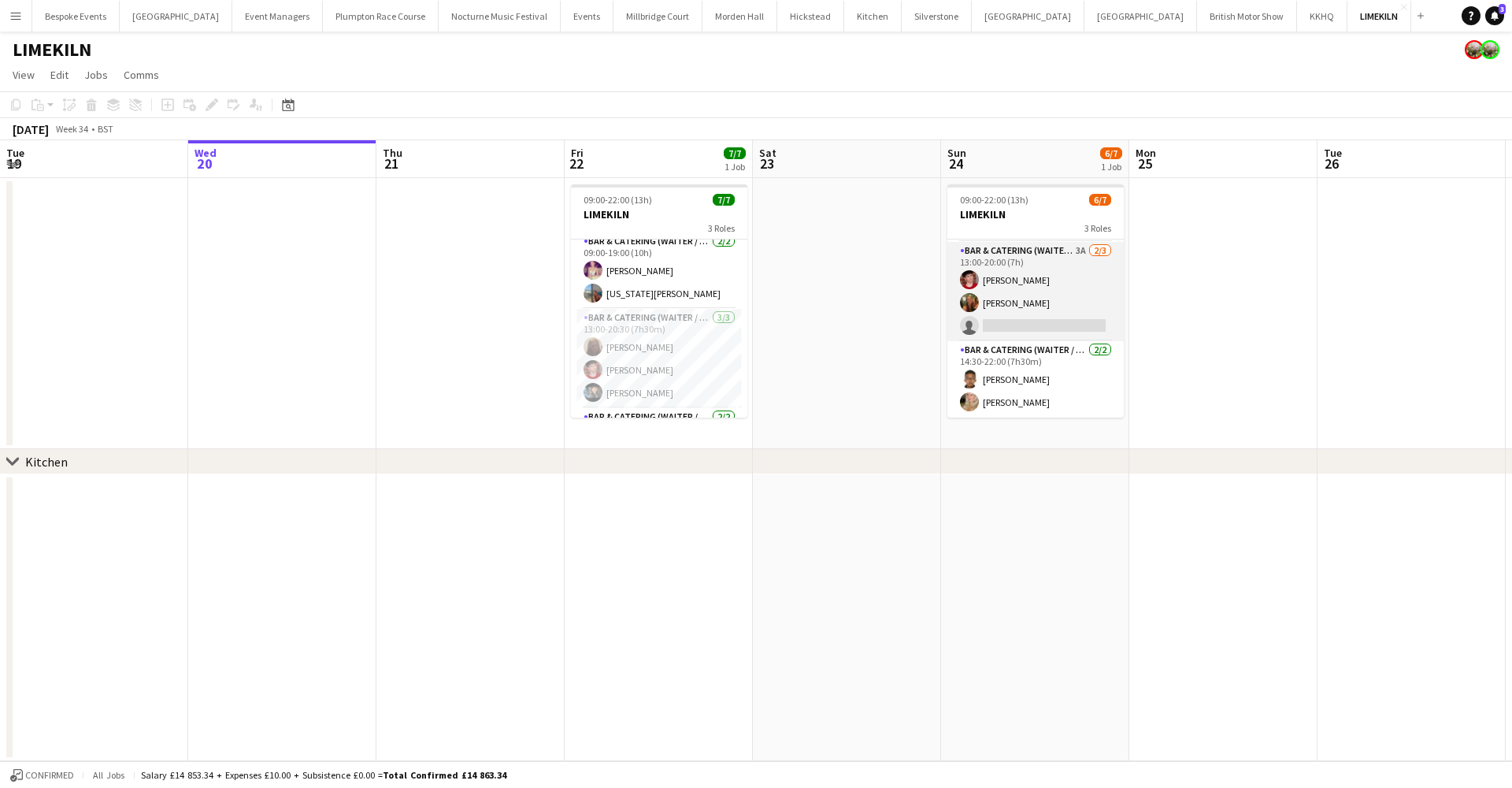
scroll to position [74, 0]
click at [1044, 295] on app-card-role "Bar & Catering (Waiter / waitress) 3A 2/3 13:00-20:00 (7h) Jonnie Saunders Emil…" at bounding box center [1036, 291] width 176 height 99
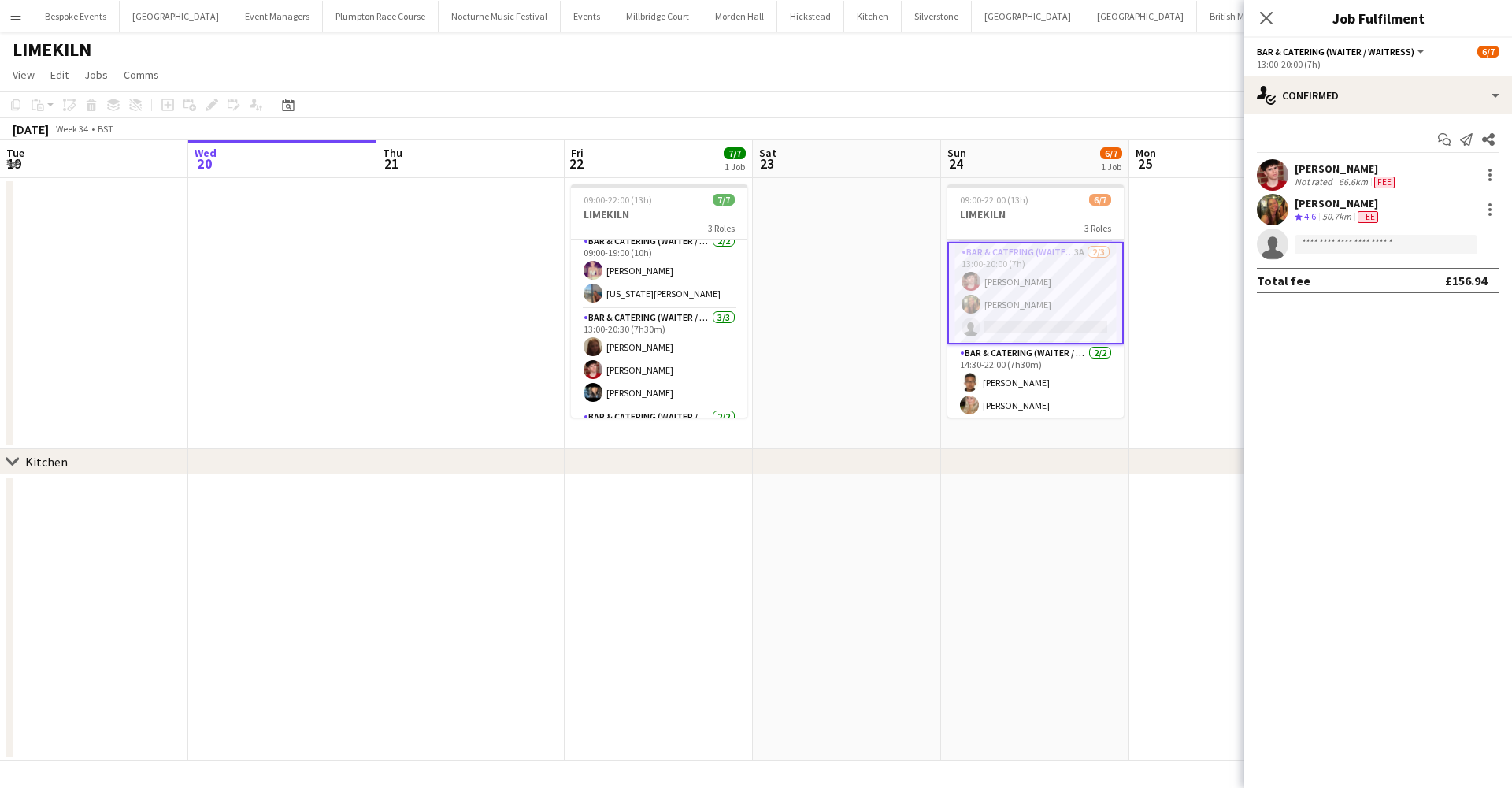
click at [19, 11] on app-icon "Menu" at bounding box center [16, 16] width 12 height 12
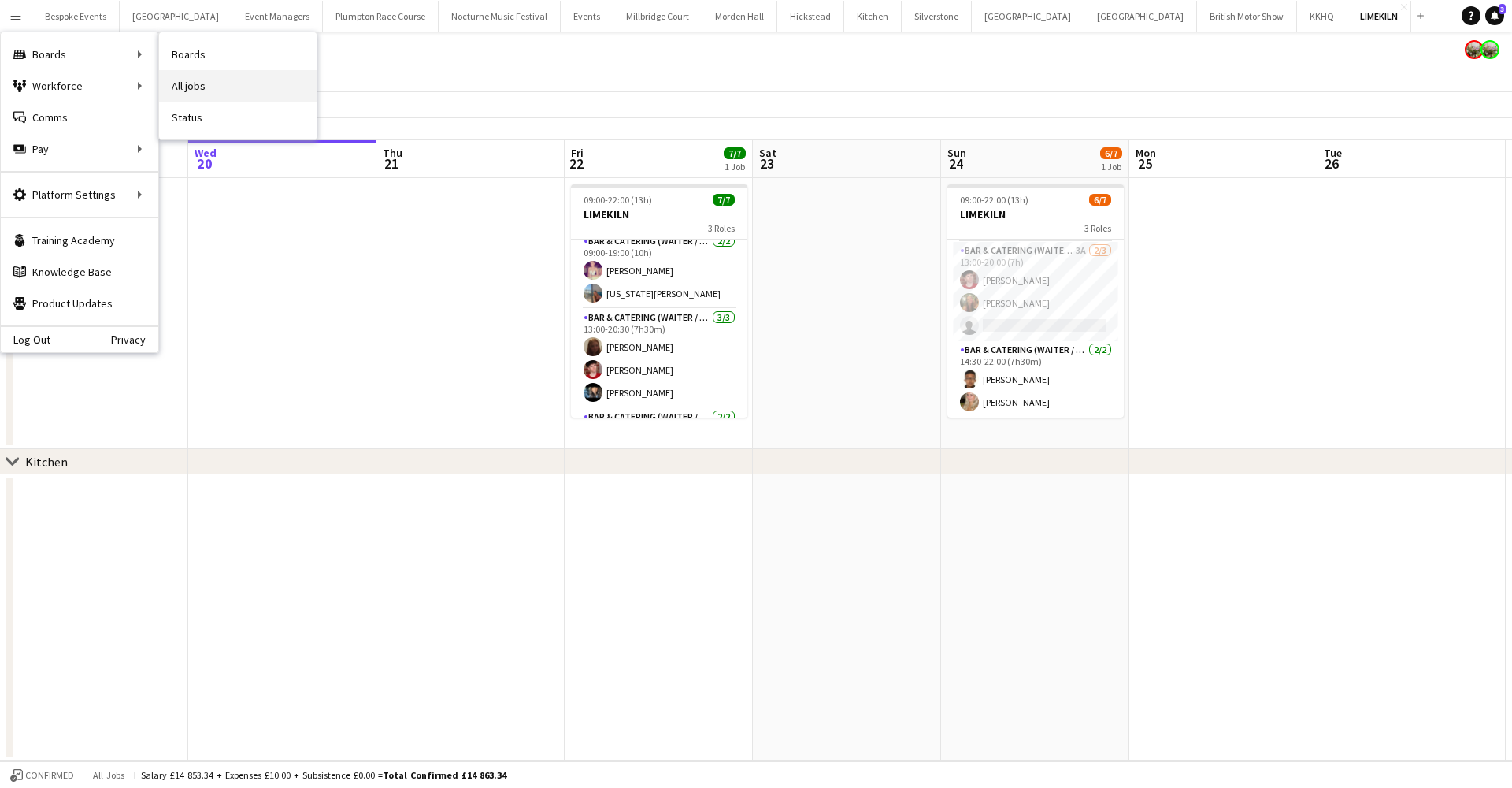
click at [183, 82] on link "All jobs" at bounding box center [237, 86] width 158 height 32
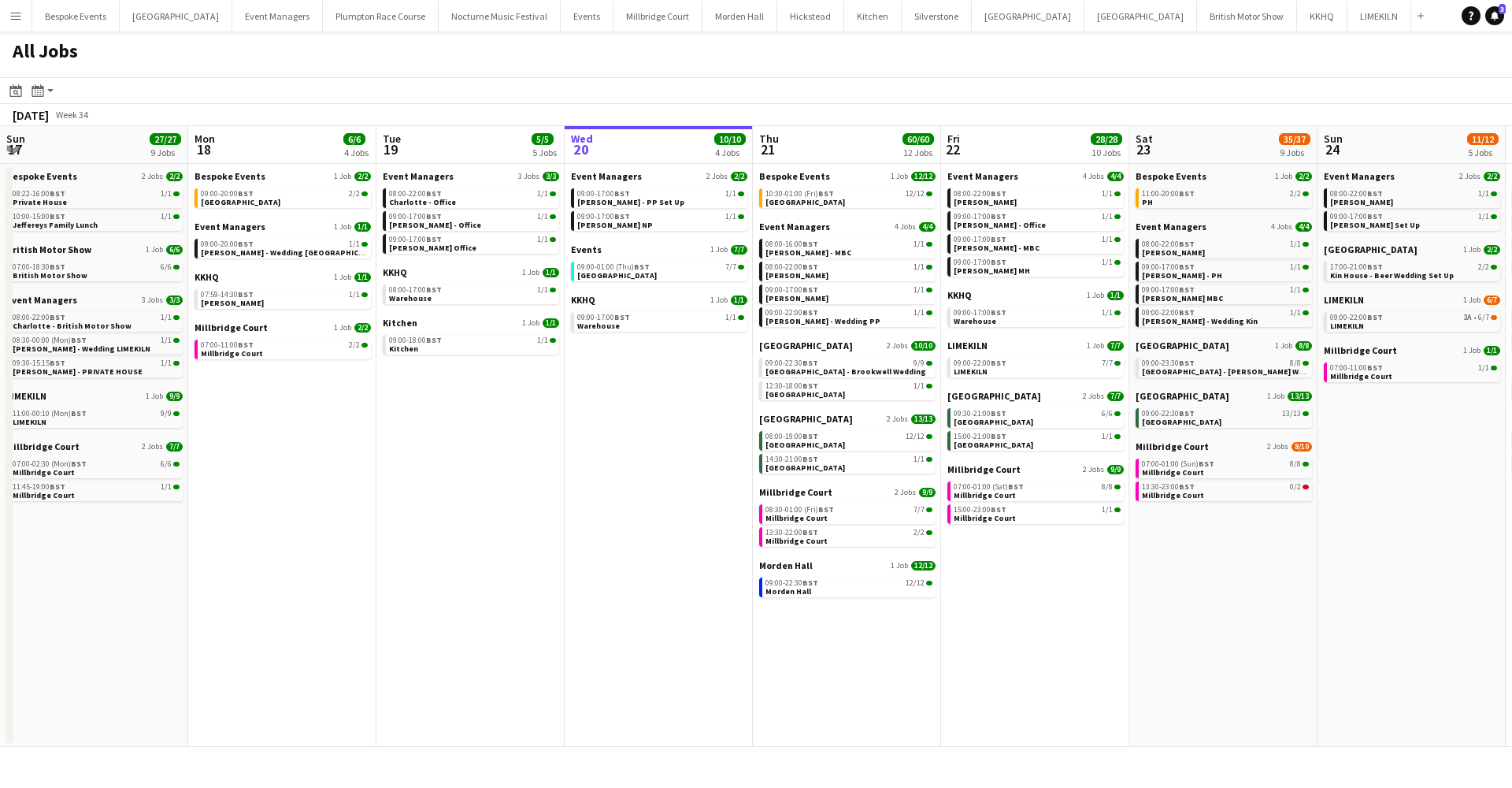
scroll to position [0, 377]
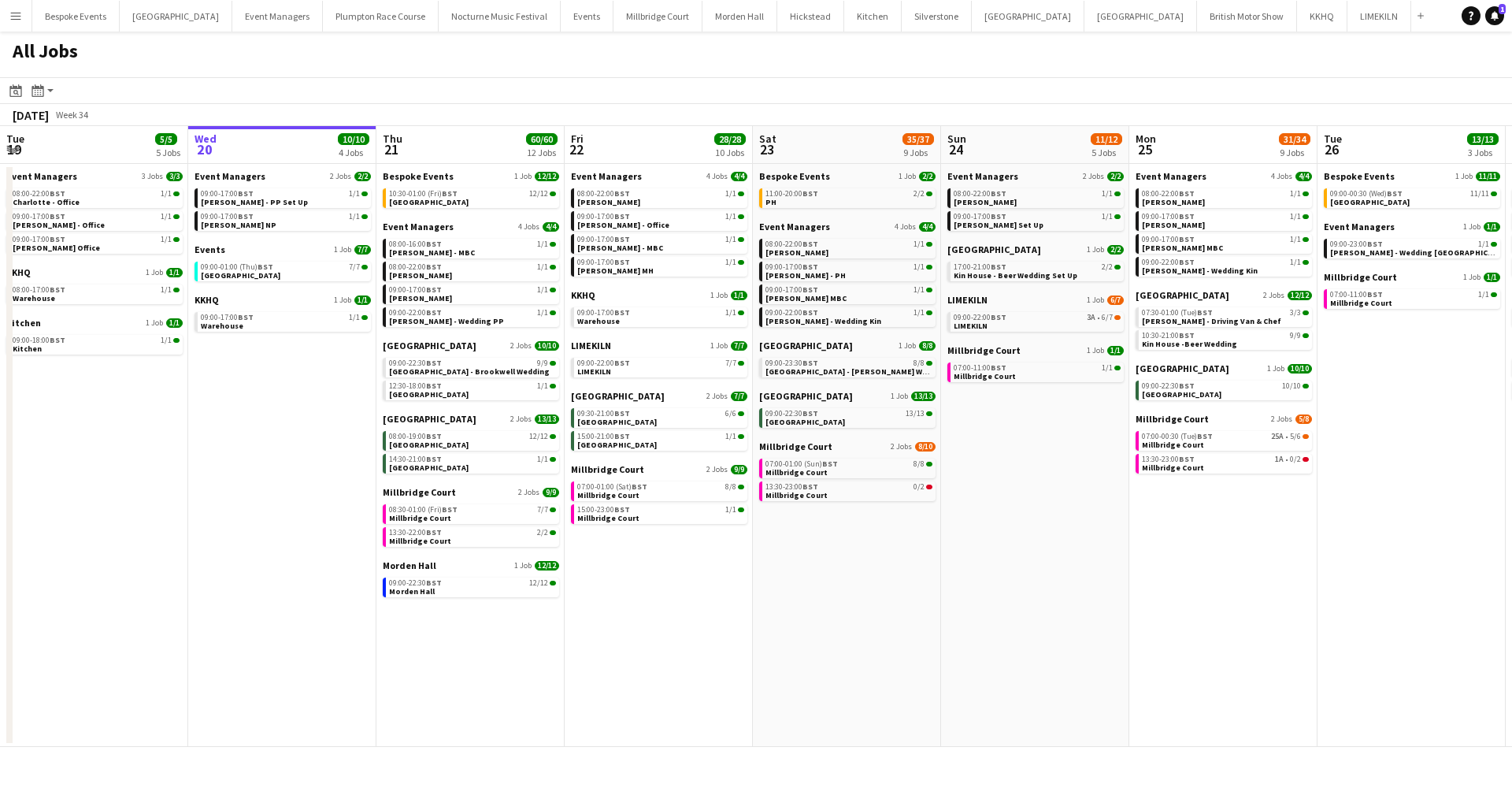
click at [7, 18] on button "Menu" at bounding box center [16, 16] width 32 height 32
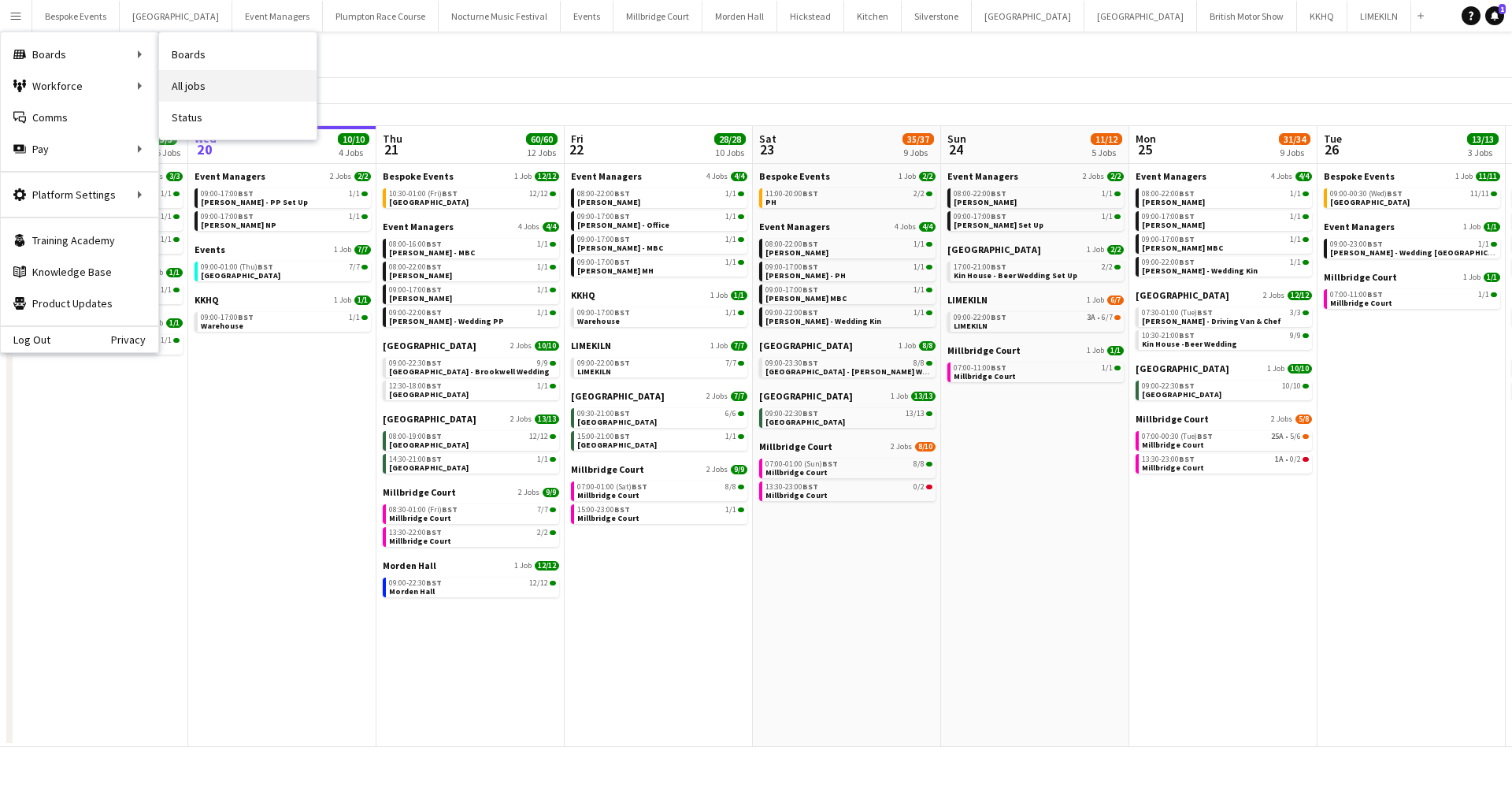
click at [182, 85] on link "All jobs" at bounding box center [237, 86] width 158 height 32
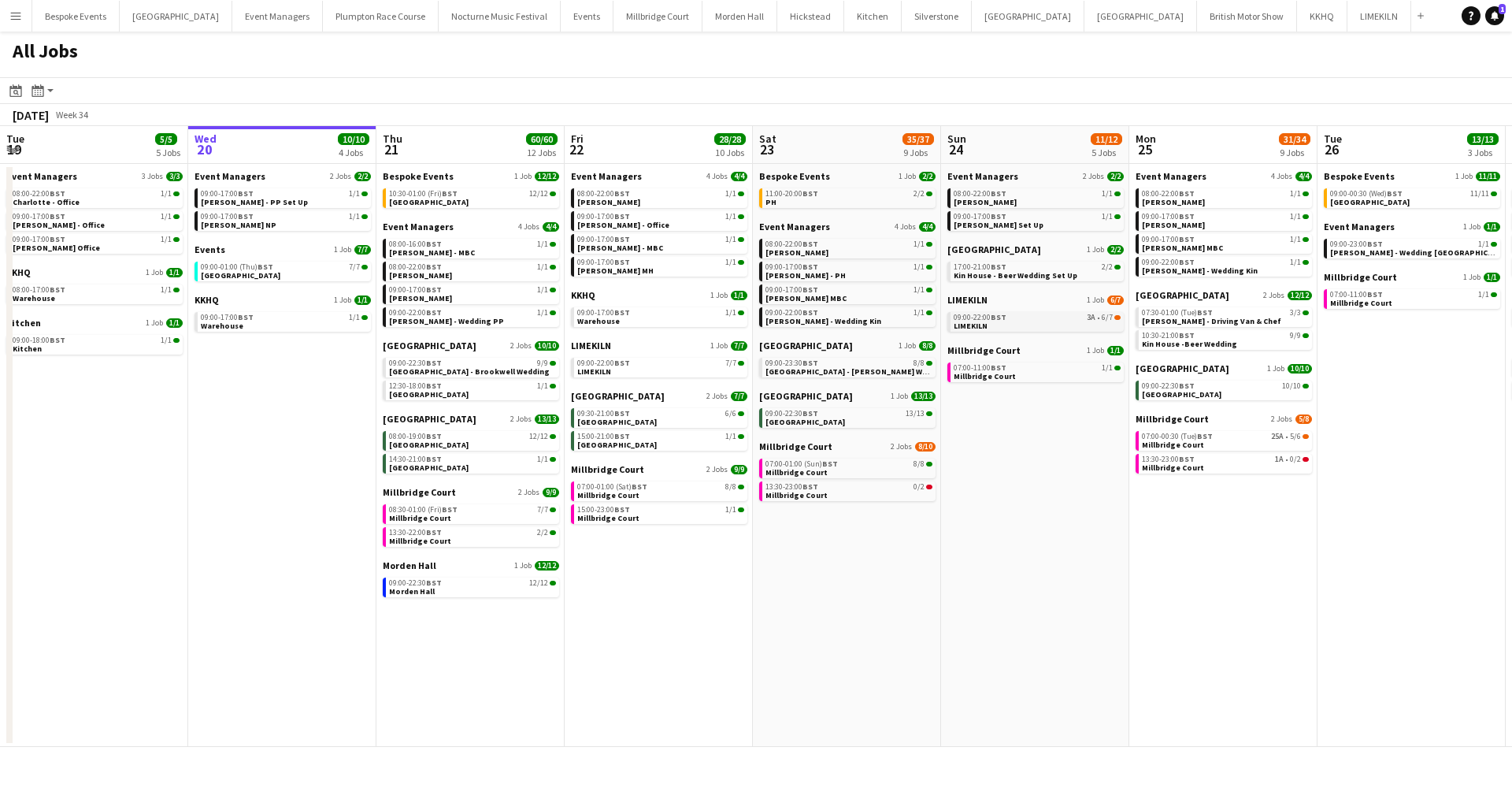
click at [1028, 319] on div "09:00-22:00 BST 3A • 6/7" at bounding box center [1037, 317] width 167 height 8
click at [14, 16] on app-icon "Menu" at bounding box center [16, 16] width 12 height 12
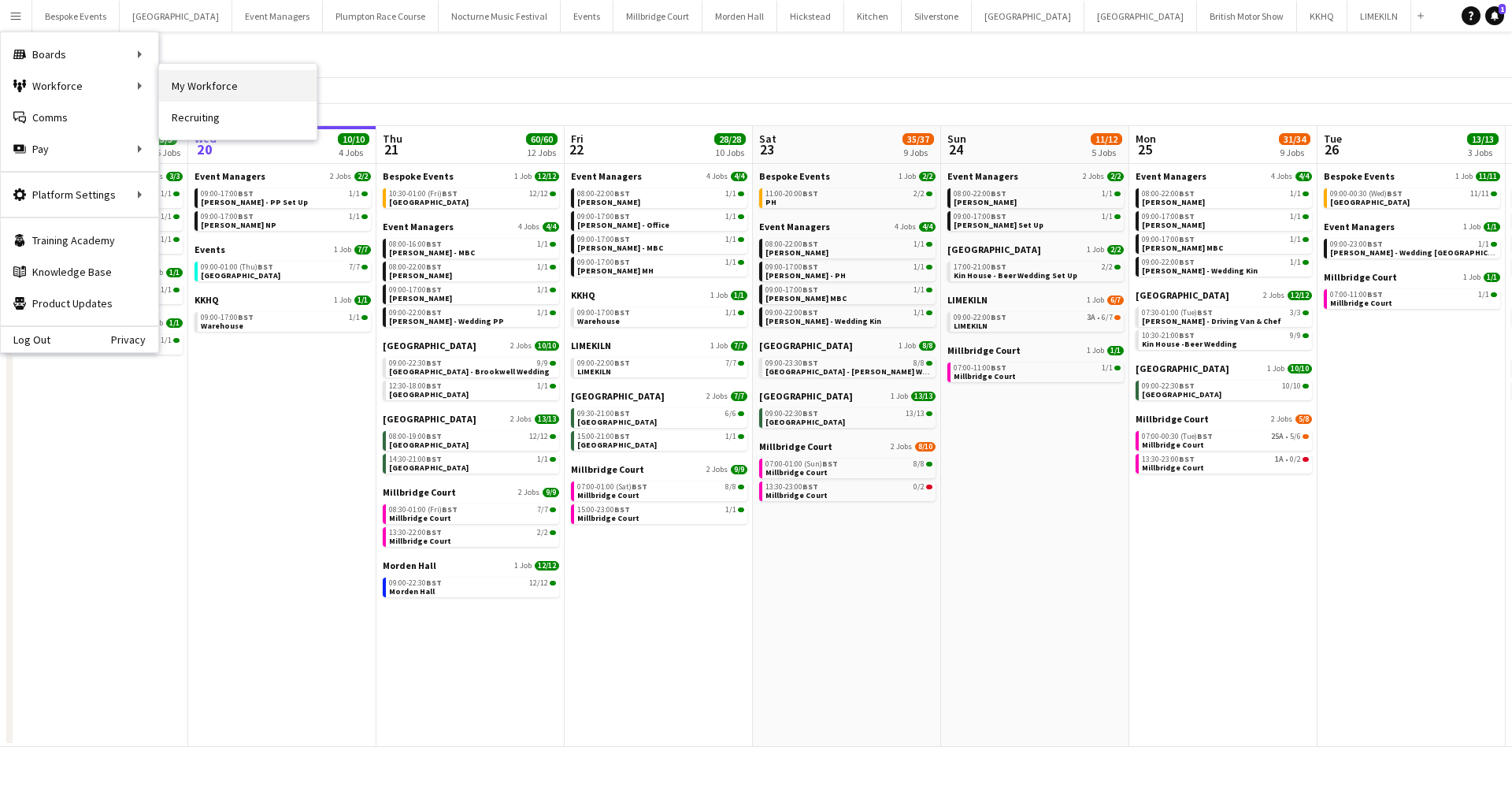
click at [217, 96] on link "My Workforce" at bounding box center [237, 86] width 158 height 32
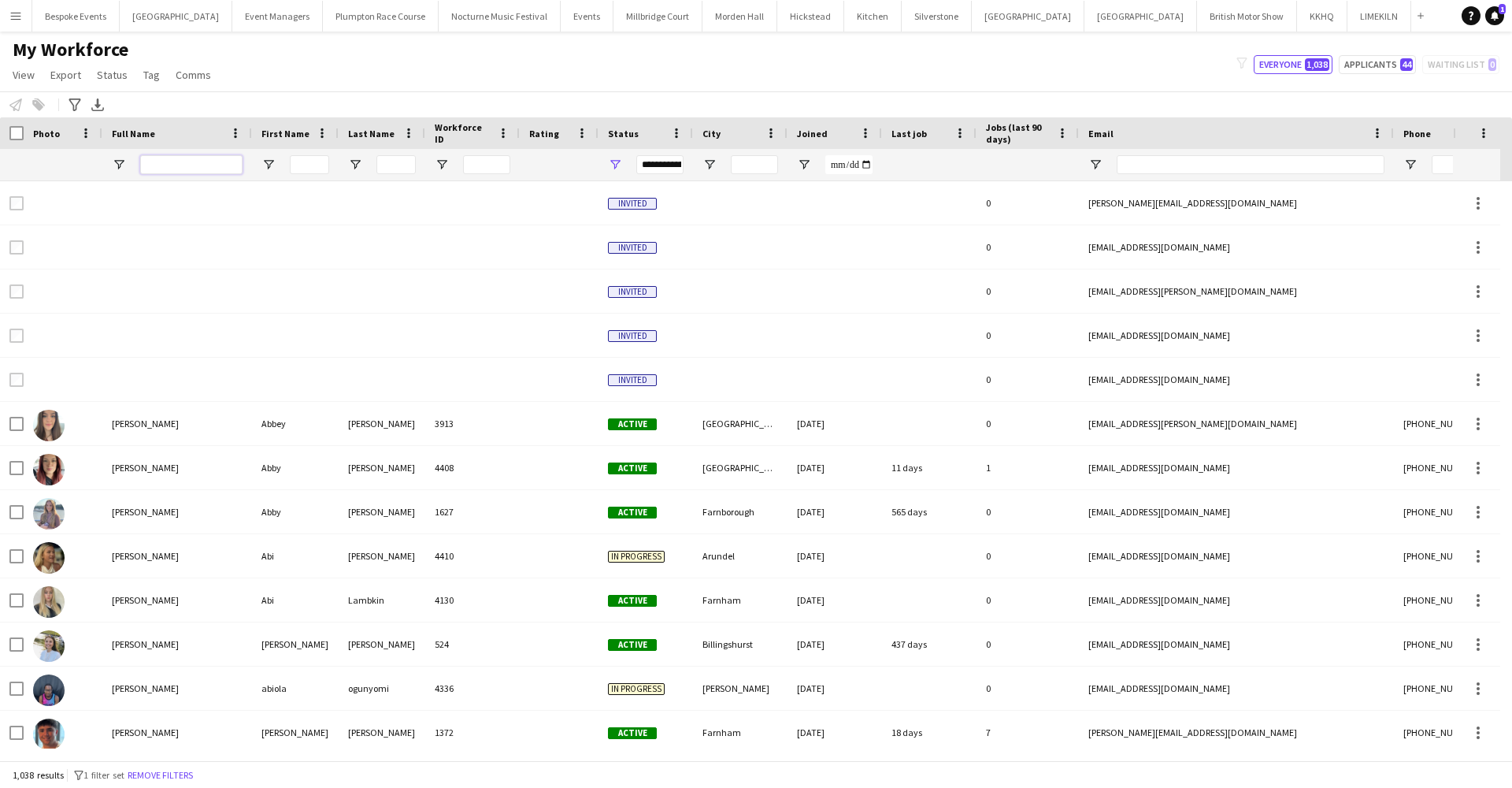
click at [194, 159] on input "Full Name Filter Input" at bounding box center [191, 164] width 102 height 19
type input "**********"
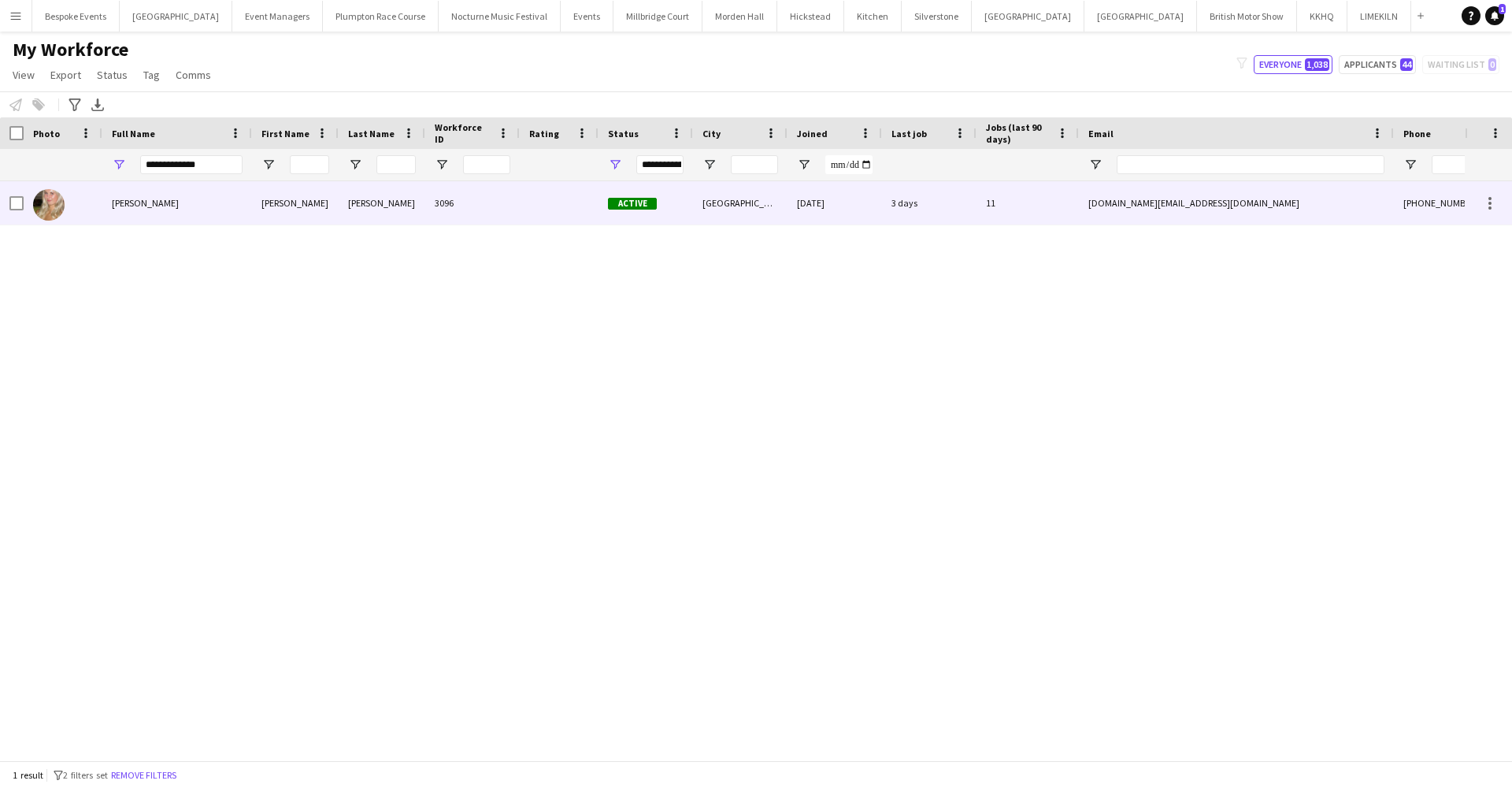
click at [199, 202] on div "[PERSON_NAME]" at bounding box center [177, 202] width 150 height 43
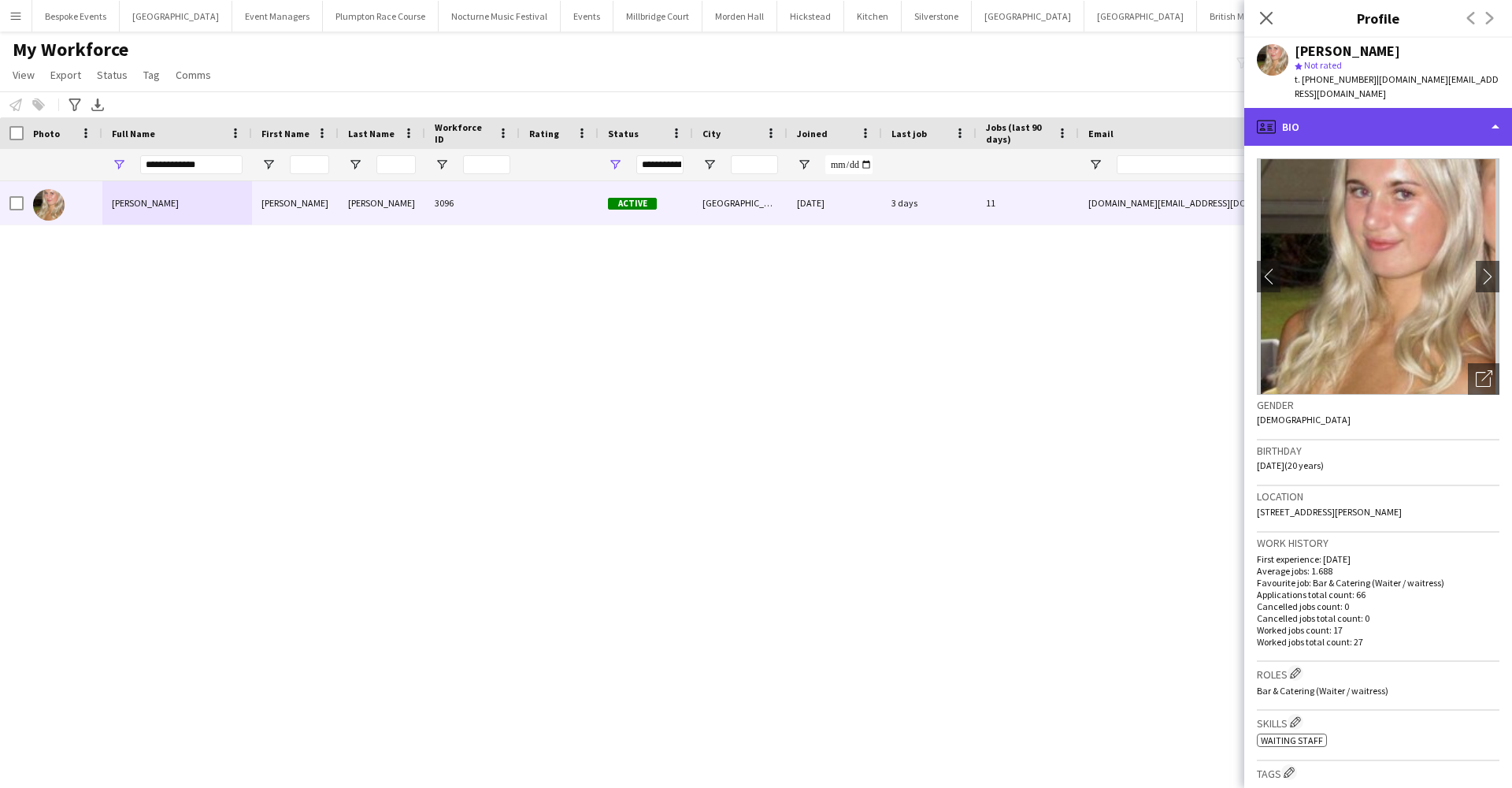
click at [1325, 110] on div "profile Bio" at bounding box center [1378, 126] width 268 height 38
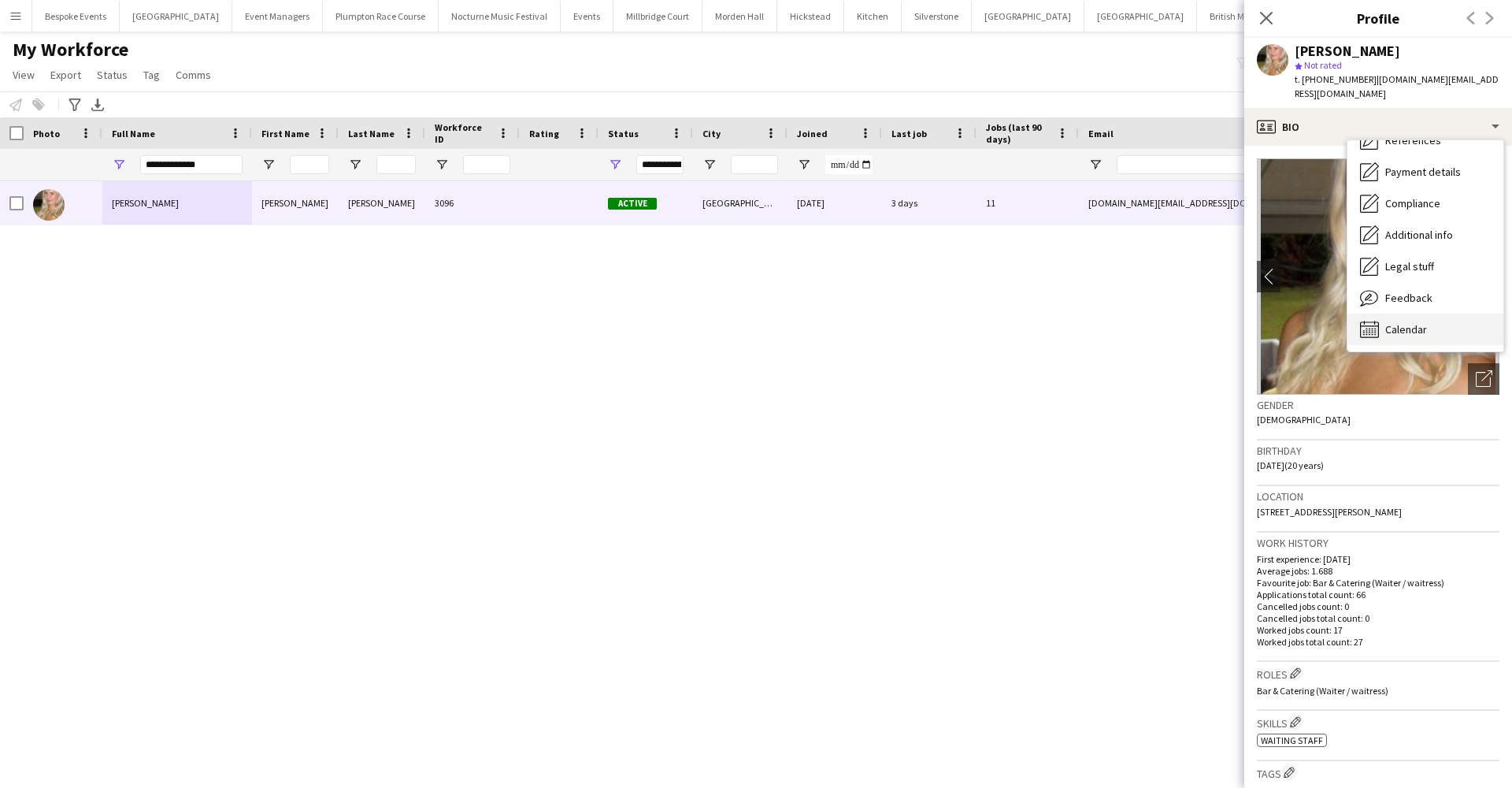
scroll to position [180, 0]
click at [1394, 322] on span "Calendar" at bounding box center [1405, 329] width 41 height 14
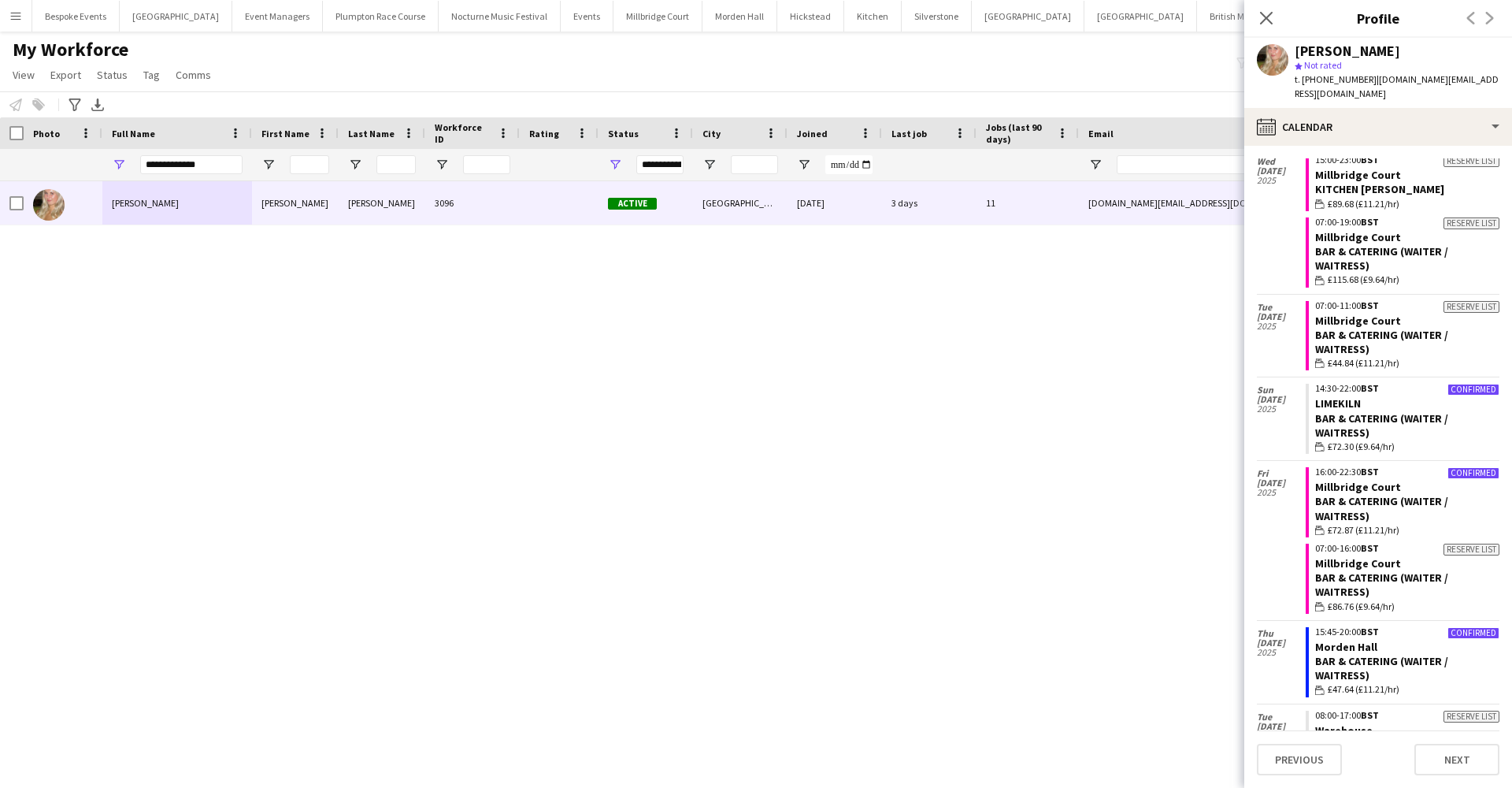
scroll to position [1229, 0]
click at [1344, 481] on link "Millbridge Court" at bounding box center [1358, 488] width 86 height 14
click at [1339, 398] on link "LIMEKILN" at bounding box center [1338, 405] width 46 height 14
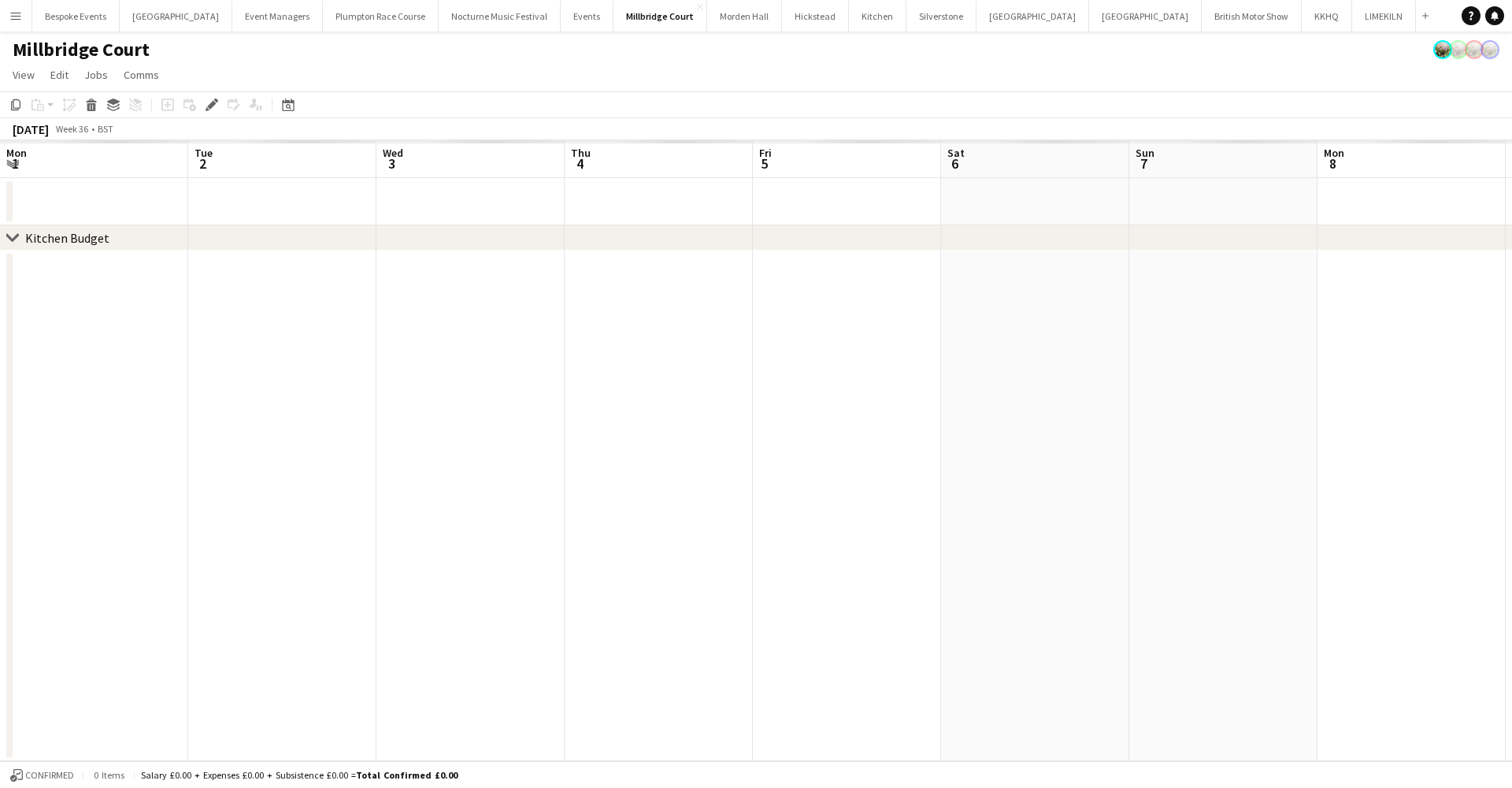
scroll to position [0, 541]
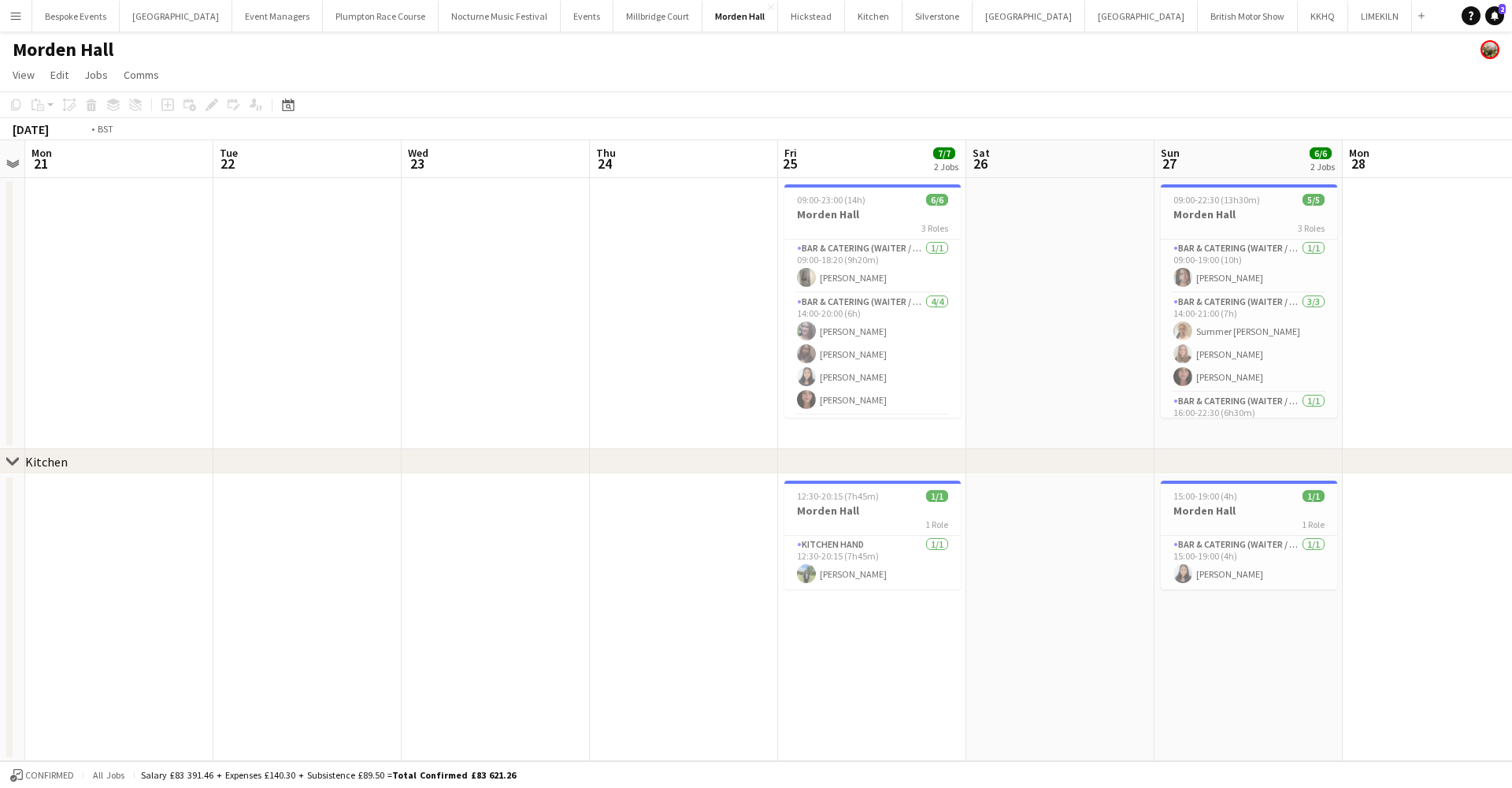
scroll to position [0, 771]
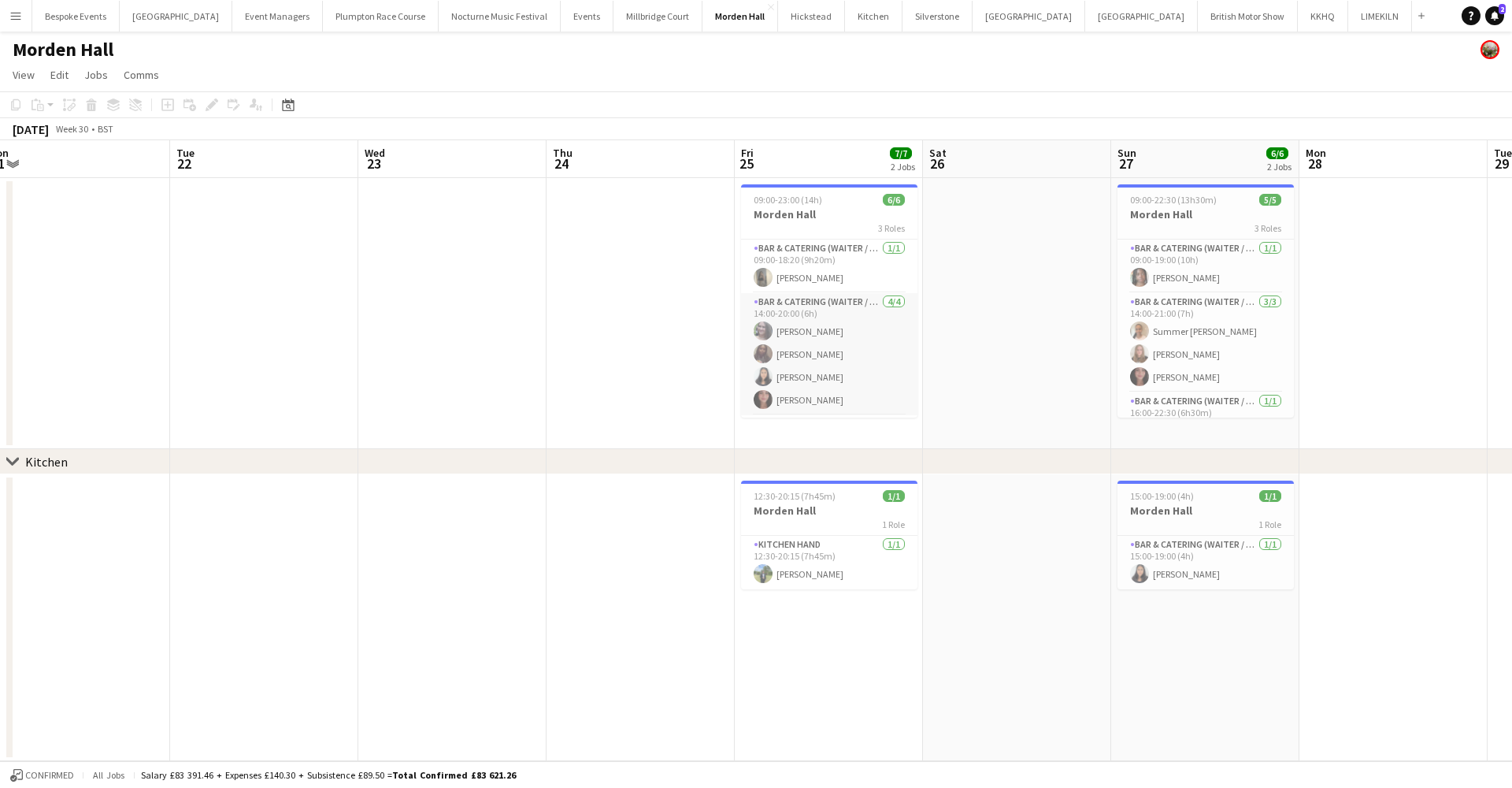
click at [817, 335] on app-card-role "Bar & Catering (Waiter / waitress) 4/4 14:00-20:00 (6h) Natalia Brzezicka Joy A…" at bounding box center [829, 354] width 176 height 122
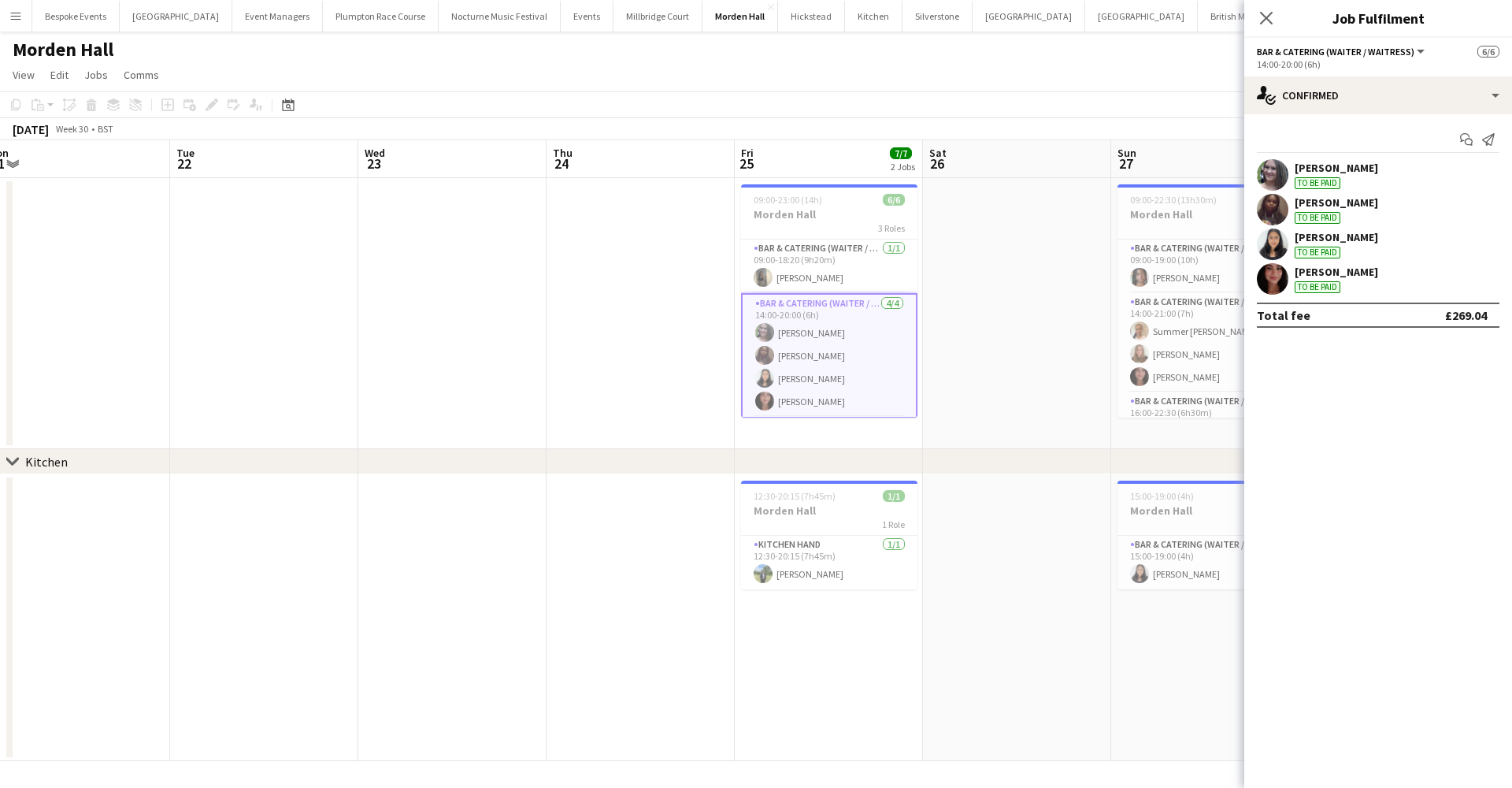
click at [1266, 208] on app-user-avatar at bounding box center [1273, 210] width 32 height 32
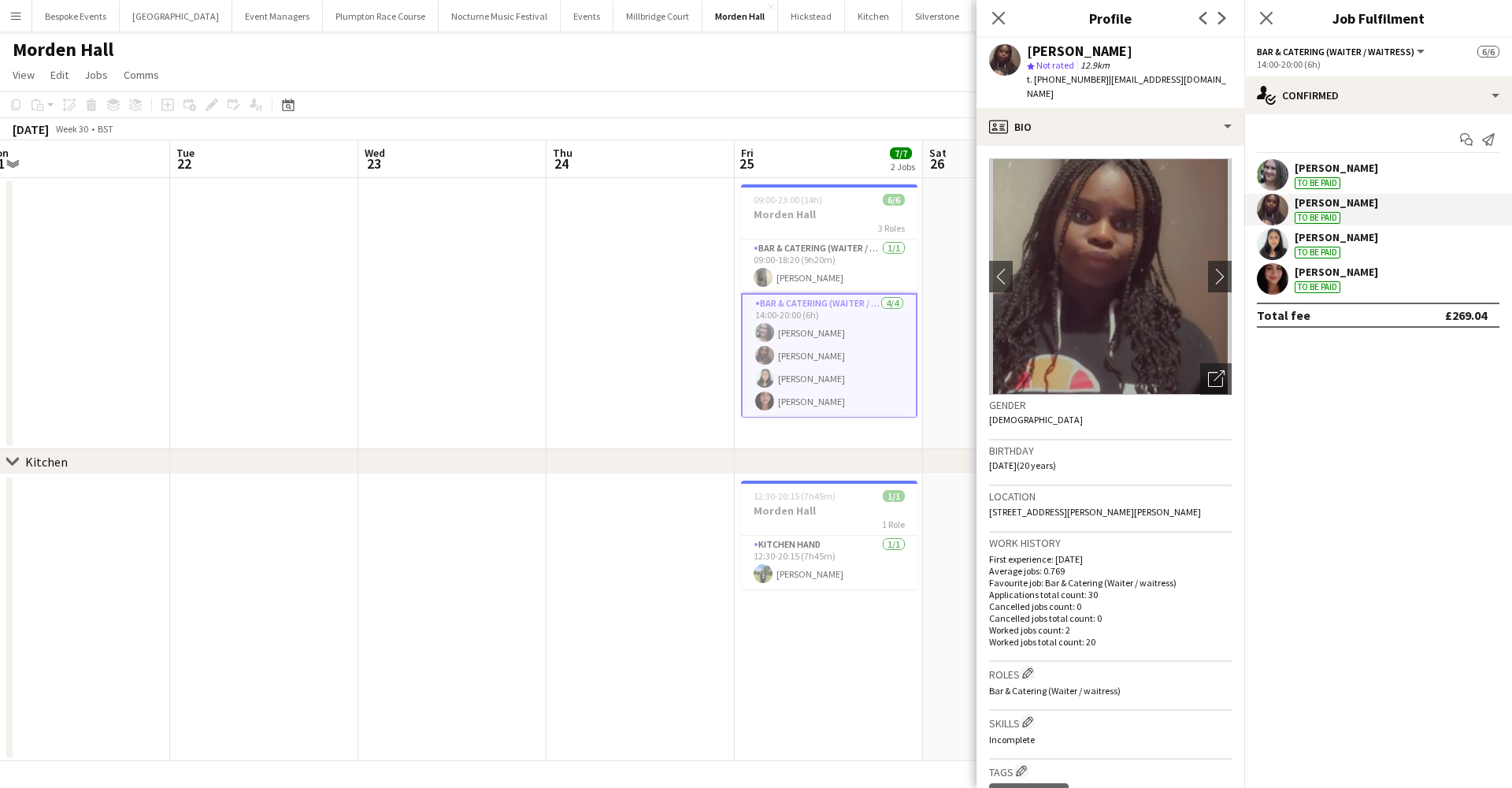
click at [486, 368] on app-date-cell at bounding box center [452, 313] width 188 height 271
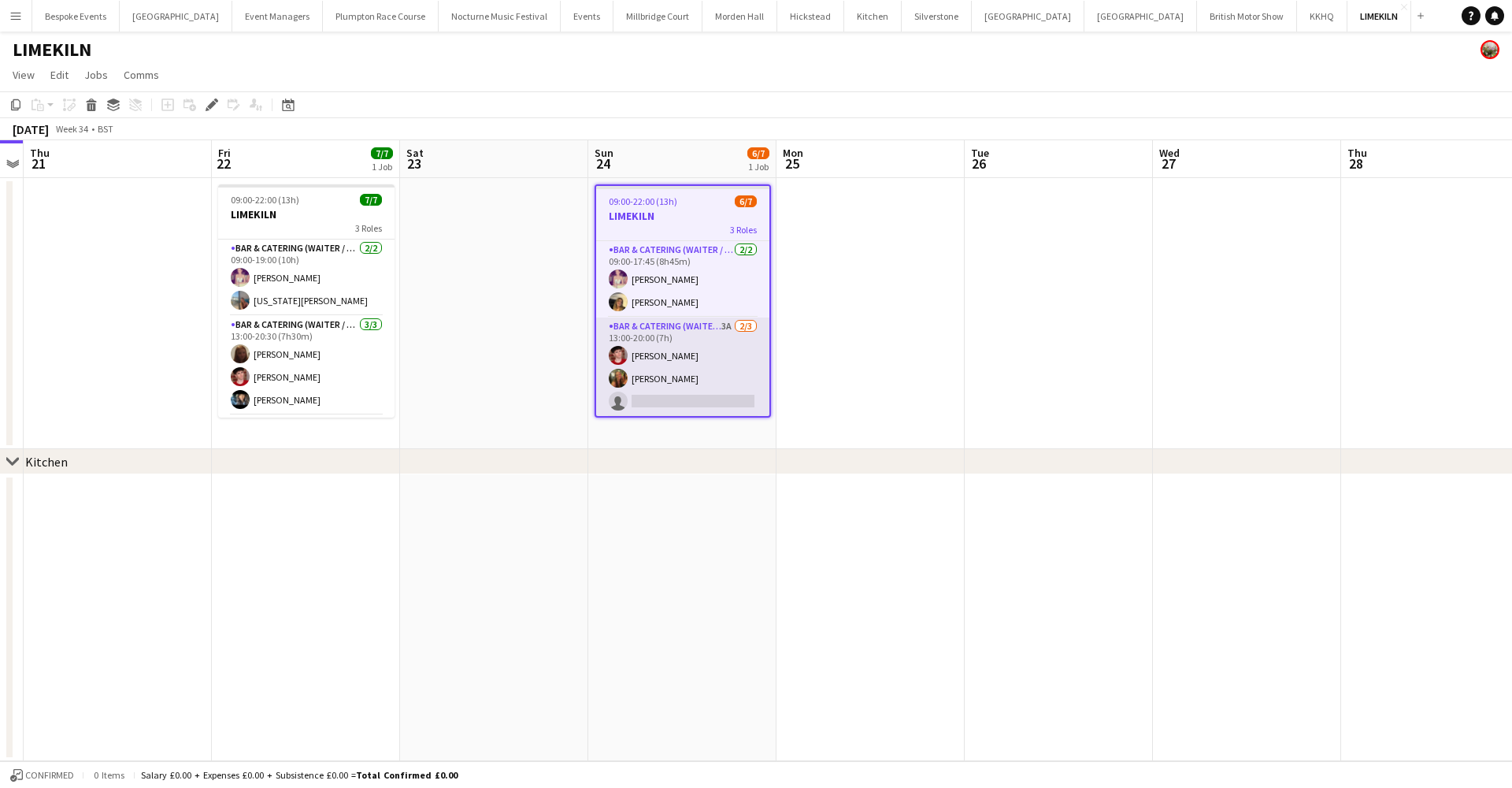
click at [708, 390] on app-card-role "Bar & Catering (Waiter / waitress) 3A [DATE] 13:00-20:00 (7h) [PERSON_NAME] [PE…" at bounding box center [683, 367] width 173 height 99
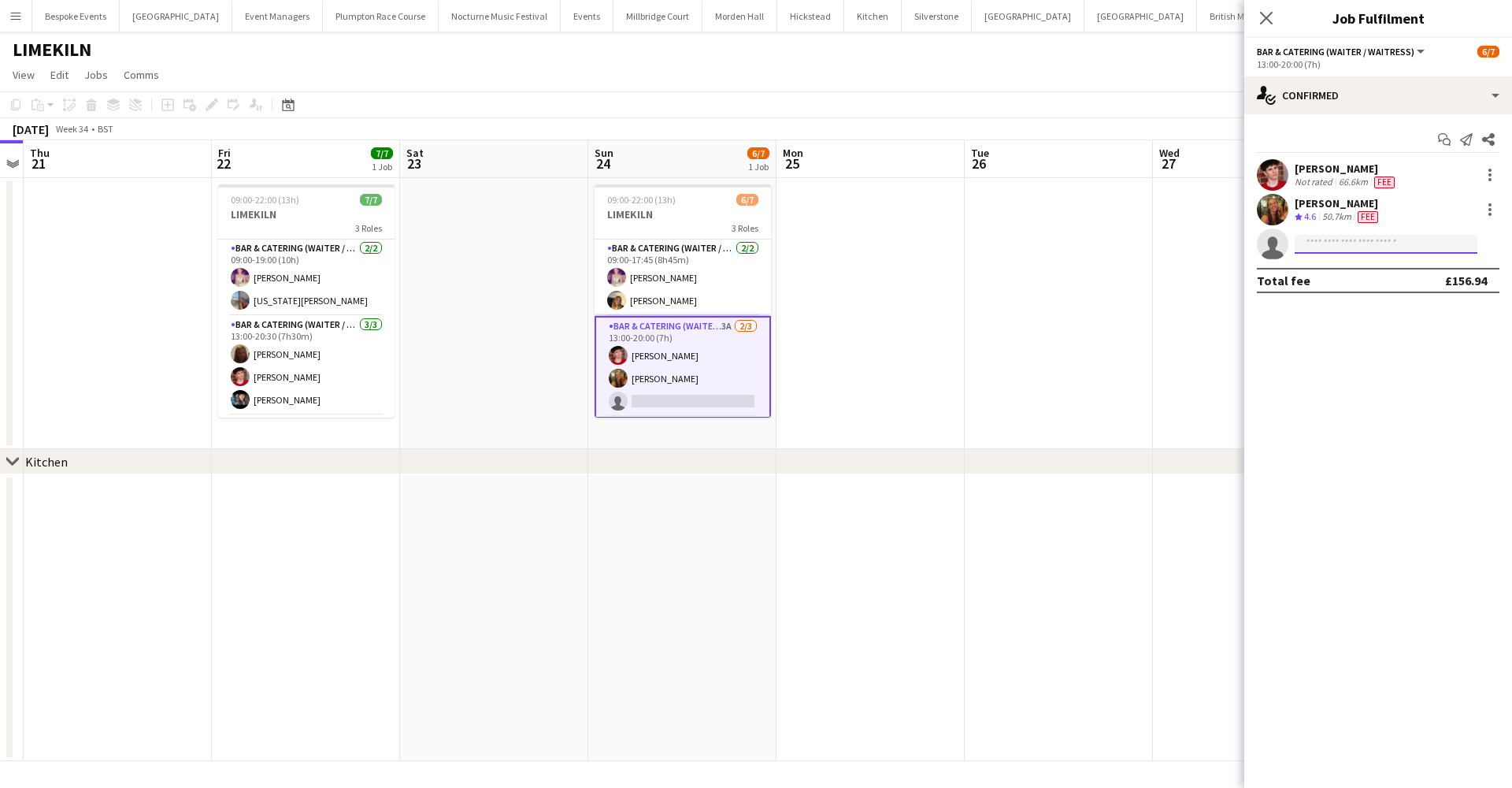
click at [1426, 244] on input at bounding box center [1386, 244] width 183 height 19
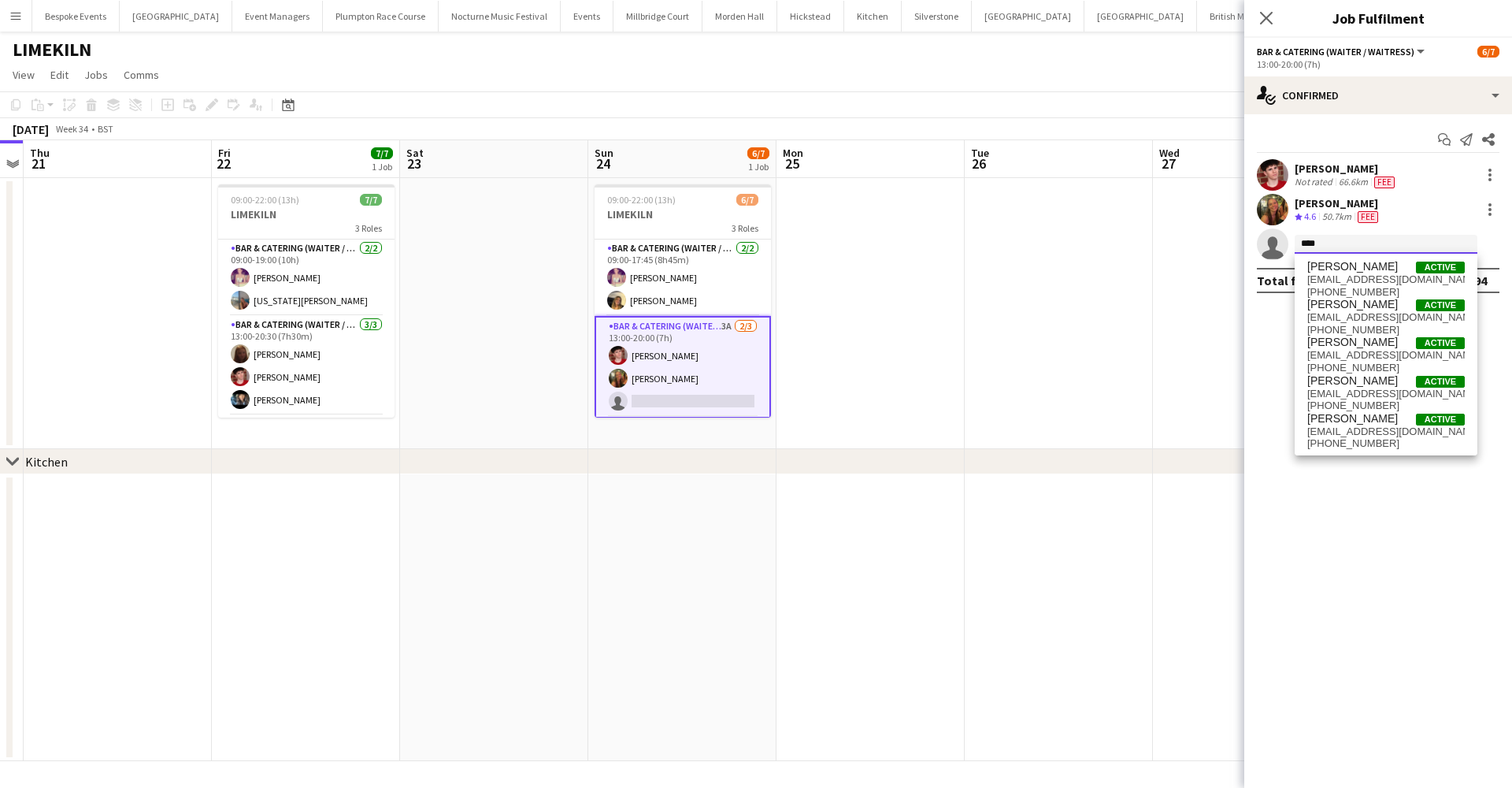
type input "****"
drag, startPoint x: 1431, startPoint y: 244, endPoint x: 1346, endPoint y: 442, distance: 215.5
click at [1346, 442] on span "[PHONE_NUMBER]" at bounding box center [1386, 443] width 158 height 12
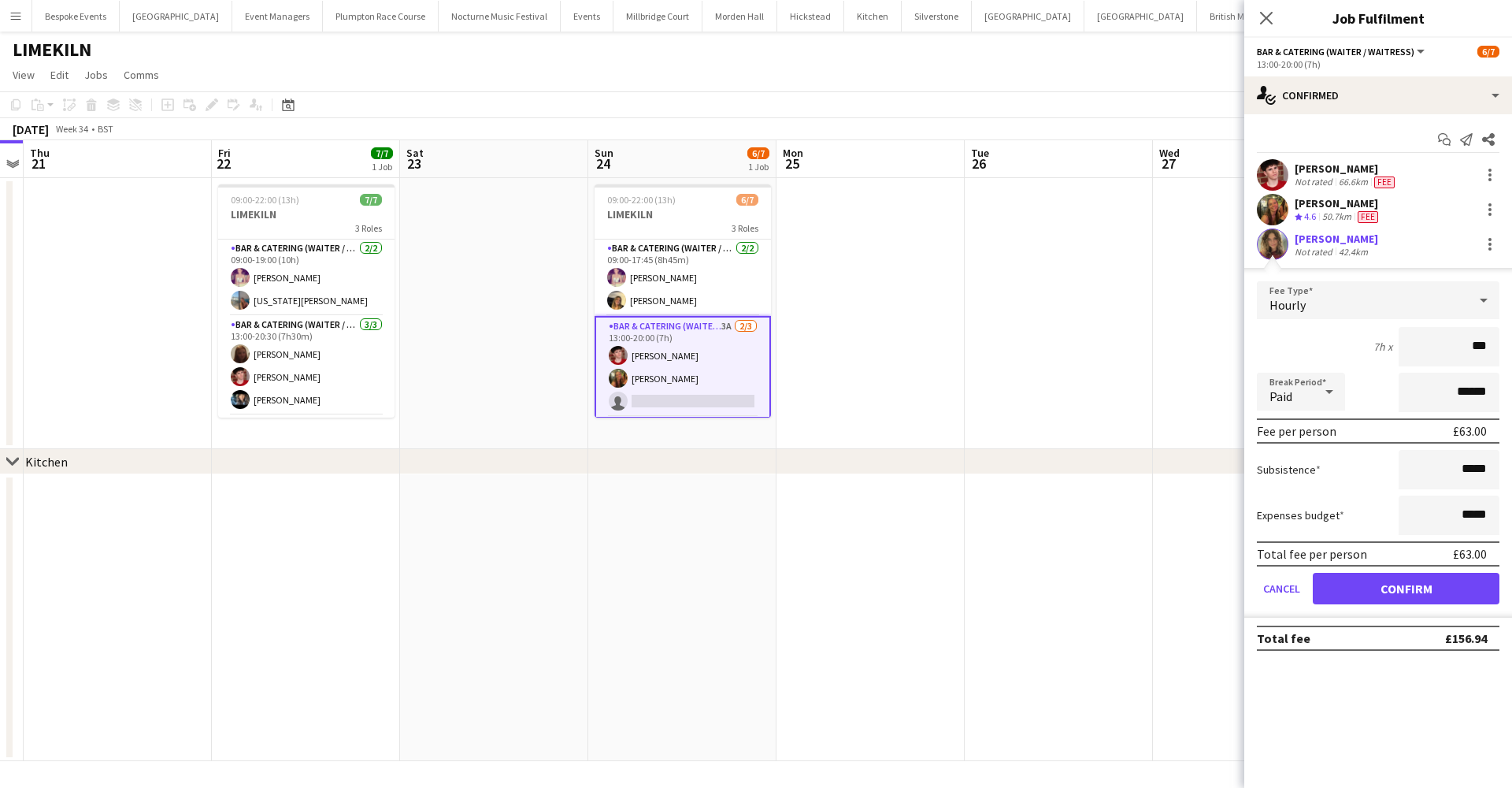
type input "**"
type input "******"
click at [1405, 589] on button "Confirm" at bounding box center [1406, 589] width 187 height 32
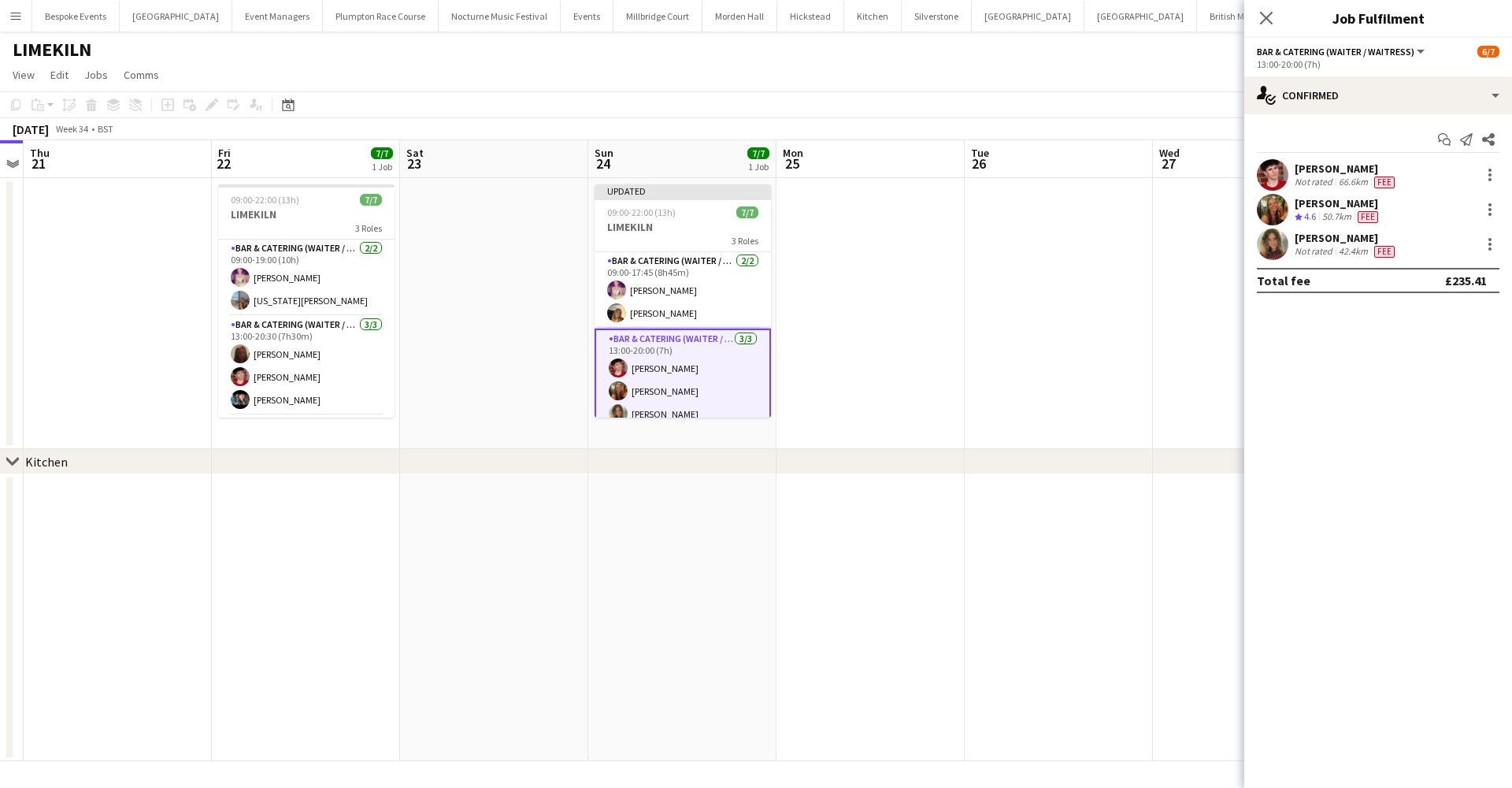
click at [1111, 352] on app-date-cell at bounding box center [1059, 313] width 188 height 271
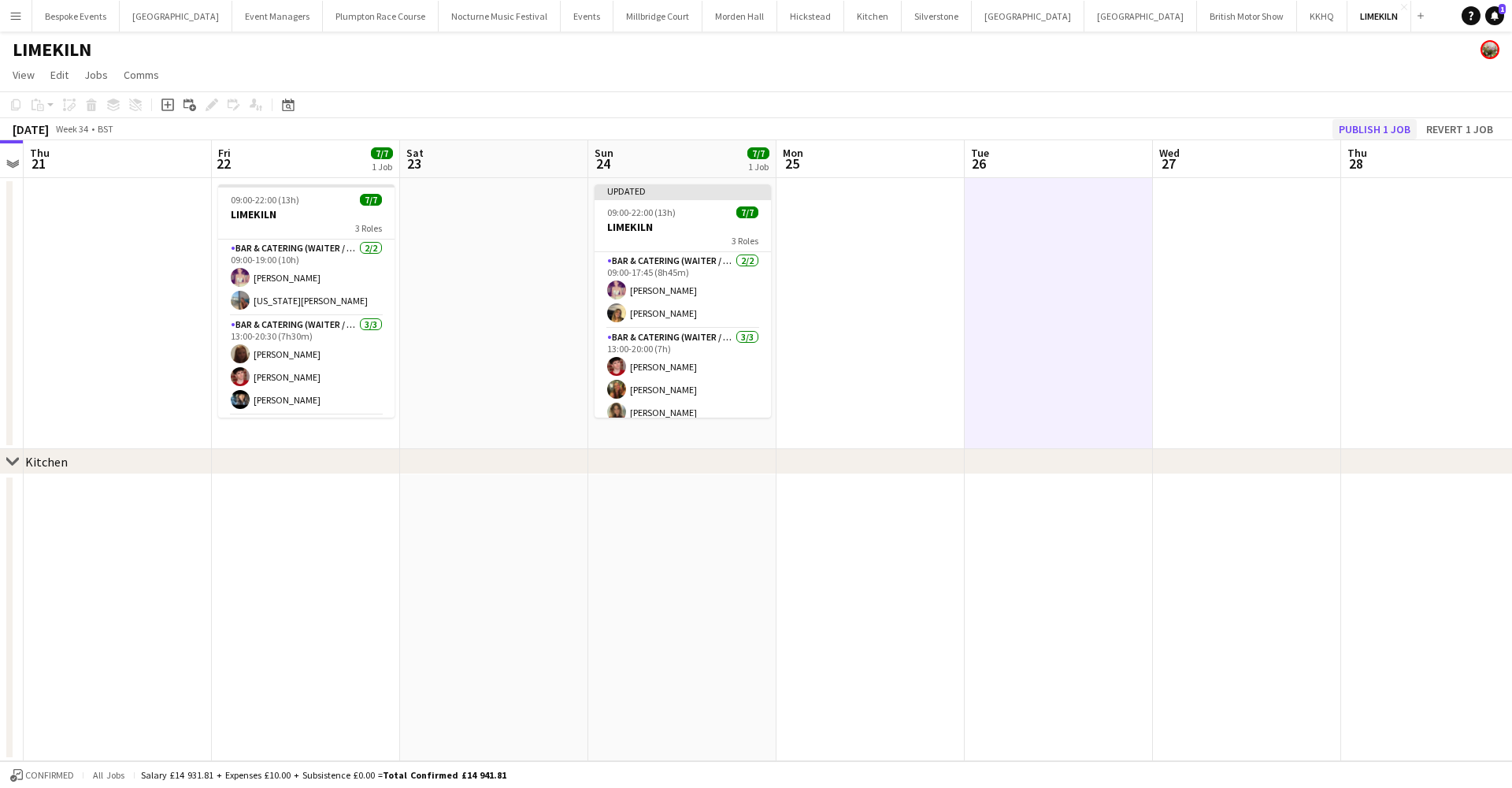
click at [1370, 129] on button "Publish 1 job" at bounding box center [1374, 129] width 85 height 20
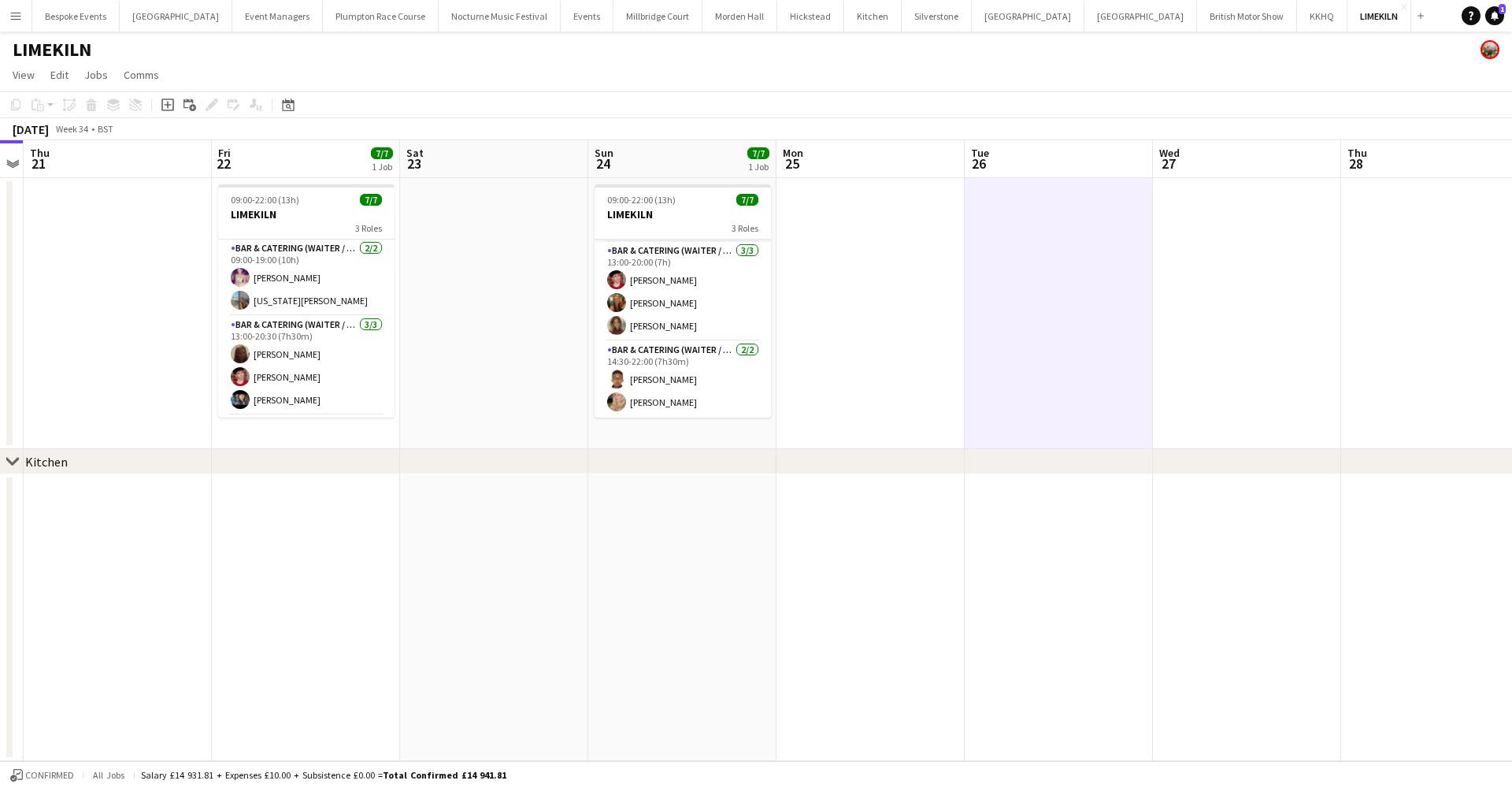
scroll to position [74, 0]
click at [18, 17] on app-icon "Menu" at bounding box center [16, 16] width 12 height 12
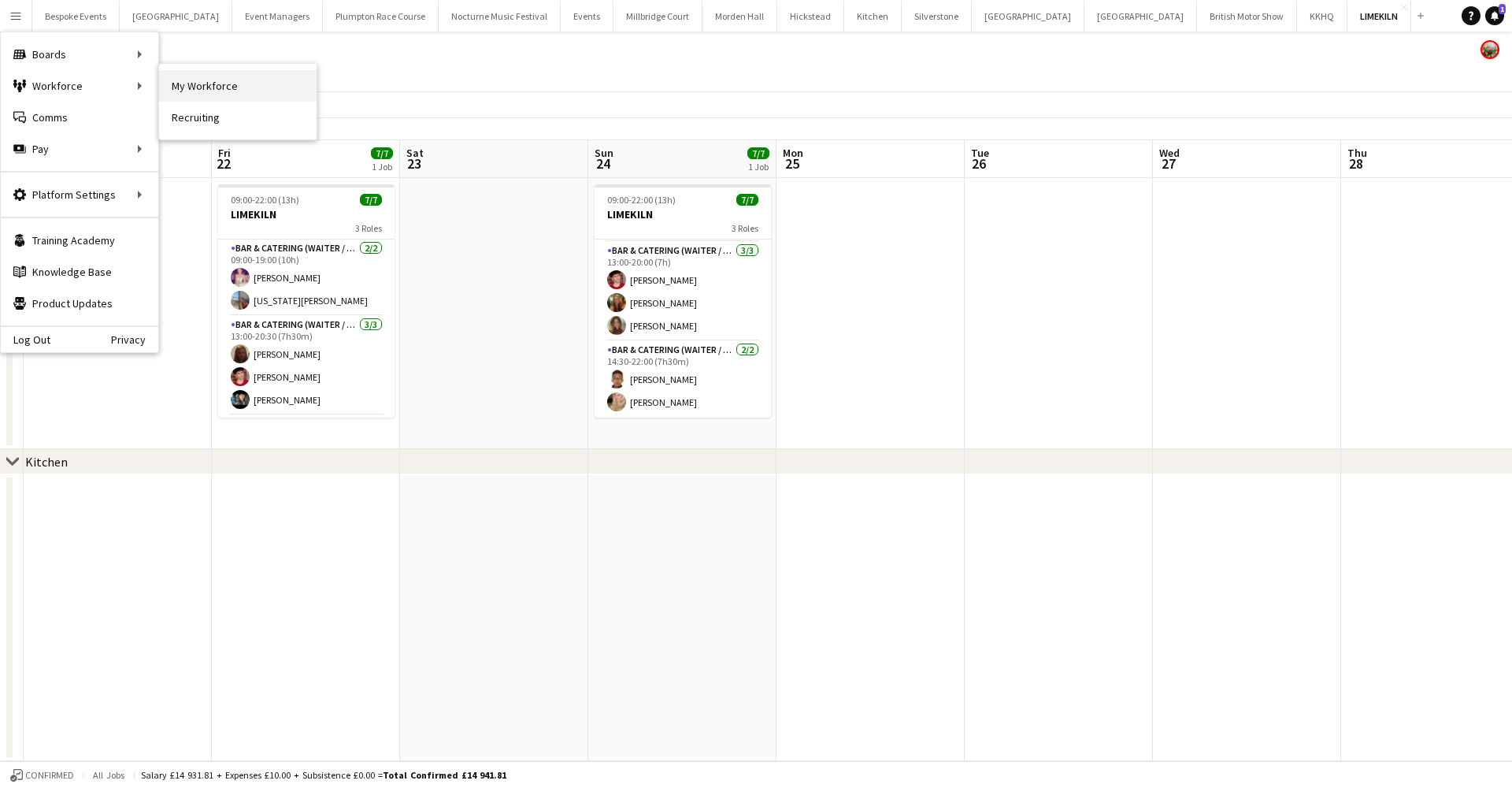
click at [216, 98] on link "My Workforce" at bounding box center [237, 86] width 158 height 32
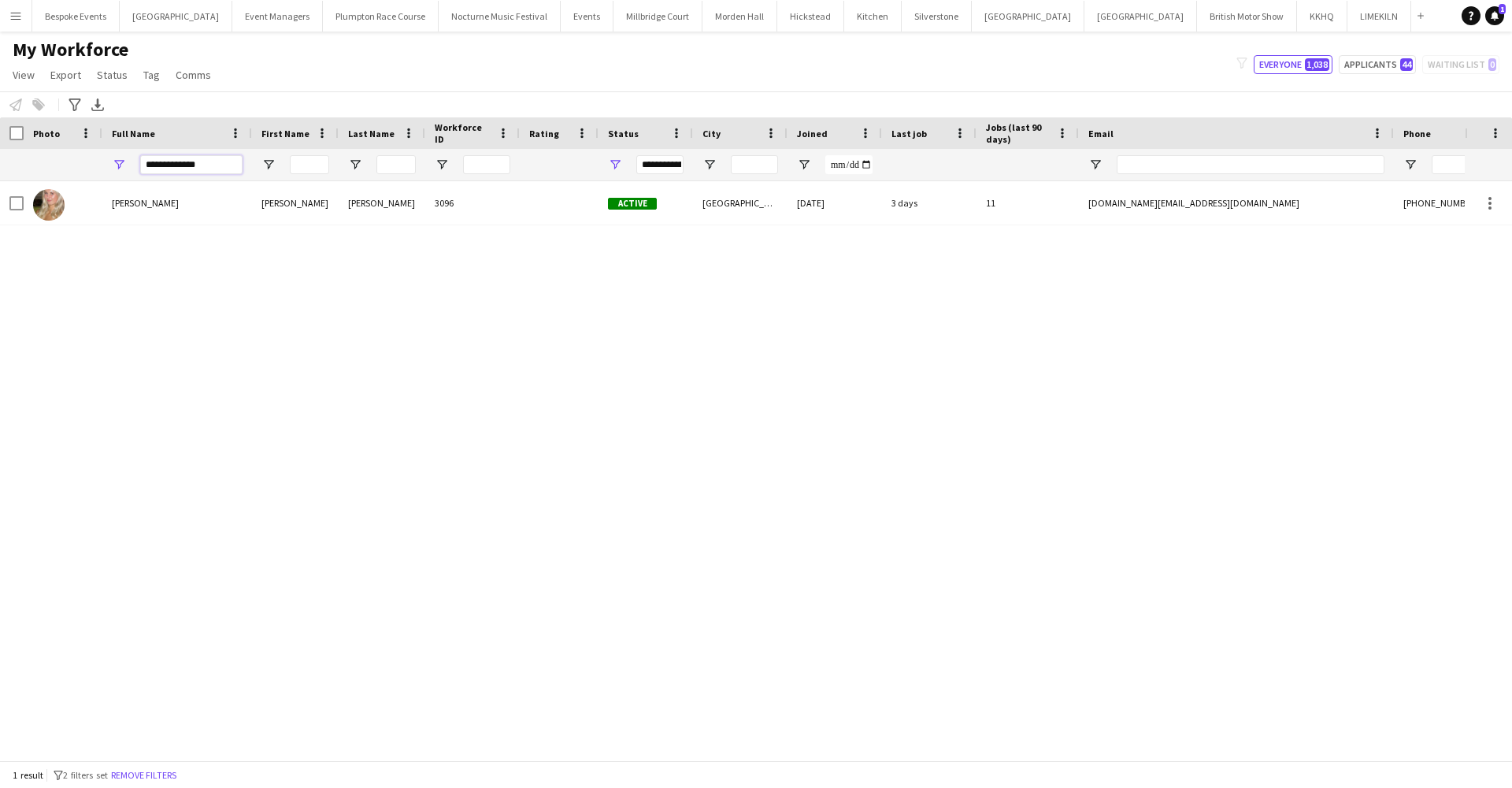
drag, startPoint x: 200, startPoint y: 163, endPoint x: 123, endPoint y: 161, distance: 77.0
click at [123, 161] on div "**********" at bounding box center [177, 165] width 150 height 32
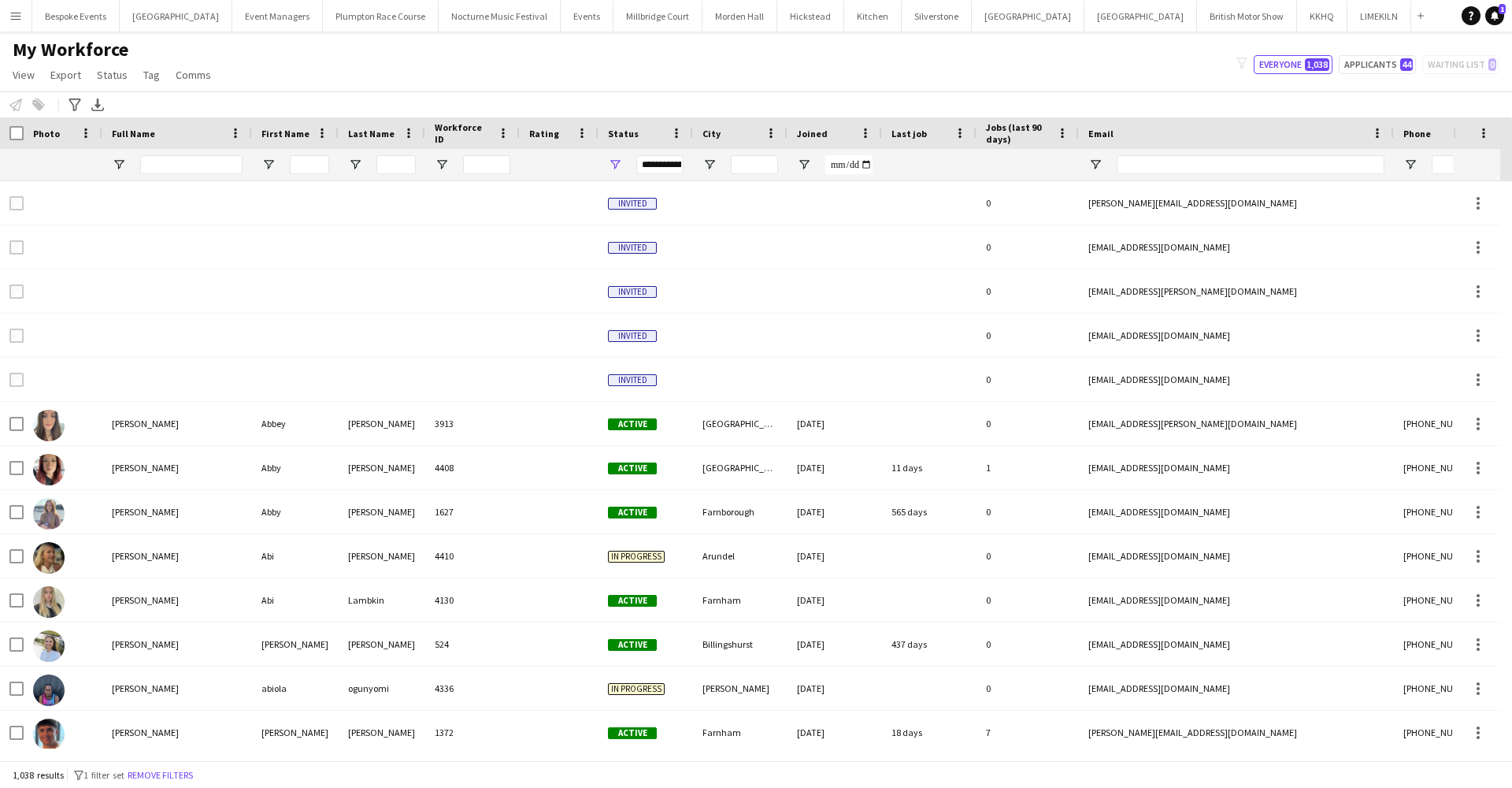
click at [18, 17] on app-icon "Menu" at bounding box center [16, 16] width 12 height 12
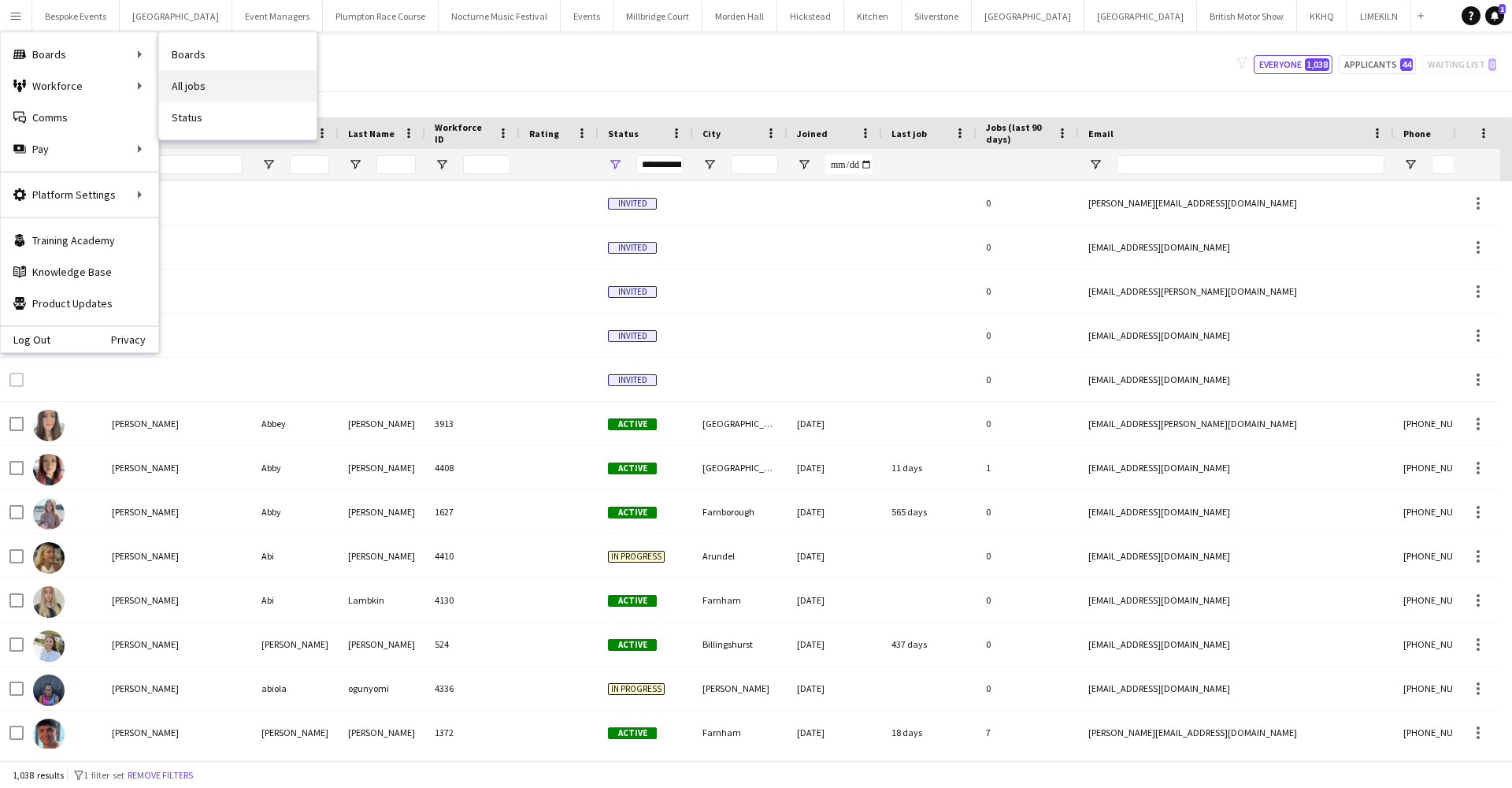
click at [174, 86] on link "All jobs" at bounding box center [237, 86] width 158 height 32
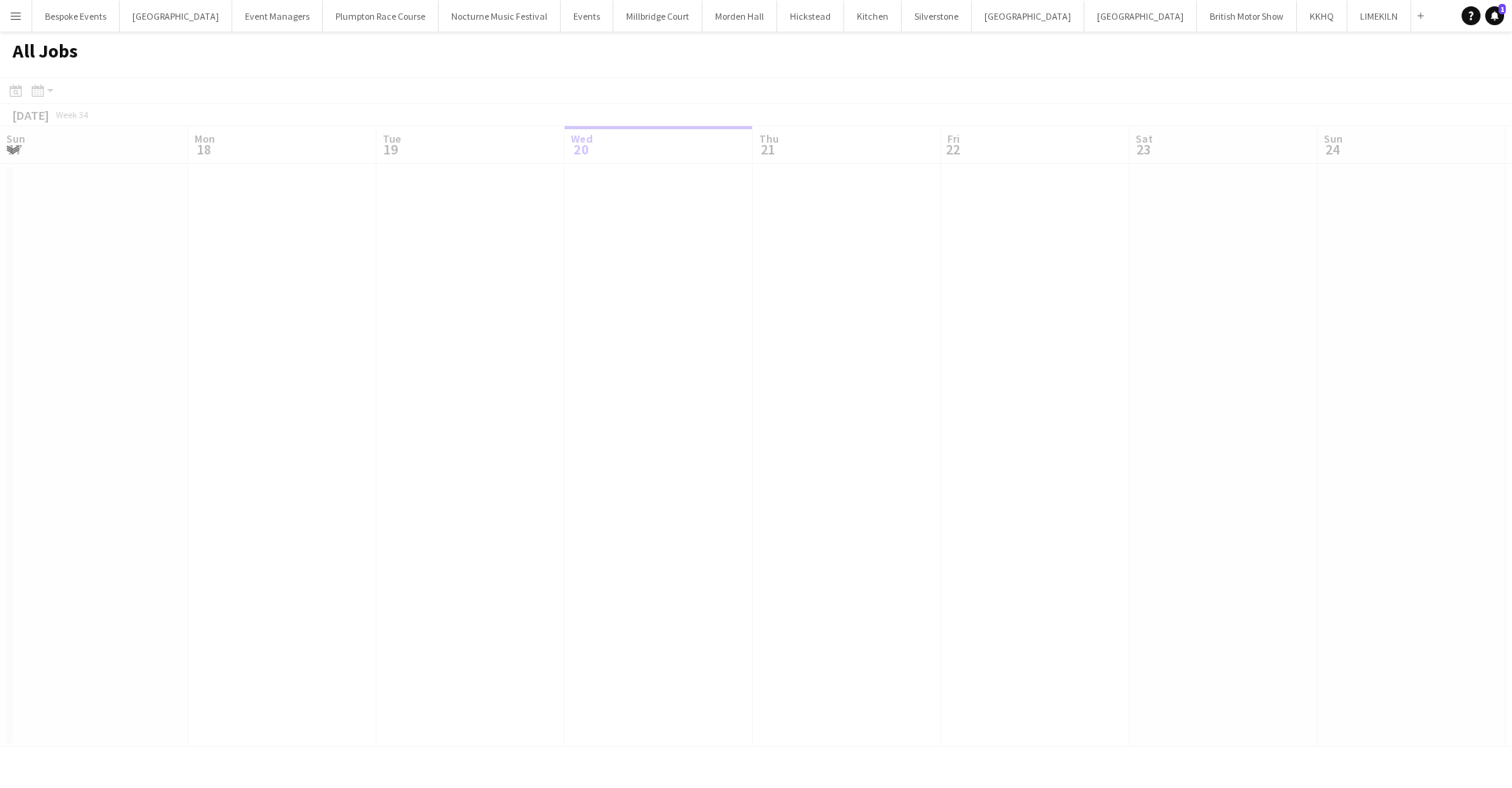
scroll to position [0, 377]
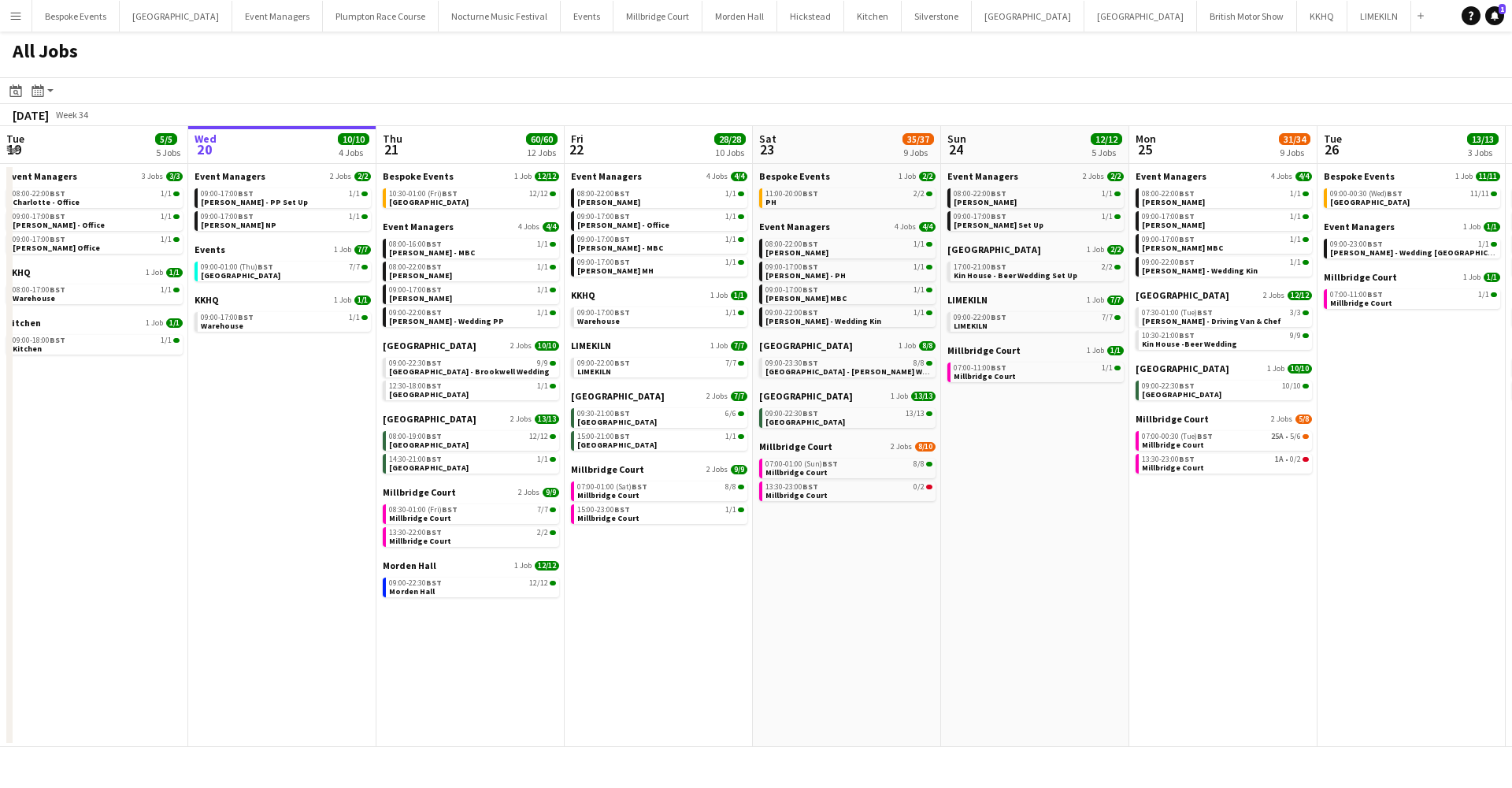
click at [16, 21] on app-icon "Menu" at bounding box center [16, 16] width 12 height 12
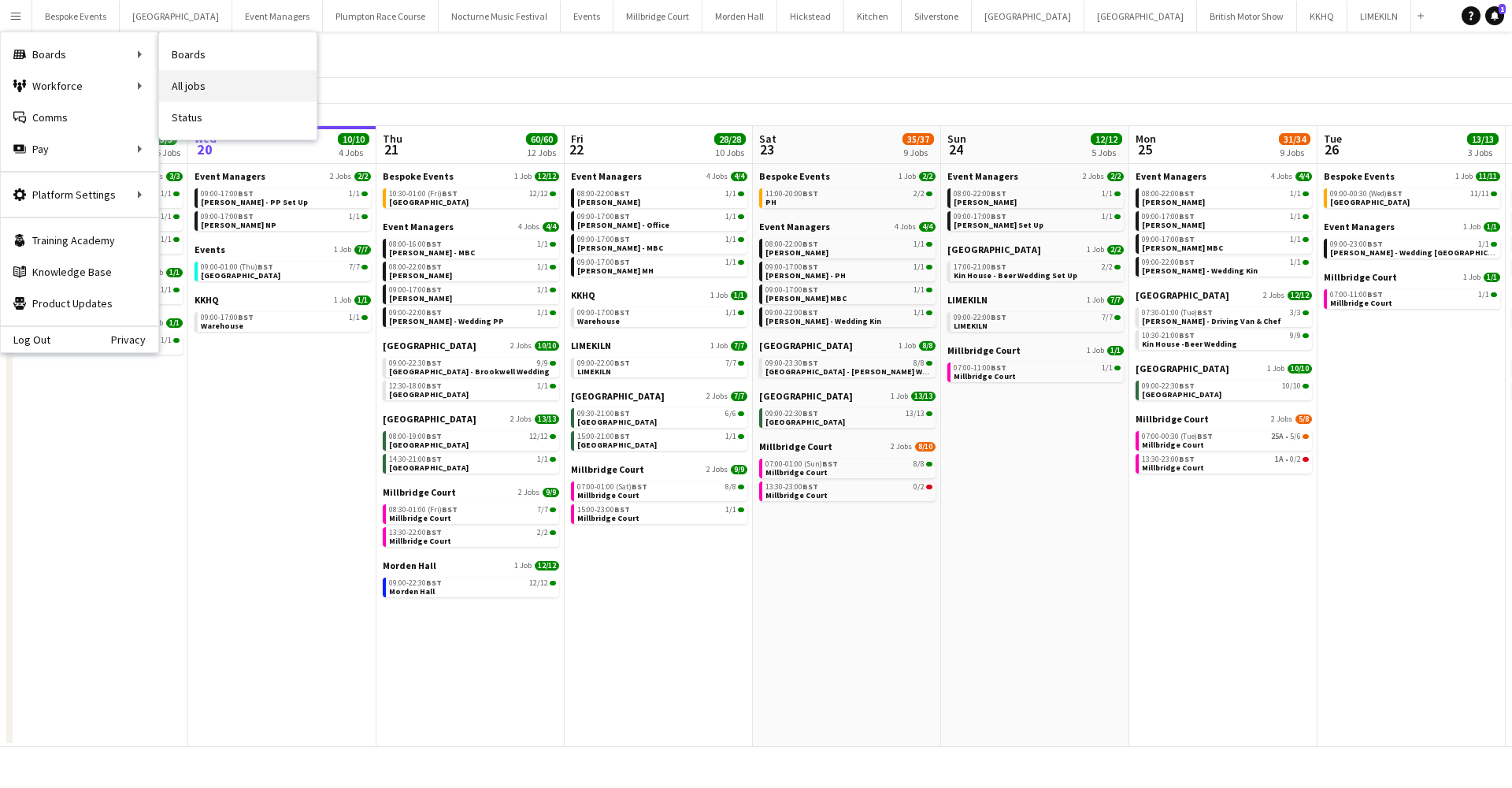
click at [207, 93] on link "All jobs" at bounding box center [237, 86] width 158 height 32
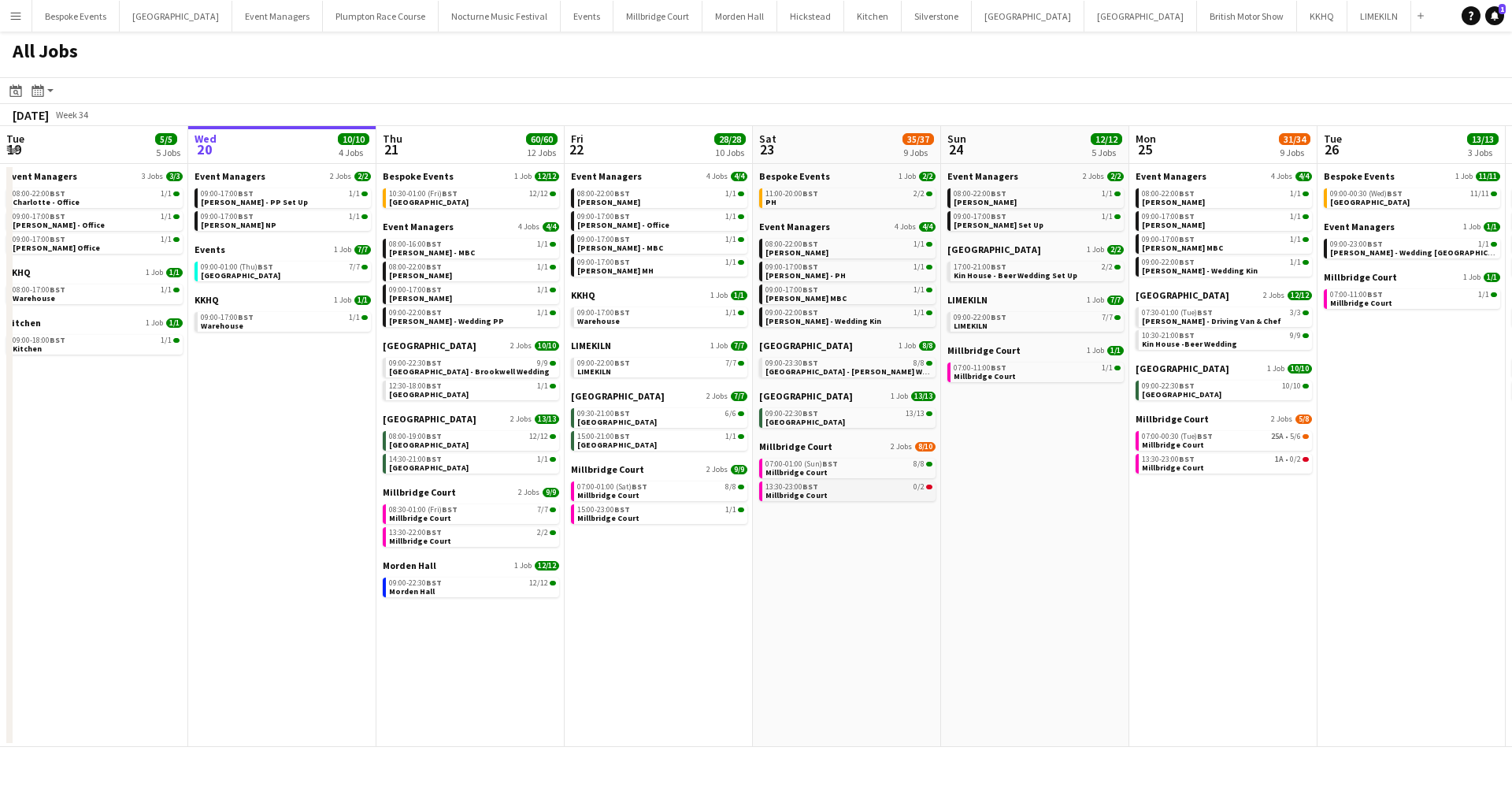
click at [847, 499] on link "13:30-23:00 BST 0/[STREET_ADDRESS]" at bounding box center [849, 490] width 167 height 19
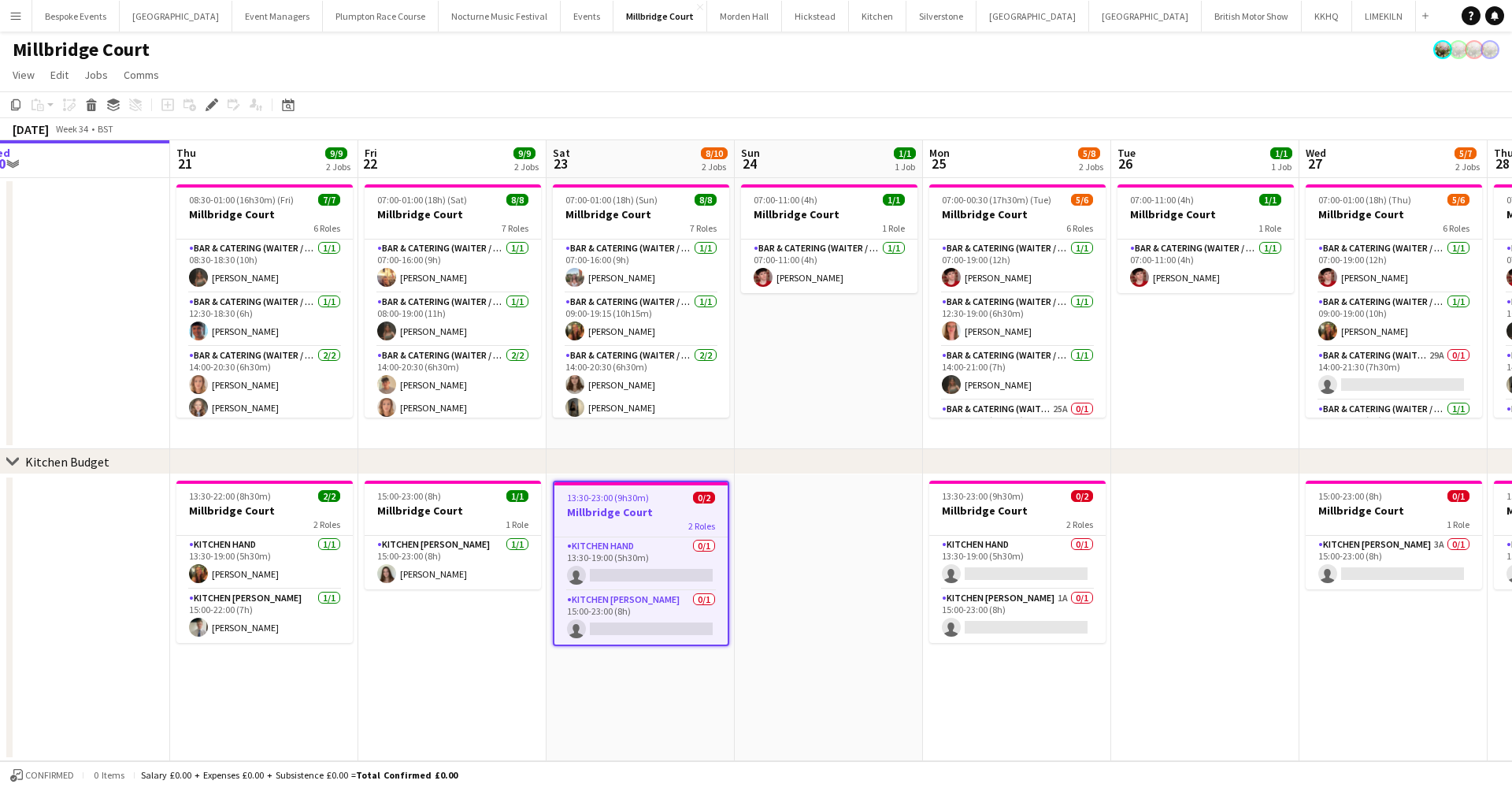
scroll to position [0, 588]
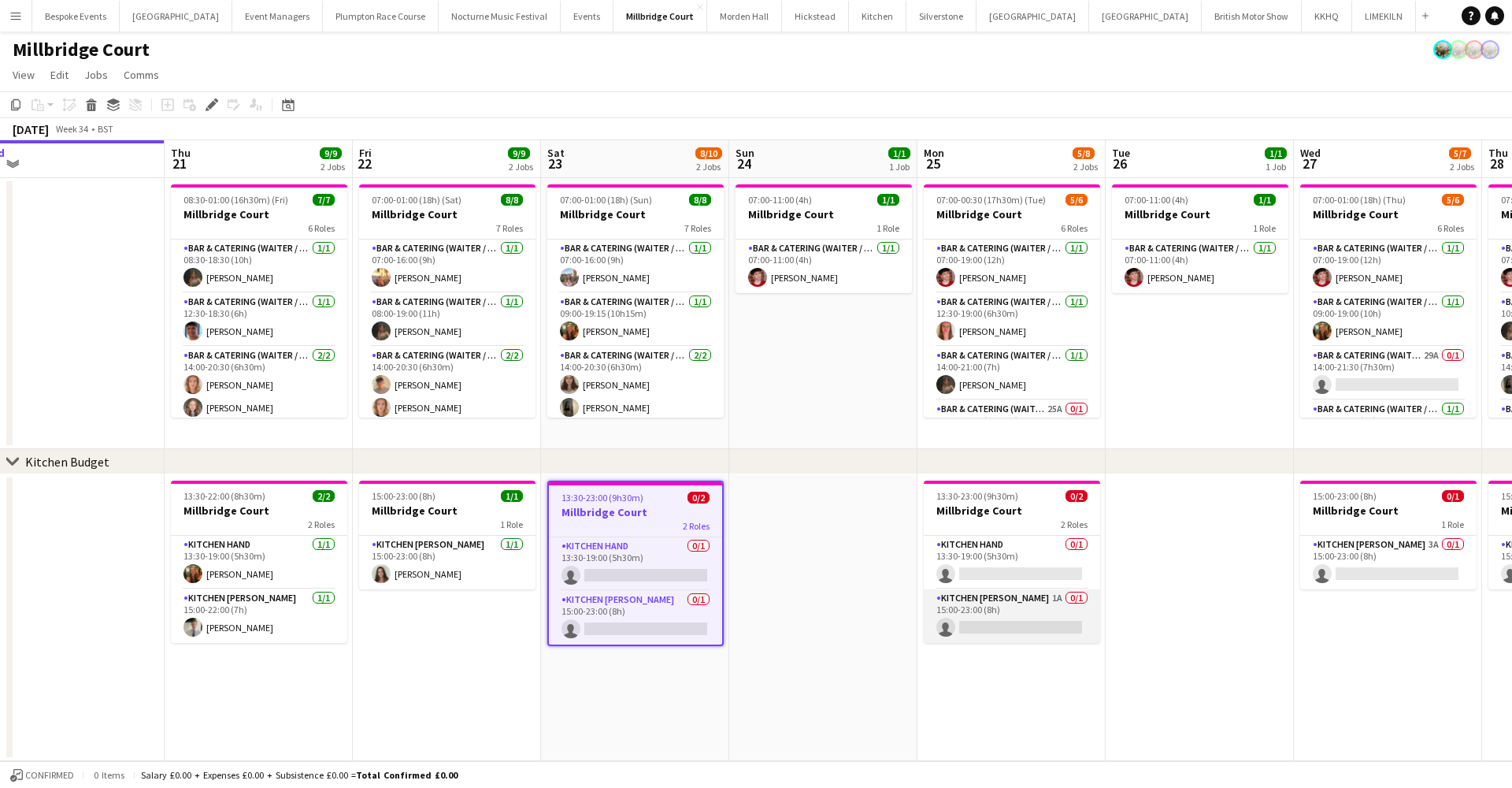
click at [1014, 614] on app-card-role "Kitchen Porter 1A 0/1 15:00-23:00 (8h) single-neutral-actions" at bounding box center [1012, 616] width 176 height 54
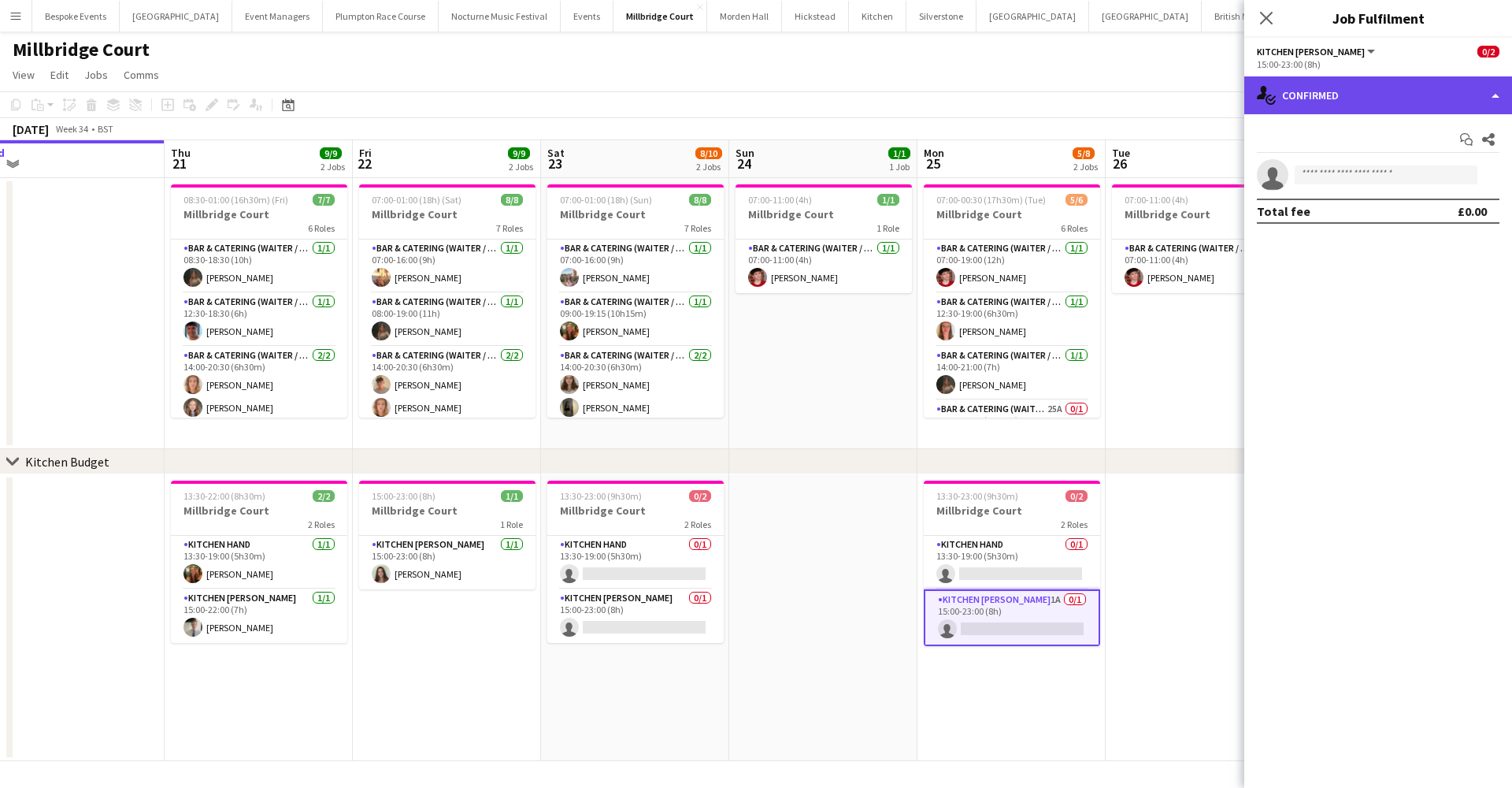
click at [1396, 104] on div "single-neutral-actions-check-2 Confirmed" at bounding box center [1378, 95] width 268 height 38
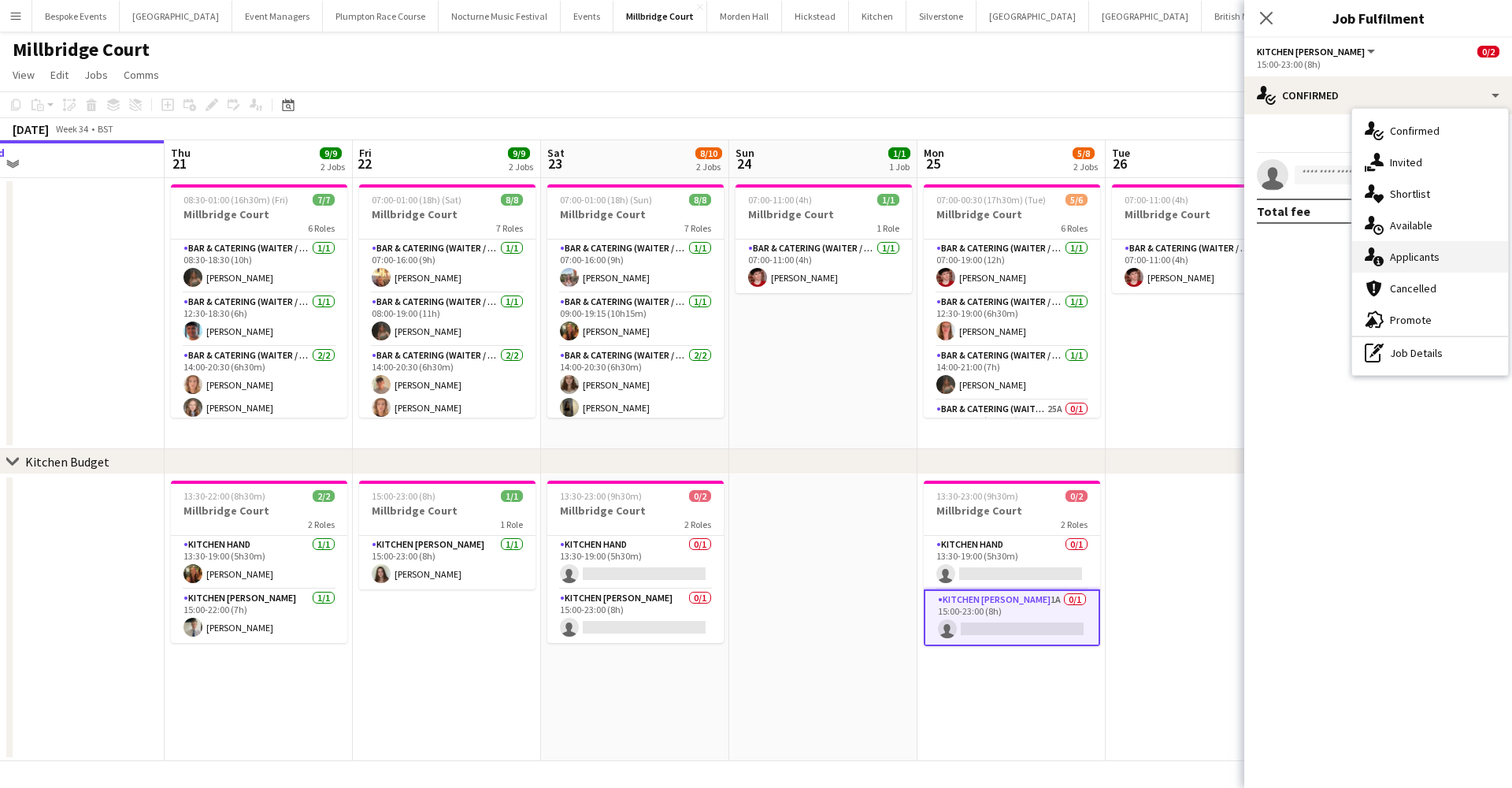
click at [1392, 272] on div "single-neutral-actions-information Applicants" at bounding box center [1430, 257] width 156 height 32
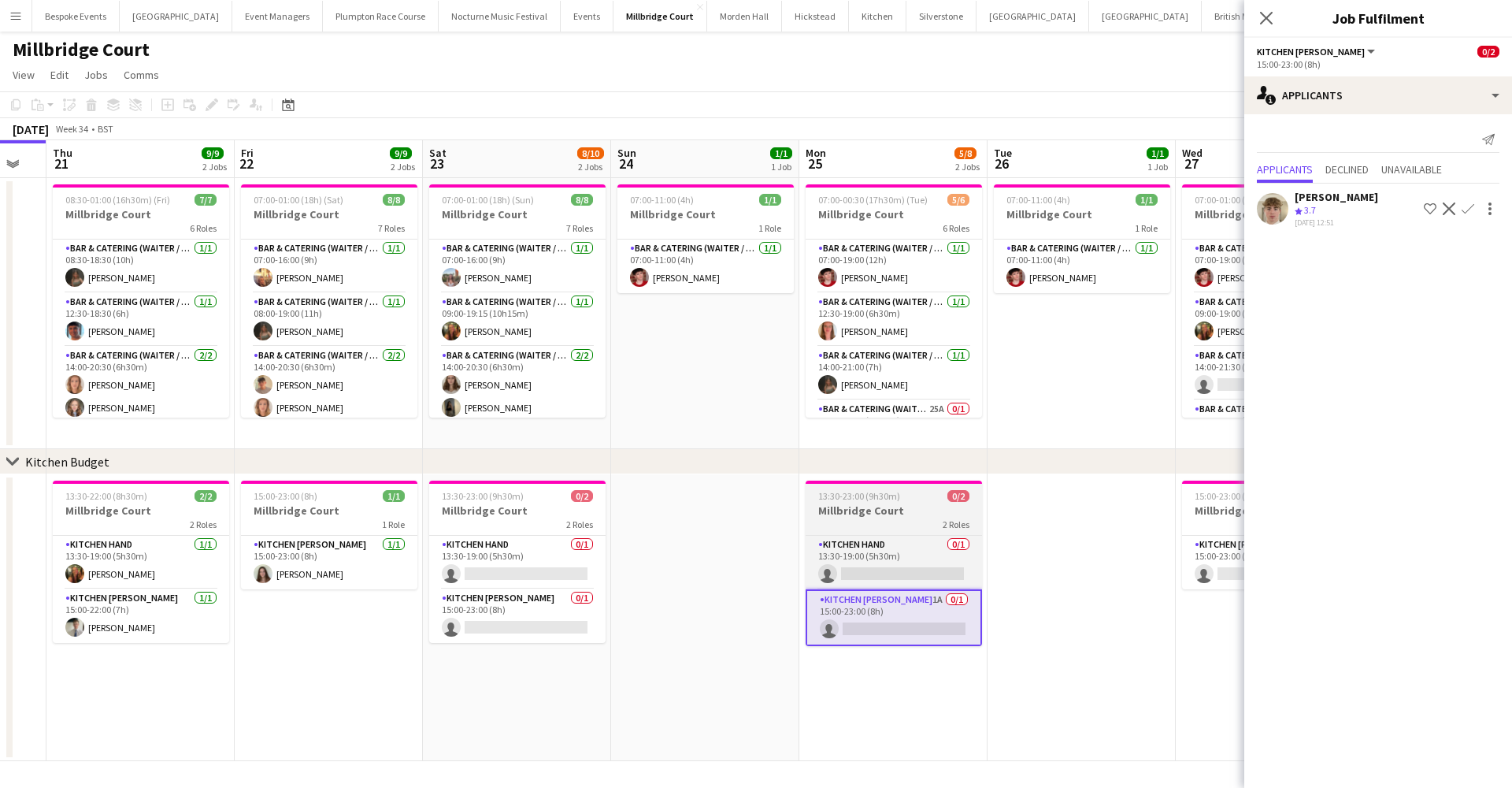
scroll to position [0, 727]
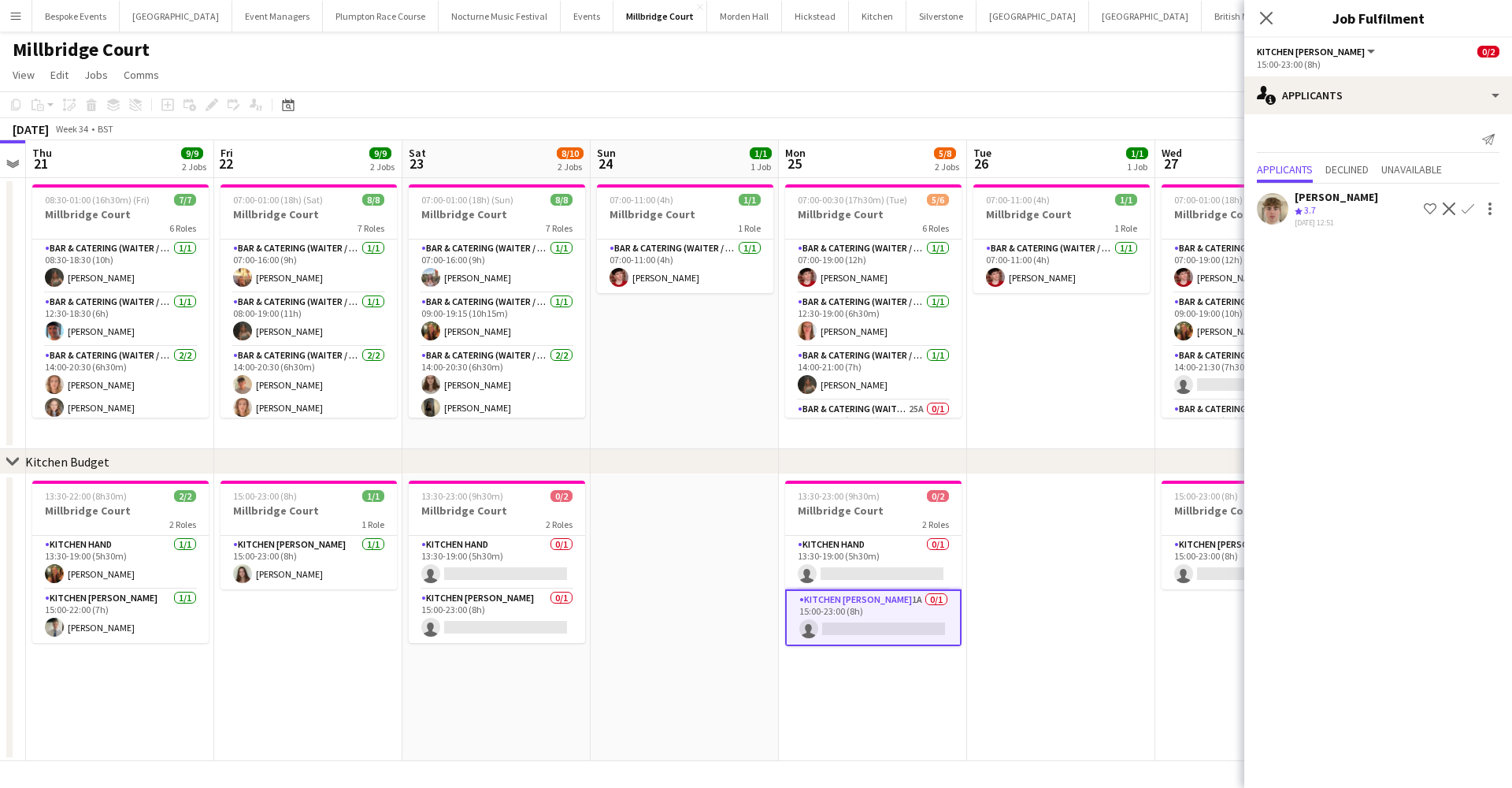
click at [1266, 209] on app-user-avatar at bounding box center [1273, 209] width 32 height 32
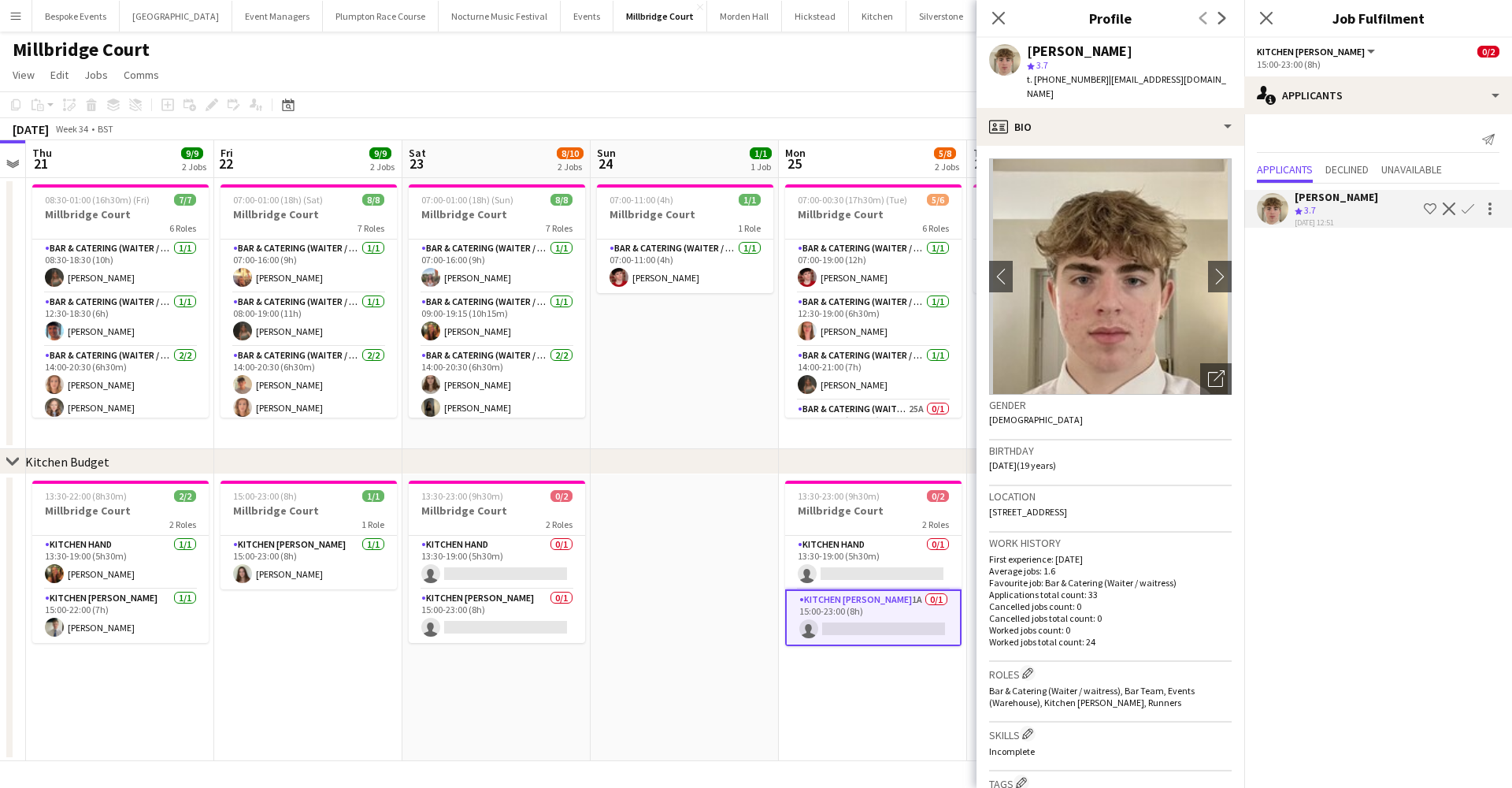
click at [1469, 208] on app-icon "Confirm" at bounding box center [1468, 208] width 12 height 12
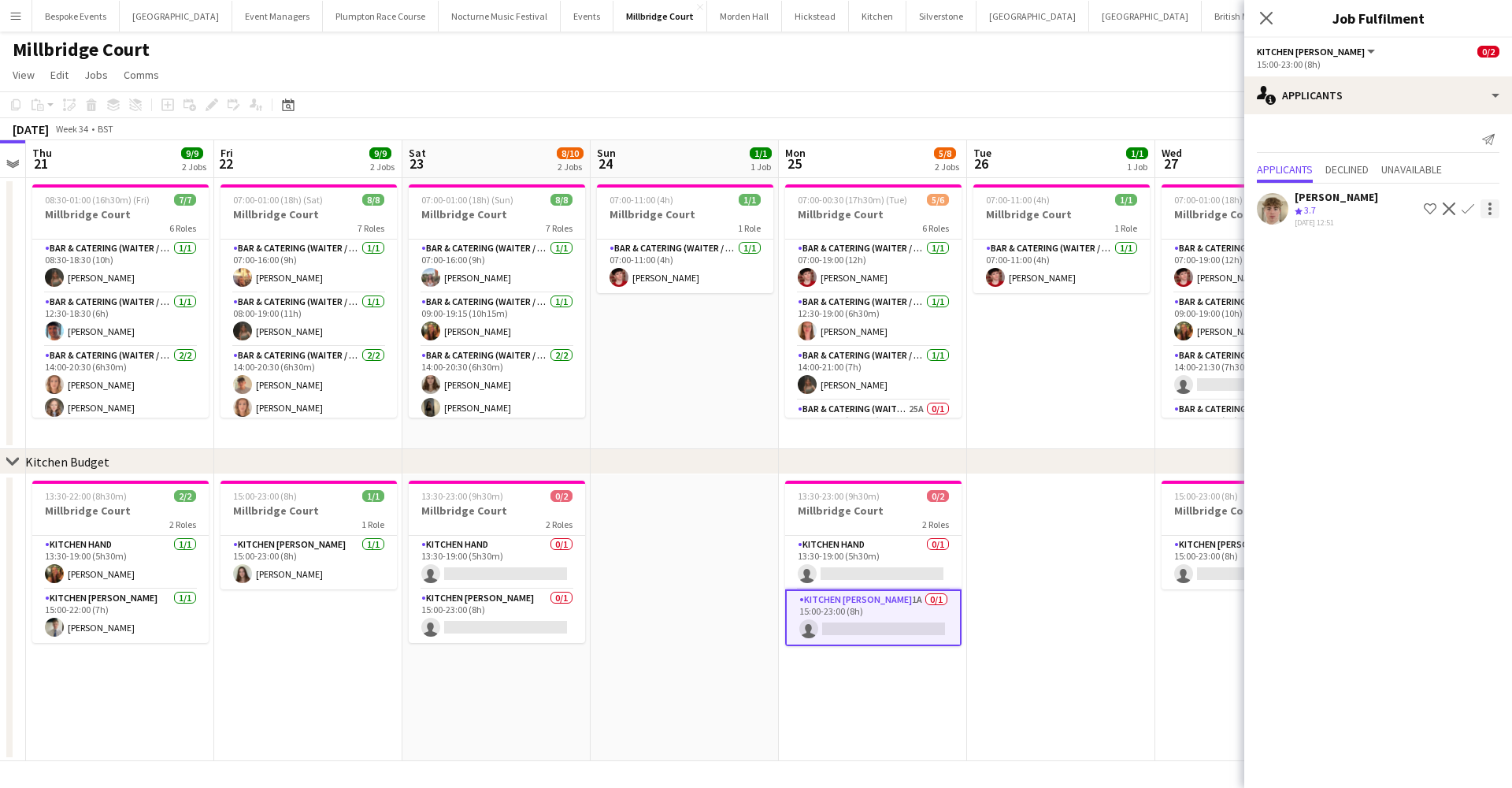
click at [1482, 201] on div at bounding box center [1489, 208] width 19 height 19
click at [1471, 207] on div at bounding box center [756, 394] width 1512 height 788
click at [1471, 207] on app-icon "Confirm" at bounding box center [1468, 208] width 12 height 12
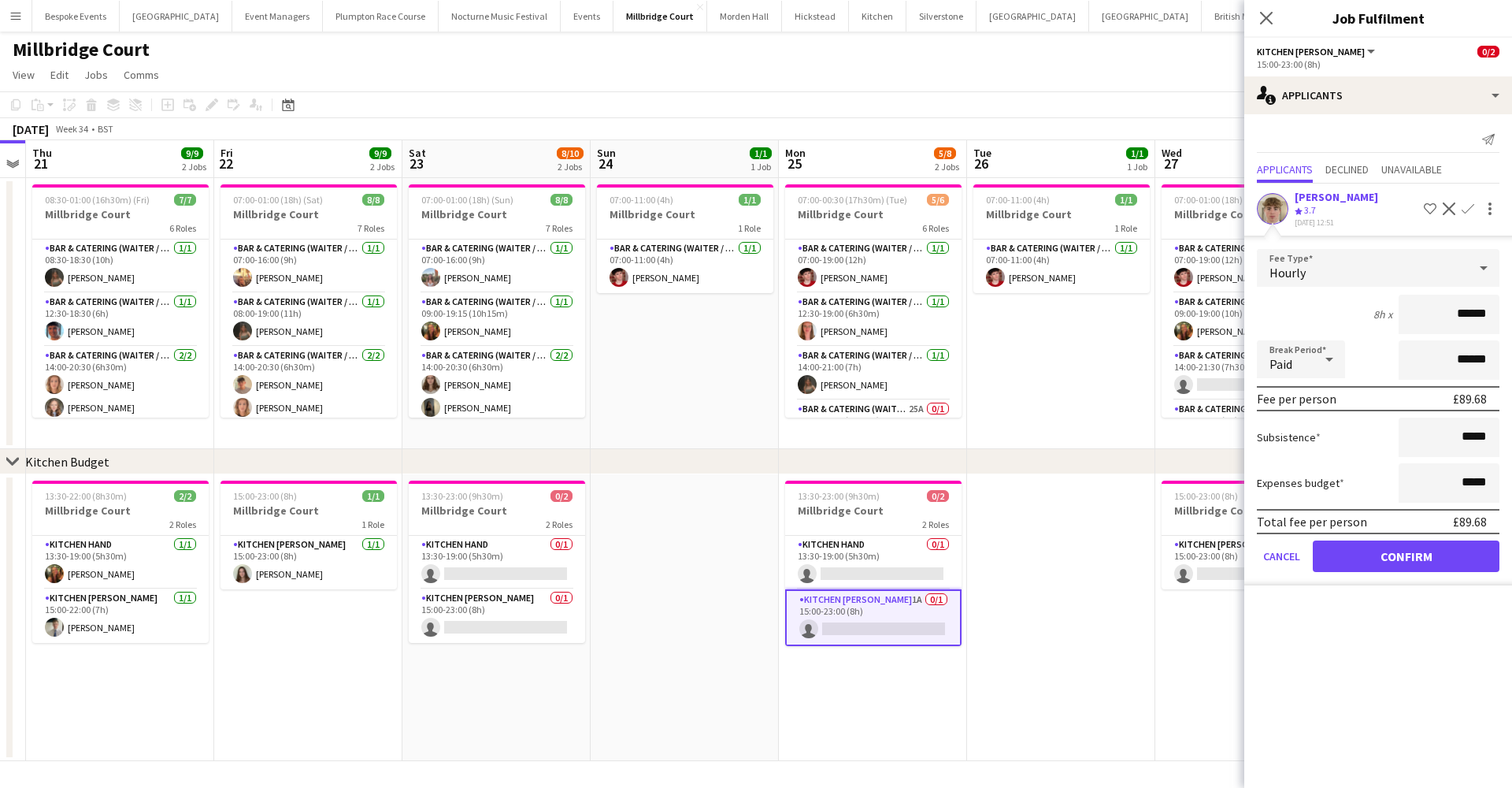
click at [1433, 550] on button "Confirm" at bounding box center [1406, 556] width 187 height 32
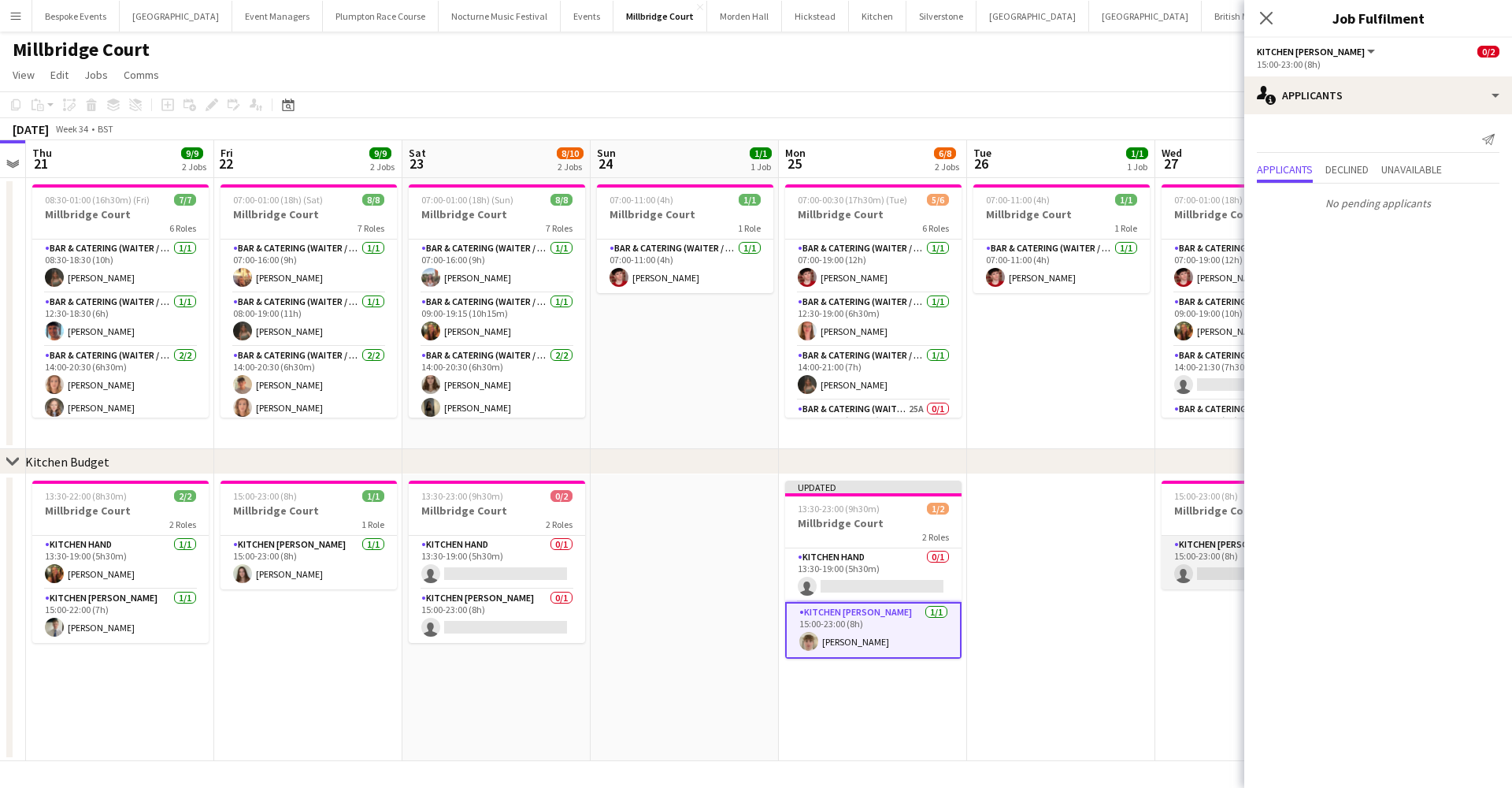
click at [1209, 571] on app-card-role "Kitchen Porter 3A 0/1 15:00-23:00 (8h) single-neutral-actions" at bounding box center [1250, 562] width 176 height 54
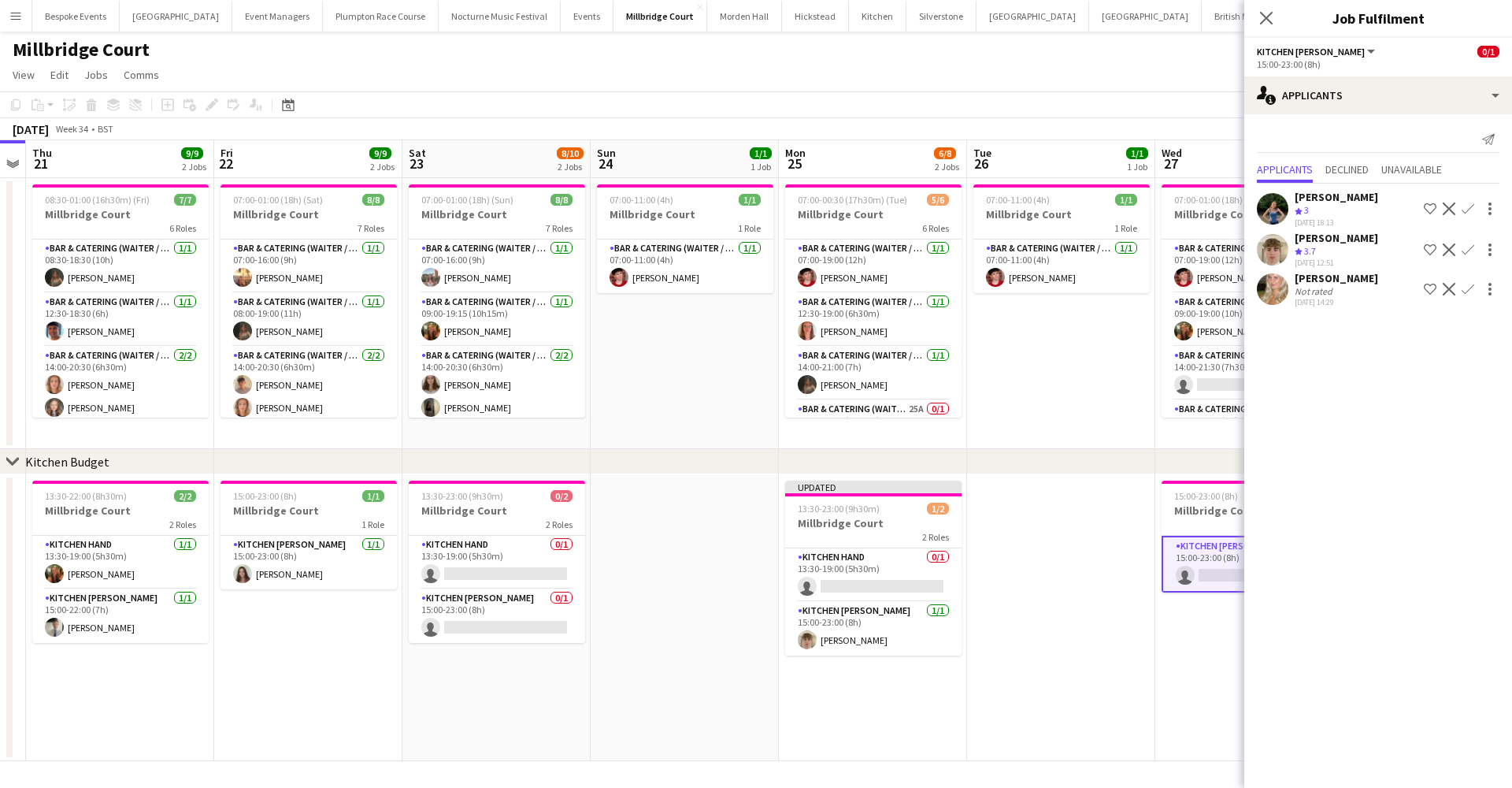
click at [1472, 248] on app-icon "Confirm" at bounding box center [1468, 250] width 12 height 12
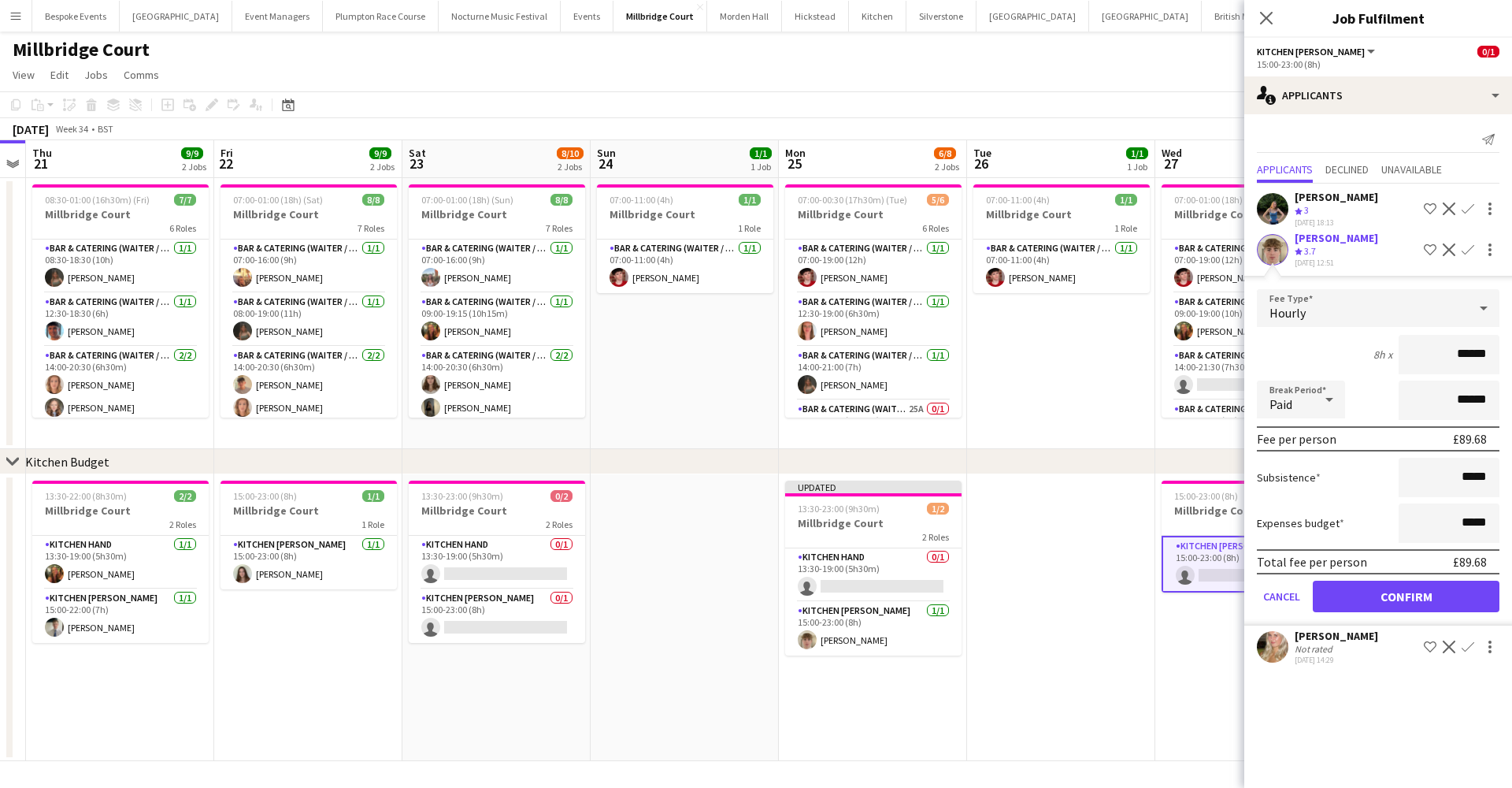
click at [1412, 611] on button "Confirm" at bounding box center [1406, 597] width 187 height 32
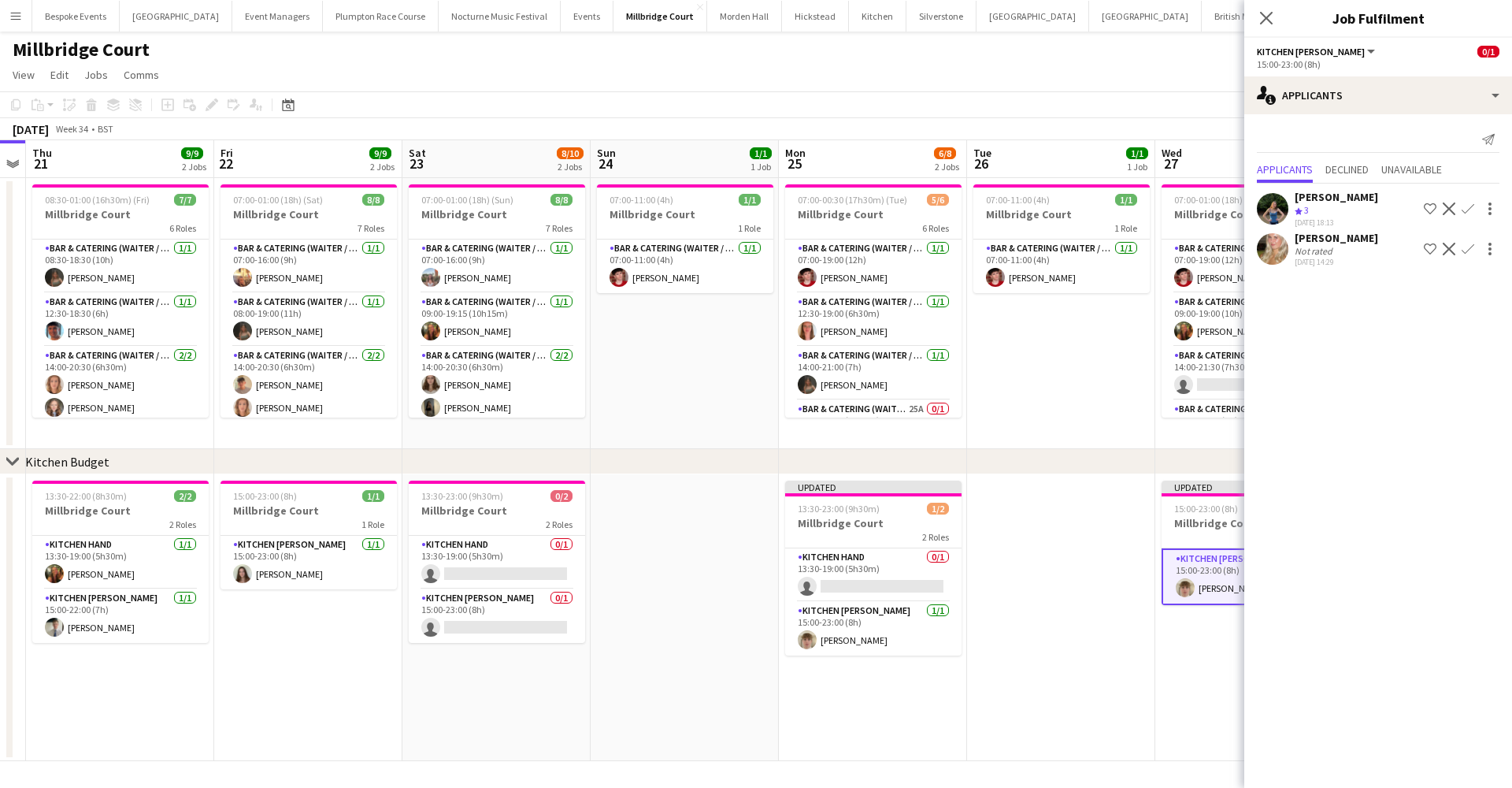
click at [1064, 535] on app-date-cell at bounding box center [1060, 617] width 188 height 287
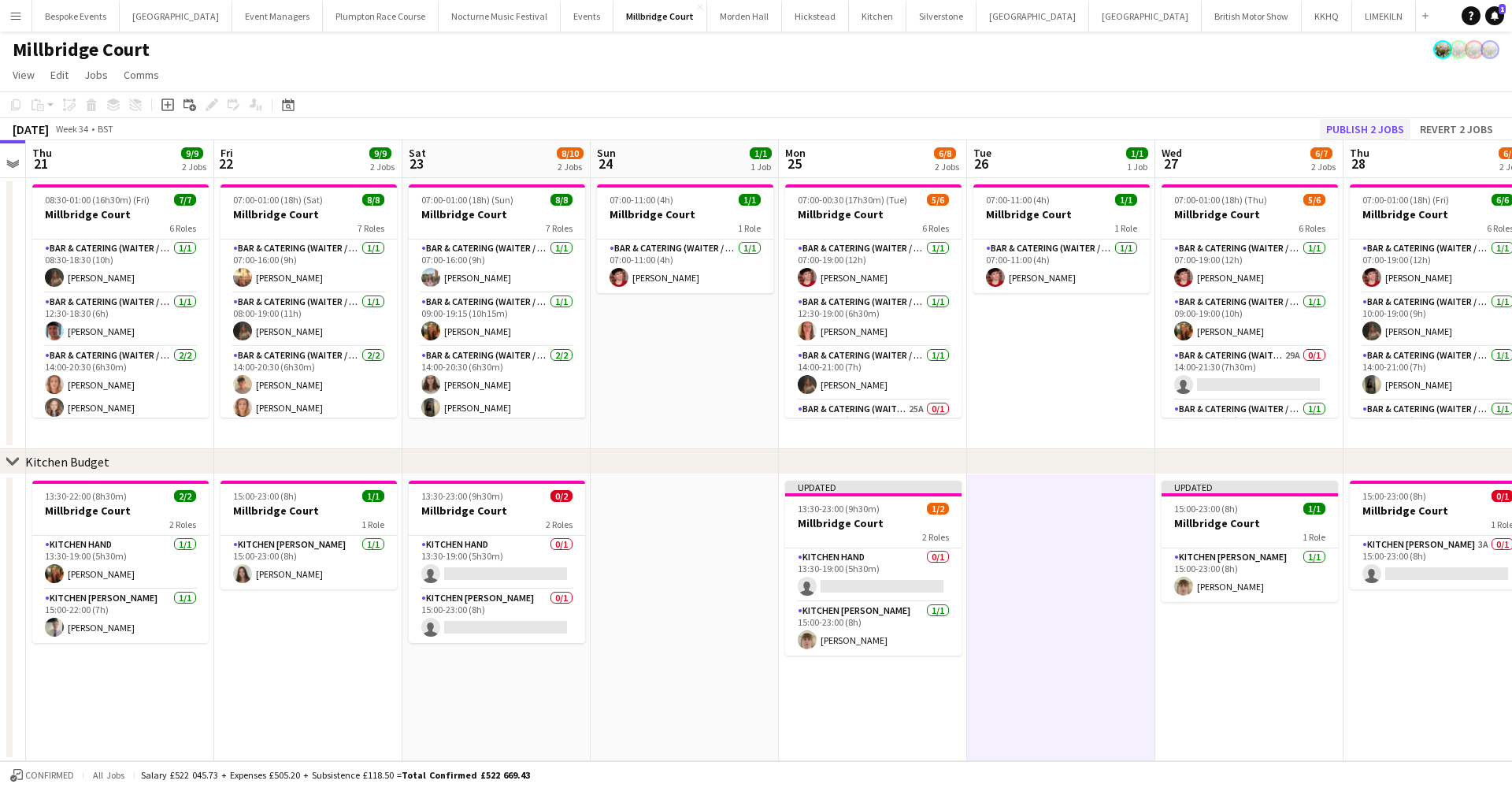
click at [1363, 131] on button "Publish 2 jobs" at bounding box center [1365, 129] width 91 height 20
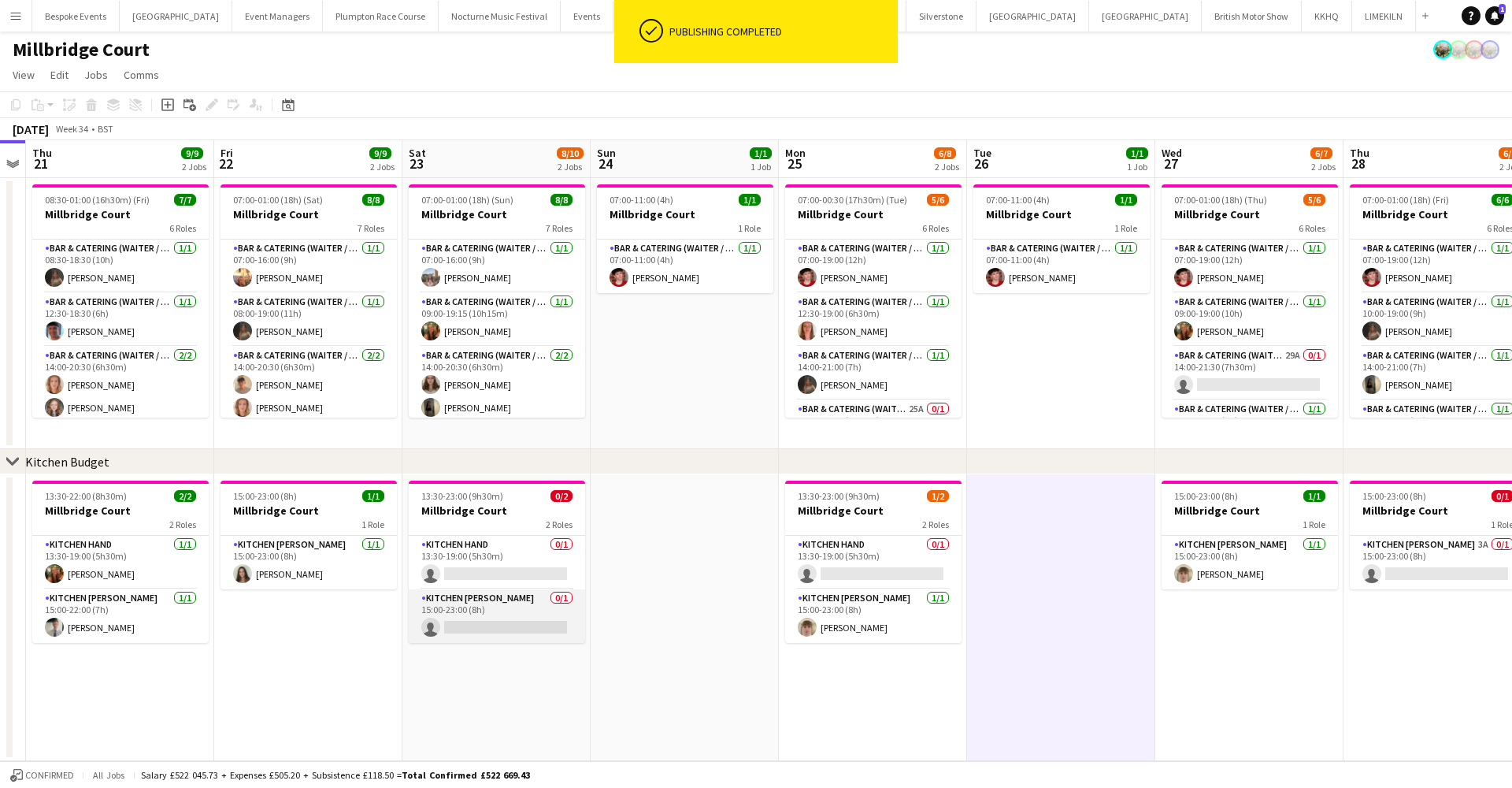
click at [509, 604] on app-card-role "Kitchen Porter 0/1 15:00-23:00 (8h) single-neutral-actions" at bounding box center [497, 616] width 176 height 54
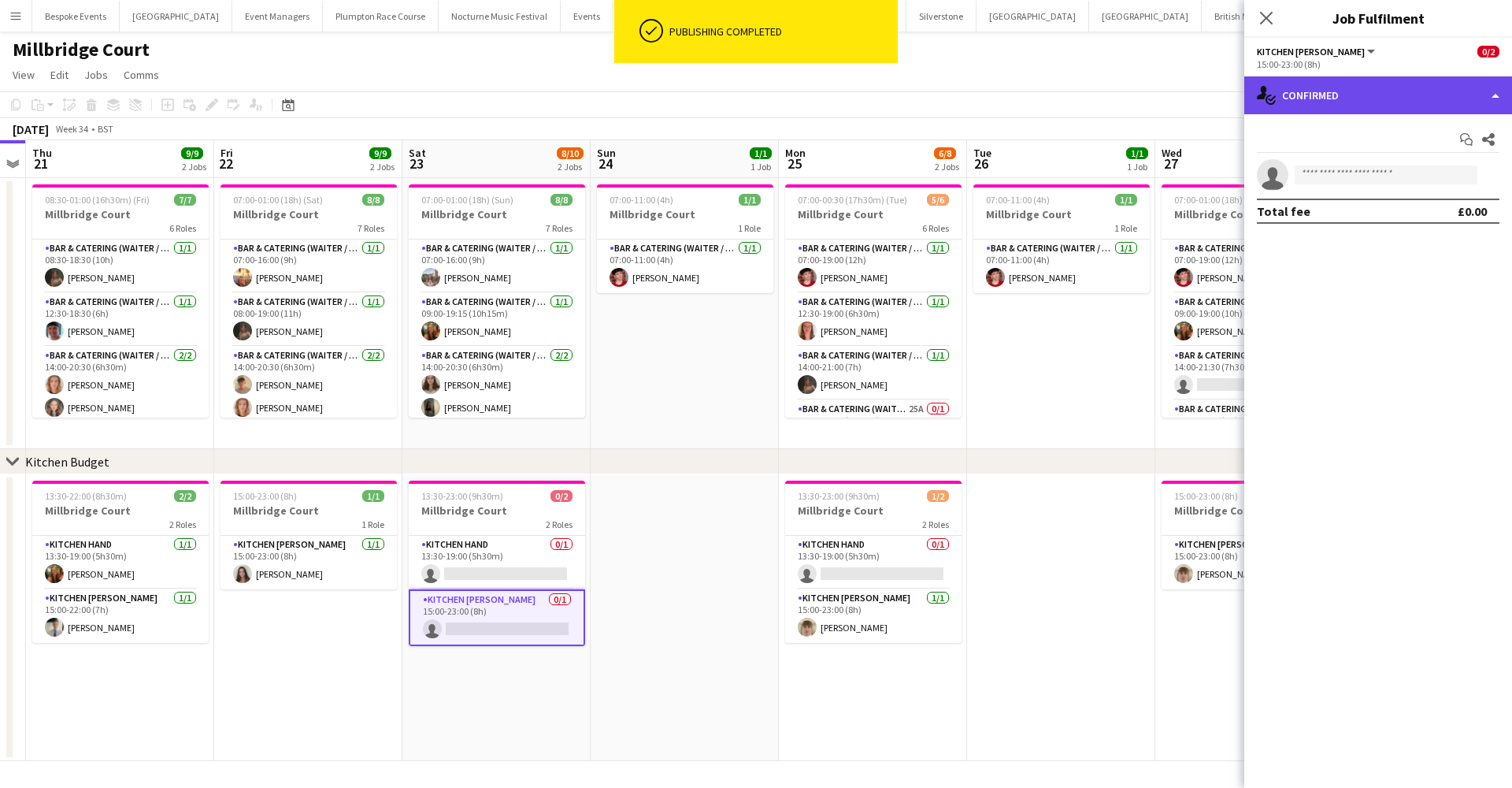
click at [1390, 104] on div "single-neutral-actions-check-2 Confirmed" at bounding box center [1378, 95] width 268 height 38
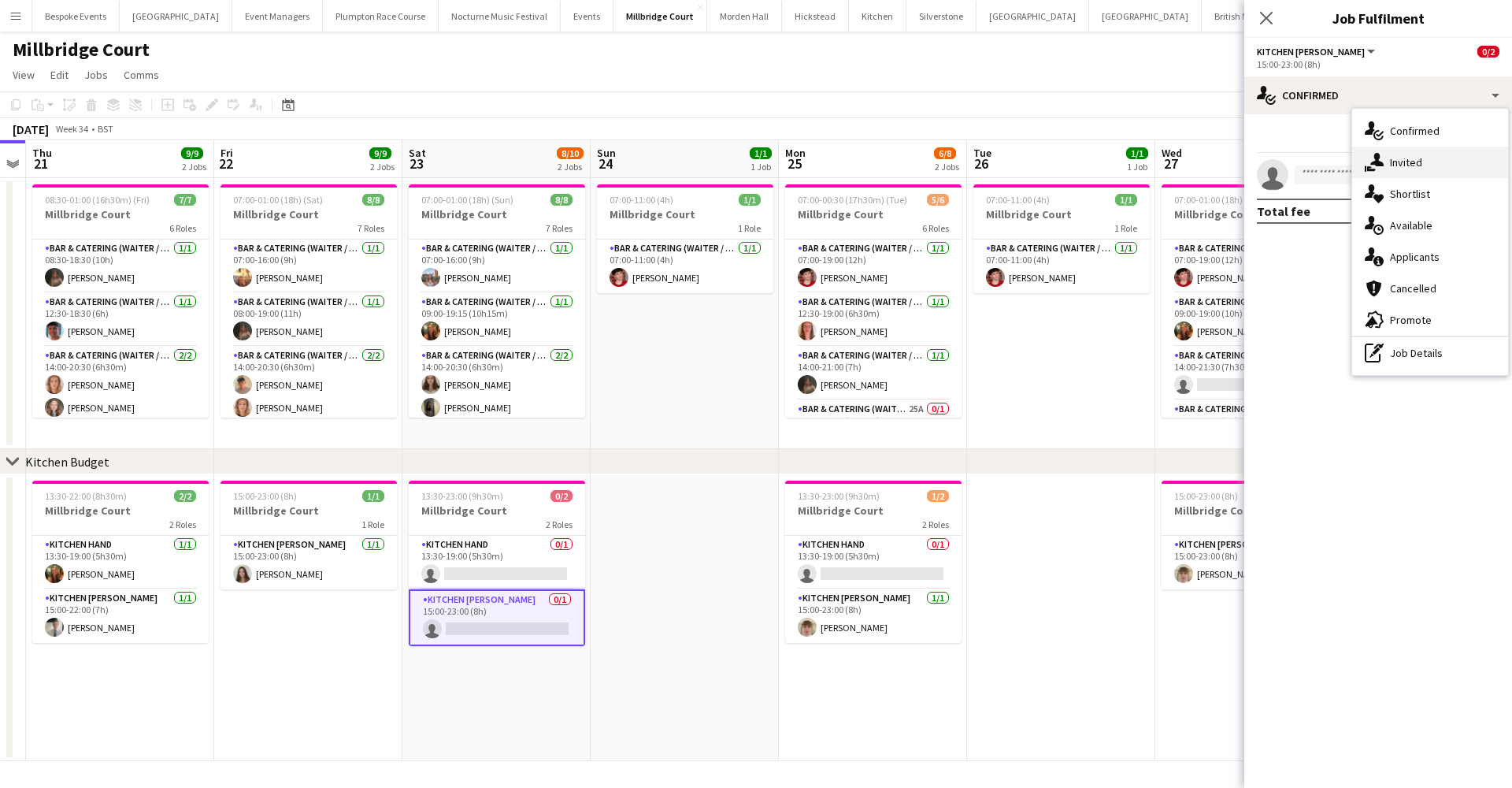
click at [1404, 160] on div "single-neutral-actions-share-1 Invited" at bounding box center [1430, 162] width 156 height 32
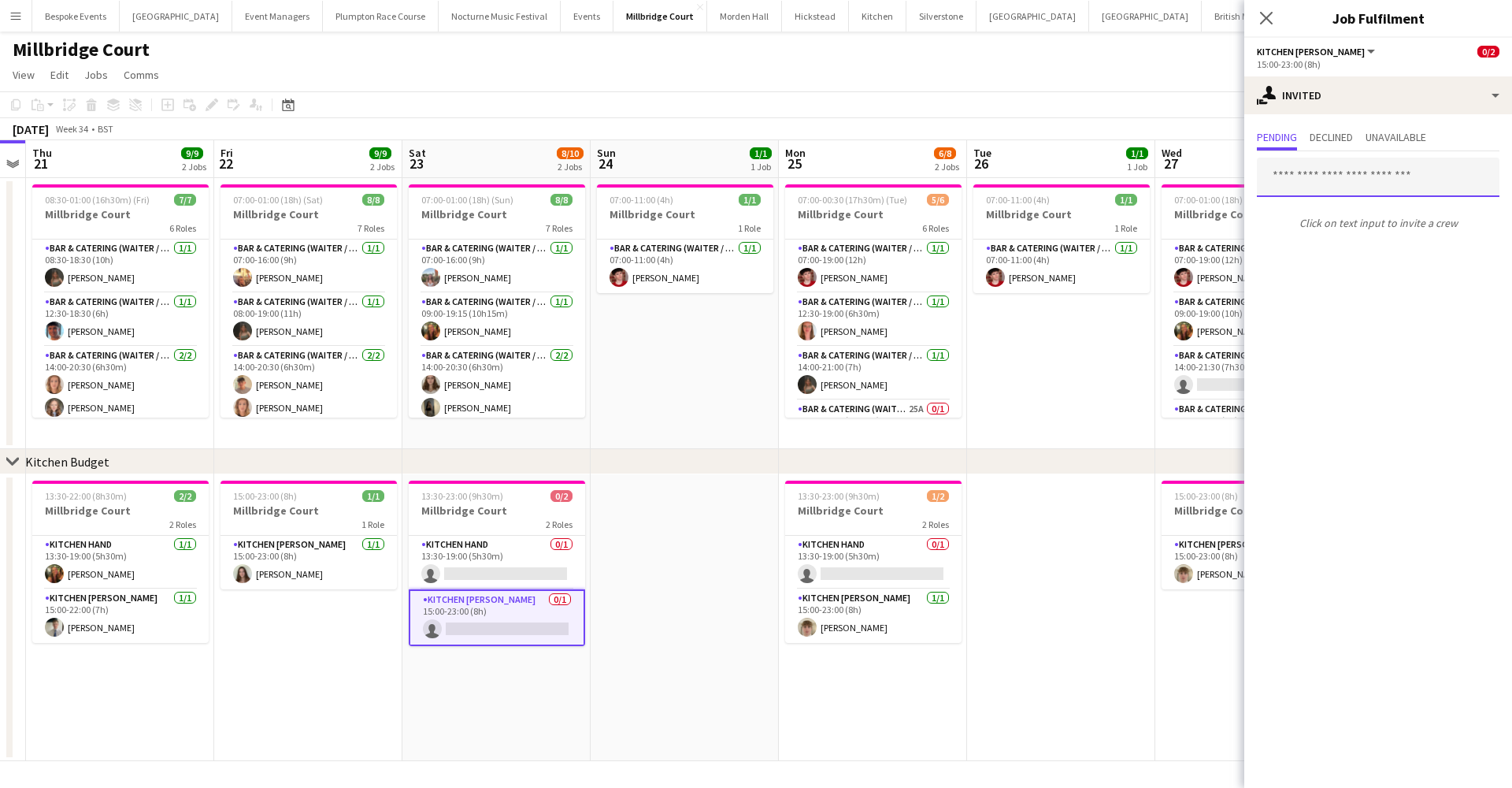
click at [1344, 183] on input "text" at bounding box center [1378, 177] width 243 height 40
type input "*****"
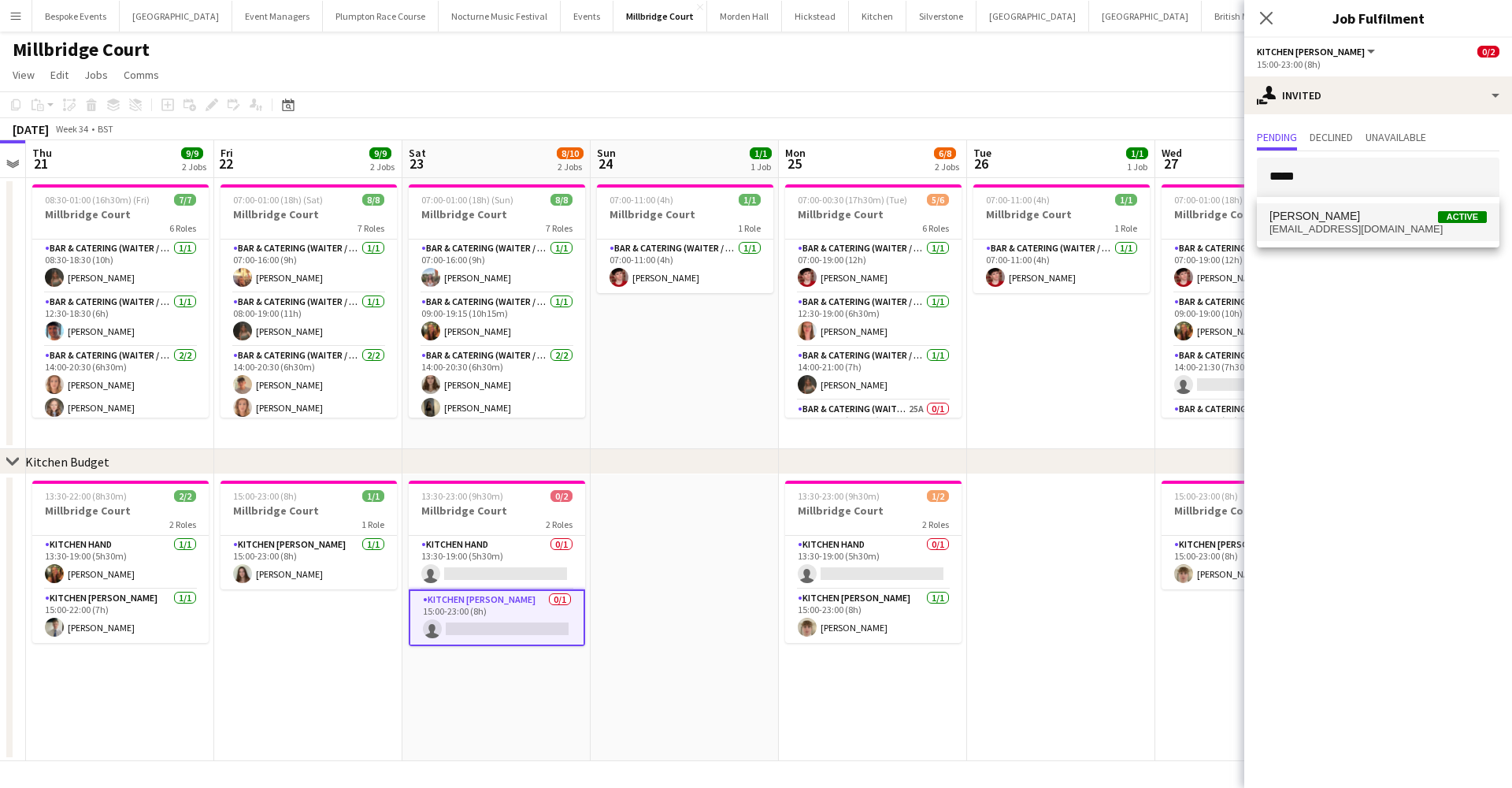
click at [1351, 229] on span "bertychilcott@gmail.com" at bounding box center [1378, 229] width 217 height 12
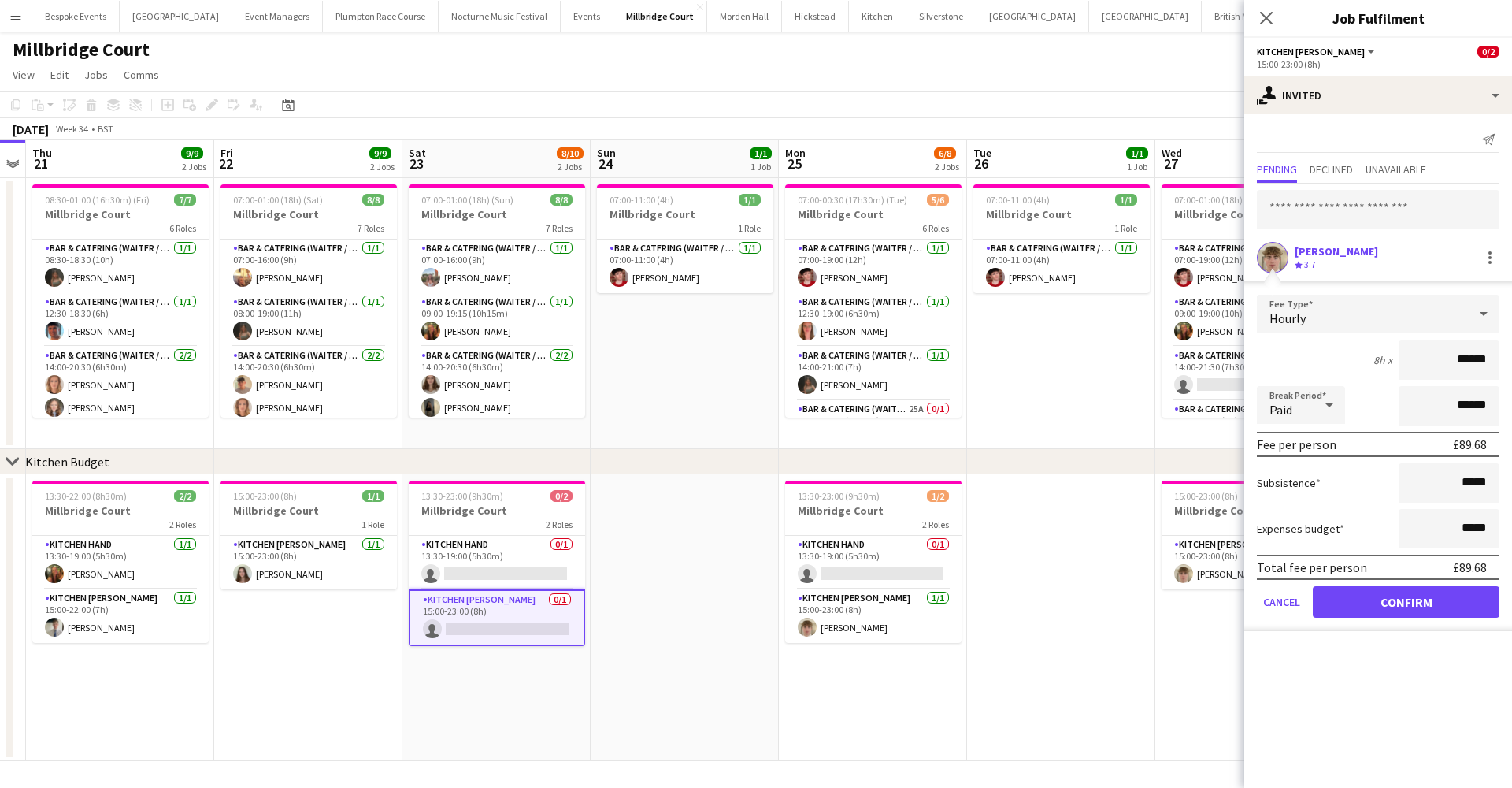
click at [1389, 597] on button "Confirm" at bounding box center [1406, 602] width 187 height 32
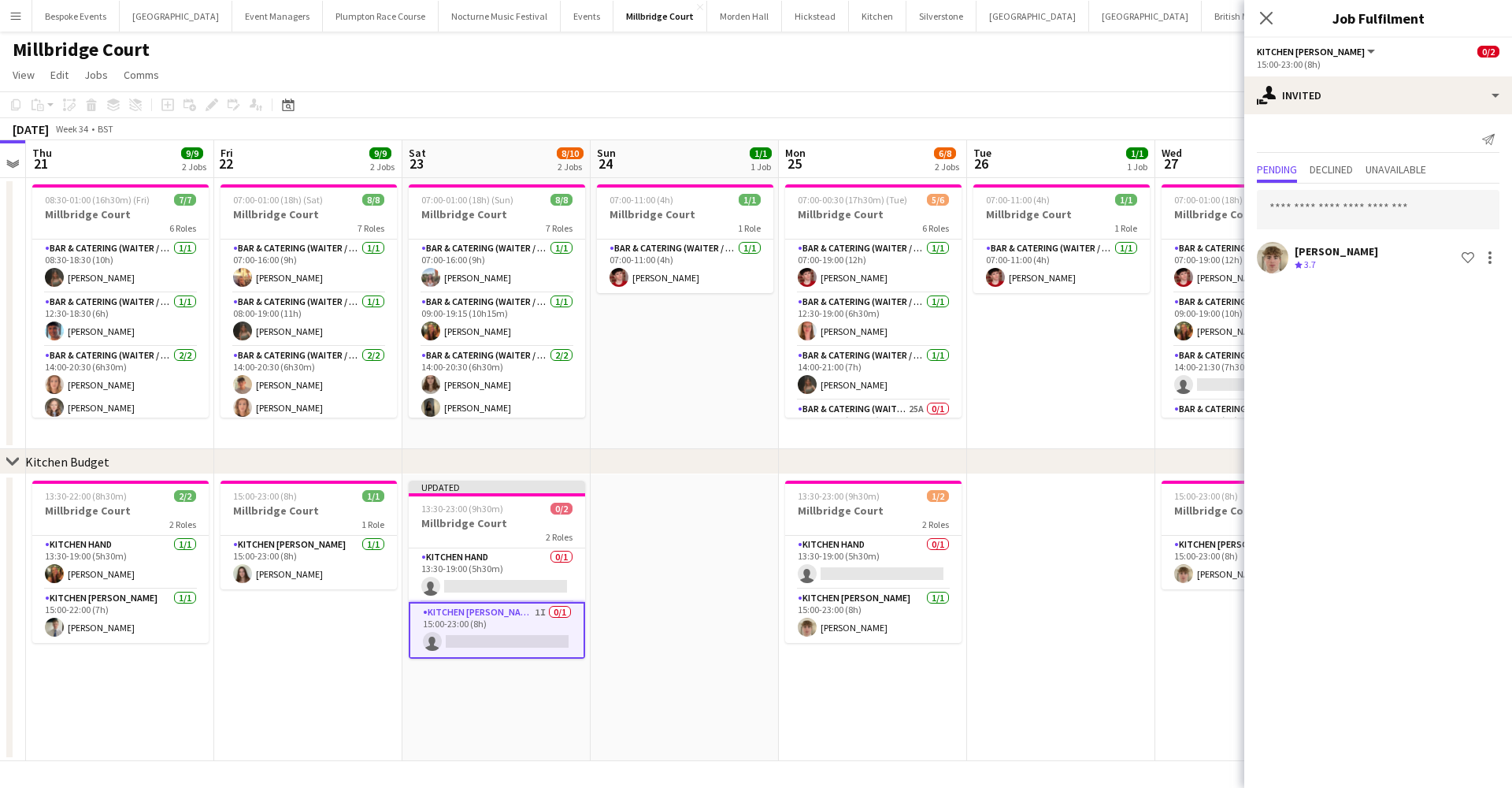
click at [1095, 546] on app-date-cell at bounding box center [1060, 617] width 188 height 287
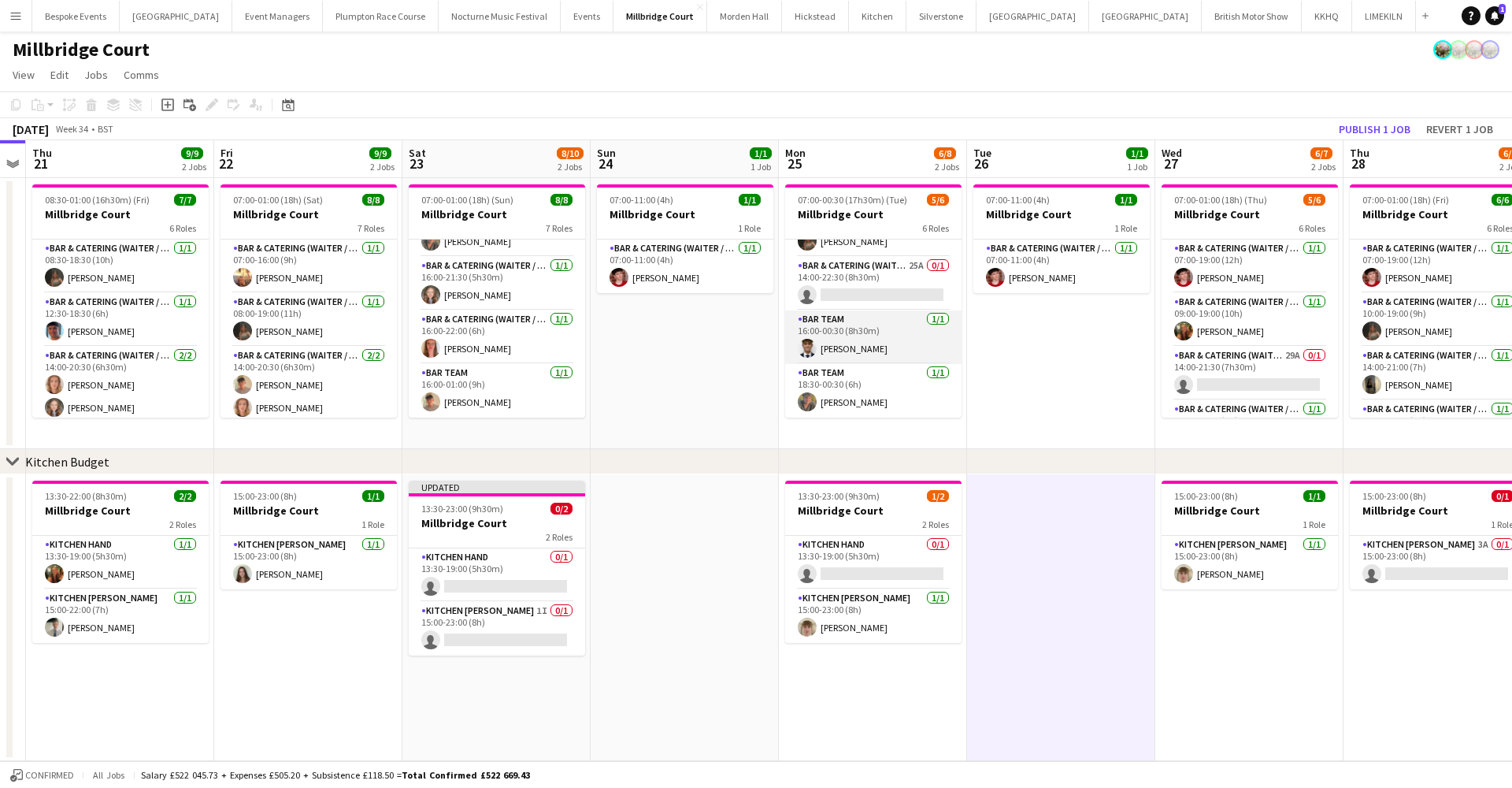
scroll to position [143, 0]
click at [881, 282] on app-card-role "Bar & Catering (Waiter / waitress) 25A 0/1 14:00-22:30 (8h30m) single-neutral-a…" at bounding box center [873, 283] width 176 height 54
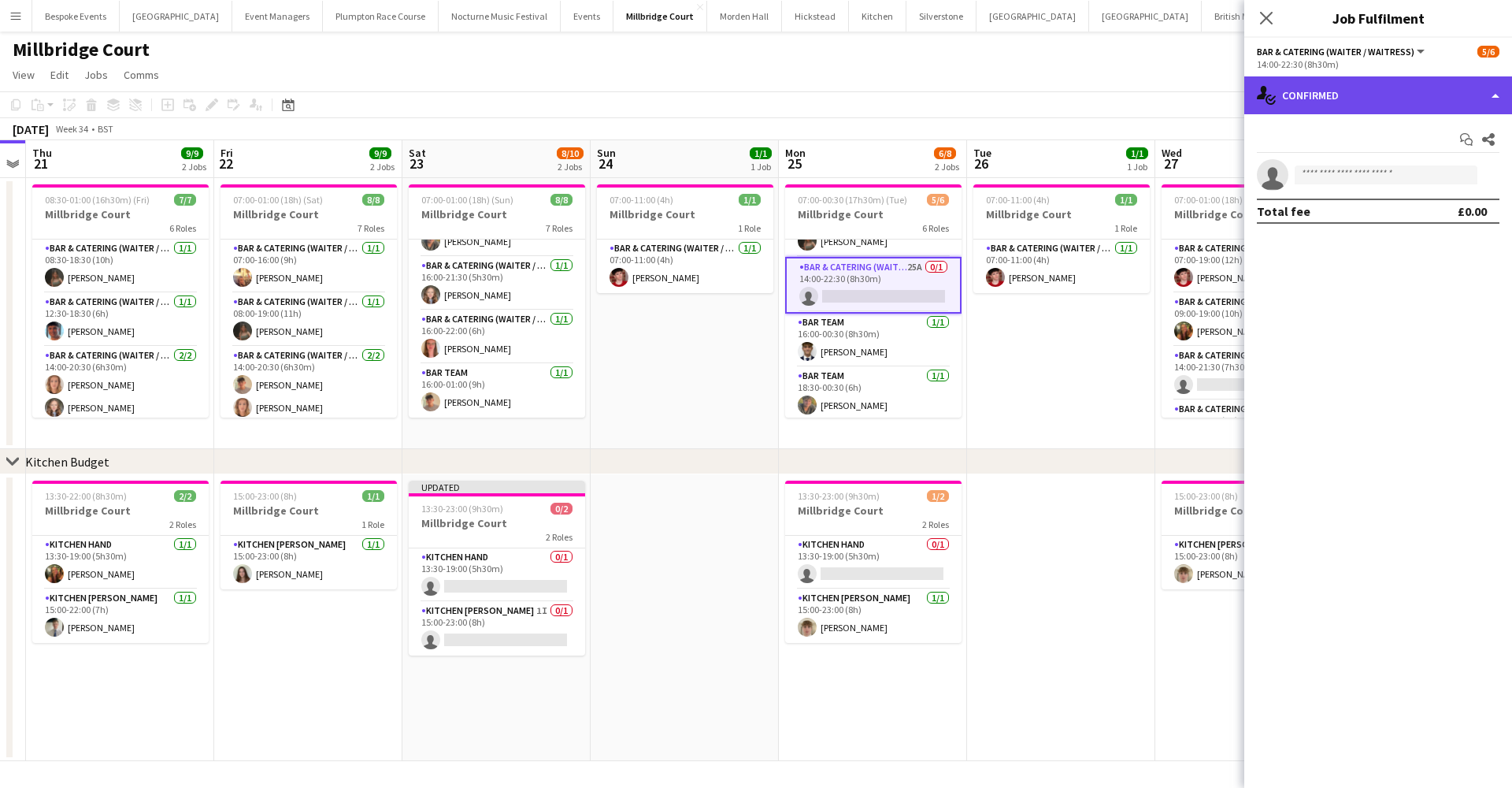
click at [1434, 93] on div "single-neutral-actions-check-2 Confirmed" at bounding box center [1378, 95] width 268 height 38
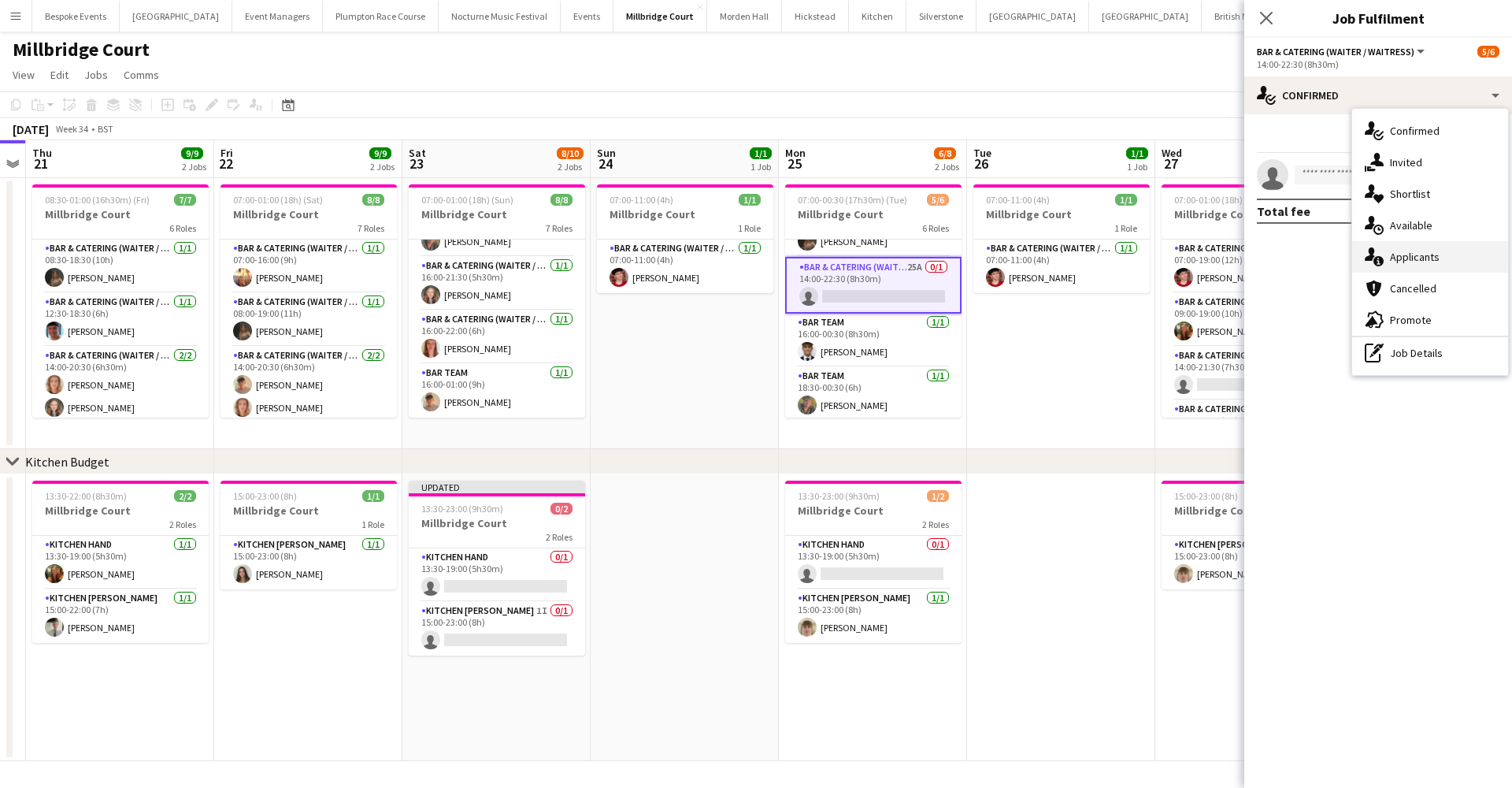
click at [1427, 266] on div "single-neutral-actions-information Applicants" at bounding box center [1430, 257] width 156 height 32
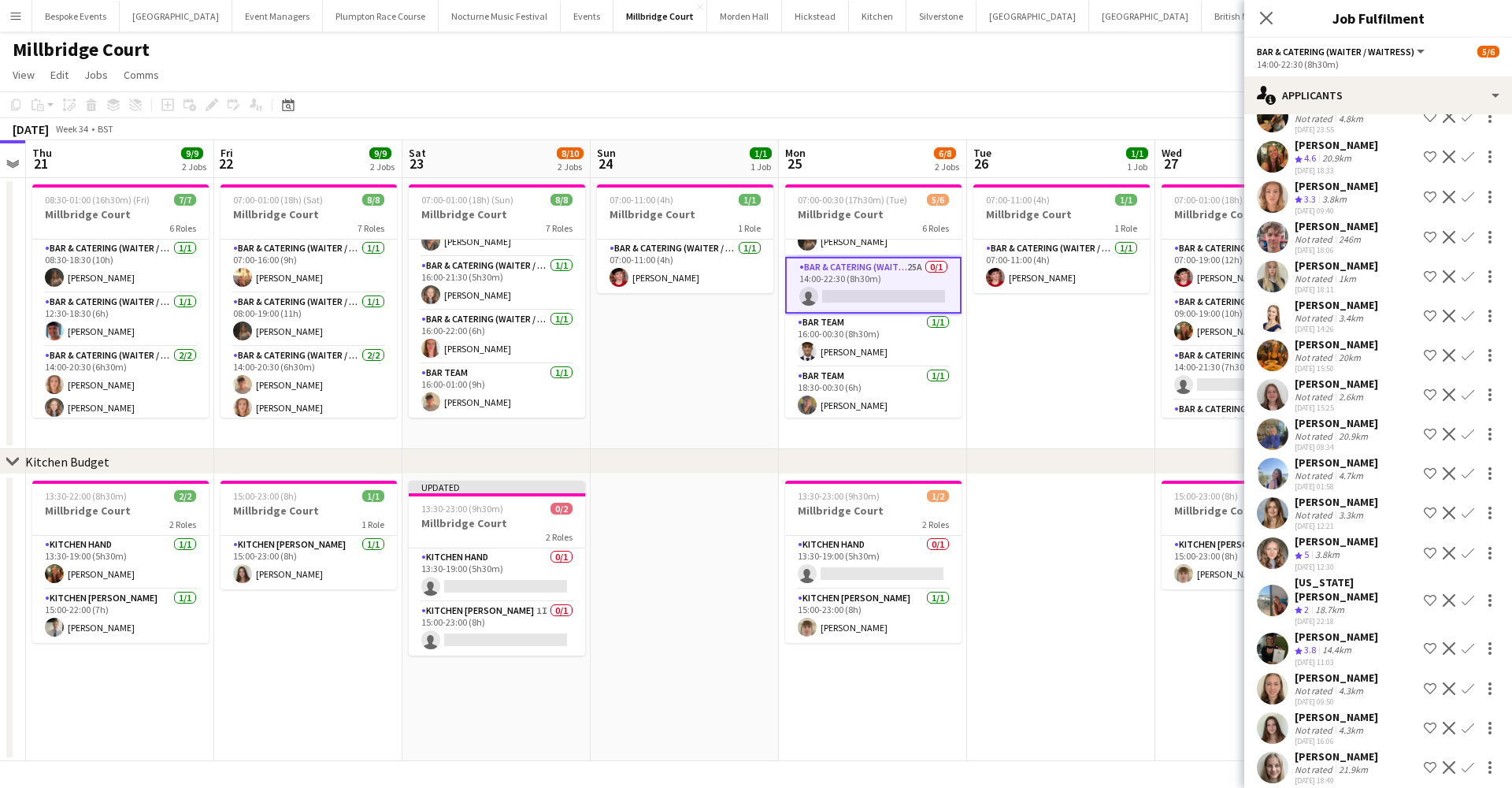
scroll to position [331, 0]
click at [1462, 642] on app-icon "Confirm" at bounding box center [1468, 649] width 12 height 12
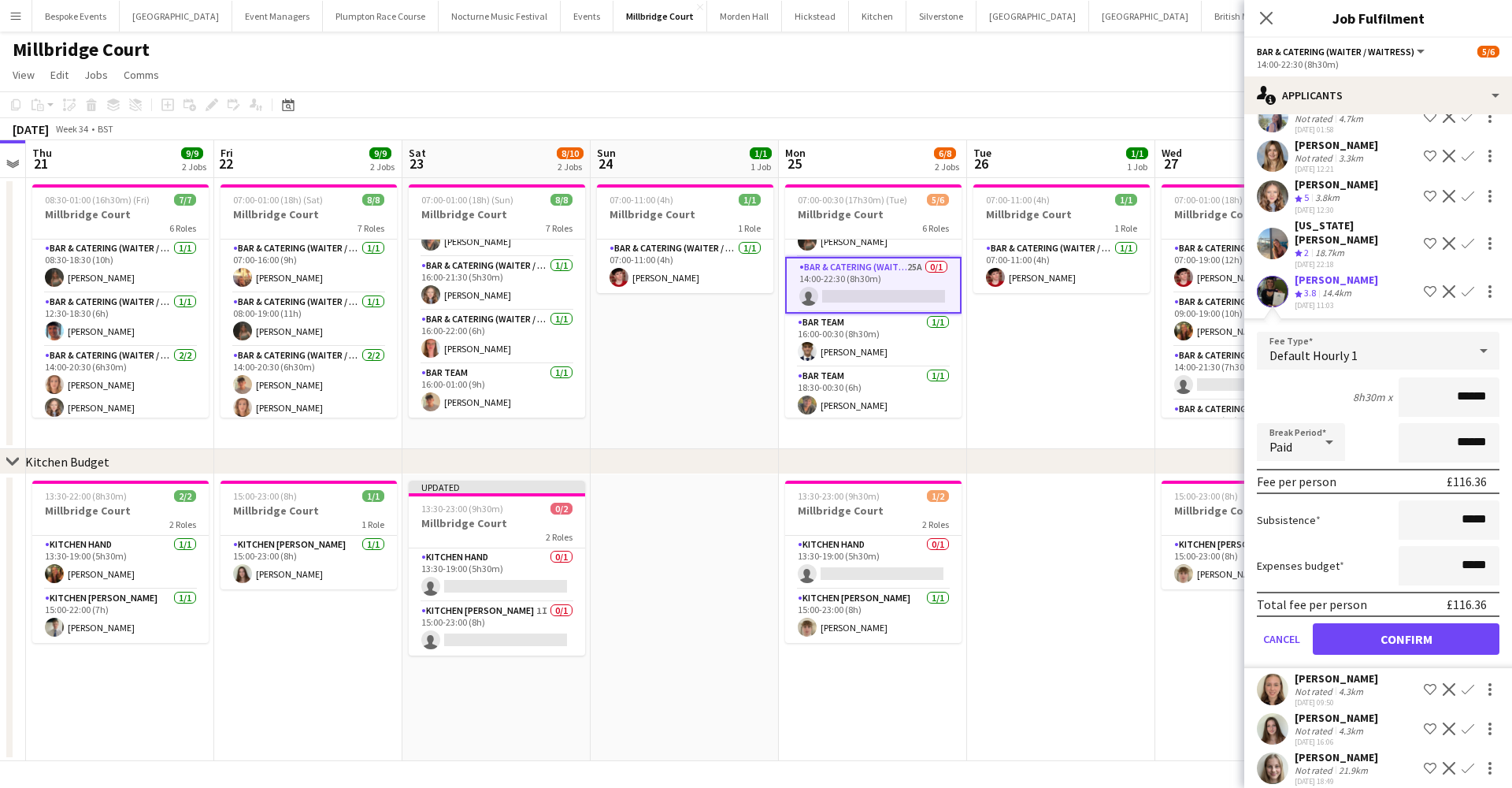
click at [1441, 623] on button "Confirm" at bounding box center [1406, 639] width 187 height 32
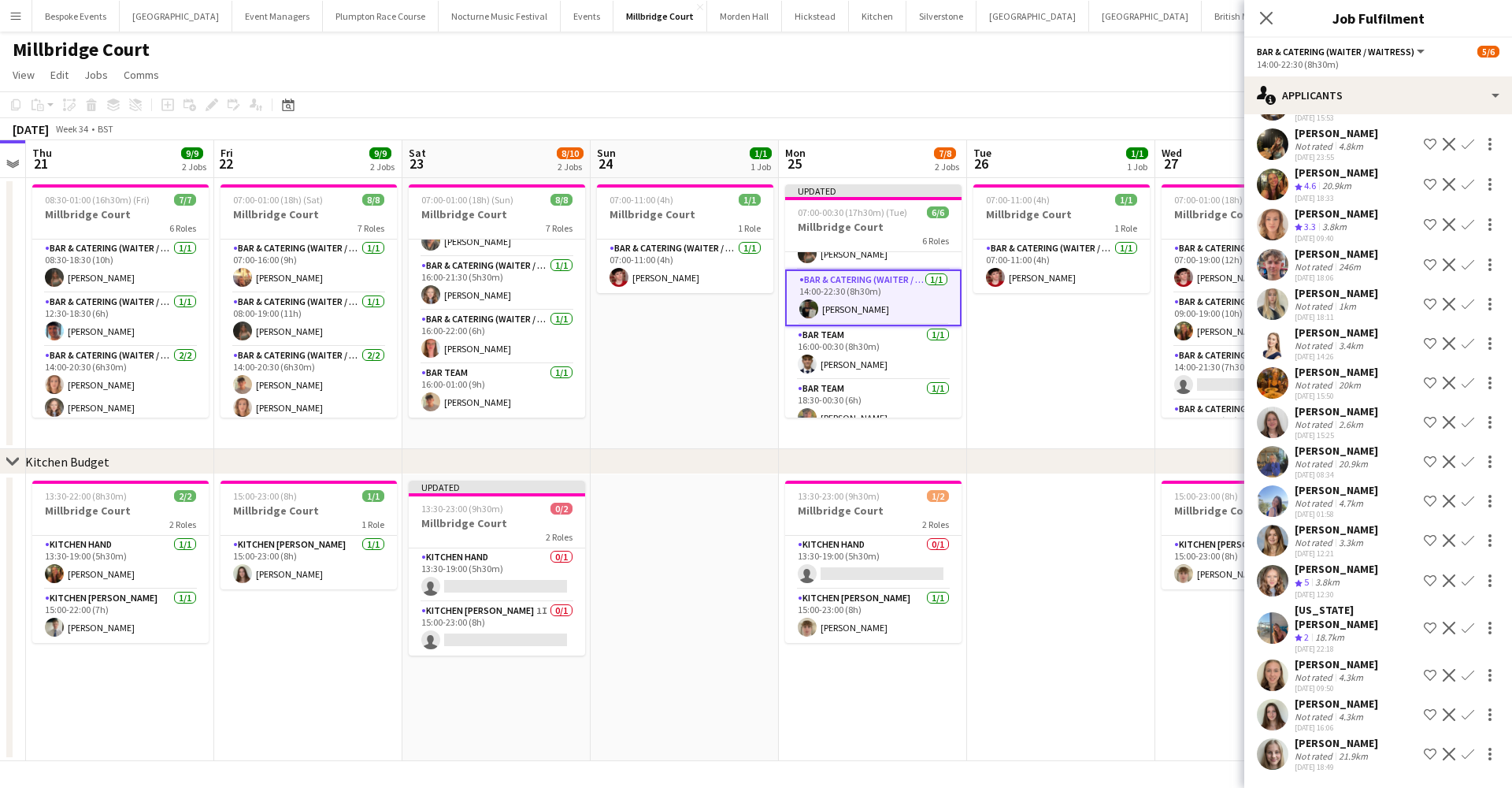
scroll to position [290, 0]
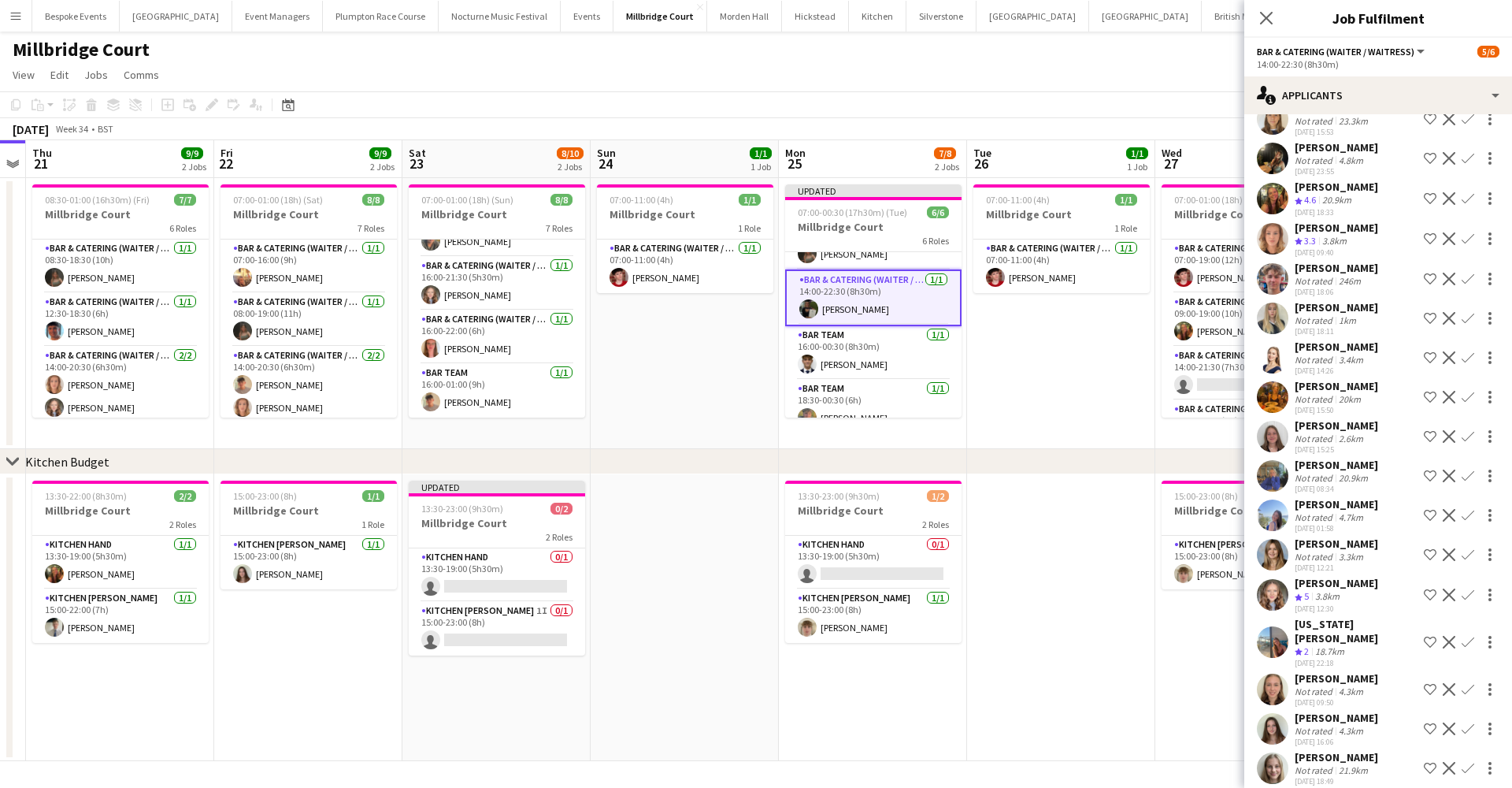
click at [990, 615] on app-date-cell at bounding box center [1060, 617] width 188 height 287
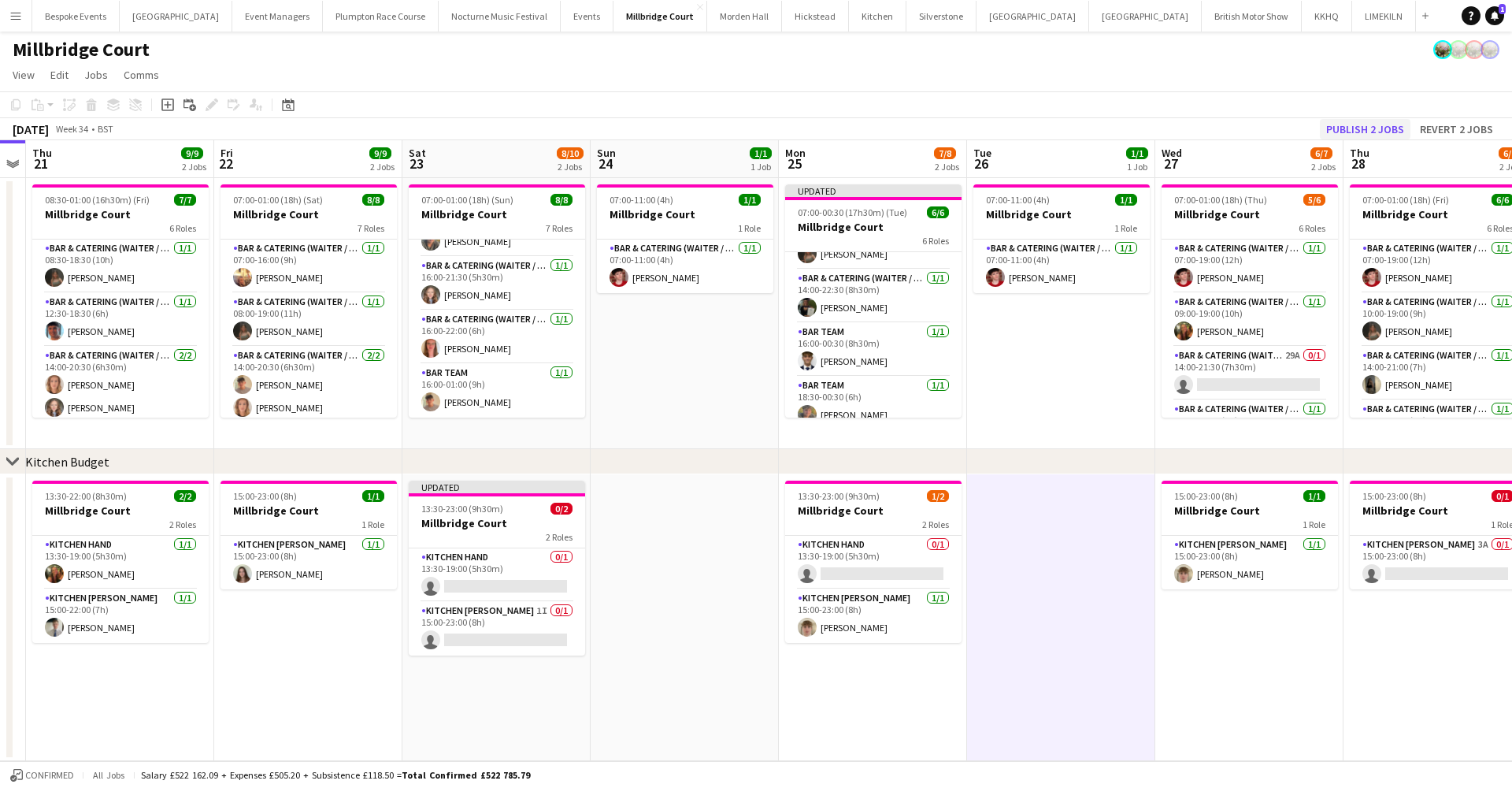
click at [1372, 130] on button "Publish 2 jobs" at bounding box center [1365, 129] width 91 height 20
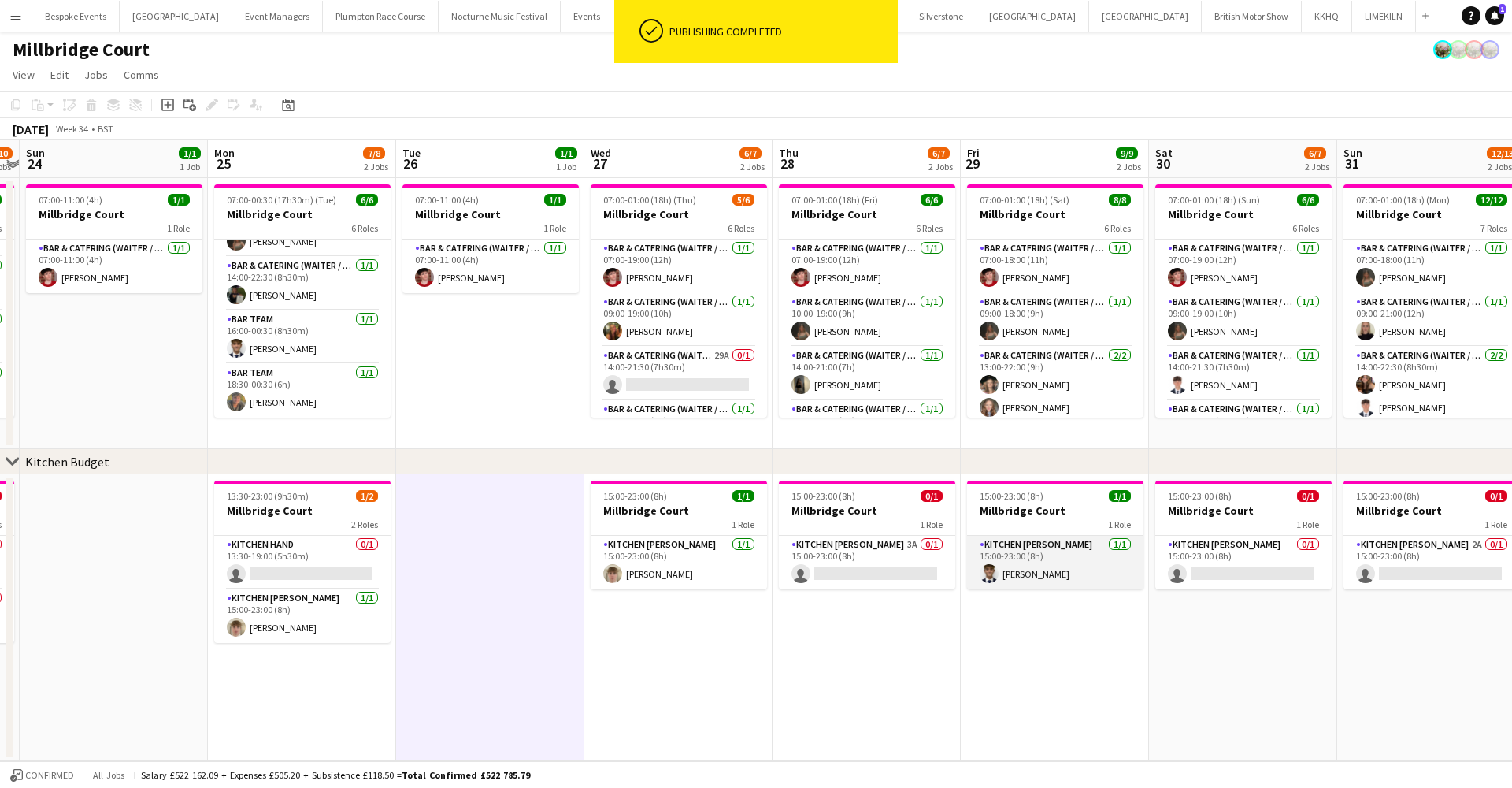
scroll to position [0, 560]
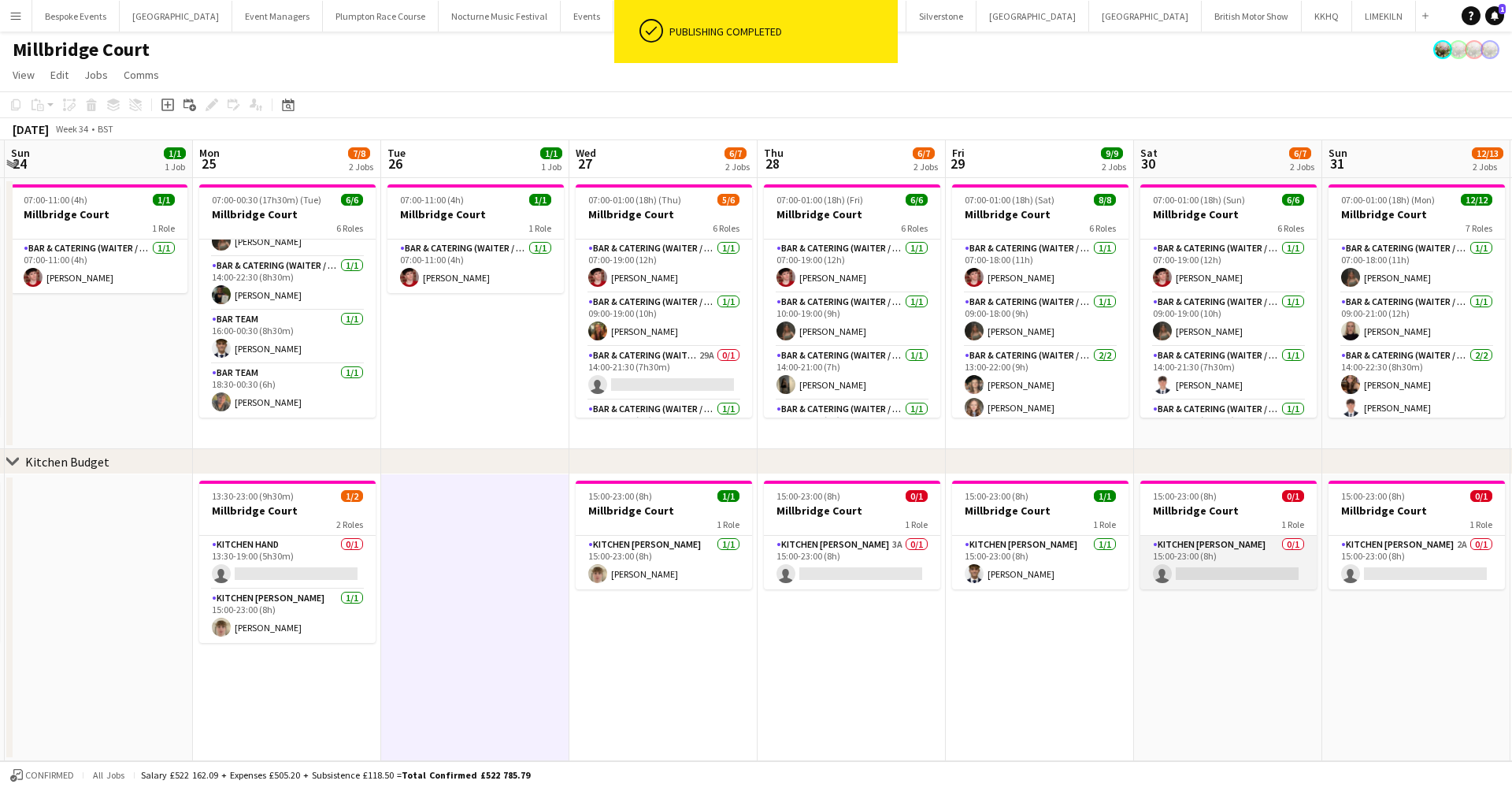
click at [1198, 551] on app-card-role "Kitchen Porter 0/1 15:00-23:00 (8h) single-neutral-actions" at bounding box center [1229, 562] width 176 height 54
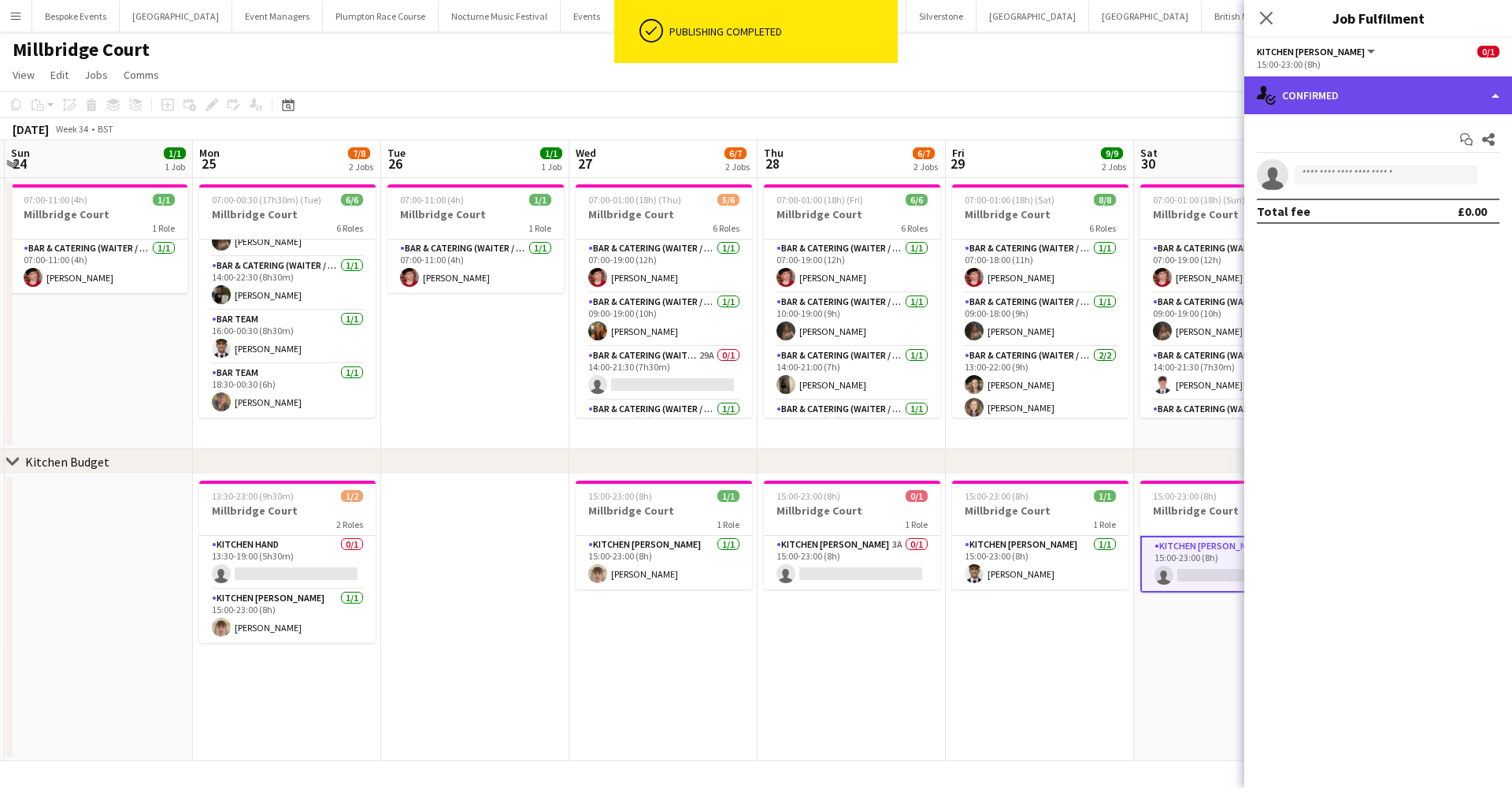
click at [1318, 99] on div "single-neutral-actions-check-2 Confirmed" at bounding box center [1378, 95] width 268 height 38
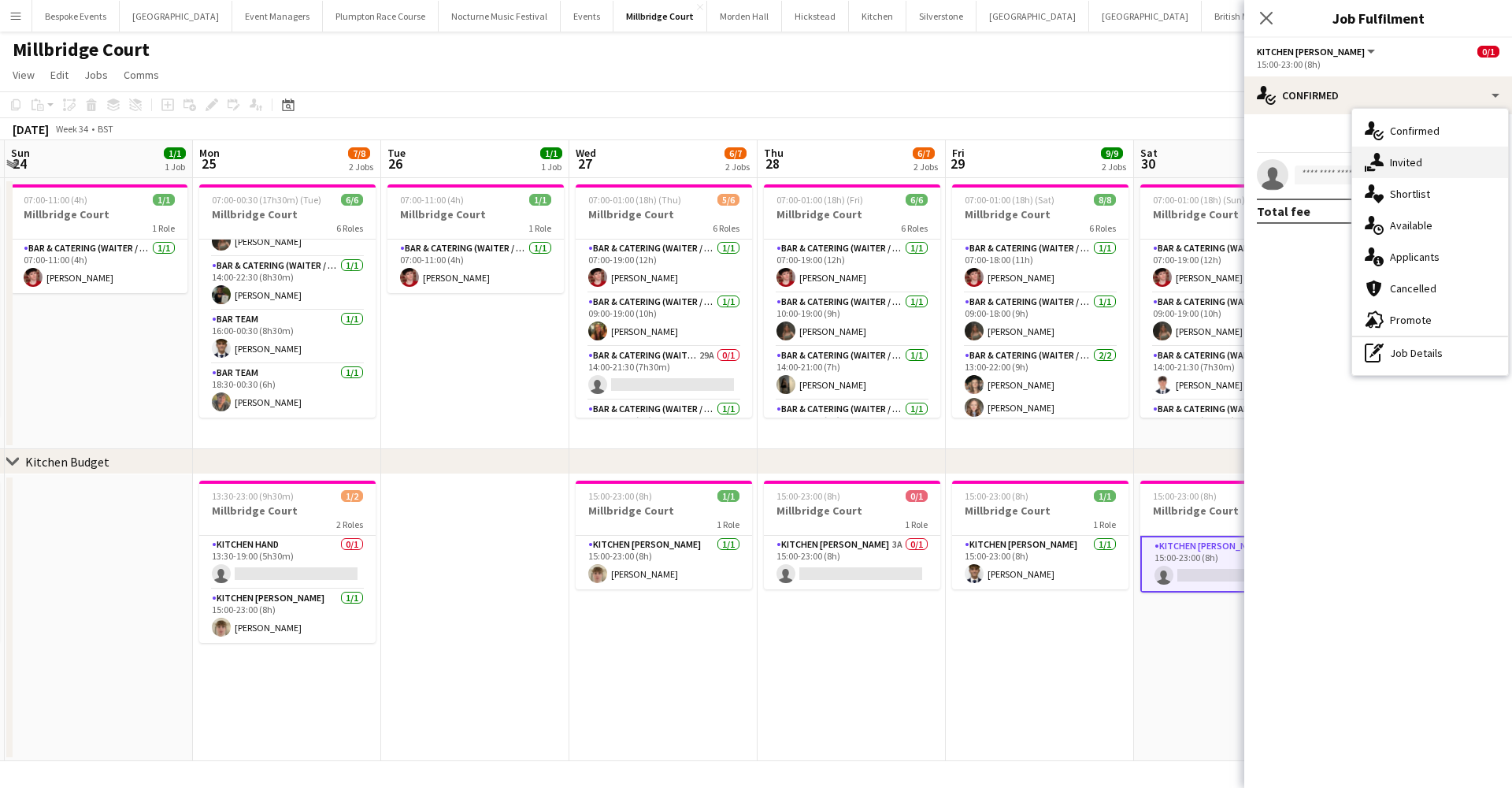
click at [1401, 167] on div "single-neutral-actions-share-1 Invited" at bounding box center [1430, 162] width 156 height 32
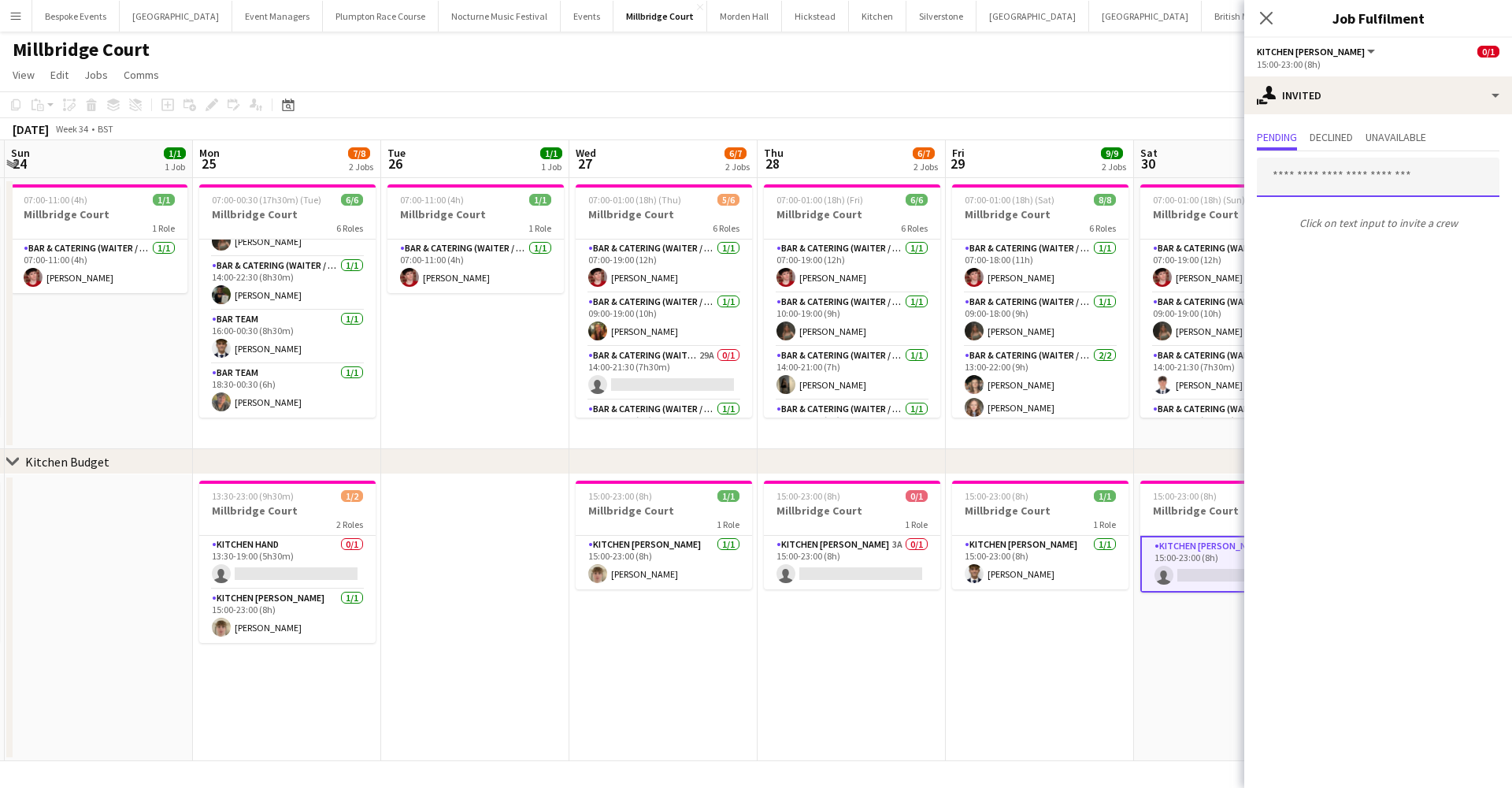
click at [1398, 183] on input "text" at bounding box center [1378, 177] width 243 height 40
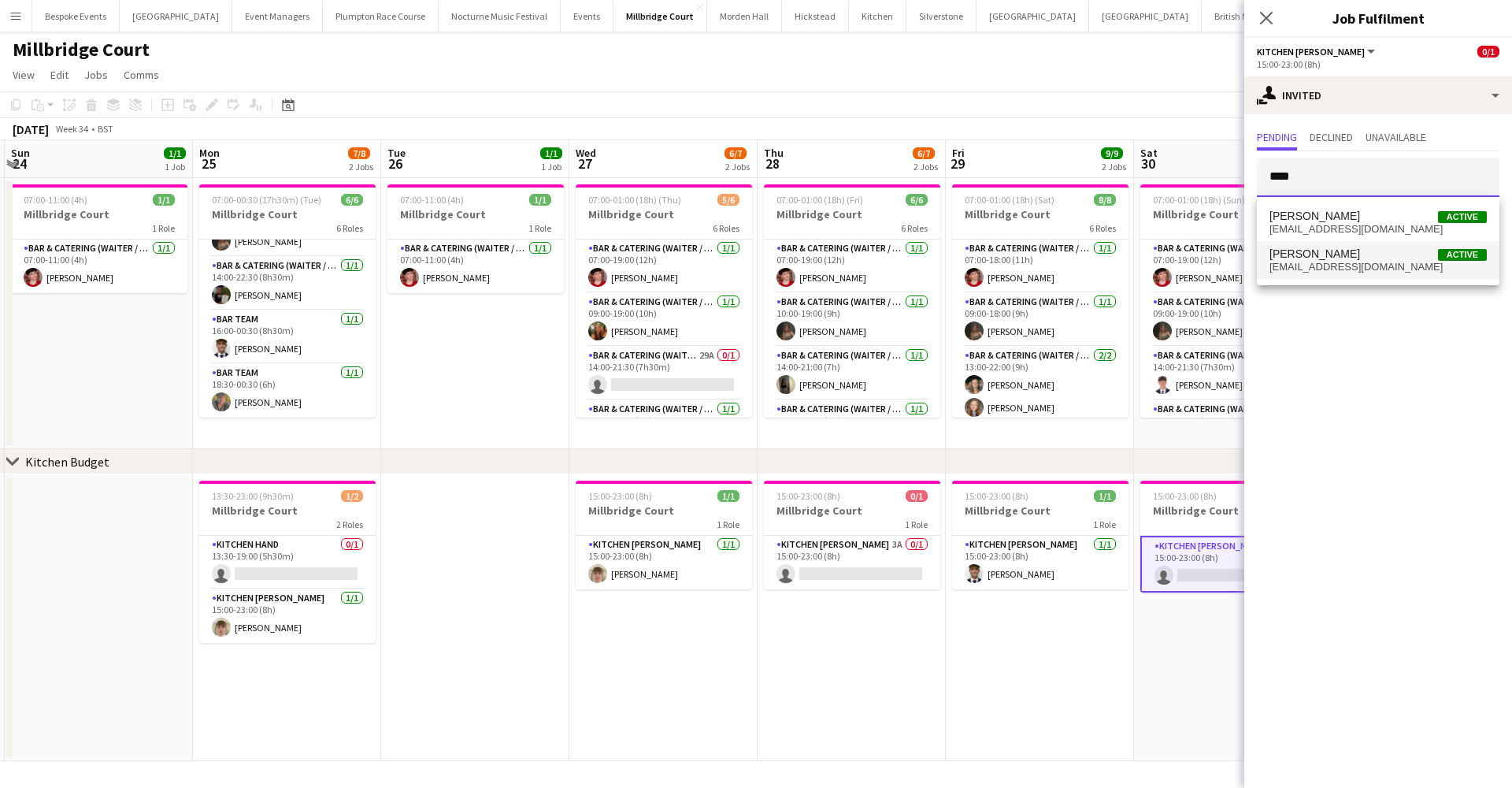
type input "****"
click at [1388, 253] on span "Berty Chilcott Active" at bounding box center [1378, 253] width 217 height 13
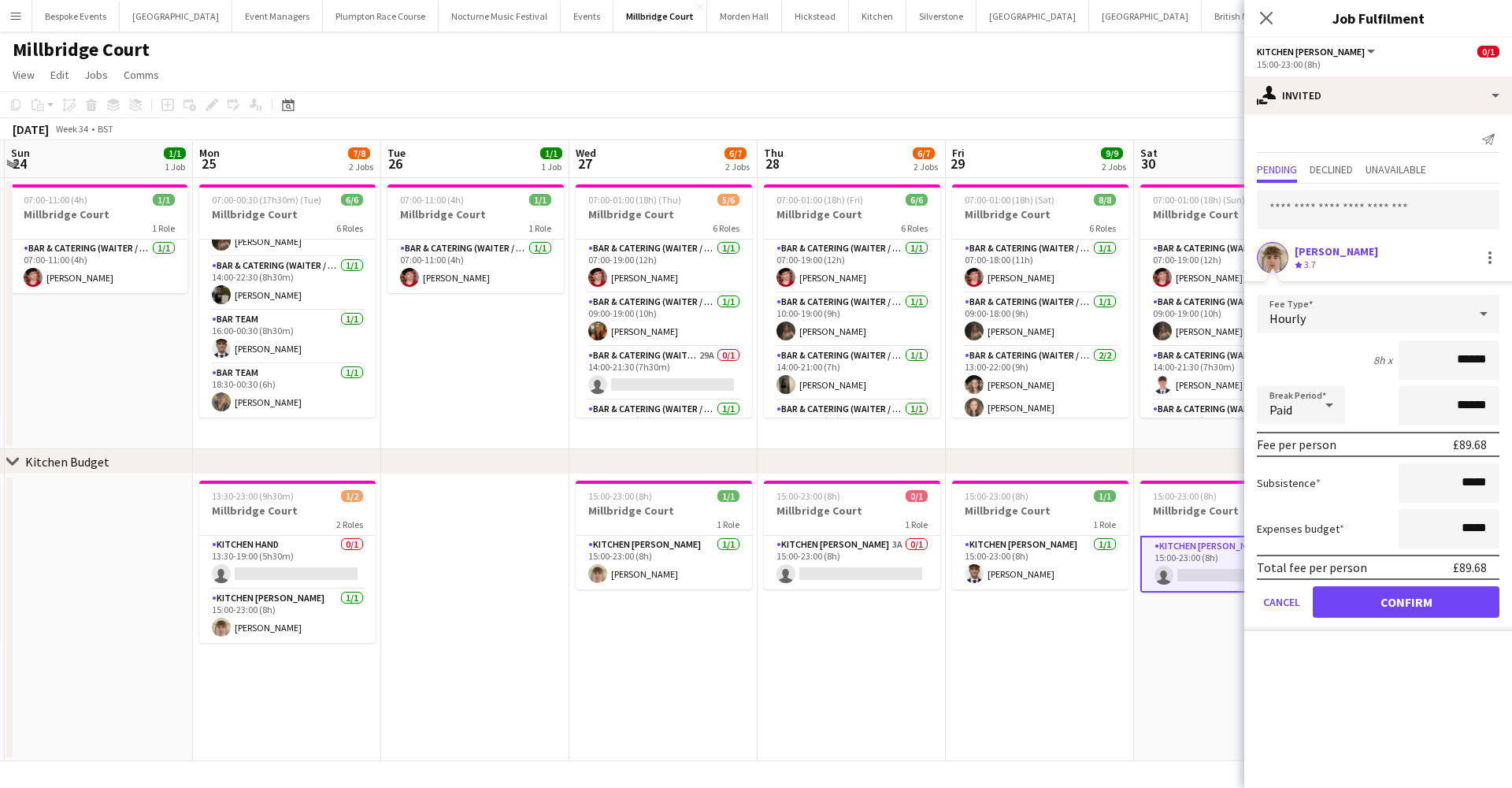
click at [1399, 603] on button "Confirm" at bounding box center [1406, 602] width 187 height 32
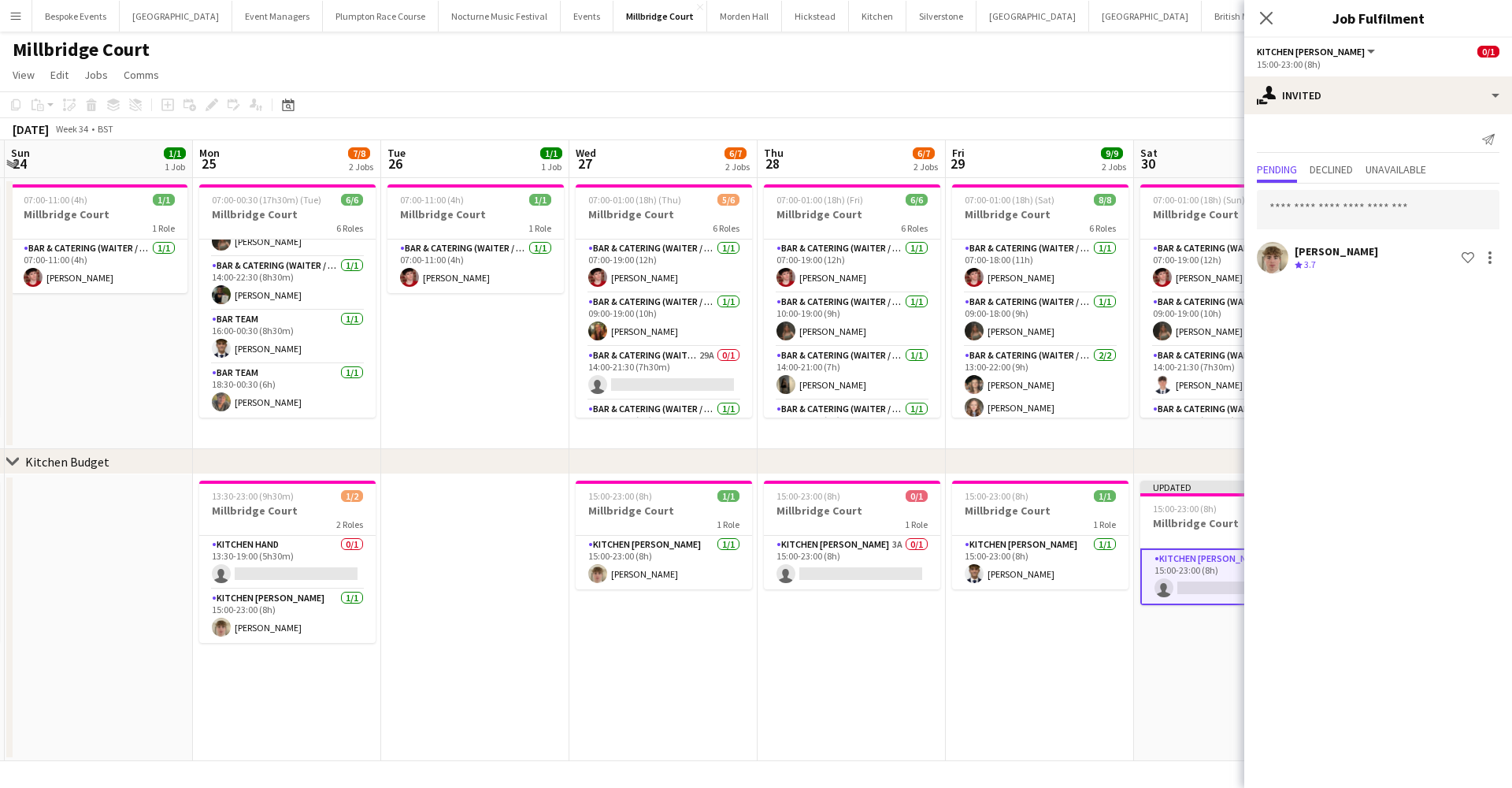
click at [1164, 688] on app-date-cell "Updated 15:00-23:00 (8h) 0/1 Millbridge Court 1 Role Kitchen Porter 1I 0/1 15:0…" at bounding box center [1227, 617] width 188 height 287
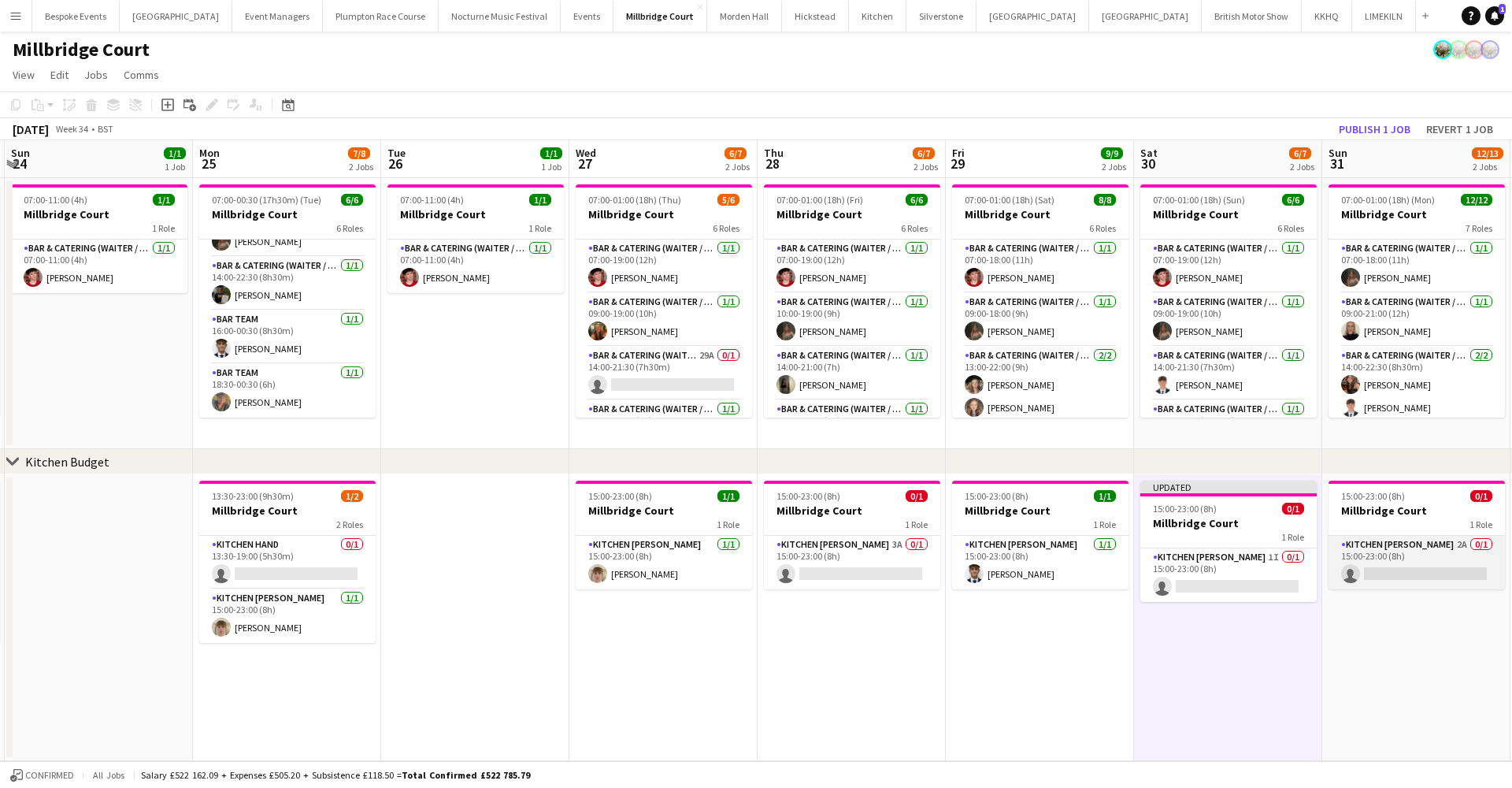
click at [1435, 559] on app-card-role "Kitchen Porter 2A 0/1 15:00-23:00 (8h) single-neutral-actions" at bounding box center [1417, 562] width 176 height 54
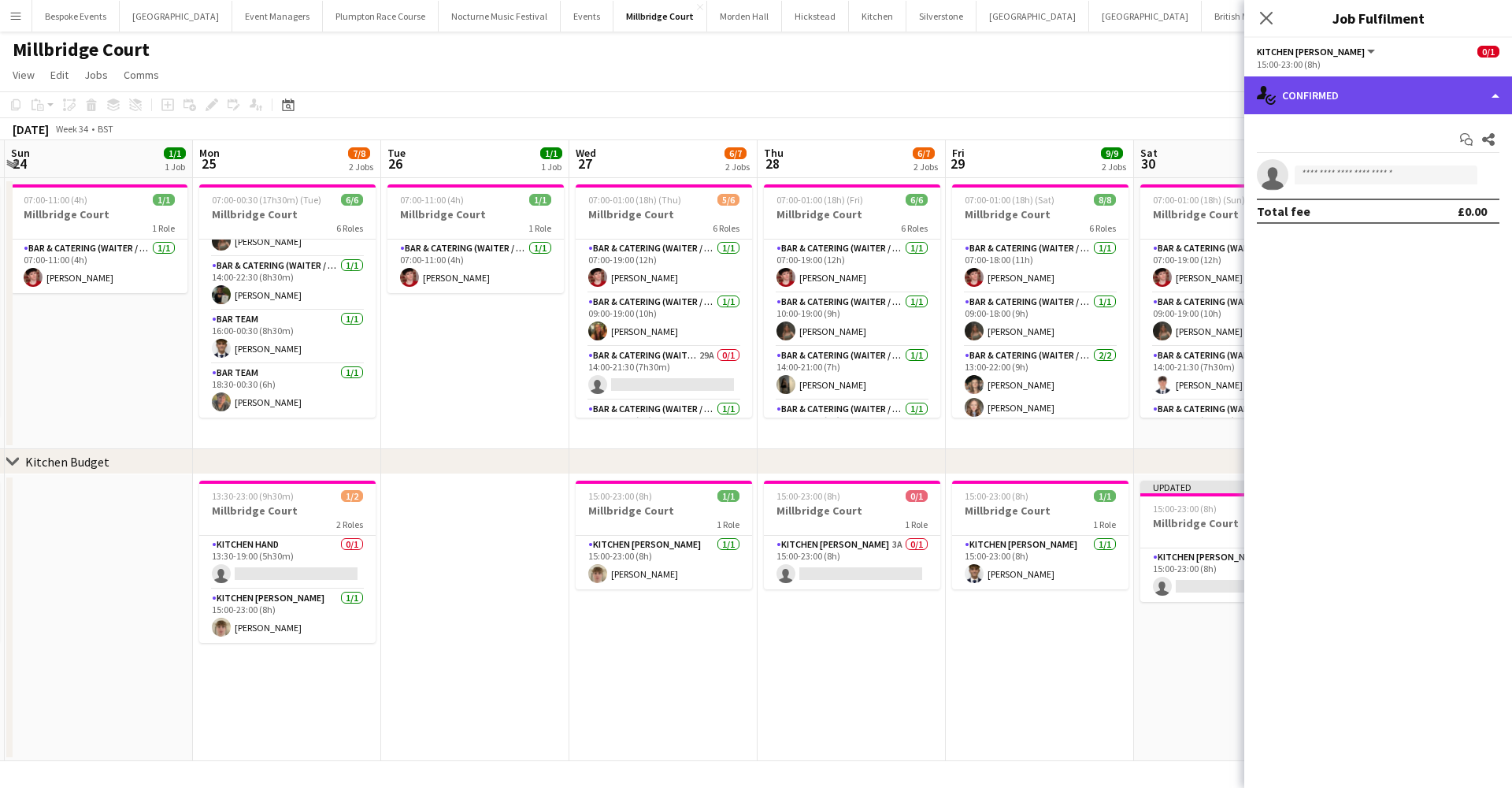
click at [1388, 88] on div "single-neutral-actions-check-2 Confirmed" at bounding box center [1378, 95] width 268 height 38
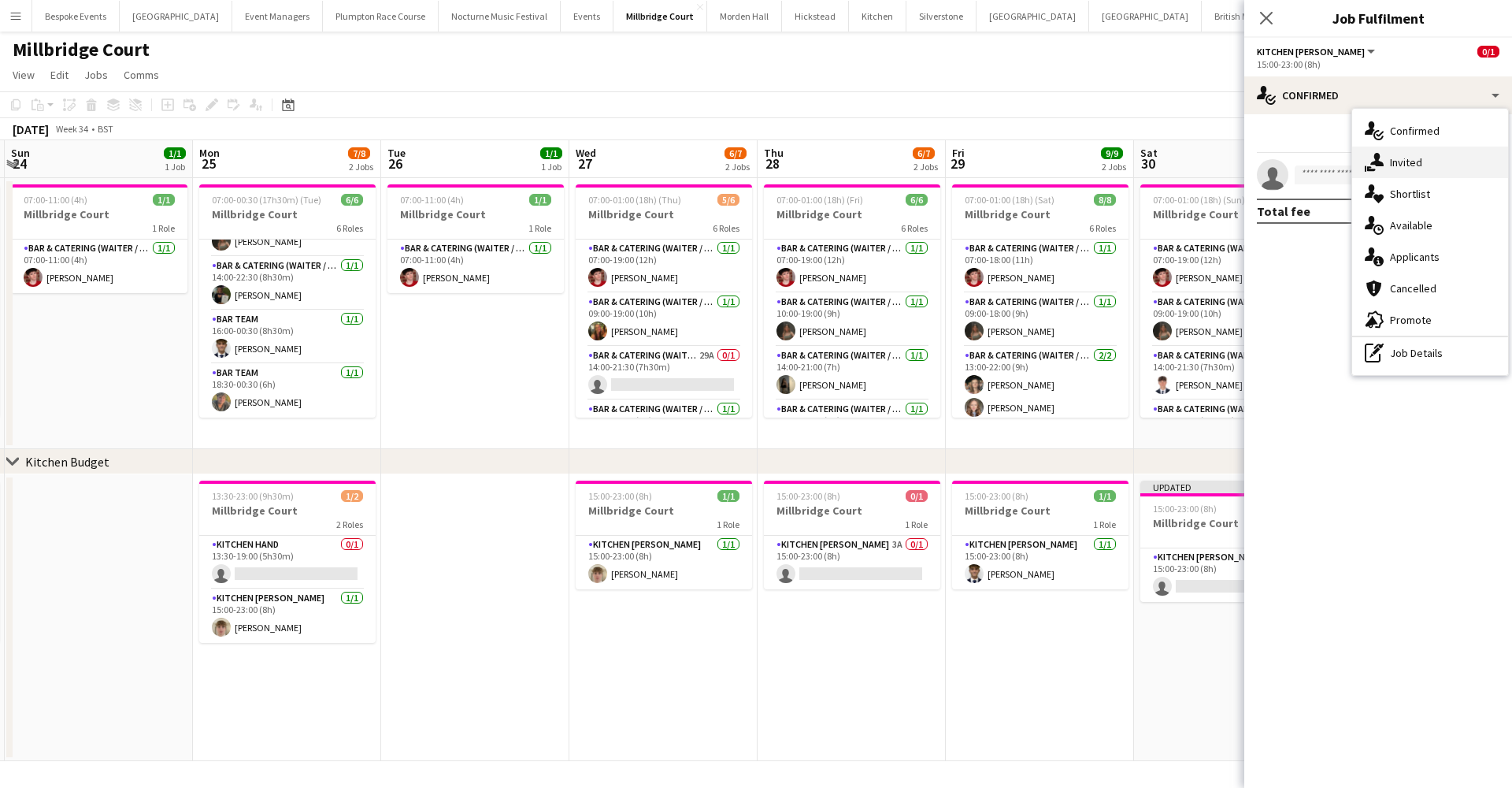
click at [1397, 162] on div "single-neutral-actions-share-1 Invited" at bounding box center [1430, 162] width 156 height 32
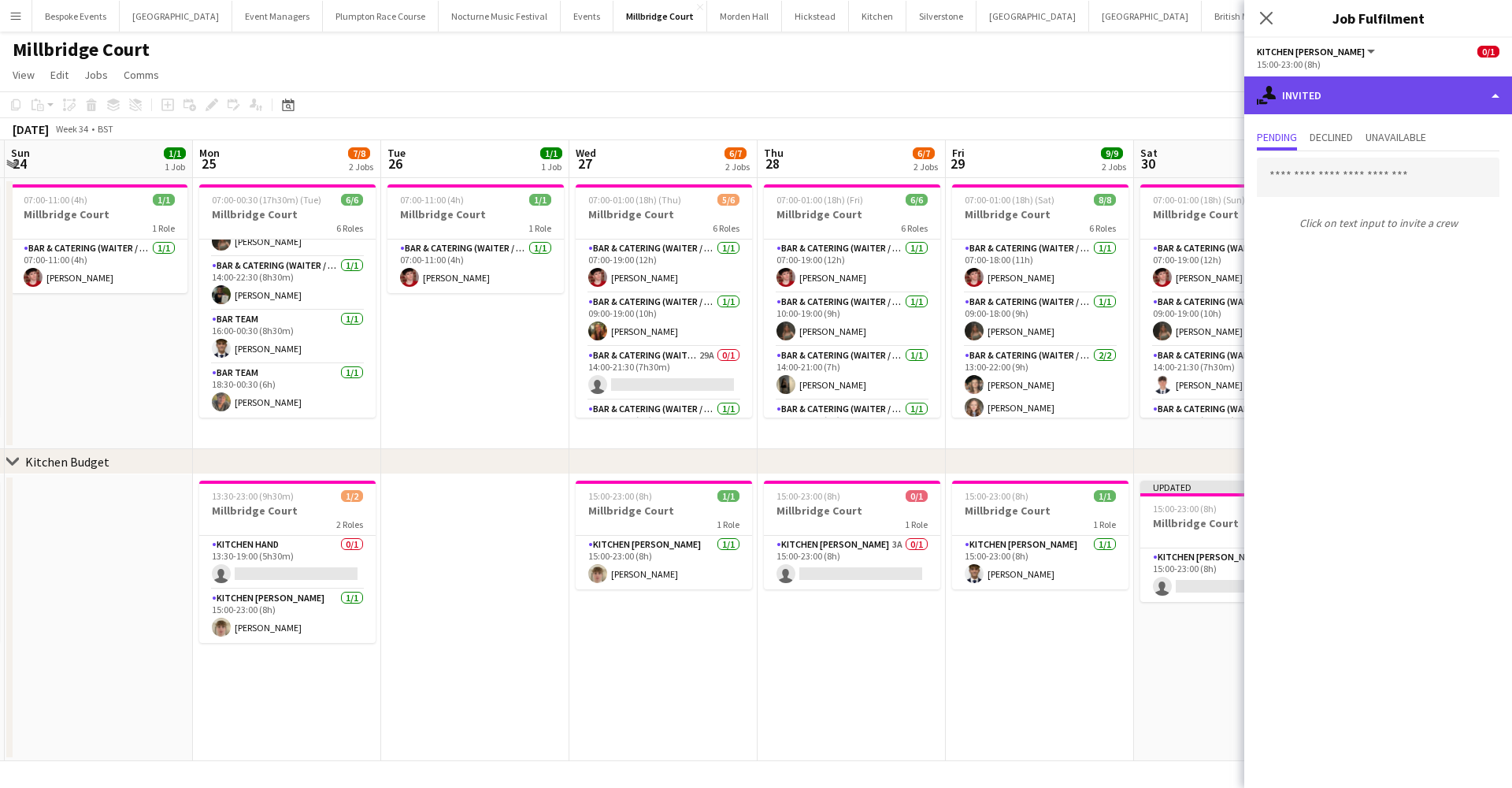
click at [1339, 95] on div "single-neutral-actions-share-1 Invited" at bounding box center [1378, 95] width 268 height 38
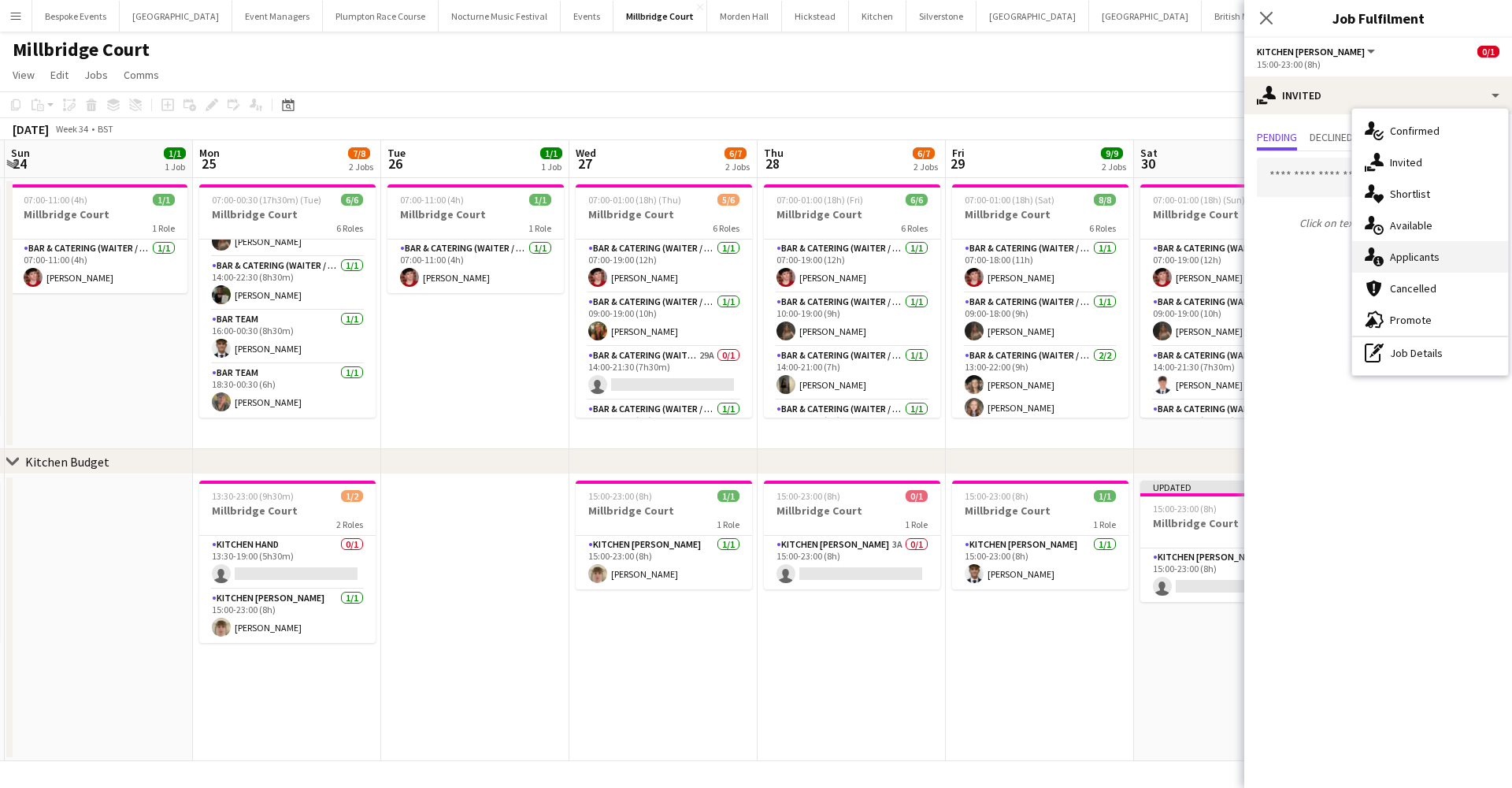
click at [1399, 263] on div "single-neutral-actions-information Applicants" at bounding box center [1430, 257] width 156 height 32
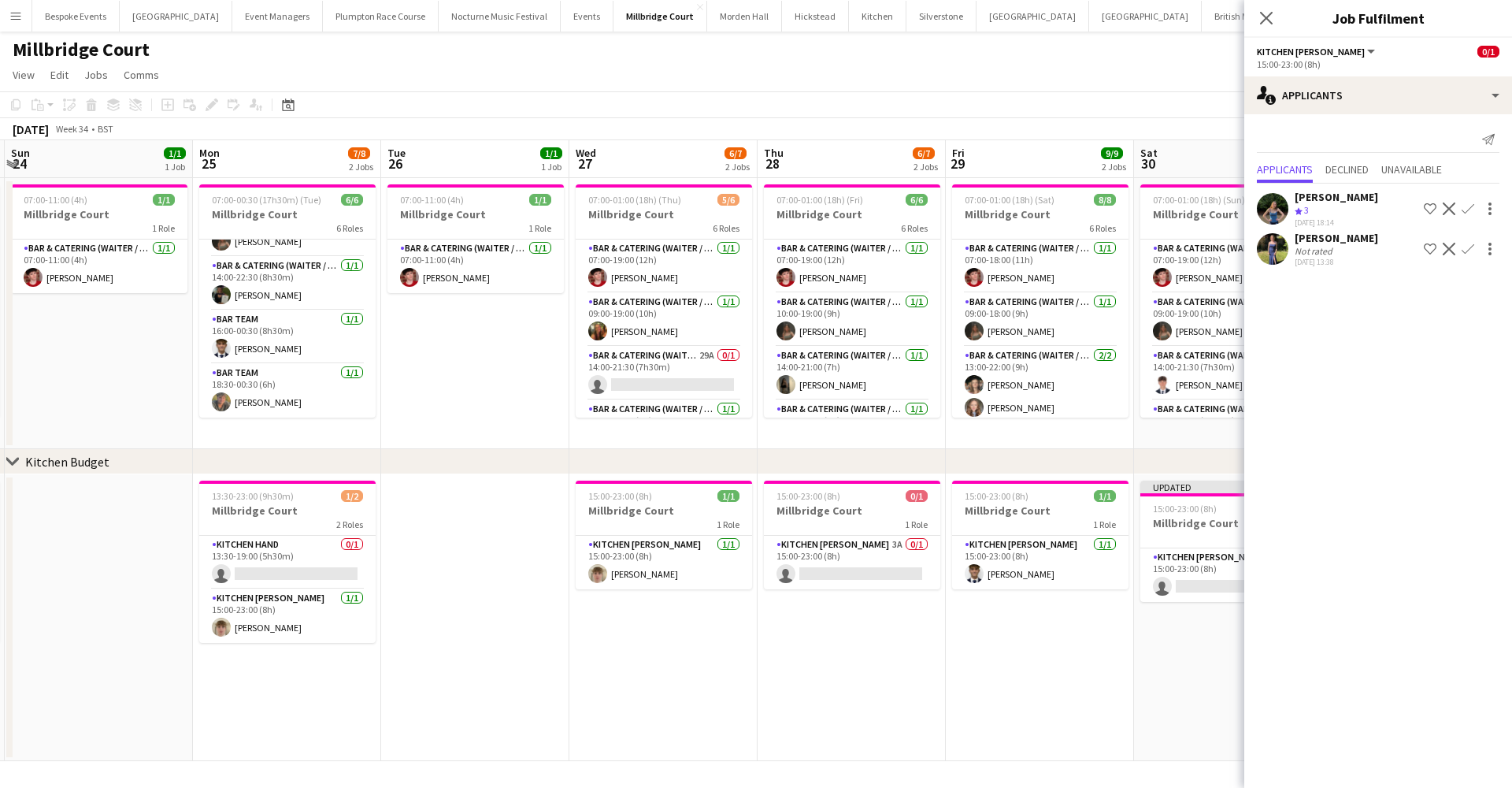
click at [1469, 202] on app-icon "Confirm" at bounding box center [1468, 208] width 12 height 12
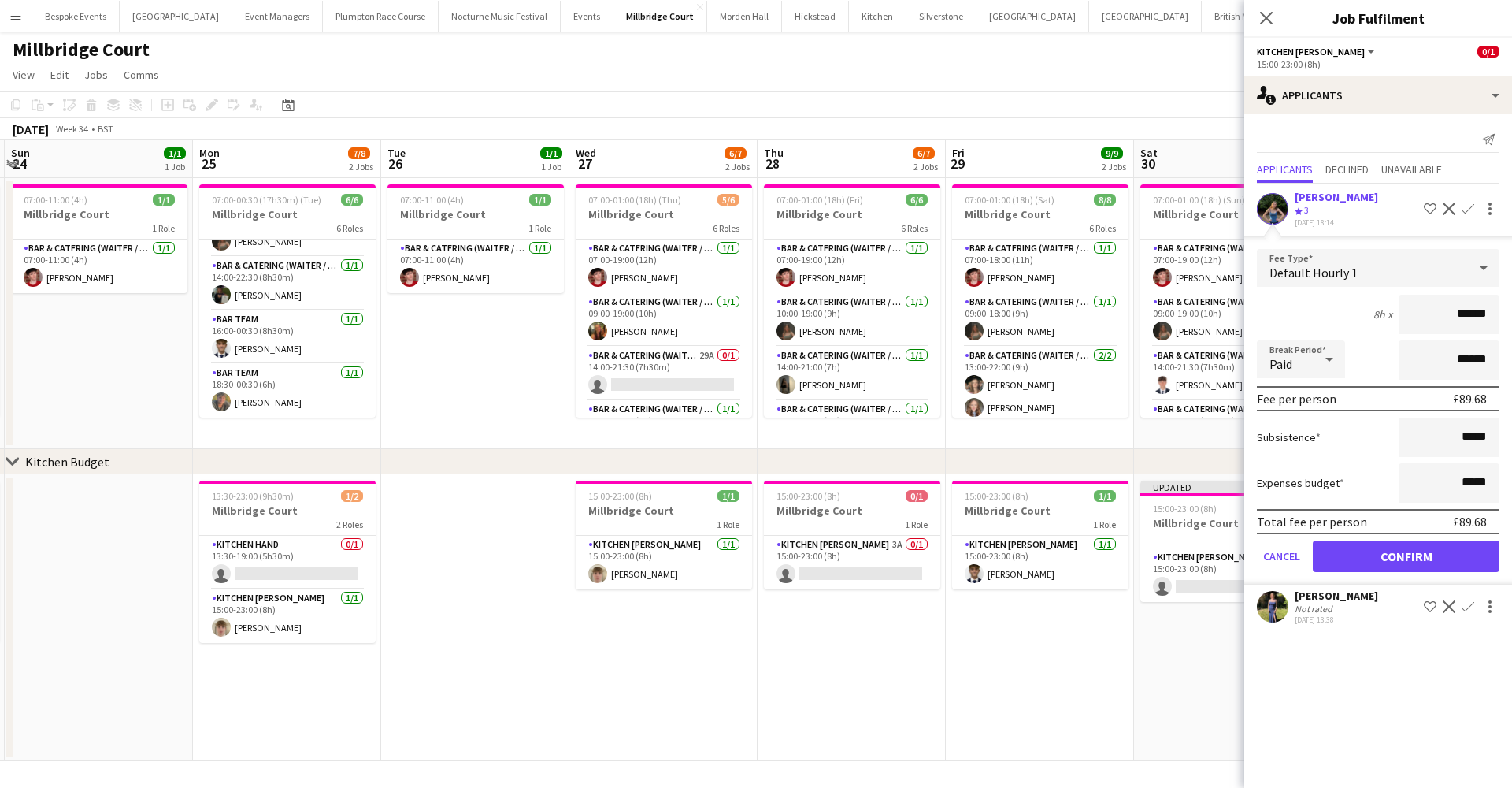
click at [1422, 561] on button "Confirm" at bounding box center [1406, 556] width 187 height 32
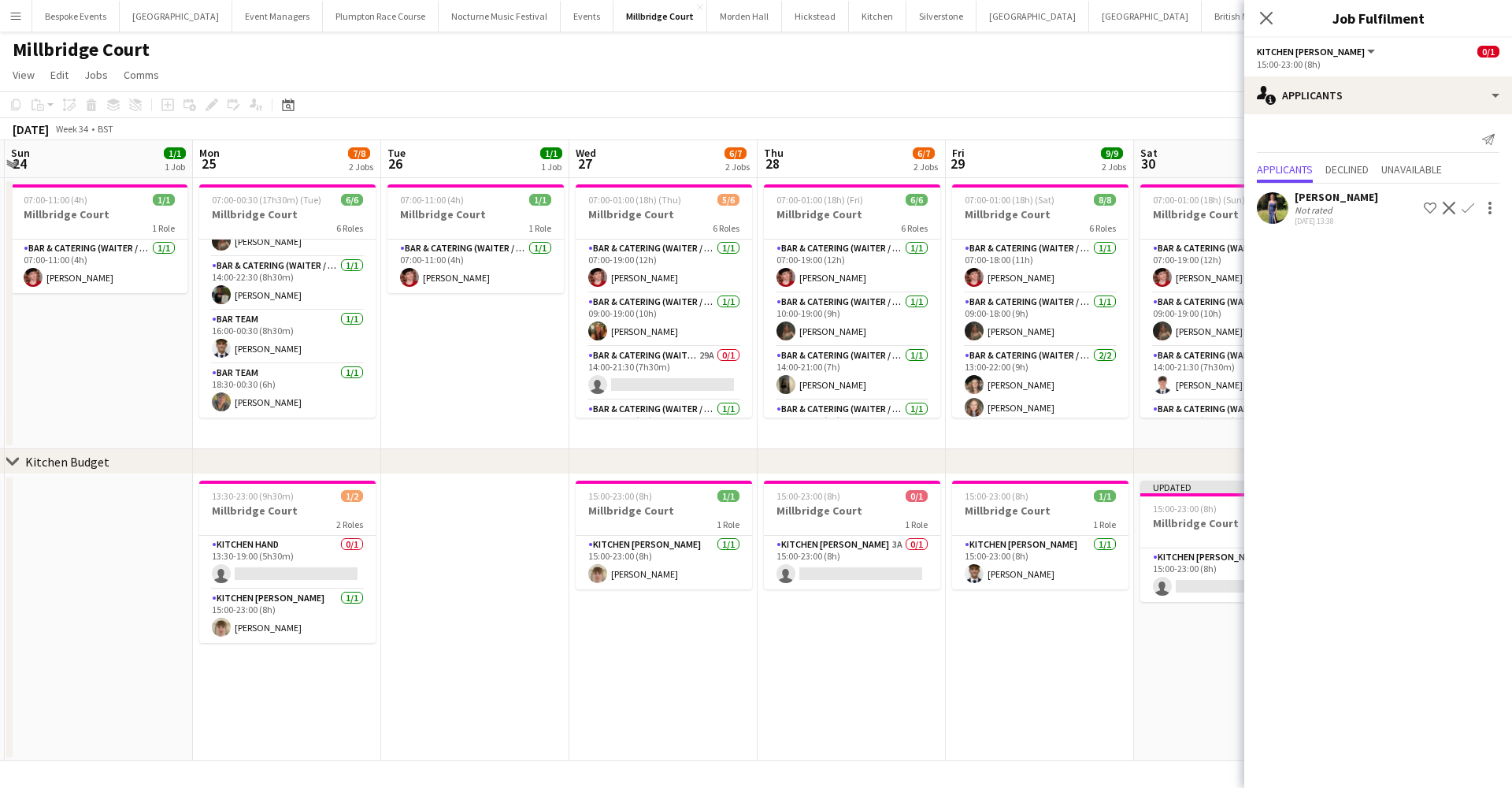
click at [1139, 645] on app-date-cell "Updated 15:00-23:00 (8h) 0/1 Millbridge Court 1 Role Kitchen Porter 1I 0/1 15:0…" at bounding box center [1227, 617] width 188 height 287
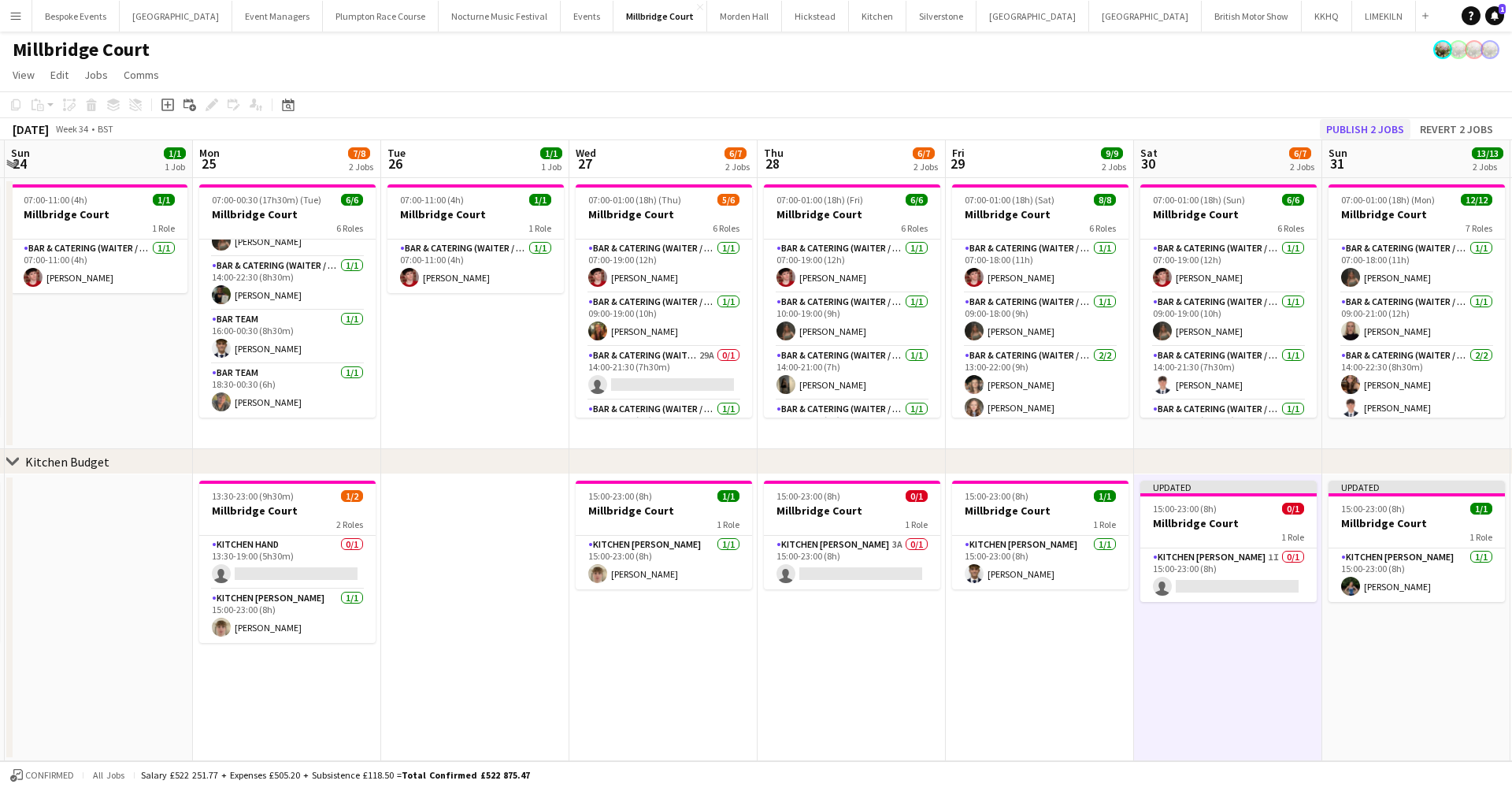
click at [1388, 120] on button "Publish 2 jobs" at bounding box center [1365, 129] width 91 height 20
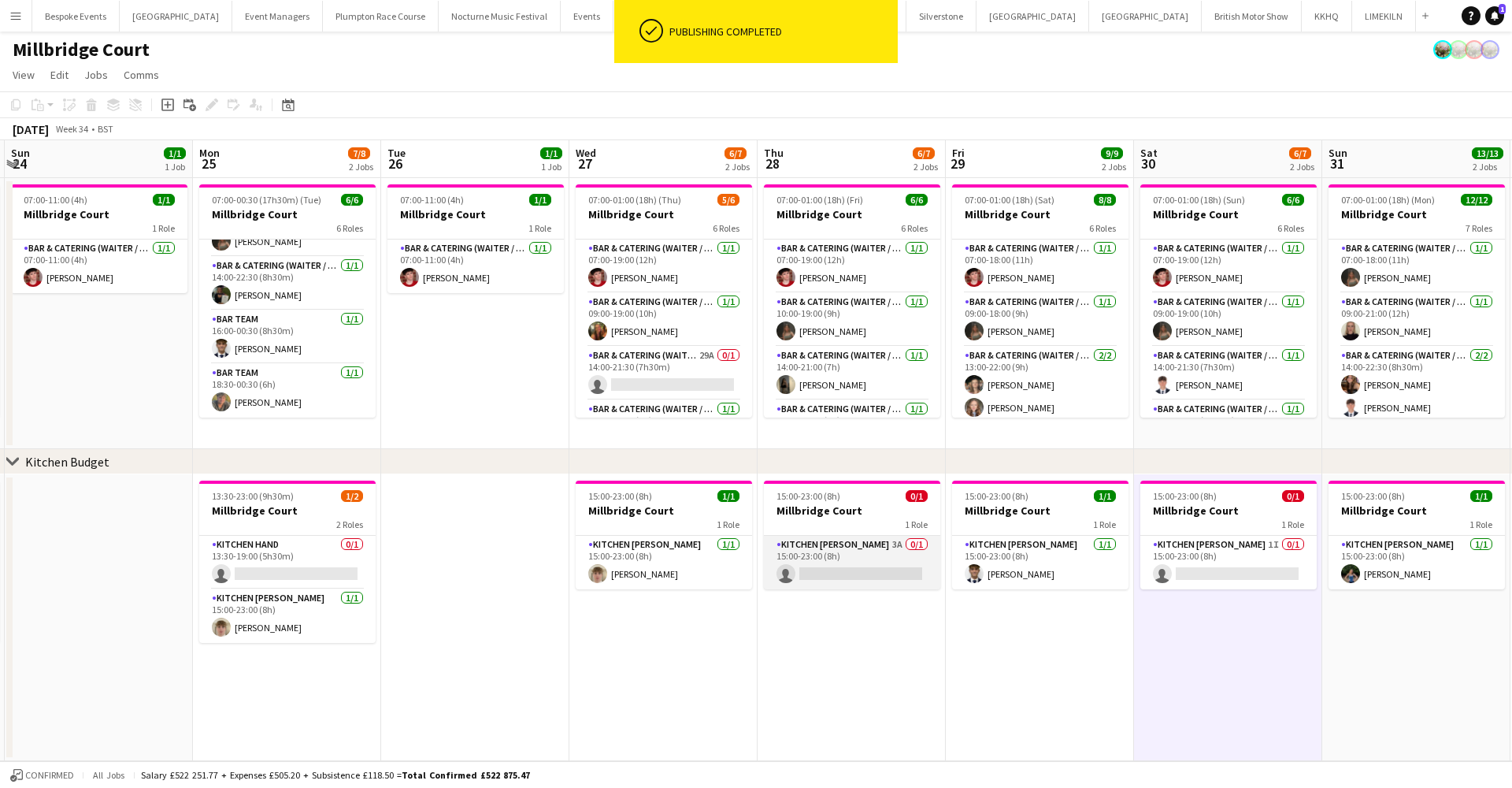
click at [820, 566] on app-card-role "Kitchen Porter 3A 0/1 15:00-23:00 (8h) single-neutral-actions" at bounding box center [852, 562] width 176 height 54
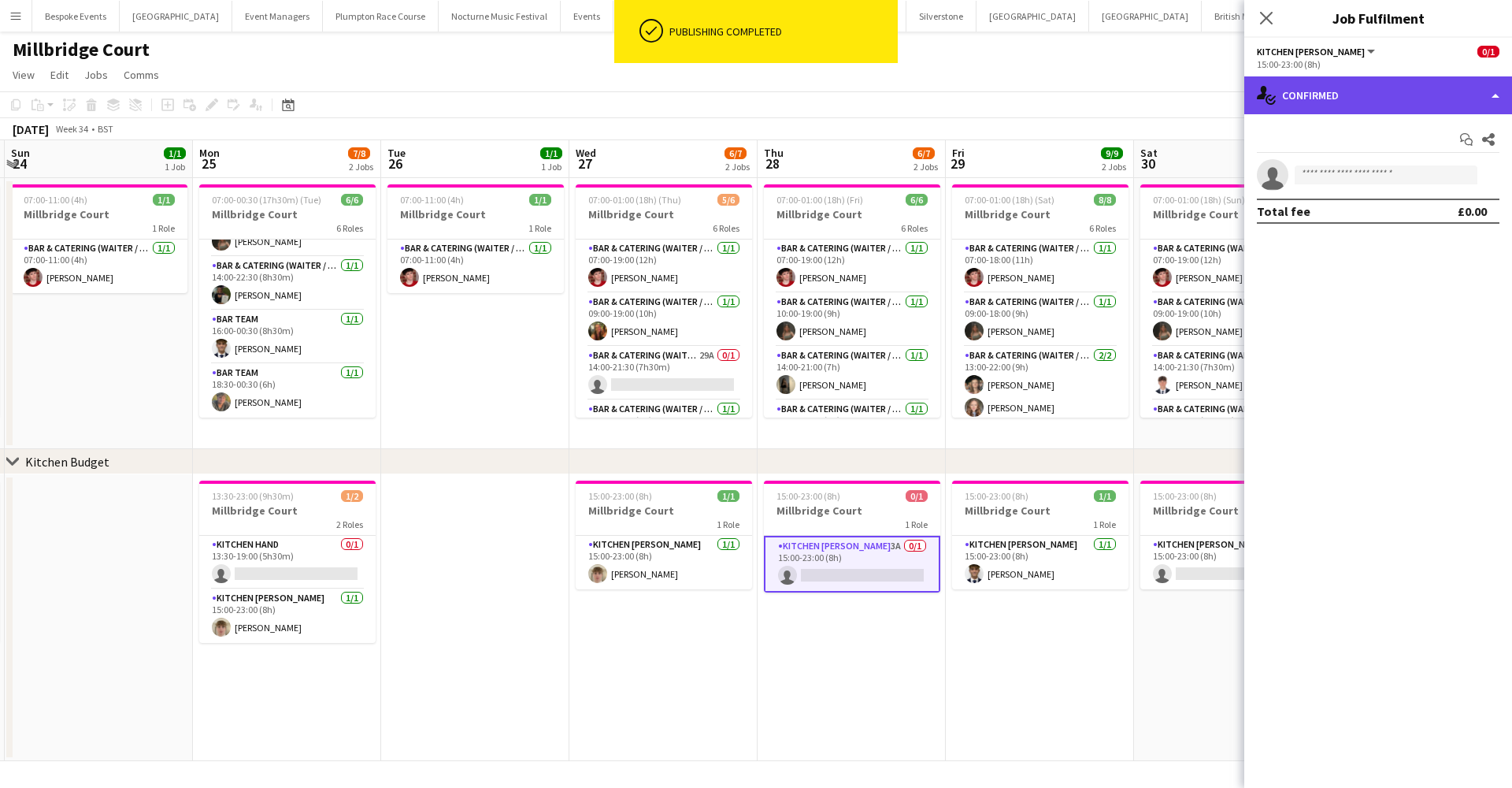
click at [1429, 95] on div "single-neutral-actions-check-2 Confirmed" at bounding box center [1378, 95] width 268 height 38
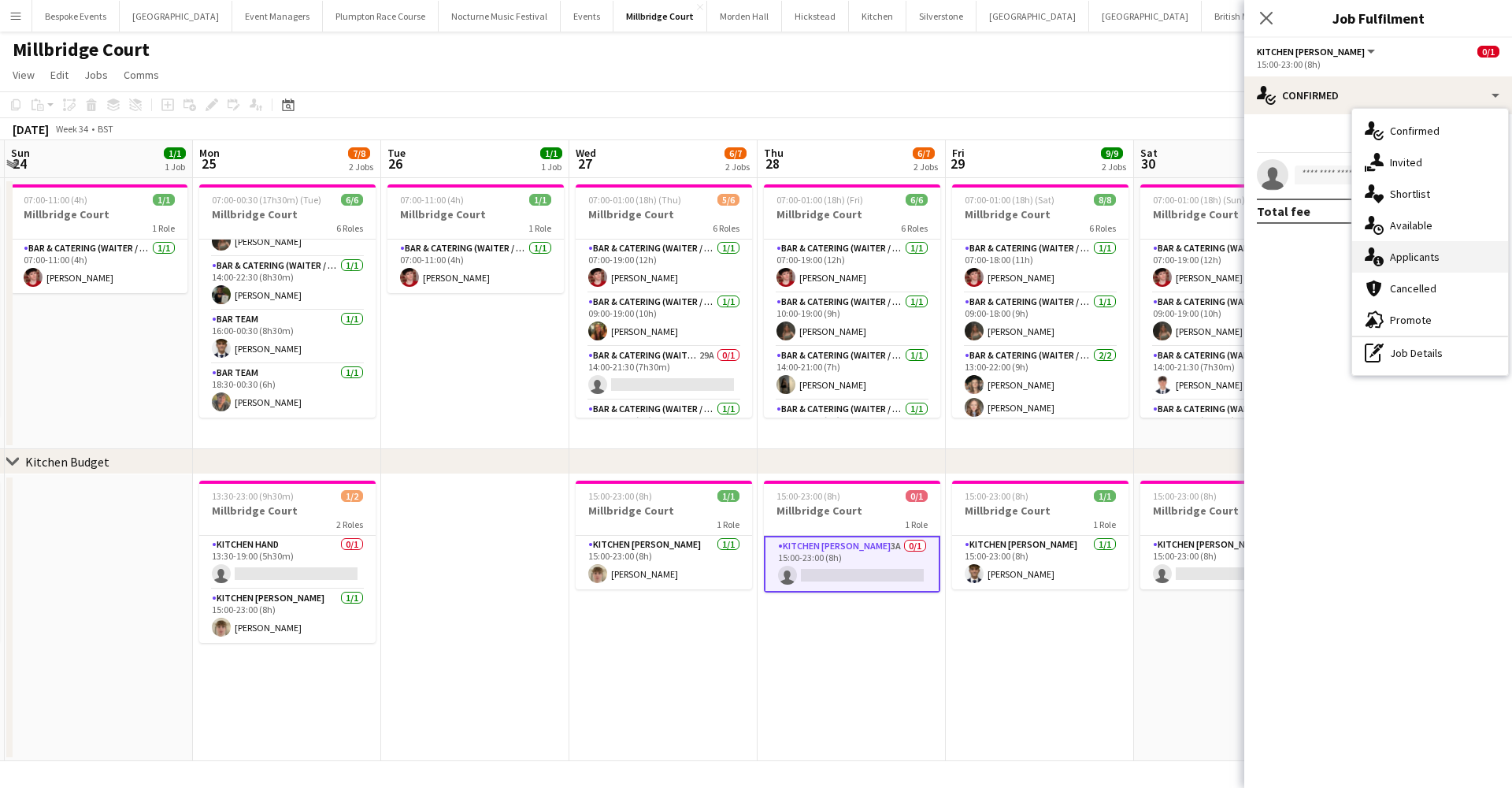
click at [1444, 248] on div "single-neutral-actions-information Applicants" at bounding box center [1430, 257] width 156 height 32
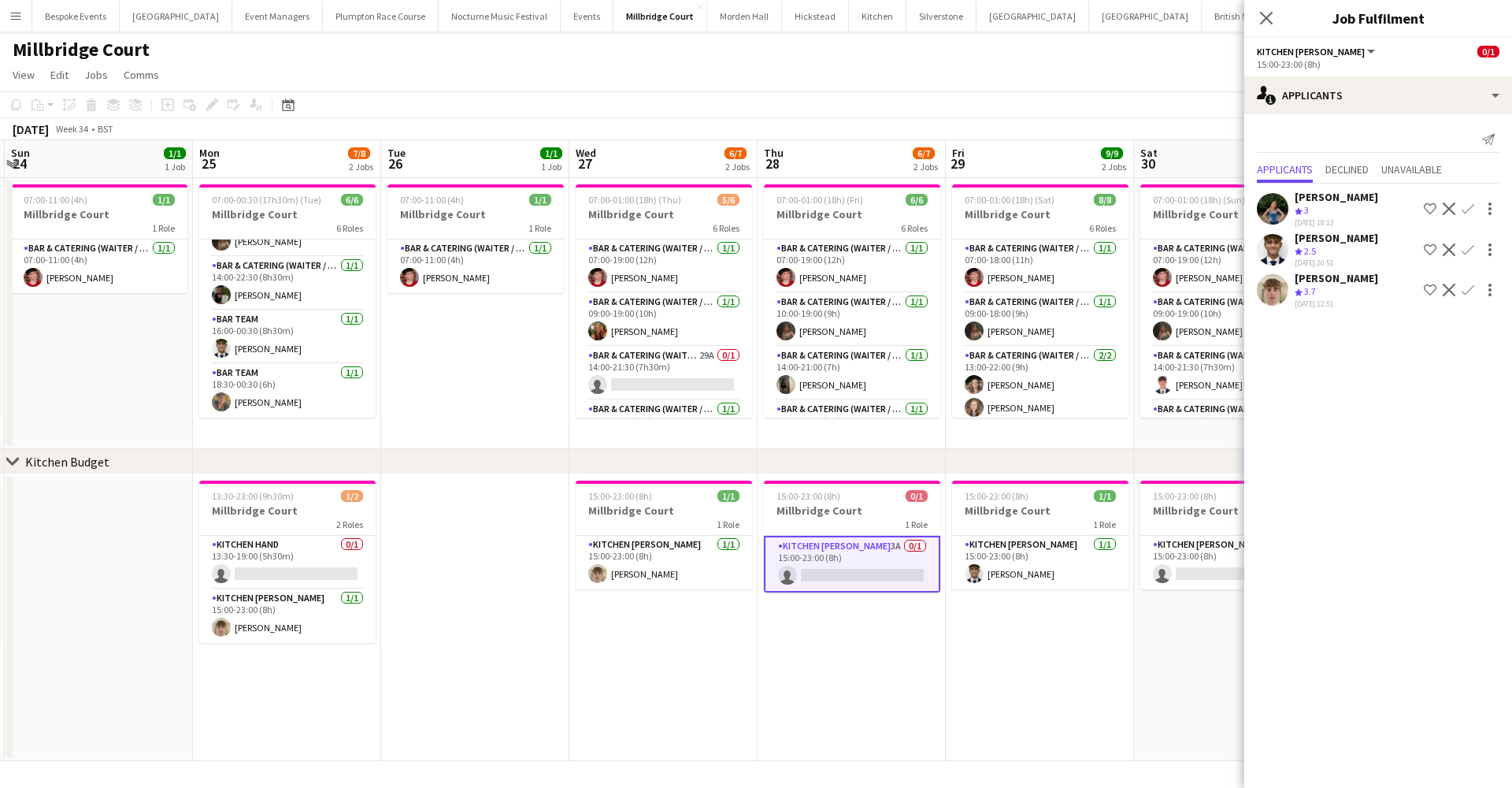
click at [1464, 290] on app-icon "Confirm" at bounding box center [1468, 289] width 12 height 12
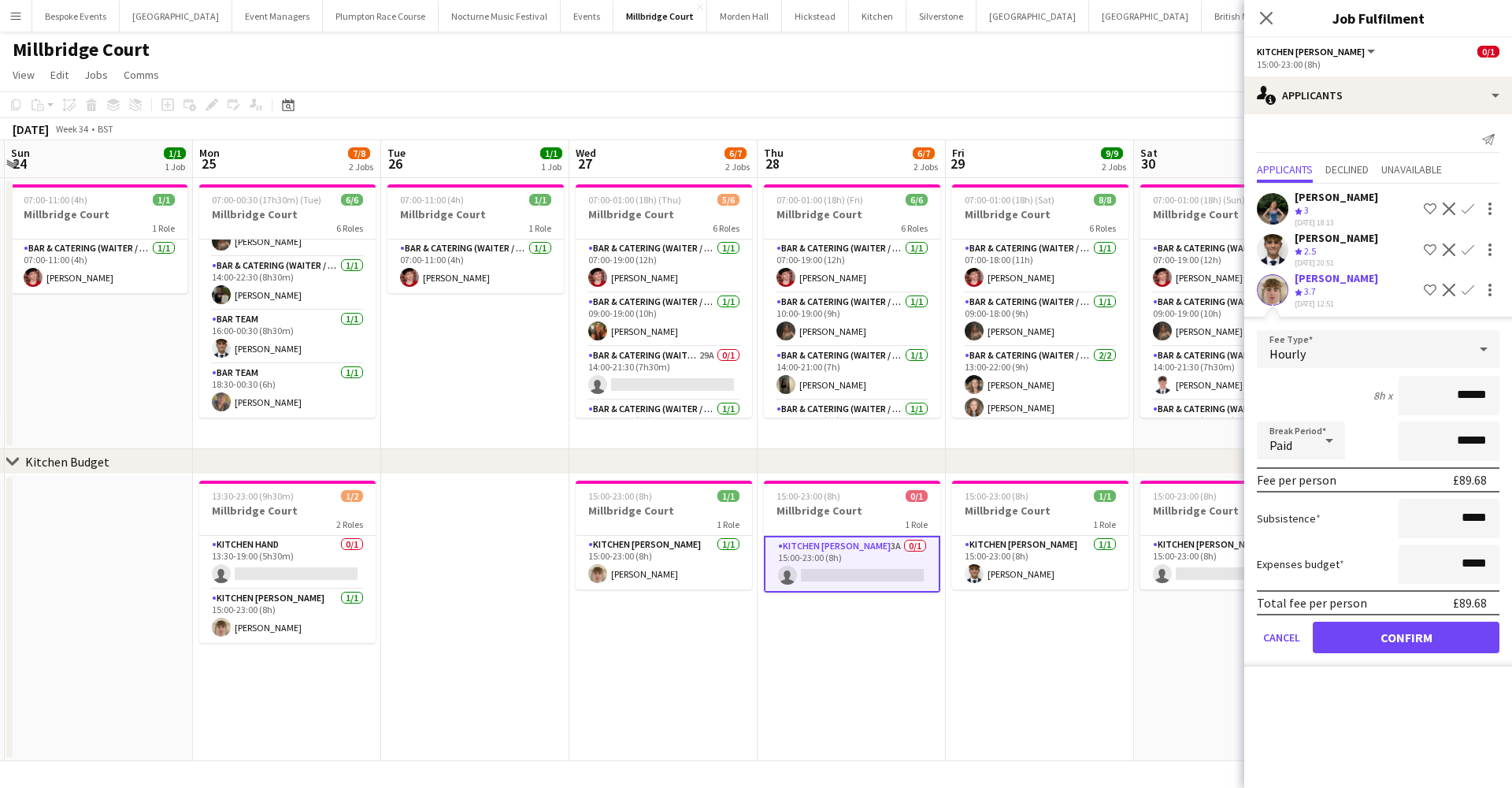
click at [1419, 628] on button "Confirm" at bounding box center [1406, 637] width 187 height 32
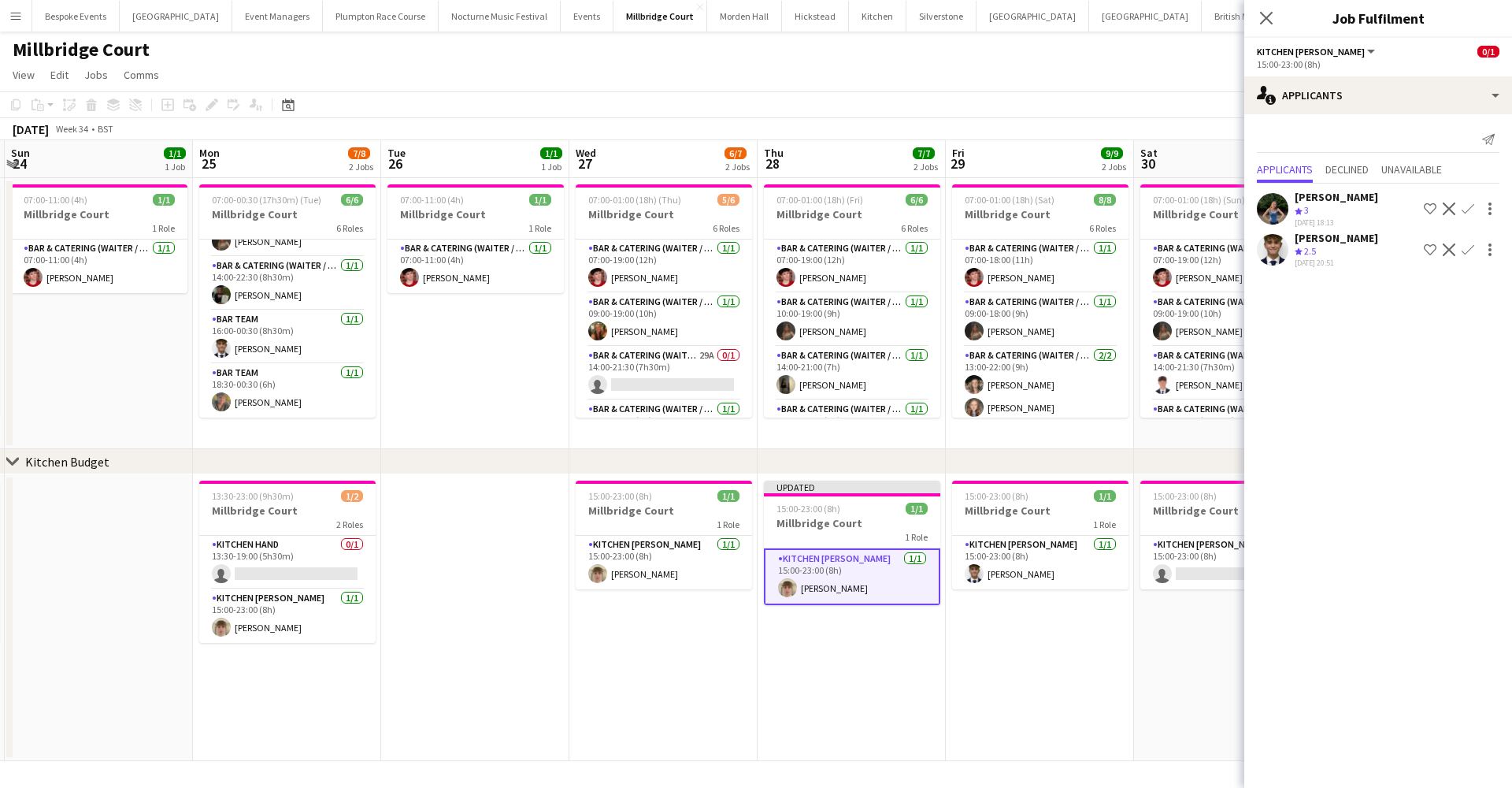
click at [1128, 665] on app-date-cell "15:00-23:00 (8h) 1/1 Millbridge Court 1 Role Kitchen Porter 1/1 15:00-23:00 (8h…" at bounding box center [1039, 617] width 188 height 287
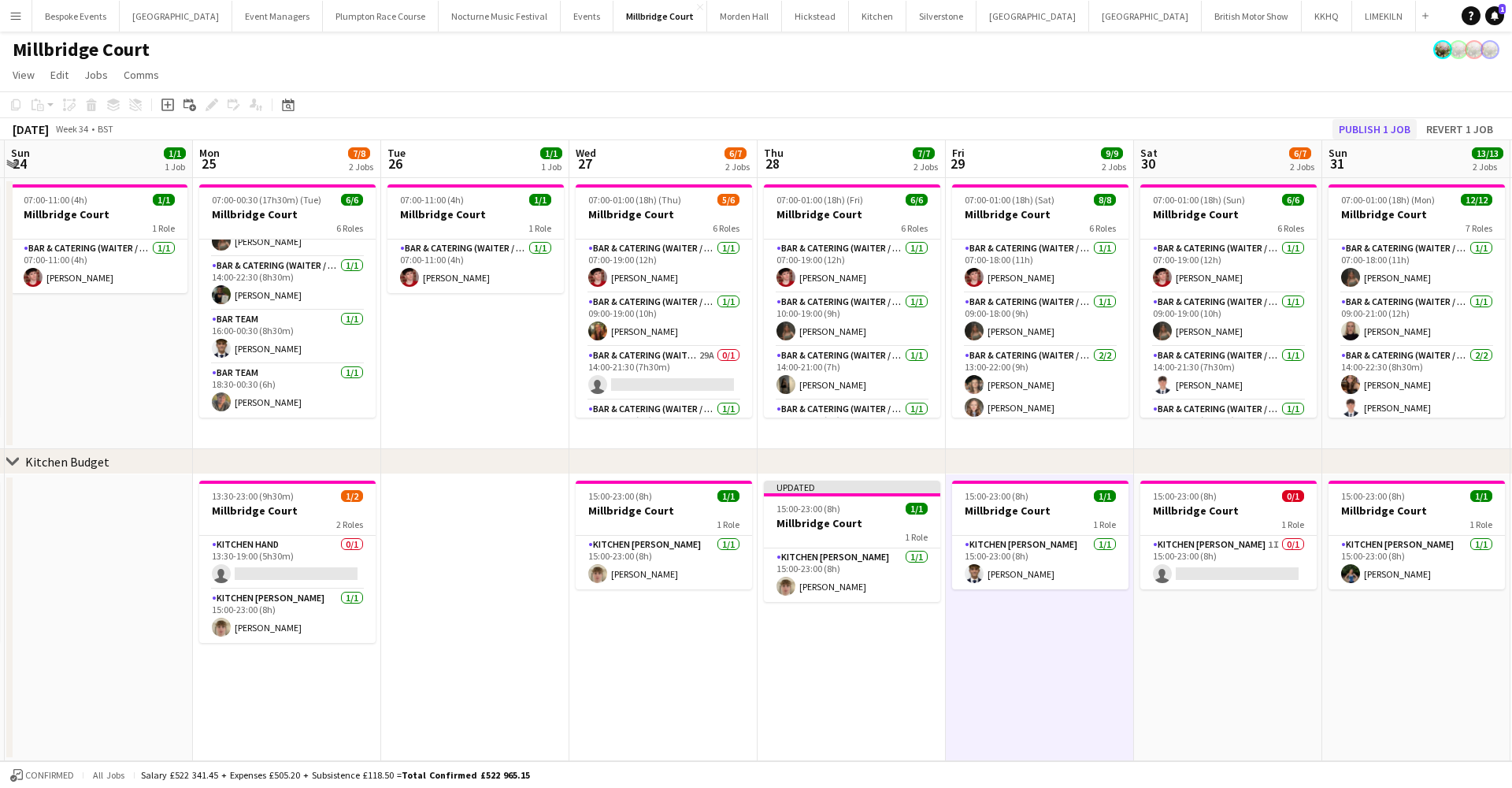
click at [1388, 131] on button "Publish 1 job" at bounding box center [1374, 129] width 85 height 20
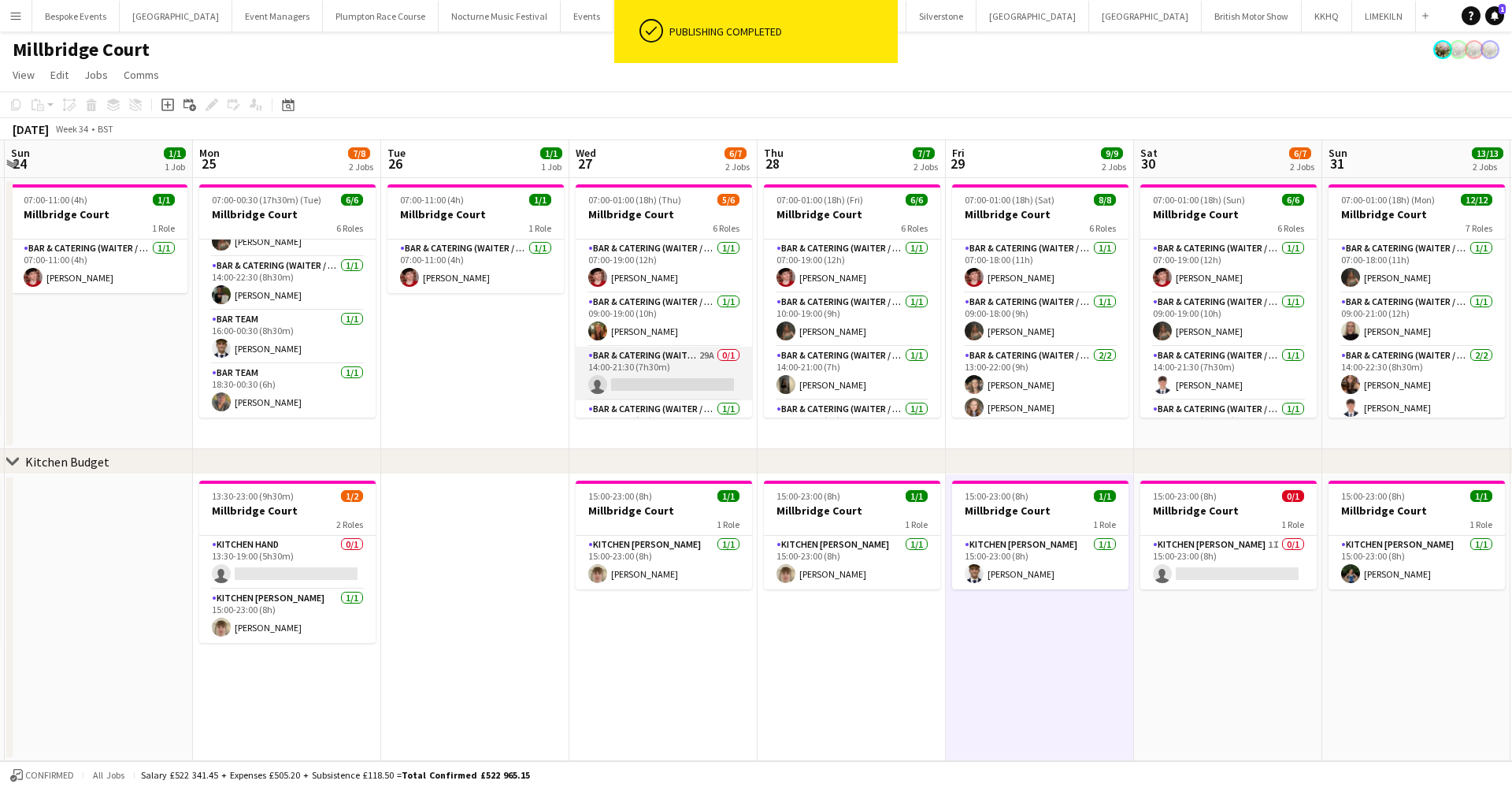
click at [678, 381] on app-card-role "Bar & Catering (Waiter / waitress) 29A 0/1 14:00-21:30 (7h30m) single-neutral-a…" at bounding box center [664, 373] width 176 height 54
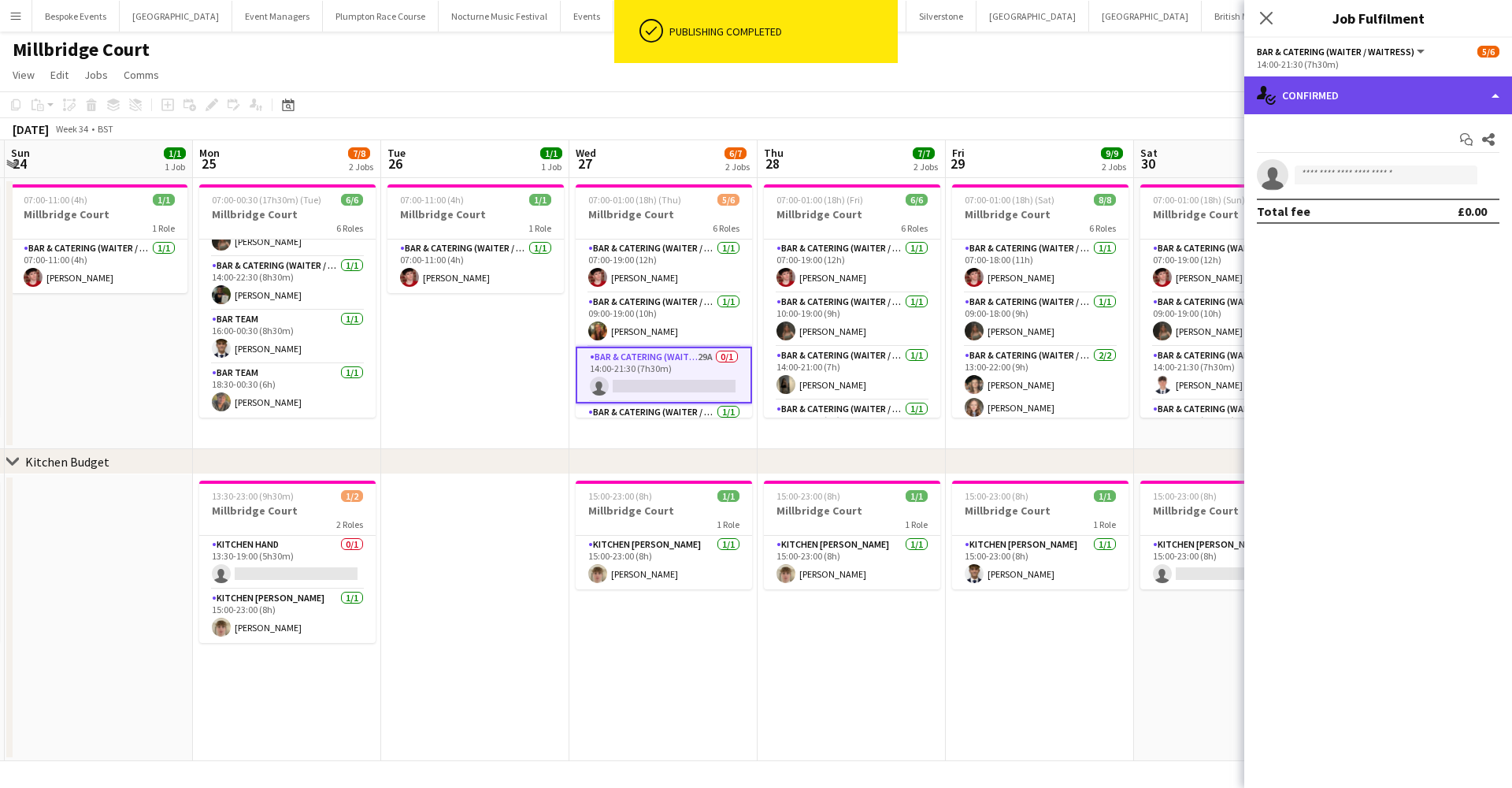
click at [1339, 104] on div "single-neutral-actions-check-2 Confirmed" at bounding box center [1378, 95] width 268 height 38
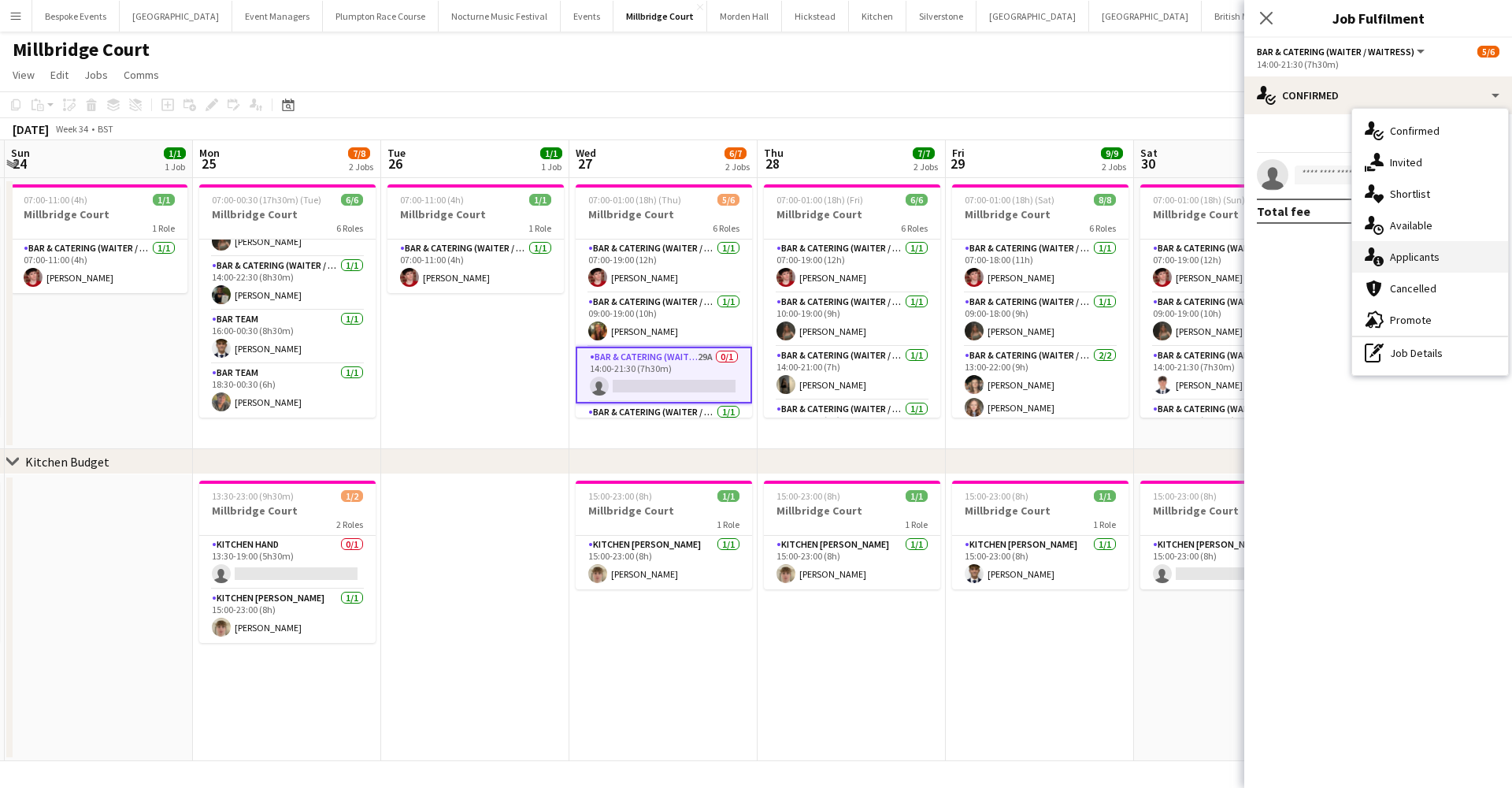
click at [1418, 256] on div "single-neutral-actions-information Applicants" at bounding box center [1430, 257] width 156 height 32
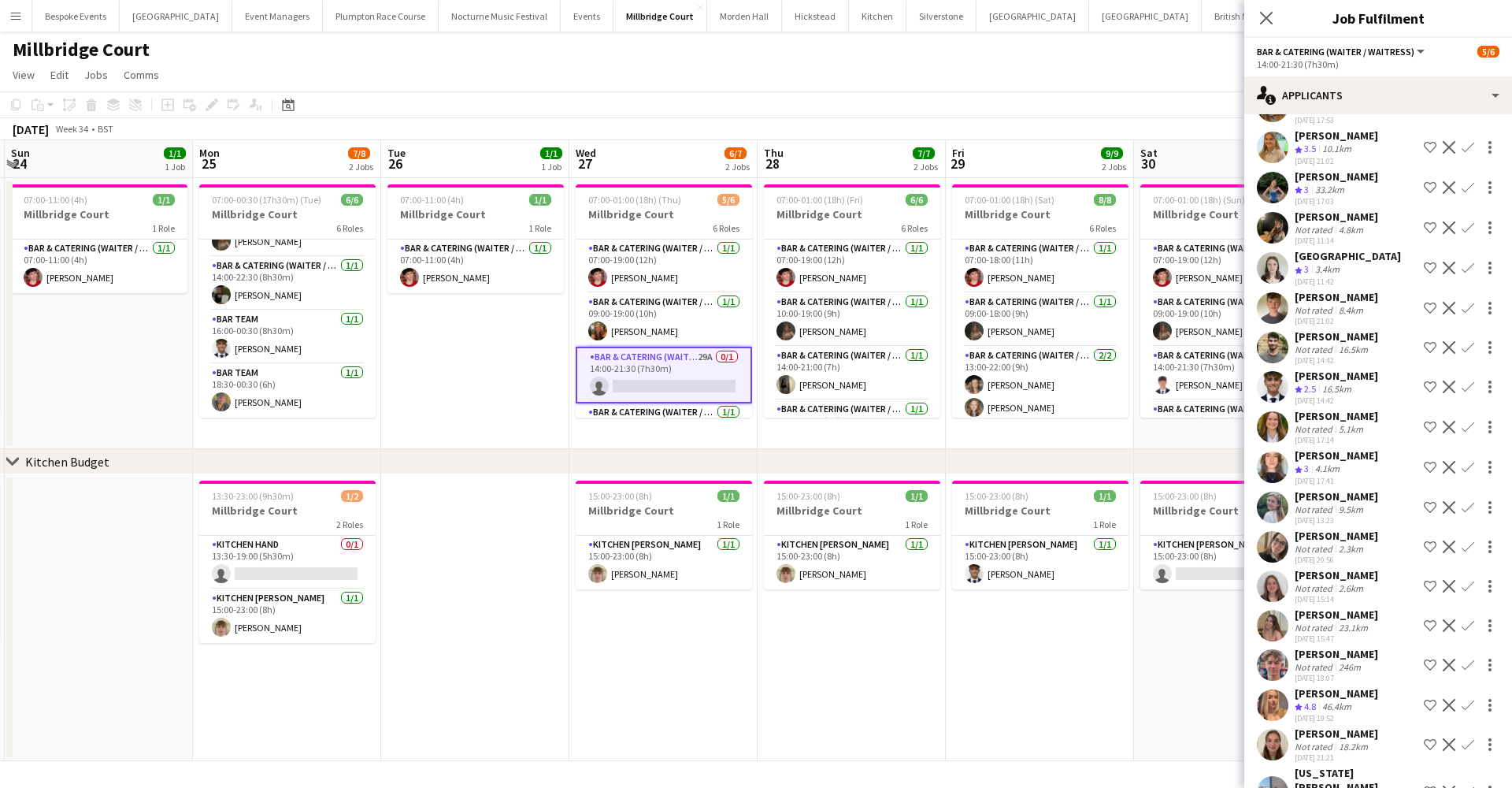
scroll to position [338, 0]
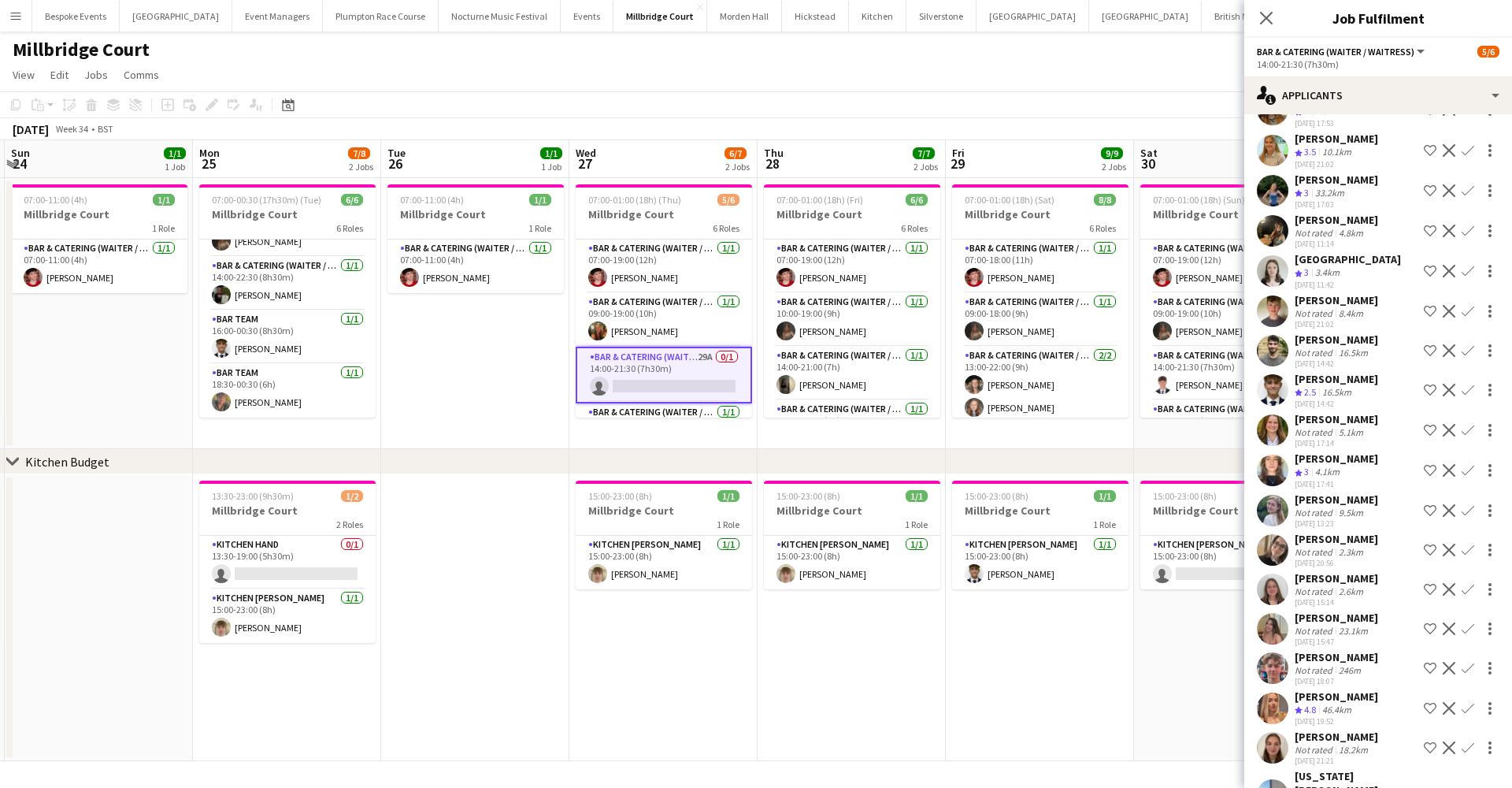
click at [1462, 396] on app-icon "Confirm" at bounding box center [1468, 390] width 12 height 12
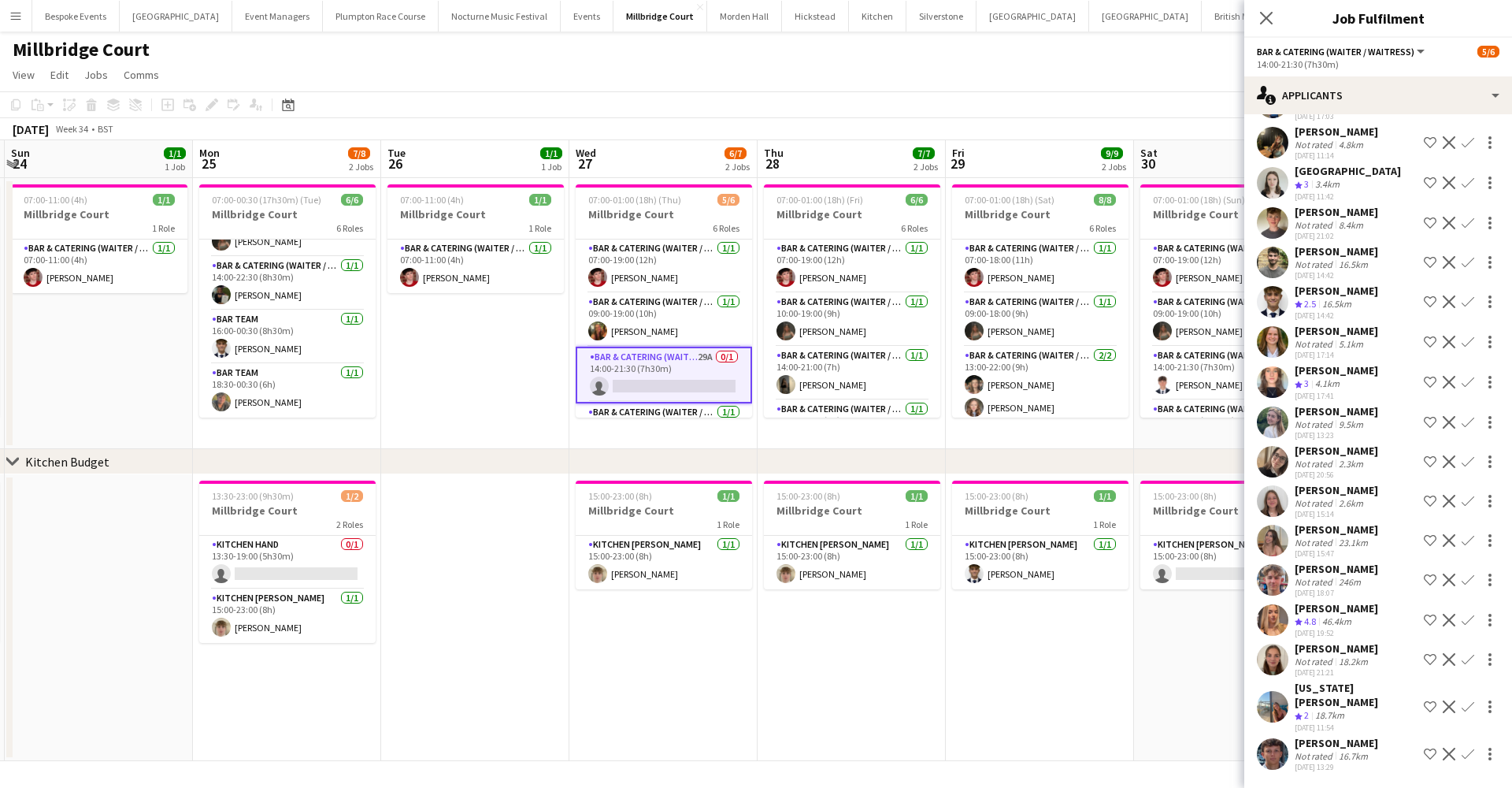
scroll to position [426, 0]
click at [1420, 392] on button "Shortlist crew" at bounding box center [1429, 381] width 19 height 19
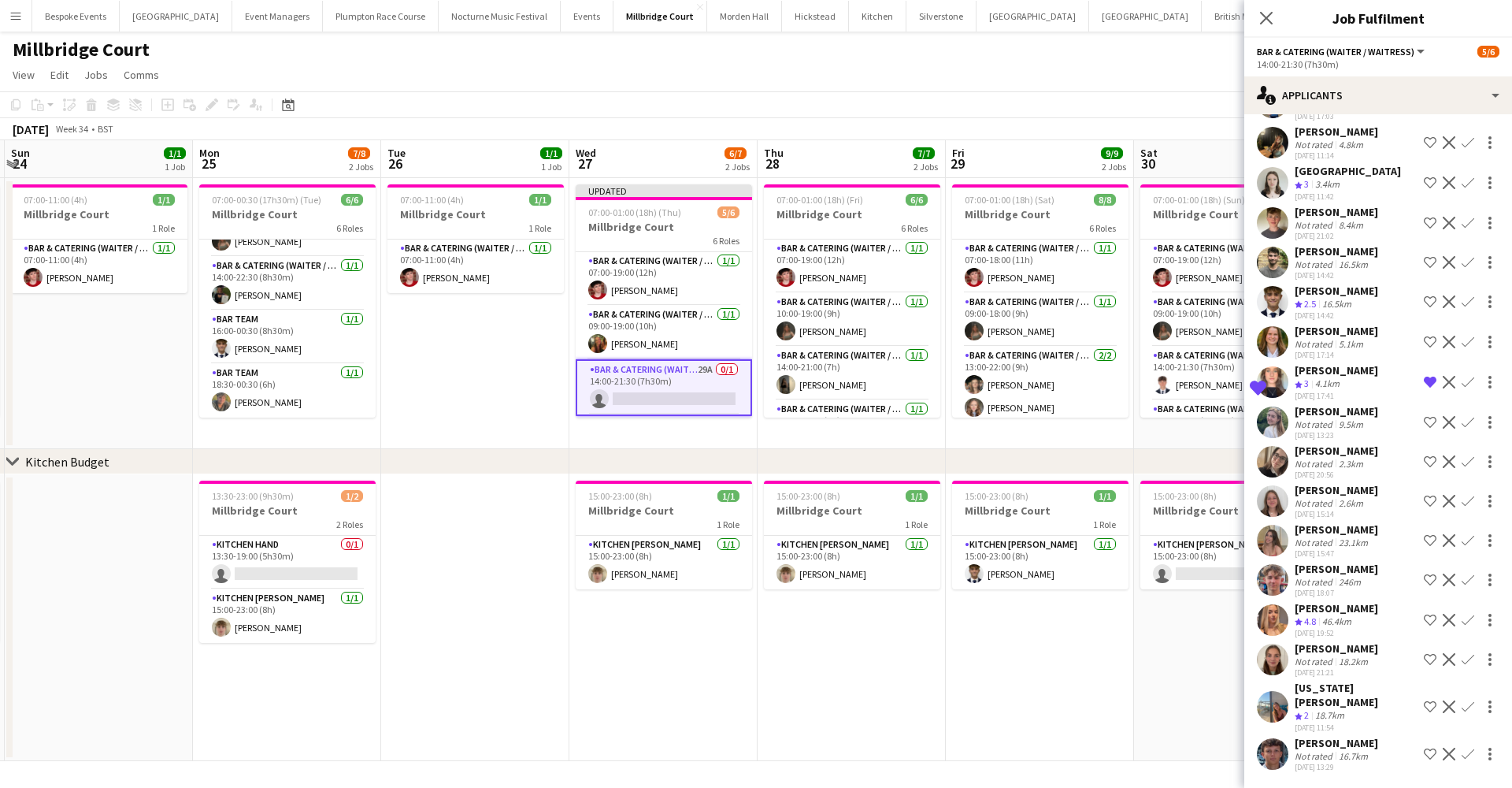
click at [1420, 392] on button "Remove crew from shortlist" at bounding box center [1429, 381] width 19 height 19
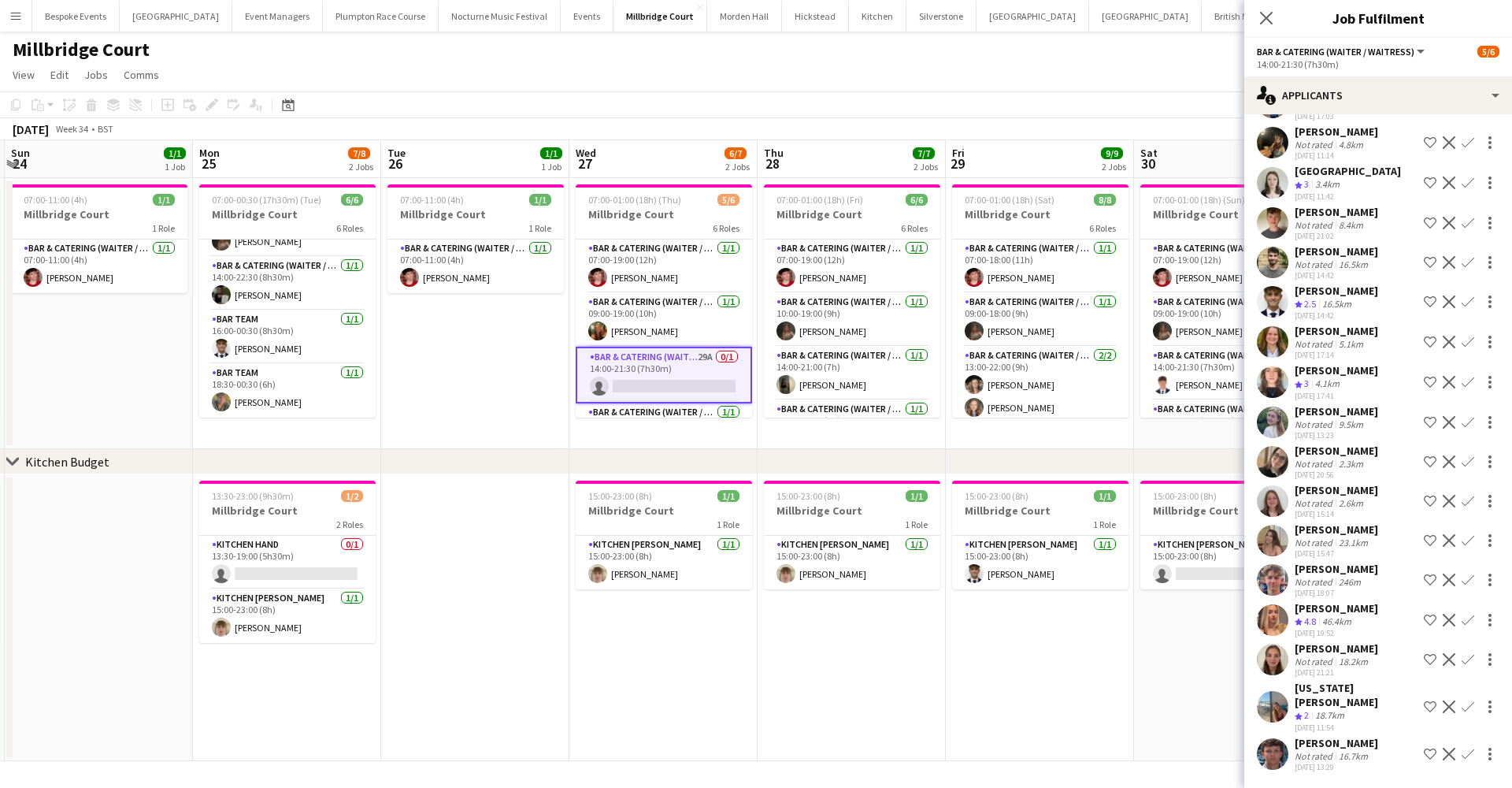
click at [1420, 392] on button "Shortlist crew" at bounding box center [1429, 381] width 19 height 19
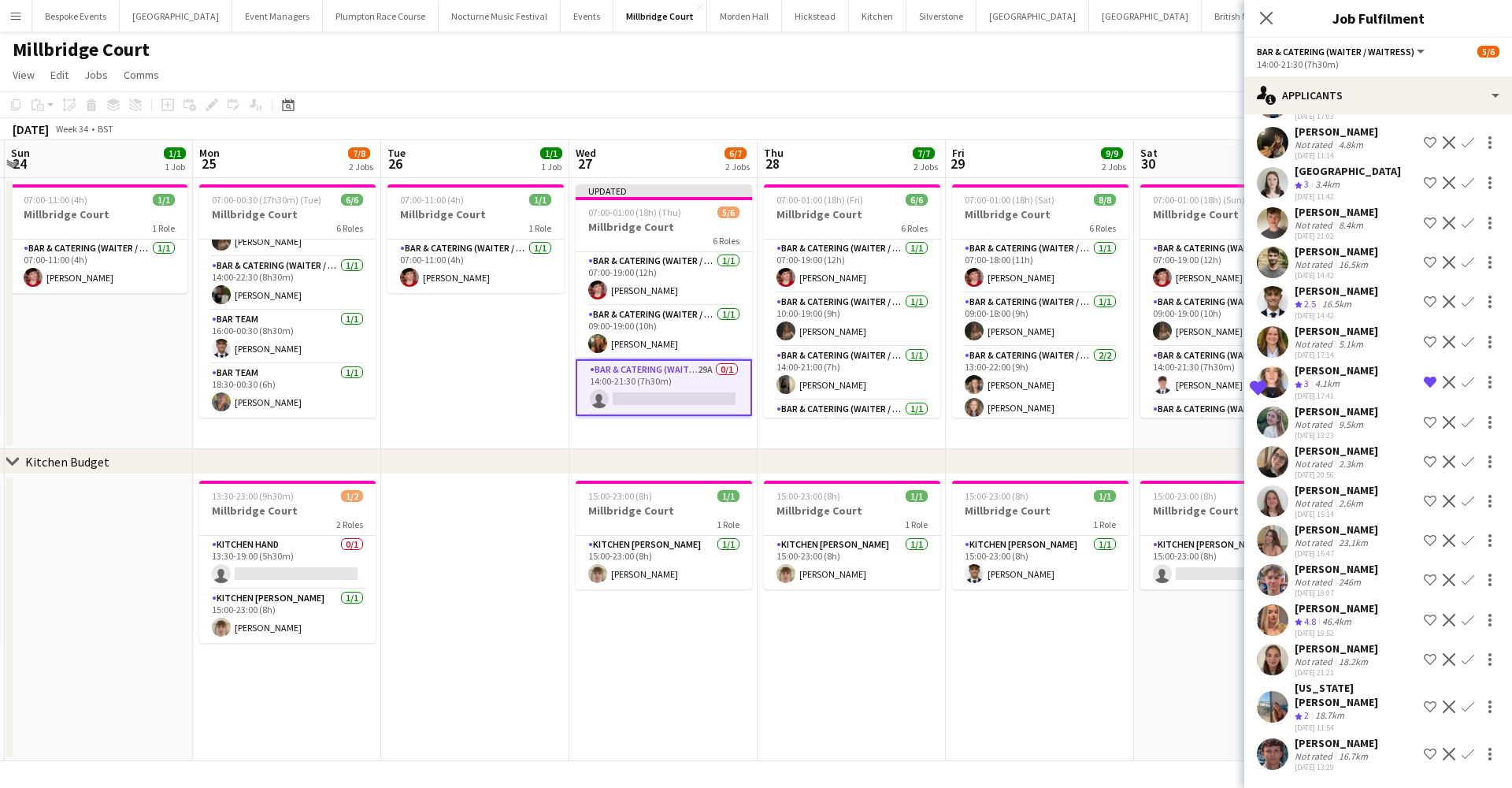
click at [1420, 392] on button "Remove crew from shortlist" at bounding box center [1429, 381] width 19 height 19
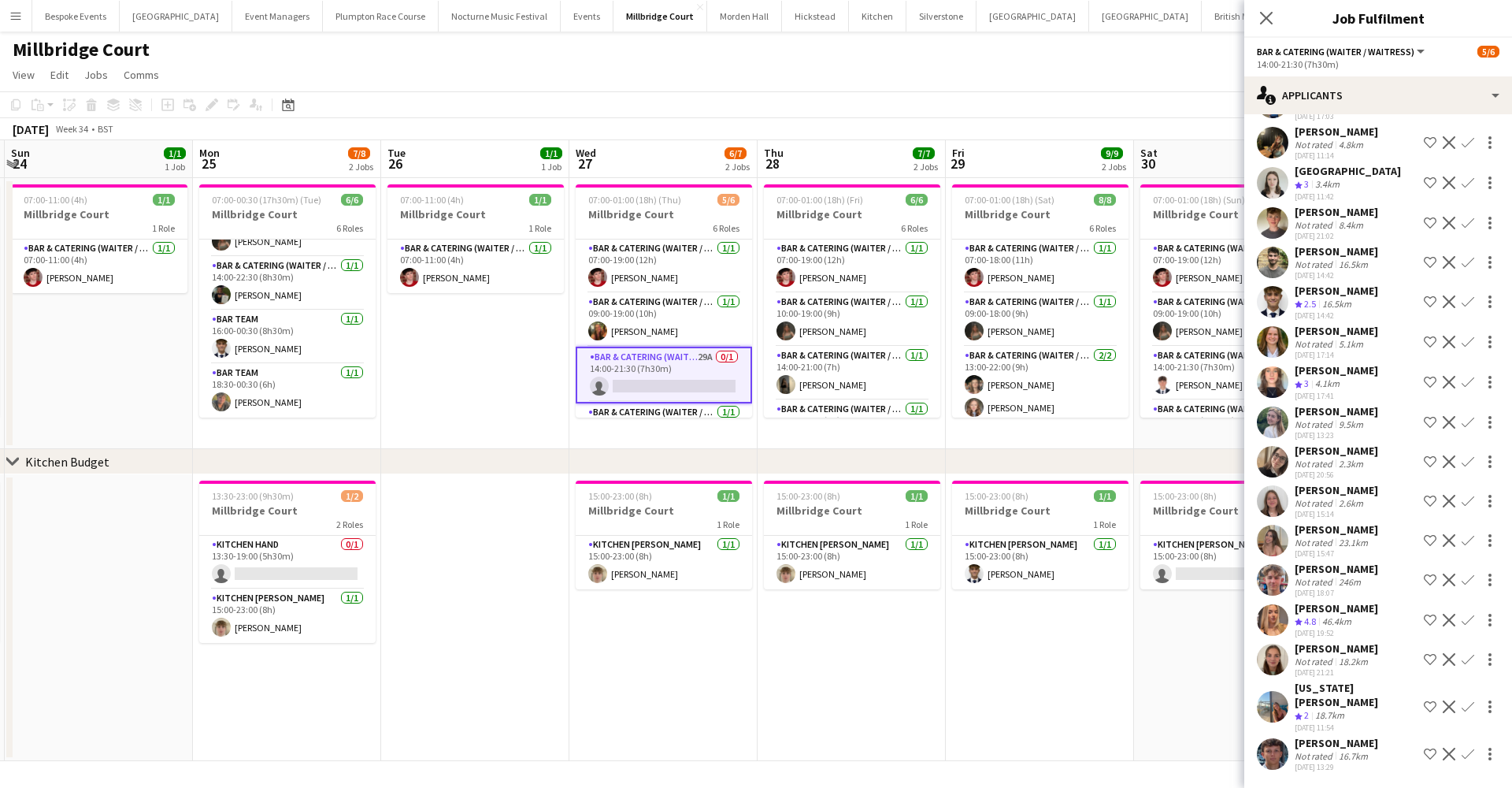
click at [1462, 308] on app-icon "Confirm" at bounding box center [1468, 302] width 12 height 12
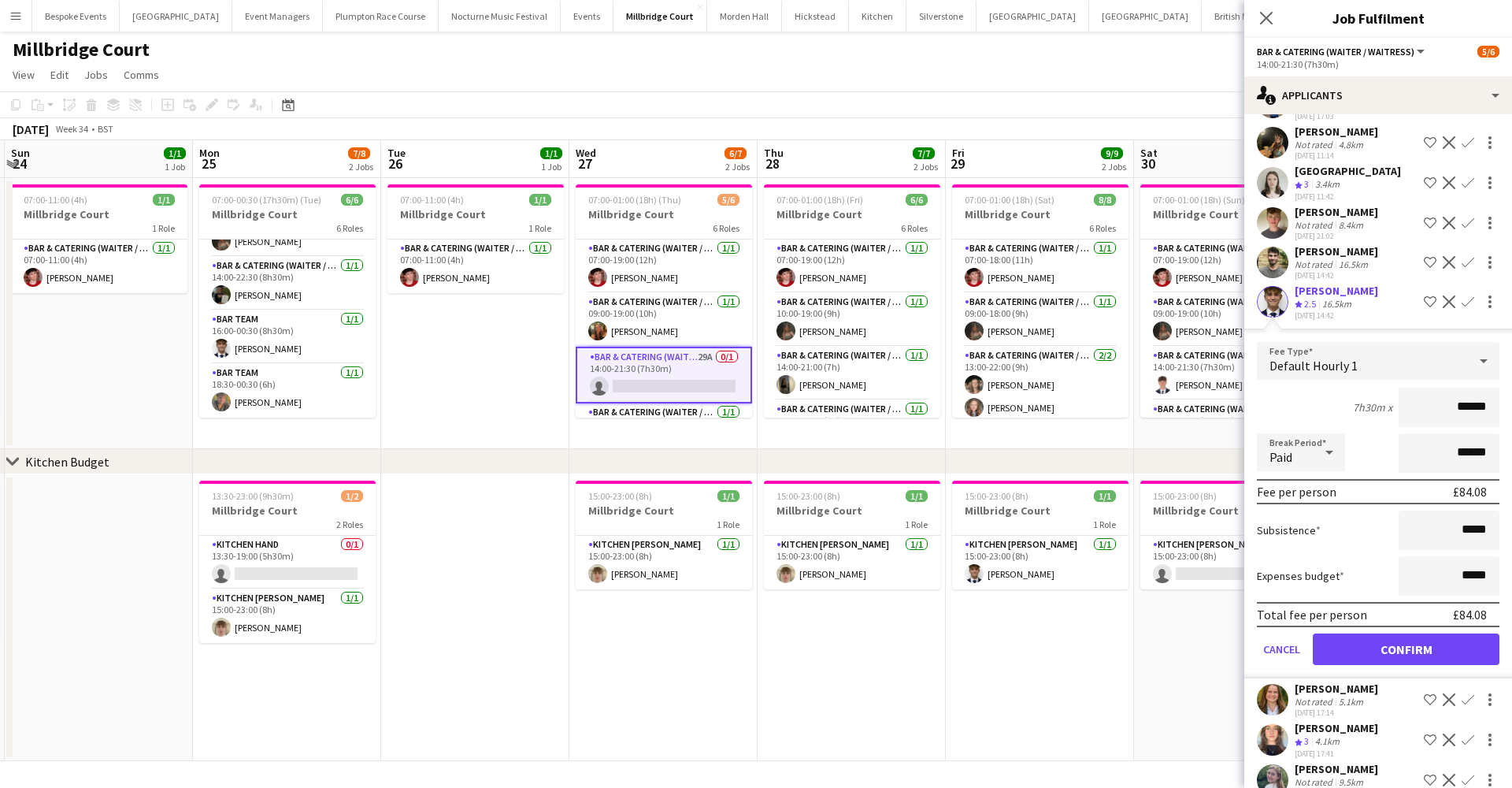
click at [1354, 657] on button "Confirm" at bounding box center [1406, 649] width 187 height 32
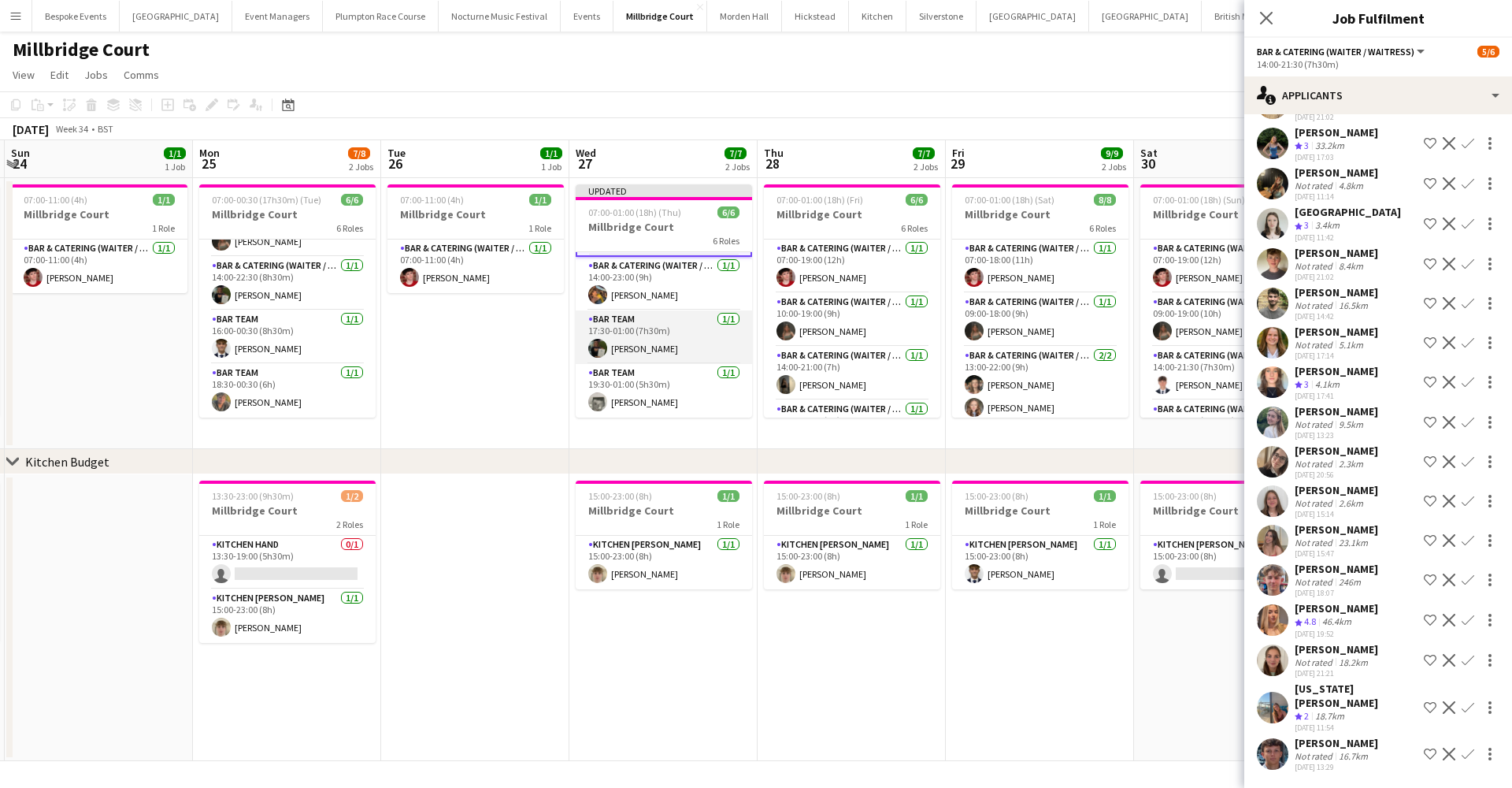
scroll to position [159, 0]
click at [256, 569] on app-card-role "Kitchen Hand 0/1 13:30-19:00 (5h30m) single-neutral-actions" at bounding box center [288, 562] width 176 height 54
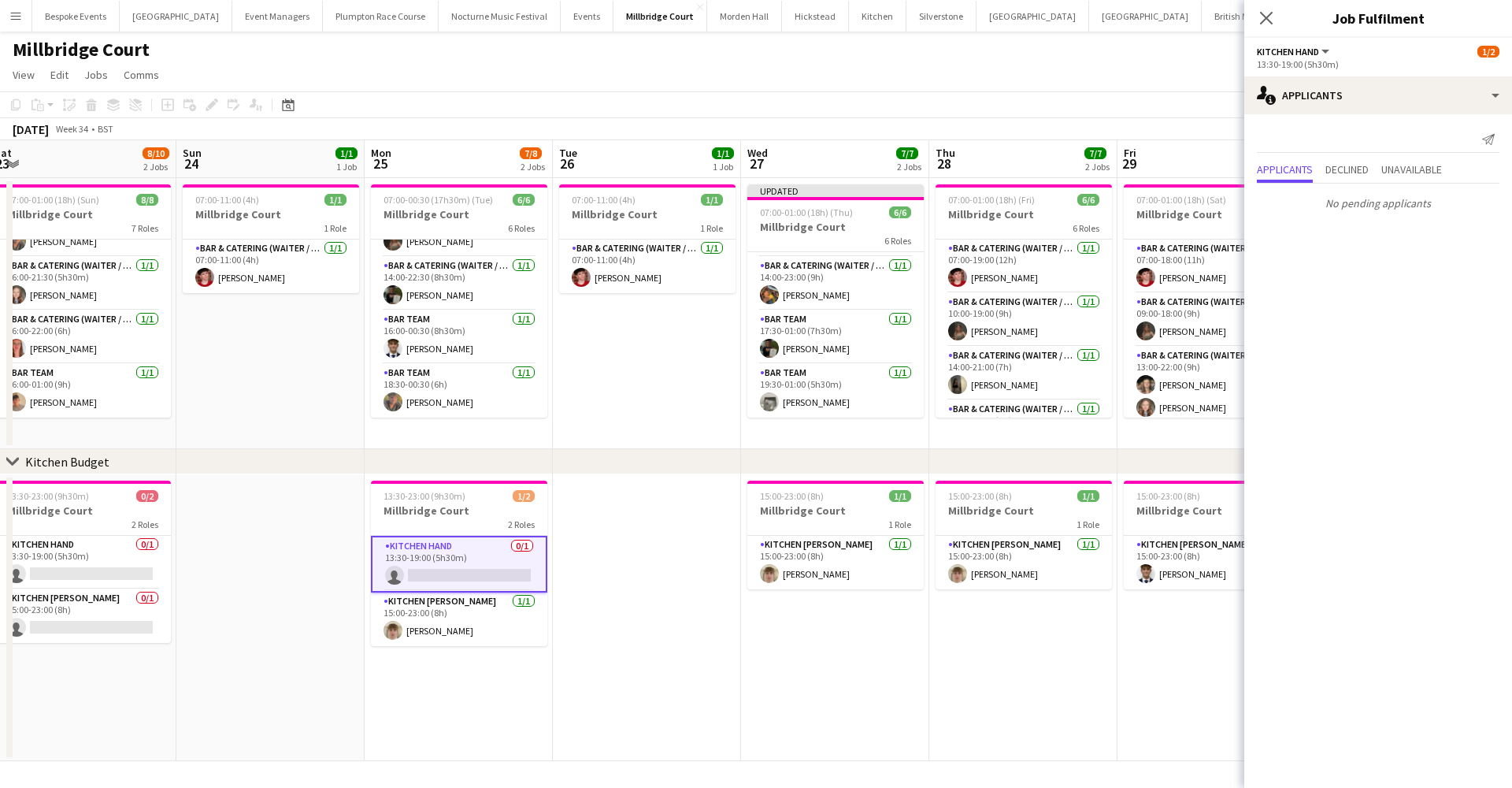
scroll to position [0, 322]
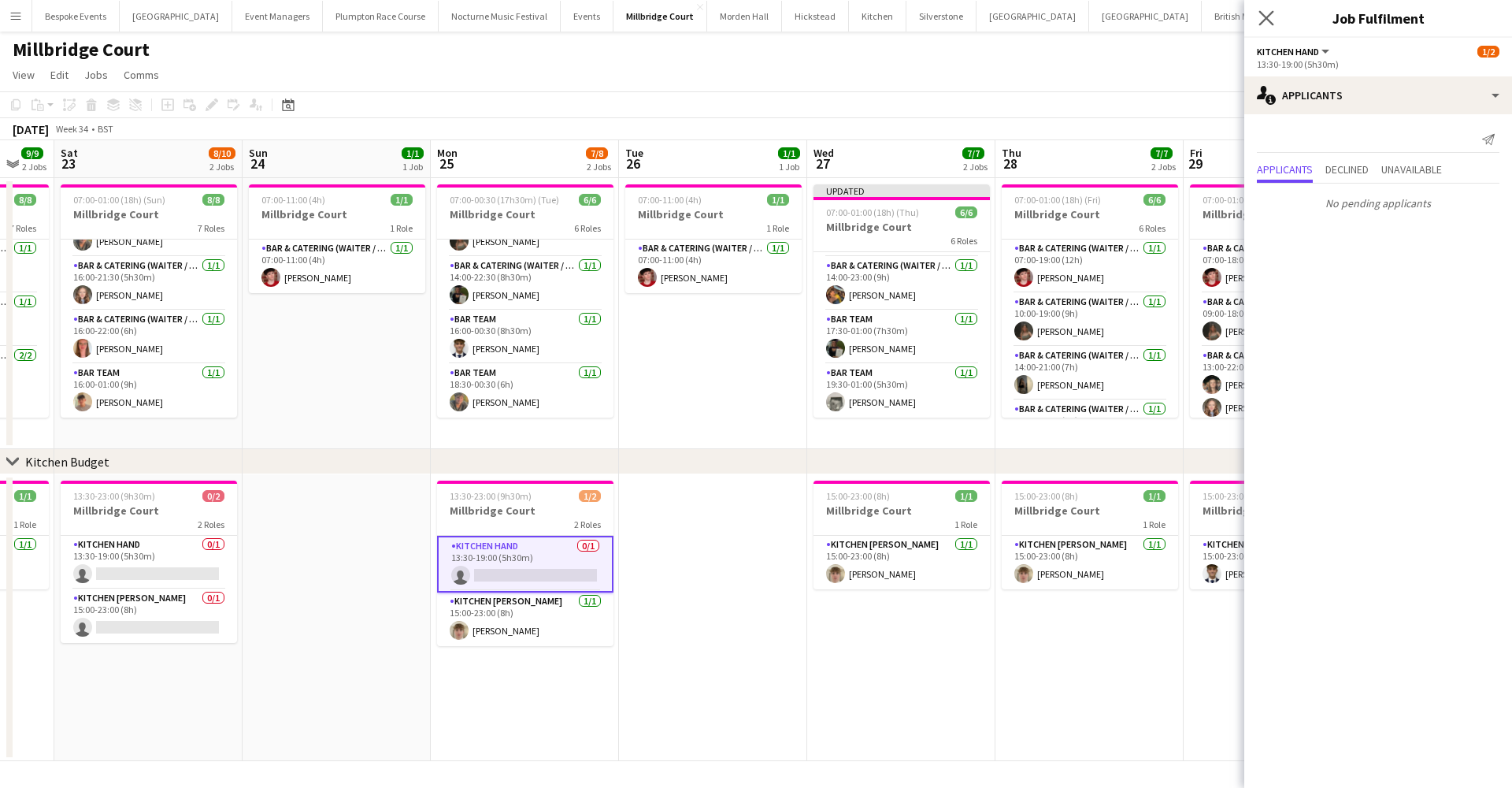
click at [1263, 26] on app-icon "Close pop-in" at bounding box center [1267, 19] width 23 height 23
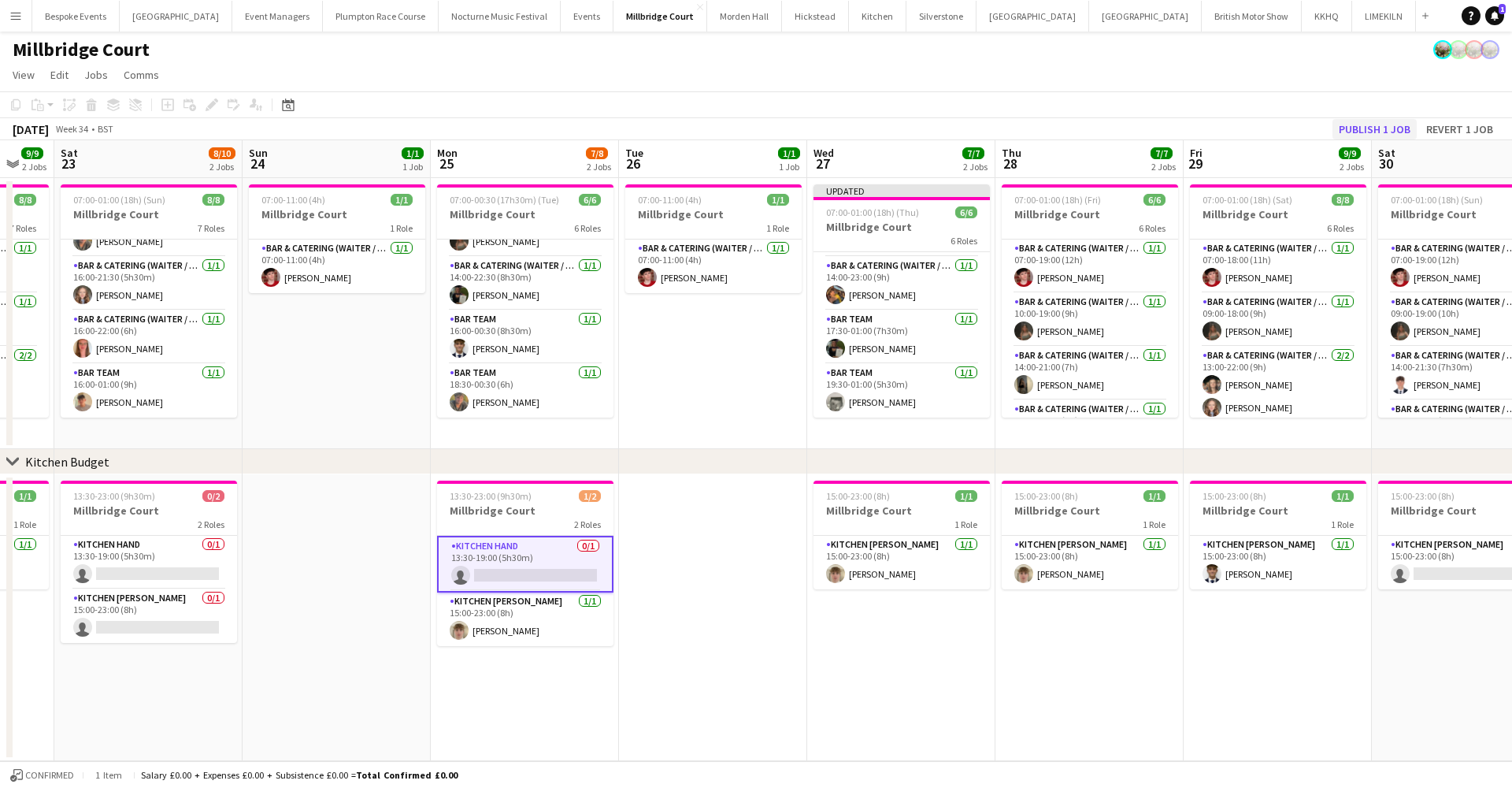
click at [1390, 130] on button "Publish 1 job" at bounding box center [1374, 129] width 85 height 20
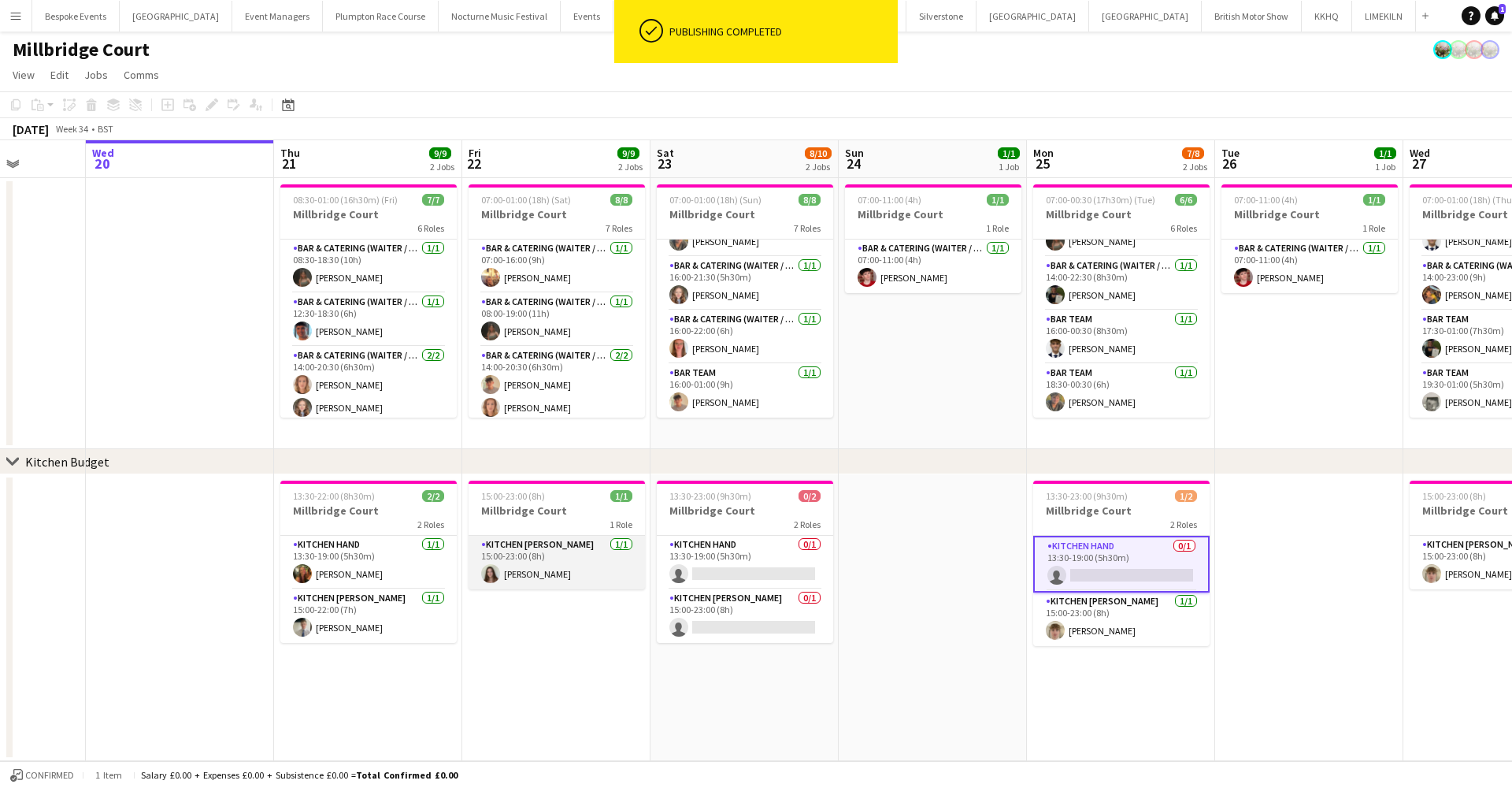
scroll to position [0, 480]
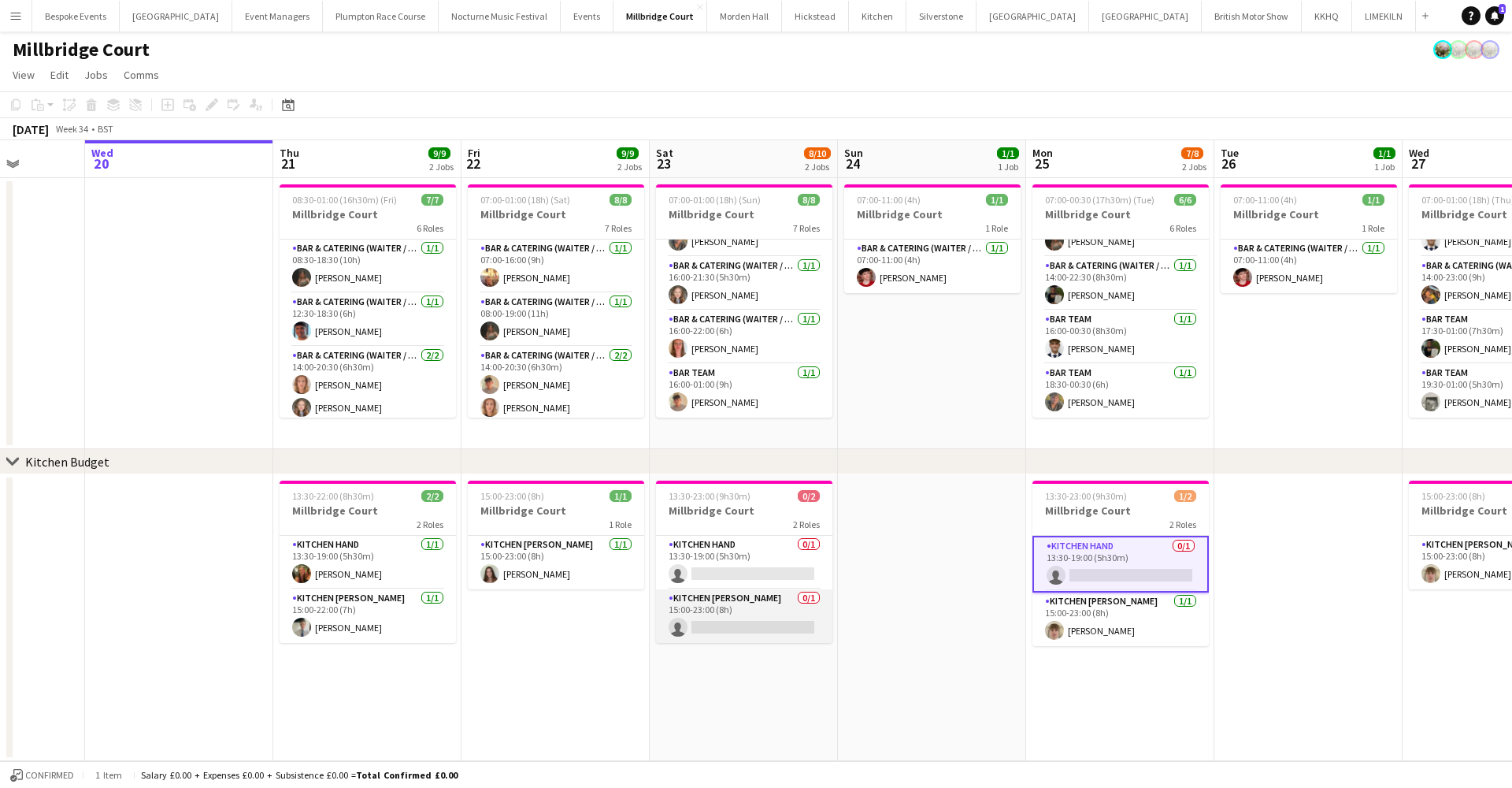
click at [772, 609] on app-card-role "Kitchen Porter 0/1 15:00-23:00 (8h) single-neutral-actions" at bounding box center [745, 616] width 176 height 54
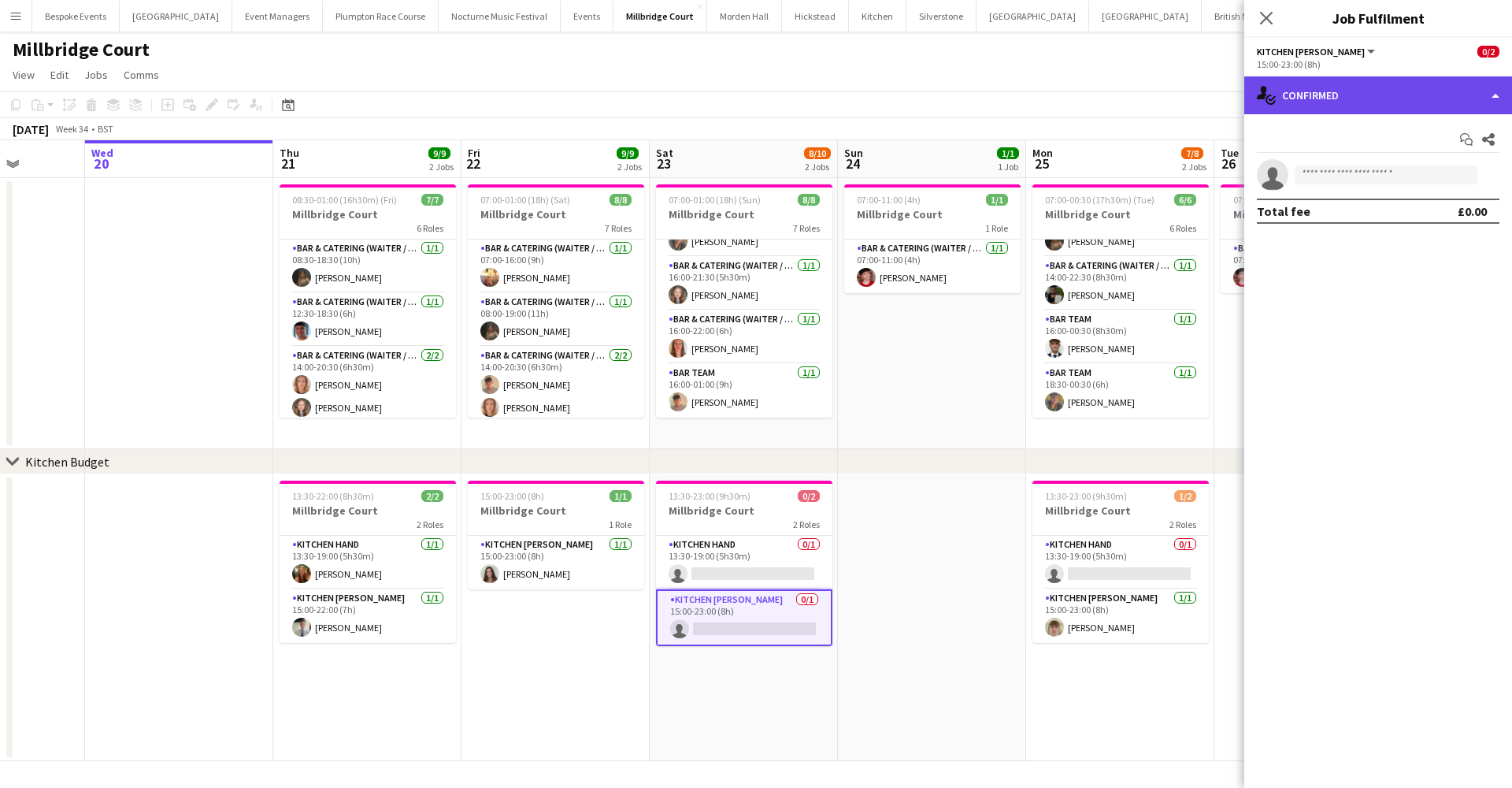
click at [1407, 103] on div "single-neutral-actions-check-2 Confirmed" at bounding box center [1378, 95] width 268 height 38
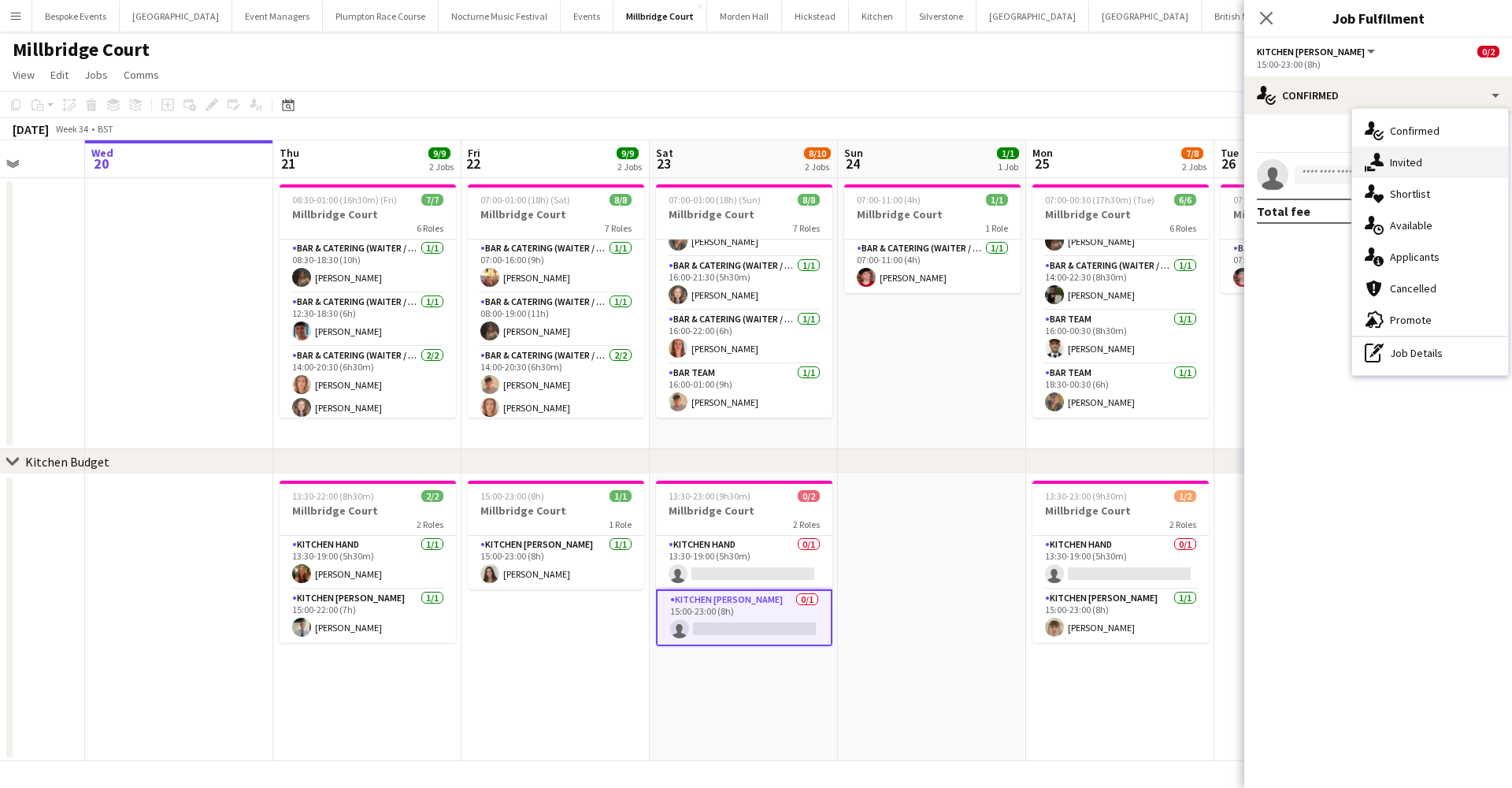
click at [1405, 154] on div "single-neutral-actions-share-1 Invited" at bounding box center [1430, 162] width 156 height 32
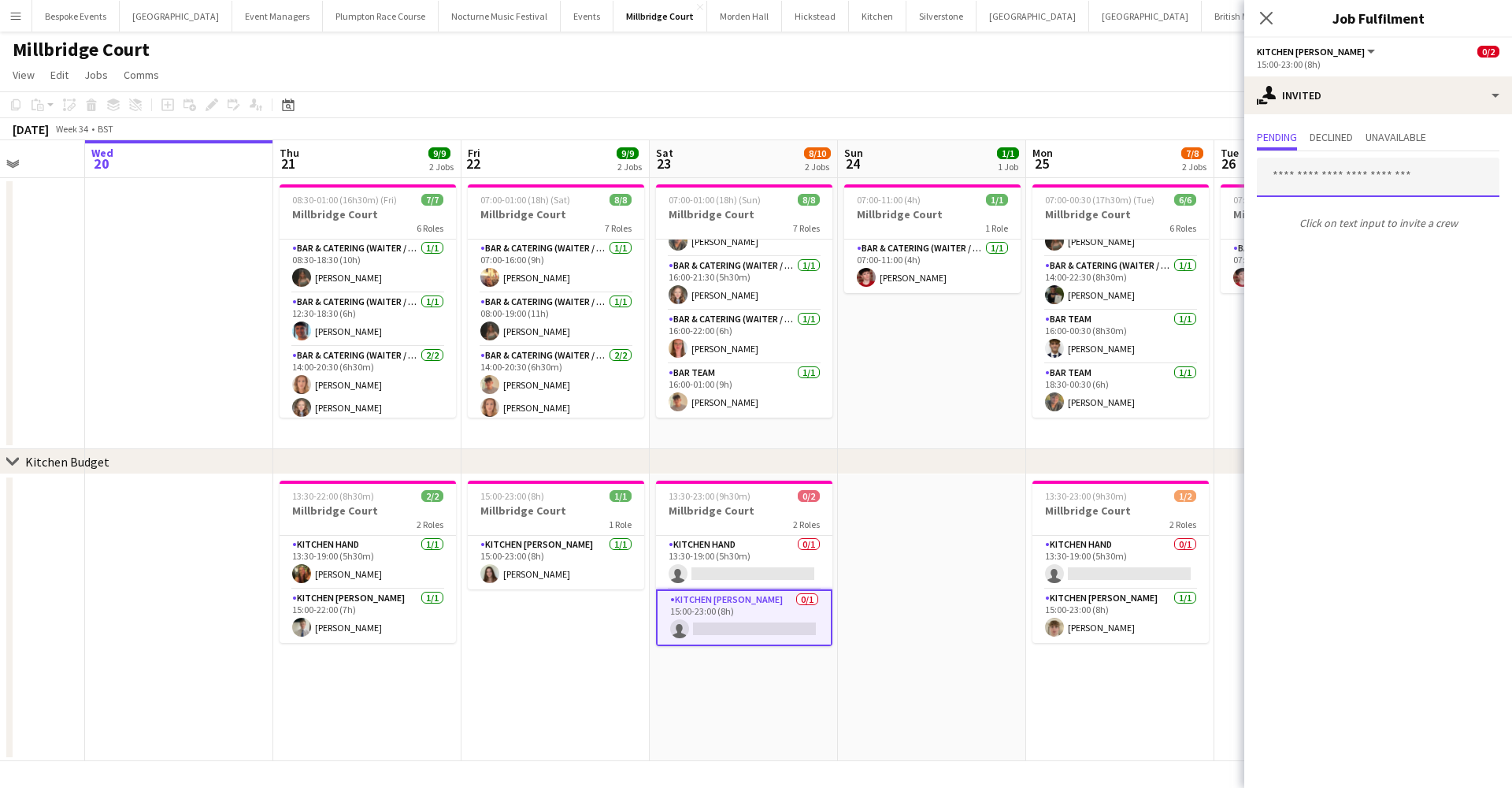
click at [1324, 183] on input "text" at bounding box center [1378, 177] width 243 height 40
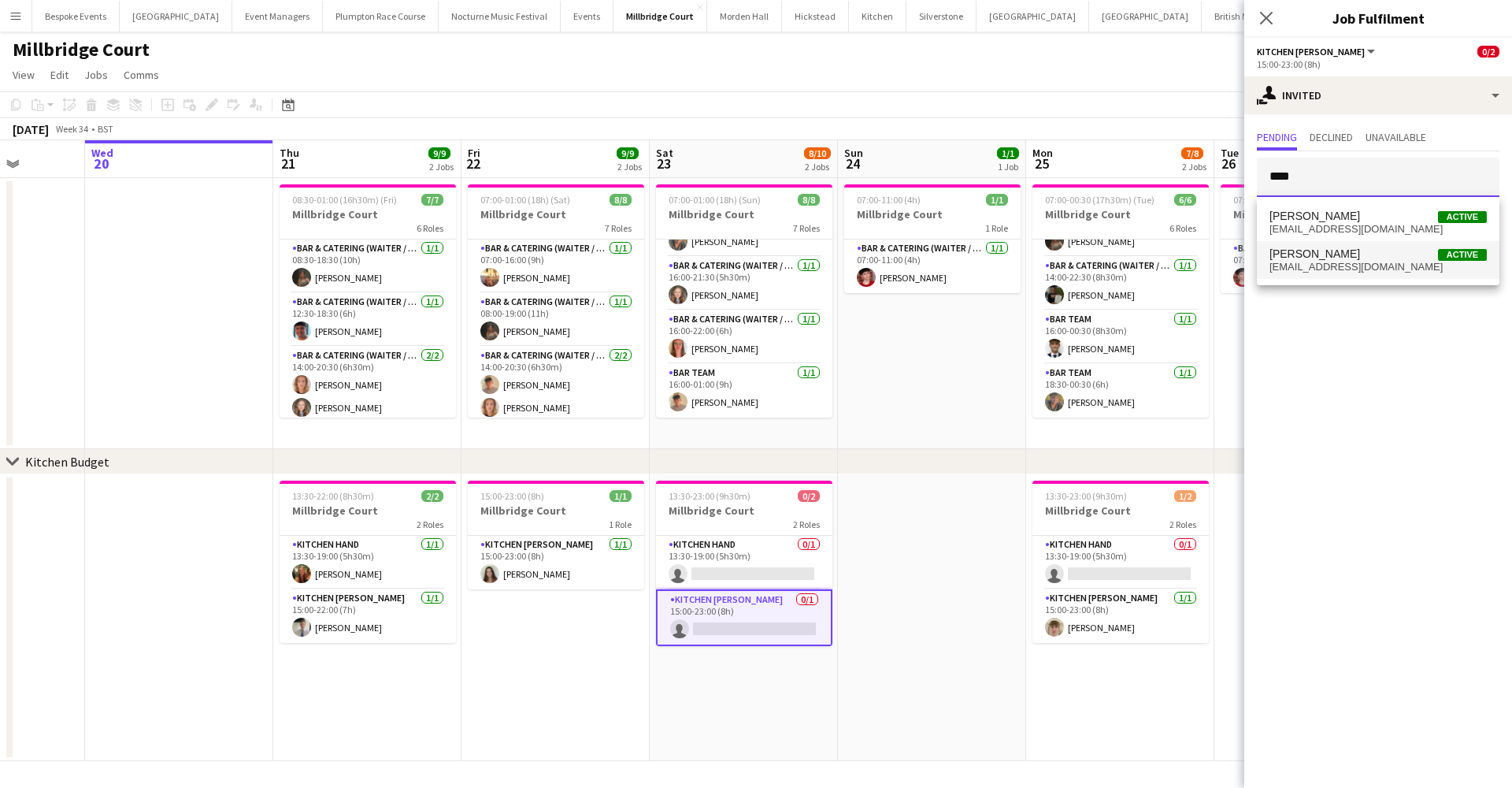
type input "****"
click at [1321, 260] on span "bertychilcott@gmail.com" at bounding box center [1378, 266] width 217 height 12
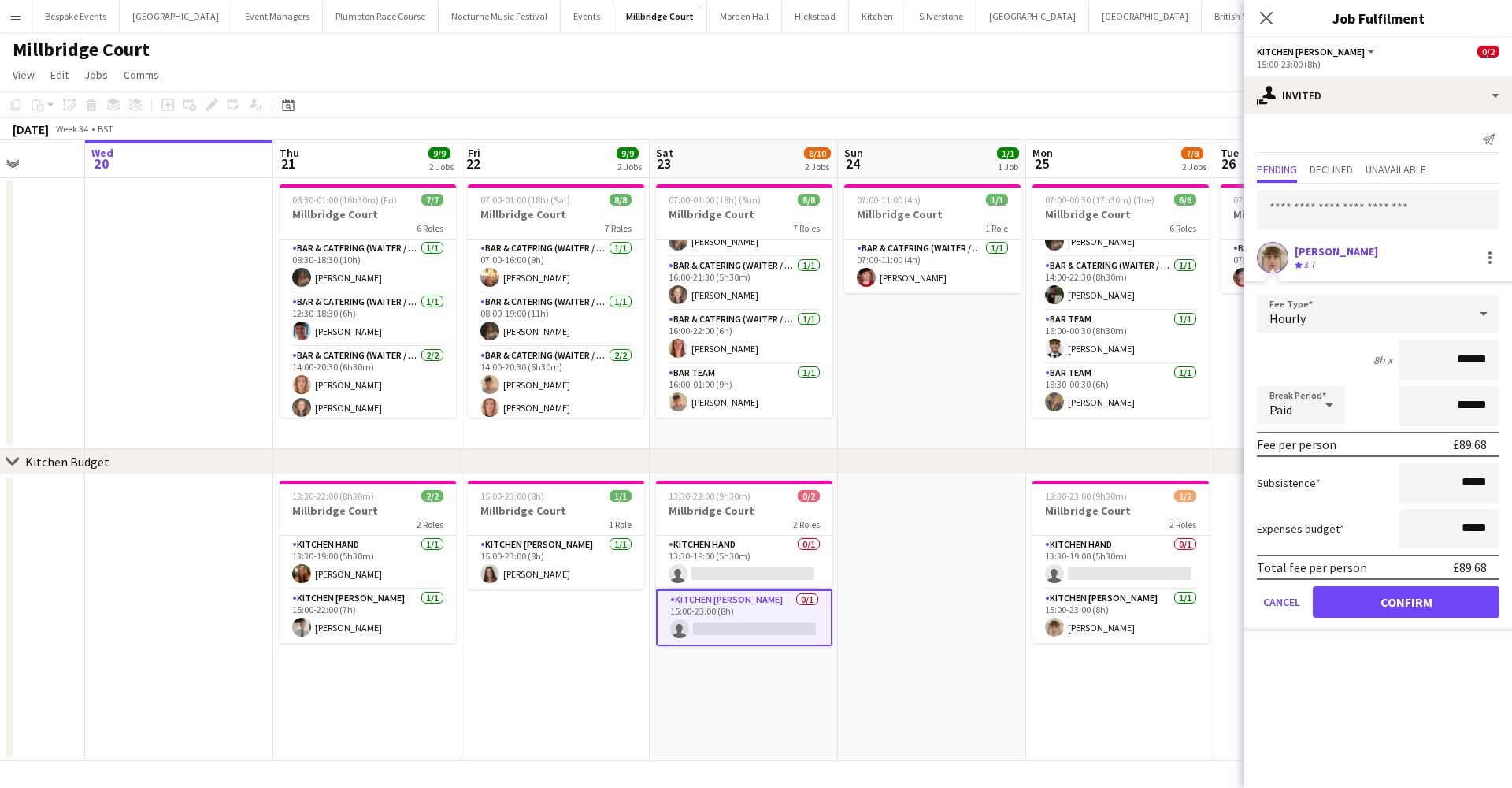
click at [1438, 603] on button "Confirm" at bounding box center [1406, 602] width 187 height 32
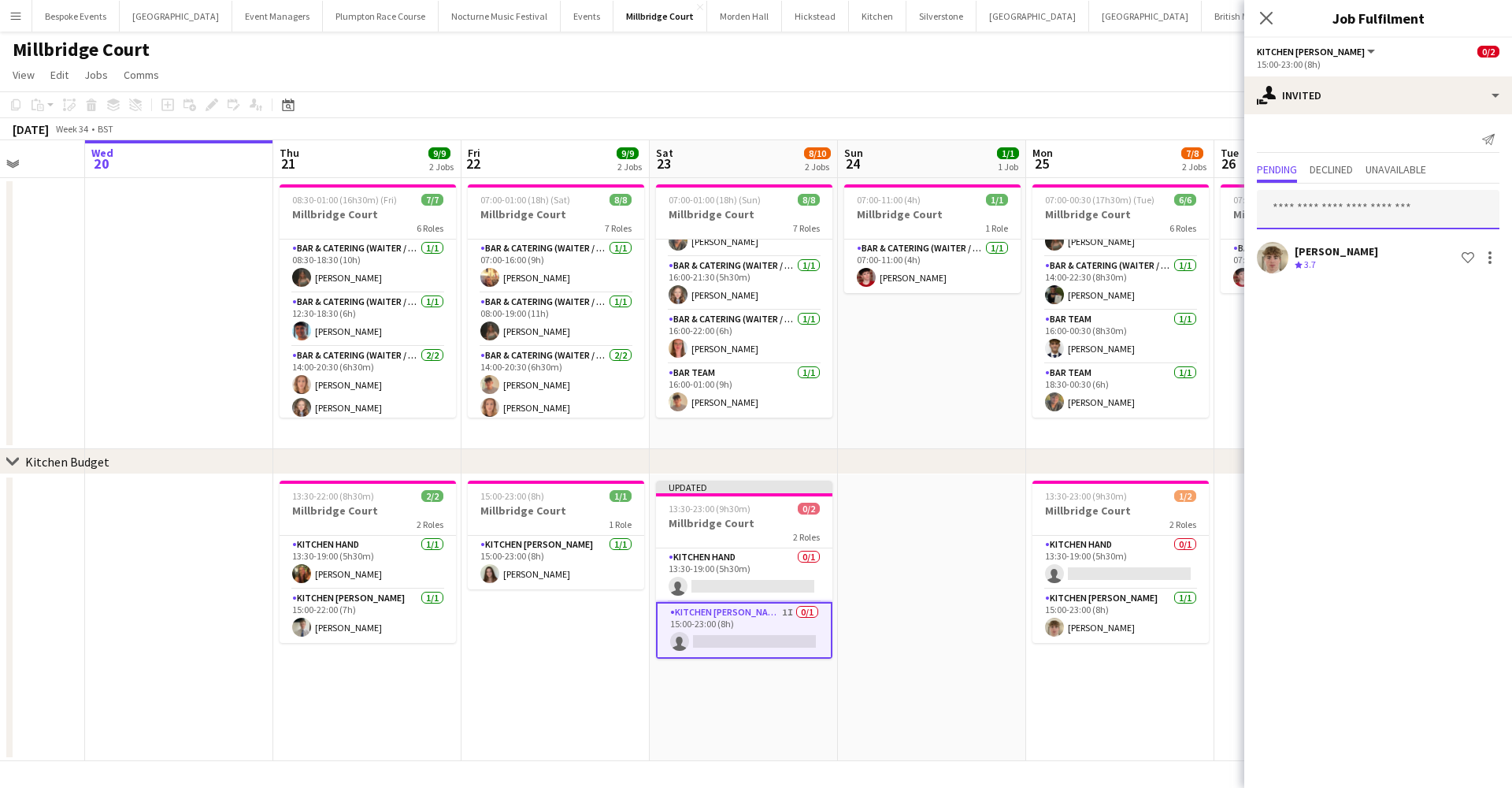
click at [1383, 214] on input "text" at bounding box center [1378, 209] width 243 height 40
type input "*"
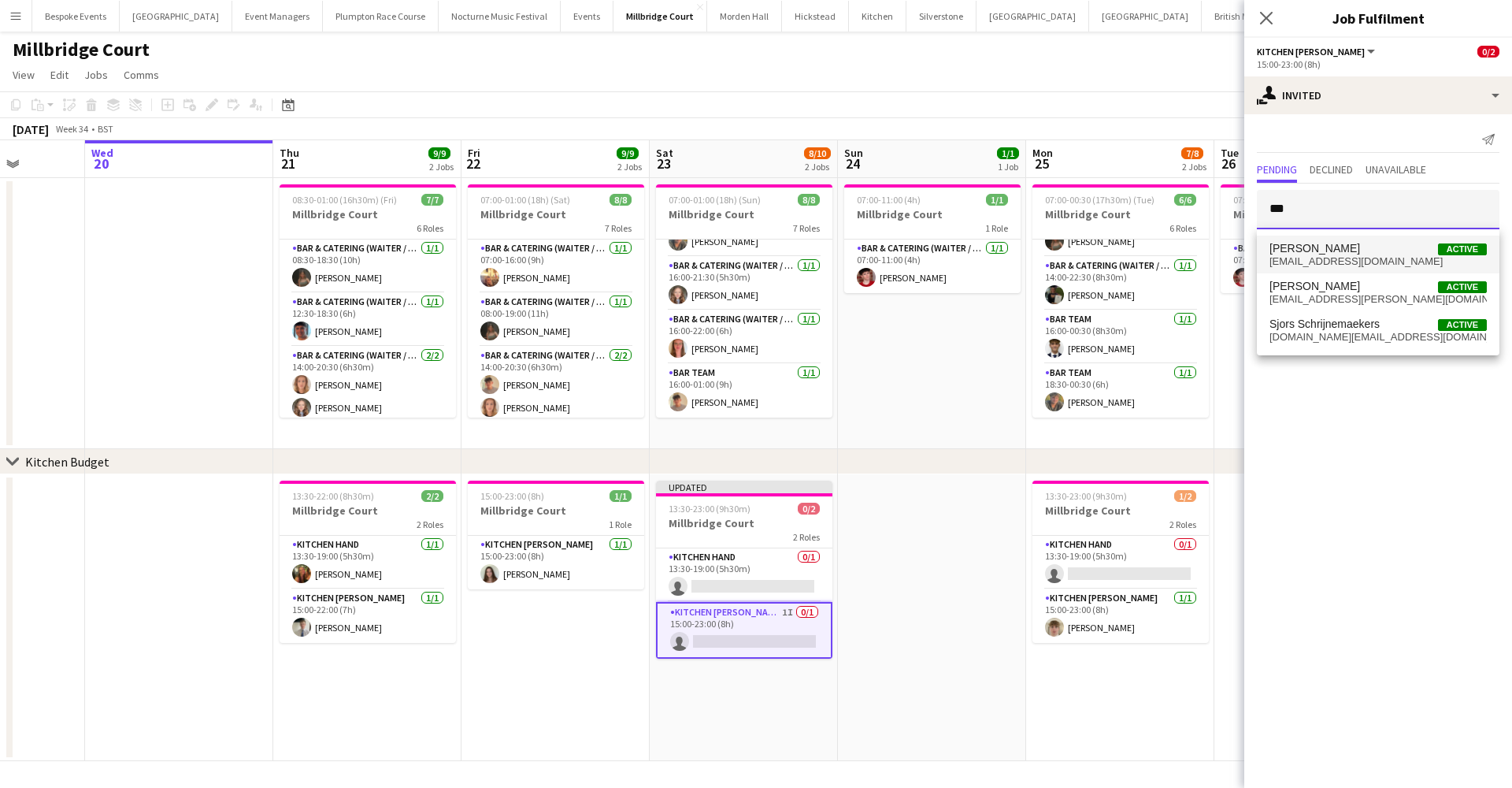
type input "***"
click at [1358, 265] on span "violetbeaumont63@gmail.com" at bounding box center [1378, 261] width 217 height 12
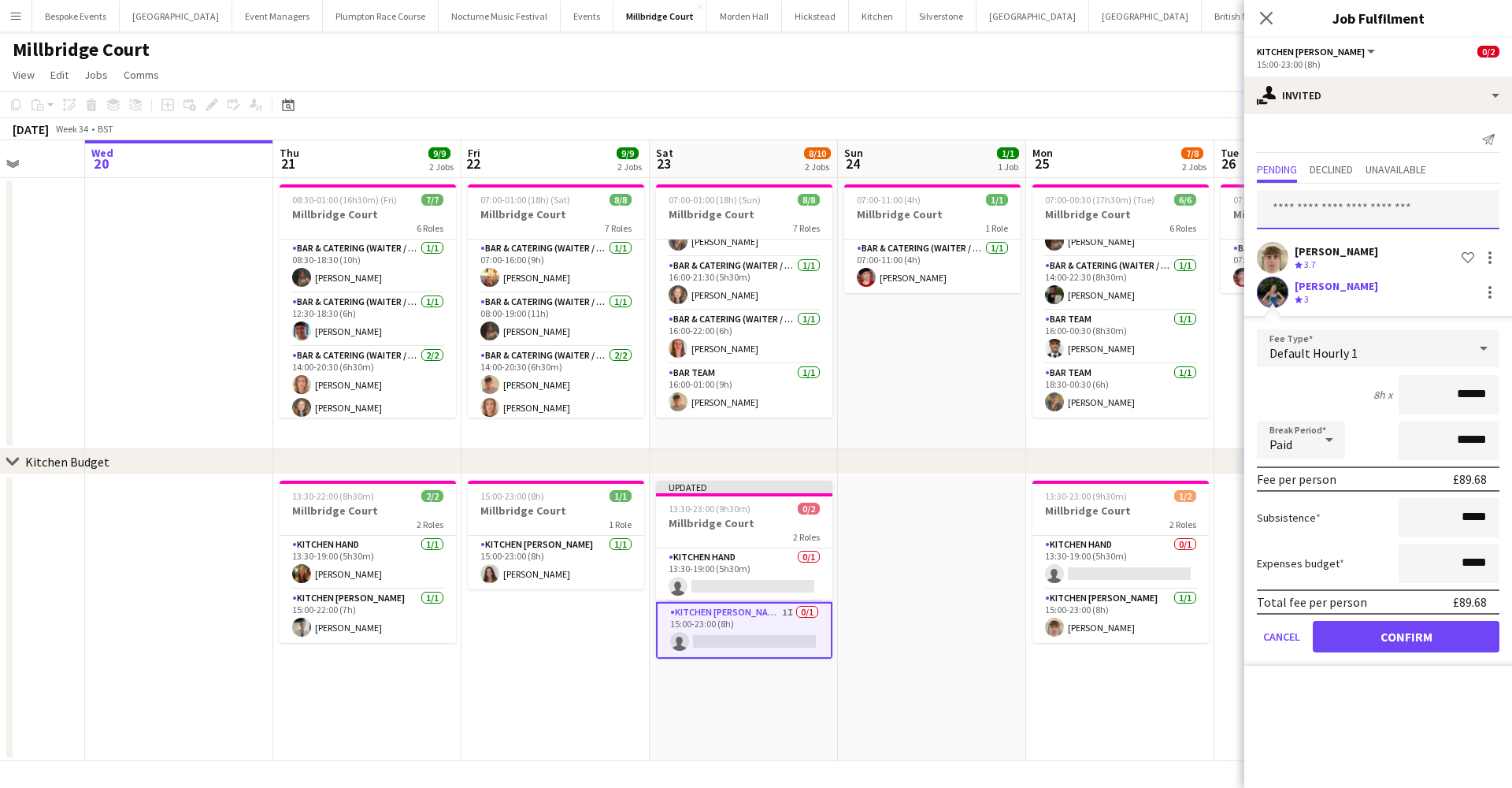
click at [1351, 216] on input "text" at bounding box center [1378, 209] width 243 height 40
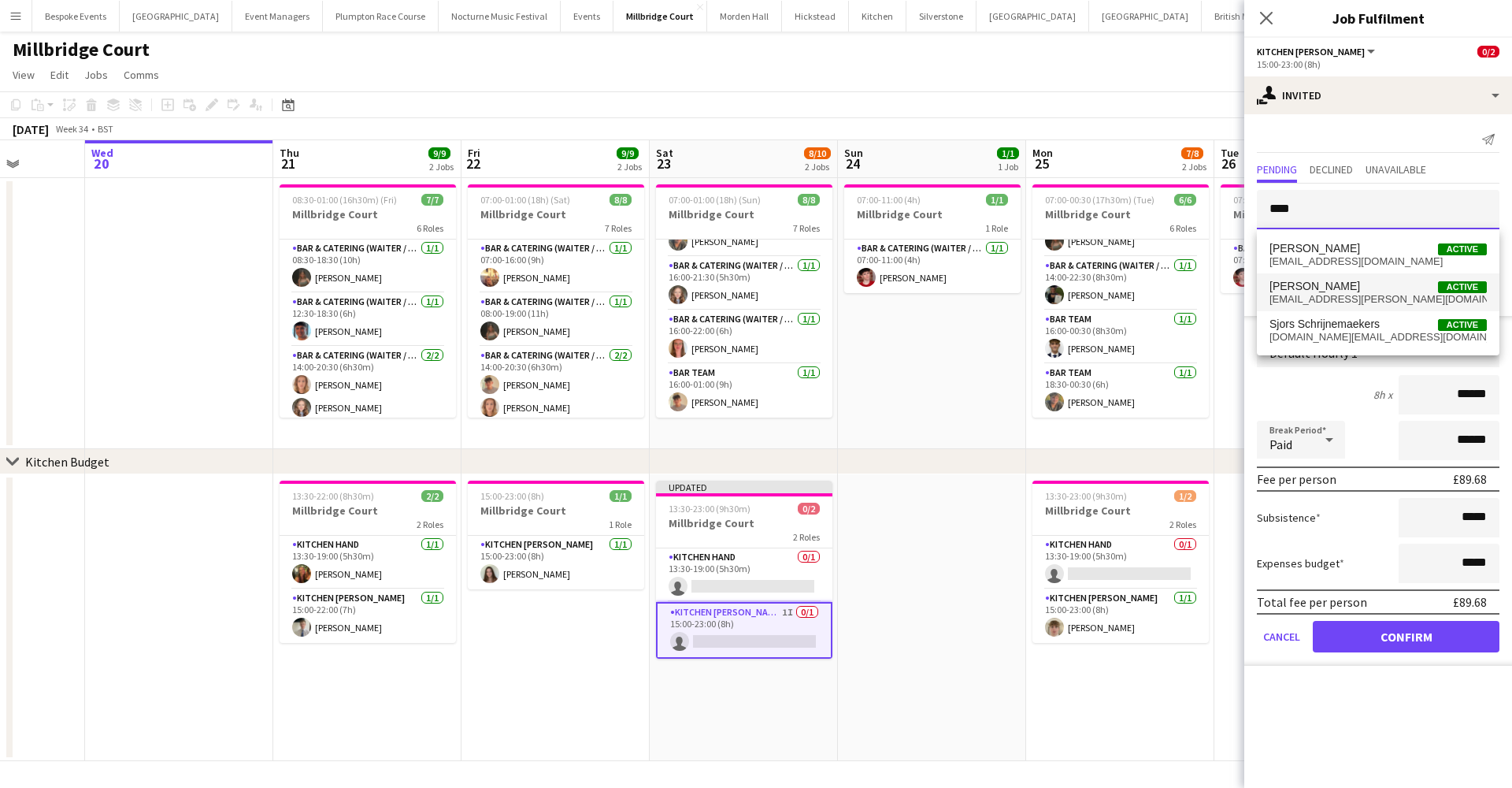
type input "****"
click at [1354, 289] on span "Violet Blackburn Active" at bounding box center [1378, 286] width 217 height 13
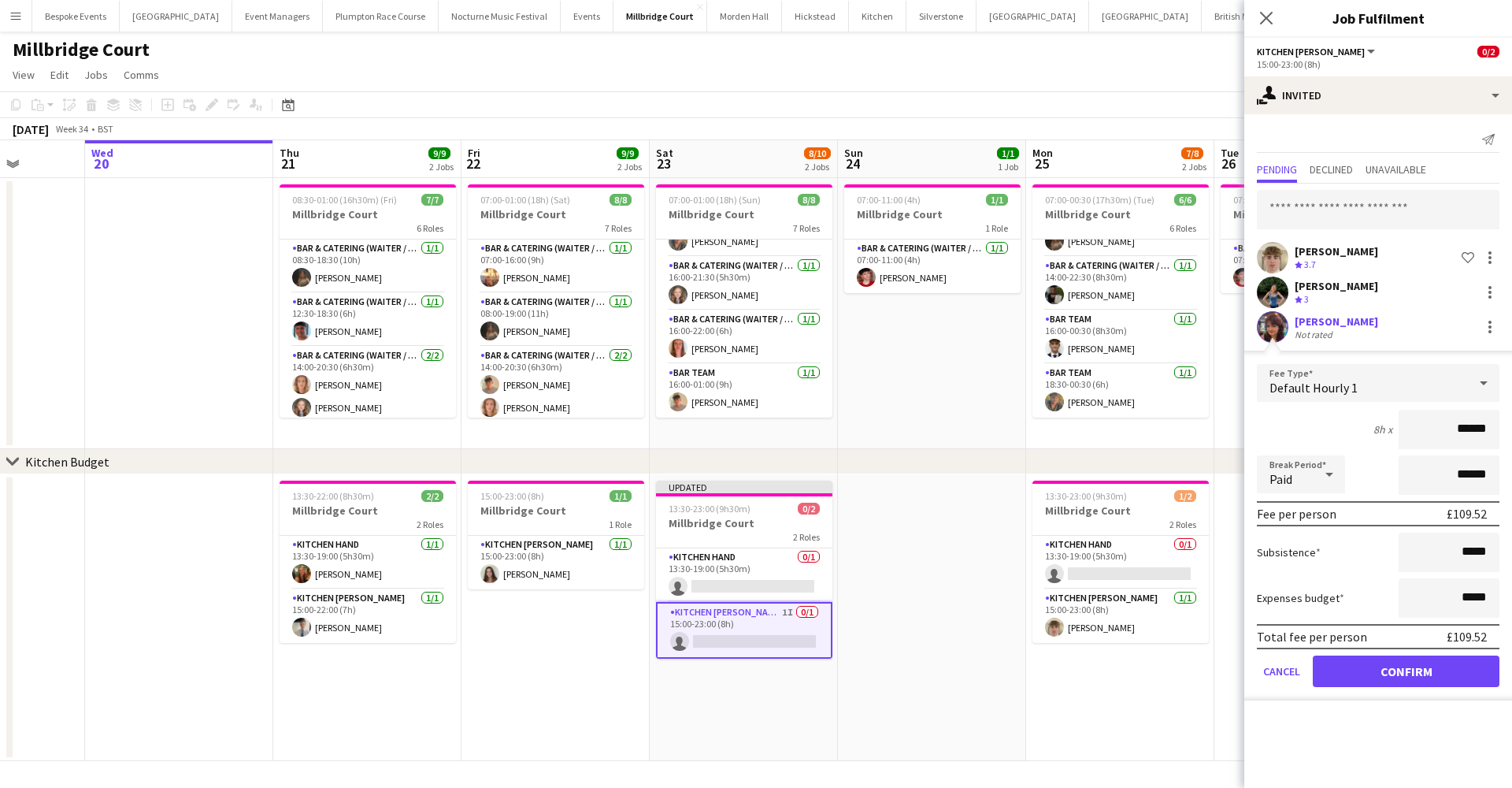
click at [1406, 670] on button "Confirm" at bounding box center [1406, 672] width 187 height 32
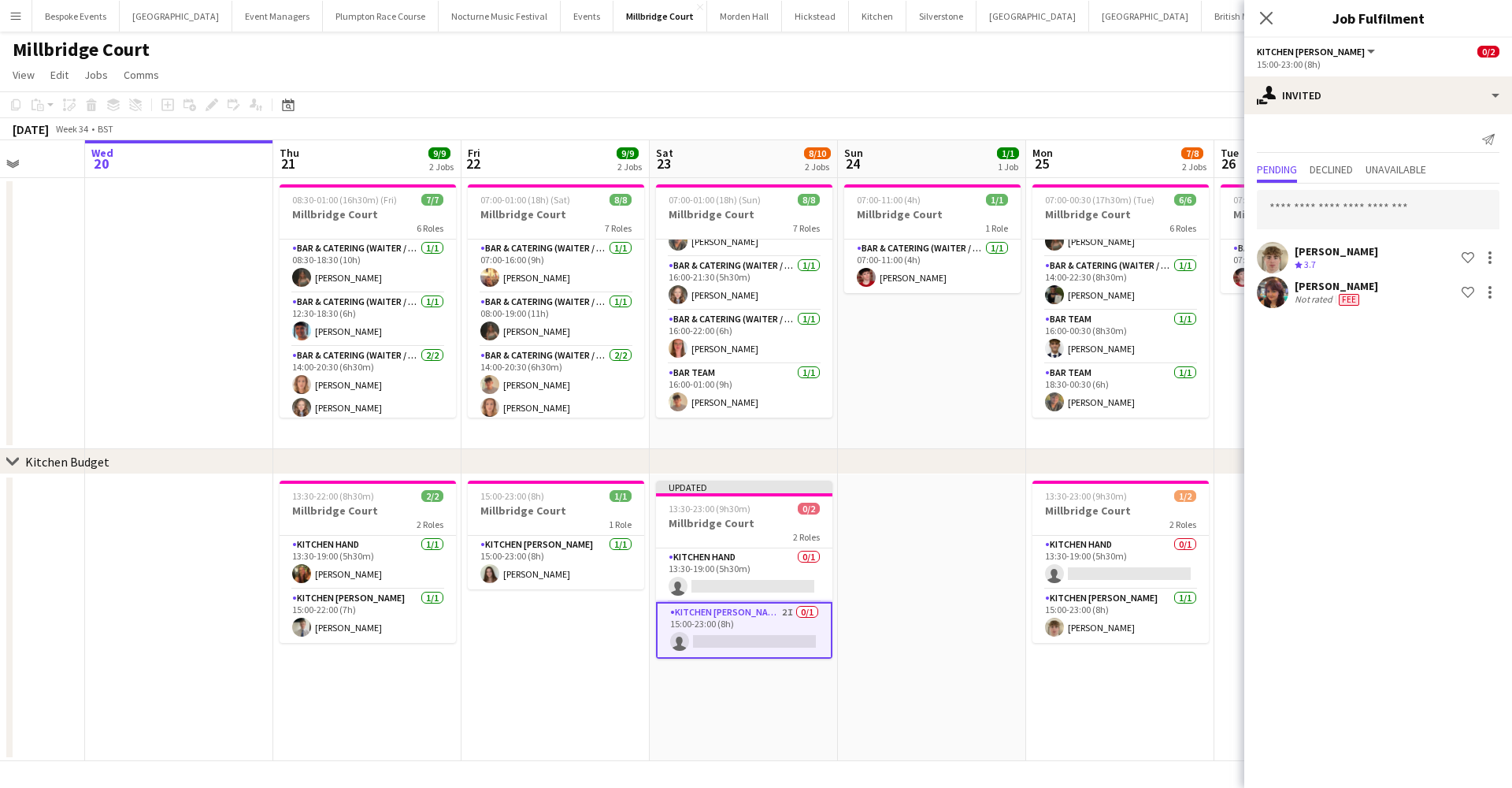
click at [972, 612] on app-date-cell at bounding box center [932, 617] width 188 height 287
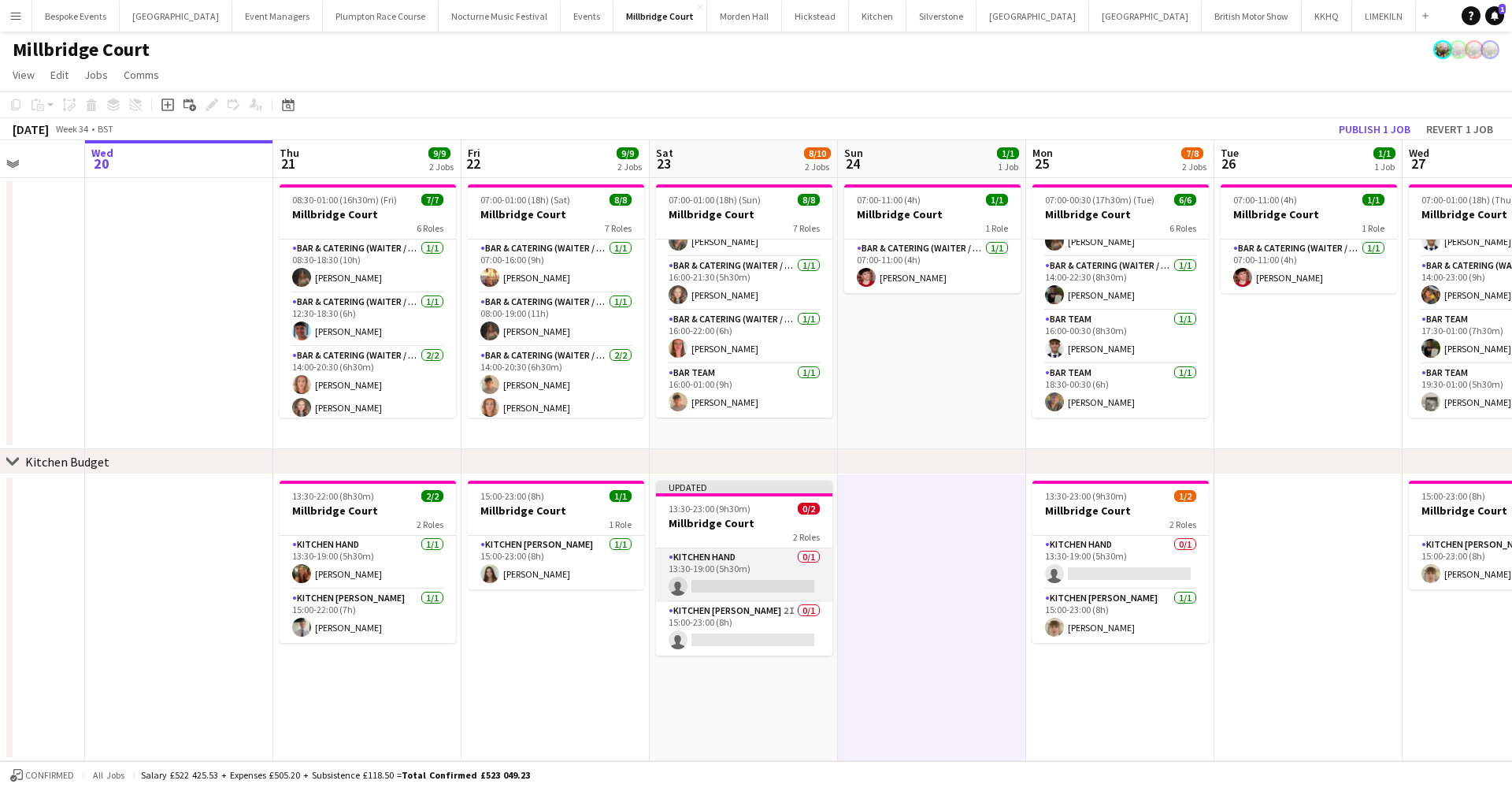
click at [782, 561] on app-card-role "Kitchen Hand 0/1 13:30-19:00 (5h30m) single-neutral-actions" at bounding box center [745, 574] width 176 height 54
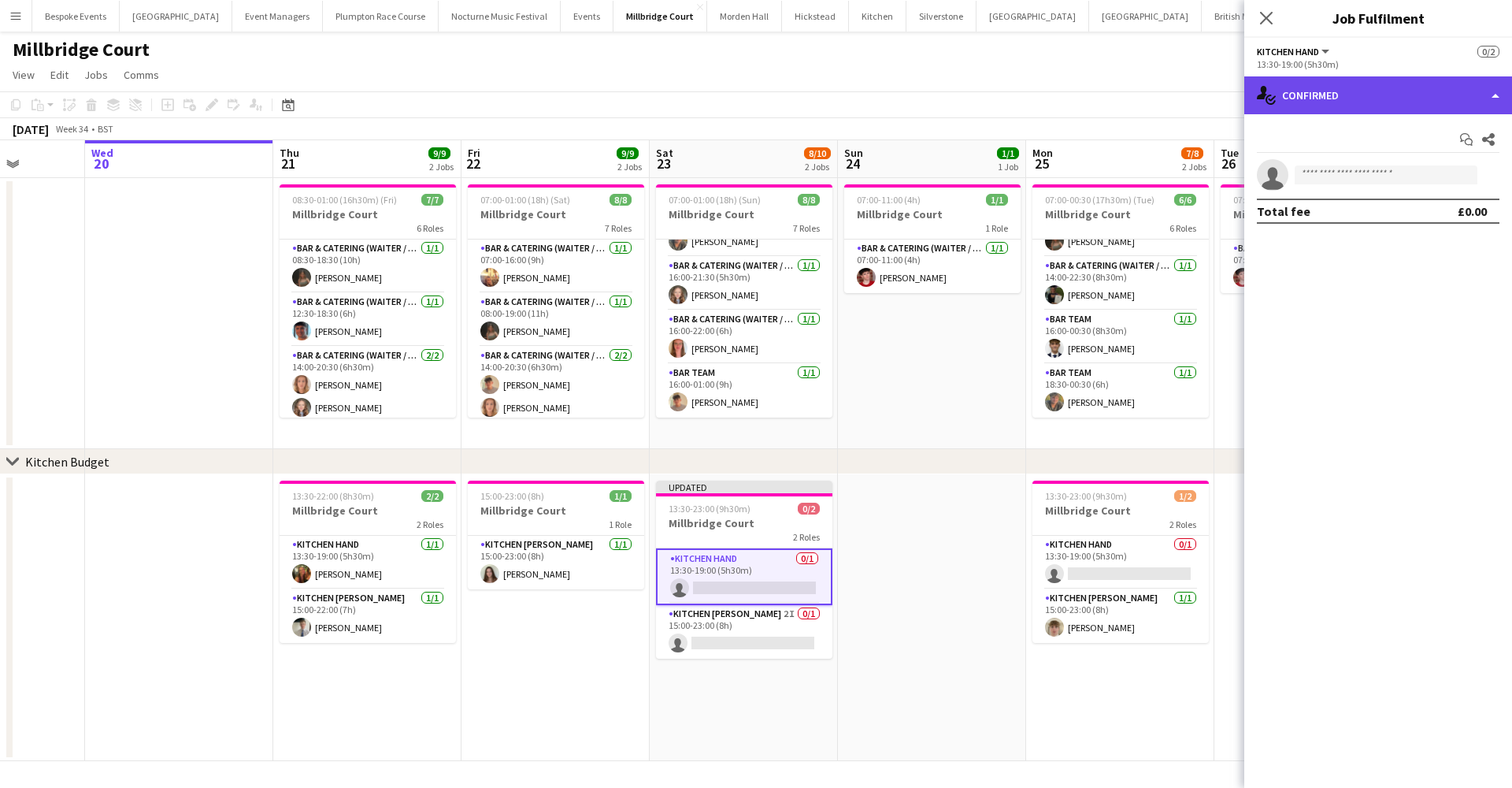
click at [1371, 87] on div "single-neutral-actions-check-2 Confirmed" at bounding box center [1378, 95] width 268 height 38
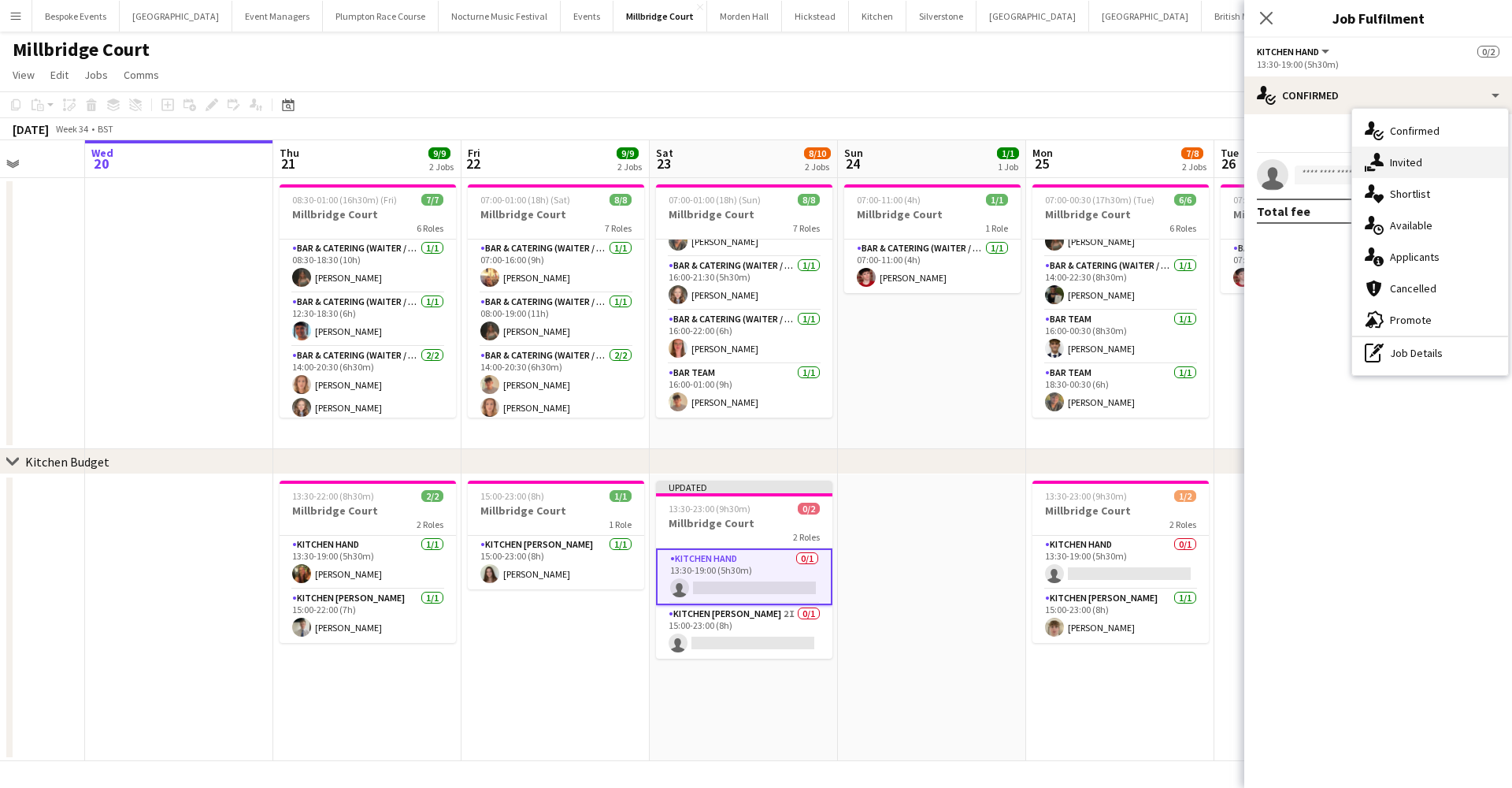
click at [1396, 172] on div "single-neutral-actions-share-1 Invited" at bounding box center [1430, 162] width 156 height 32
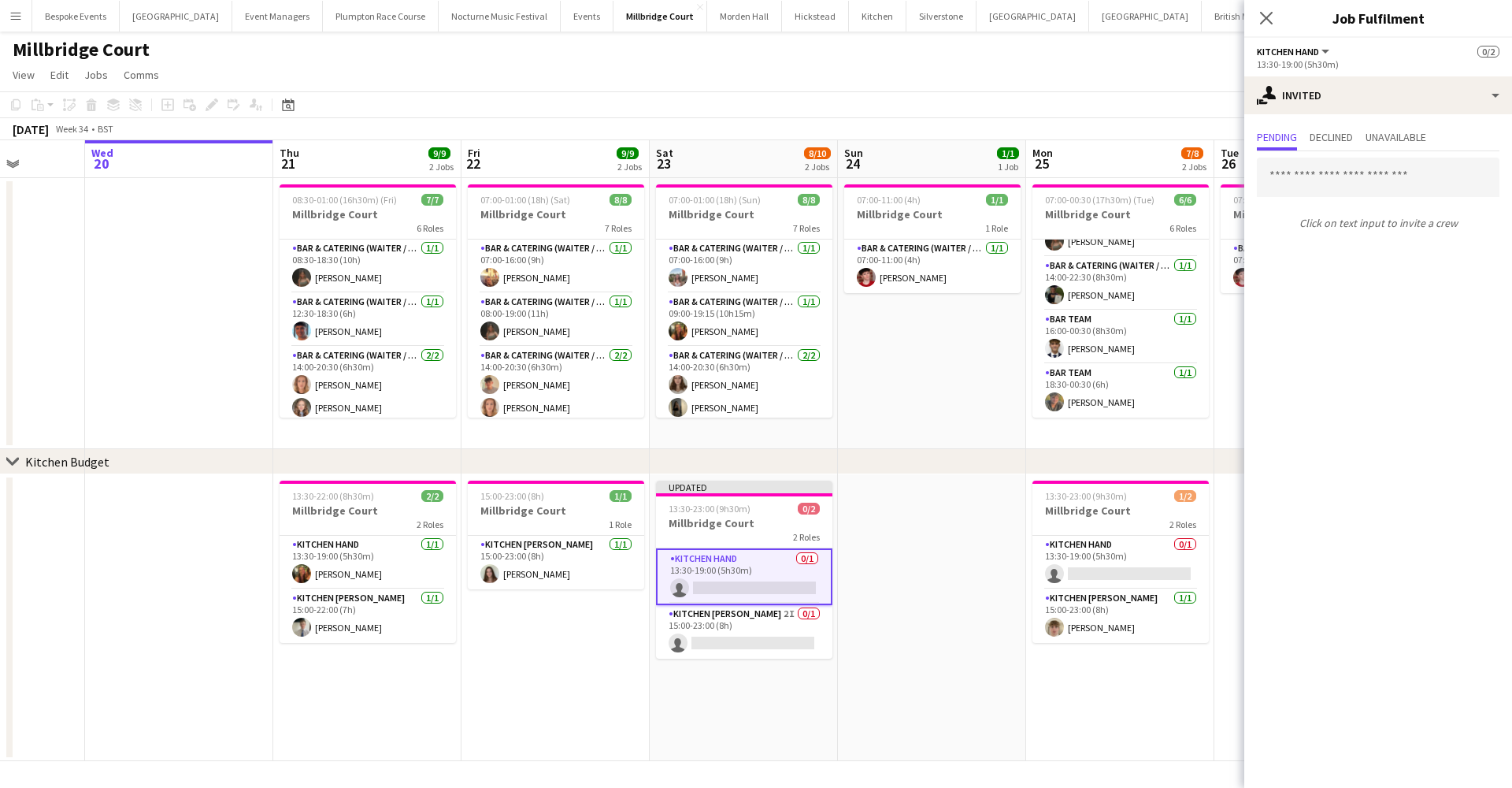
scroll to position [0, 0]
click at [1392, 180] on input "text" at bounding box center [1378, 177] width 243 height 40
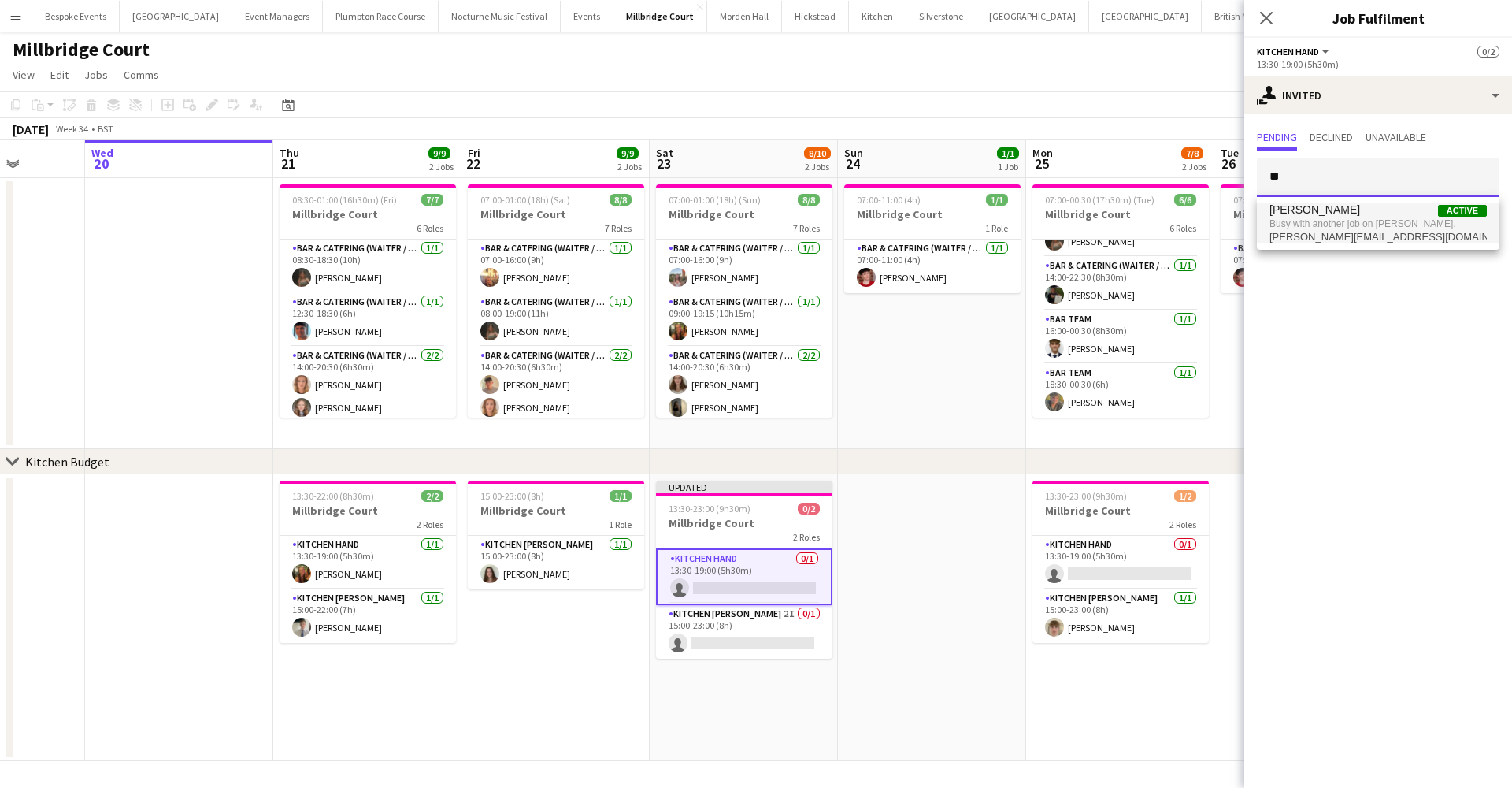
type input "*"
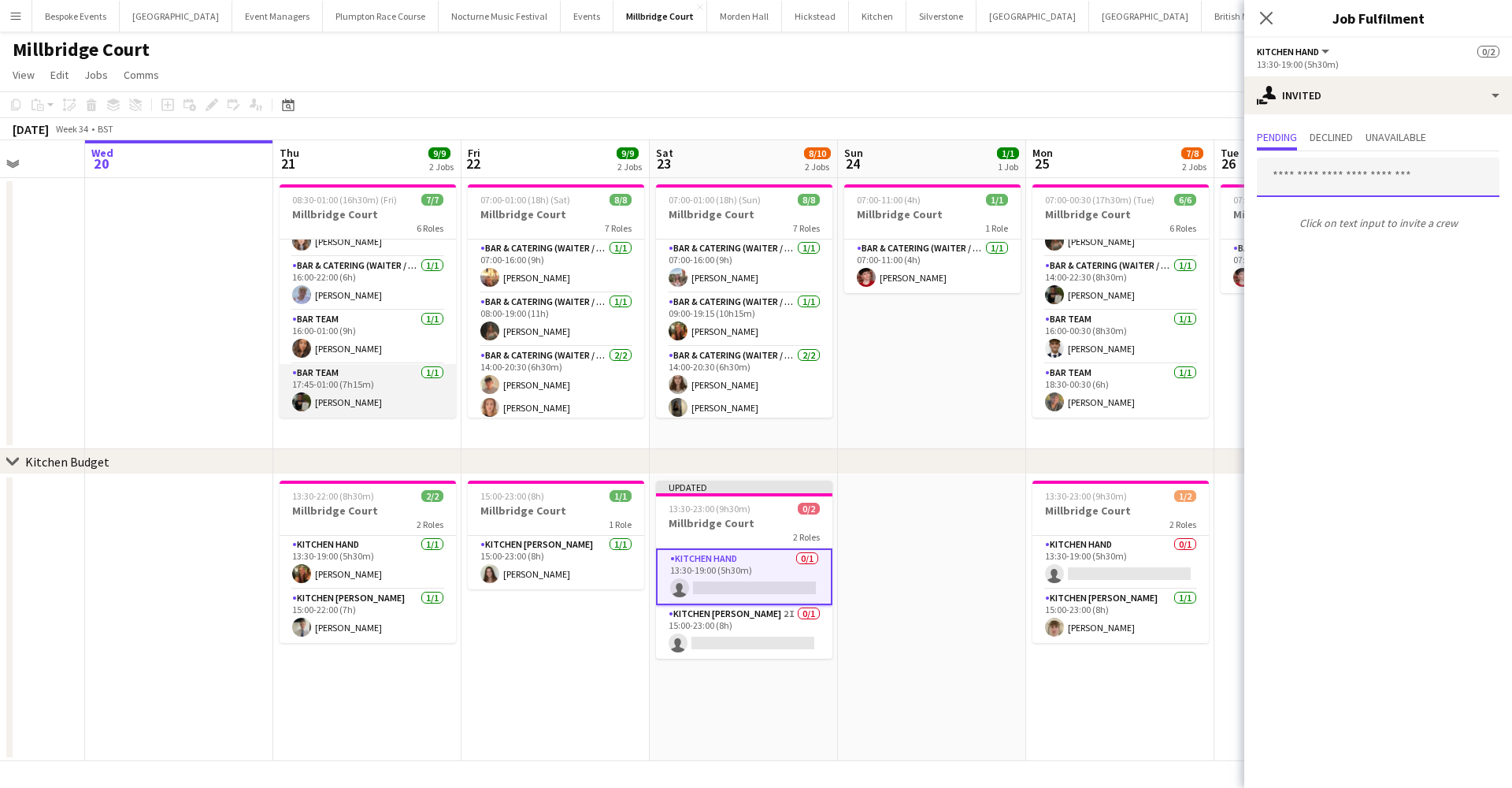
scroll to position [166, 0]
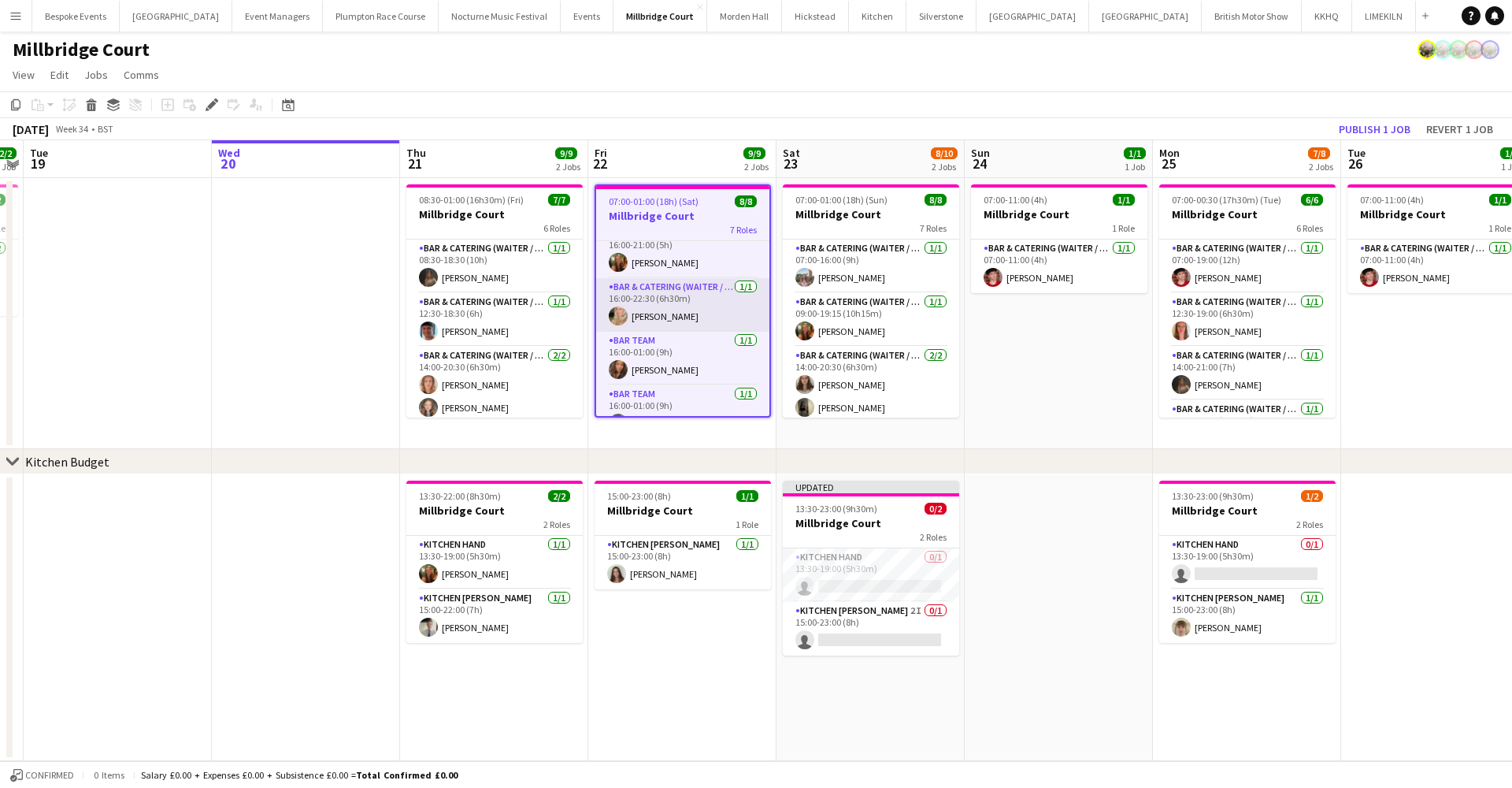
scroll to position [217, 0]
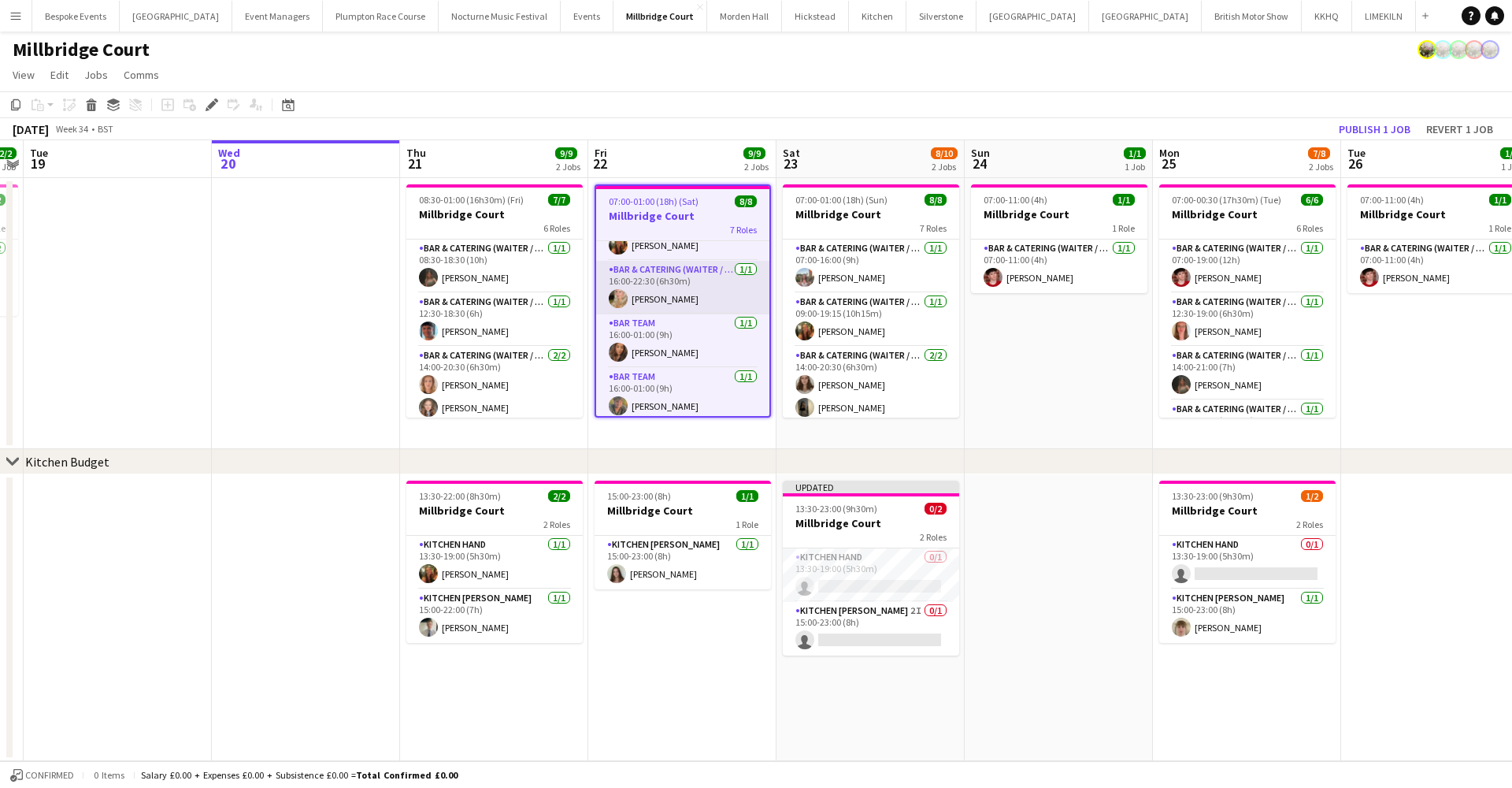
click at [641, 282] on app-card-role "Bar & Catering (Waiter / waitress) [DATE] 16:00-22:30 (6h30m) [PERSON_NAME]" at bounding box center [683, 287] width 173 height 54
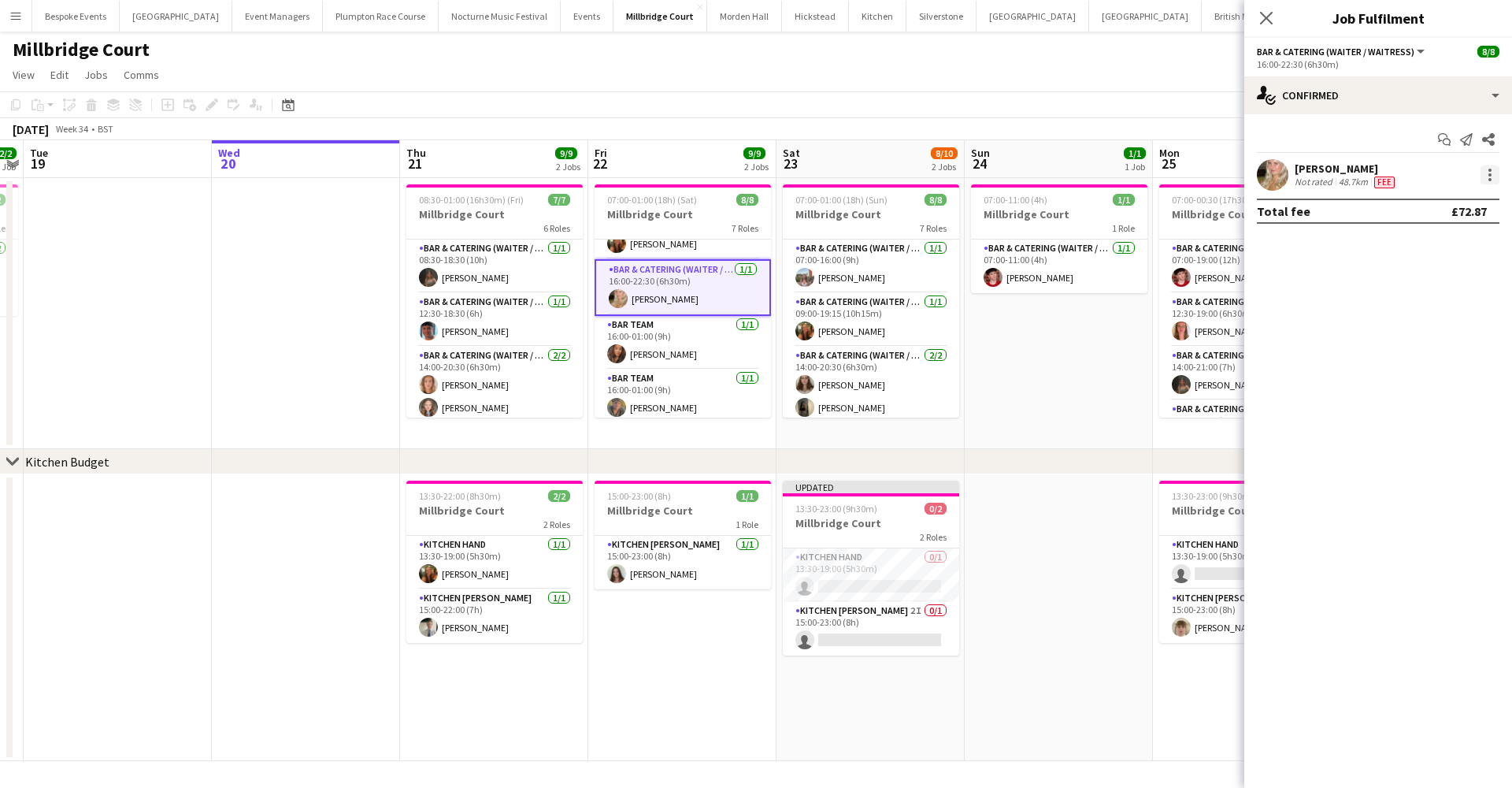
click at [1486, 176] on div at bounding box center [1489, 174] width 19 height 19
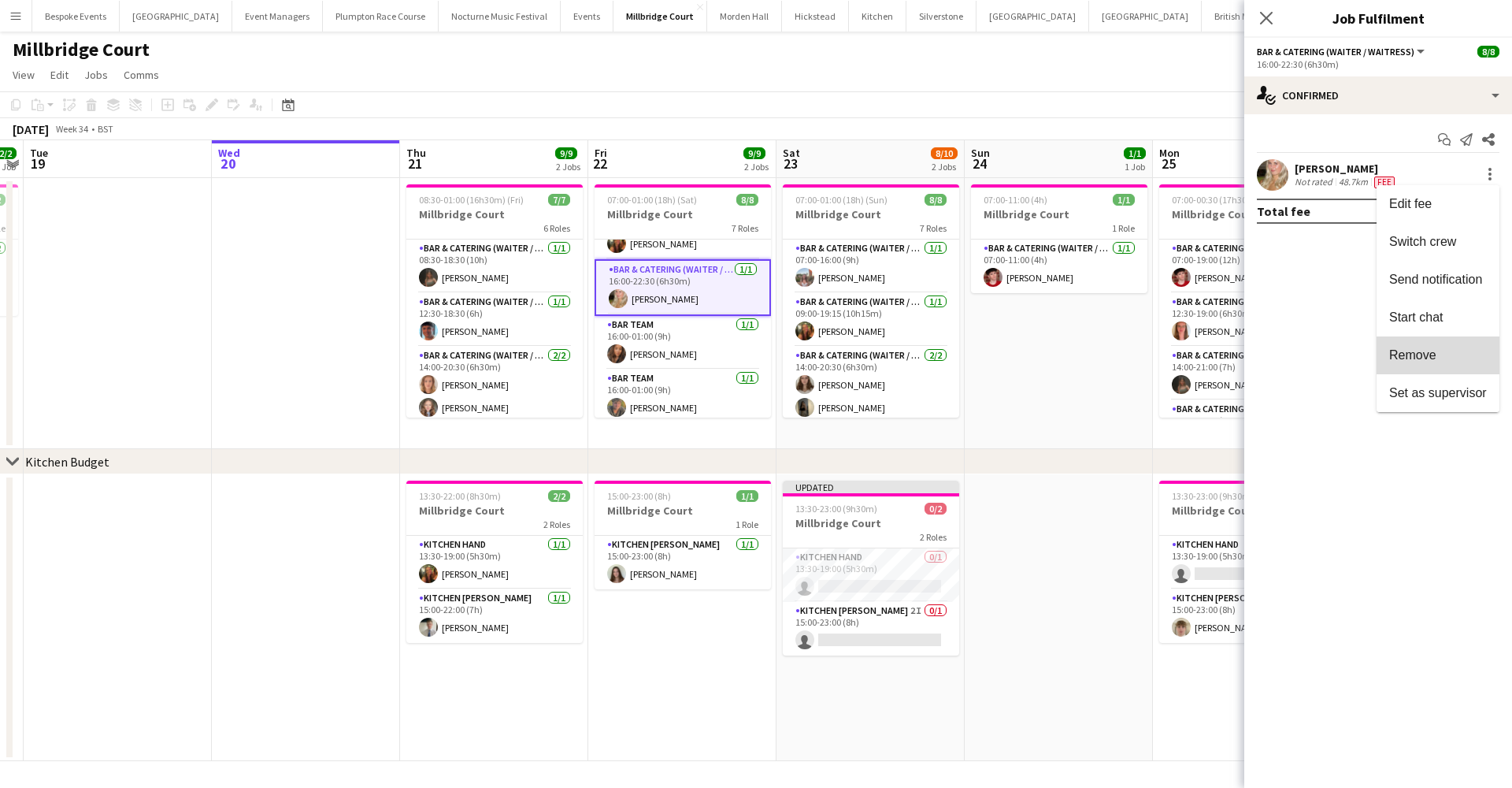
click at [1434, 362] on span "Remove" at bounding box center [1413, 355] width 48 height 13
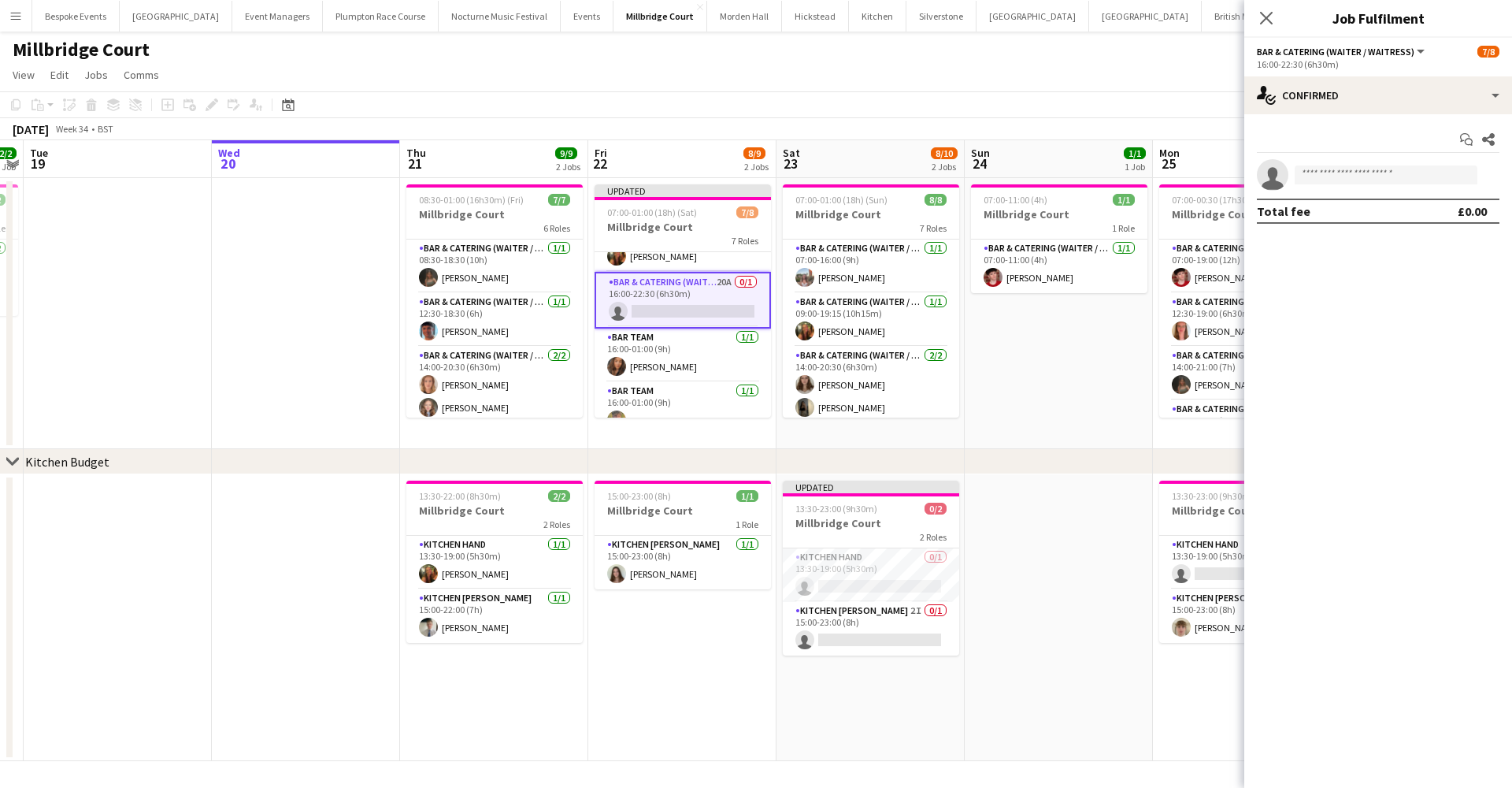
click at [1161, 99] on app-toolbar "Copy Paste Paste Command V Paste with crew Command Shift V Paste linked Job [GE…" at bounding box center [756, 105] width 1512 height 26
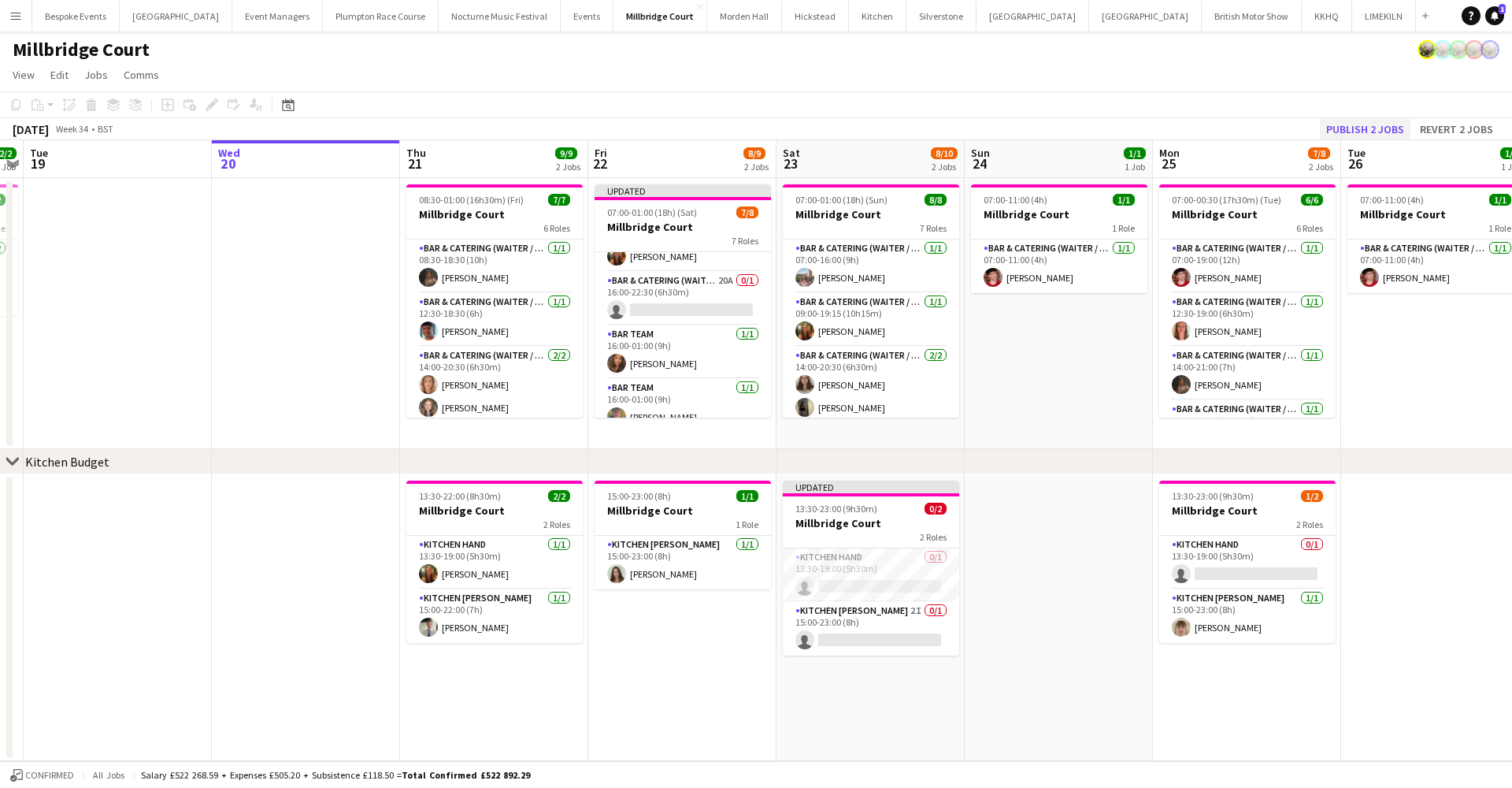
click at [1378, 126] on button "Publish 2 jobs" at bounding box center [1365, 129] width 91 height 20
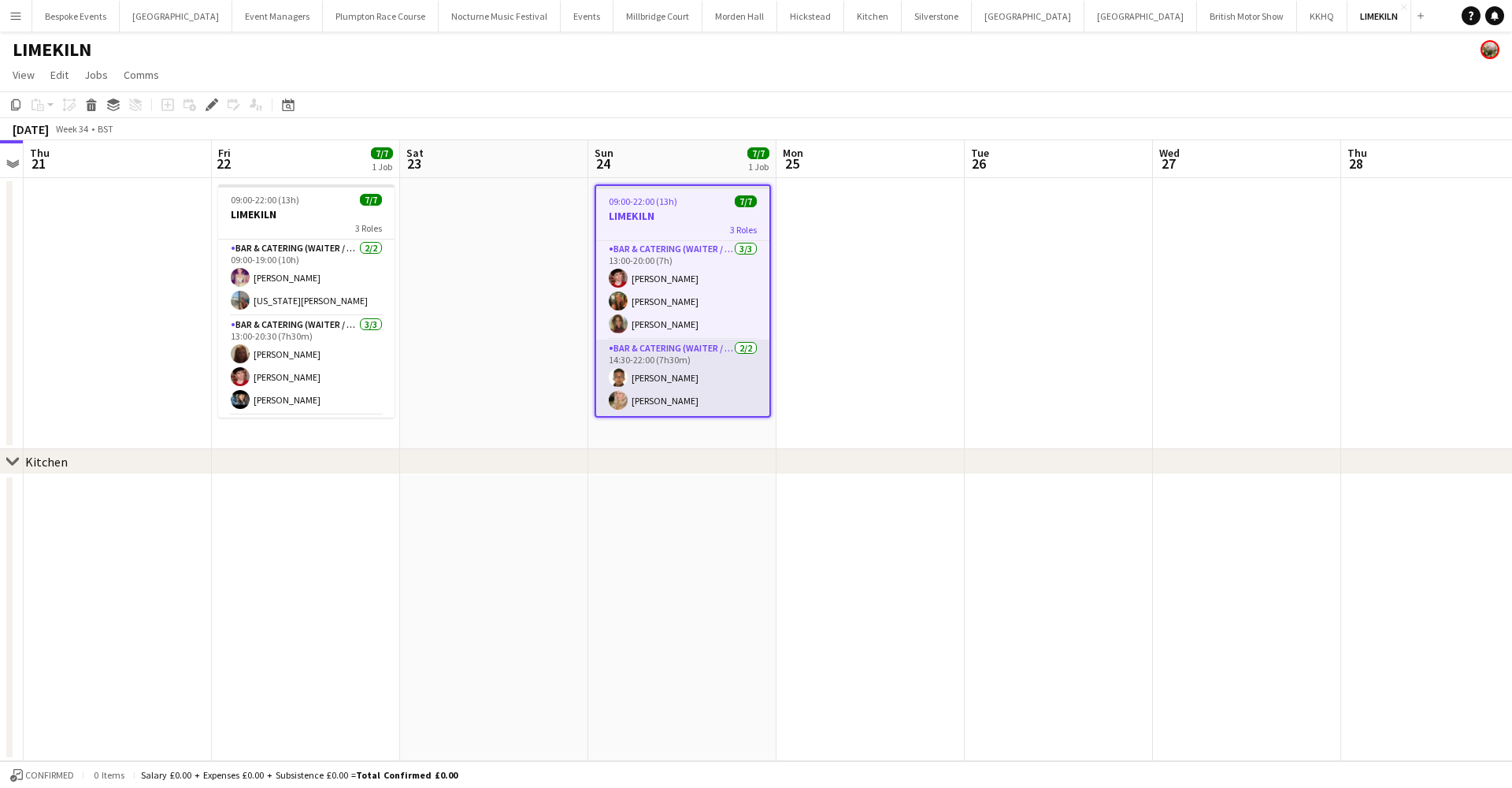
scroll to position [77, 0]
click at [669, 388] on app-card-role "Bar & Catering (Waiter / waitress) [DATE] 14:30-22:00 (7h30m) [PERSON_NAME] [PE…" at bounding box center [683, 378] width 173 height 77
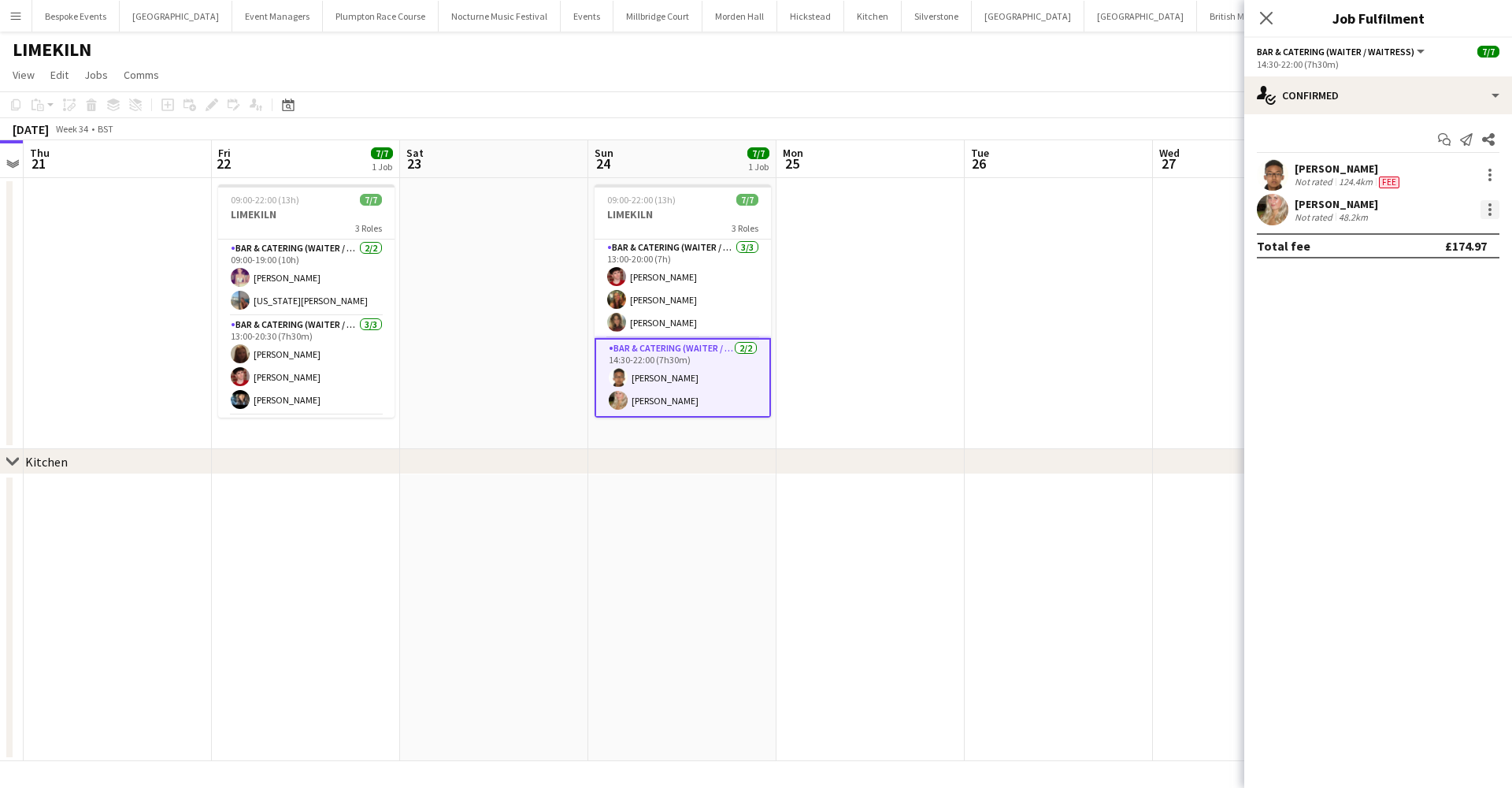
click at [1490, 216] on div at bounding box center [1489, 209] width 19 height 19
click at [1439, 389] on span "Remove" at bounding box center [1438, 390] width 98 height 14
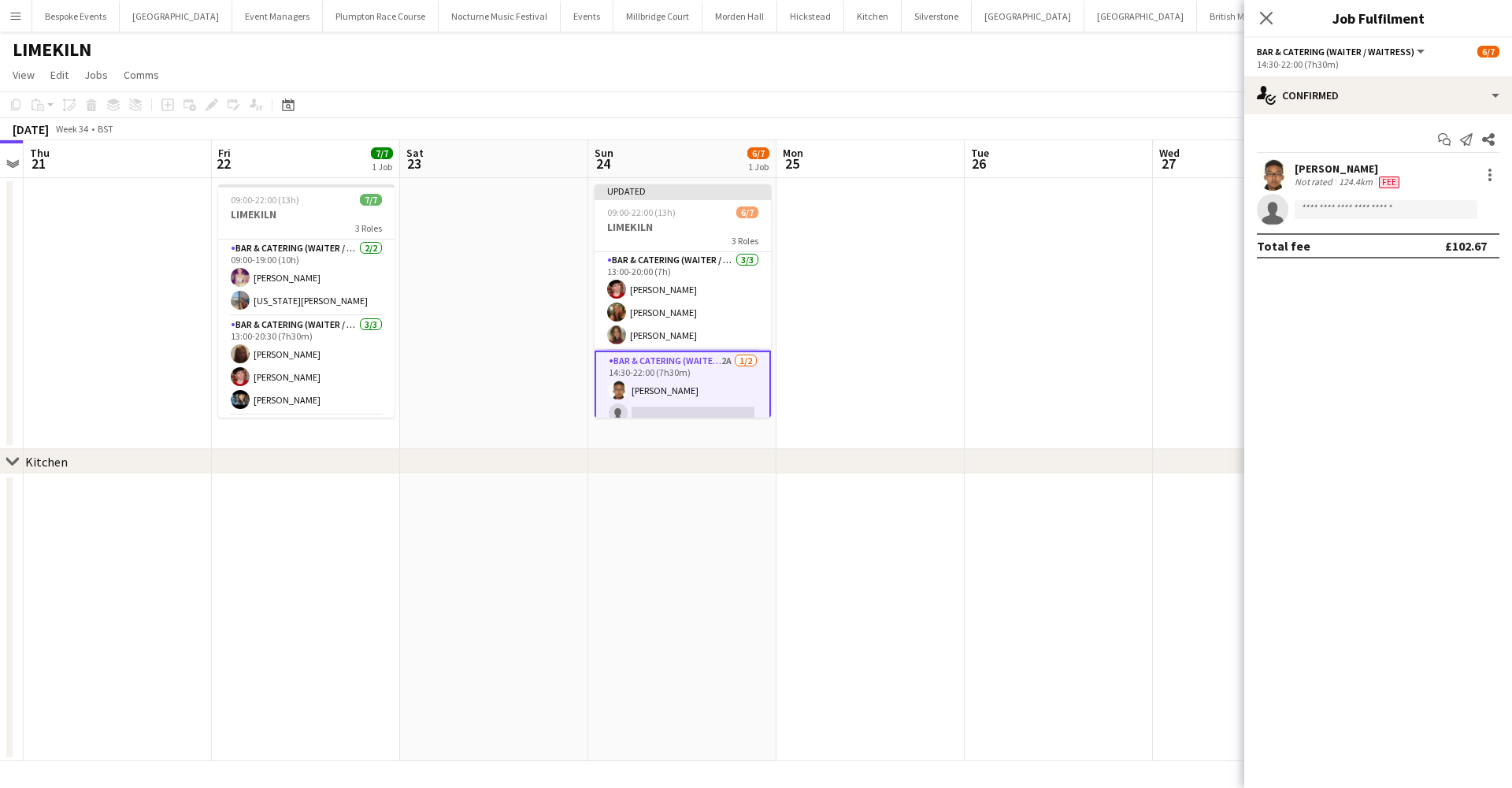
click at [1079, 336] on app-date-cell at bounding box center [1059, 313] width 188 height 271
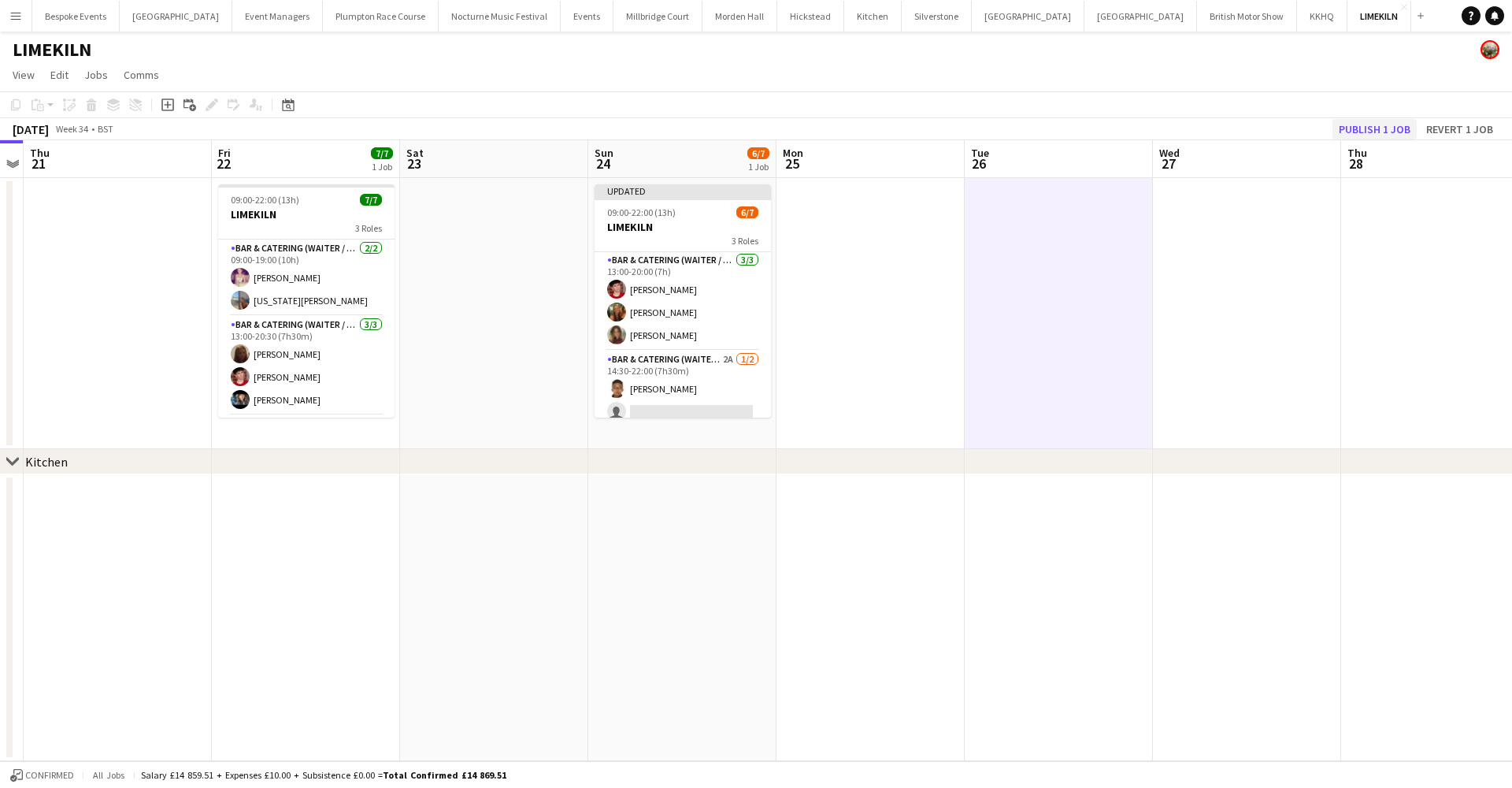
click at [1393, 124] on button "Publish 1 job" at bounding box center [1374, 129] width 85 height 20
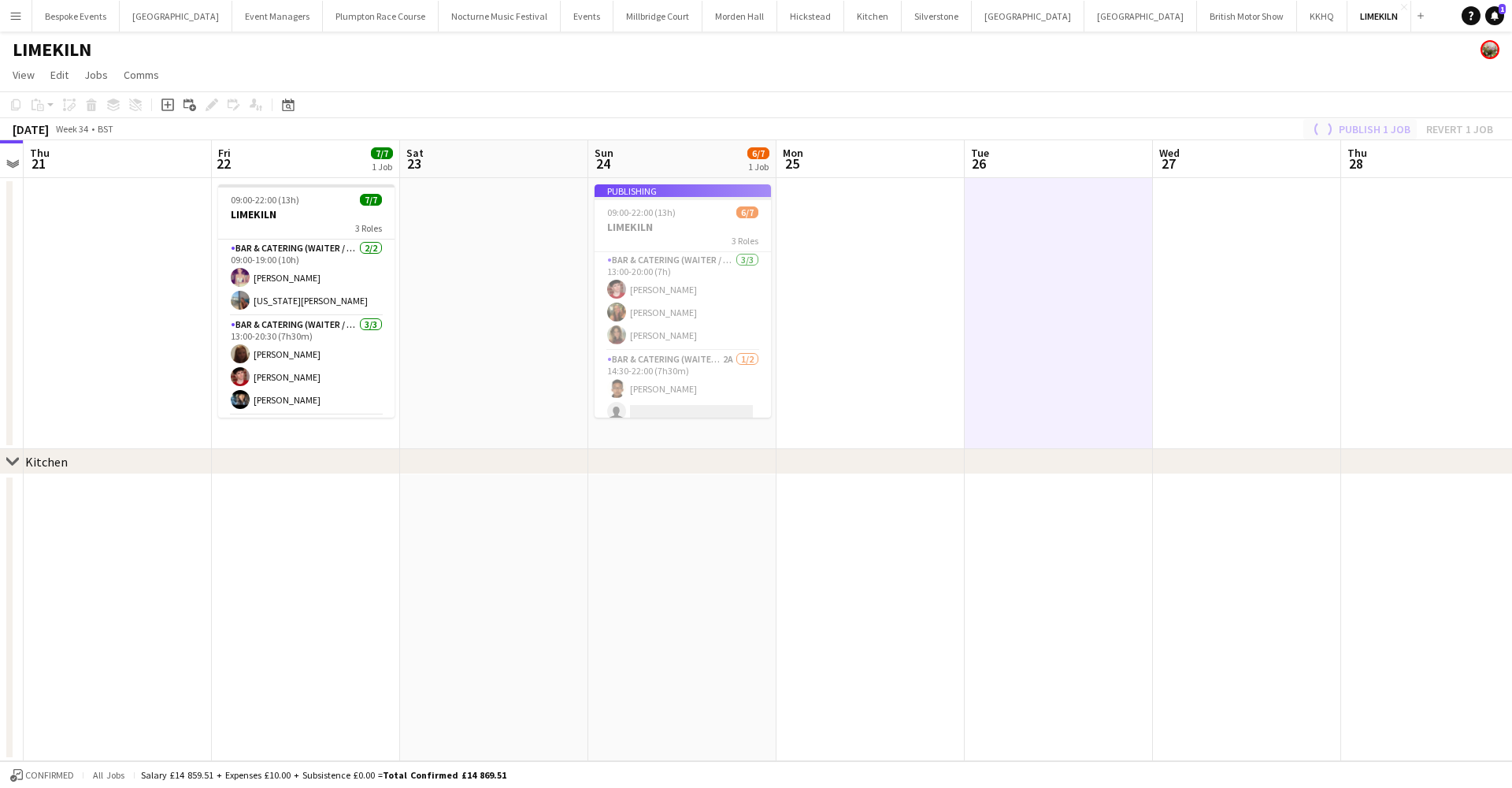
scroll to position [74, 0]
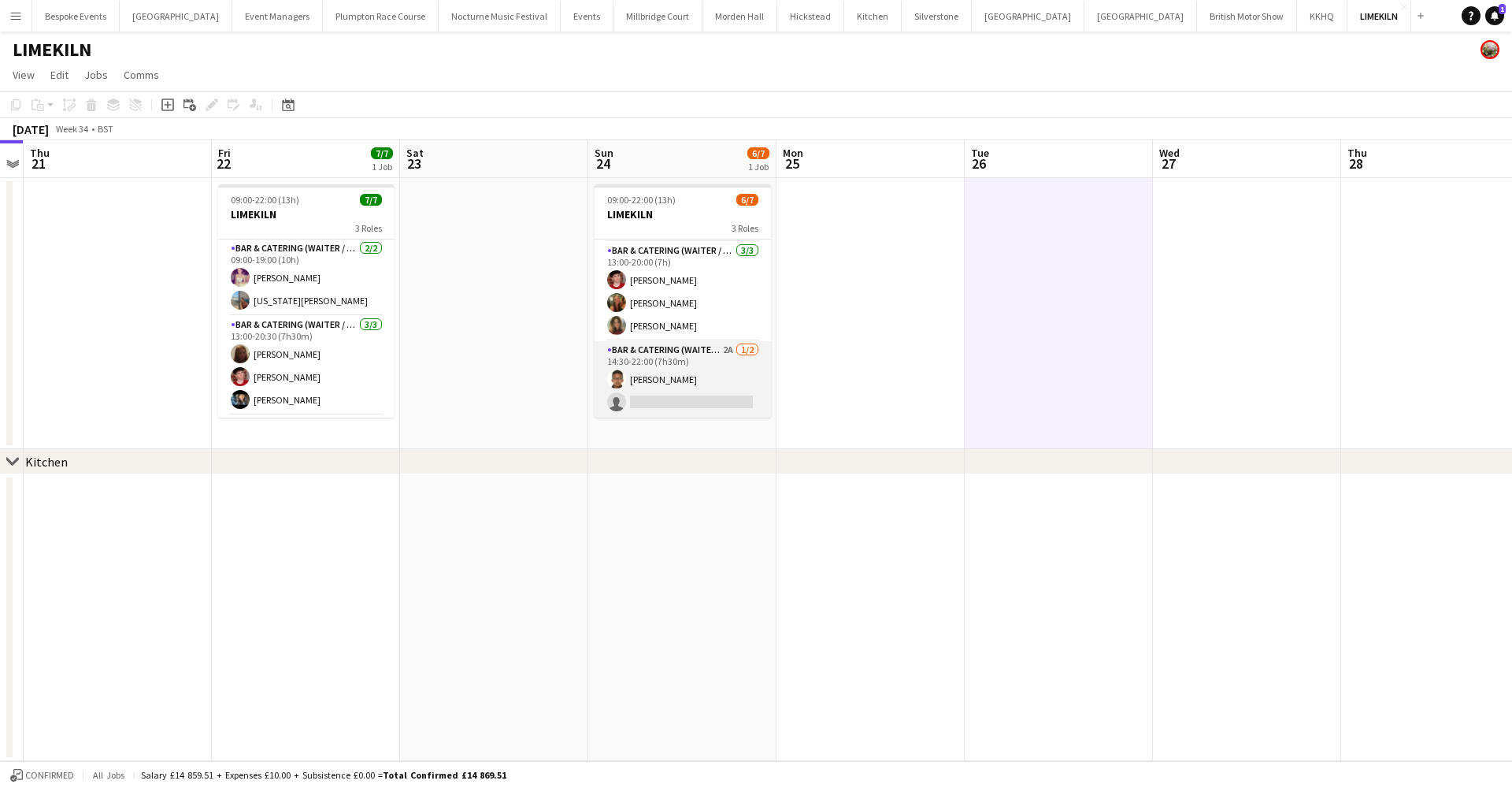
click at [738, 371] on app-card-role "Bar & Catering (Waiter / waitress) 2A [DATE] 14:30-22:00 (7h30m) [PERSON_NAME] …" at bounding box center [683, 379] width 176 height 77
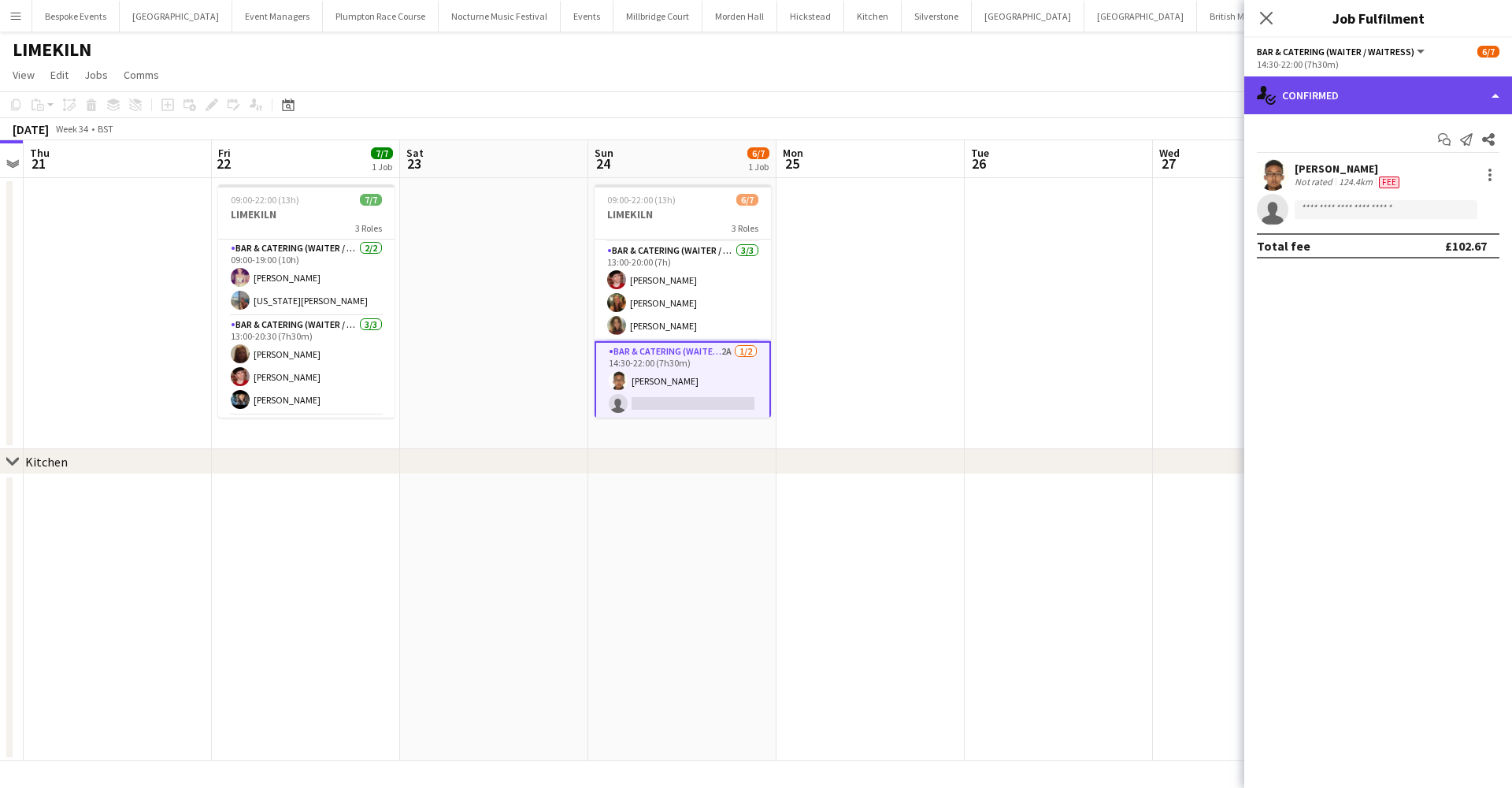
click at [1325, 81] on div "single-neutral-actions-check-2 Confirmed" at bounding box center [1378, 95] width 268 height 38
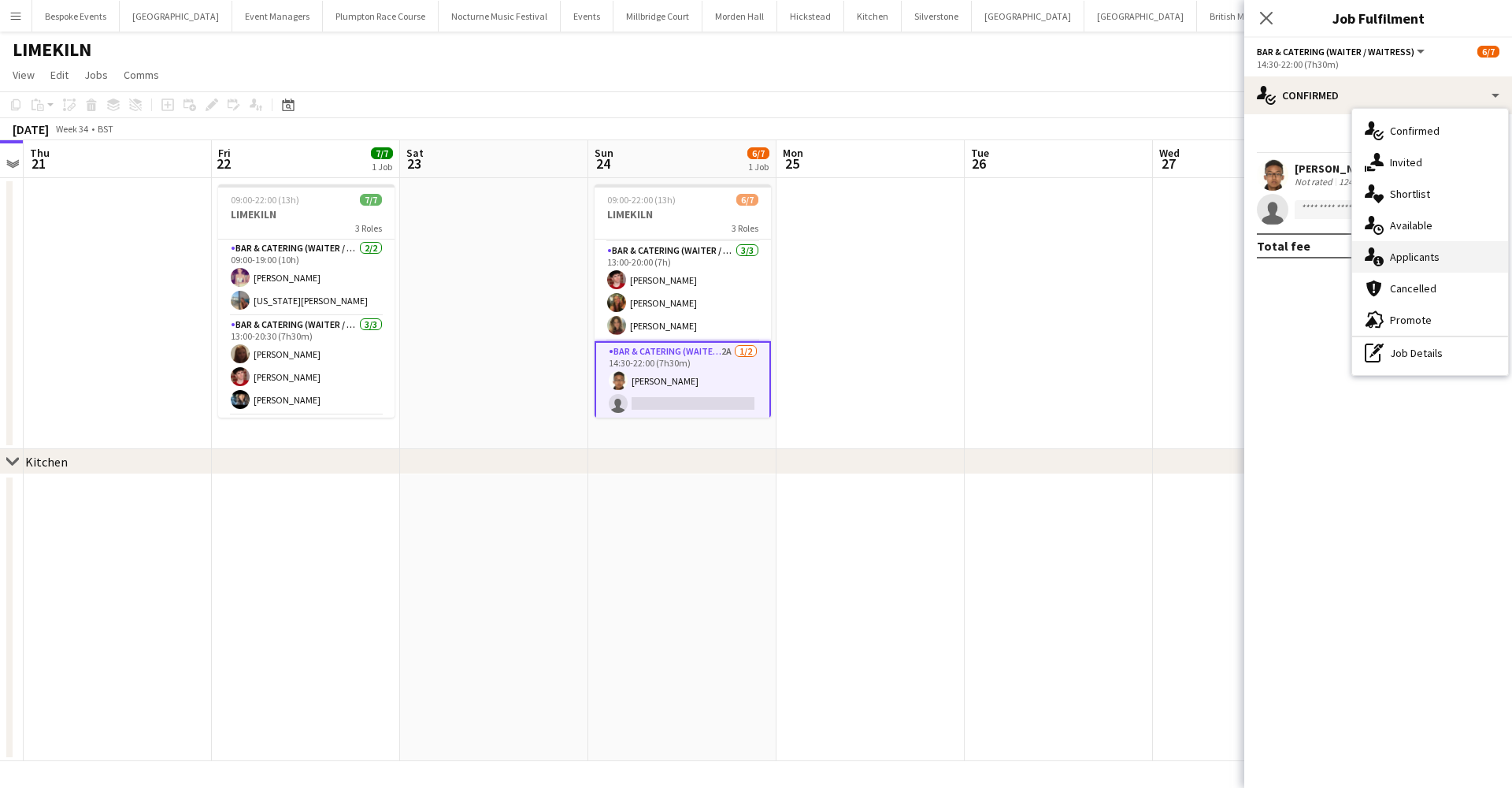
click at [1405, 252] on div "single-neutral-actions-information Applicants" at bounding box center [1430, 257] width 156 height 32
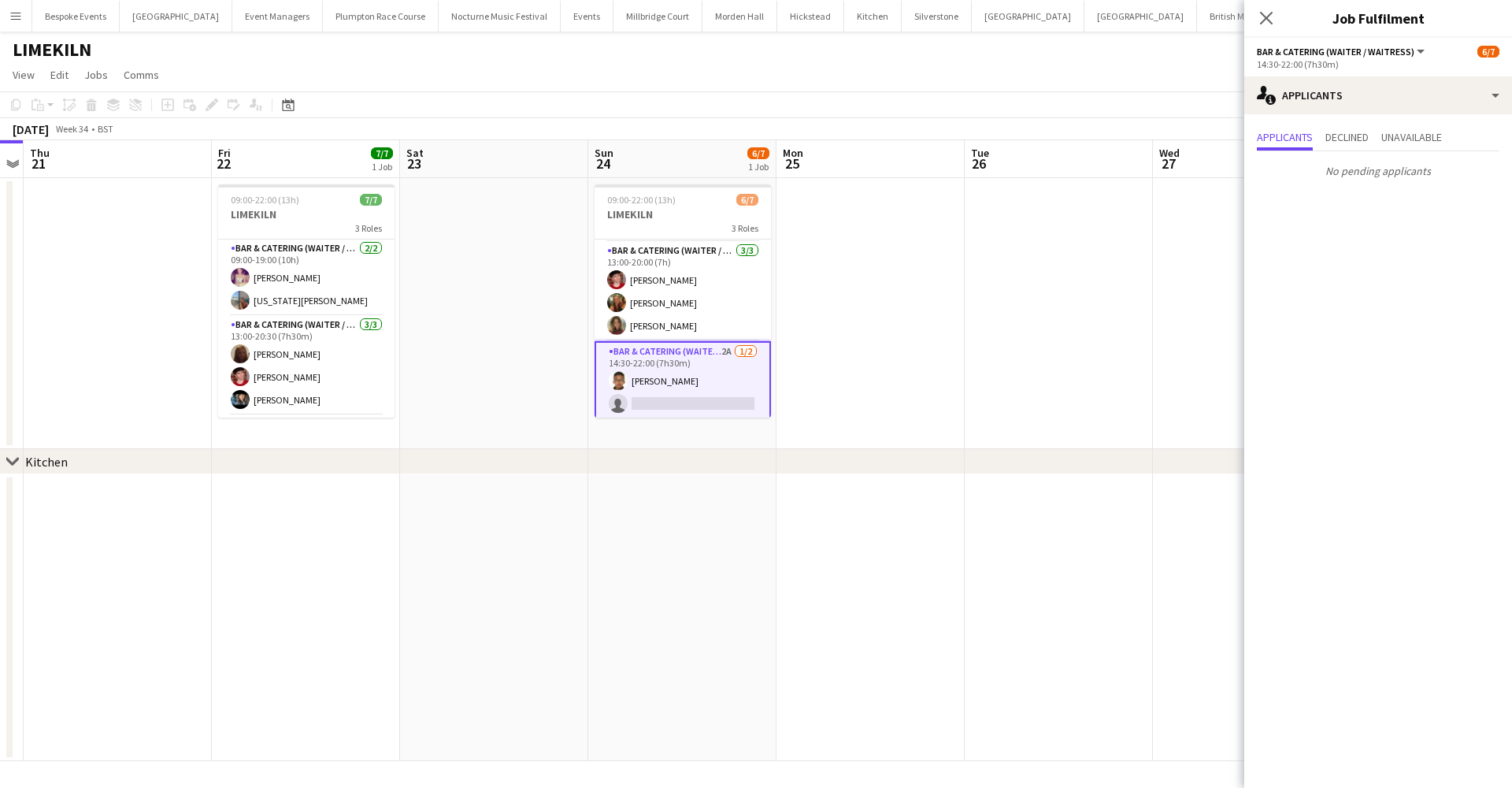
click at [1016, 260] on app-date-cell at bounding box center [1059, 313] width 188 height 271
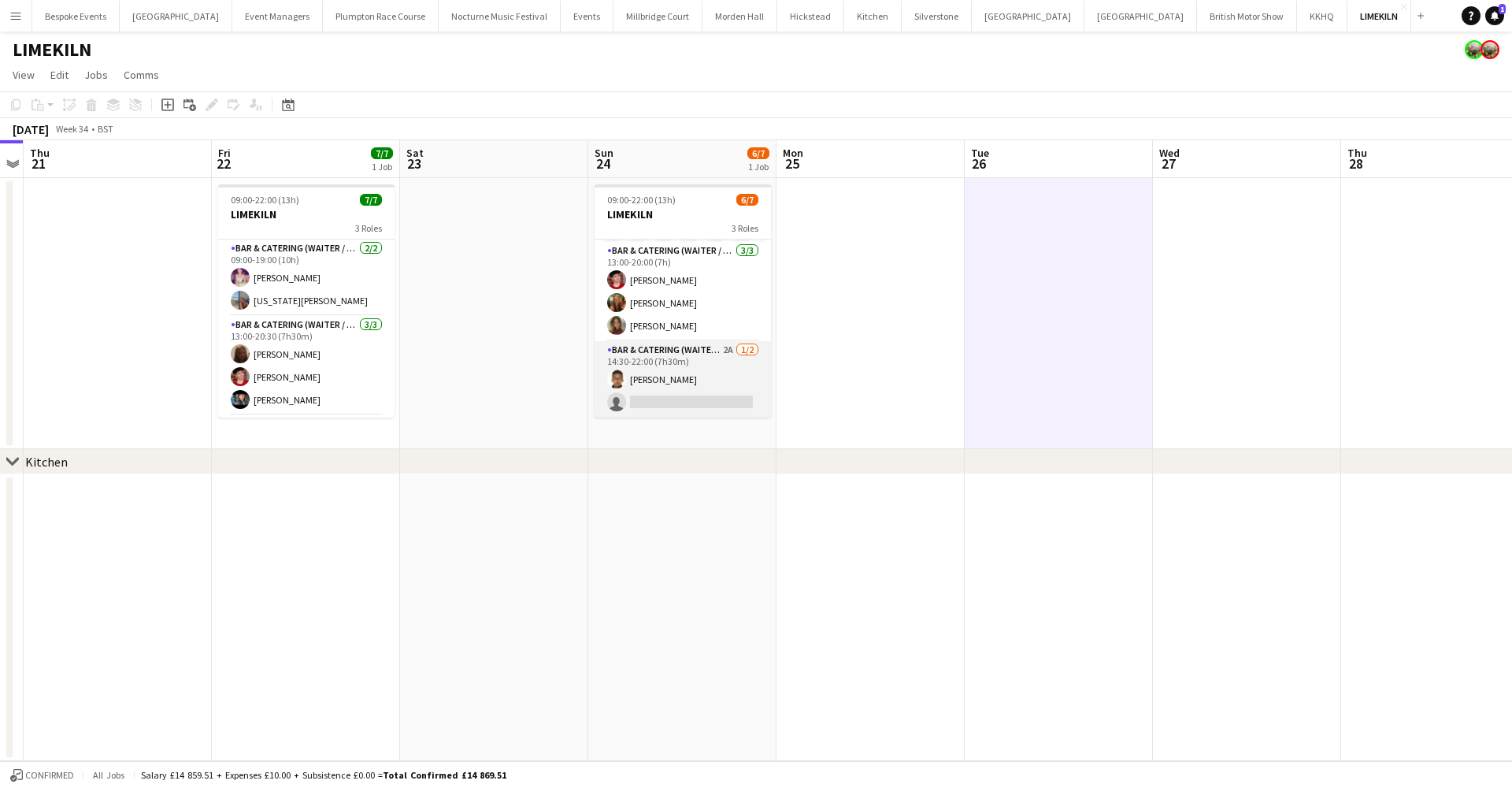
click at [636, 363] on app-card-role "Bar & Catering (Waiter / waitress) 2A [DATE] 14:30-22:00 (7h30m) [PERSON_NAME] …" at bounding box center [683, 379] width 176 height 77
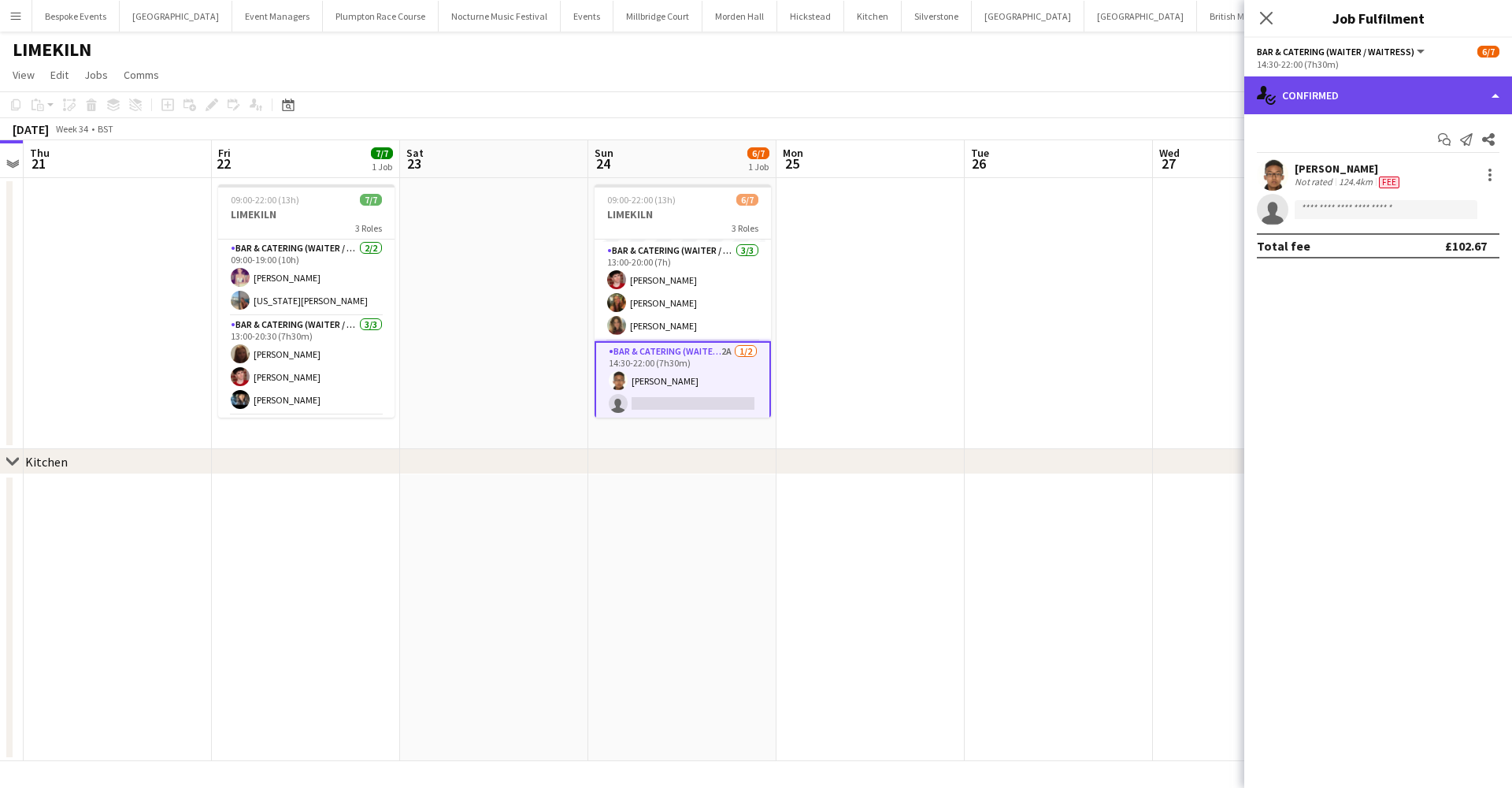
click at [1326, 96] on div "single-neutral-actions-check-2 Confirmed" at bounding box center [1378, 95] width 268 height 38
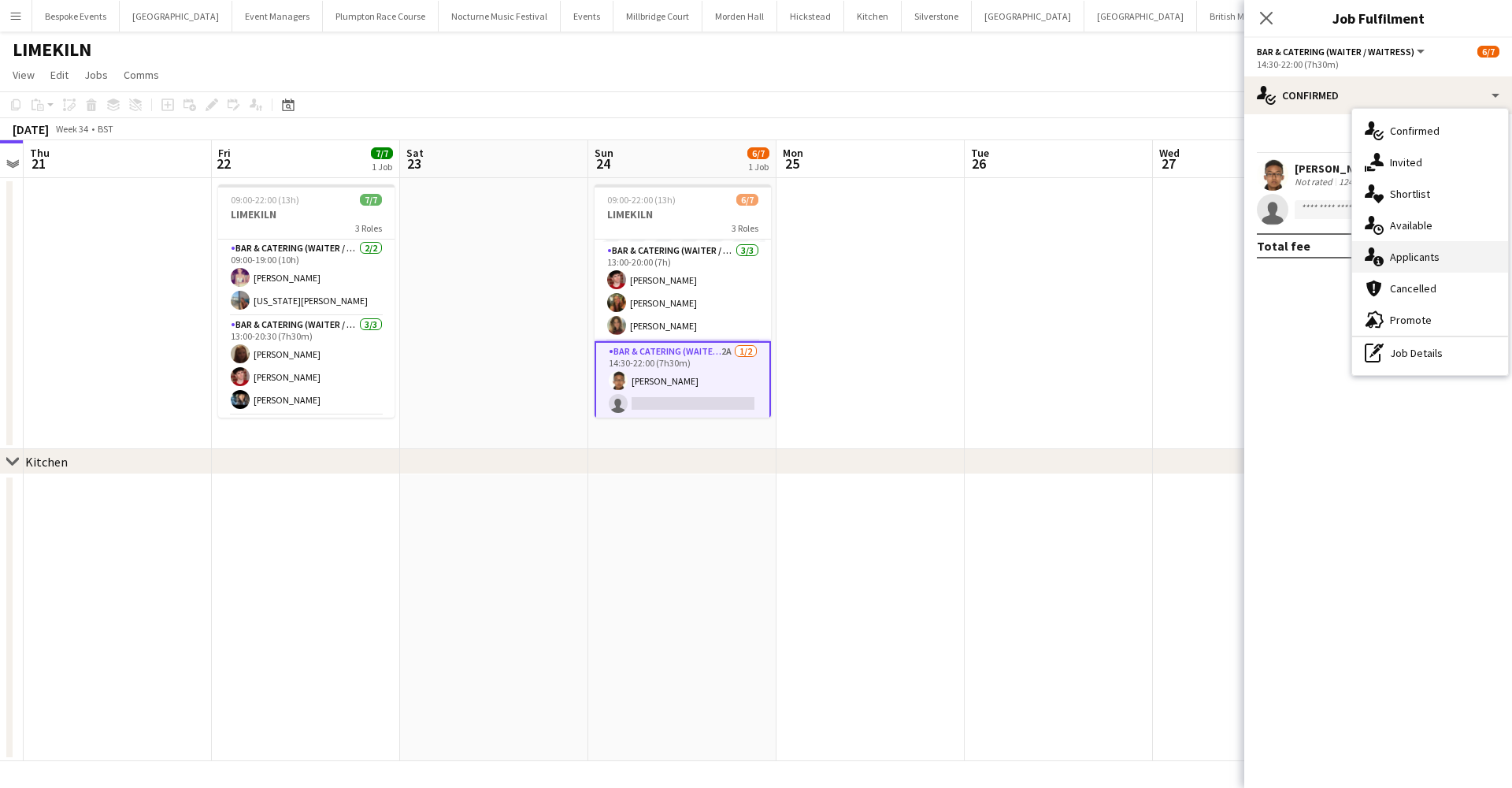
click at [1390, 270] on div "single-neutral-actions-information Applicants" at bounding box center [1430, 257] width 156 height 32
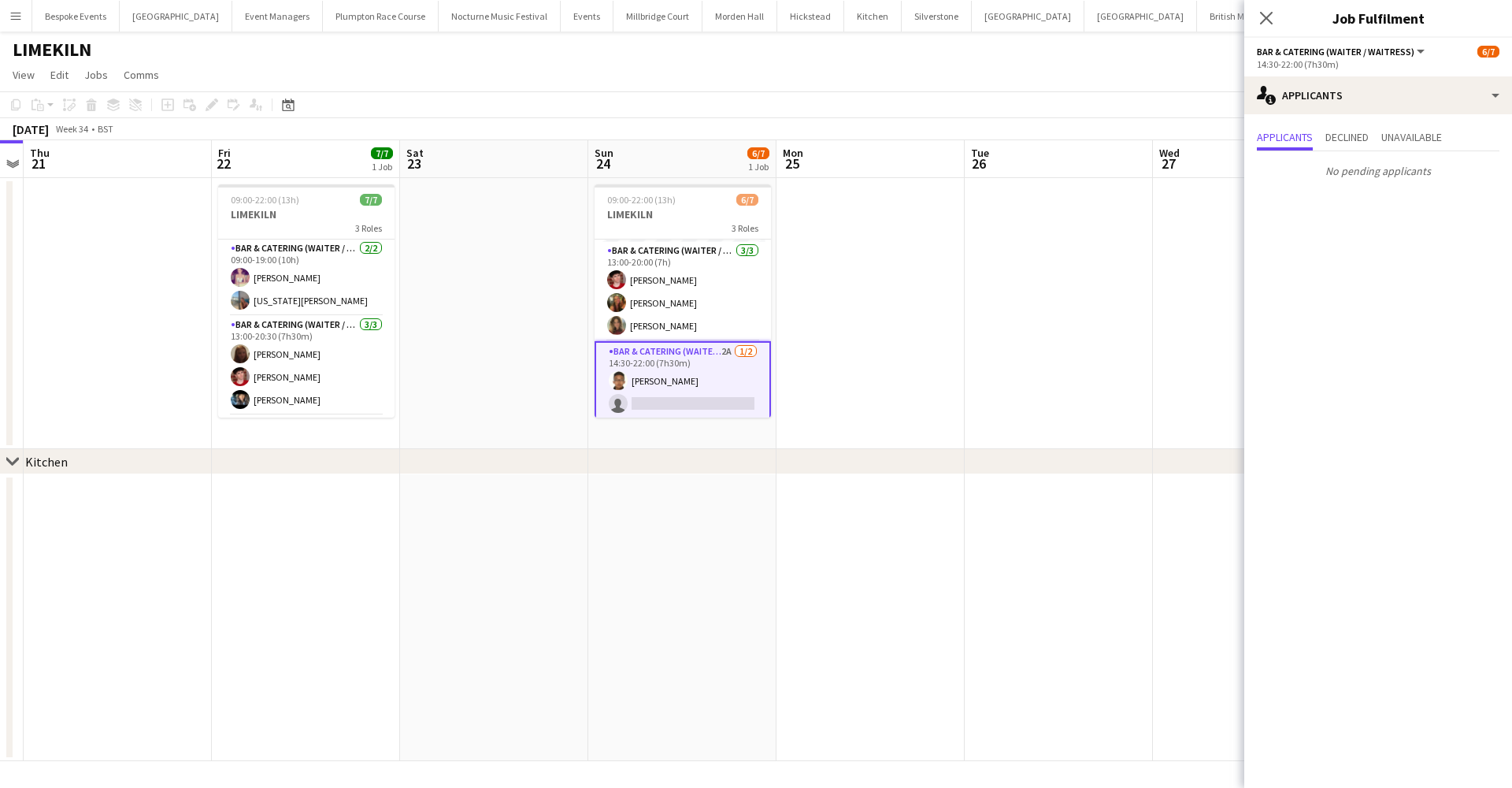
click at [976, 275] on app-date-cell at bounding box center [1059, 313] width 188 height 271
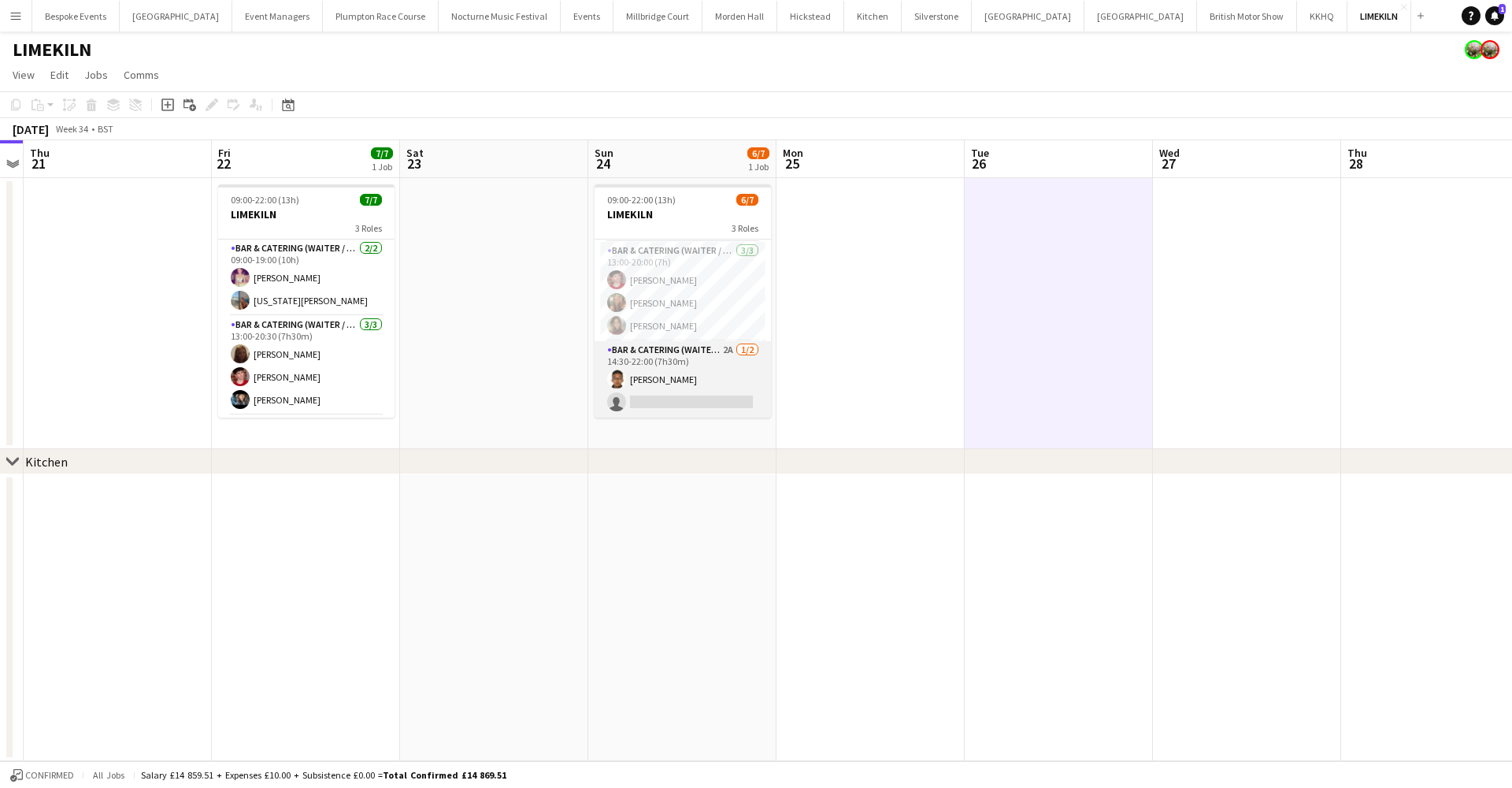
click at [670, 390] on app-card-role "Bar & Catering (Waiter / waitress) 2A [DATE] 14:30-22:00 (7h30m) [PERSON_NAME] …" at bounding box center [683, 379] width 176 height 77
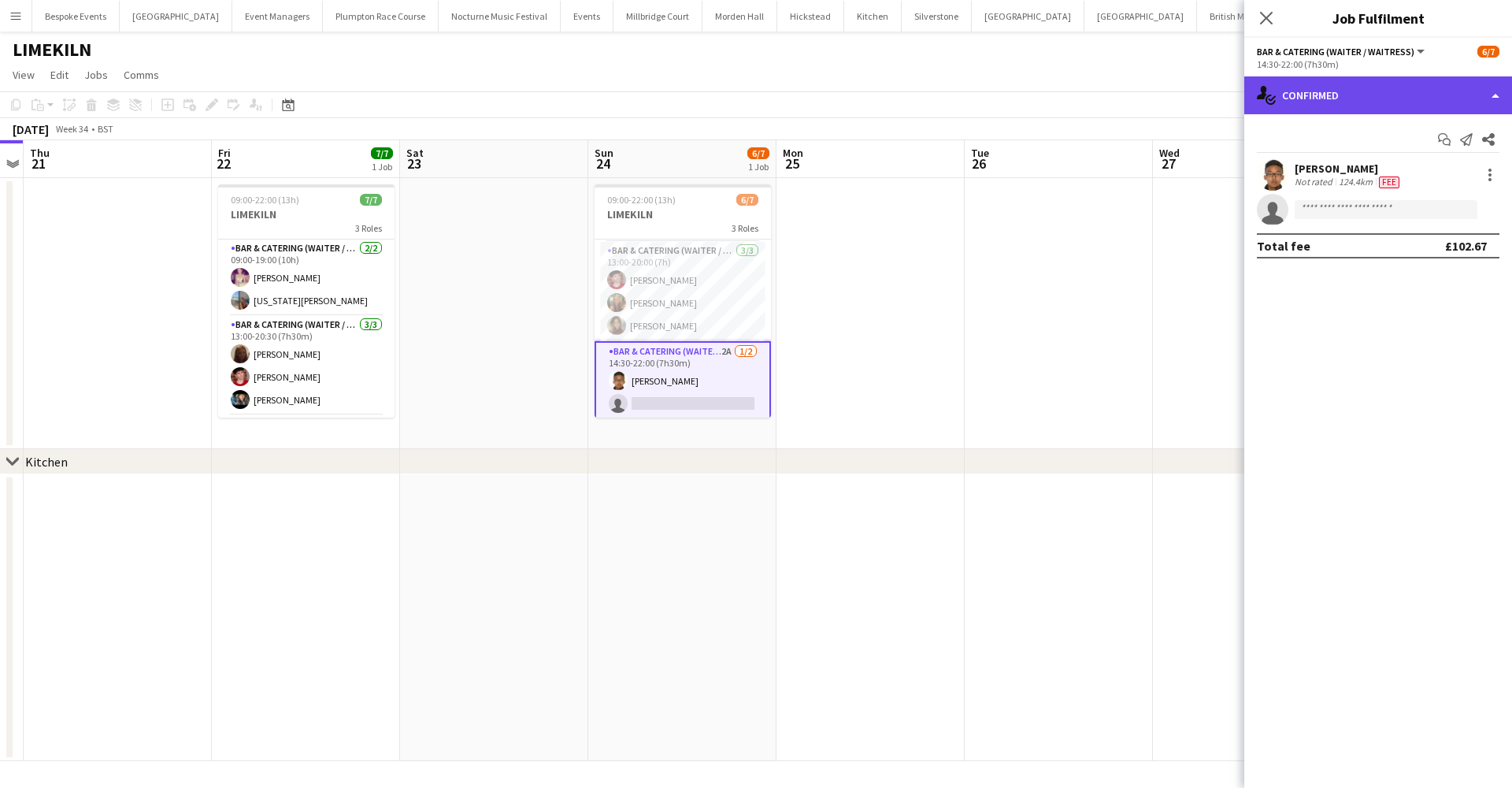
click at [1321, 108] on div "single-neutral-actions-check-2 Confirmed" at bounding box center [1378, 95] width 268 height 38
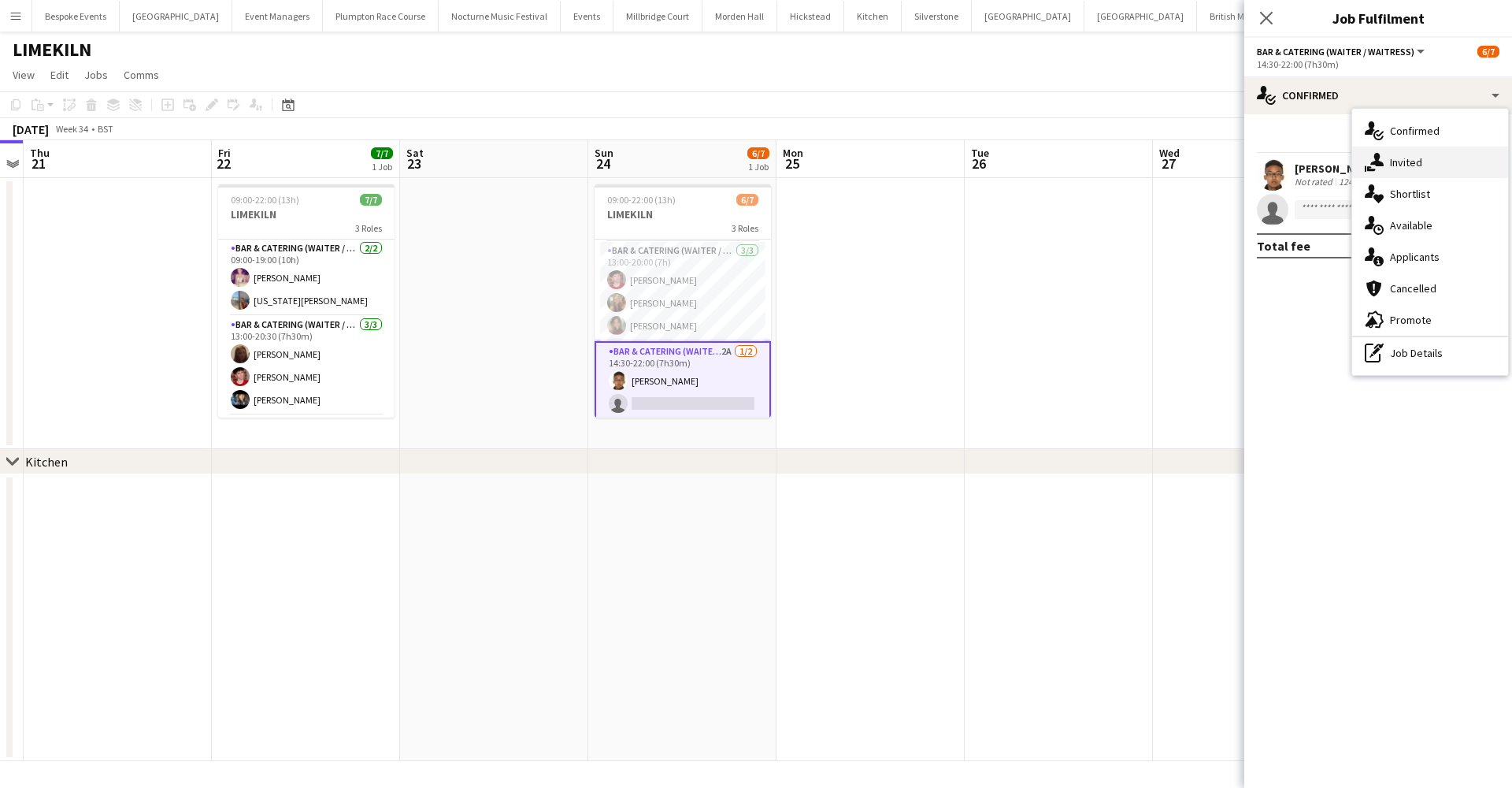
click at [1414, 158] on div "single-neutral-actions-share-1 Invited" at bounding box center [1430, 162] width 156 height 32
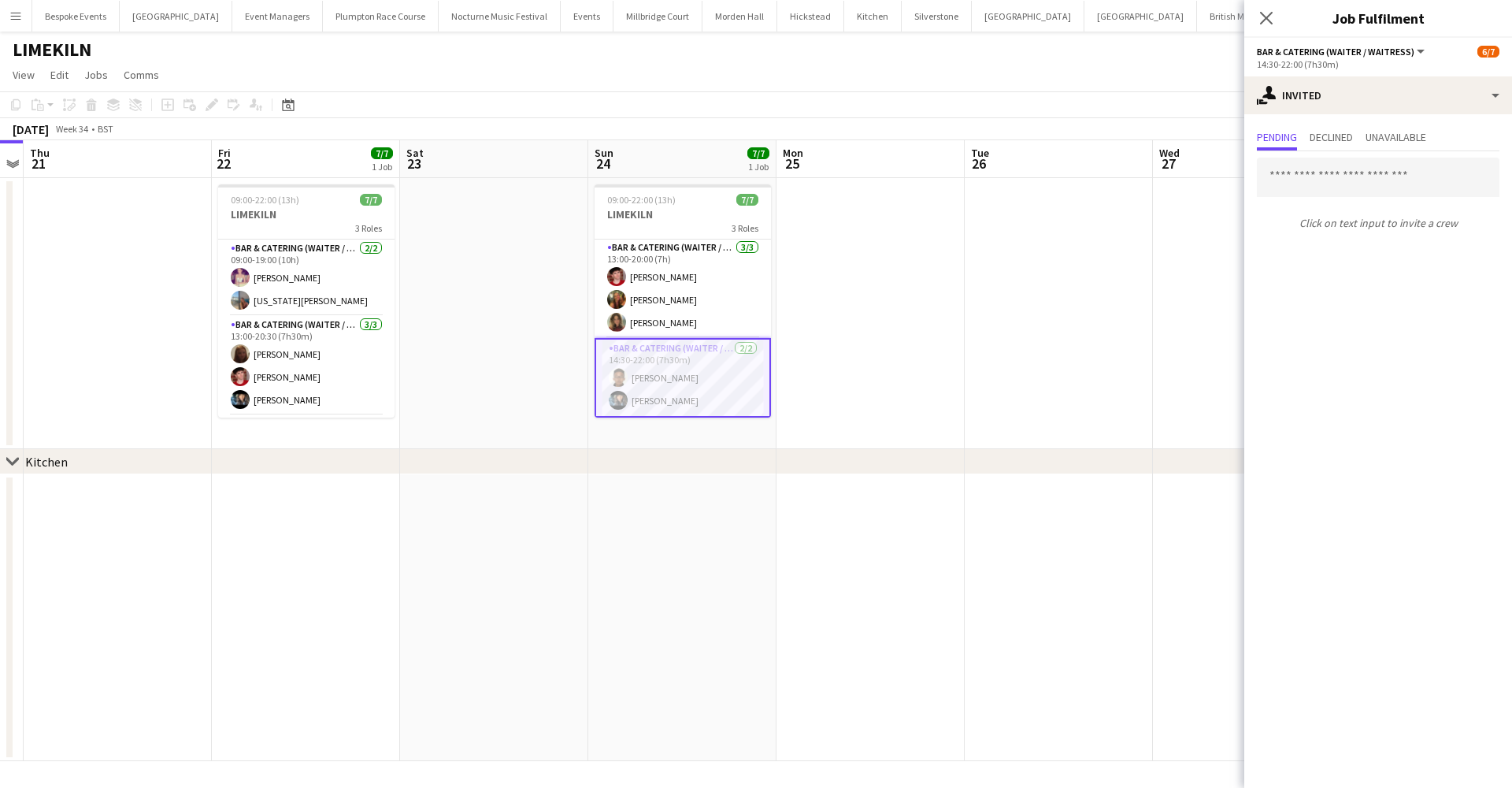
scroll to position [77, 0]
click at [13, 16] on app-icon "Menu" at bounding box center [16, 16] width 12 height 12
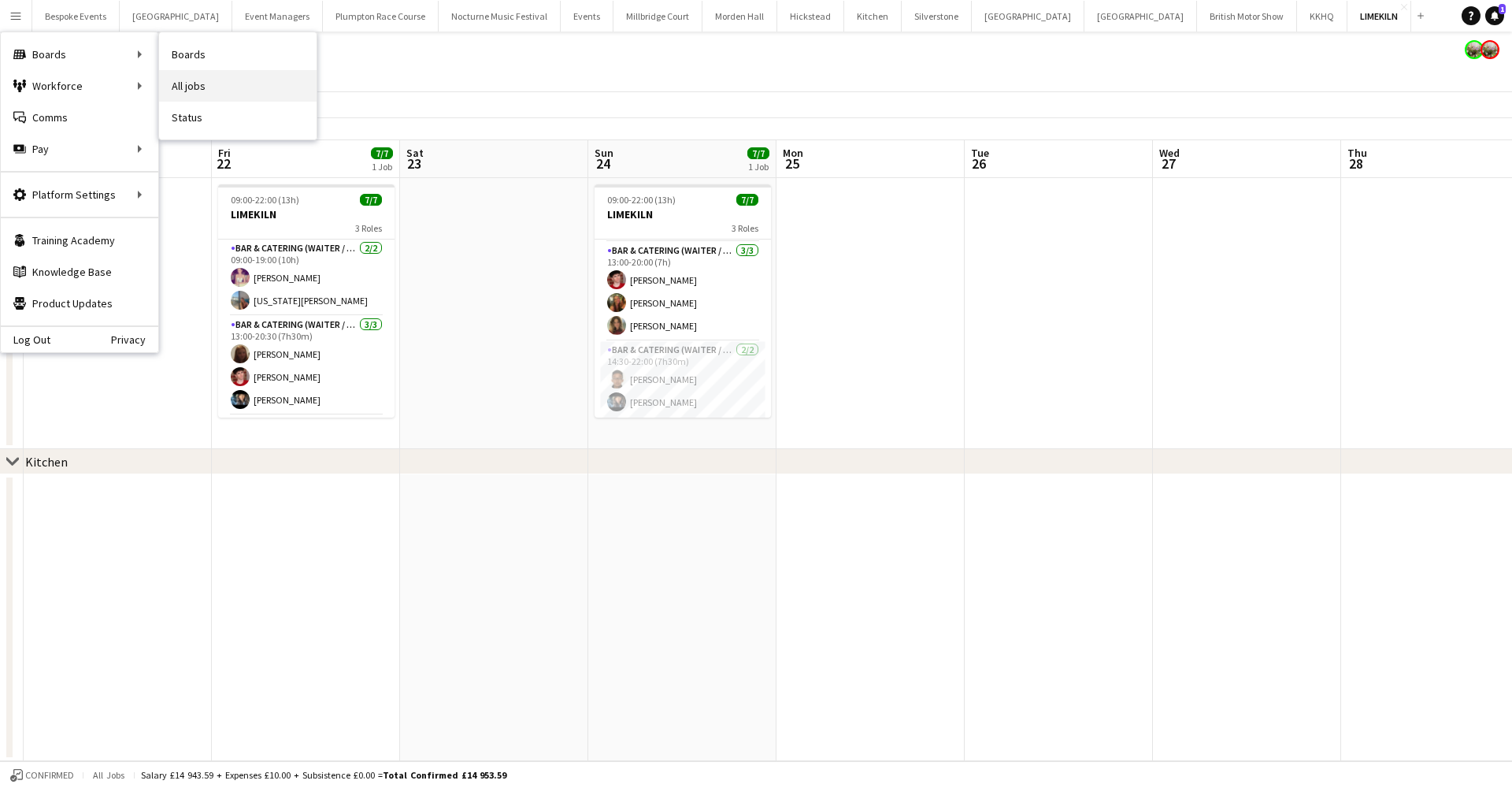
click at [196, 78] on link "All jobs" at bounding box center [237, 86] width 158 height 32
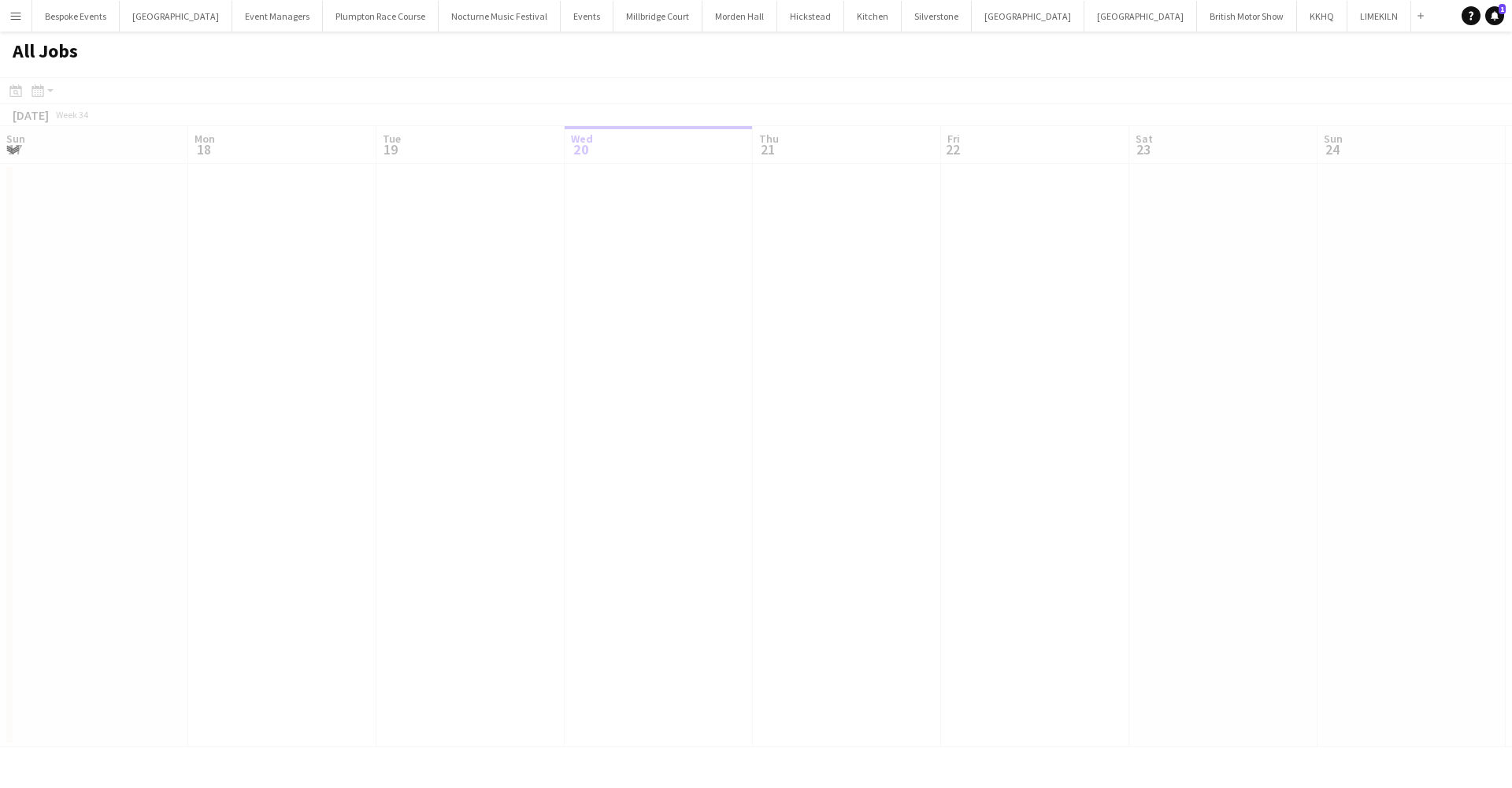
scroll to position [0, 377]
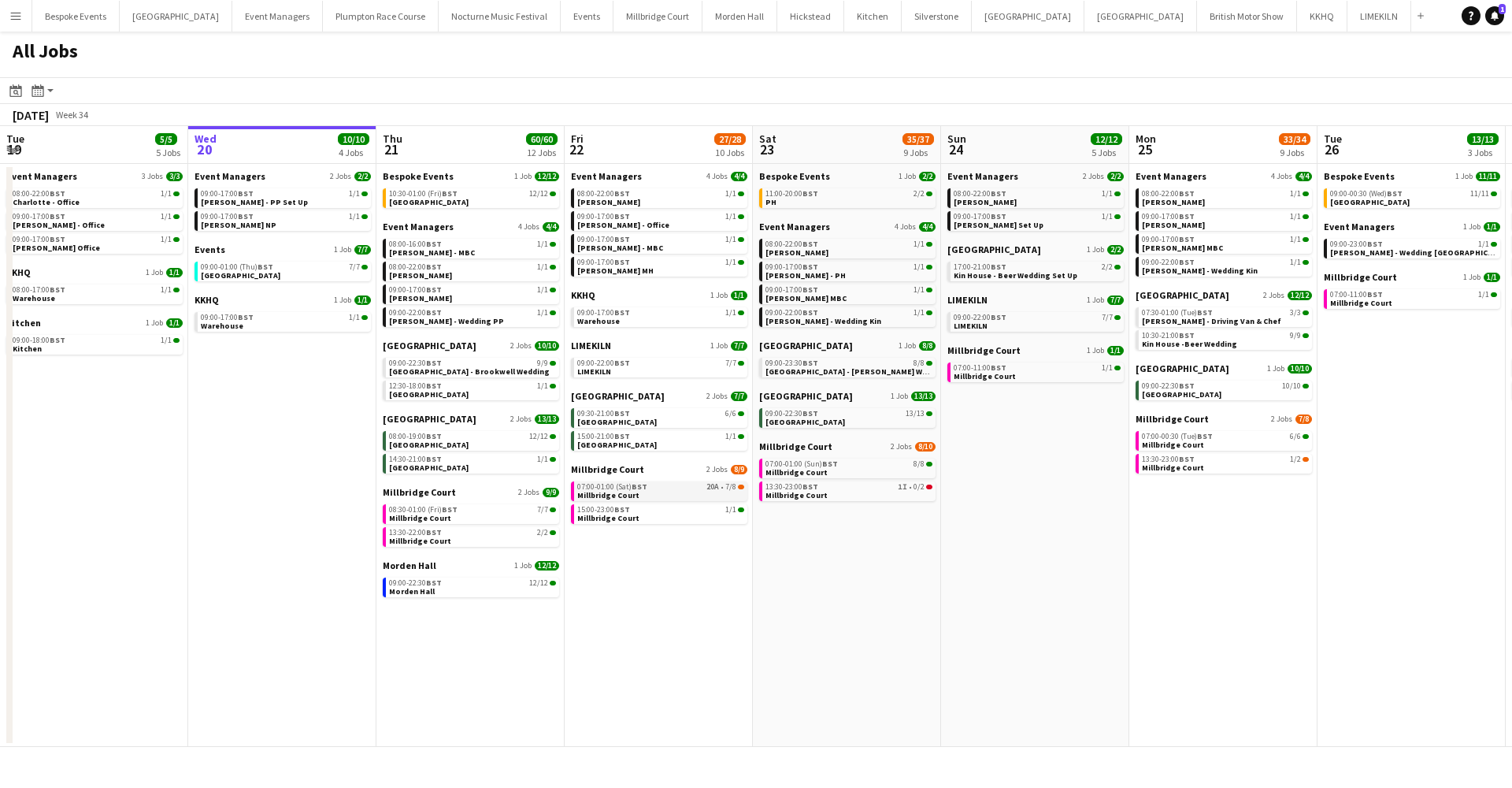
click at [662, 499] on link "07:00-01:00 (Sat) BST 20A • [STREET_ADDRESS]" at bounding box center [660, 490] width 167 height 19
click at [20, 17] on app-icon "Menu" at bounding box center [16, 16] width 12 height 12
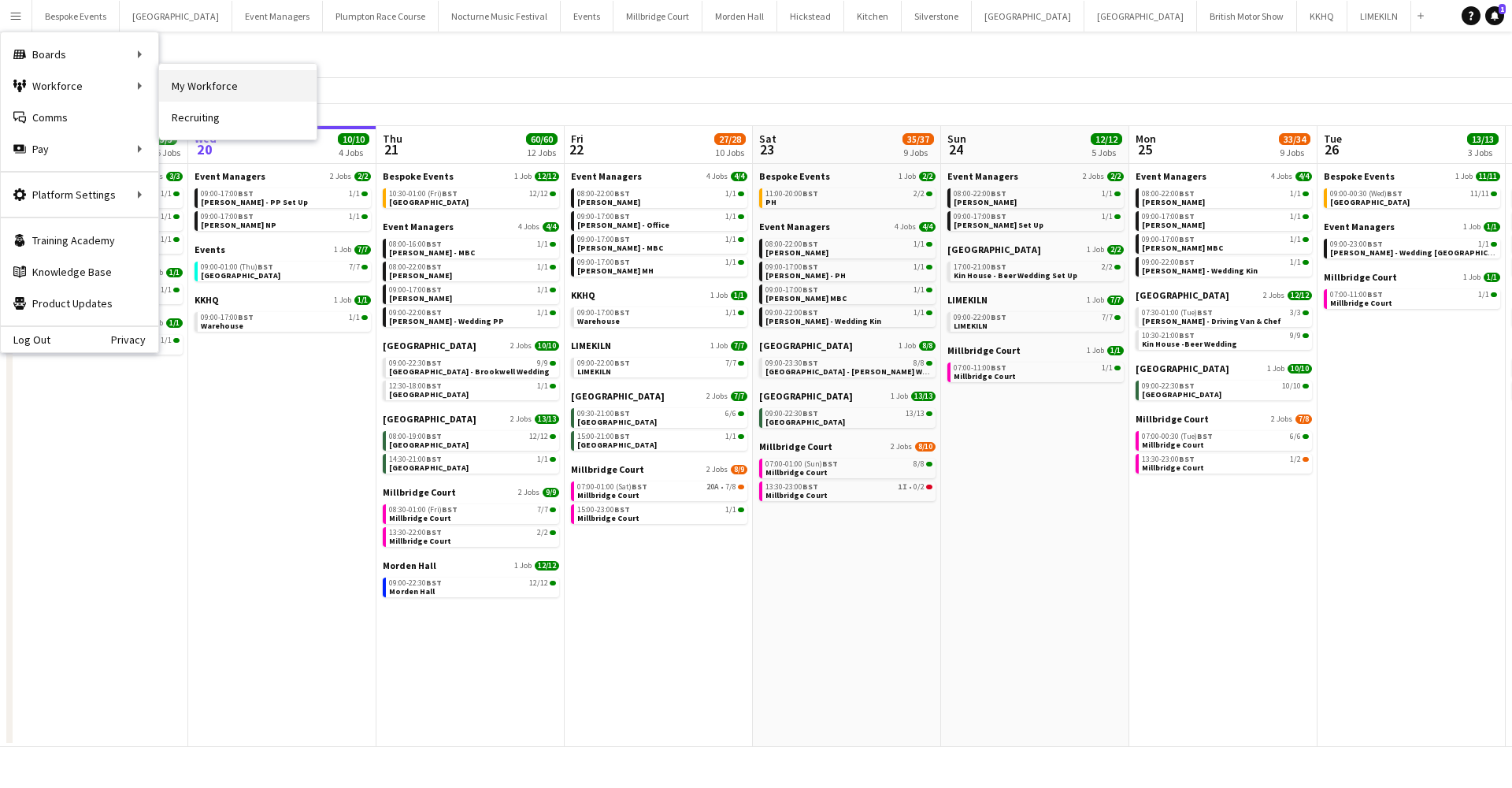
click at [174, 87] on link "My Workforce" at bounding box center [237, 86] width 158 height 32
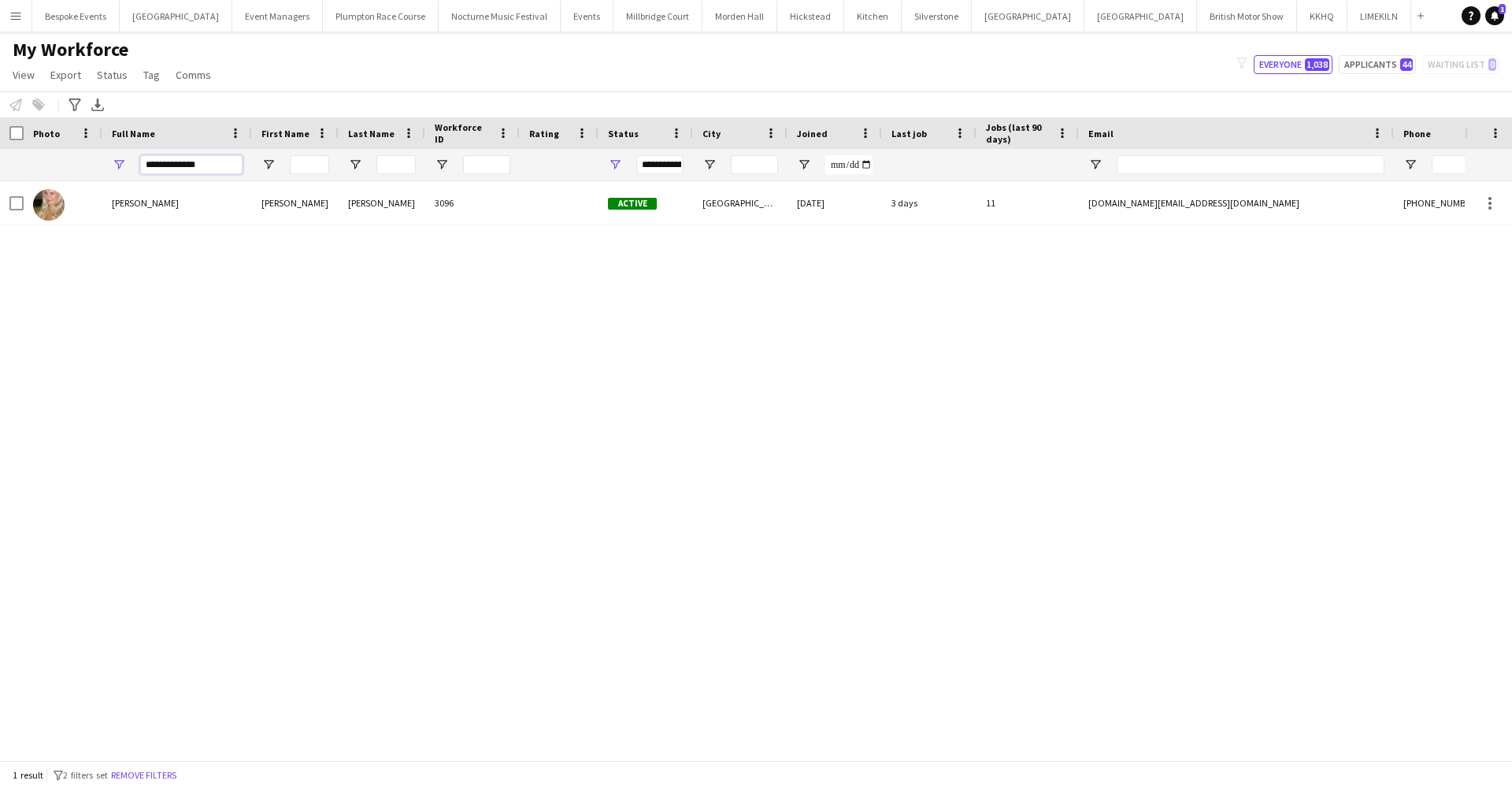
drag, startPoint x: 194, startPoint y: 169, endPoint x: 130, endPoint y: 158, distance: 64.9
click at [130, 158] on div "**********" at bounding box center [177, 165] width 150 height 32
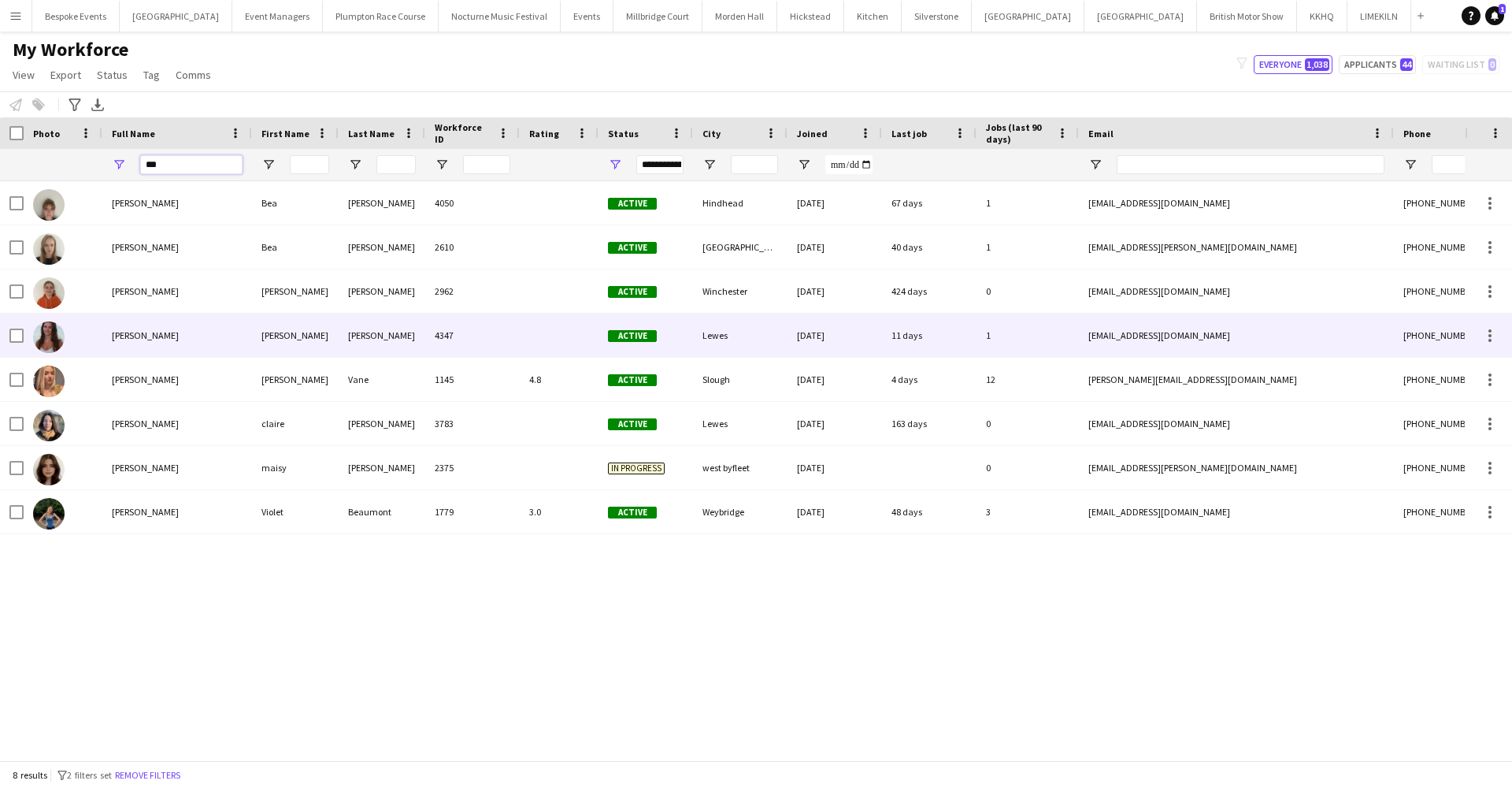
type input "***"
click at [203, 329] on div "[PERSON_NAME]" at bounding box center [177, 334] width 150 height 43
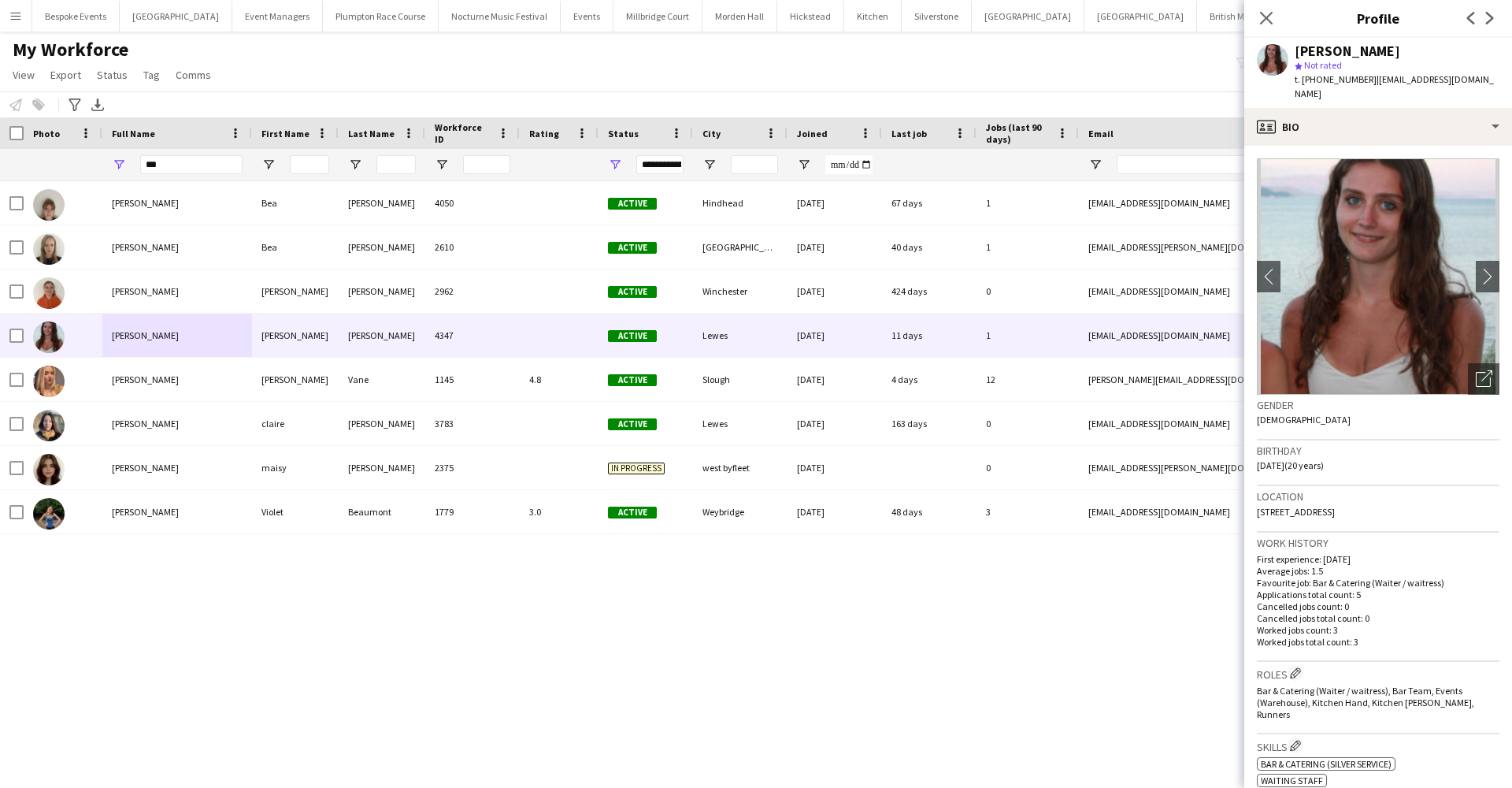
click at [1478, 82] on div "[PERSON_NAME] star Not rated t. [PHONE_NUMBER] | [EMAIL_ADDRESS][DOMAIN_NAME]" at bounding box center [1378, 72] width 268 height 70
click at [1387, 120] on div "profile Bio" at bounding box center [1378, 126] width 268 height 38
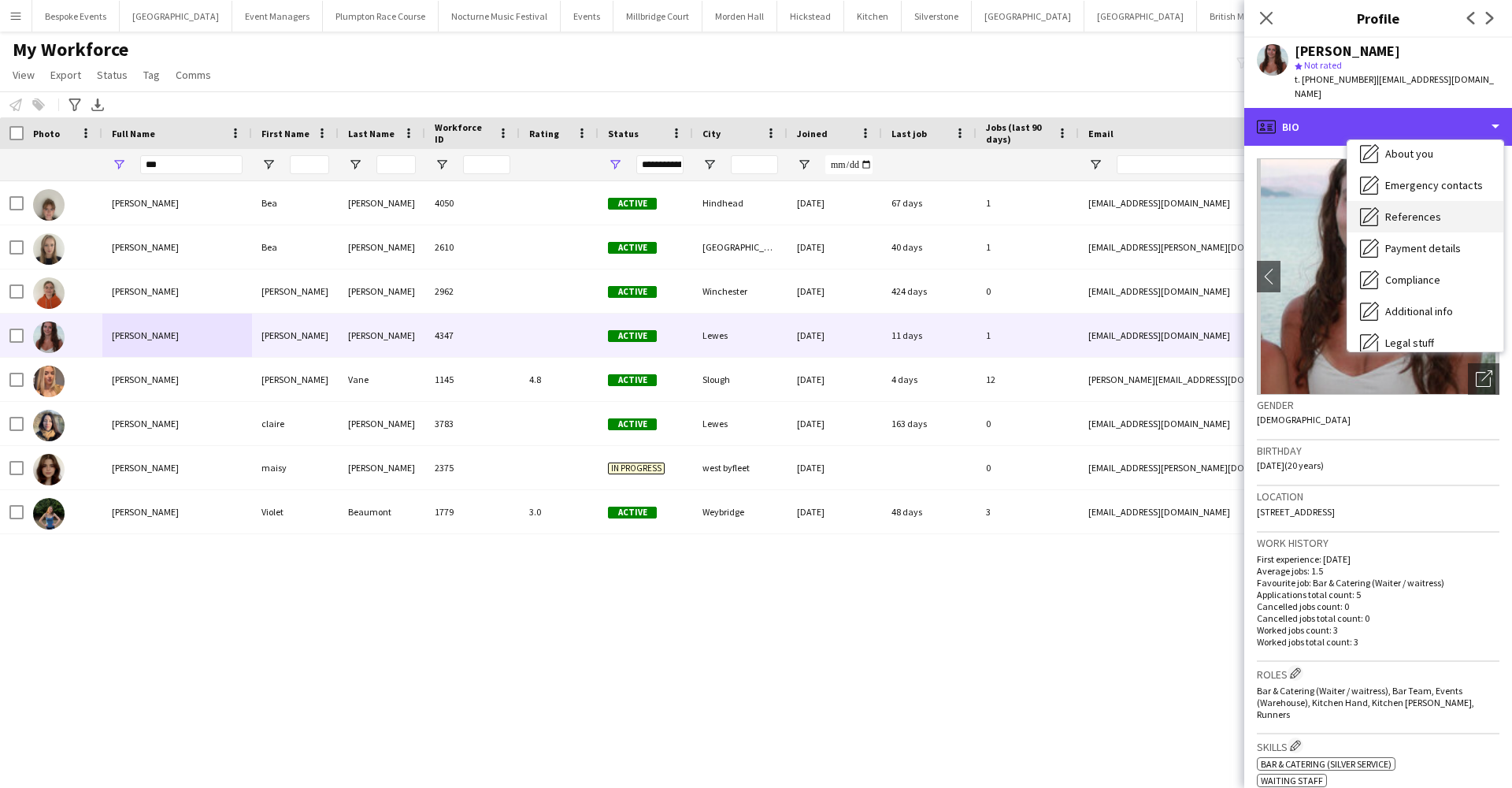
scroll to position [128, 0]
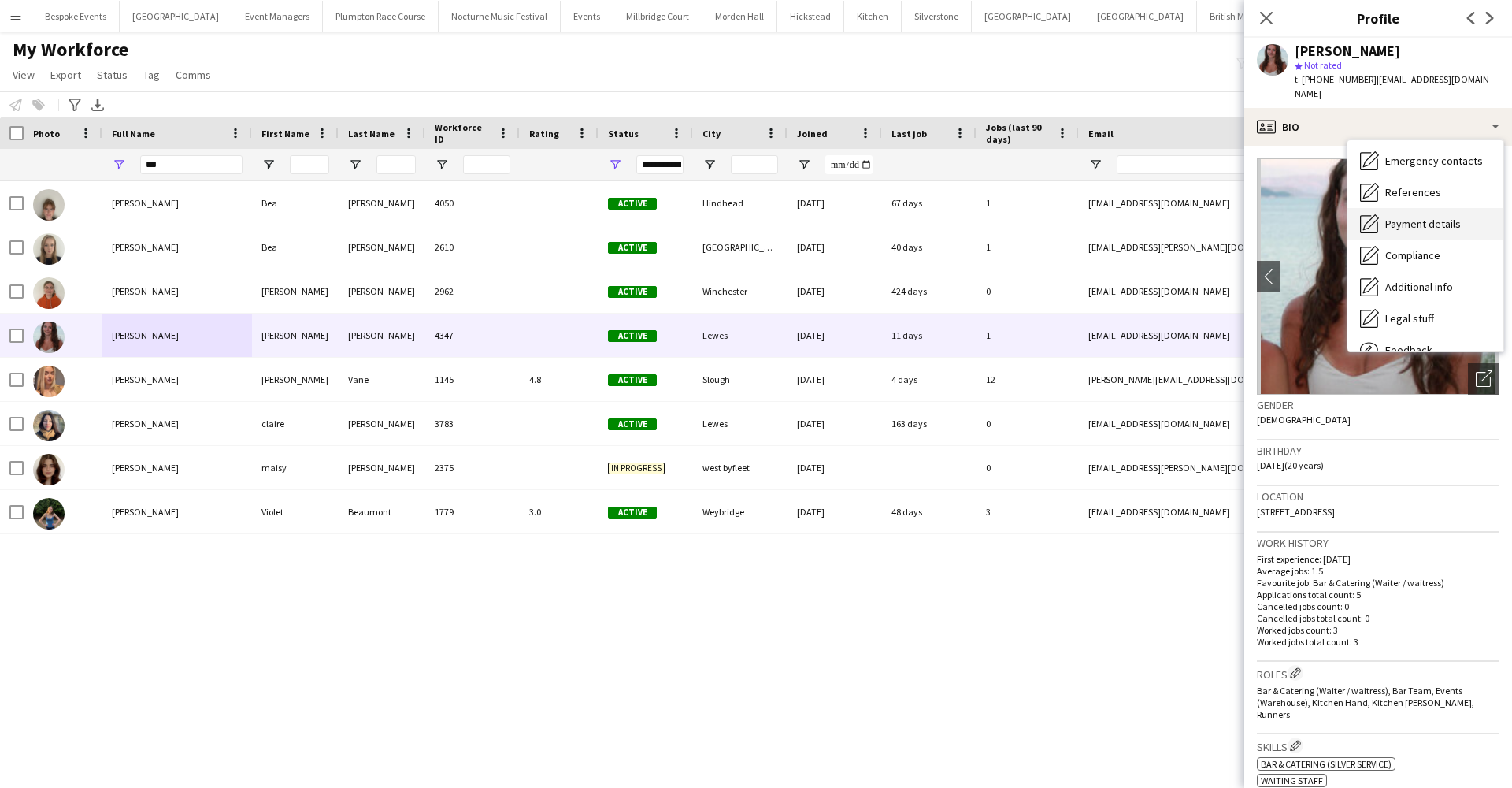
click at [1405, 216] on div "Payment details Payment details" at bounding box center [1425, 224] width 156 height 32
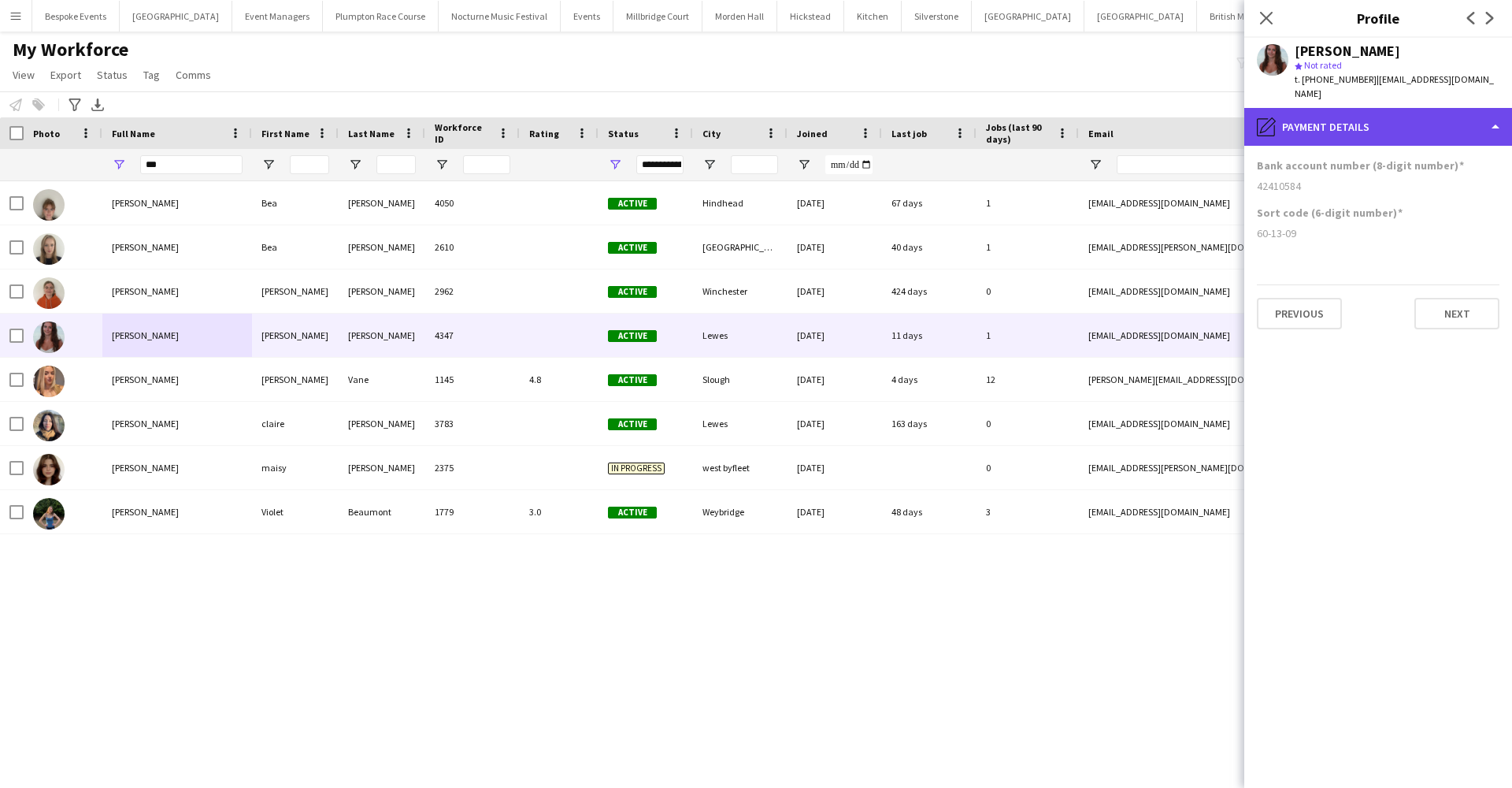
click at [1347, 114] on div "pencil4 Payment details" at bounding box center [1378, 126] width 268 height 38
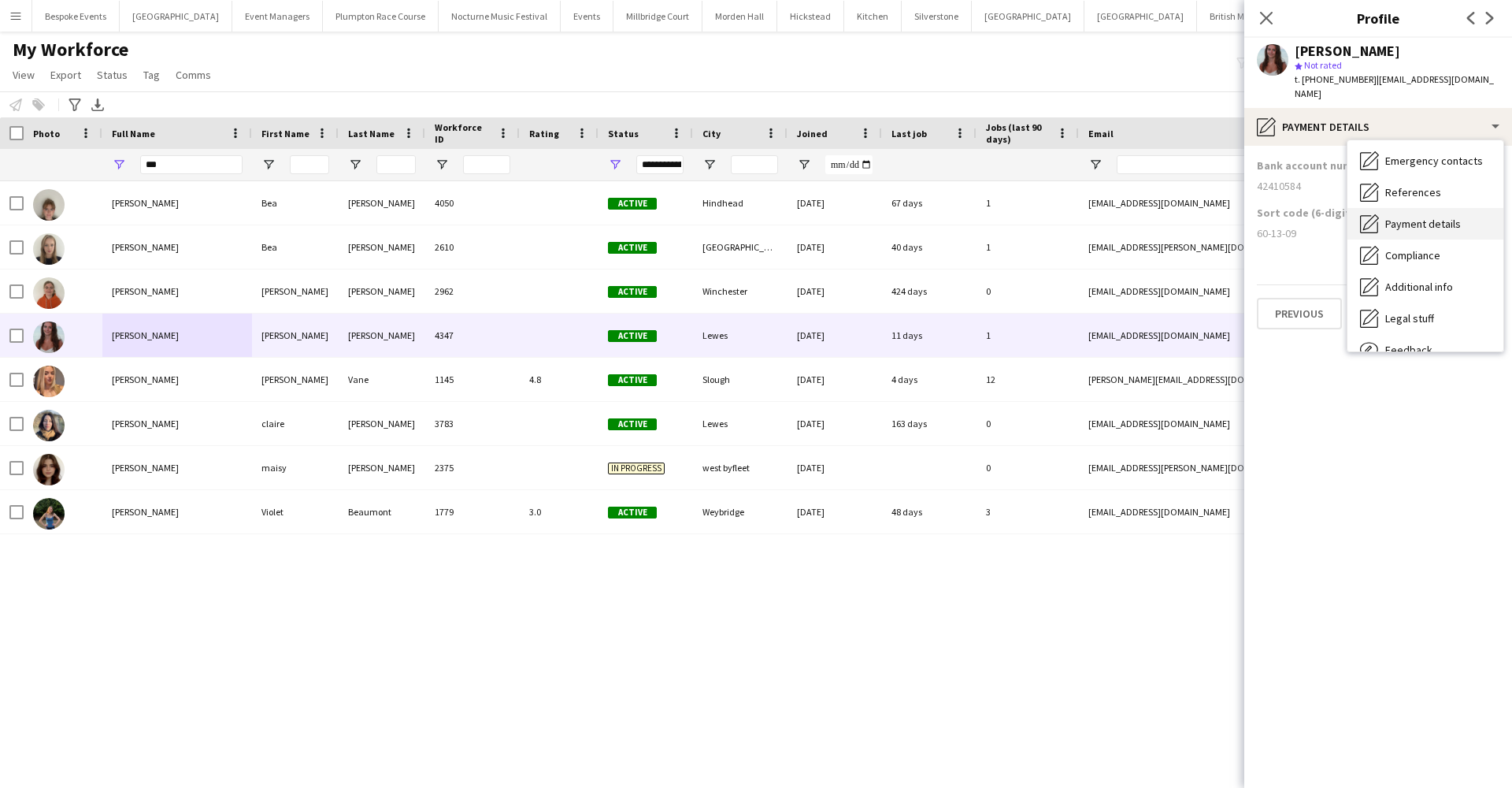
click at [1405, 208] on div "Payment details Payment details" at bounding box center [1425, 224] width 156 height 32
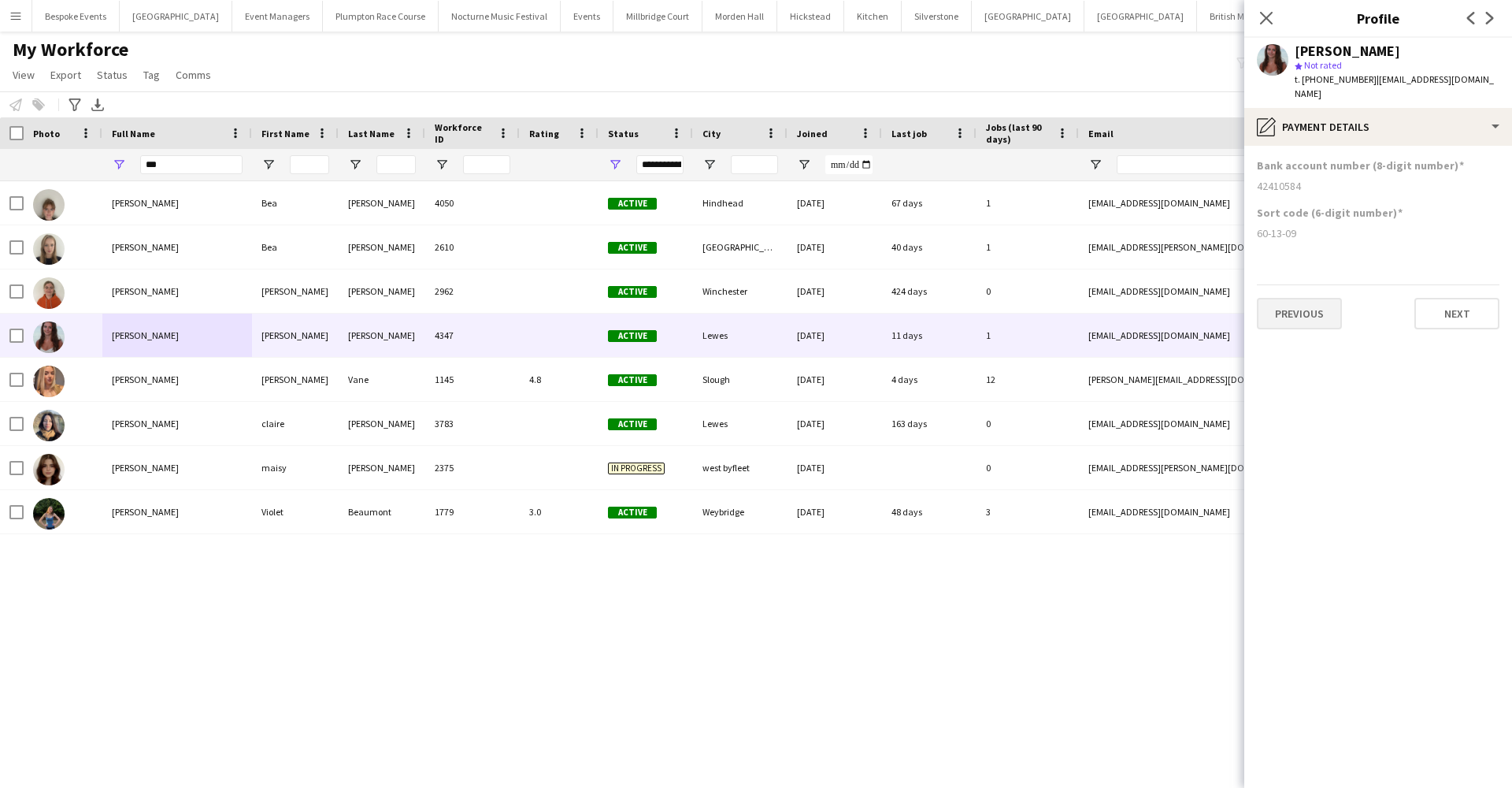
click at [1311, 301] on button "Previous" at bounding box center [1299, 313] width 85 height 32
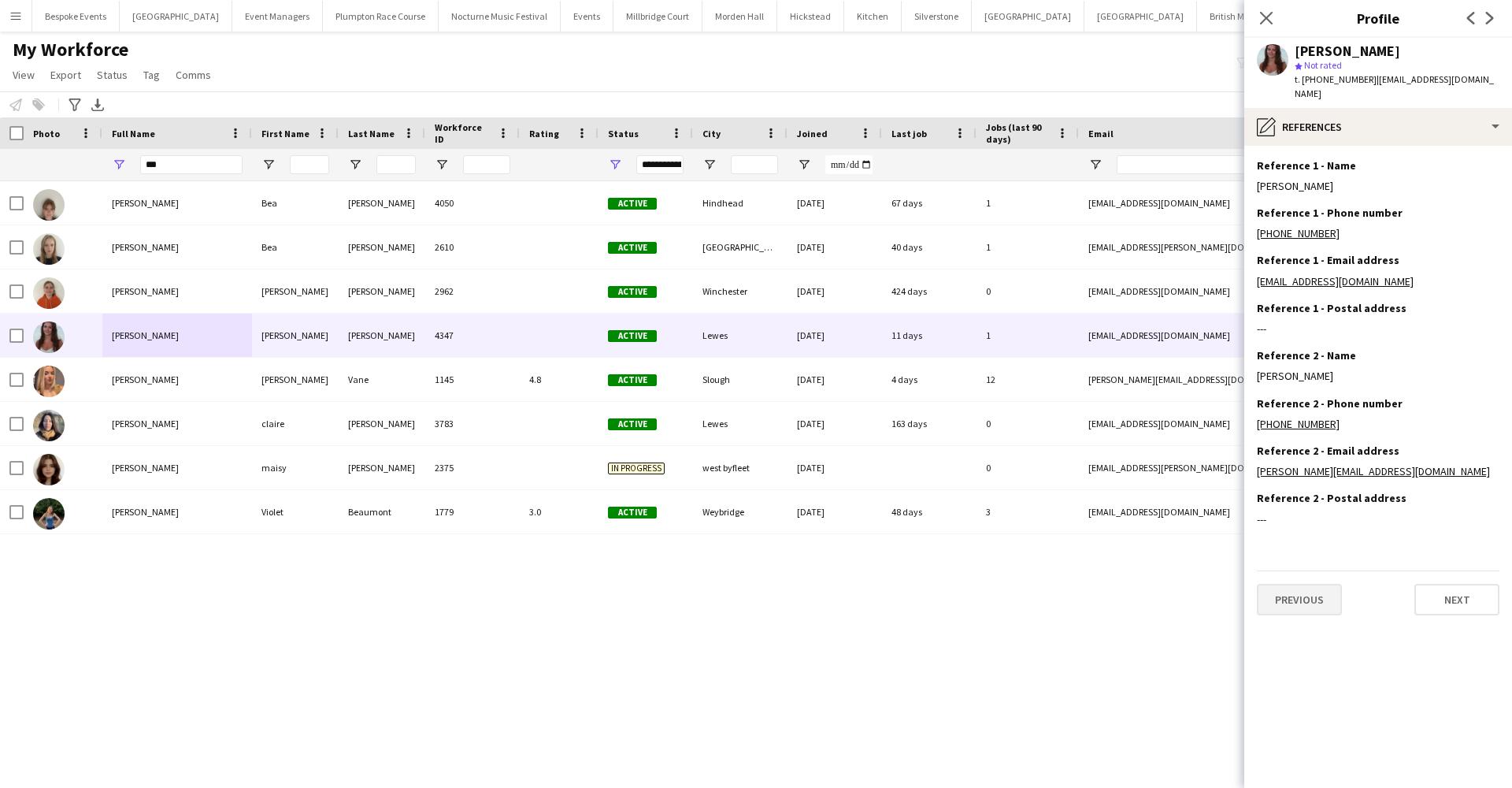
click at [1324, 583] on button "Previous" at bounding box center [1299, 599] width 85 height 32
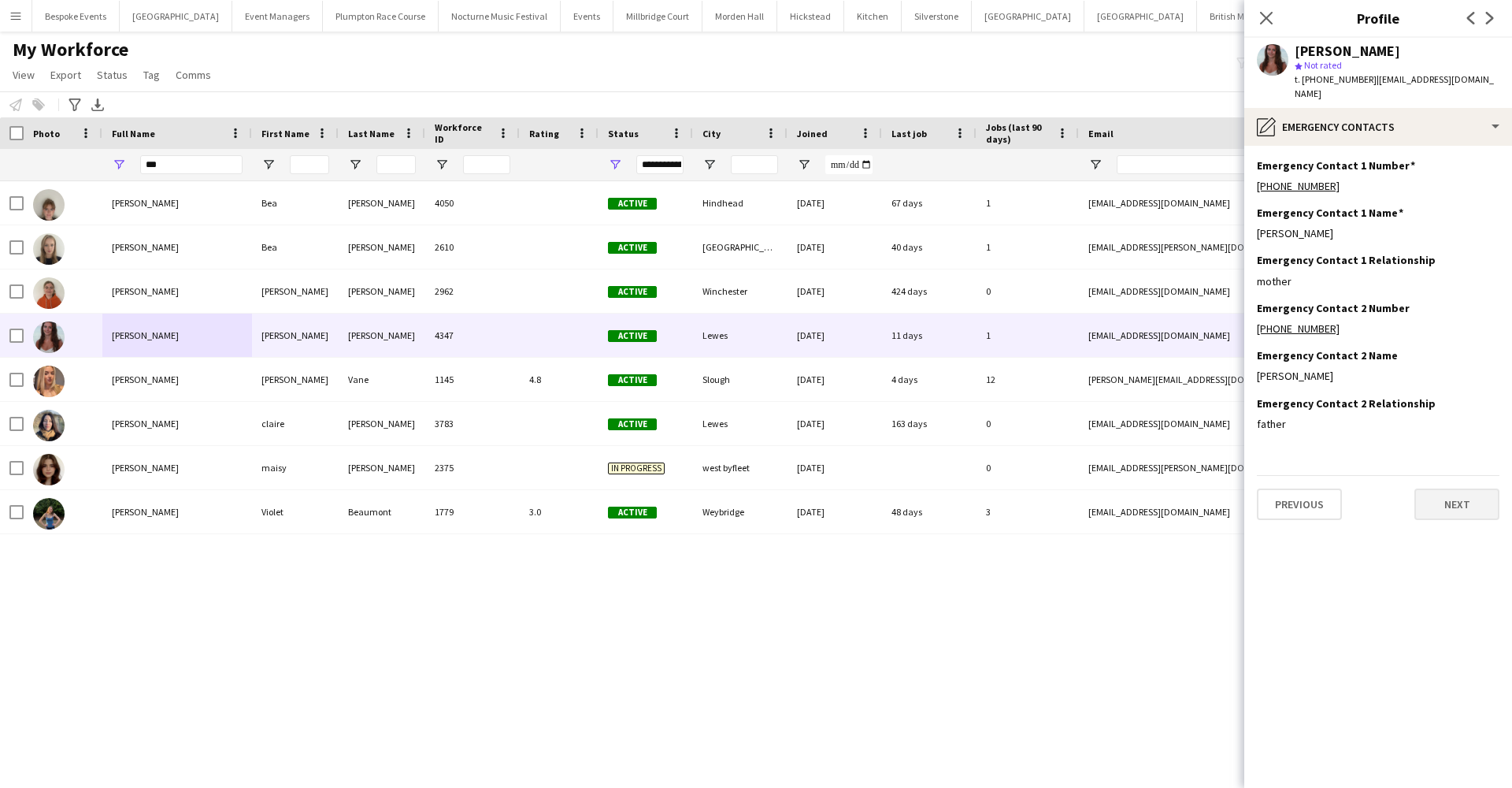
click at [1456, 491] on button "Next" at bounding box center [1456, 504] width 85 height 32
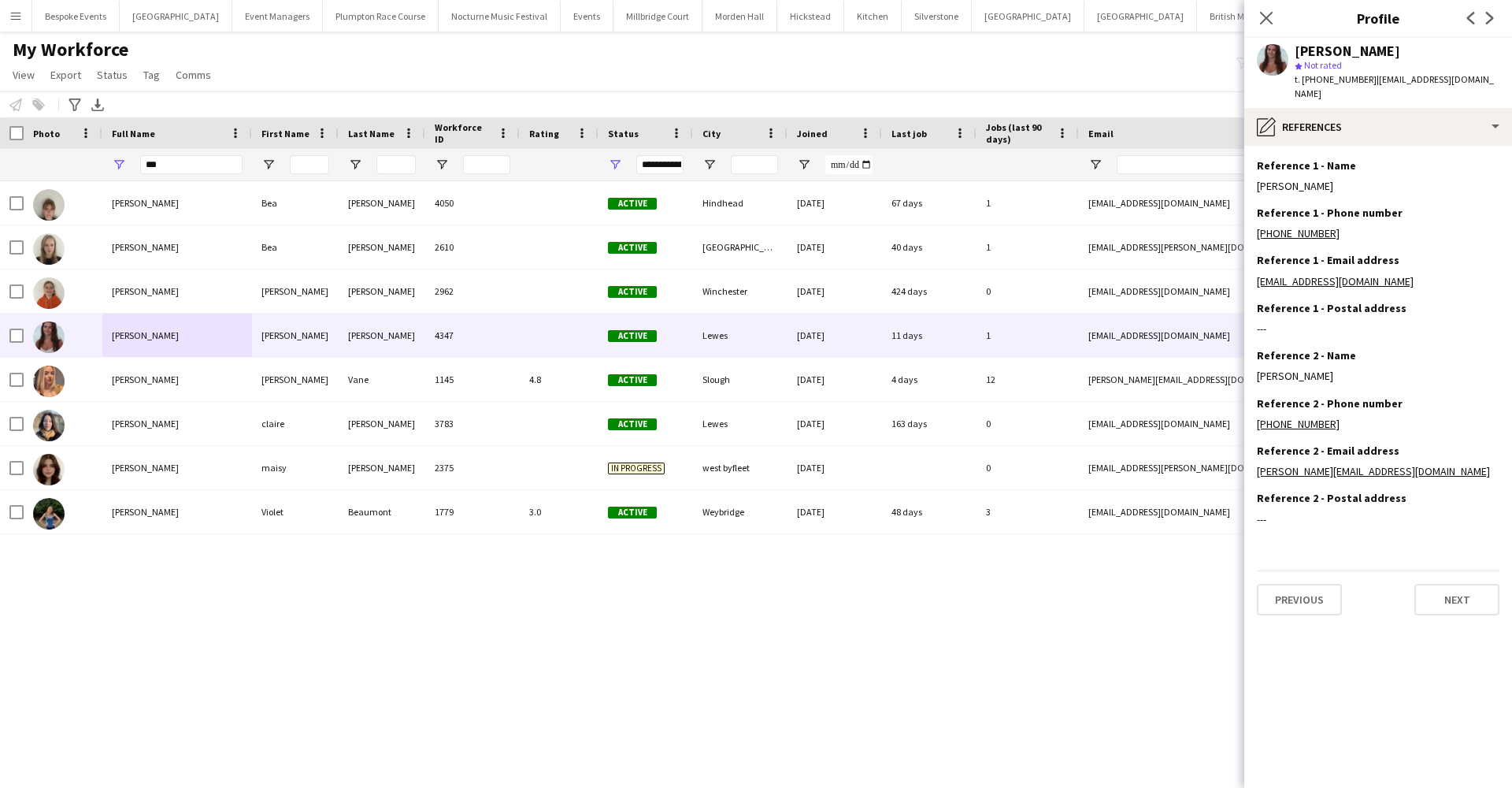
click at [1463, 570] on div "Previous Next" at bounding box center [1378, 592] width 243 height 45
click at [1463, 583] on button "Next" at bounding box center [1456, 599] width 85 height 32
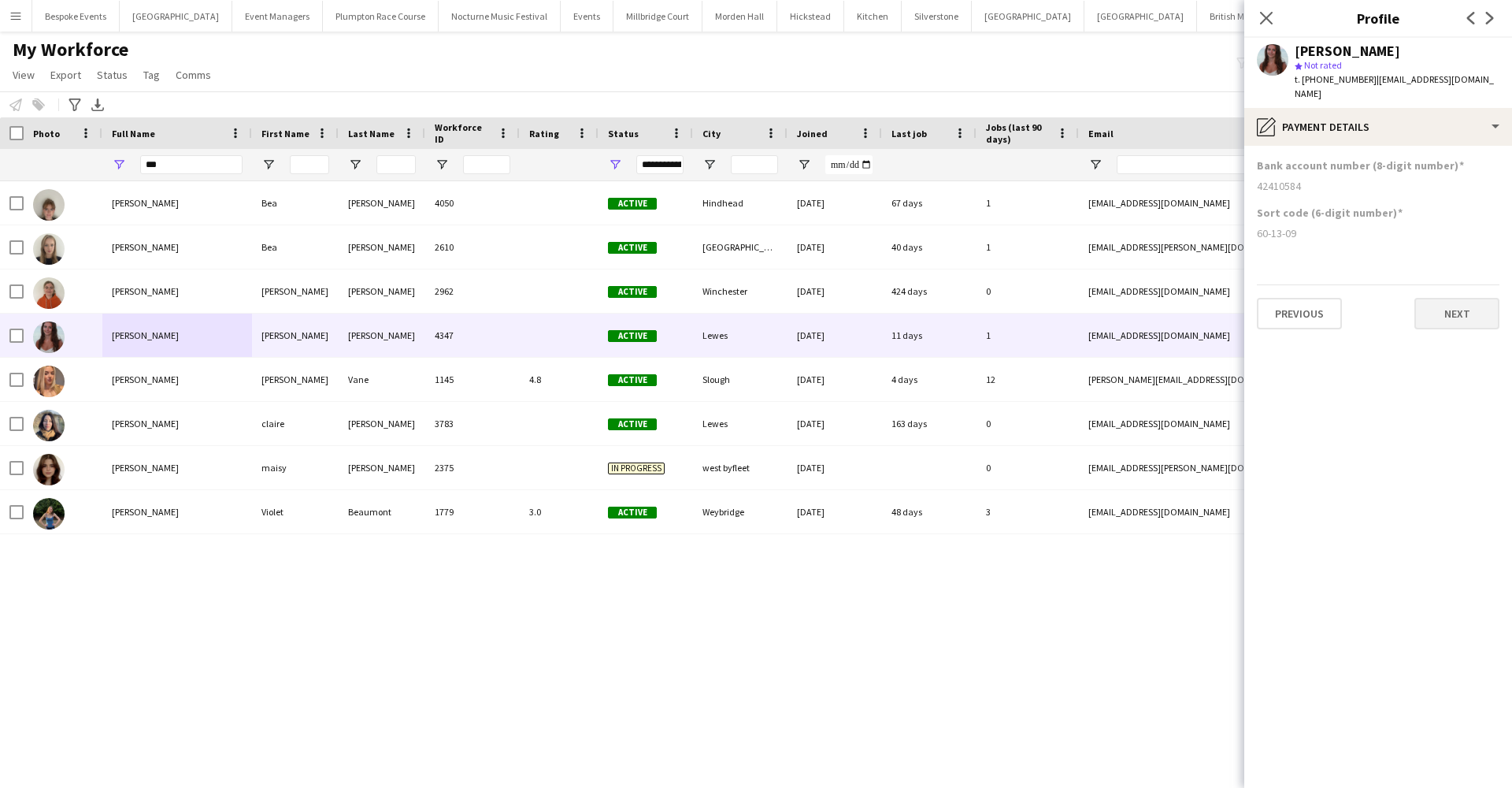
click at [1472, 298] on button "Next" at bounding box center [1456, 313] width 85 height 32
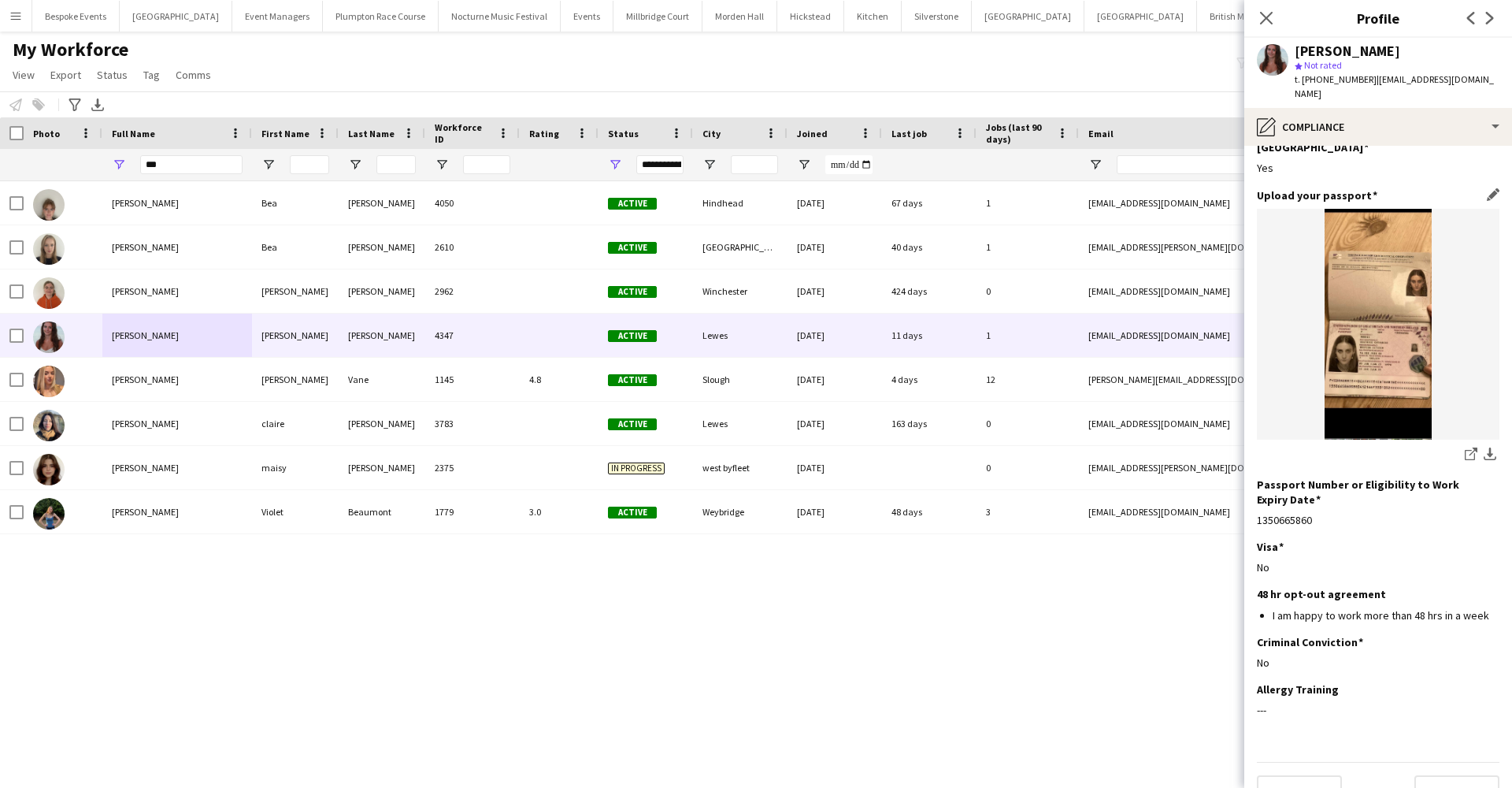
scroll to position [79, 0]
click at [1448, 776] on button "Next" at bounding box center [1456, 792] width 85 height 32
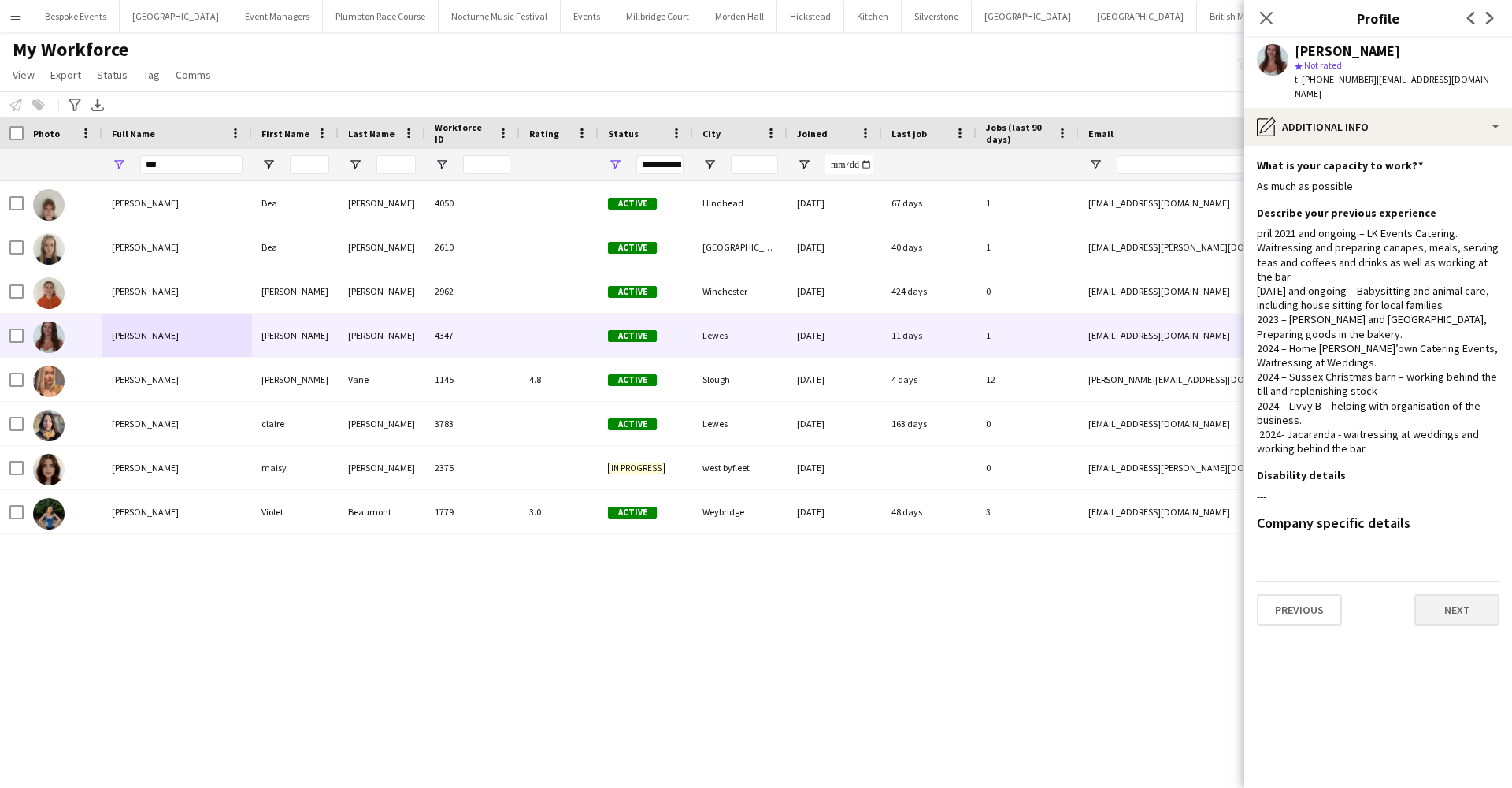
scroll to position [0, 0]
click at [1452, 594] on button "Next" at bounding box center [1456, 610] width 85 height 32
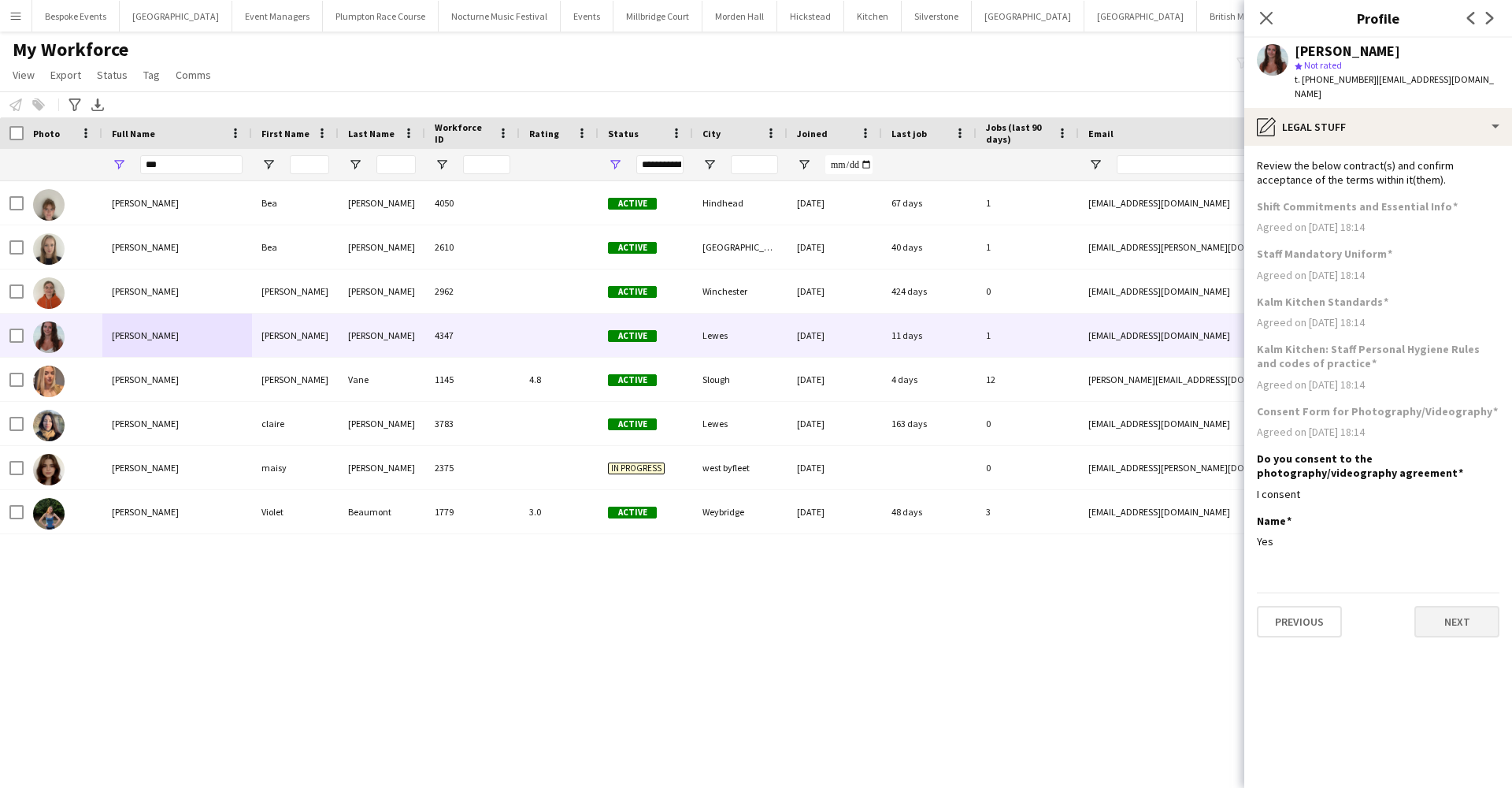
click at [1447, 605] on button "Next" at bounding box center [1456, 621] width 85 height 32
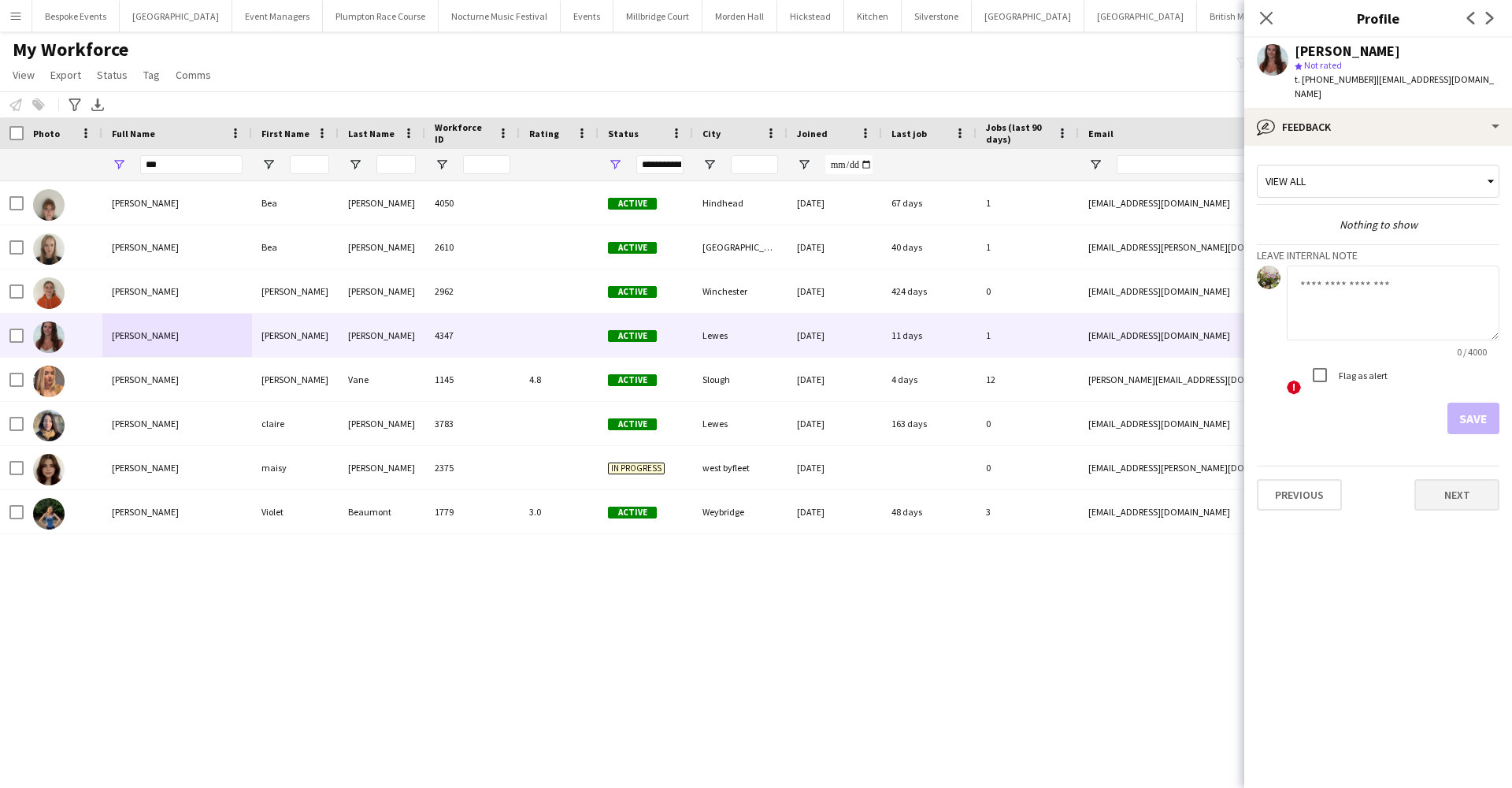
click at [1444, 479] on button "Next" at bounding box center [1456, 495] width 85 height 32
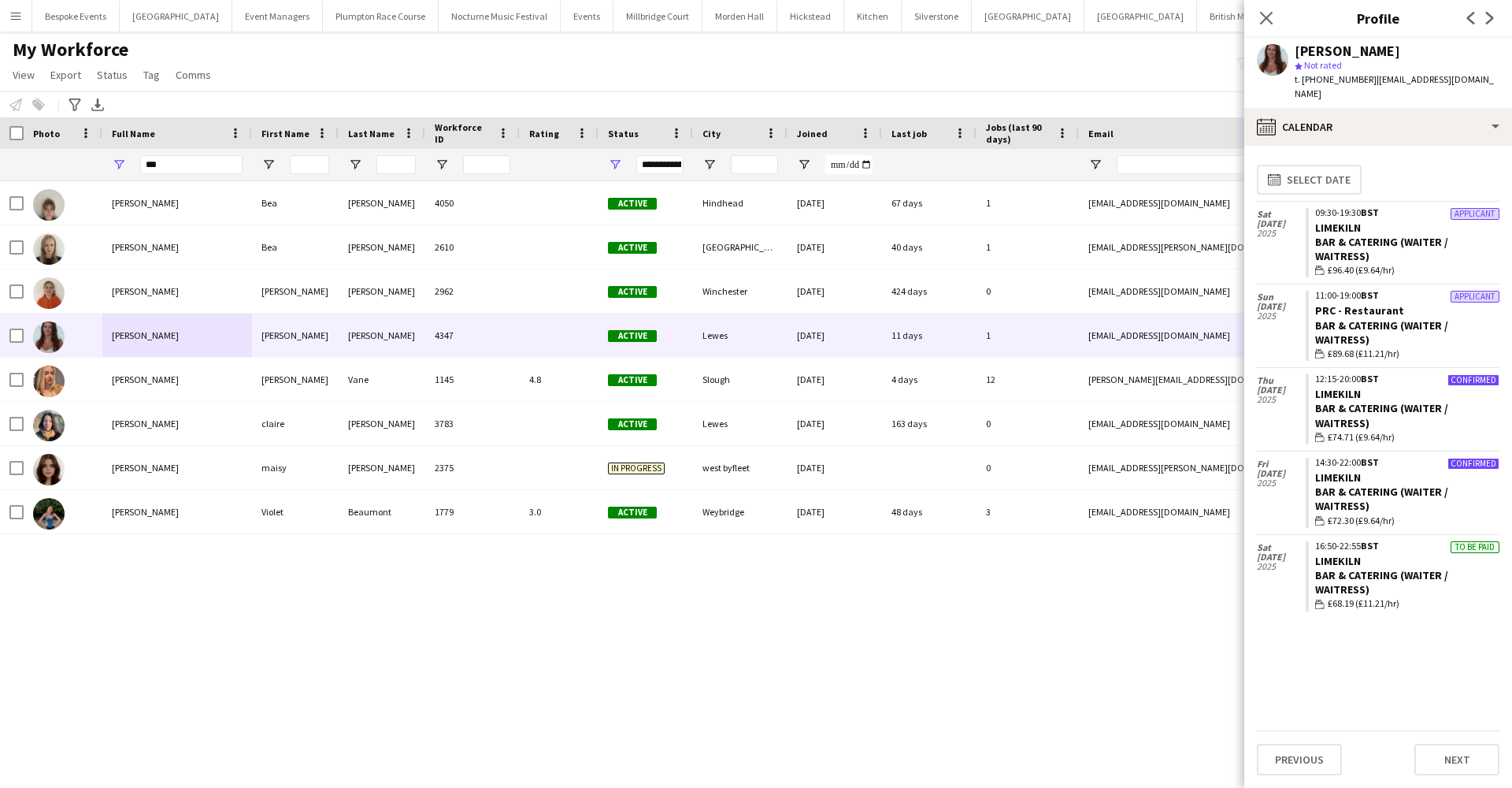
click at [1275, 53] on app-user-avatar at bounding box center [1273, 60] width 32 height 32
click at [1322, 55] on div "[PERSON_NAME]" at bounding box center [1348, 51] width 106 height 14
click at [1271, 21] on icon "Close pop-in" at bounding box center [1265, 18] width 15 height 15
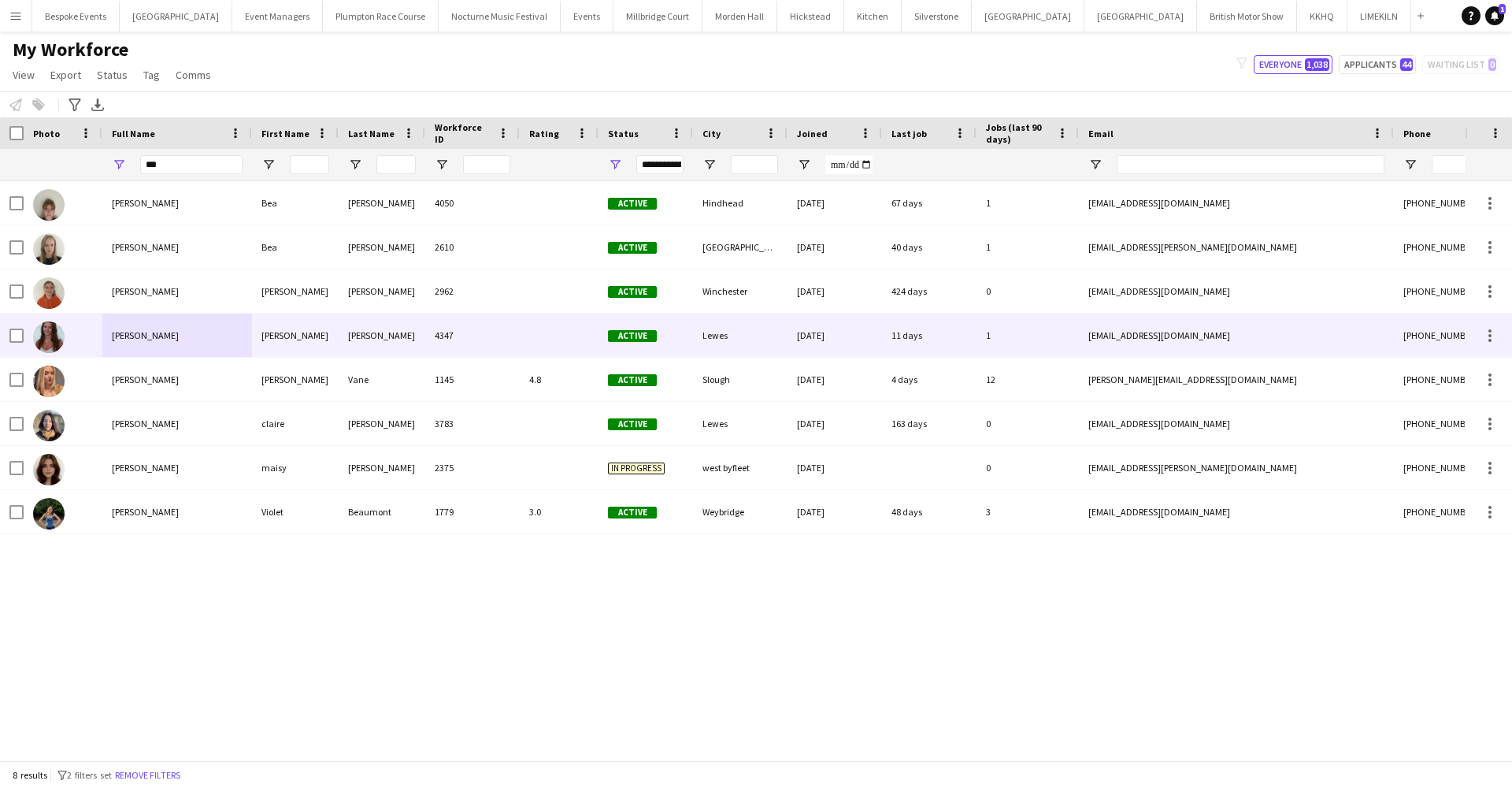
click at [482, 334] on div "4347" at bounding box center [472, 334] width 94 height 43
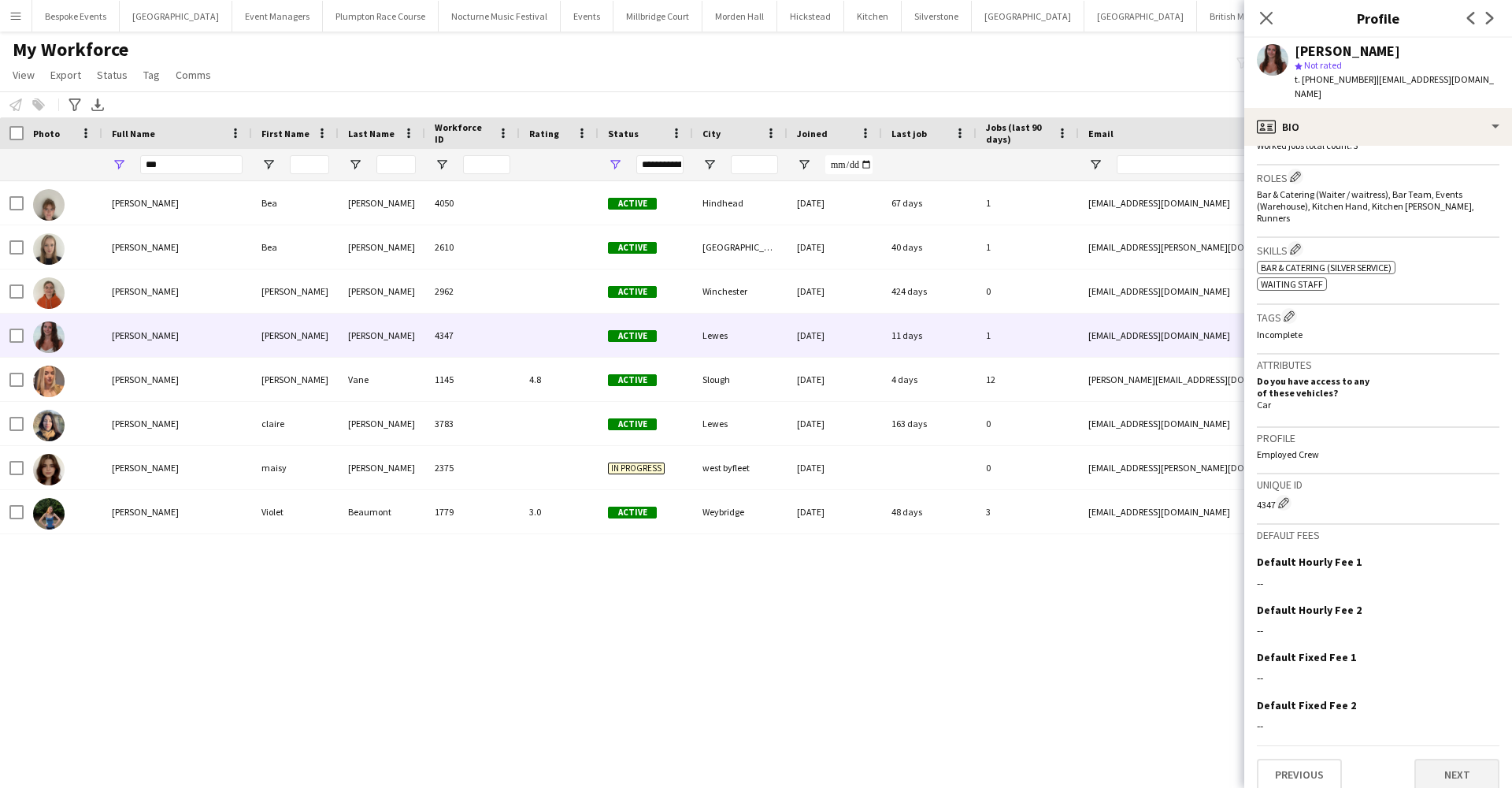
scroll to position [495, 0]
click at [1457, 764] on button "Next" at bounding box center [1456, 776] width 85 height 32
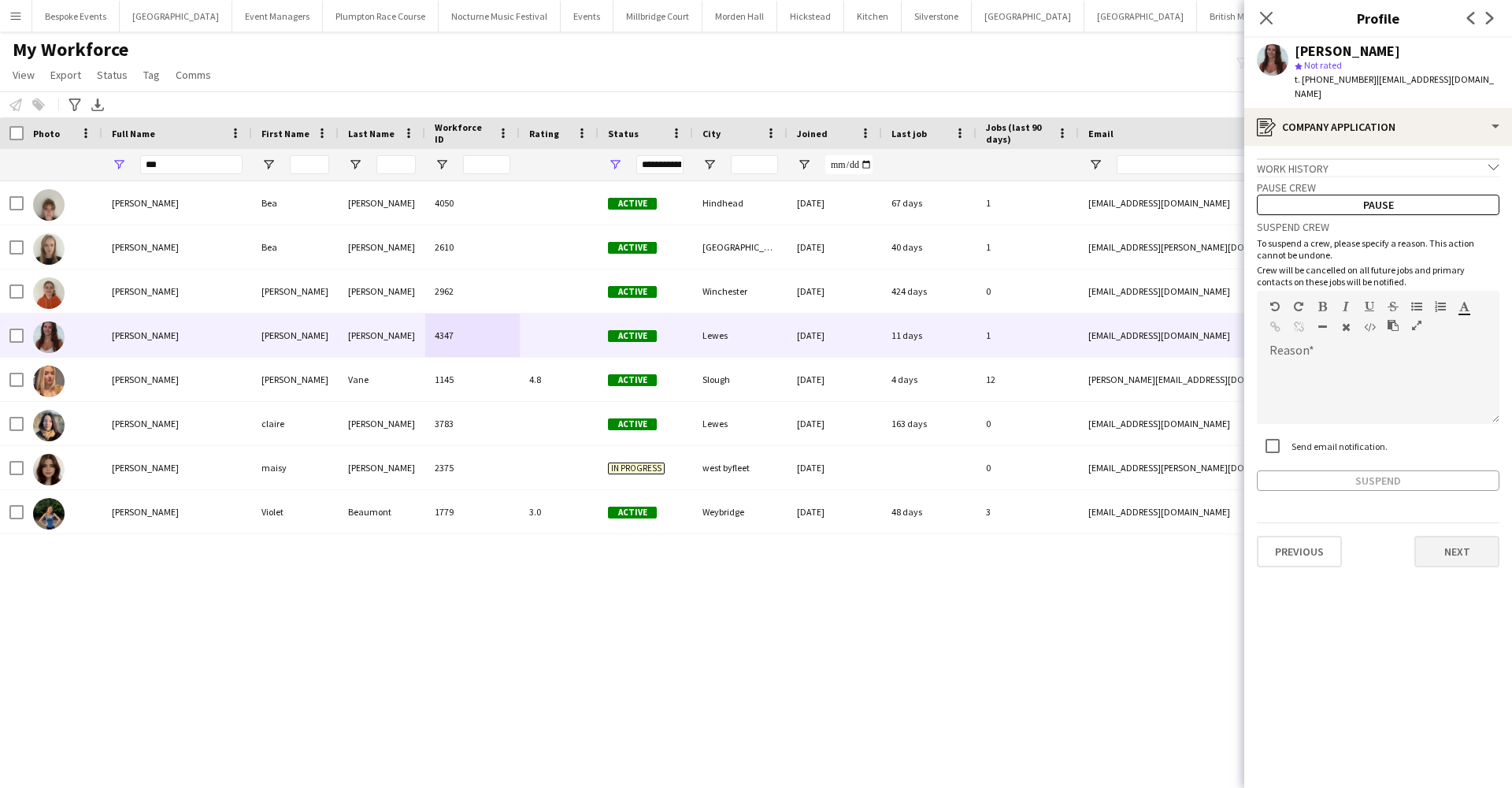
click at [1440, 536] on button "Next" at bounding box center [1456, 552] width 85 height 32
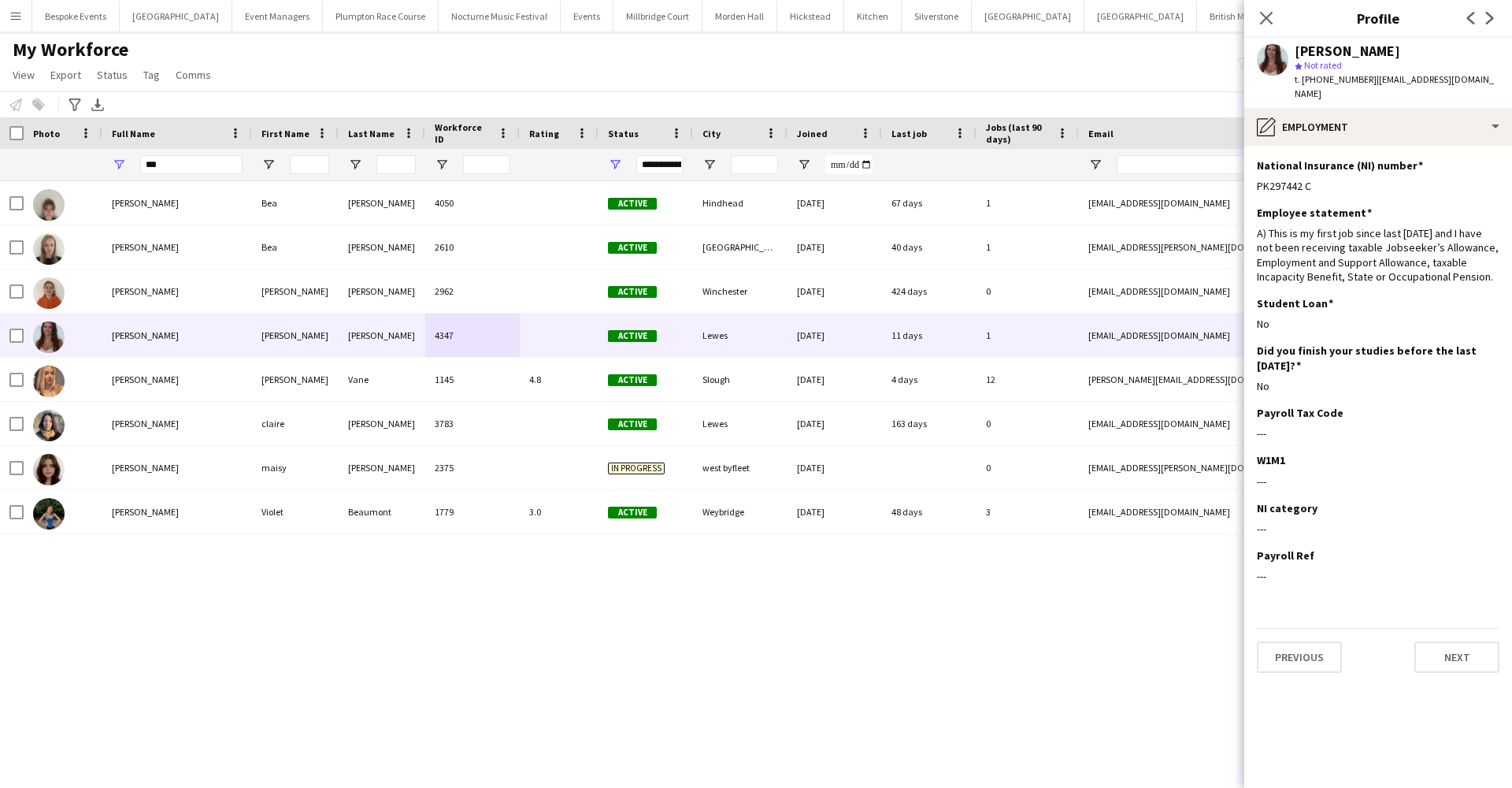
drag, startPoint x: 1316, startPoint y: 165, endPoint x: 1255, endPoint y: 170, distance: 61.2
click at [1255, 170] on app-section-data-types "National Insurance (NI) number Edit this field PK297442 C Employee statement Ed…" at bounding box center [1378, 467] width 268 height 642
copy div "PK297442 C"
click at [641, 18] on button "[GEOGRAPHIC_DATA]" at bounding box center [657, 16] width 89 height 31
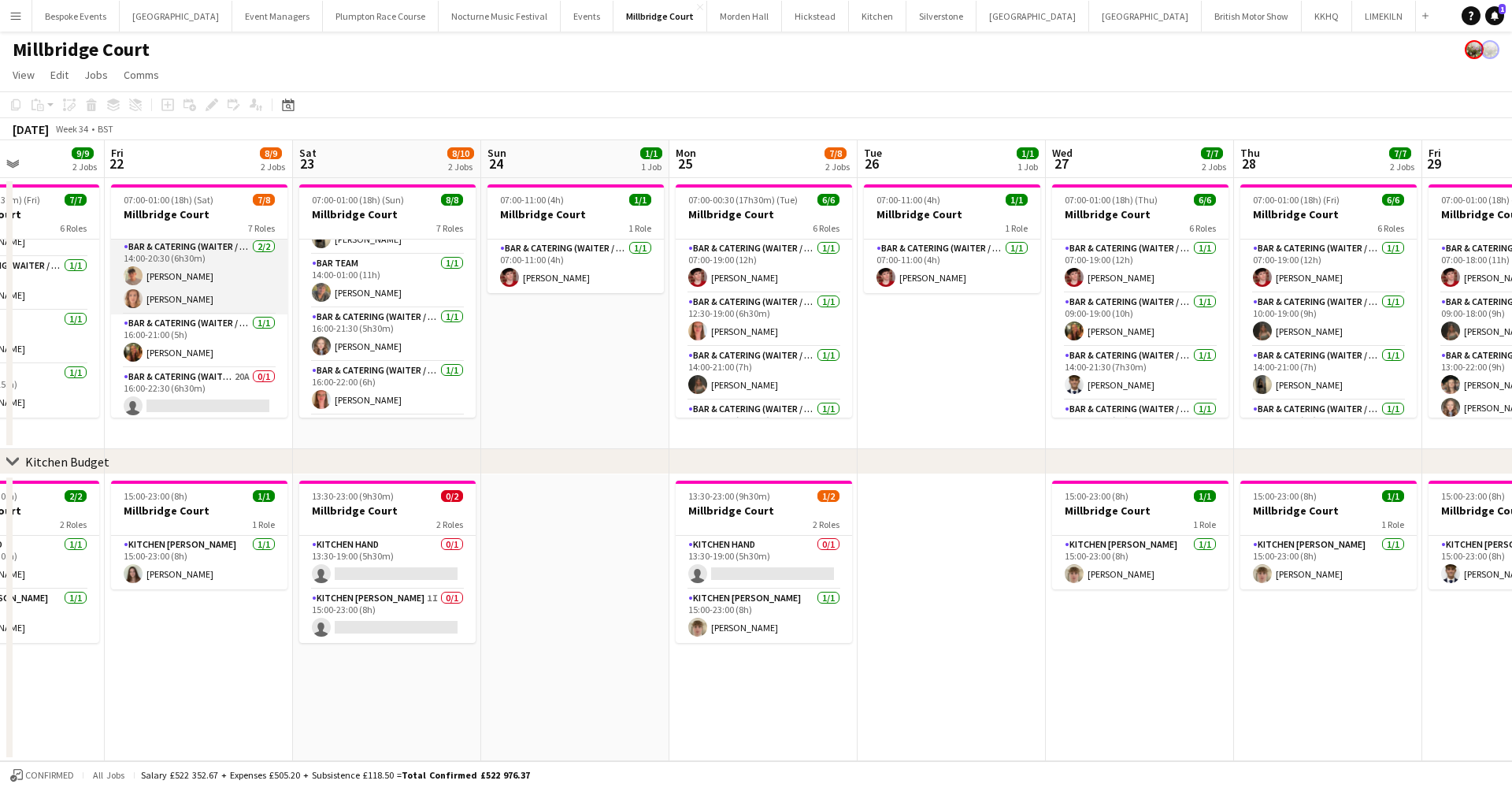
scroll to position [120, 0]
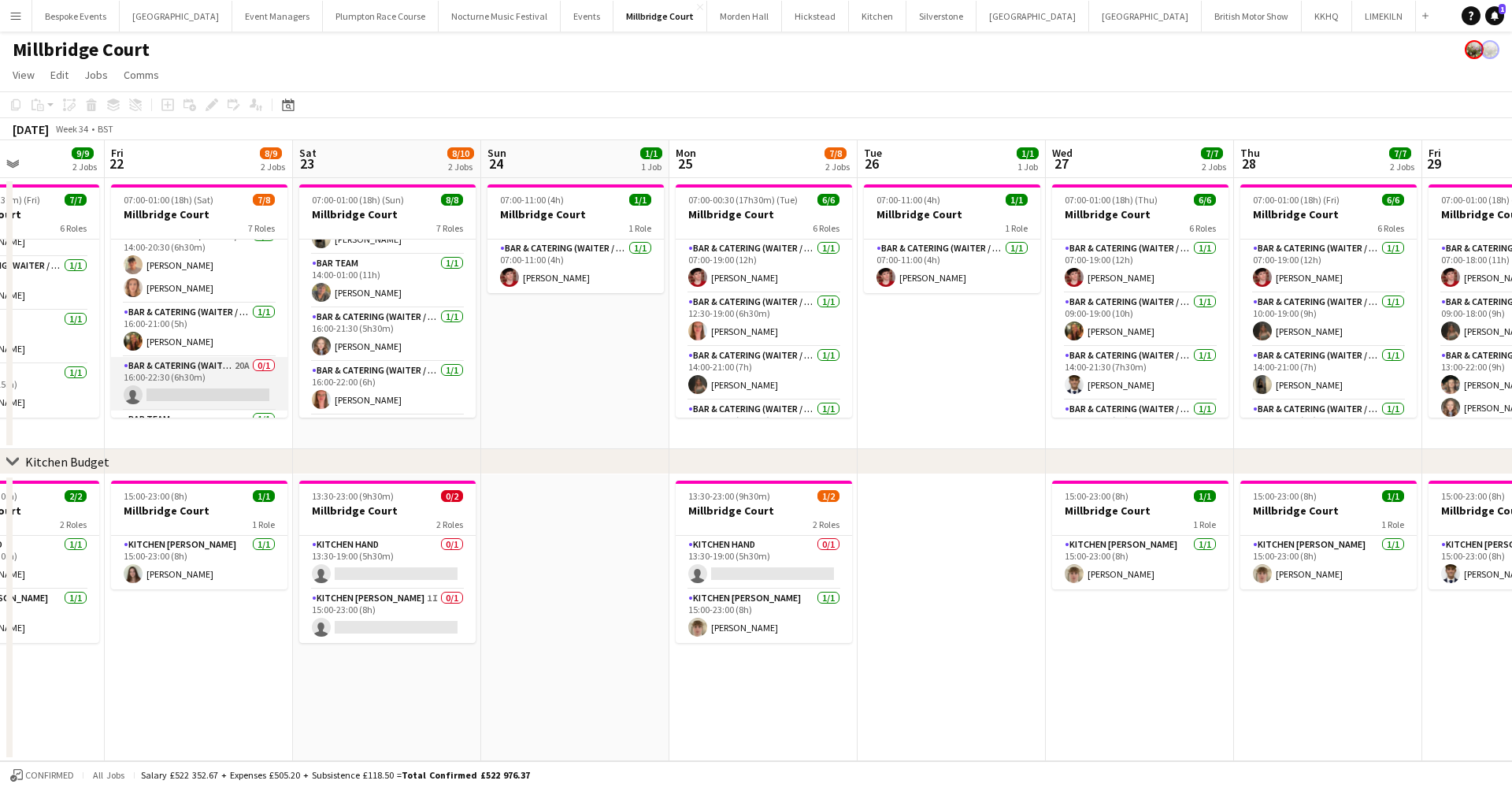
click at [193, 374] on app-card-role "Bar & Catering (Waiter / waitress) 20A 0/1 16:00-22:30 (6h30m) single-neutral-a…" at bounding box center [199, 383] width 176 height 54
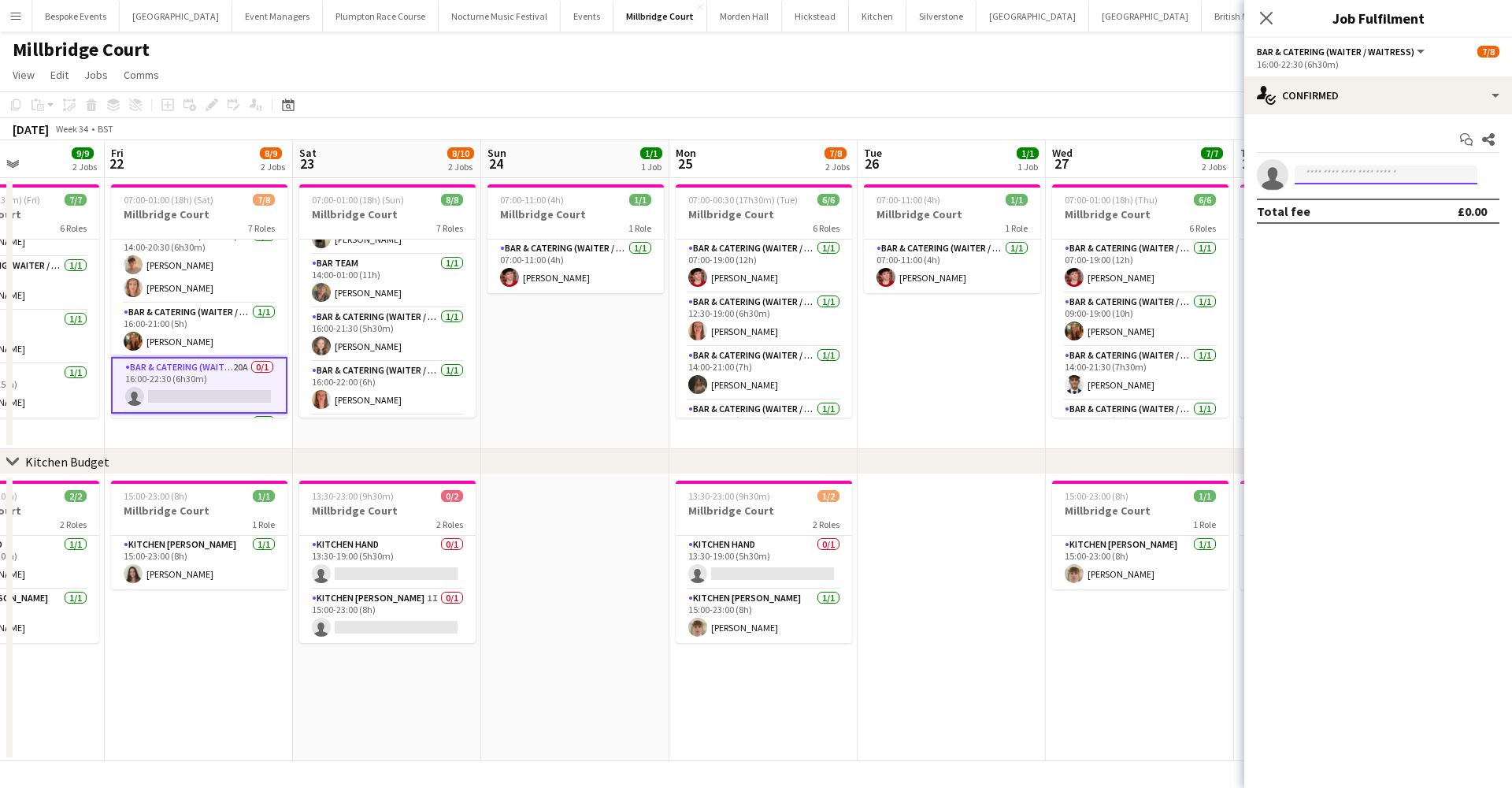
click at [1333, 176] on input at bounding box center [1386, 174] width 183 height 19
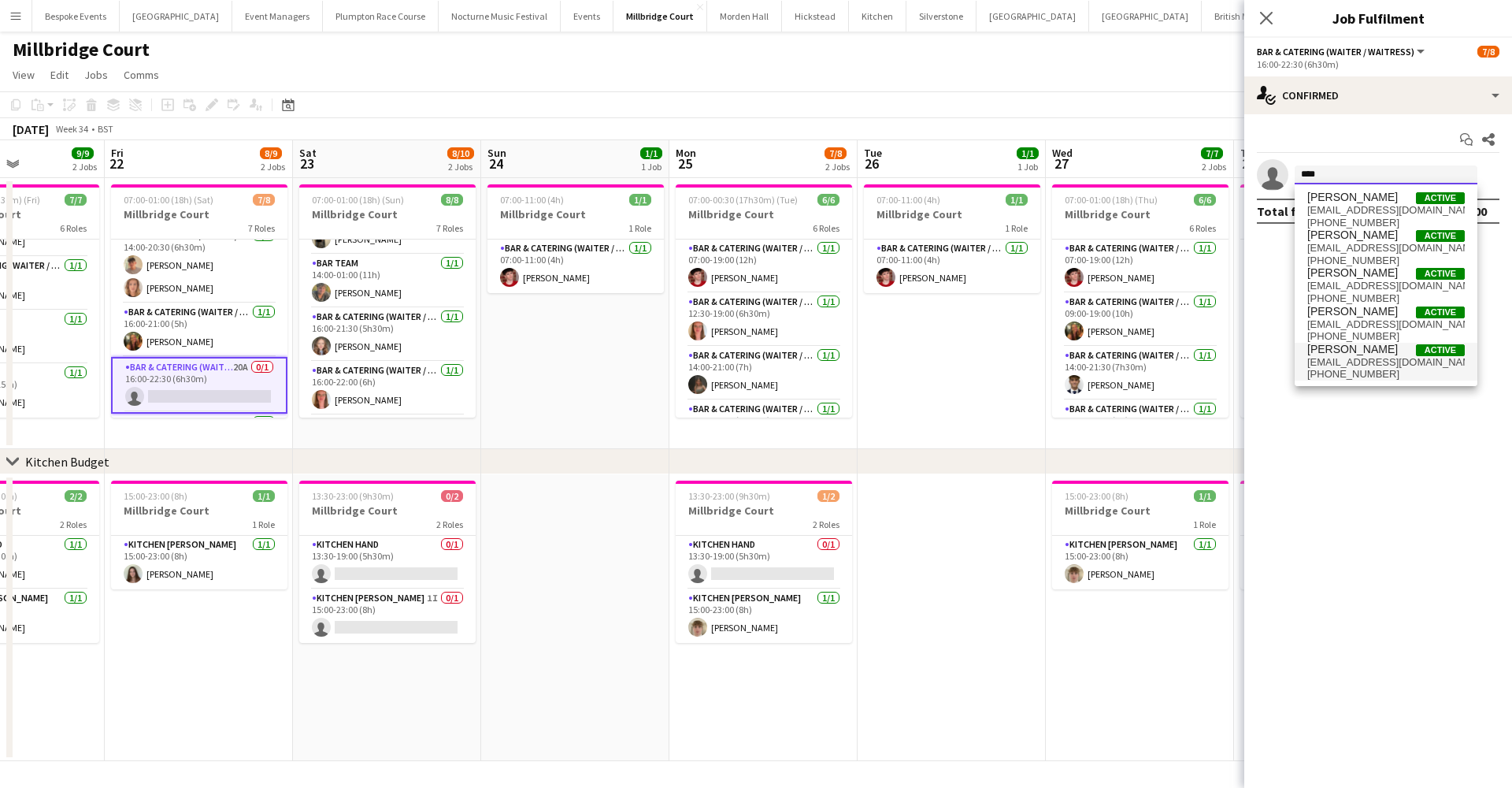
type input "****"
click at [1359, 356] on span "[EMAIL_ADDRESS][DOMAIN_NAME]" at bounding box center [1386, 362] width 158 height 12
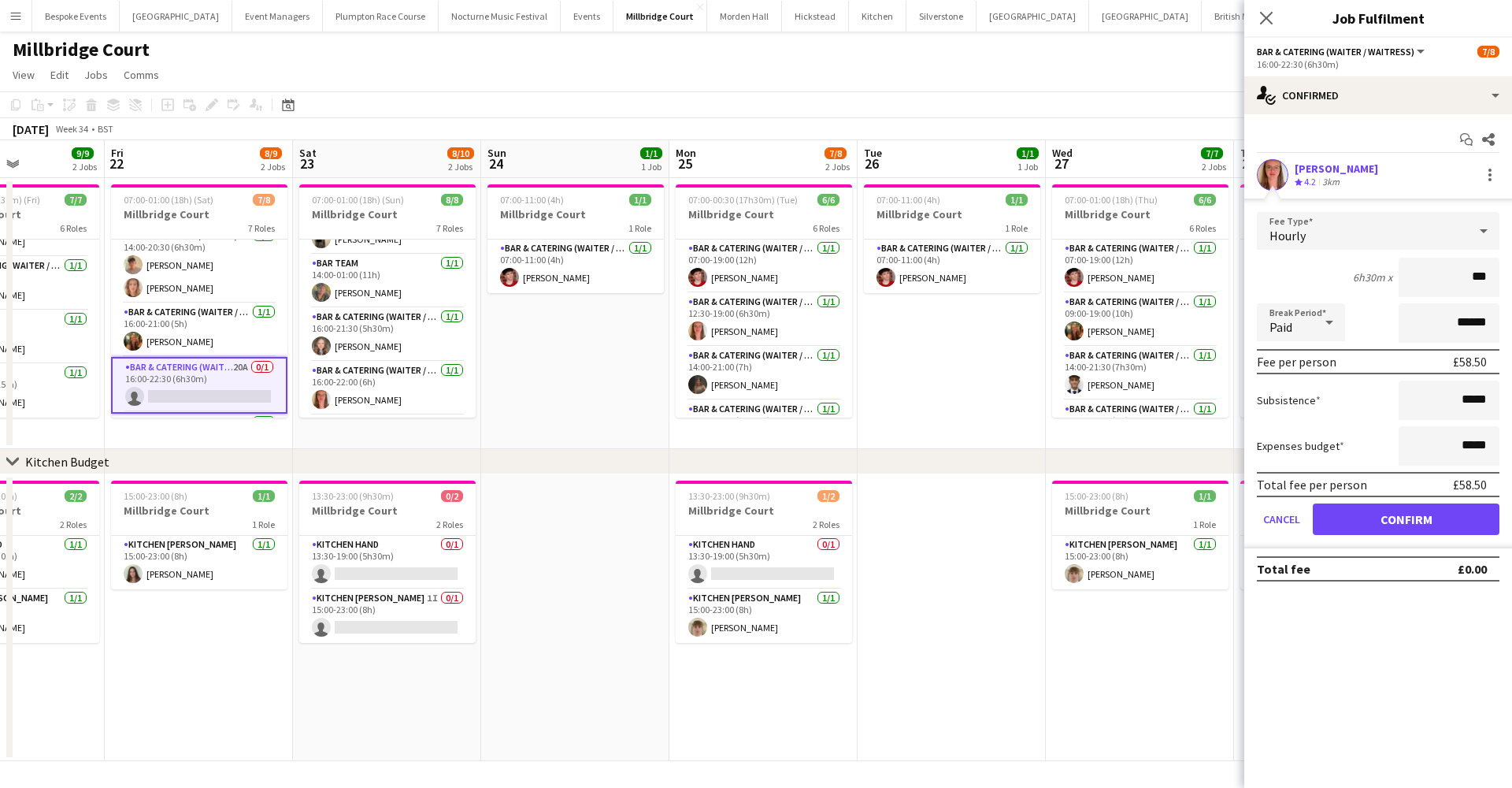
type input "**"
type input "******"
click at [1405, 519] on button "Confirm" at bounding box center [1406, 519] width 187 height 32
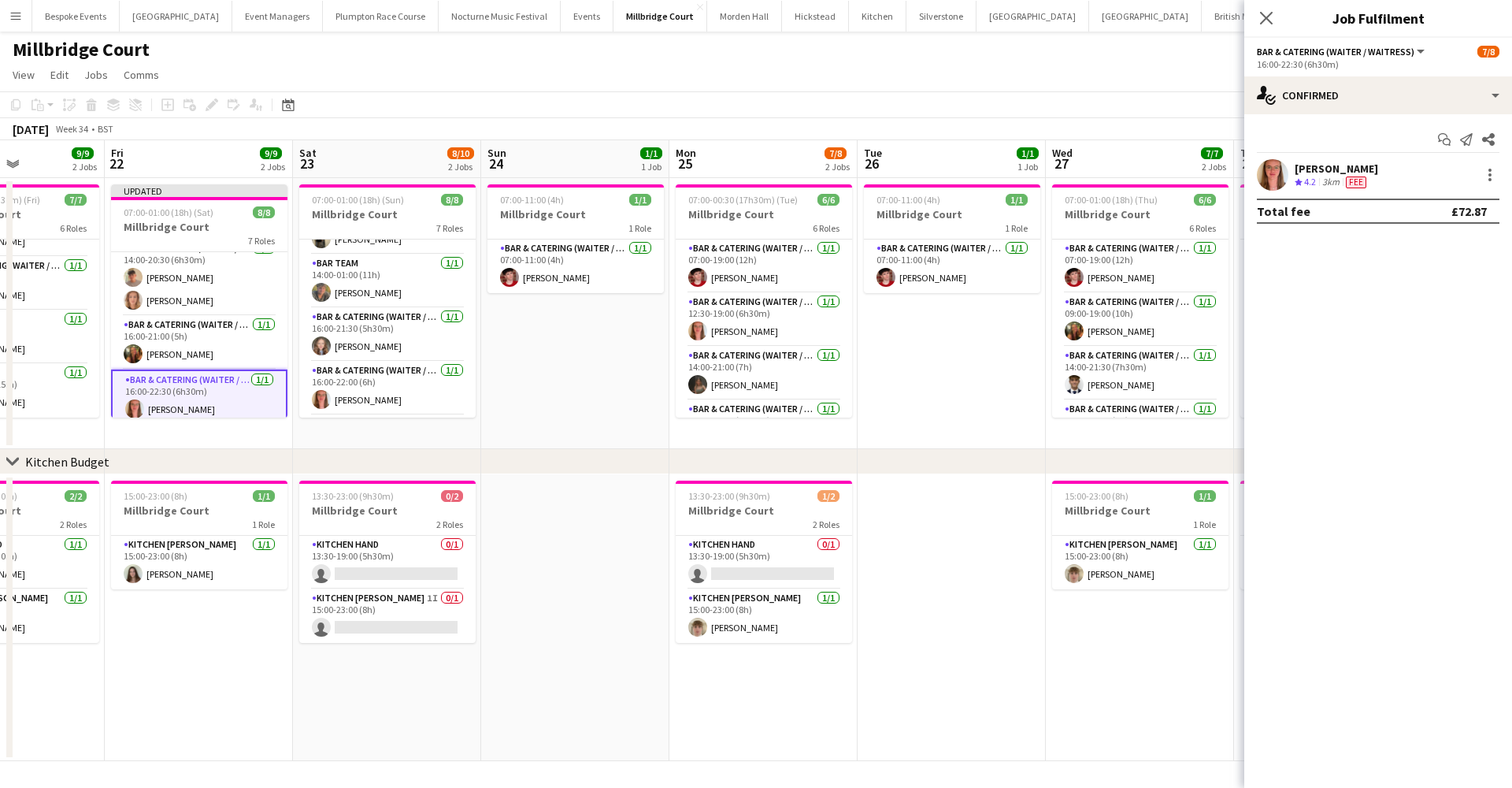
click at [1283, 167] on app-user-avatar at bounding box center [1273, 175] width 32 height 32
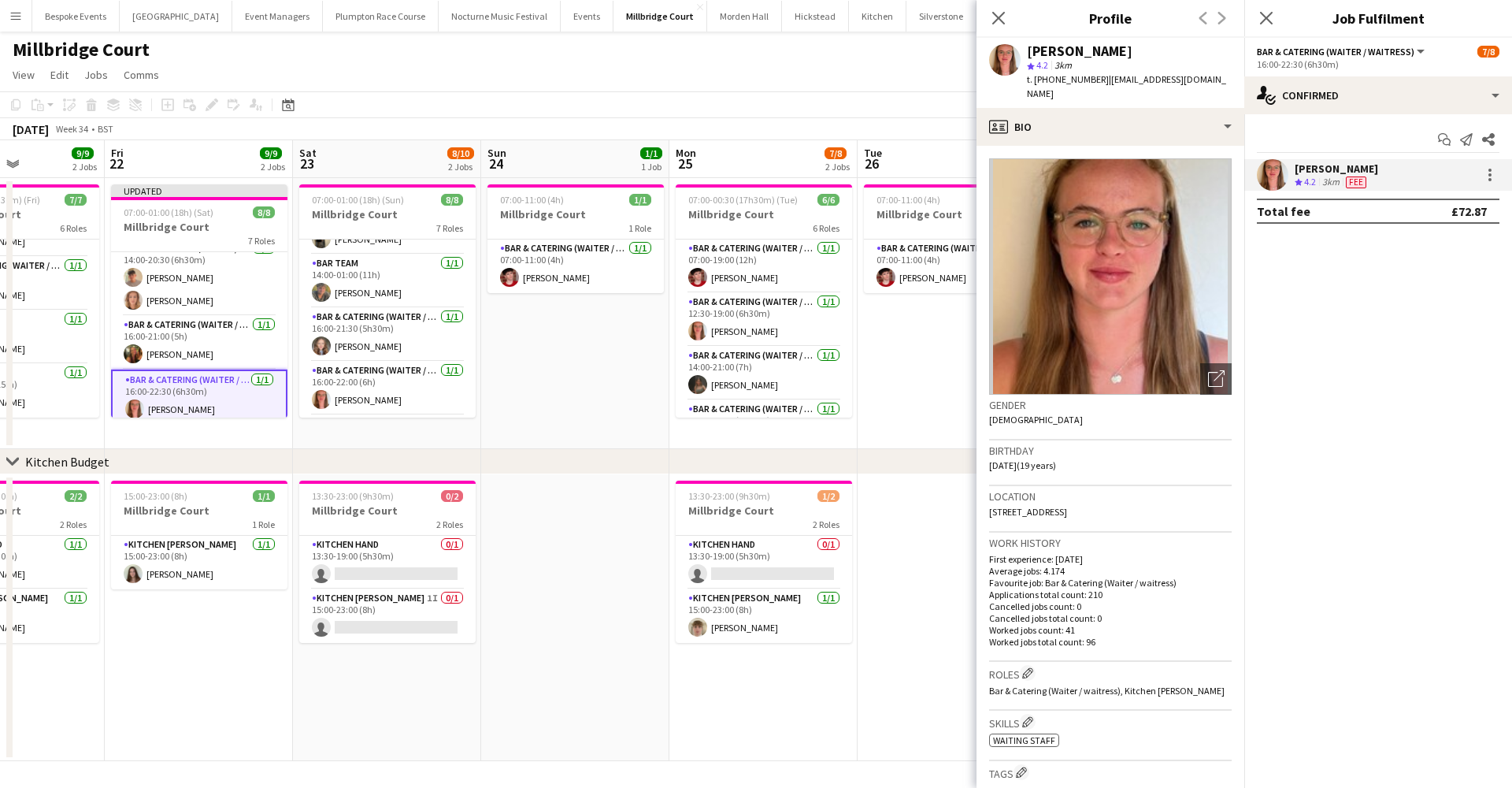
click at [818, 98] on app-toolbar "Copy Paste Paste Command V Paste with crew Command Shift V Paste linked Job [GE…" at bounding box center [756, 105] width 1512 height 26
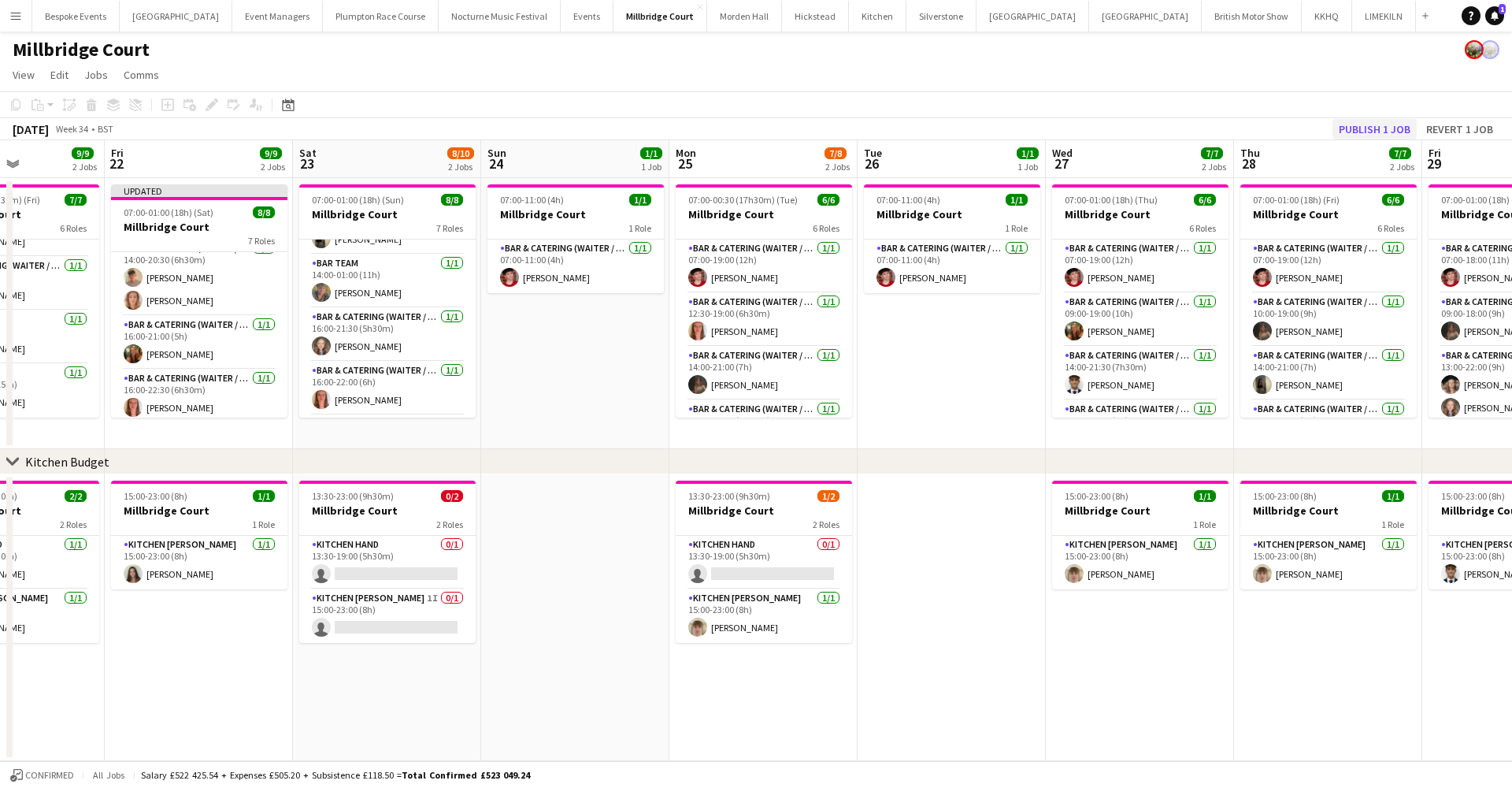
click at [1390, 131] on button "Publish 1 job" at bounding box center [1374, 129] width 85 height 20
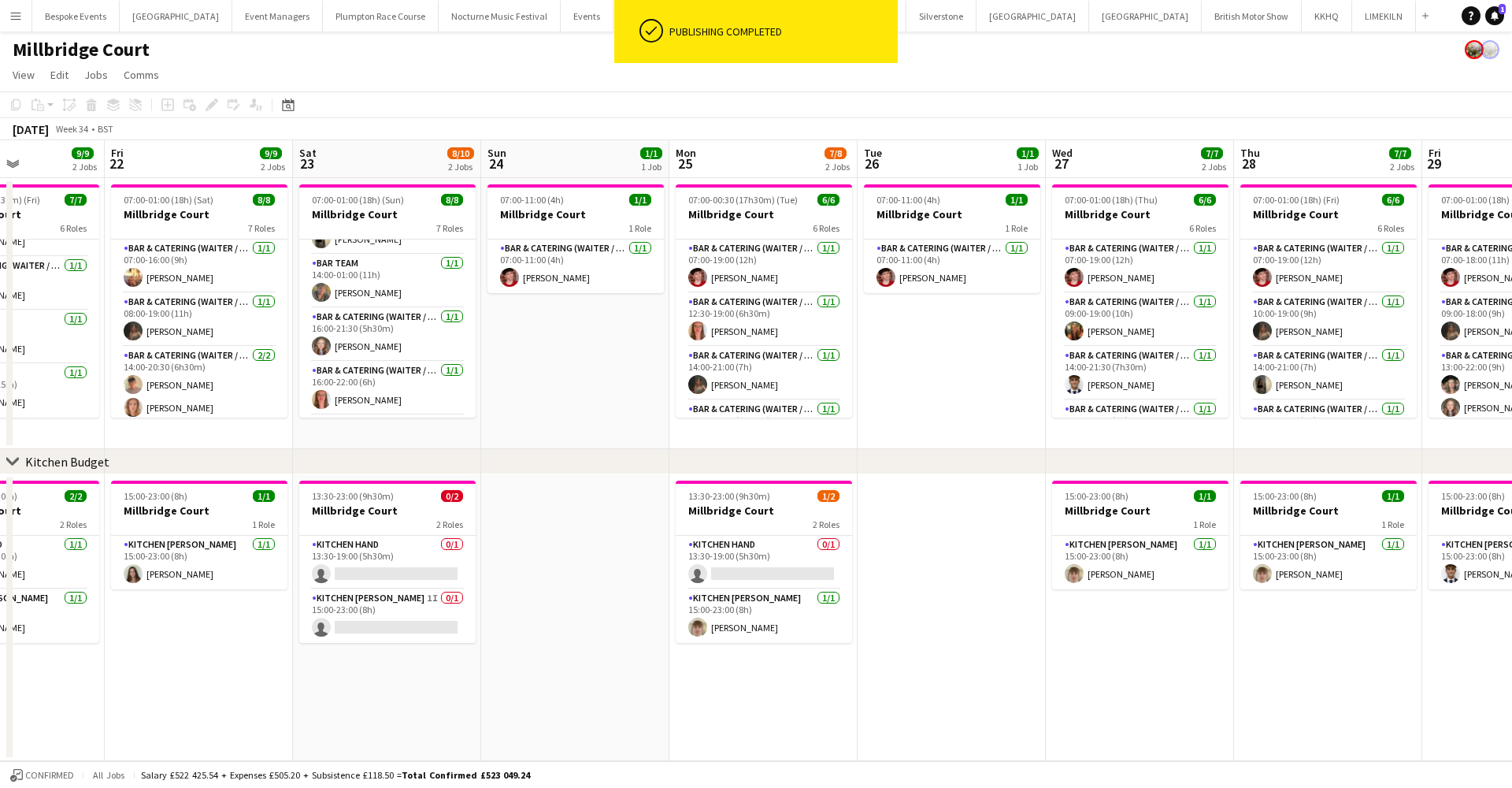
scroll to position [0, 0]
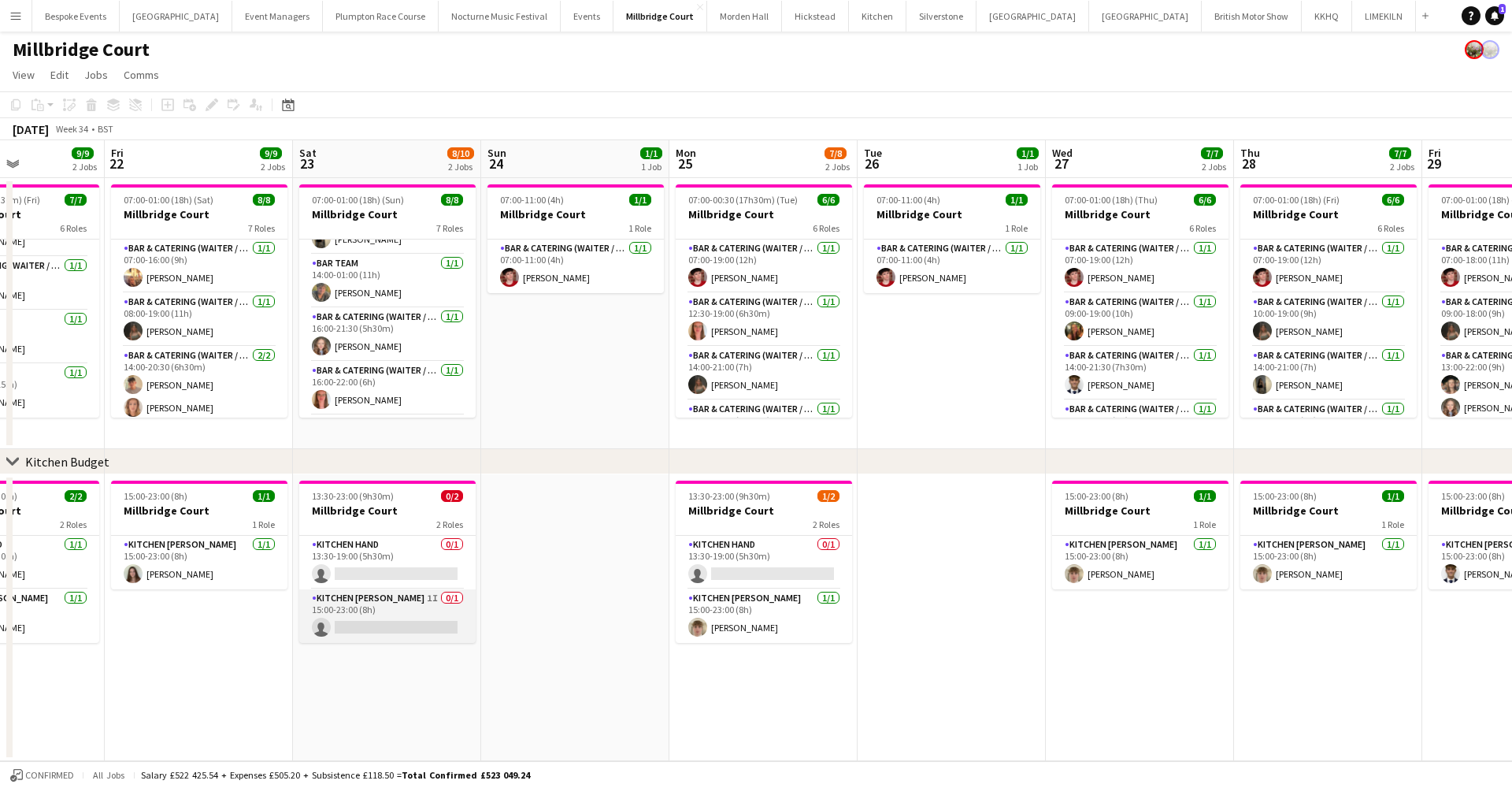
click at [392, 624] on app-card-role "Kitchen [PERSON_NAME] 1I 0/1 15:00-23:00 (8h) single-neutral-actions" at bounding box center [387, 616] width 176 height 54
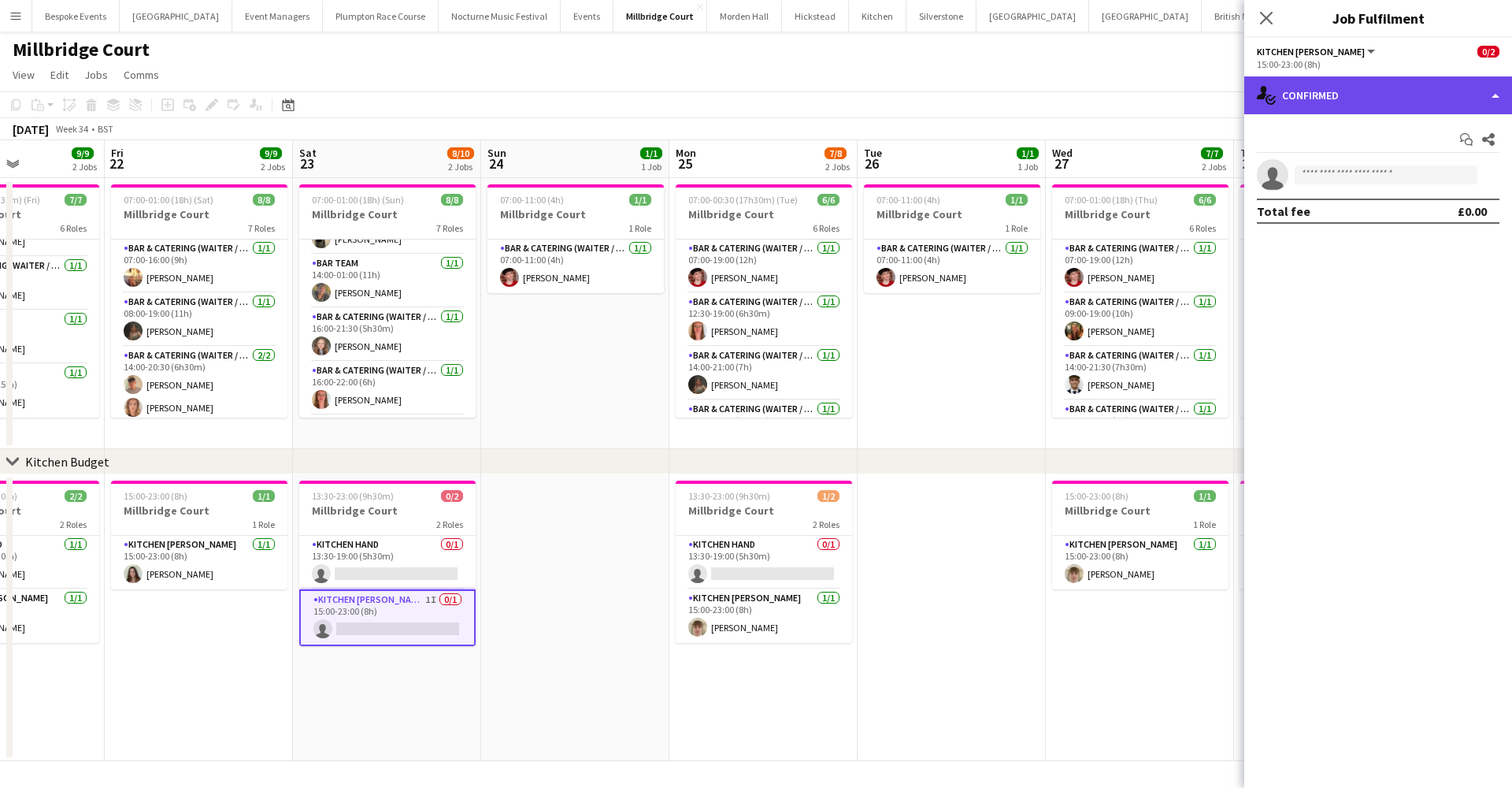
click at [1391, 88] on div "single-neutral-actions-check-2 Confirmed" at bounding box center [1378, 95] width 268 height 38
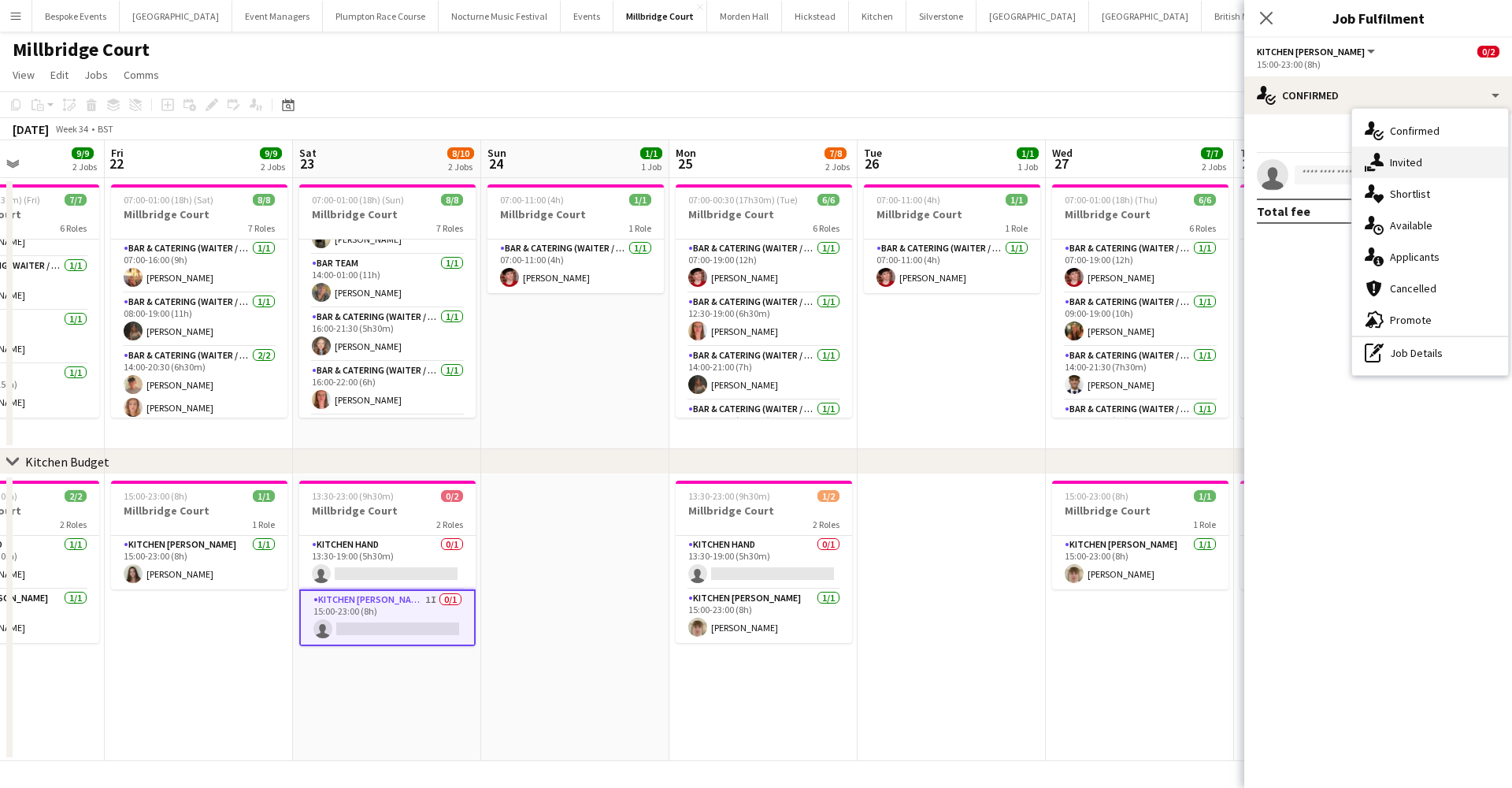
click at [1416, 165] on div "single-neutral-actions-share-1 Invited" at bounding box center [1430, 162] width 156 height 32
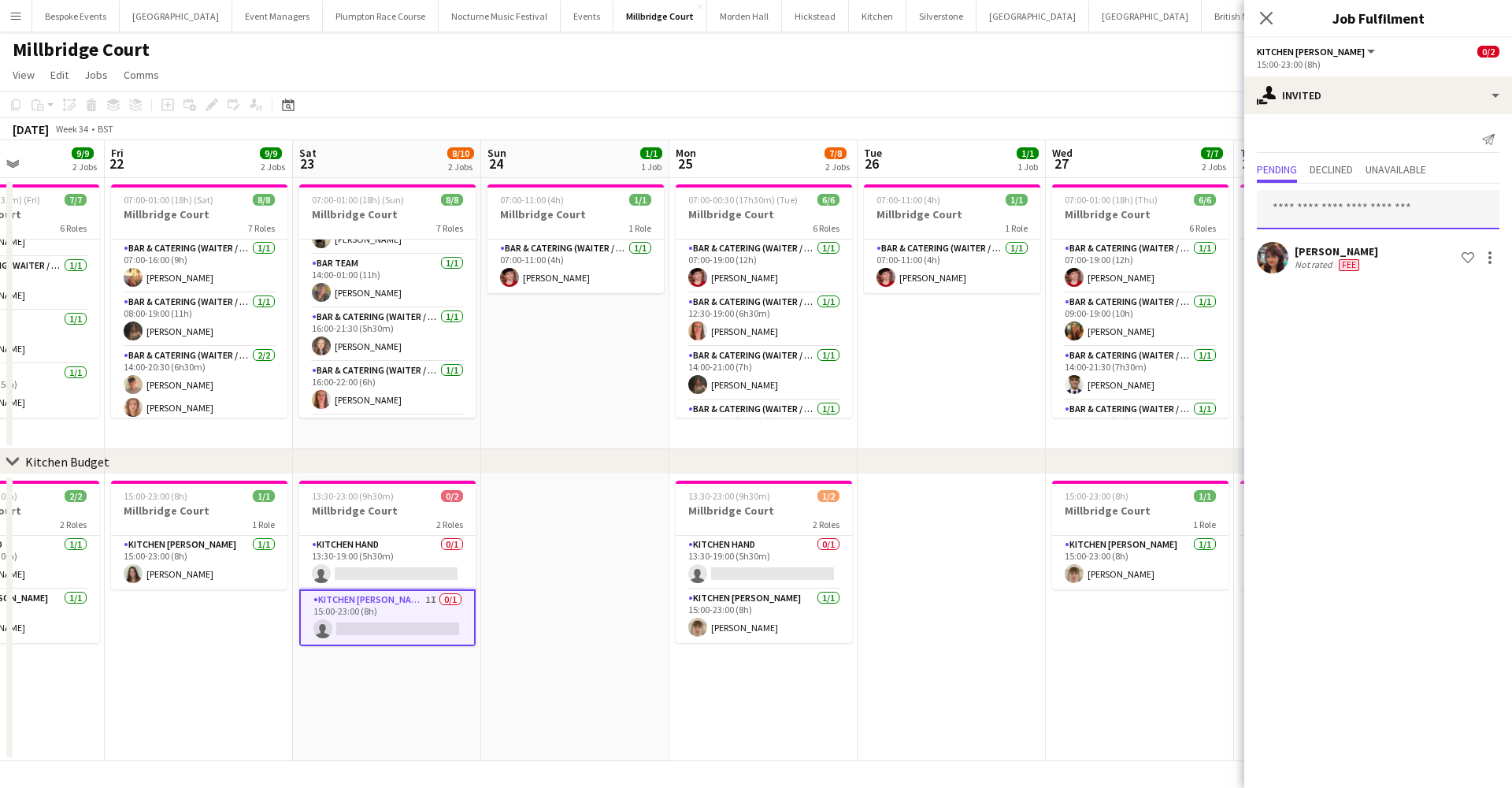
click at [1390, 206] on input "text" at bounding box center [1378, 209] width 243 height 40
type input "*"
click at [1050, 77] on app-page-menu "View Day view expanded Day view collapsed Month view Date picker Jump to [DATE]…" at bounding box center [756, 77] width 1512 height 30
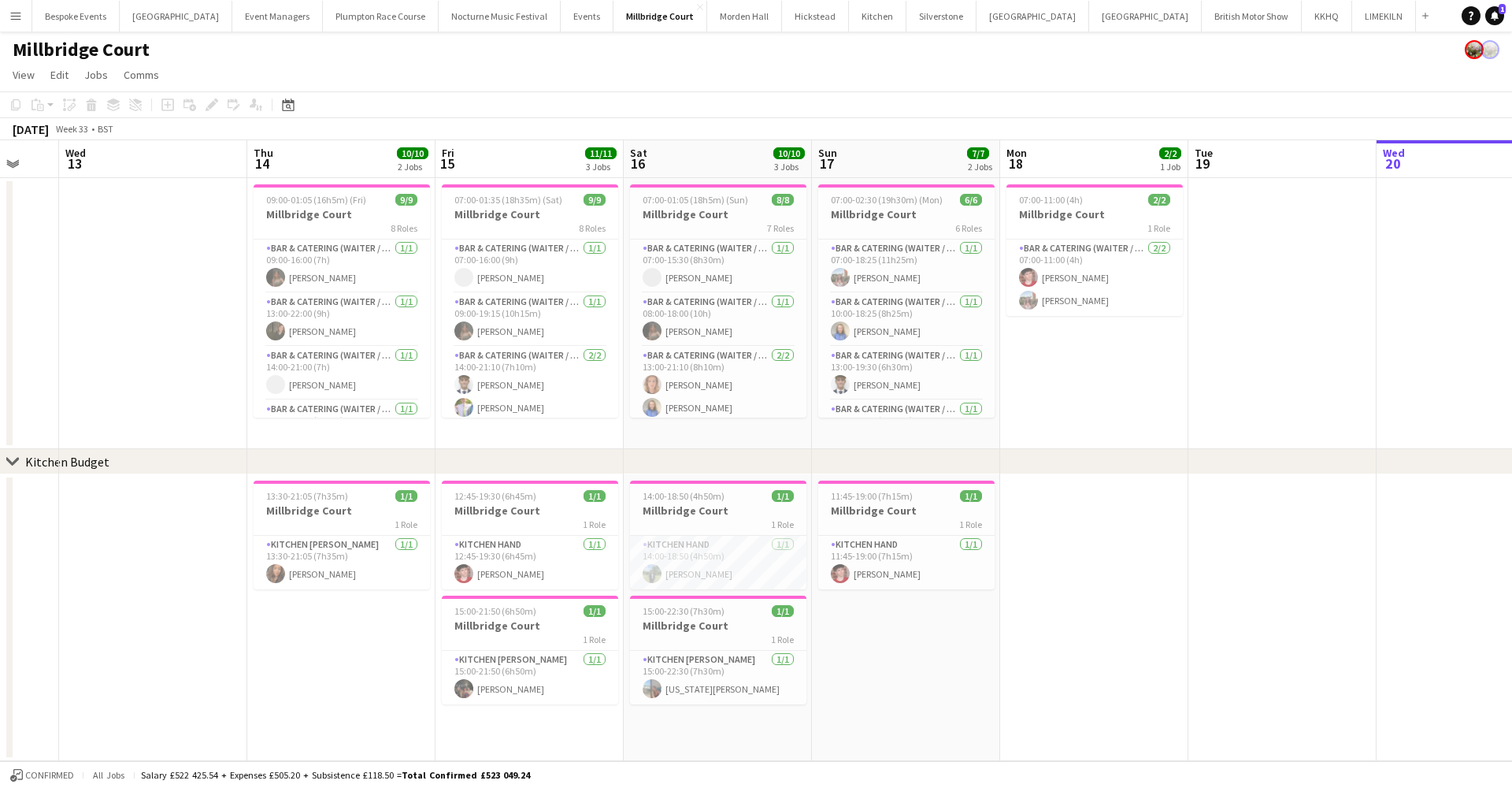
scroll to position [0, 489]
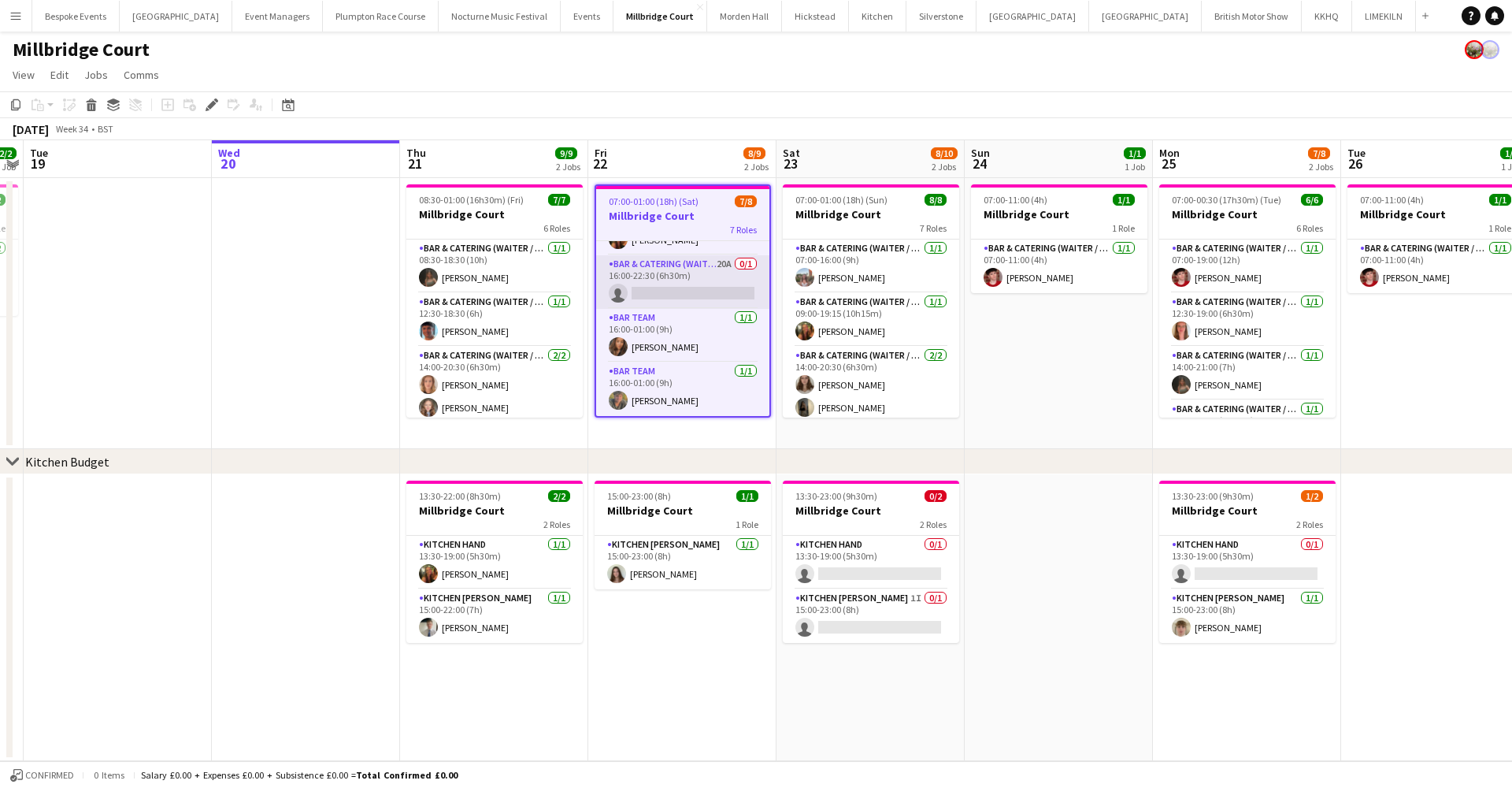
scroll to position [223, 0]
click at [678, 285] on app-card-role "Bar & Catering (Waiter / waitress) 20A 0/1 16:00-22:30 (6h30m) single-neutral-a…" at bounding box center [683, 281] width 173 height 54
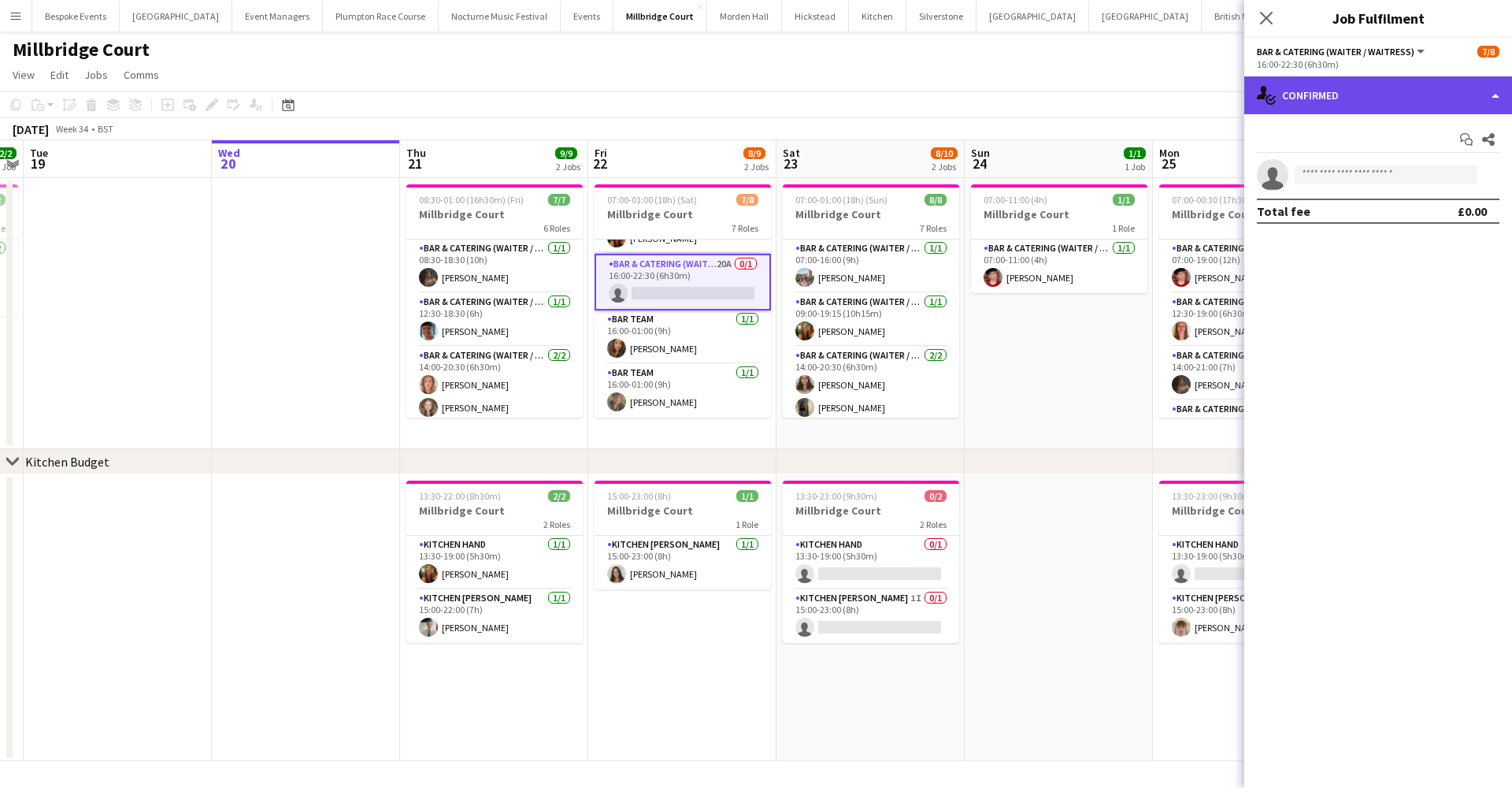
click at [1342, 101] on div "single-neutral-actions-check-2 Confirmed" at bounding box center [1378, 95] width 268 height 38
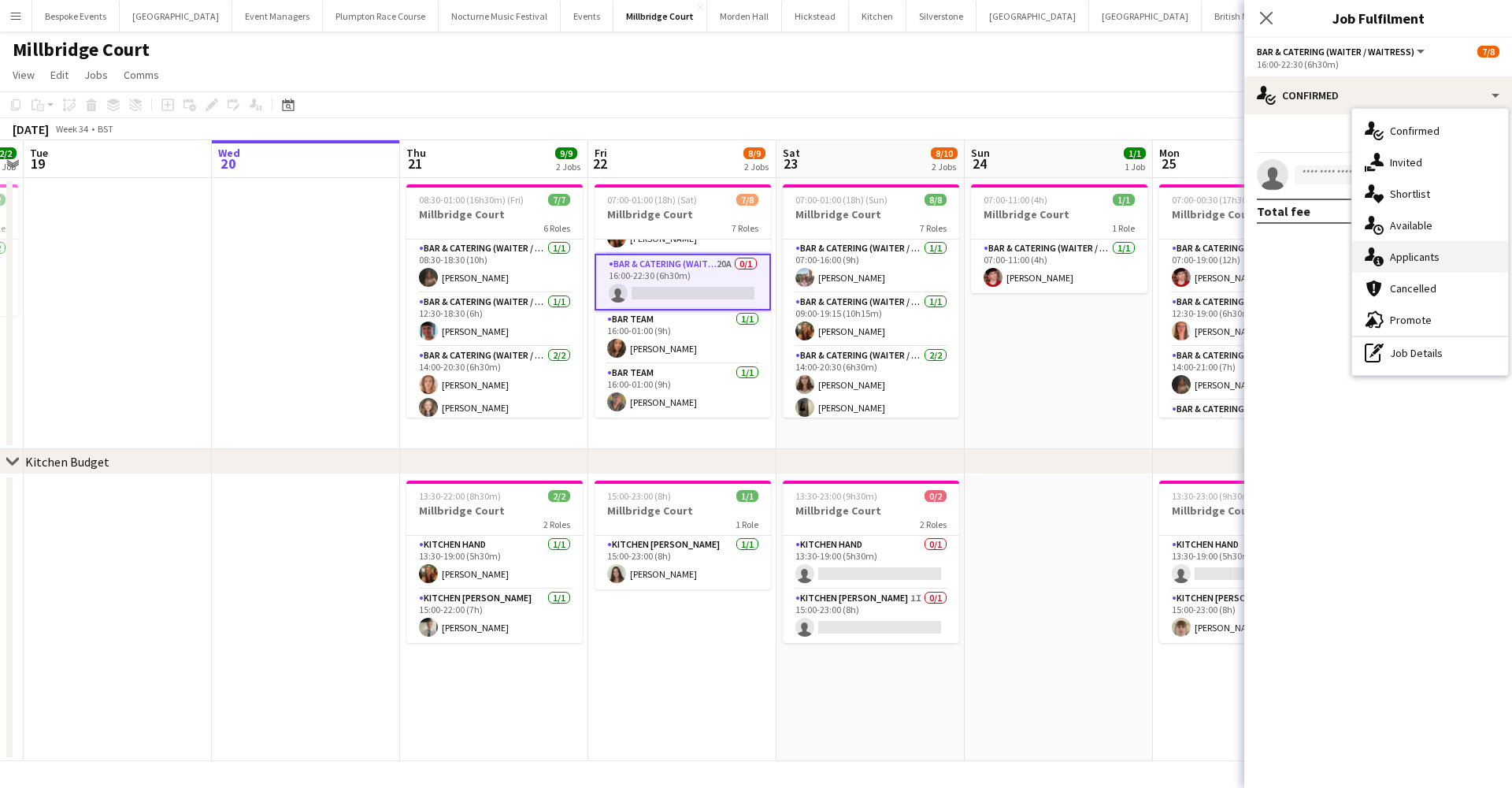
click at [1405, 263] on div "single-neutral-actions-information Applicants" at bounding box center [1430, 257] width 156 height 32
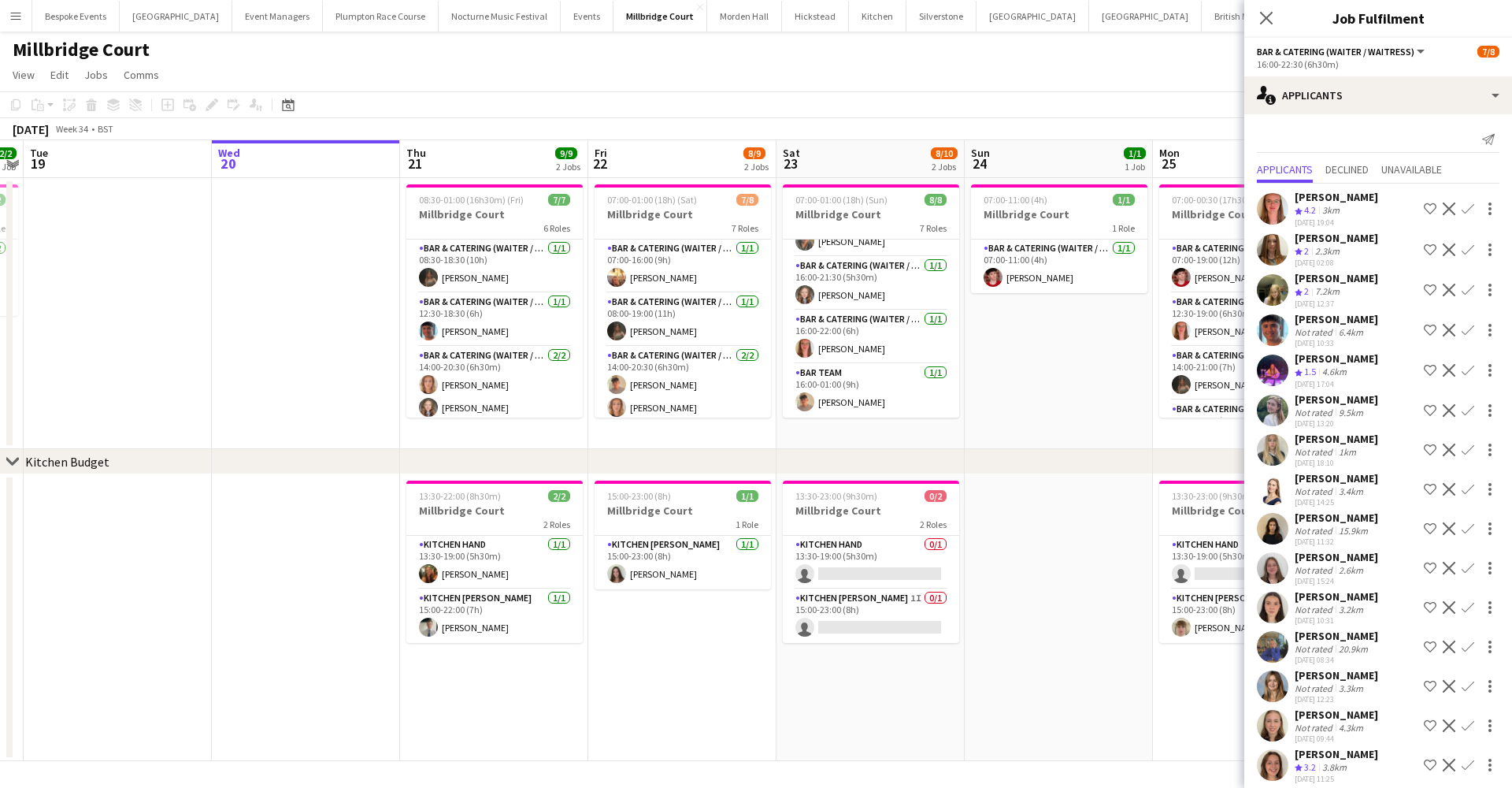
scroll to position [220, 0]
click at [1052, 620] on app-date-cell at bounding box center [1059, 617] width 188 height 287
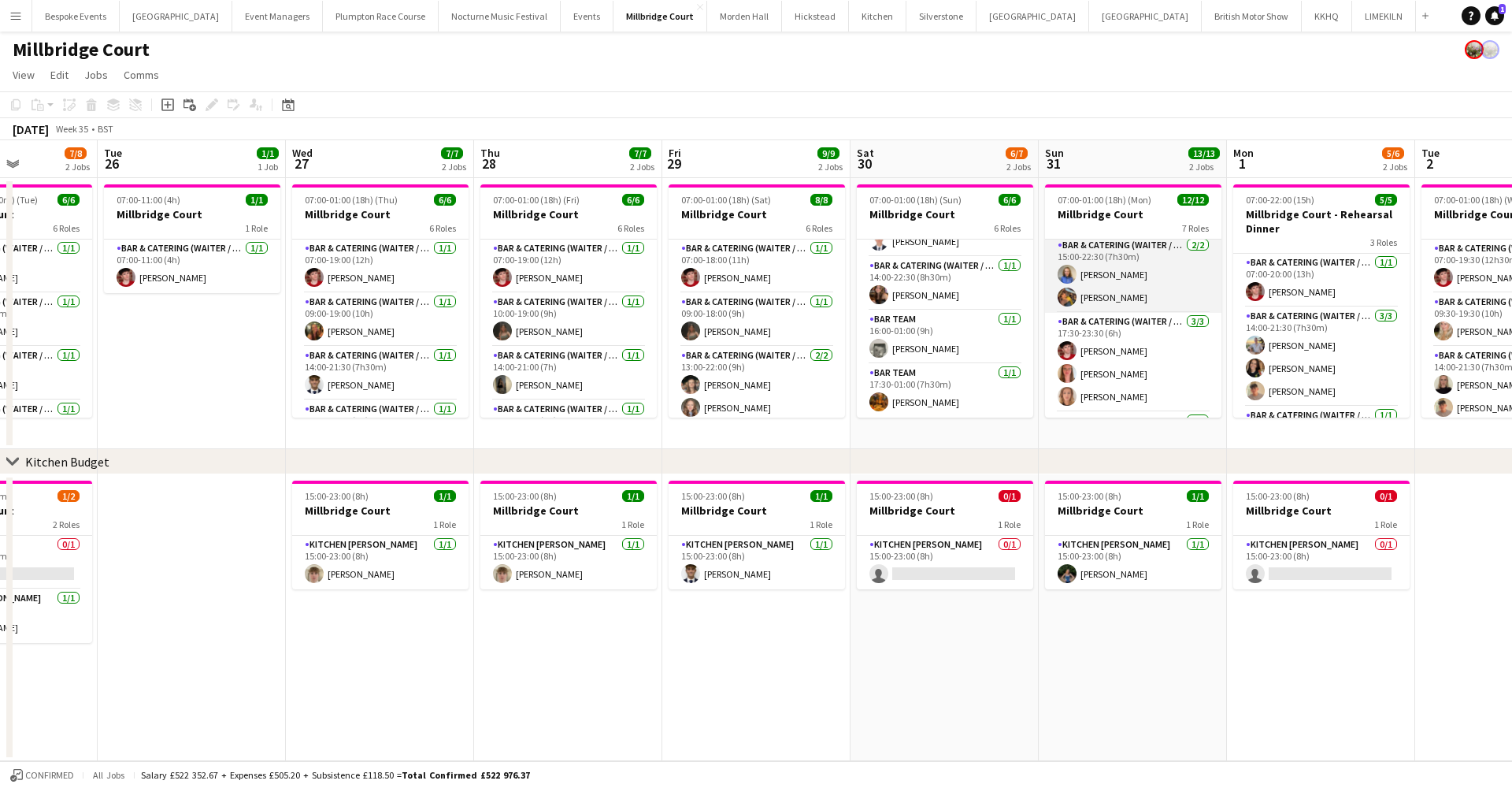
scroll to position [193, 0]
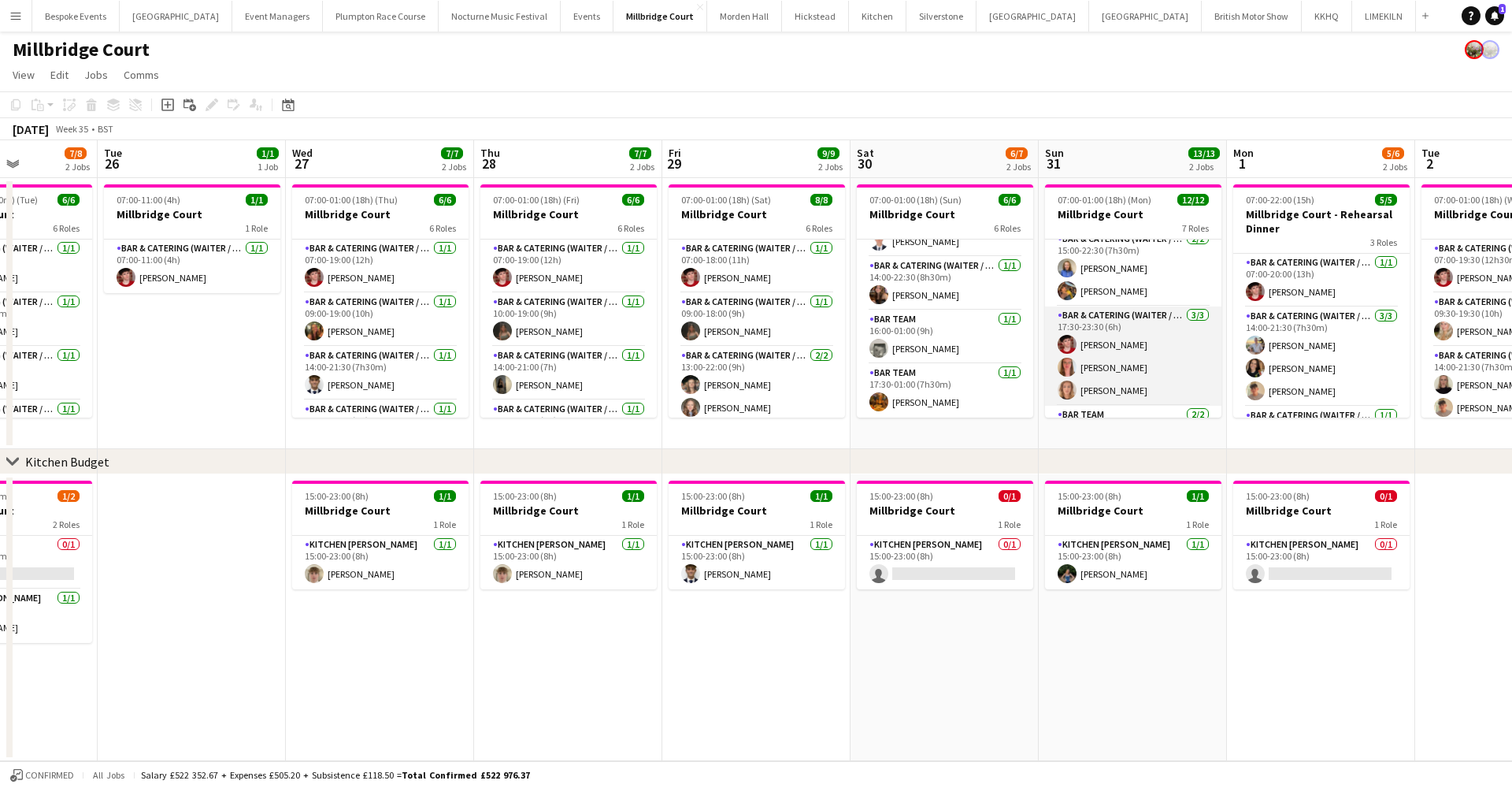
click at [1112, 339] on app-card-role "Bar & Catering (Waiter / waitress) [DATE] 17:30-23:30 (6h) [PERSON_NAME] [PERSO…" at bounding box center [1134, 356] width 176 height 99
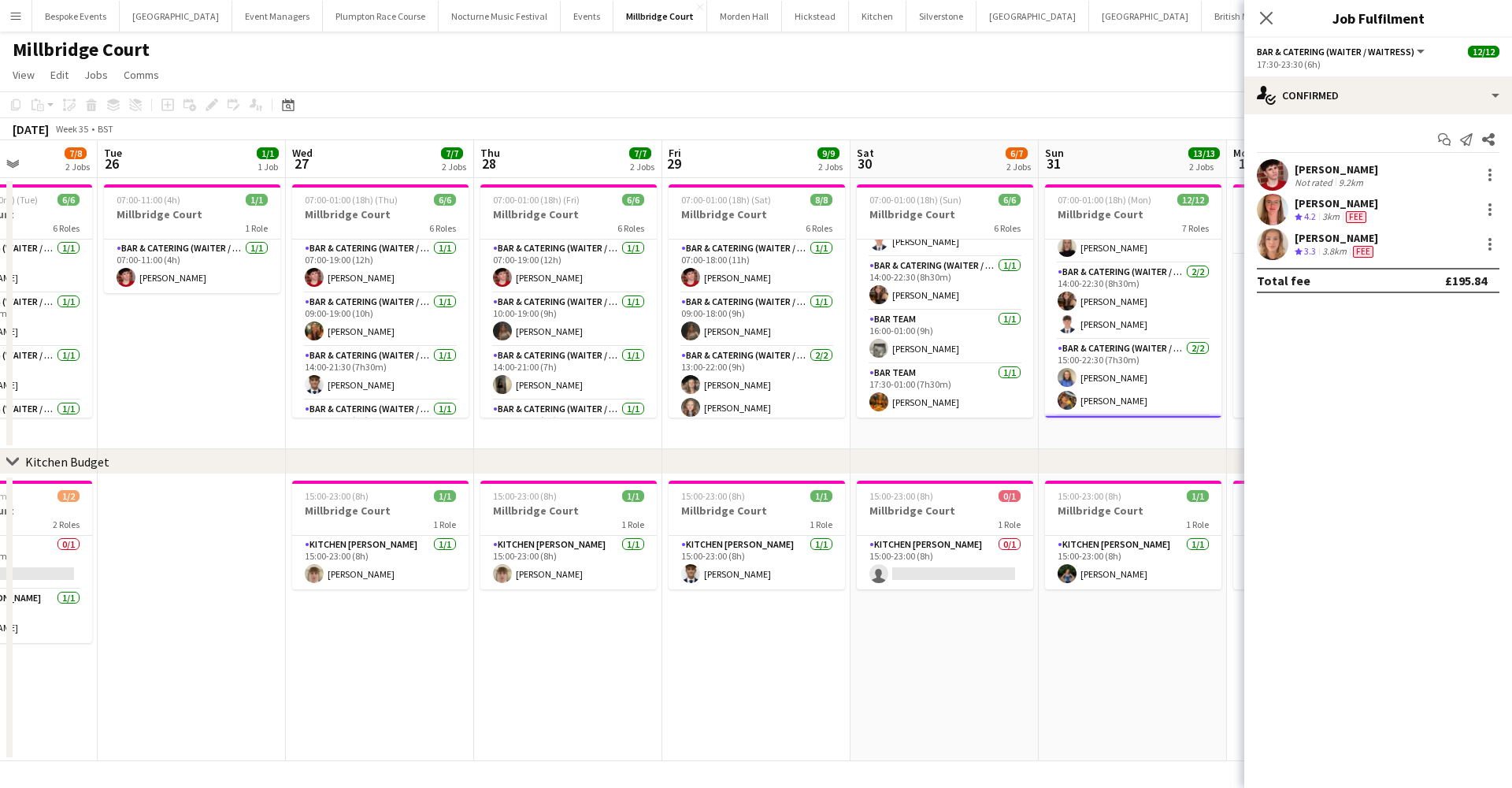
scroll to position [77, 0]
click at [1141, 313] on app-card-role "Bar & Catering (Waiter / waitress) [DATE] 14:00-22:30 (8h30m) [PERSON_NAME] [PE…" at bounding box center [1134, 307] width 176 height 77
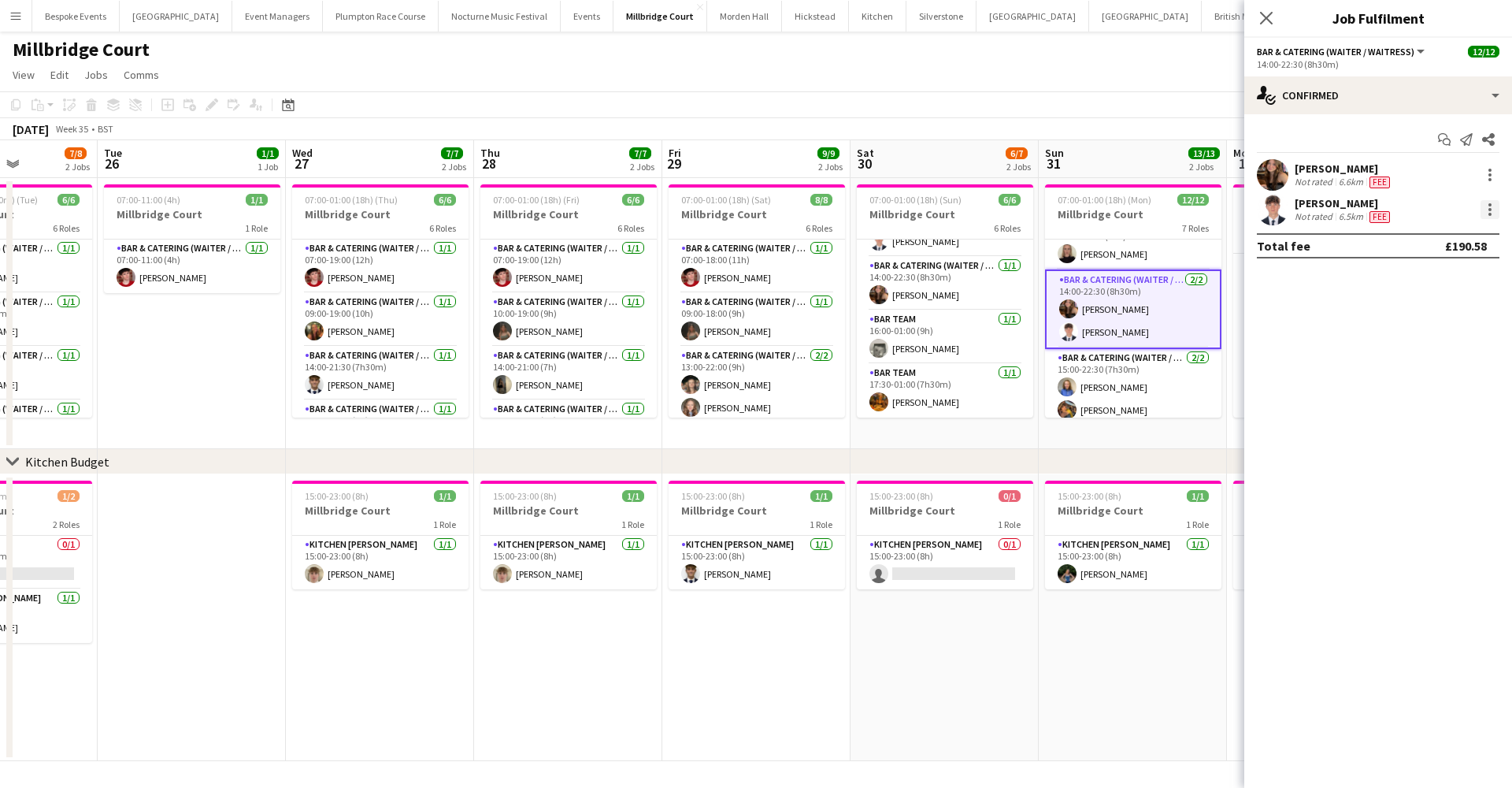
click at [1485, 211] on div at bounding box center [1489, 209] width 19 height 19
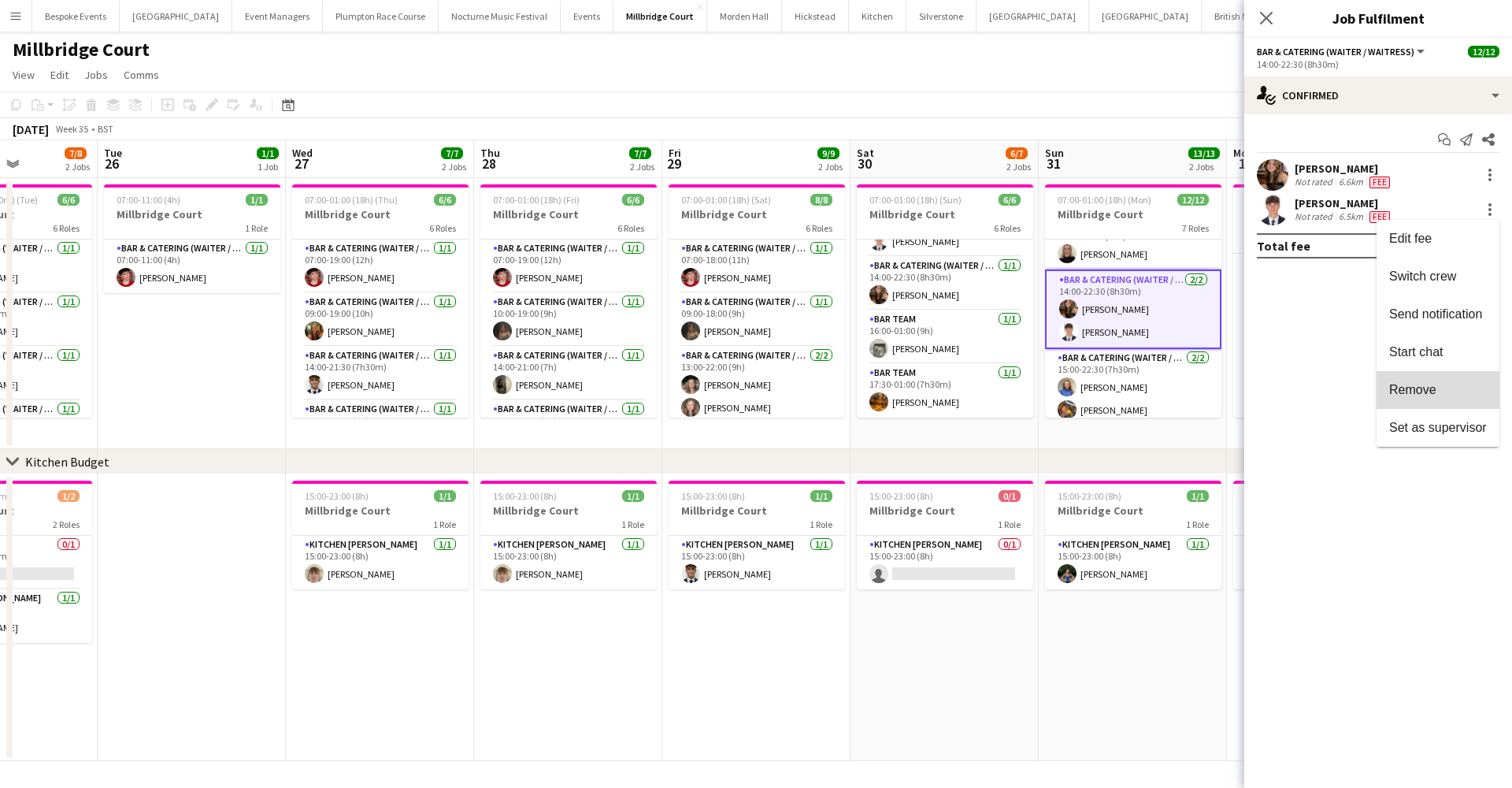
click at [1417, 392] on span "Remove" at bounding box center [1413, 389] width 48 height 13
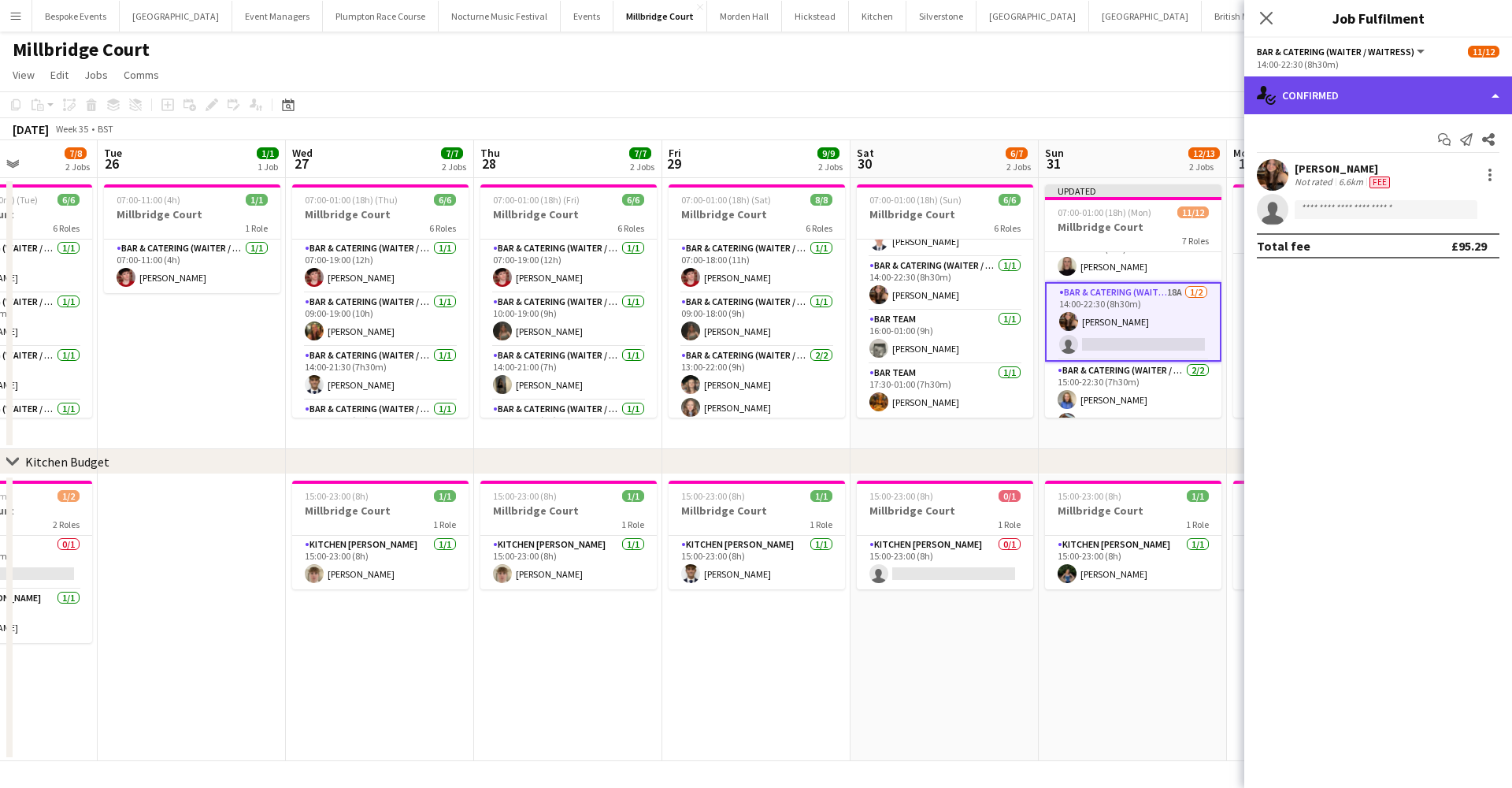
click at [1344, 86] on div "single-neutral-actions-check-2 Confirmed" at bounding box center [1378, 95] width 268 height 38
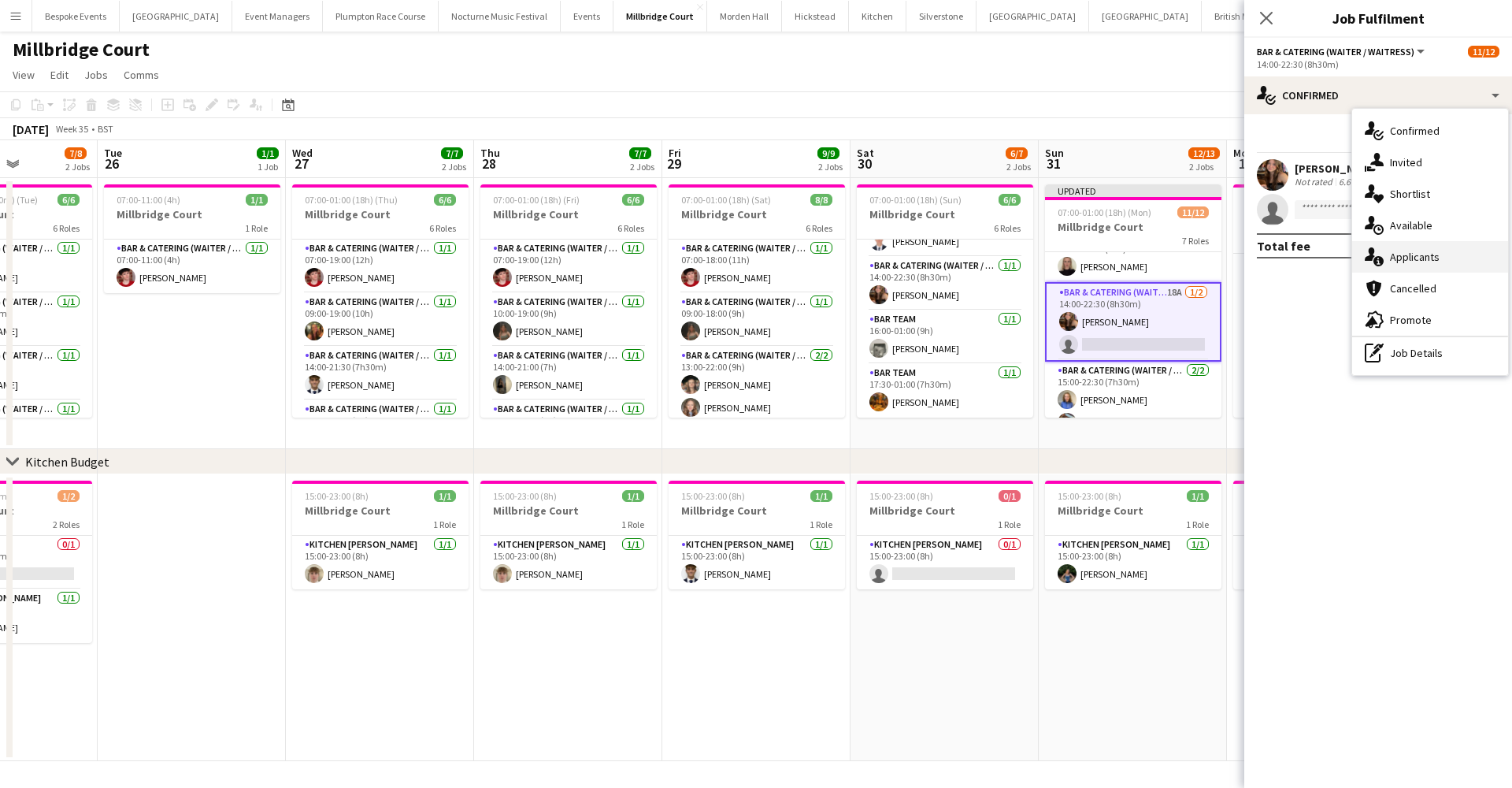
click at [1422, 261] on div "single-neutral-actions-information Applicants" at bounding box center [1430, 257] width 156 height 32
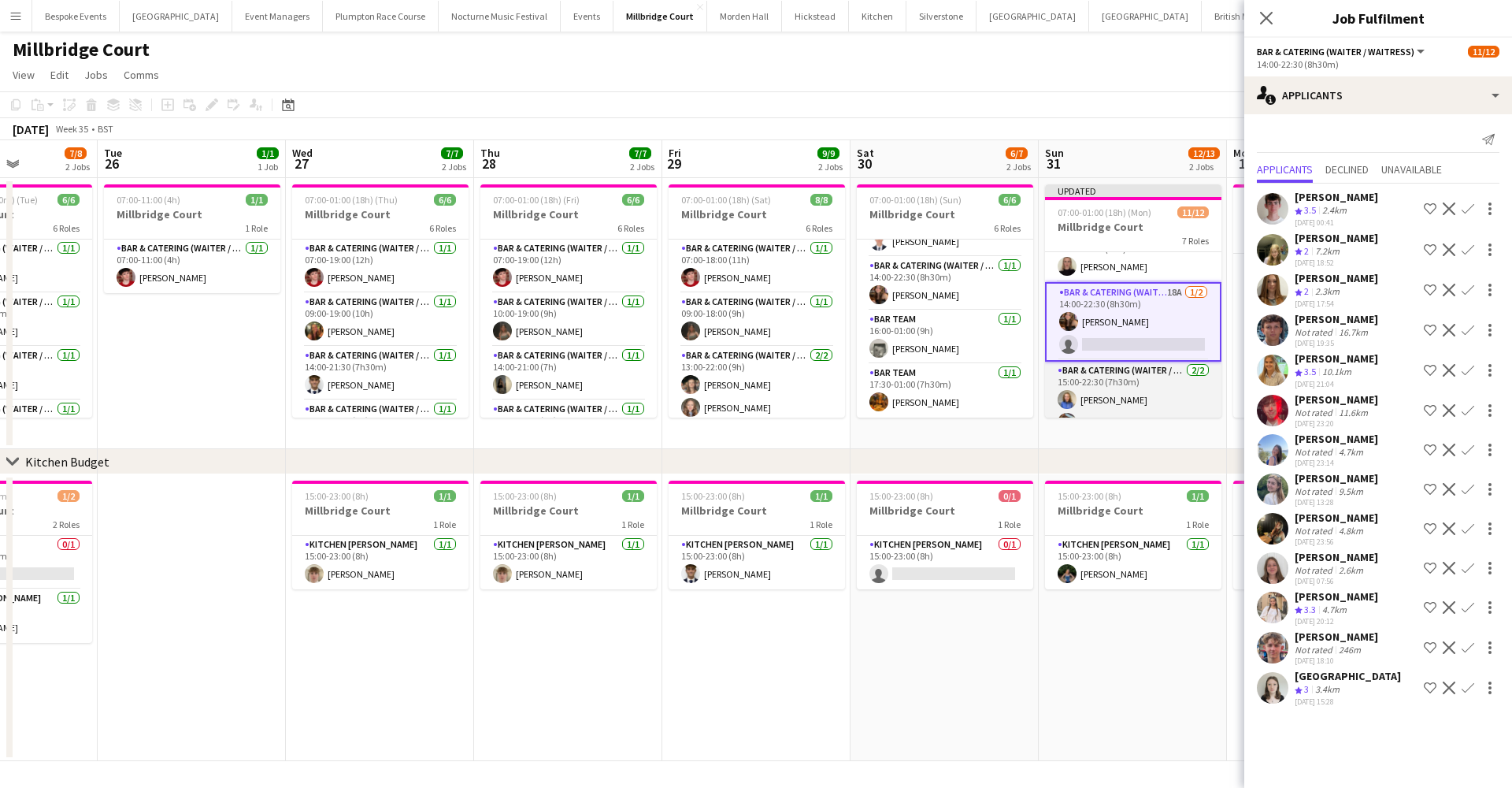
click at [1108, 392] on app-card-role "Bar & Catering (Waiter / waitress) [DATE] 15:00-22:30 (7h30m) [PERSON_NAME] [PE…" at bounding box center [1134, 400] width 176 height 77
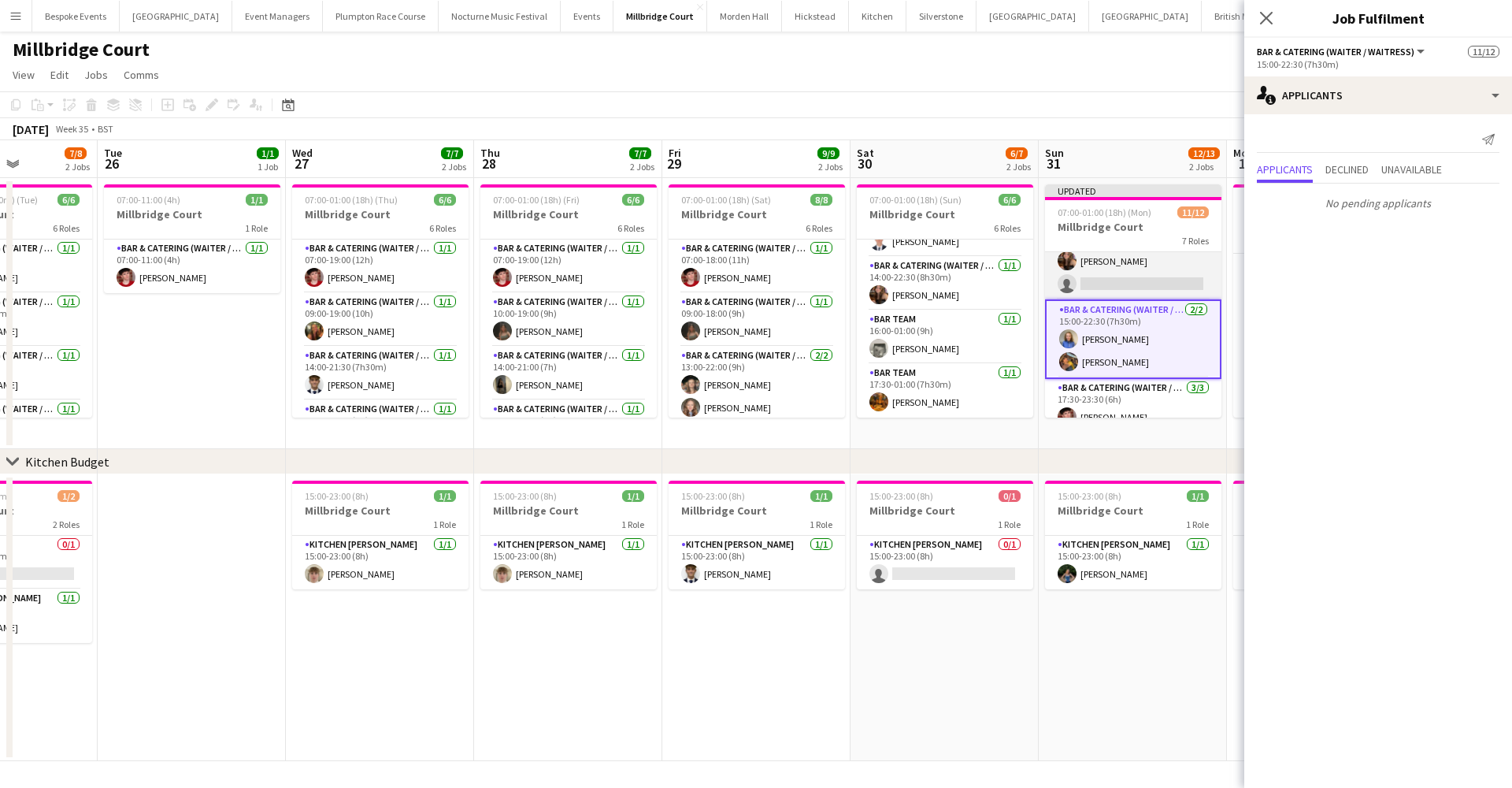
scroll to position [153, 0]
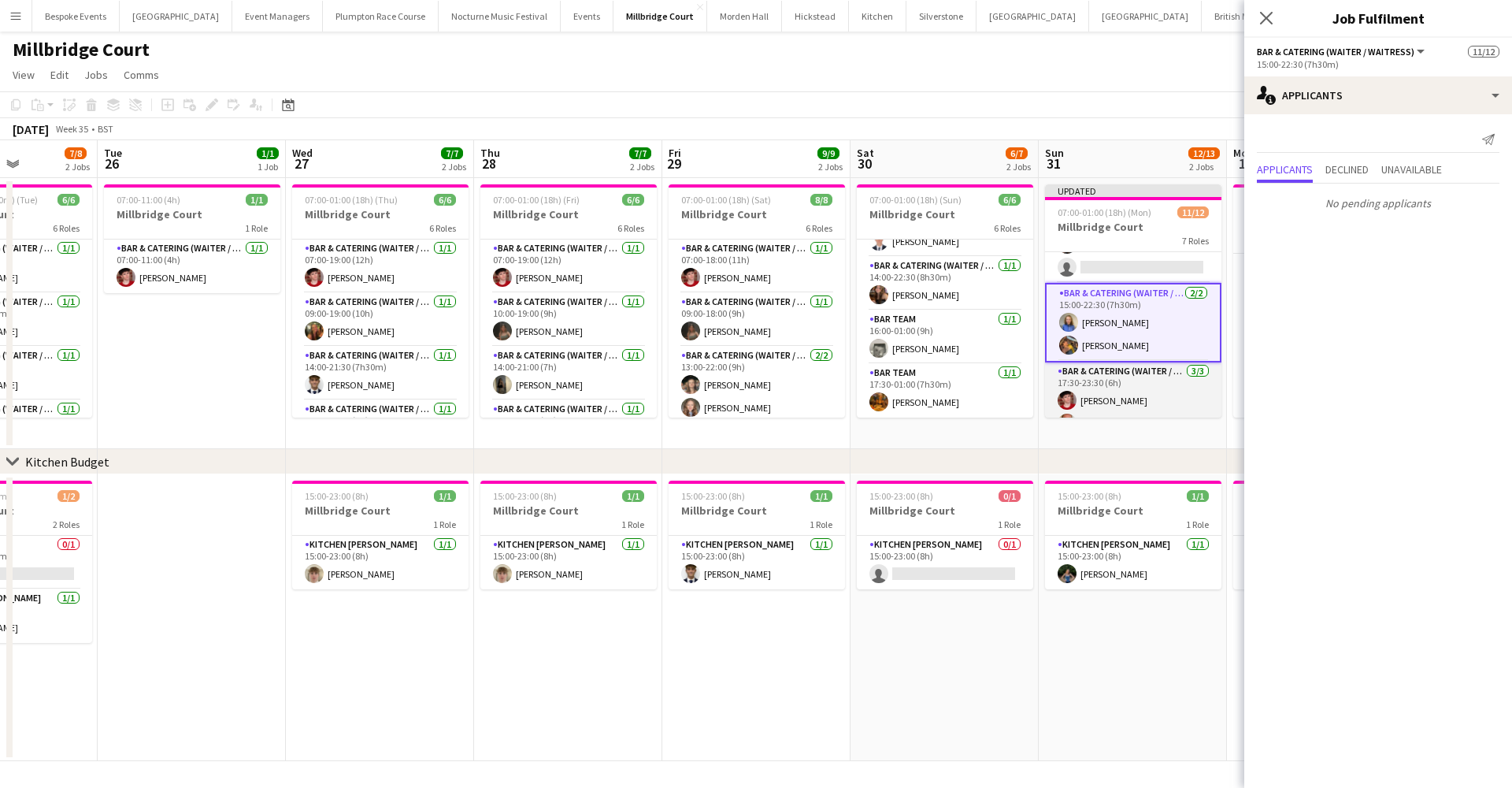
click at [1158, 378] on app-card-role "Bar & Catering (Waiter / waitress) [DATE] 17:30-23:30 (6h) [PERSON_NAME] [PERSO…" at bounding box center [1134, 412] width 176 height 99
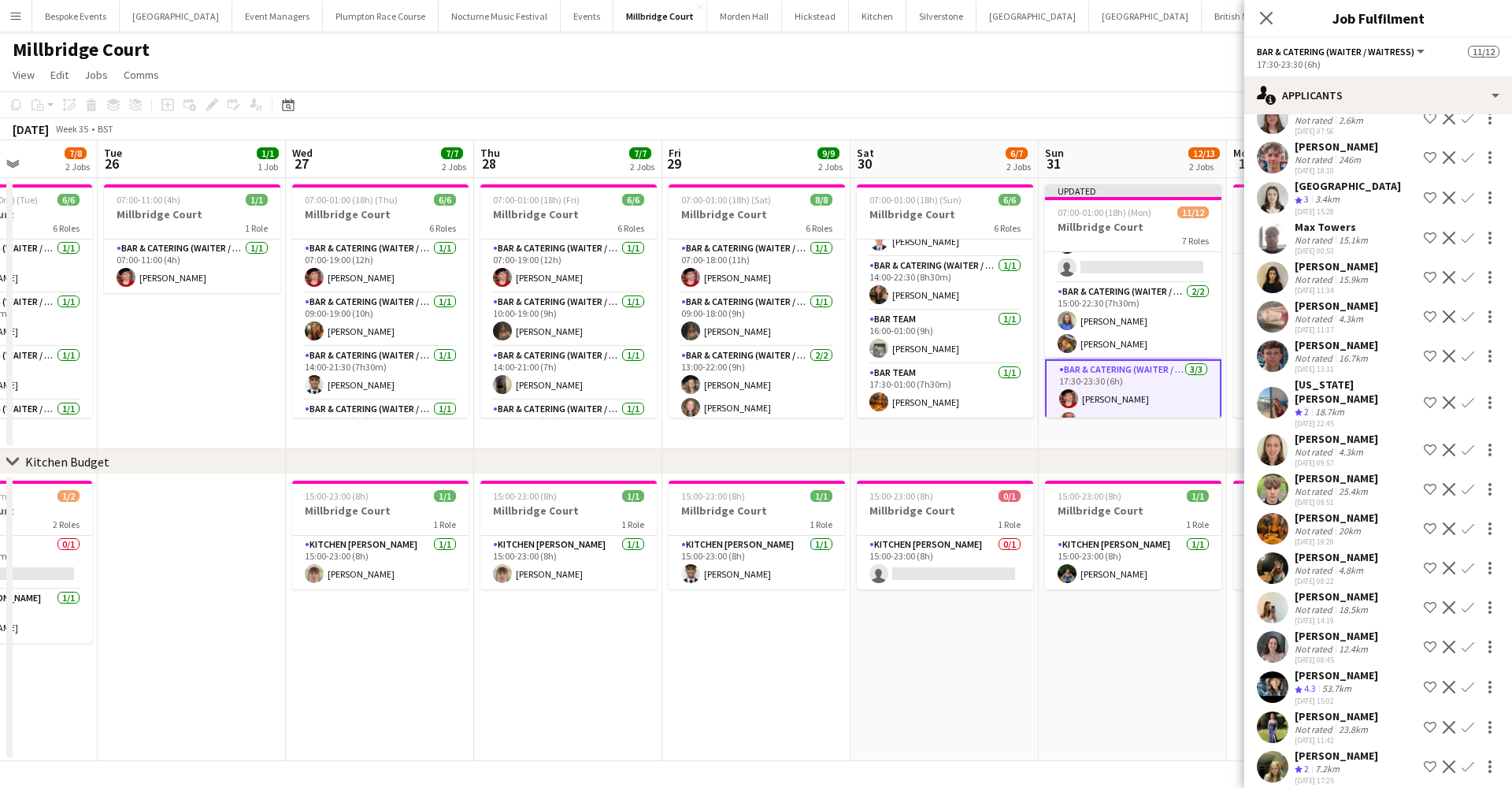
scroll to position [290, 0]
click at [1142, 259] on app-card-role "Bar & Catering (Waiter / waitress) 18A [DATE] 14:00-22:30 (8h30m) [PERSON_NAME]…" at bounding box center [1134, 244] width 176 height 77
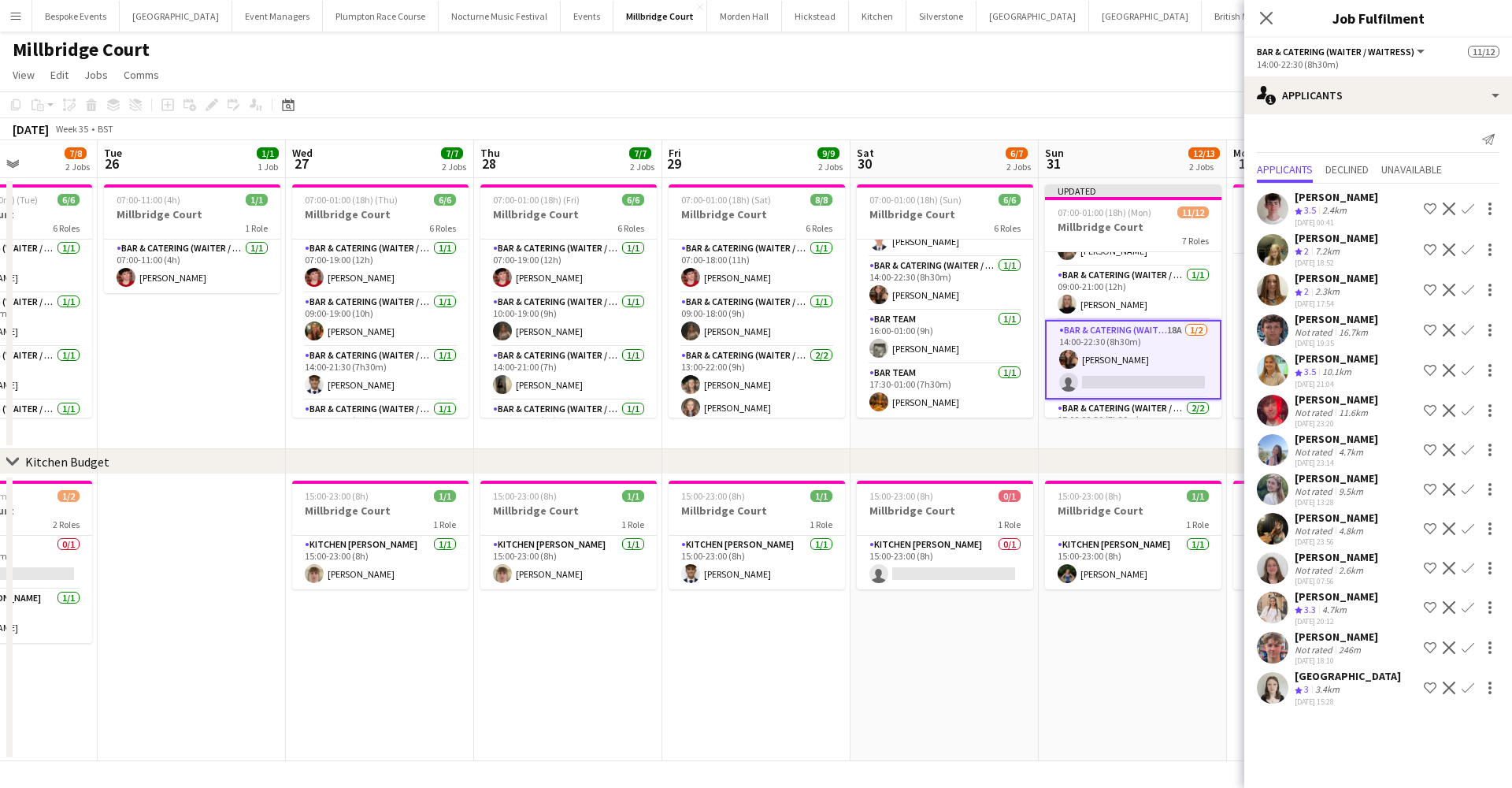
scroll to position [30, 0]
click at [1471, 687] on app-icon "Confirm" at bounding box center [1468, 687] width 12 height 12
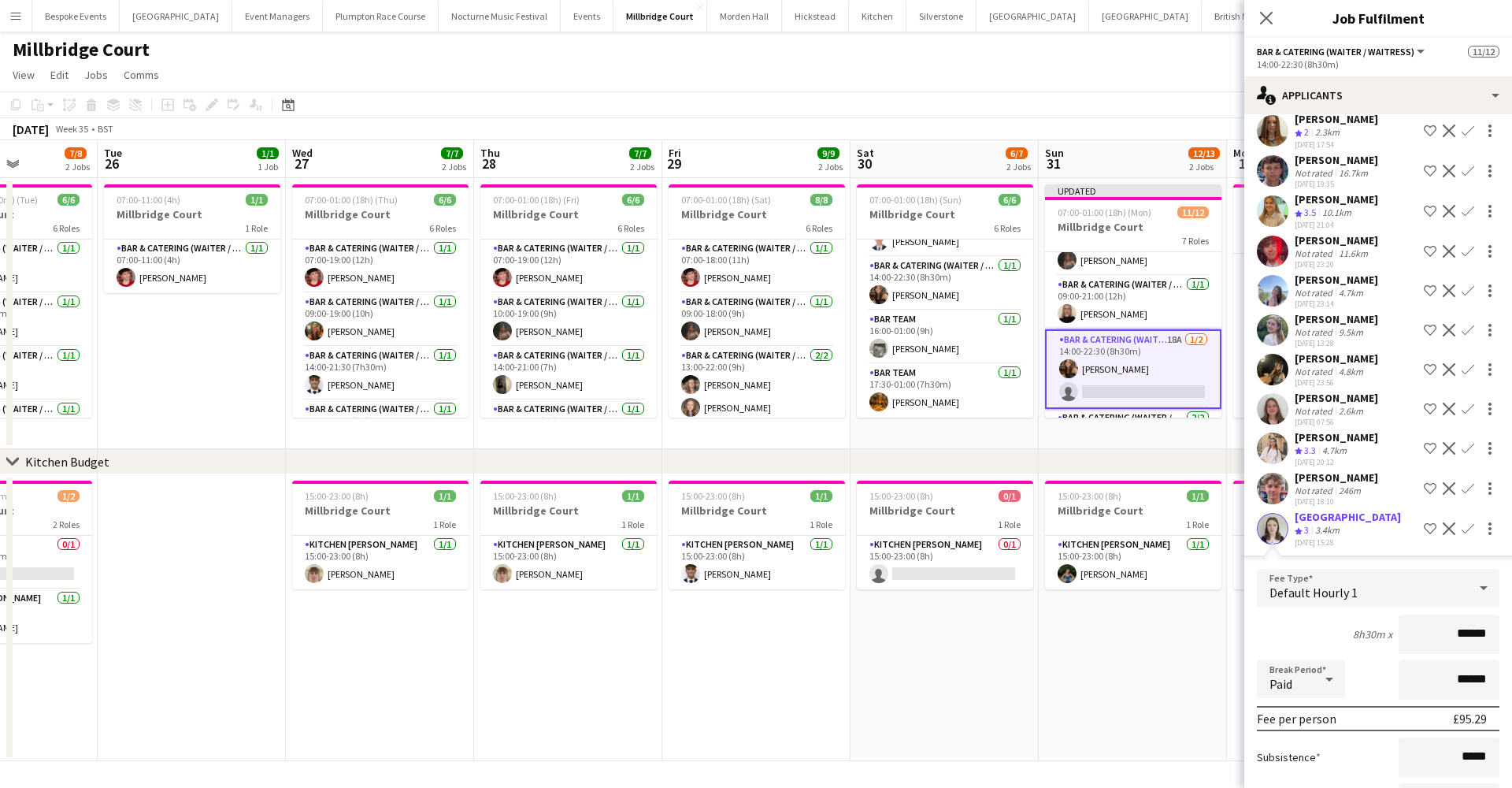
scroll to position [267, 0]
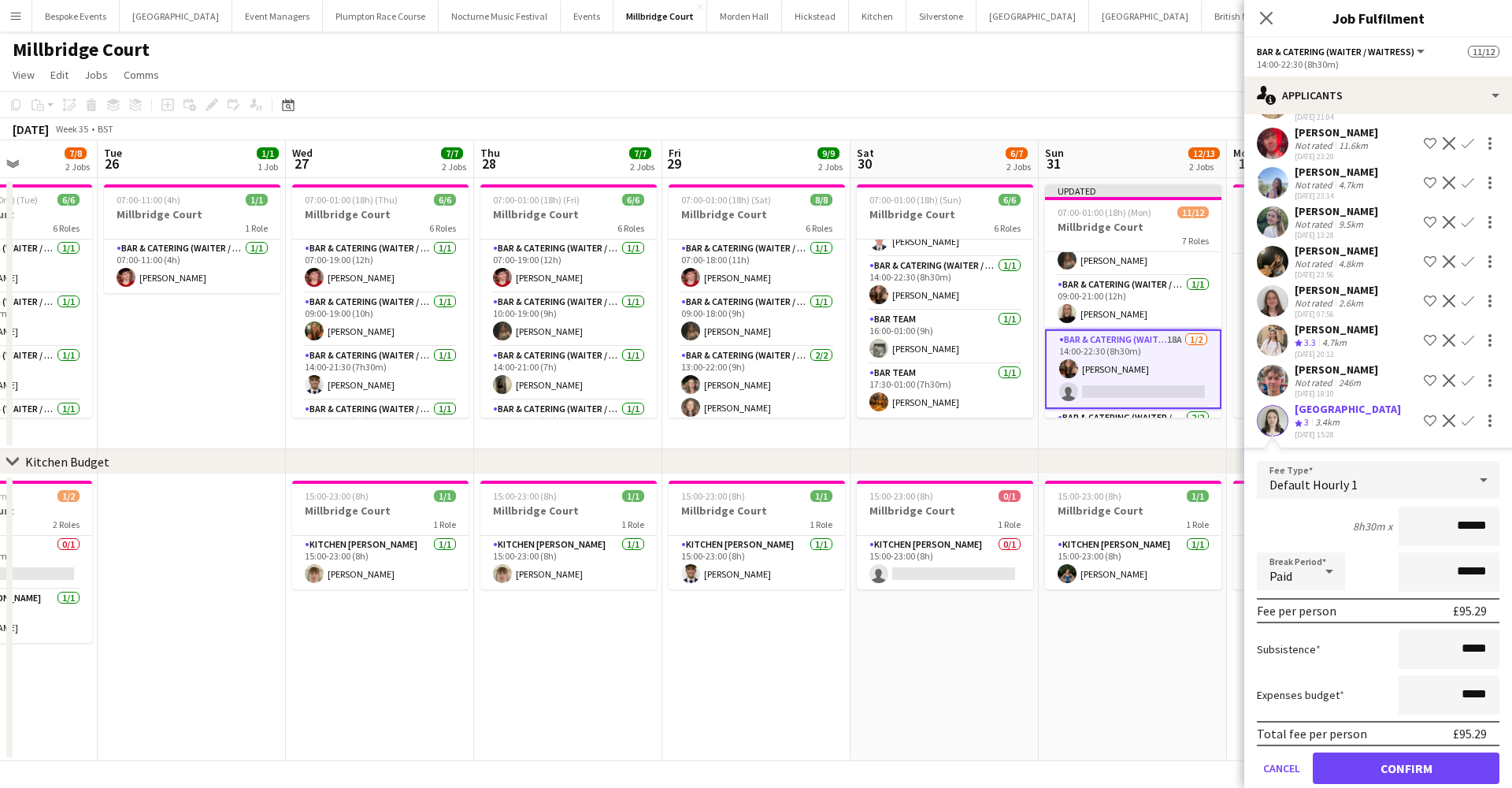
click at [1433, 774] on button "Confirm" at bounding box center [1406, 769] width 187 height 32
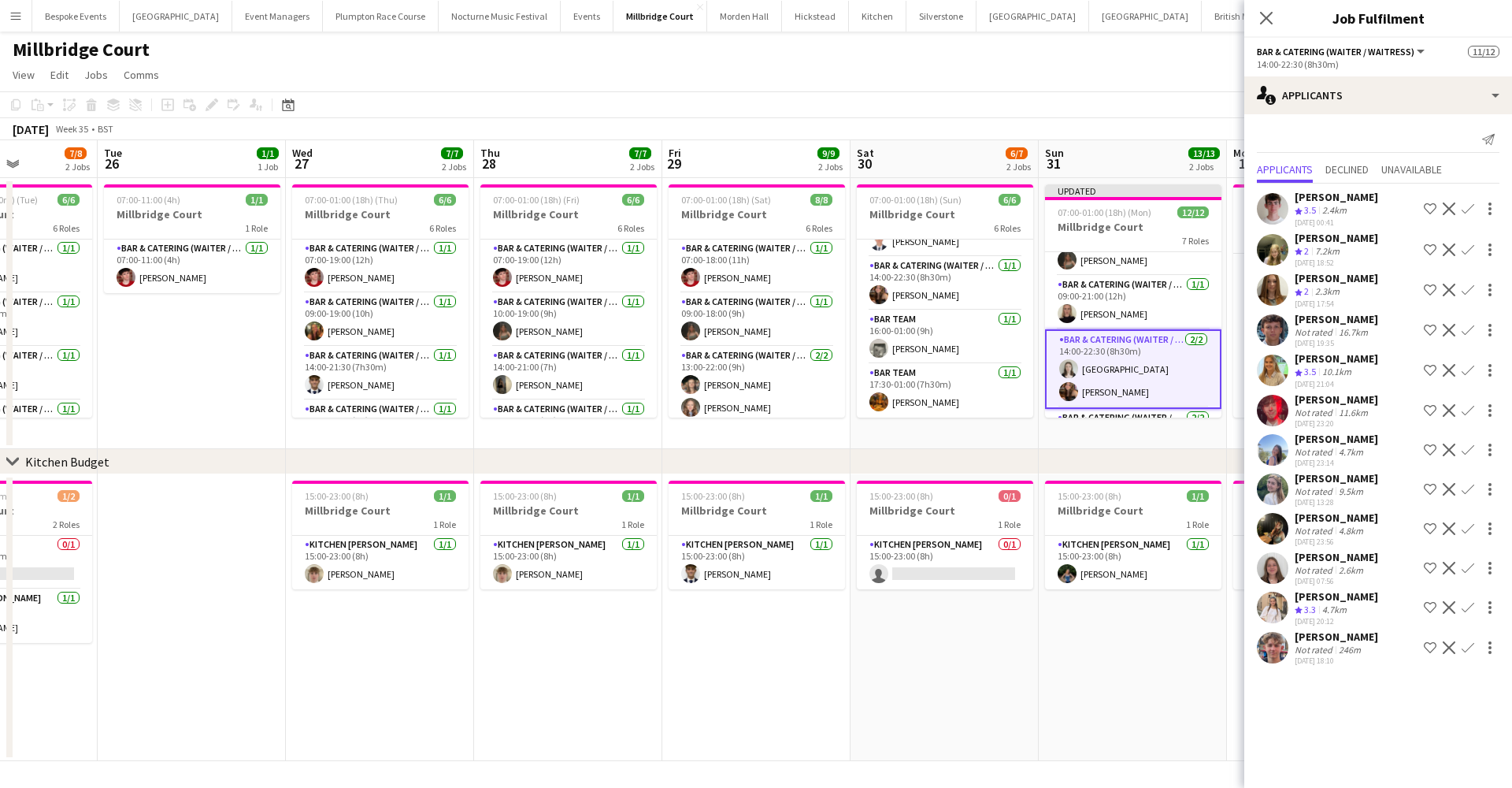
scroll to position [0, 0]
click at [1102, 632] on app-date-cell "15:00-23:00 (8h) 1/1 Millbridge Court 1 Role Kitchen [PERSON_NAME] [DATE] 15:00…" at bounding box center [1132, 617] width 188 height 287
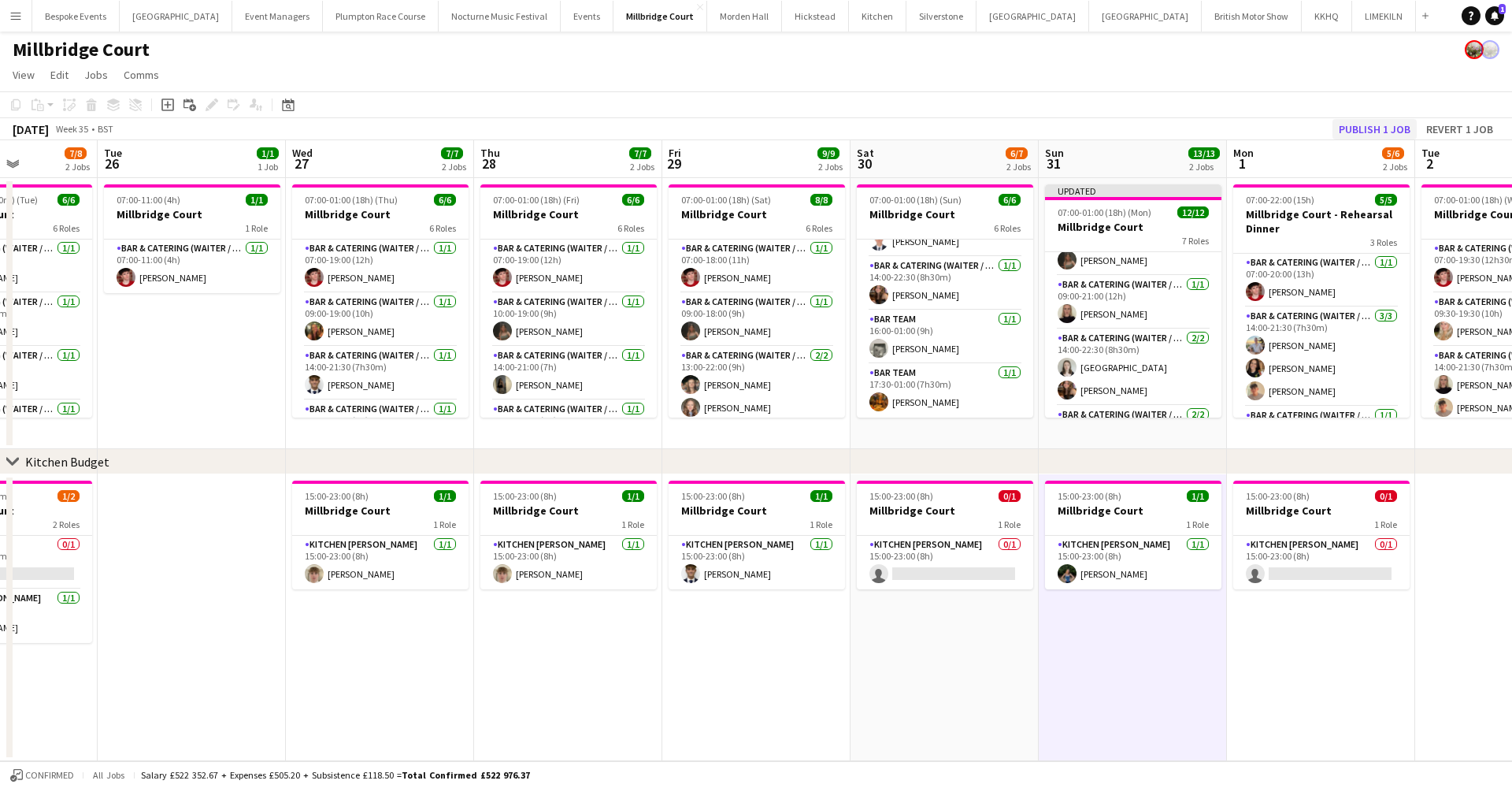
click at [1361, 136] on button "Publish 1 job" at bounding box center [1374, 129] width 85 height 20
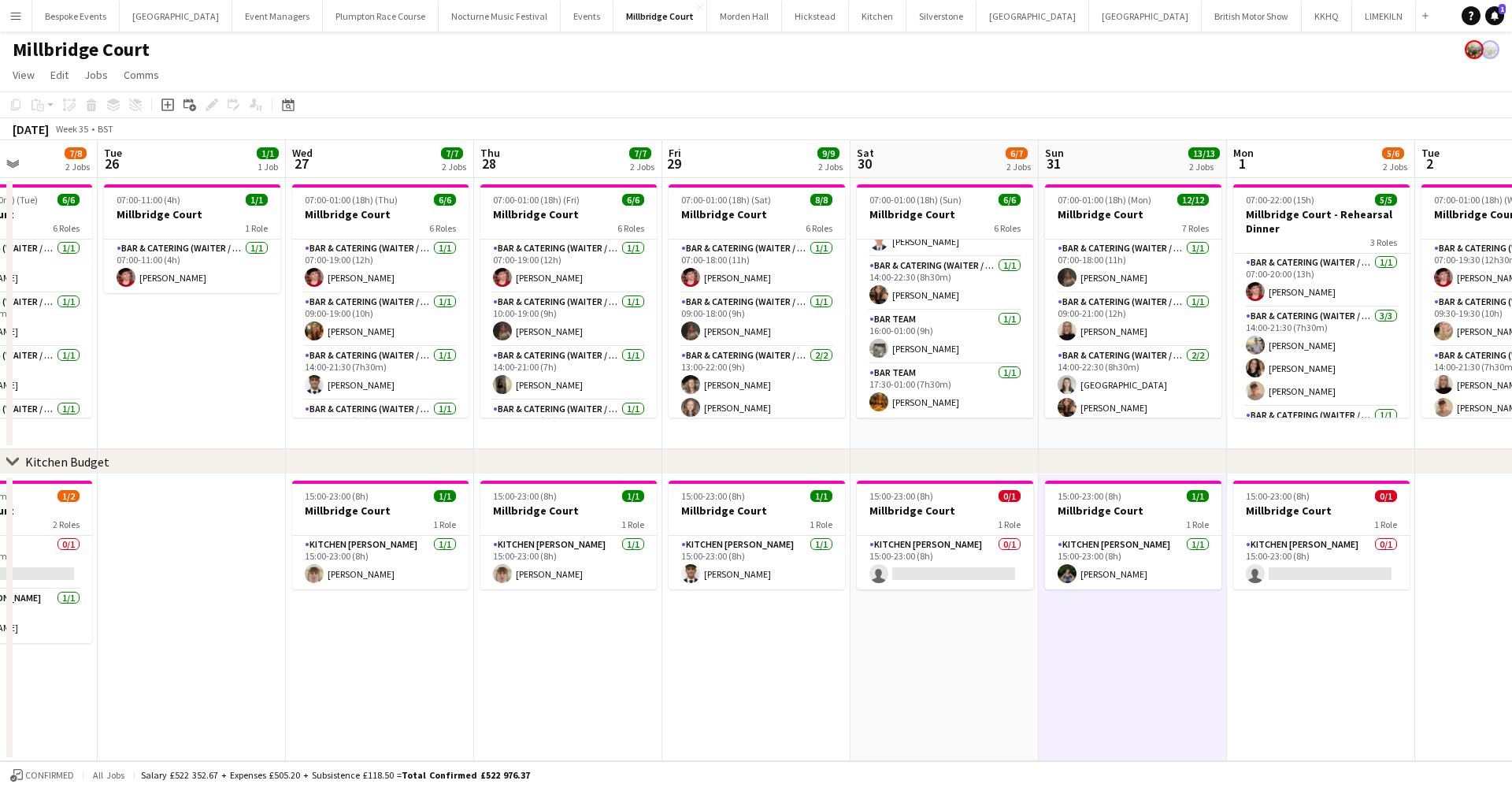
click at [15, 21] on app-icon "Menu" at bounding box center [16, 16] width 12 height 12
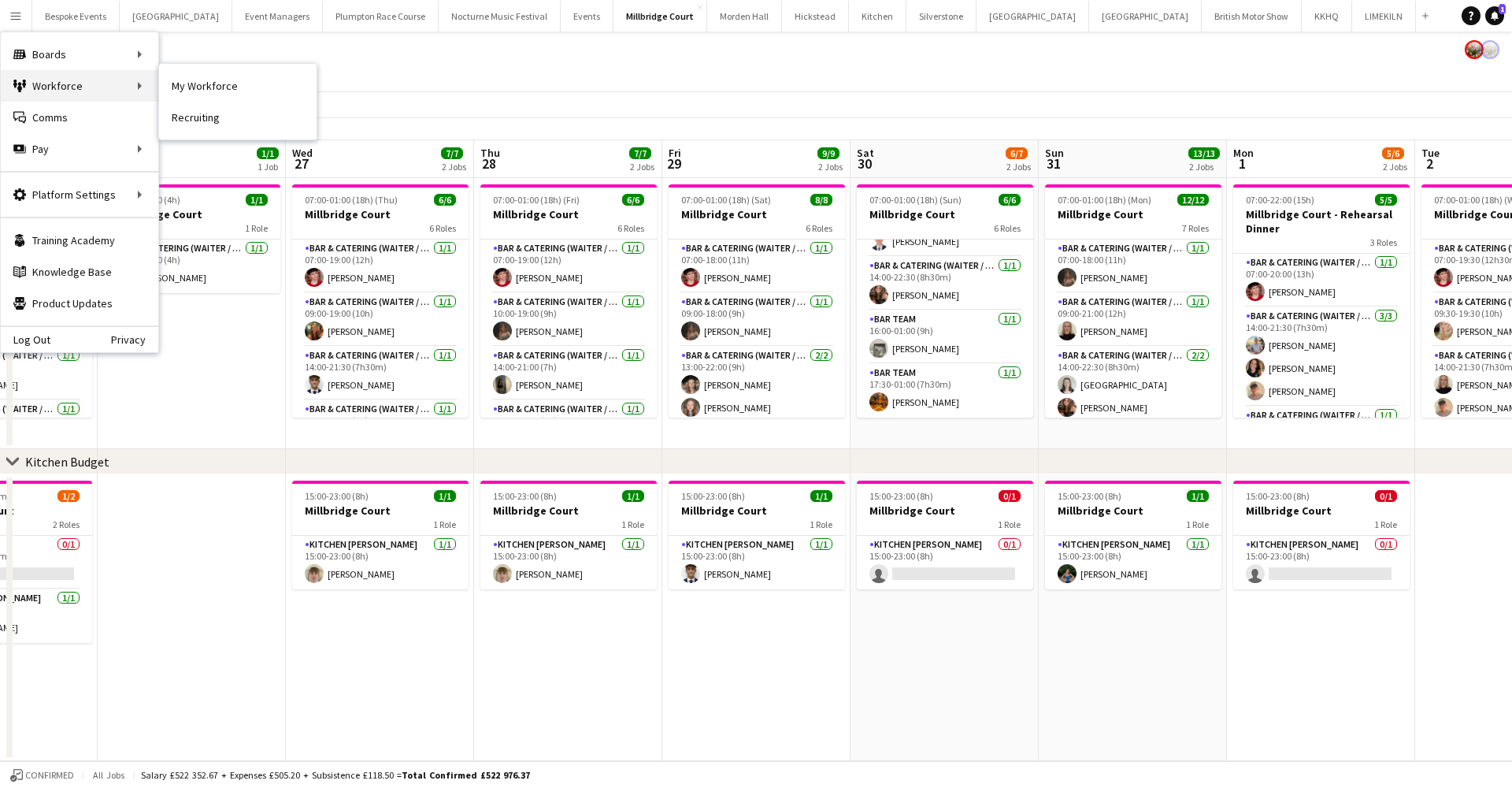
drag, startPoint x: 172, startPoint y: 100, endPoint x: 138, endPoint y: 88, distance: 36.1
click at [180, 82] on link "All jobs" at bounding box center [237, 86] width 158 height 32
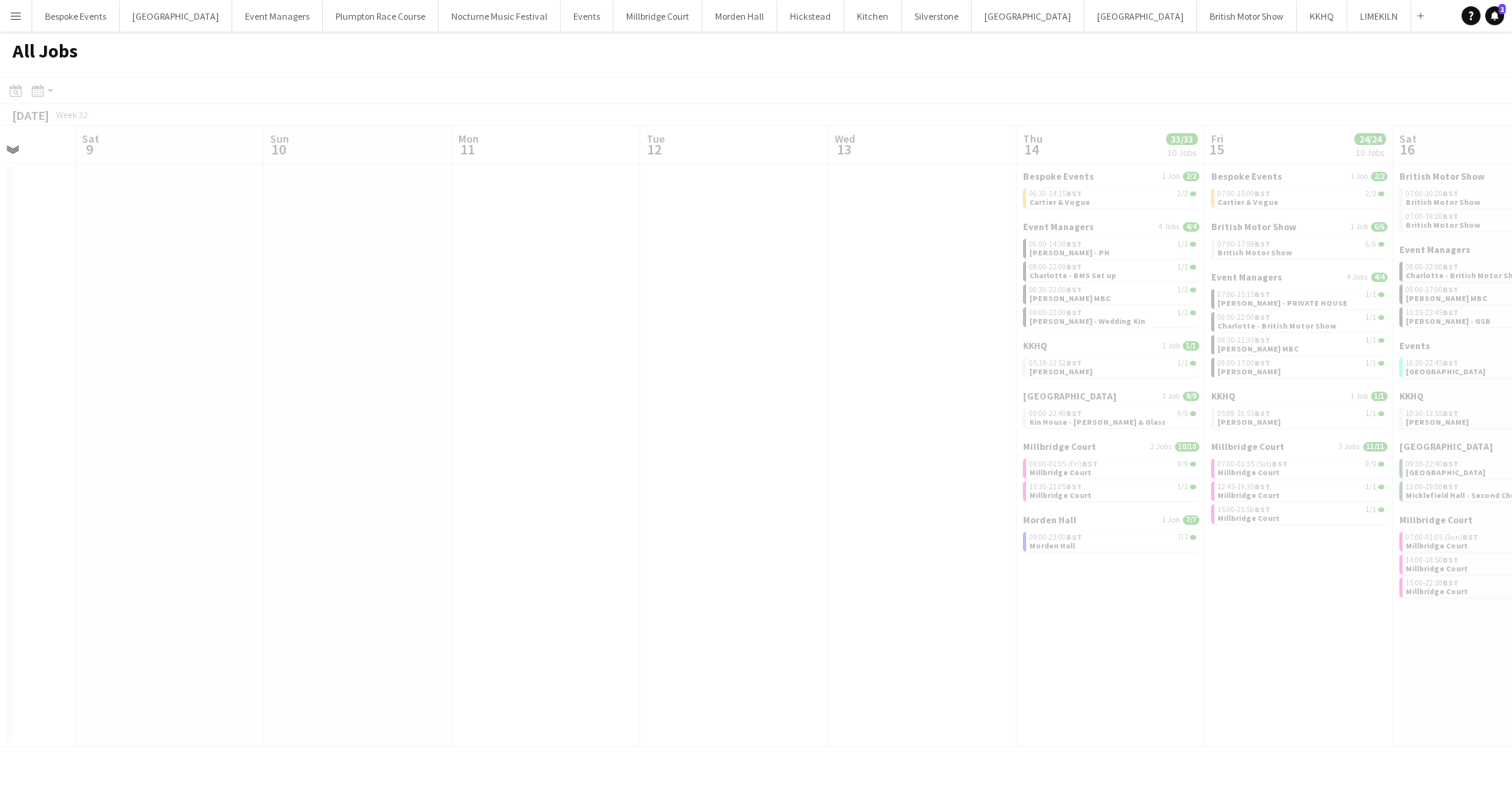
scroll to position [0, 377]
